Goal: Task Accomplishment & Management: Use online tool/utility

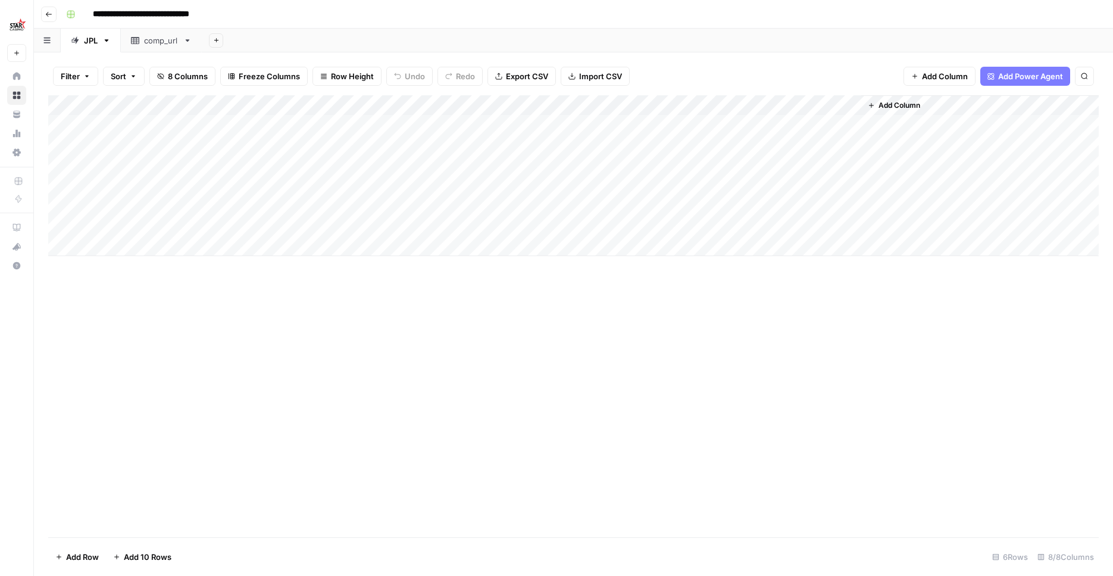
click at [389, 396] on div "Add Column" at bounding box center [573, 316] width 1051 height 442
click at [747, 121] on div "Add Column" at bounding box center [573, 175] width 1051 height 161
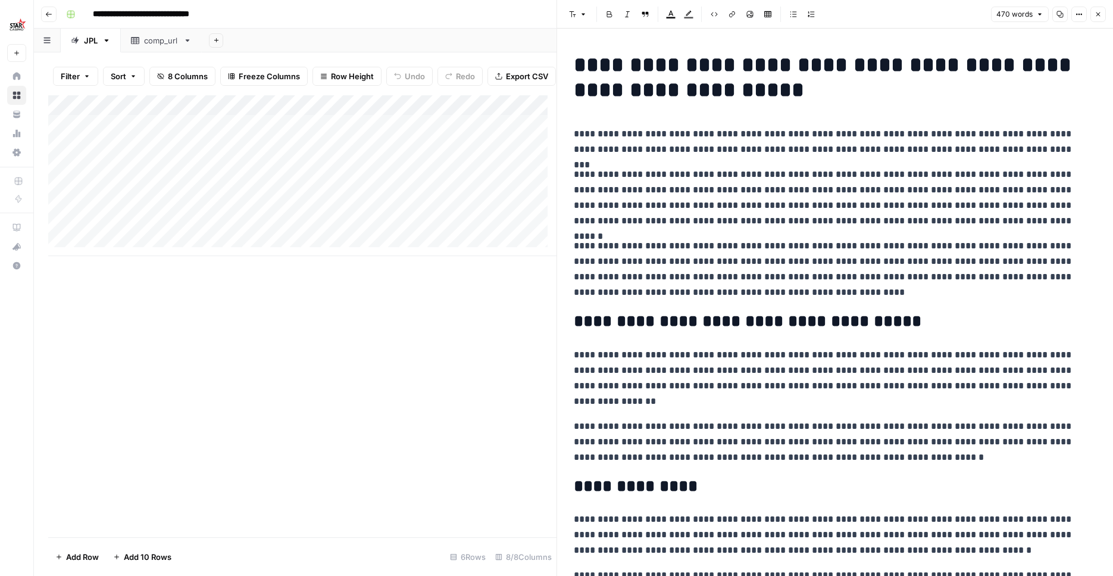
click at [1101, 21] on button "Close" at bounding box center [1098, 14] width 15 height 15
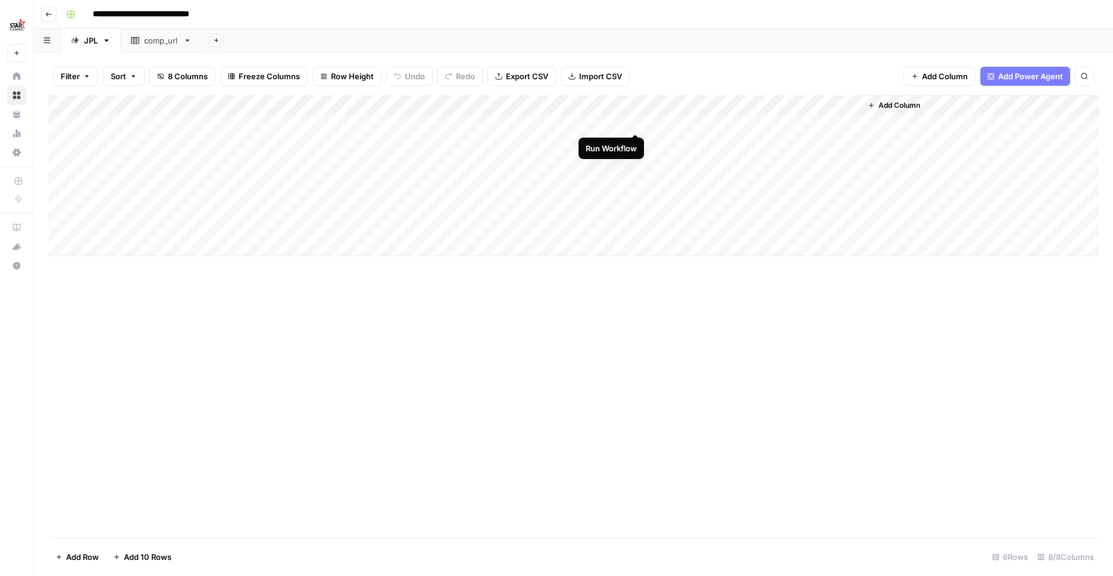
click at [633, 117] on div "Add Column" at bounding box center [573, 175] width 1051 height 161
click at [639, 142] on div "Add Column" at bounding box center [573, 175] width 1051 height 161
drag, startPoint x: 637, startPoint y: 160, endPoint x: 638, endPoint y: 166, distance: 6.1
click at [637, 161] on div "Add Column" at bounding box center [573, 175] width 1051 height 161
click at [636, 179] on div "Add Column" at bounding box center [573, 175] width 1051 height 161
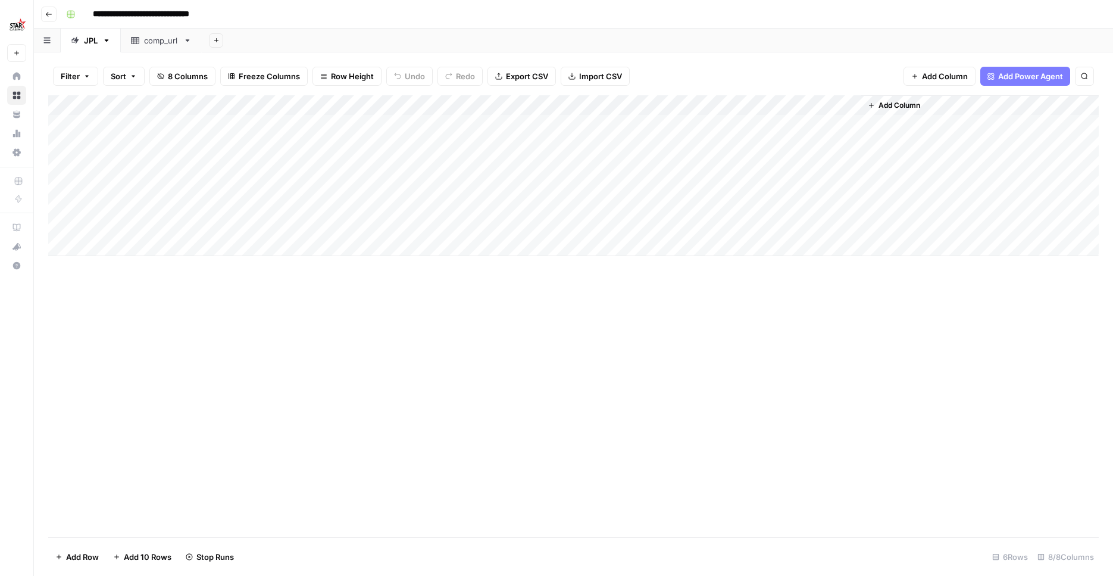
click at [692, 370] on div "Add Column" at bounding box center [573, 316] width 1051 height 442
click at [54, 15] on button "Go back" at bounding box center [48, 14] width 15 height 15
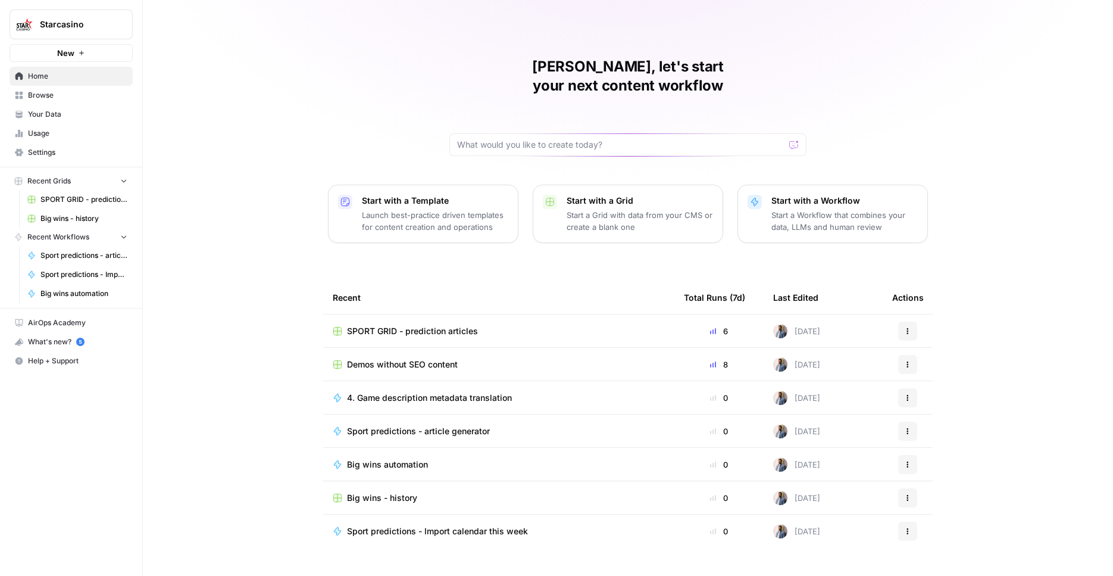
click at [249, 158] on div "Mathias, let's start your next content workflow Start with a Template Launch be…" at bounding box center [628, 288] width 970 height 576
click at [106, 34] on button "Starcasino" at bounding box center [71, 25] width 123 height 30
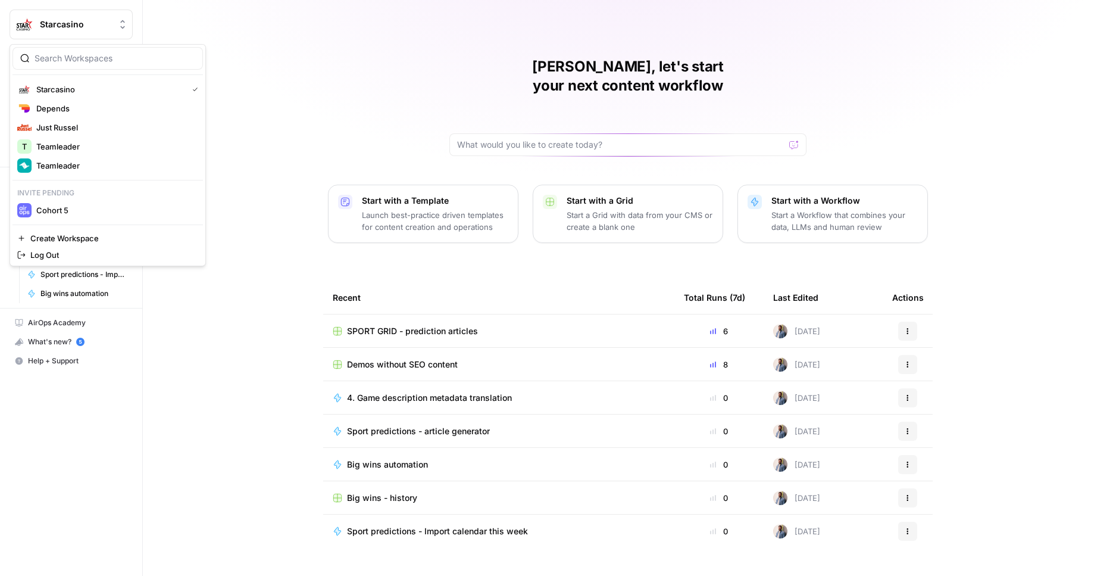
click at [310, 175] on div "Mathias, let's start your next content workflow Start with a Template Launch be…" at bounding box center [628, 288] width 970 height 576
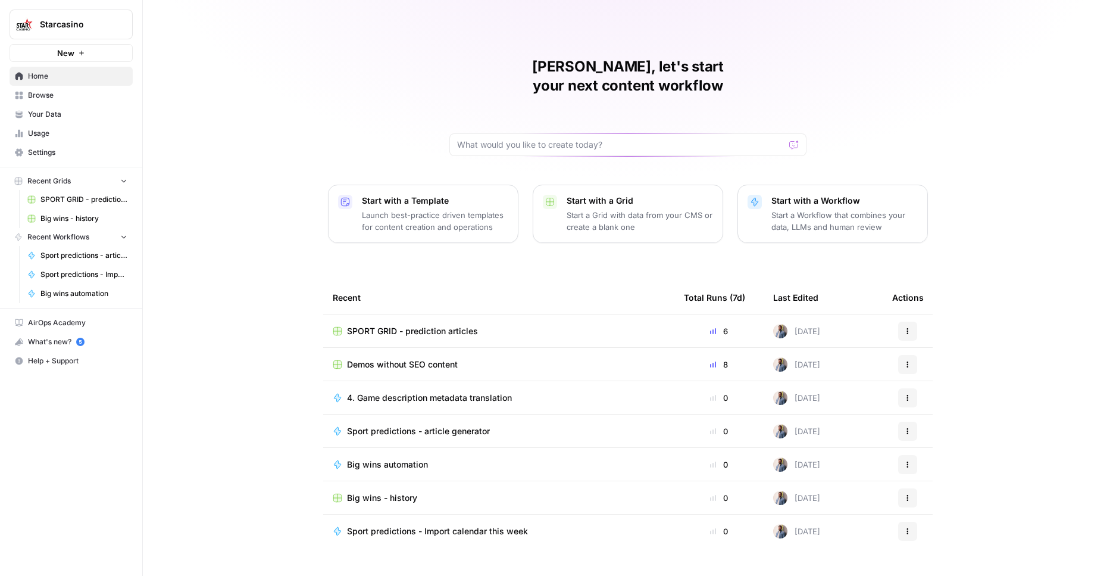
click at [448, 245] on div "Mathias, let's start your next content workflow Start with a Template Launch be…" at bounding box center [628, 288] width 970 height 576
click at [312, 271] on div "Mathias, let's start your next content workflow Start with a Template Launch be…" at bounding box center [628, 288] width 970 height 576
click at [288, 220] on div "Mathias, let's start your next content workflow Start with a Template Launch be…" at bounding box center [628, 288] width 970 height 576
click at [458, 325] on span "SPORT GRID - prediction articles" at bounding box center [412, 331] width 131 height 12
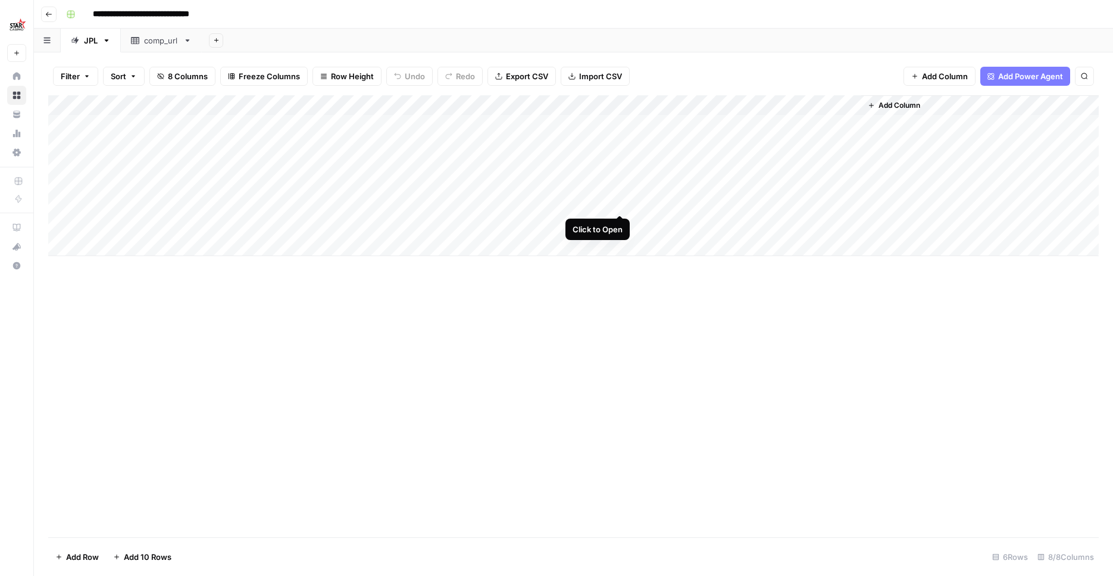
click at [621, 203] on div "Add Column" at bounding box center [573, 175] width 1051 height 161
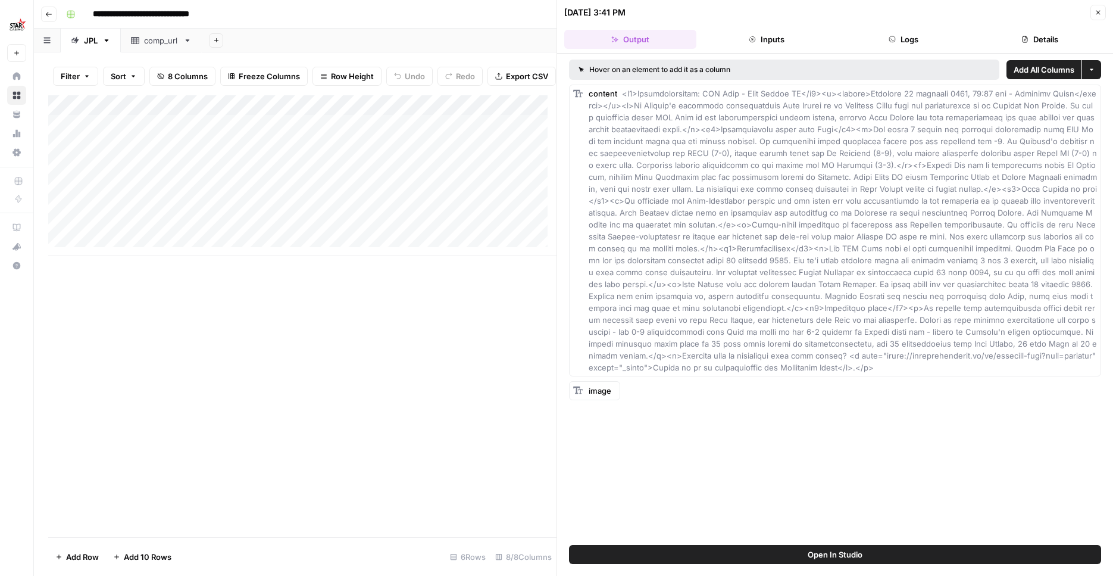
click at [991, 36] on button "Details" at bounding box center [1041, 39] width 132 height 19
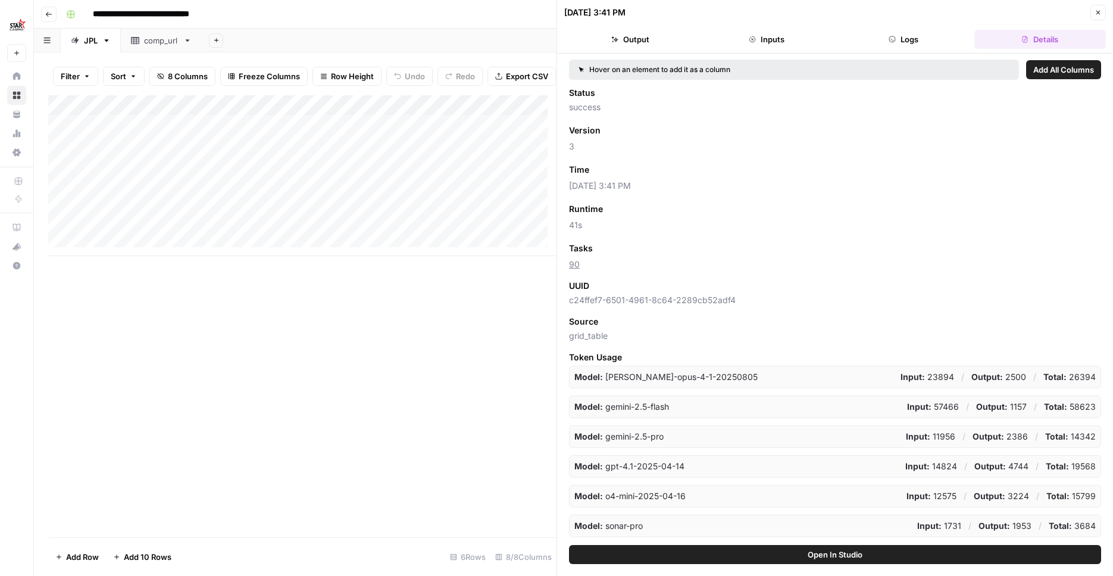
click at [645, 171] on span "Add as Column" at bounding box center [625, 169] width 52 height 11
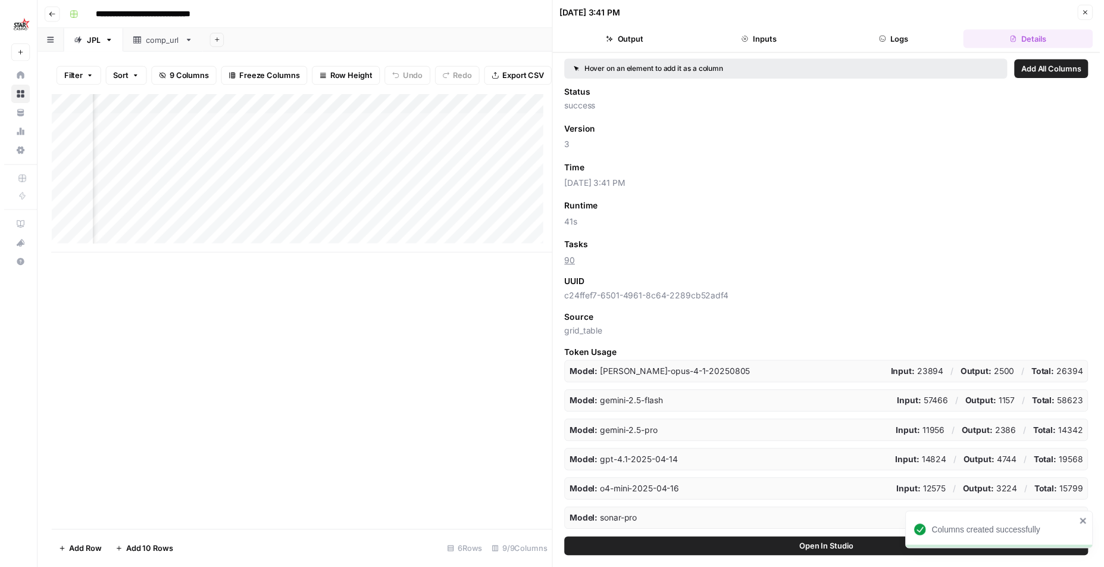
scroll to position [0, 296]
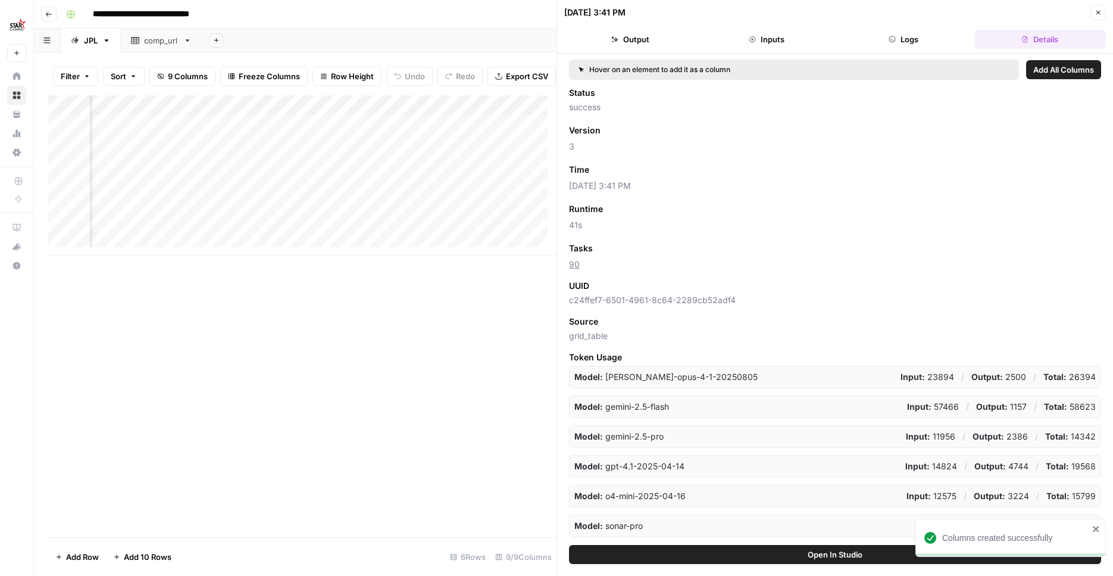
click at [1097, 14] on icon "button" at bounding box center [1098, 12] width 7 height 7
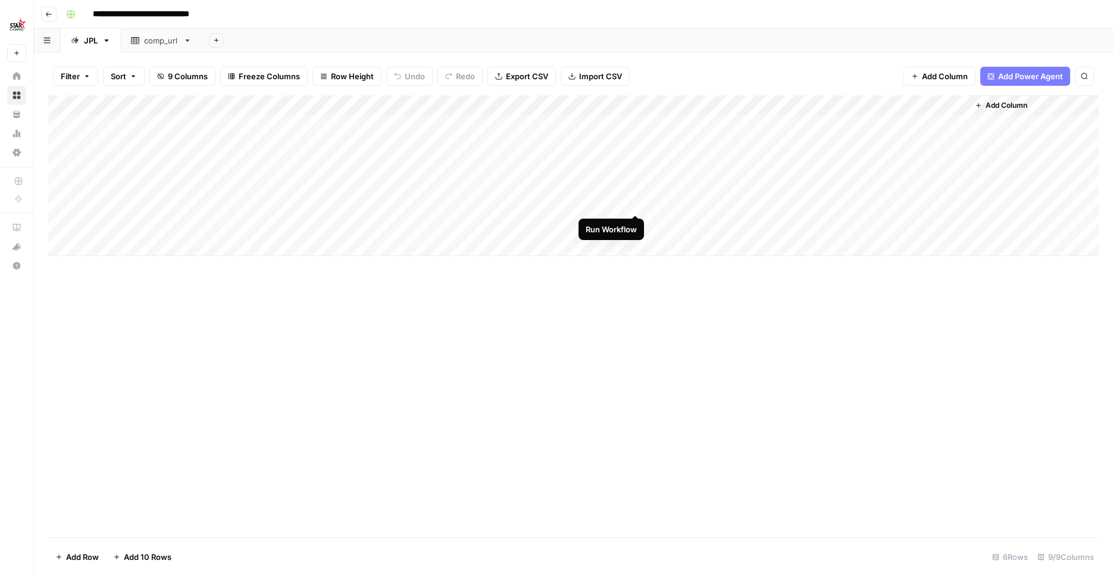
click at [632, 202] on div "Add Column" at bounding box center [573, 175] width 1051 height 161
click at [632, 222] on div "Add Column" at bounding box center [573, 175] width 1051 height 161
click at [639, 367] on div "Add Column" at bounding box center [573, 316] width 1051 height 442
click at [48, 18] on button "Go back" at bounding box center [48, 14] width 15 height 15
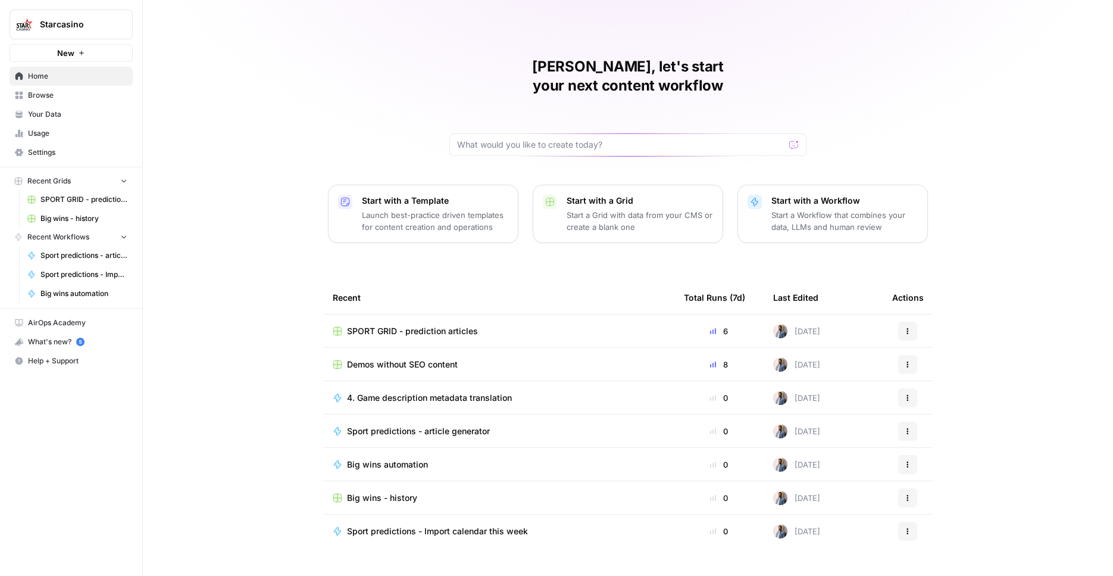
click at [65, 103] on link "Browse" at bounding box center [71, 95] width 123 height 19
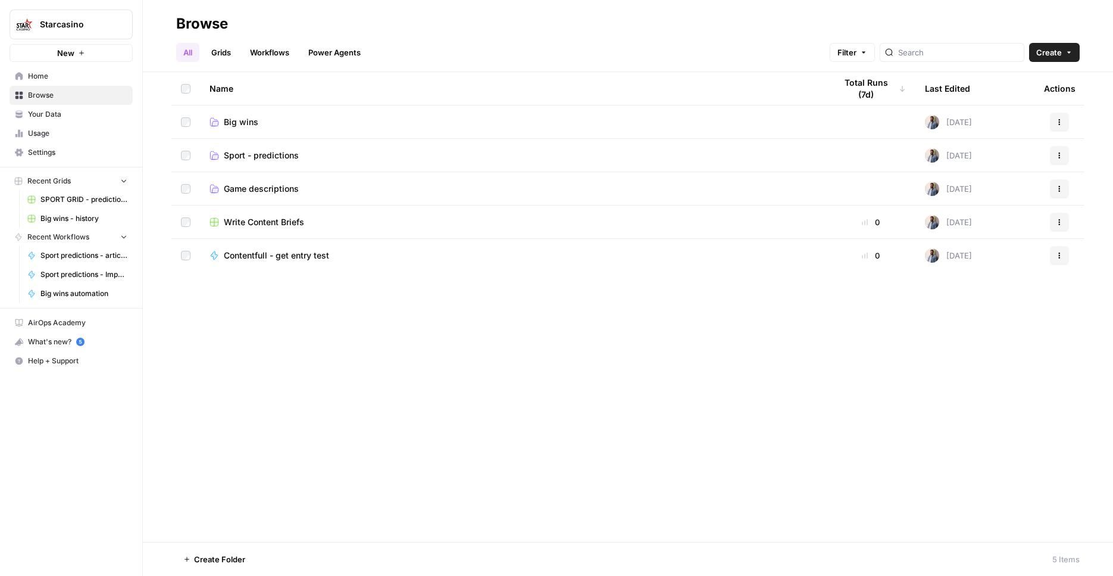
click at [228, 51] on link "Grids" at bounding box center [221, 52] width 34 height 19
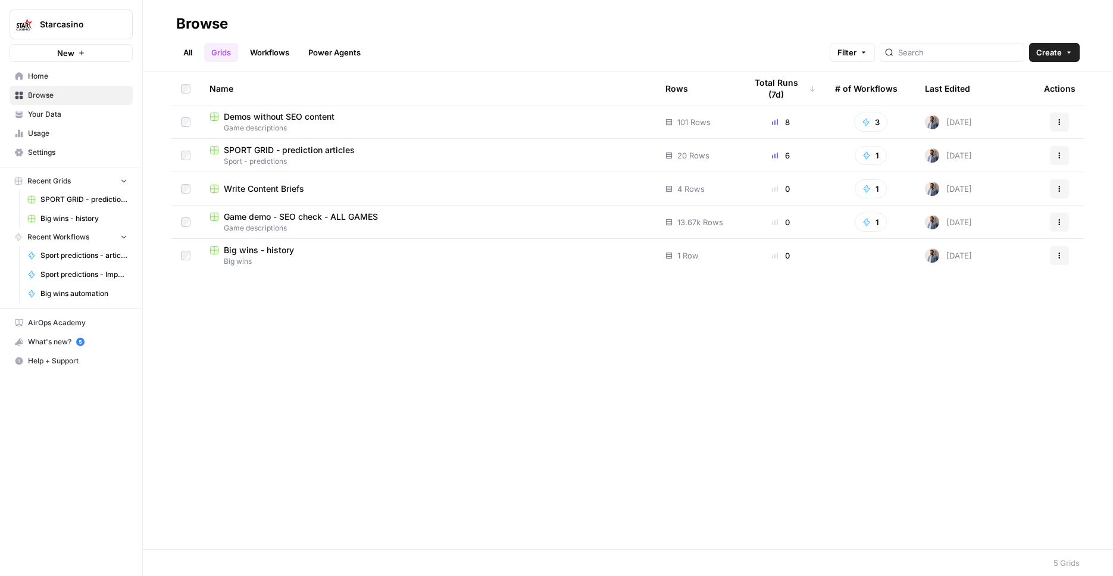
click at [319, 120] on span "Demos without SEO content" at bounding box center [279, 117] width 111 height 12
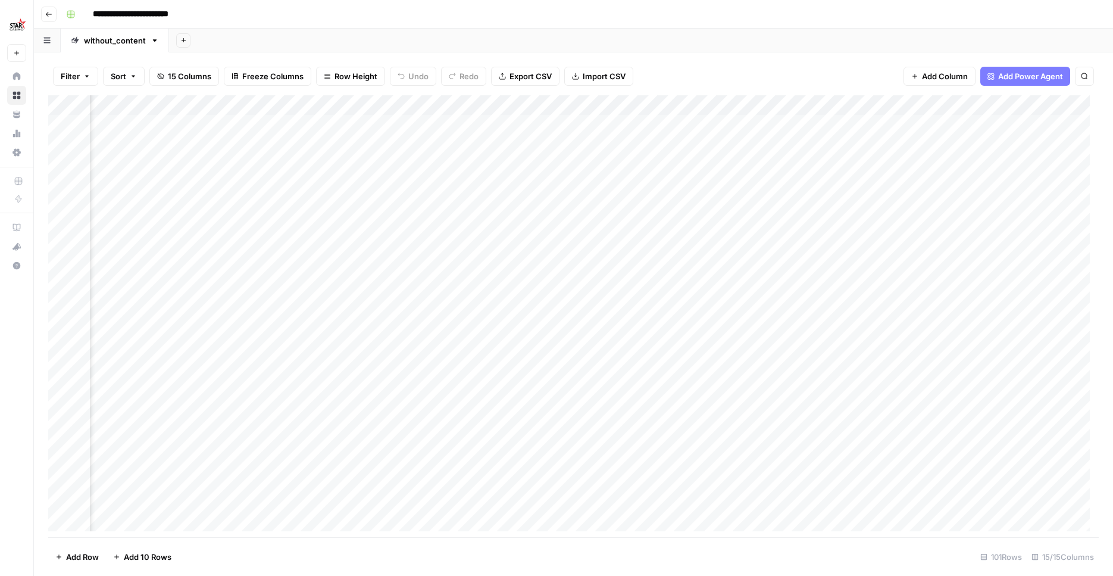
scroll to position [0, 299]
click at [214, 101] on div "Add Column" at bounding box center [573, 317] width 1051 height 445
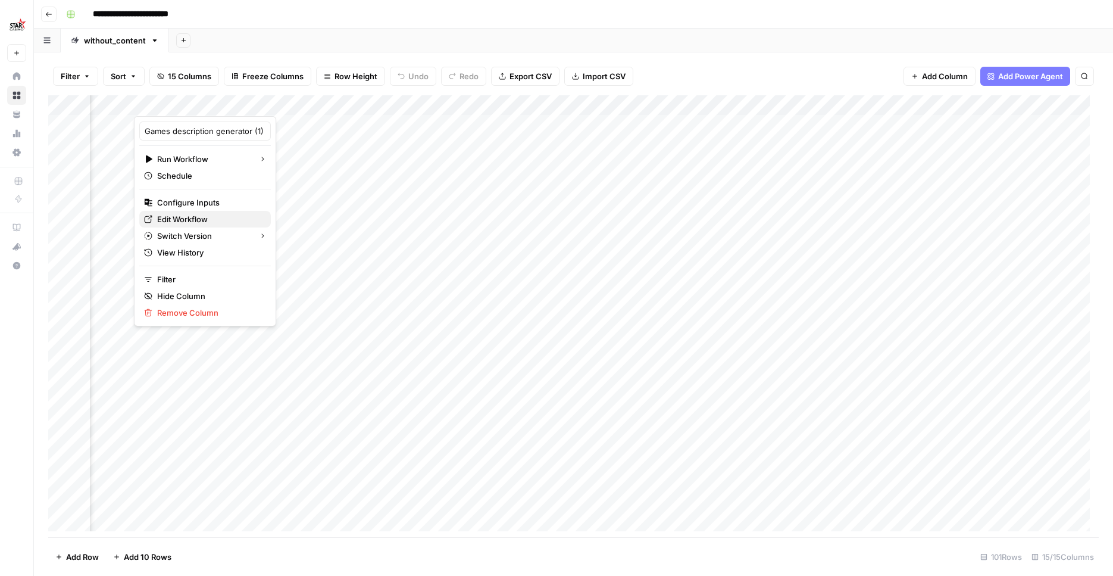
click at [197, 214] on span "Edit Workflow" at bounding box center [209, 219] width 104 height 12
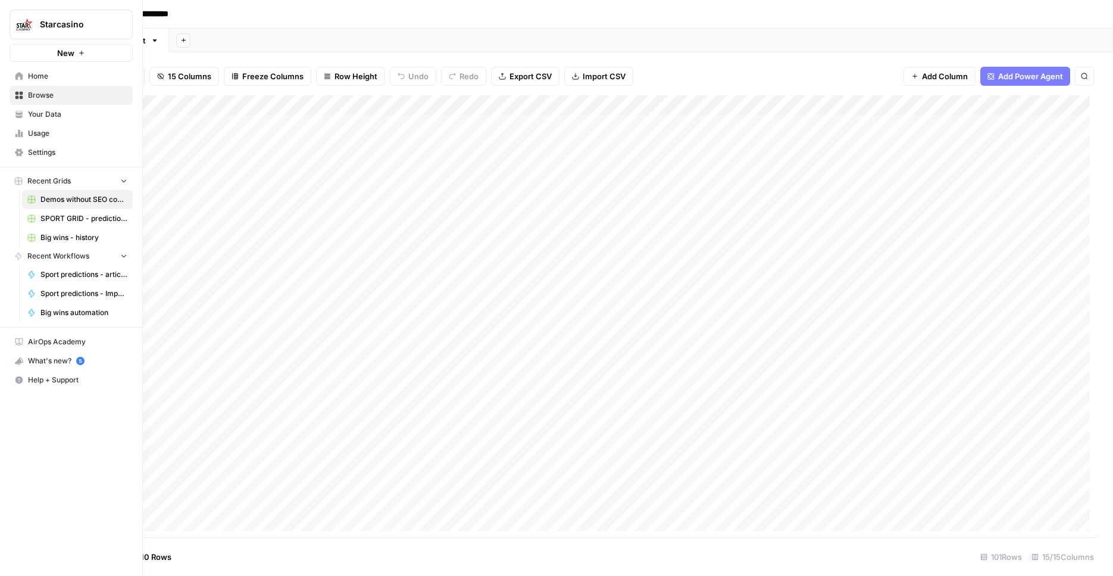
click at [15, 73] on icon at bounding box center [19, 76] width 8 height 8
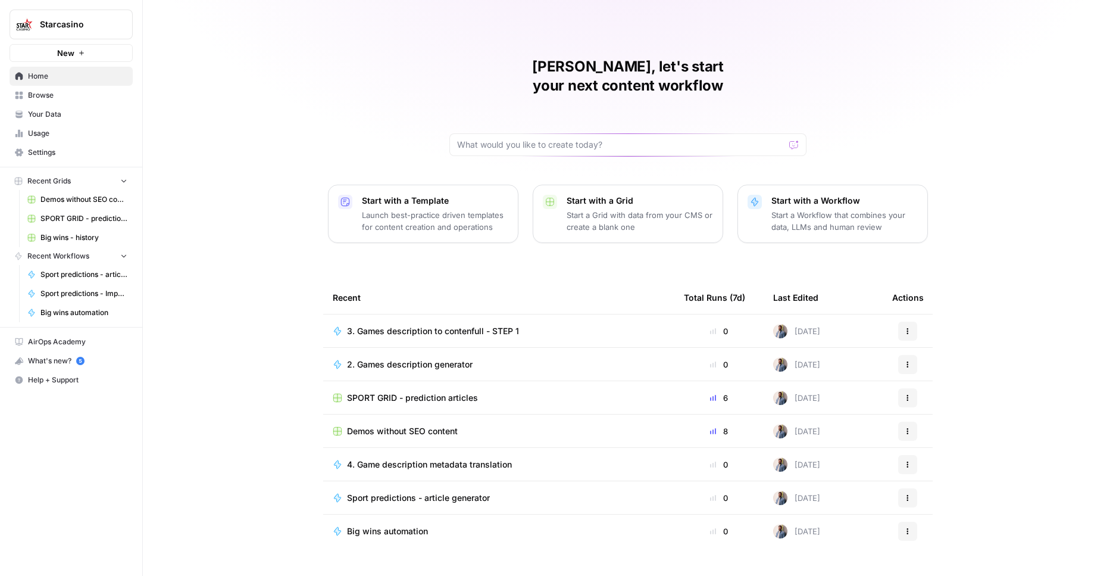
click at [99, 102] on link "Browse" at bounding box center [71, 95] width 123 height 19
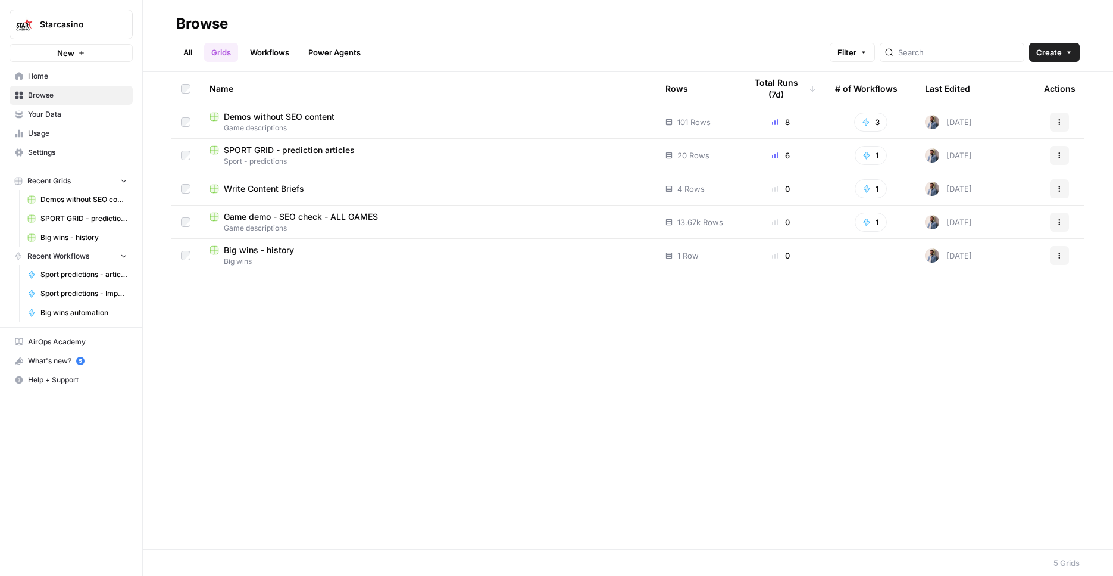
click at [313, 219] on span "Game demo - SEO check - ALL GAMES" at bounding box center [301, 217] width 154 height 12
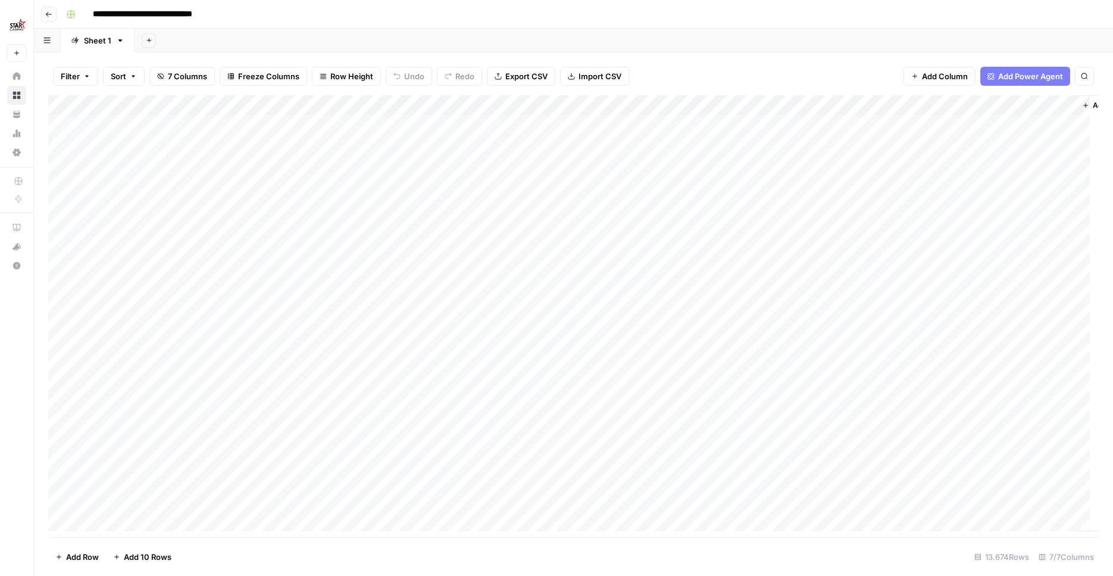
click at [729, 103] on div "Add Column" at bounding box center [573, 317] width 1051 height 445
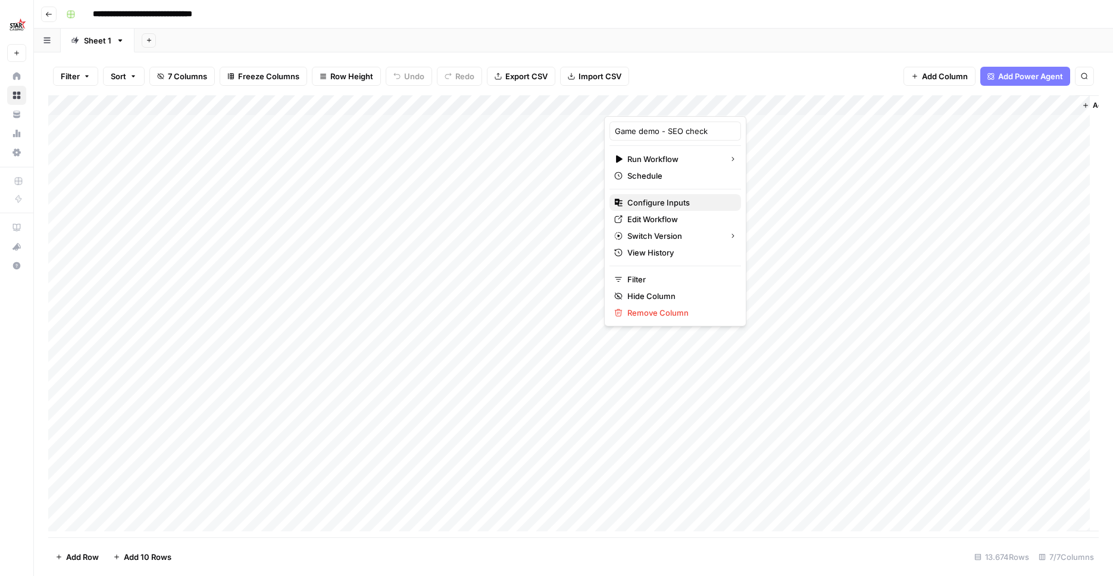
click at [702, 206] on span "Configure Inputs" at bounding box center [679, 202] width 104 height 12
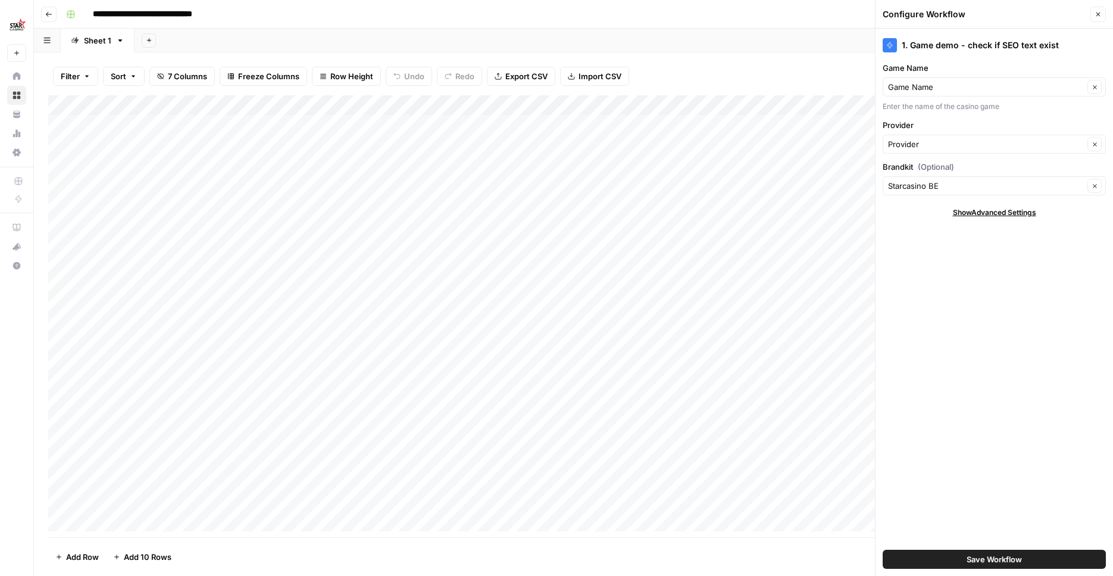
click at [1094, 15] on button "Close" at bounding box center [1098, 14] width 15 height 15
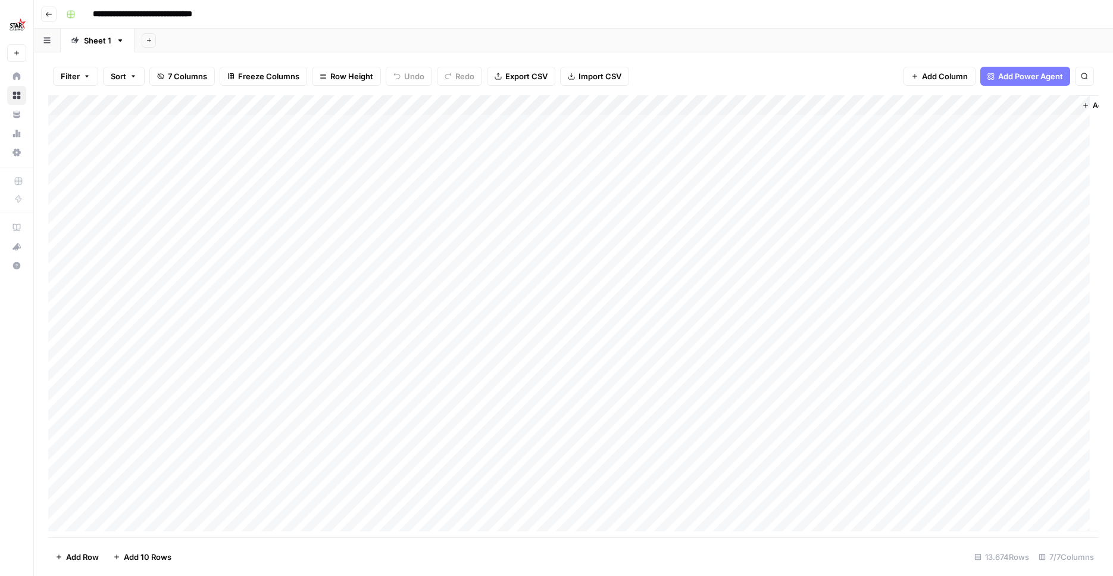
click at [730, 100] on div "Add Column" at bounding box center [573, 317] width 1051 height 445
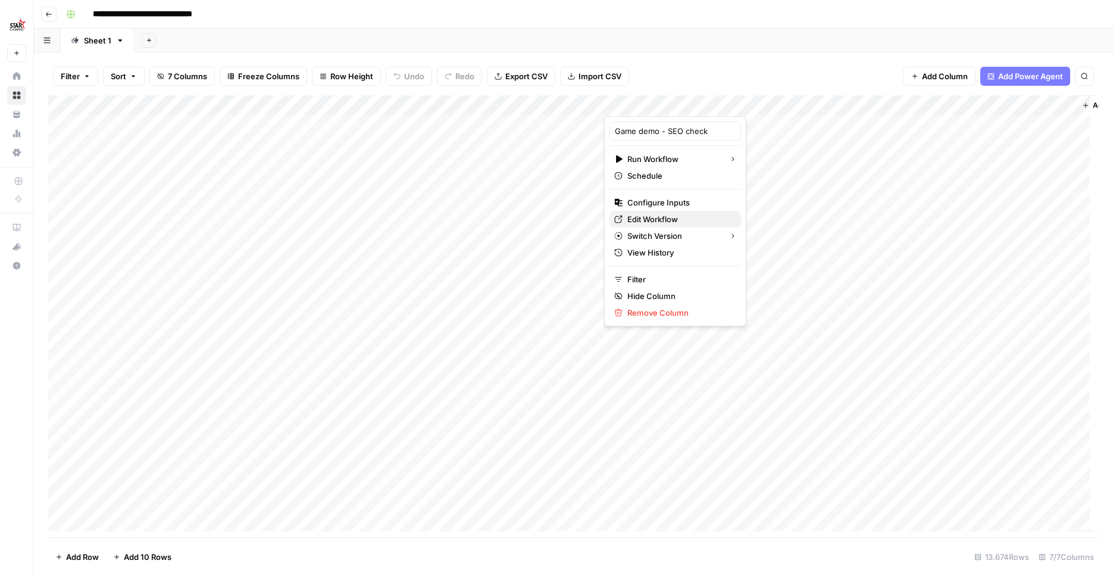
click at [685, 216] on span "Edit Workflow" at bounding box center [679, 219] width 104 height 12
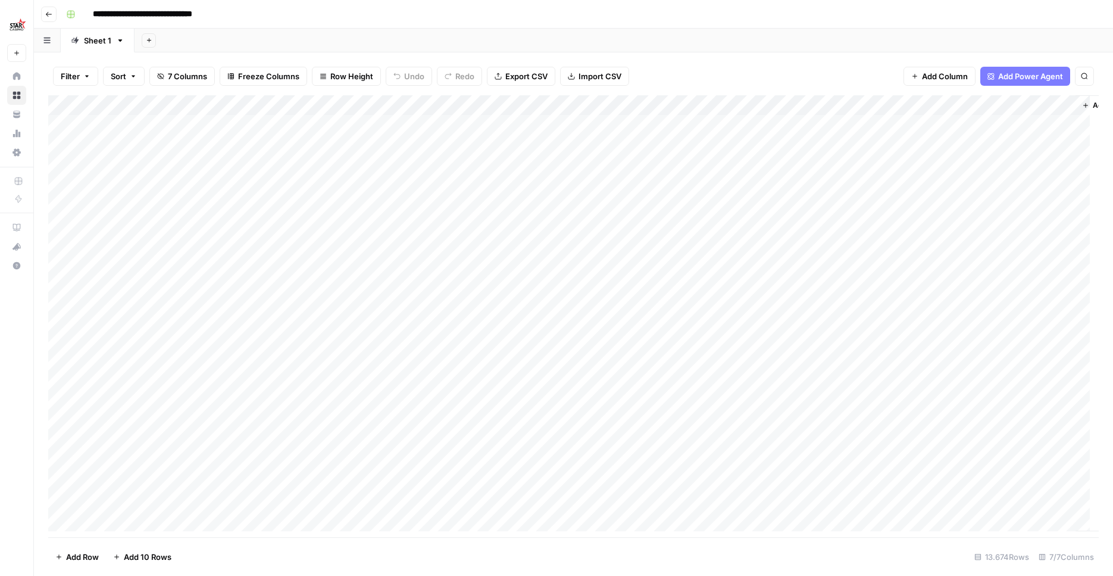
click at [728, 103] on div "Add Column" at bounding box center [573, 317] width 1051 height 445
type input "Game demo - SEO check"
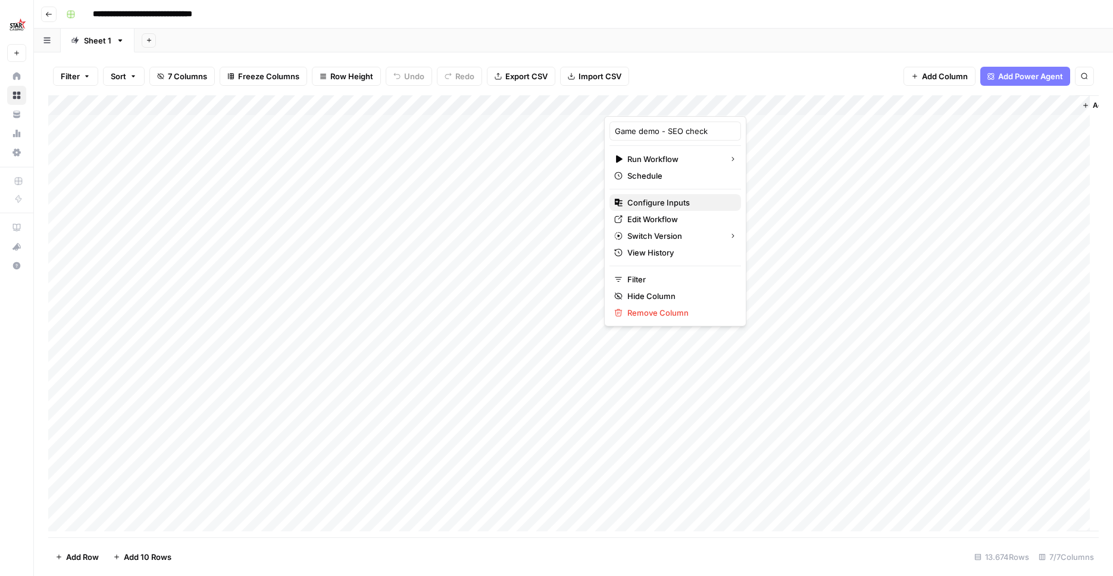
click at [679, 206] on span "Configure Inputs" at bounding box center [679, 202] width 104 height 12
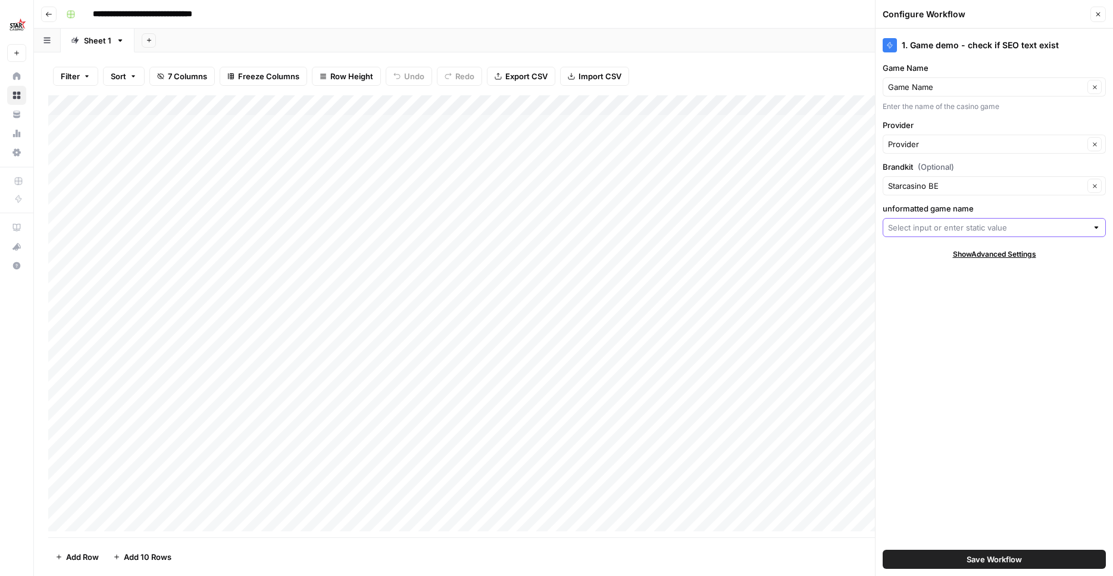
click at [958, 223] on input "unformatted game name" at bounding box center [987, 227] width 199 height 12
click at [969, 307] on span "GameName - not formatted" at bounding box center [992, 307] width 198 height 12
type input "GameName - not formatted"
click at [1003, 554] on span "Save Workflow" at bounding box center [994, 559] width 55 height 12
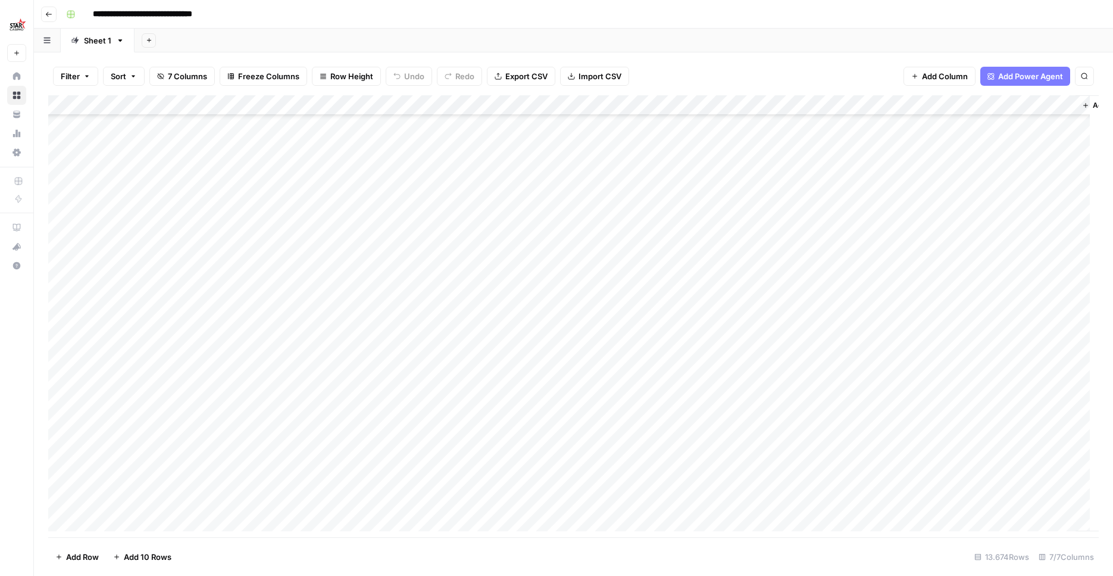
scroll to position [2260, 0]
click at [675, 249] on div "Add Column" at bounding box center [573, 317] width 1051 height 445
click at [676, 250] on div "Add Column" at bounding box center [573, 317] width 1051 height 445
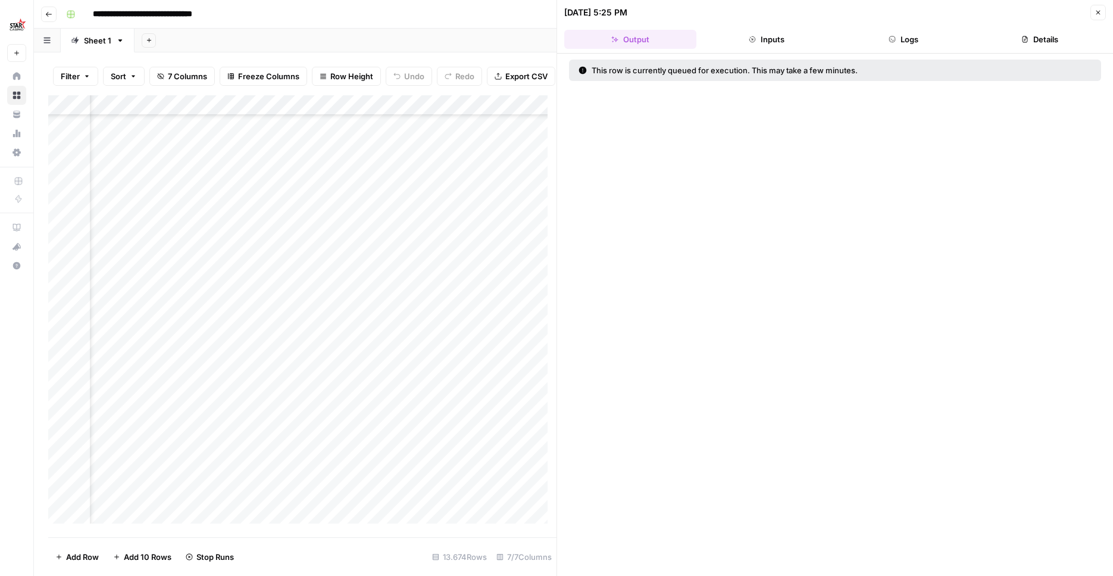
click at [757, 43] on button "Inputs" at bounding box center [767, 39] width 132 height 19
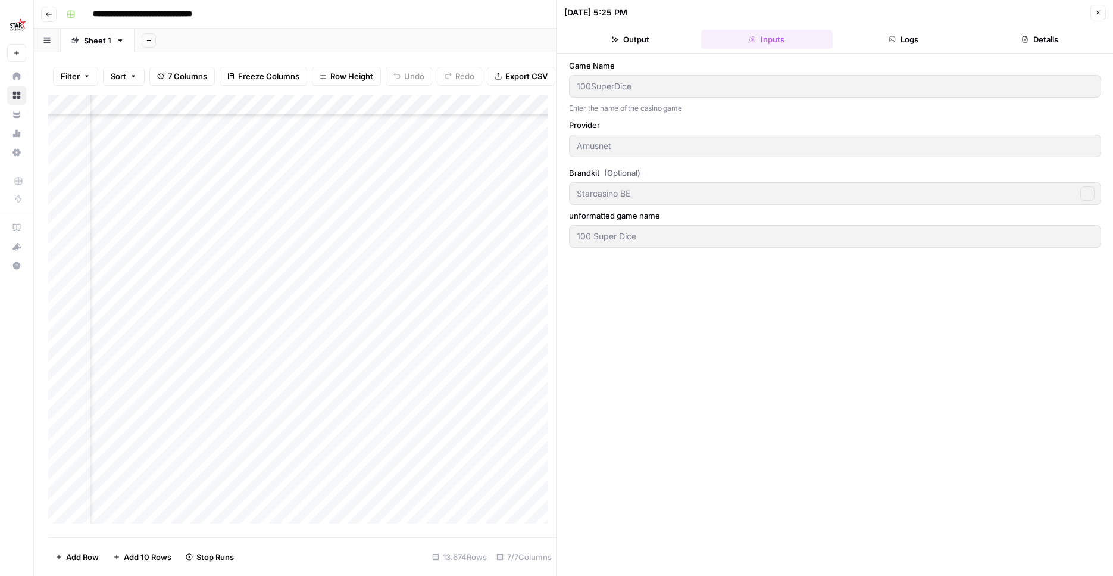
click at [882, 33] on button "Logs" at bounding box center [904, 39] width 132 height 19
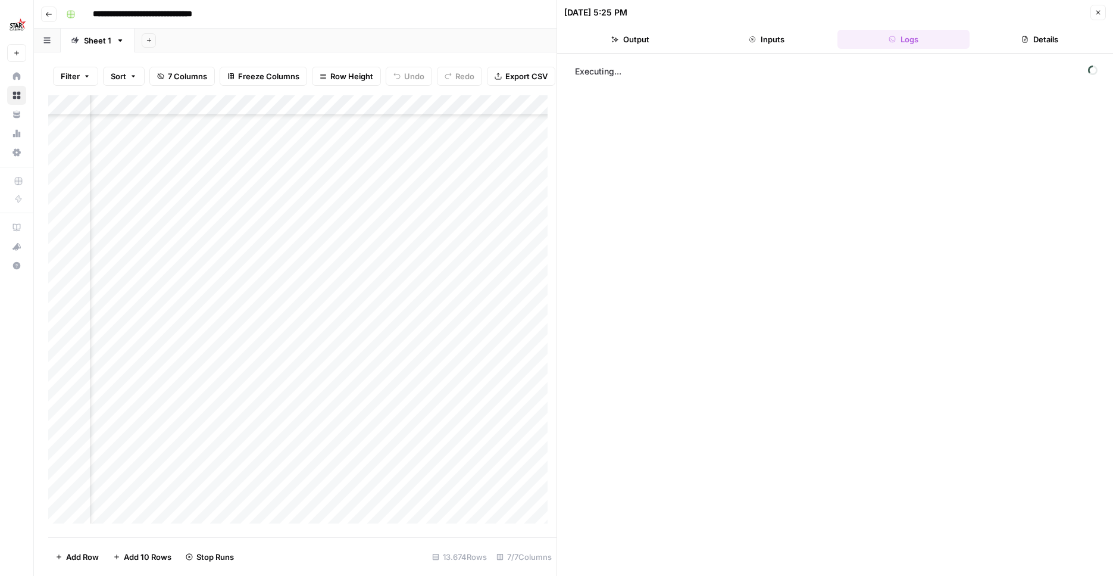
click at [1102, 7] on button "Close" at bounding box center [1098, 12] width 15 height 15
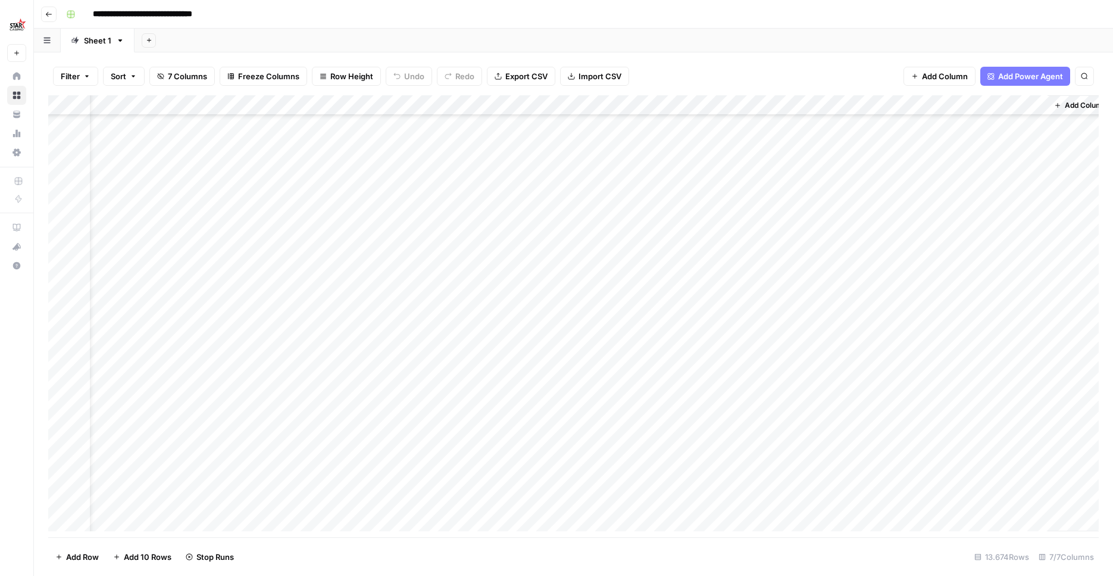
scroll to position [2260, 38]
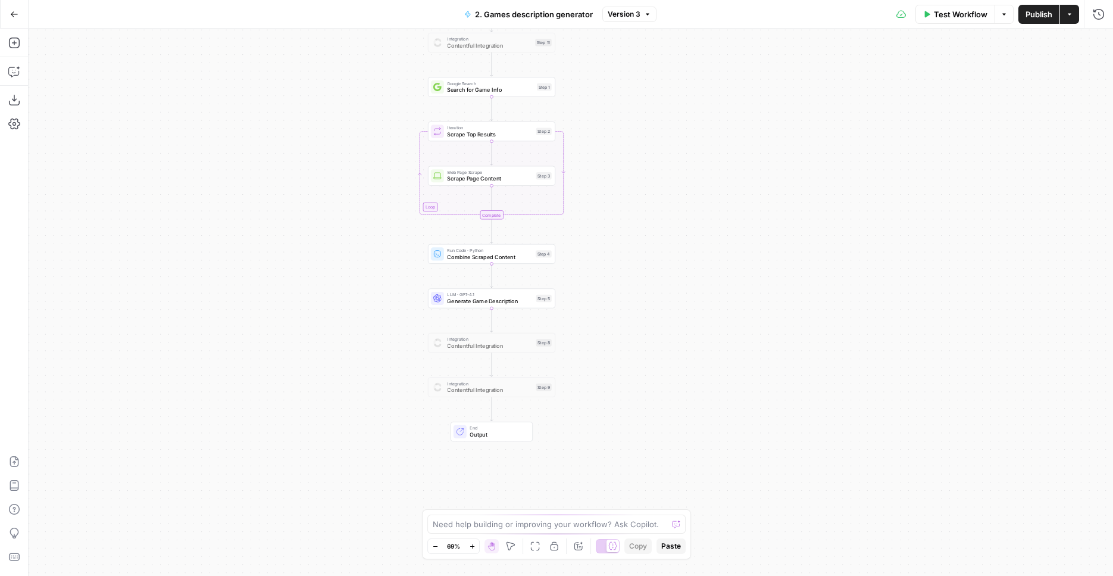
drag, startPoint x: 395, startPoint y: 280, endPoint x: 320, endPoint y: 226, distance: 92.0
click at [316, 171] on div "Workflow Set Inputs Inputs Run Code · Python Format Game Name Step 16 Integrati…" at bounding box center [571, 302] width 1085 height 547
click at [326, 265] on div "Workflow Set Inputs Inputs Run Code · Python Format Game Name Step 16 Integrati…" at bounding box center [571, 302] width 1085 height 547
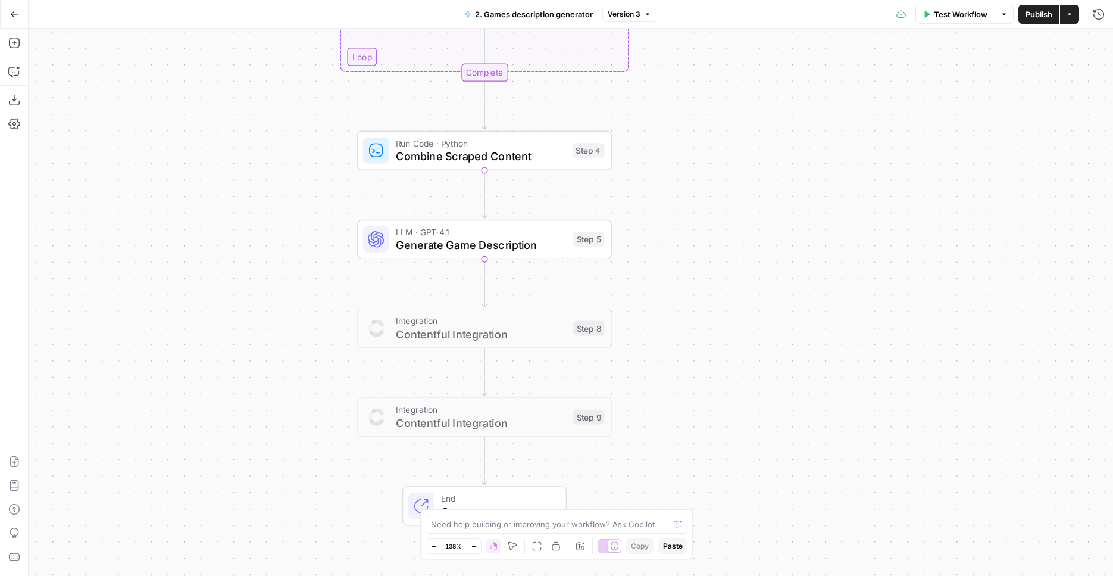
drag, startPoint x: 328, startPoint y: 217, endPoint x: 155, endPoint y: 125, distance: 196.3
click at [155, 125] on div "Workflow Set Inputs Inputs Run Code · Python Format Game Name Step 16 Integrati…" at bounding box center [571, 302] width 1085 height 547
click at [442, 237] on span "Generate Game Description" at bounding box center [481, 245] width 171 height 17
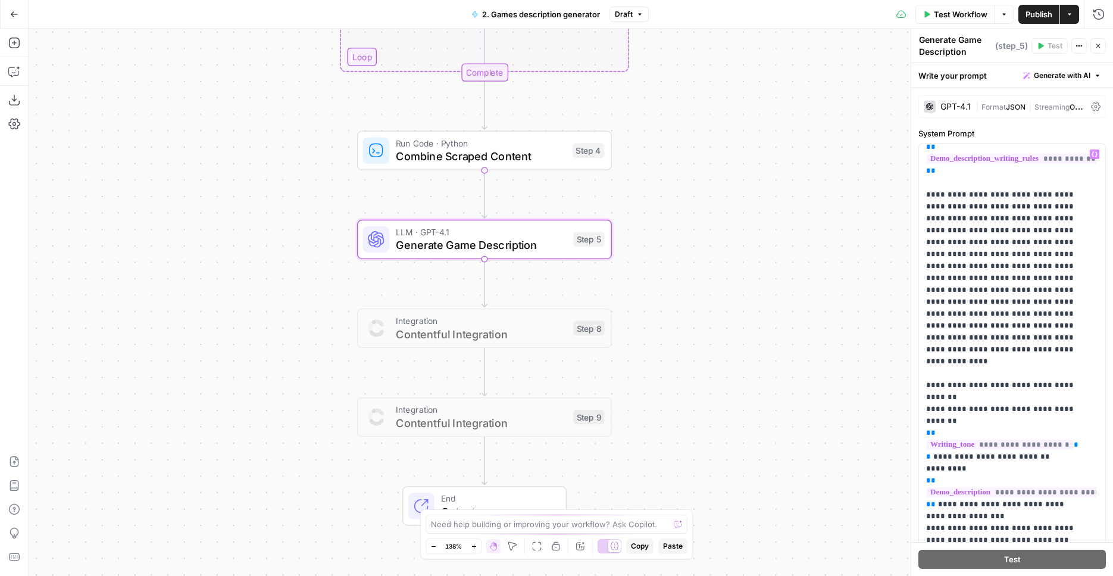
scroll to position [198, 0]
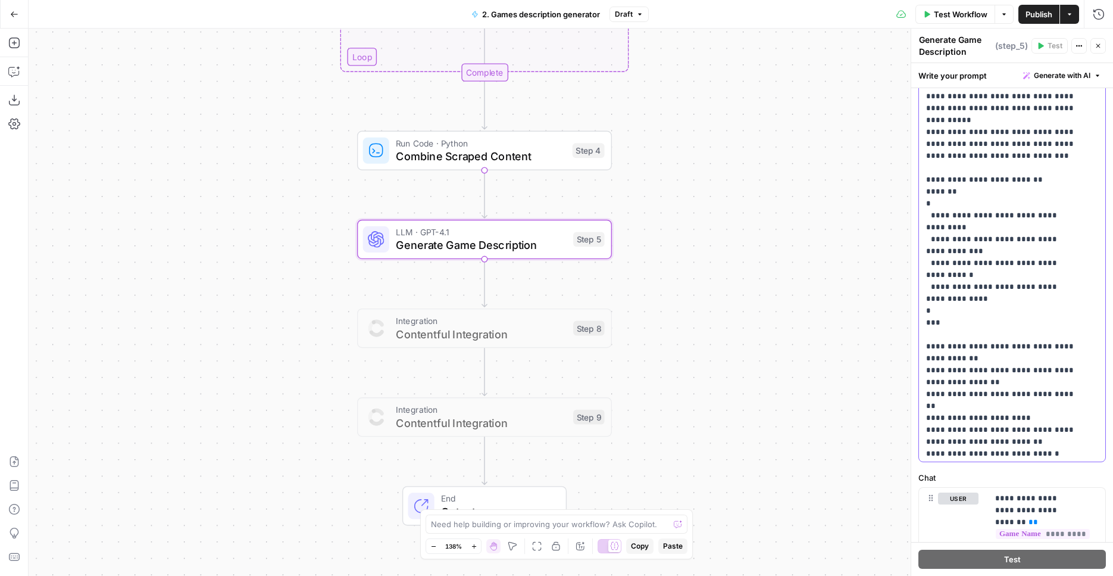
scroll to position [0, 0]
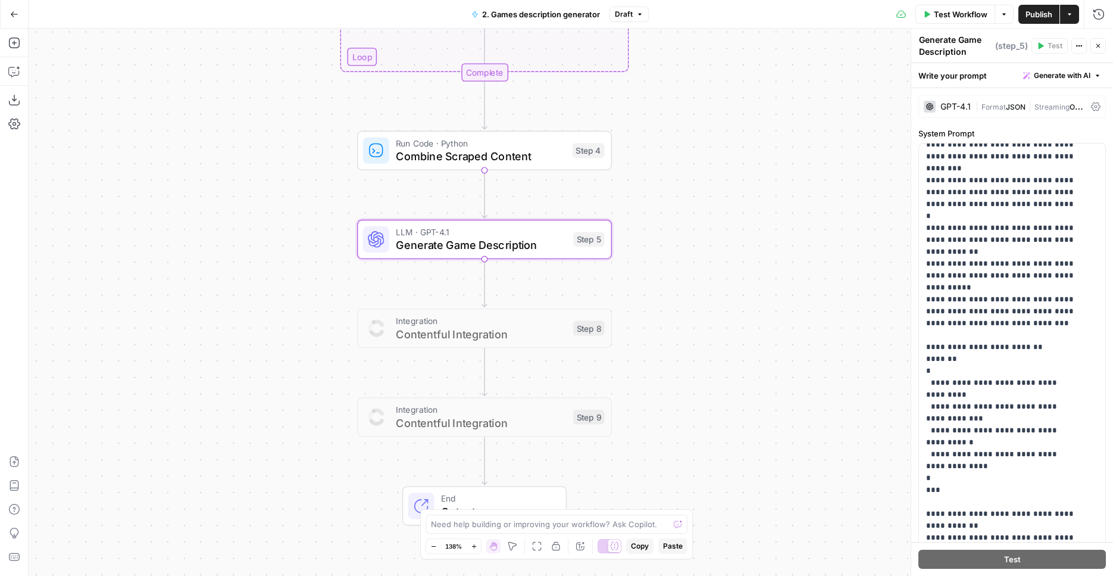
click at [683, 365] on div "Workflow Set Inputs Inputs Run Code · Python Format Game Name Step 16 Integrati…" at bounding box center [571, 302] width 1085 height 547
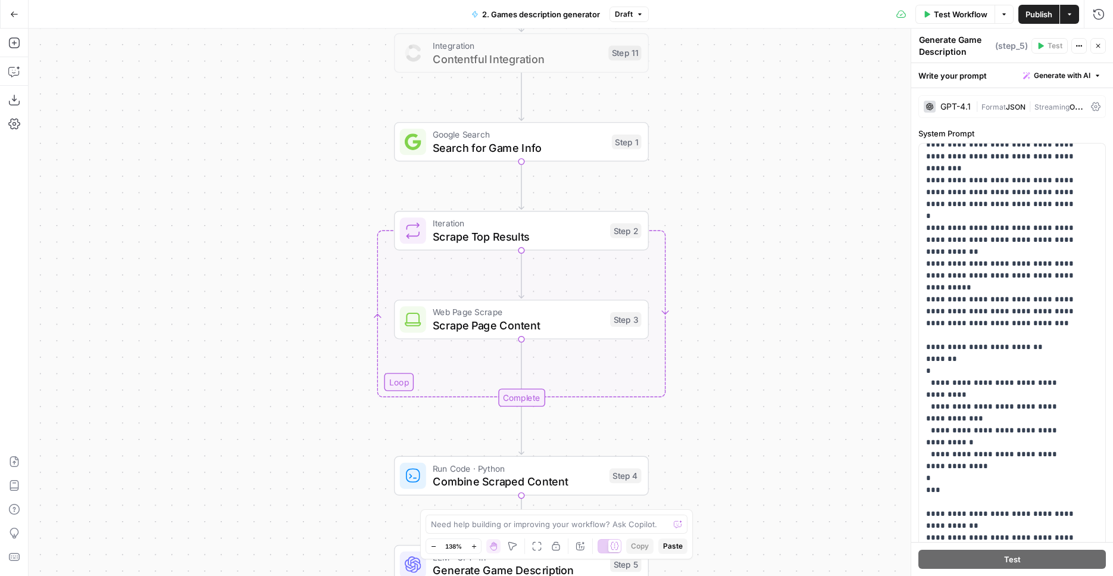
drag, startPoint x: 644, startPoint y: 151, endPoint x: 680, endPoint y: 479, distance: 330.1
click at [680, 479] on div "Workflow Set Inputs Inputs Run Code · Python Format Game Name Step 16 Integrati…" at bounding box center [571, 302] width 1085 height 547
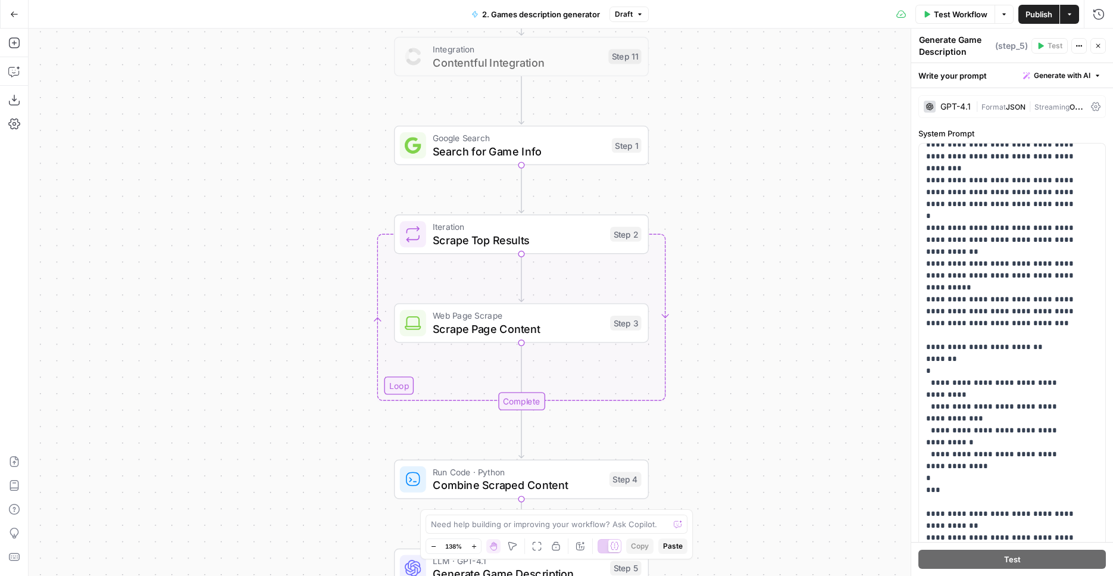
click at [1035, 18] on span "Publish" at bounding box center [1039, 14] width 27 height 12
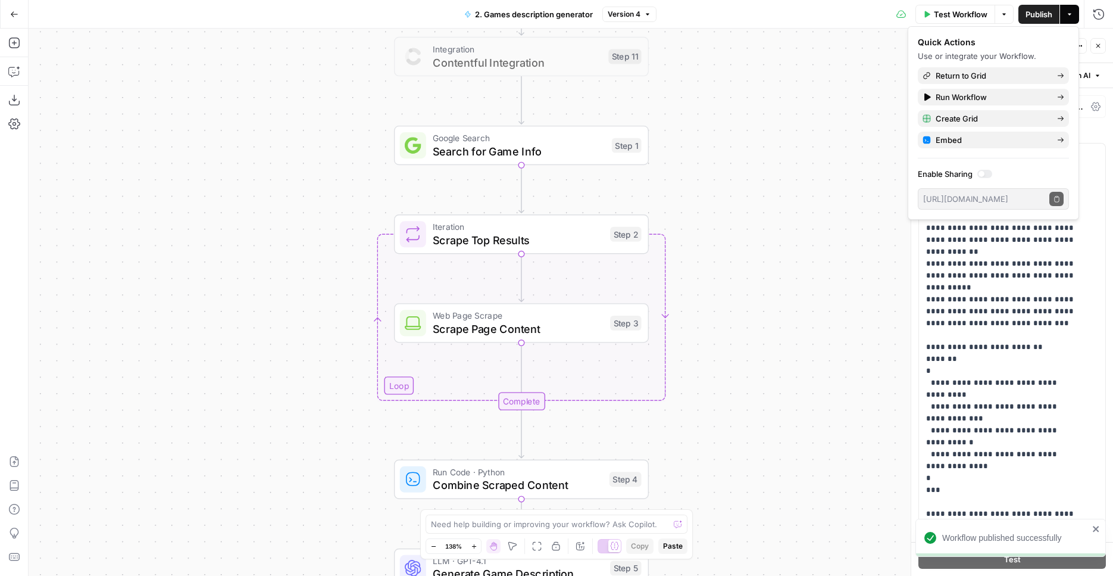
click at [20, 15] on button "Go Back" at bounding box center [14, 14] width 21 height 21
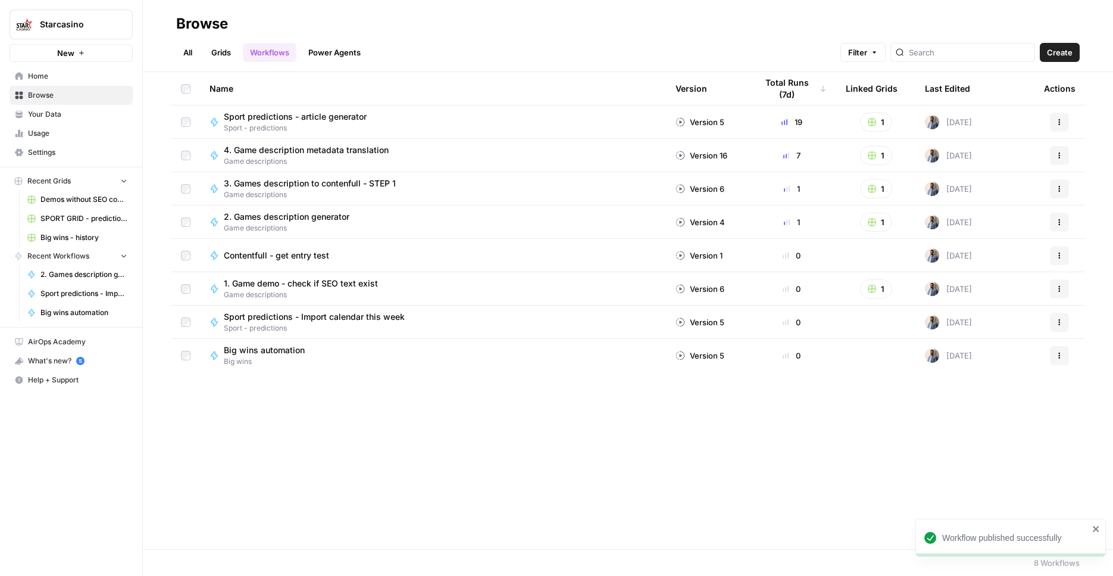
click at [218, 52] on link "Grids" at bounding box center [221, 52] width 34 height 19
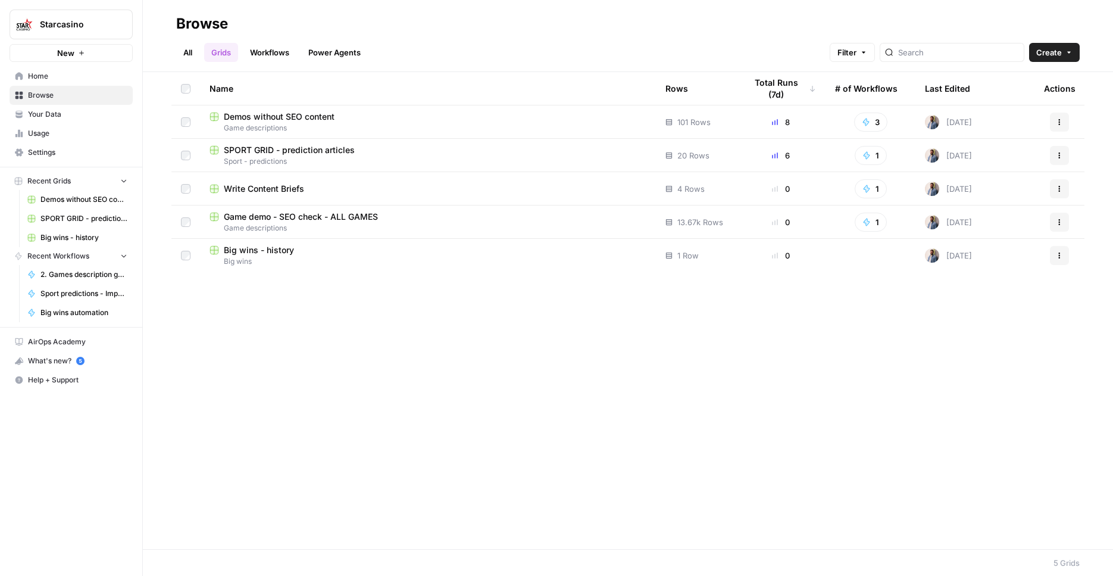
click at [307, 108] on td "Demos without SEO content Game descriptions" at bounding box center [428, 121] width 456 height 33
click at [305, 118] on span "Demos without SEO content" at bounding box center [279, 117] width 111 height 12
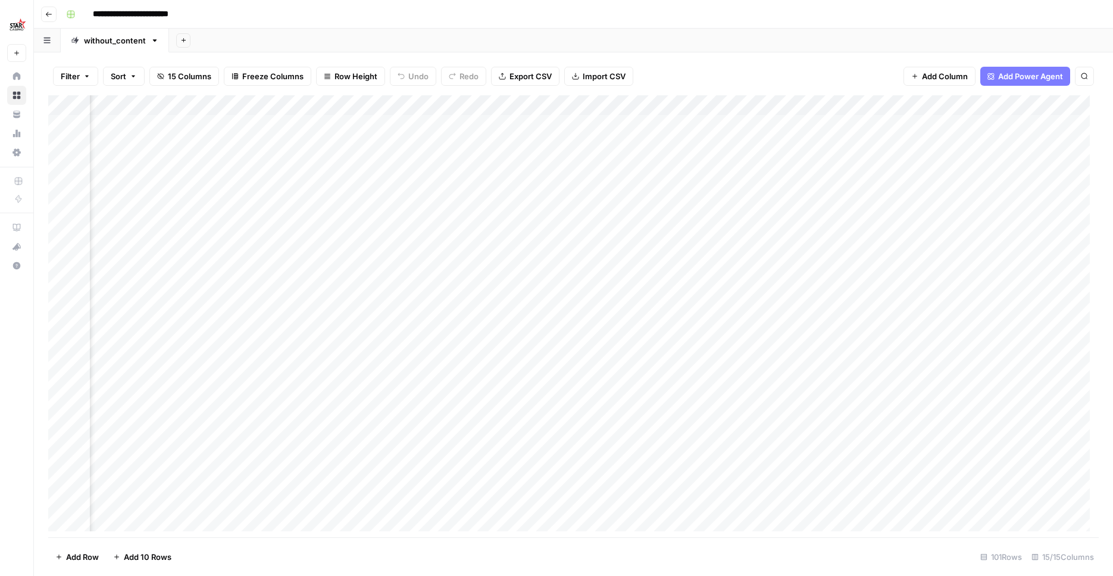
scroll to position [0, 552]
click at [594, 100] on div "Add Column" at bounding box center [573, 317] width 1051 height 445
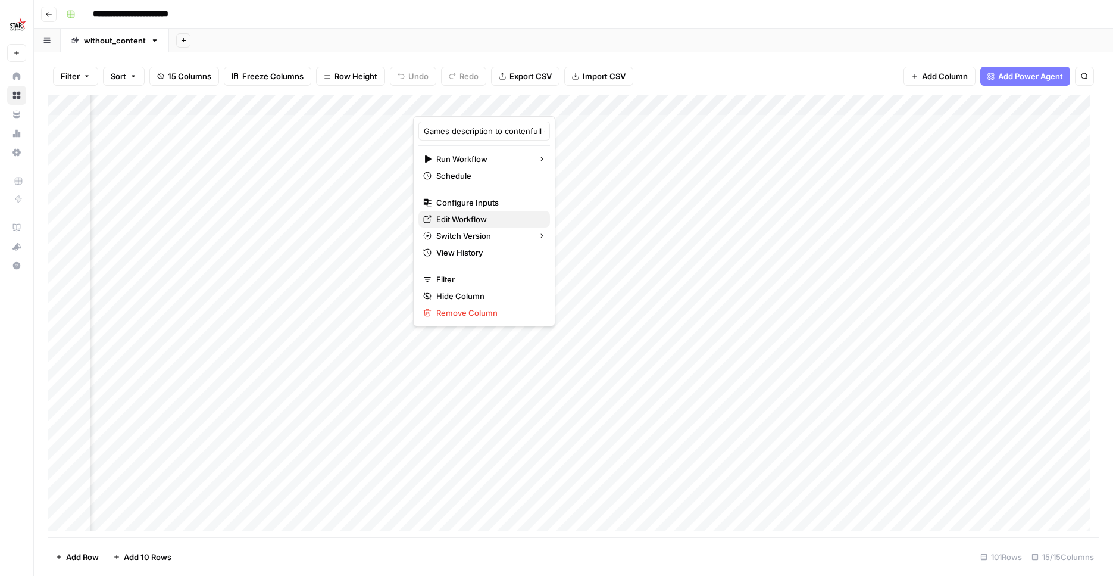
click at [458, 216] on span "Edit Workflow" at bounding box center [488, 219] width 104 height 12
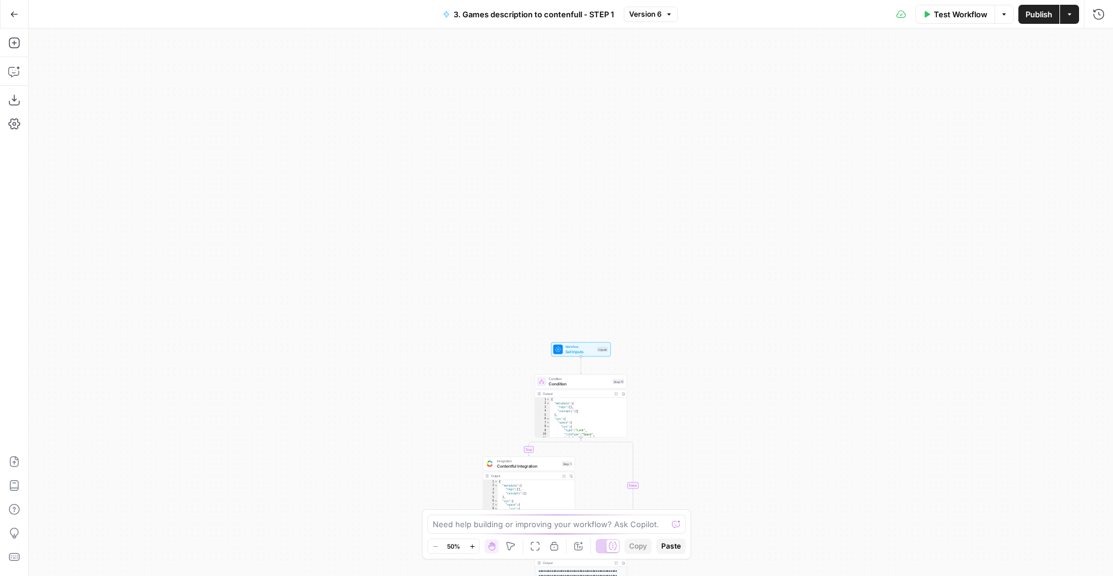
drag, startPoint x: 776, startPoint y: 134, endPoint x: 803, endPoint y: 497, distance: 364.2
click at [797, 532] on div "true false true false Workflow Set Inputs Inputs Condition Condition Step 11 Ou…" at bounding box center [571, 302] width 1085 height 547
click at [589, 350] on div "Workflow Set Inputs Inputs Test Step" at bounding box center [582, 345] width 60 height 14
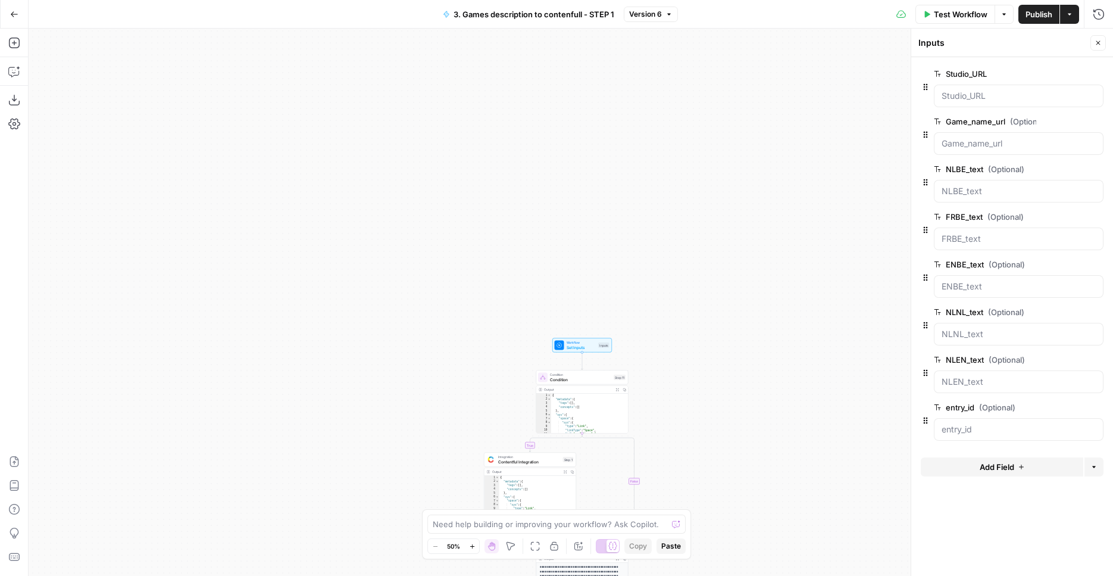
click at [1011, 469] on span "Add Field" at bounding box center [997, 467] width 35 height 12
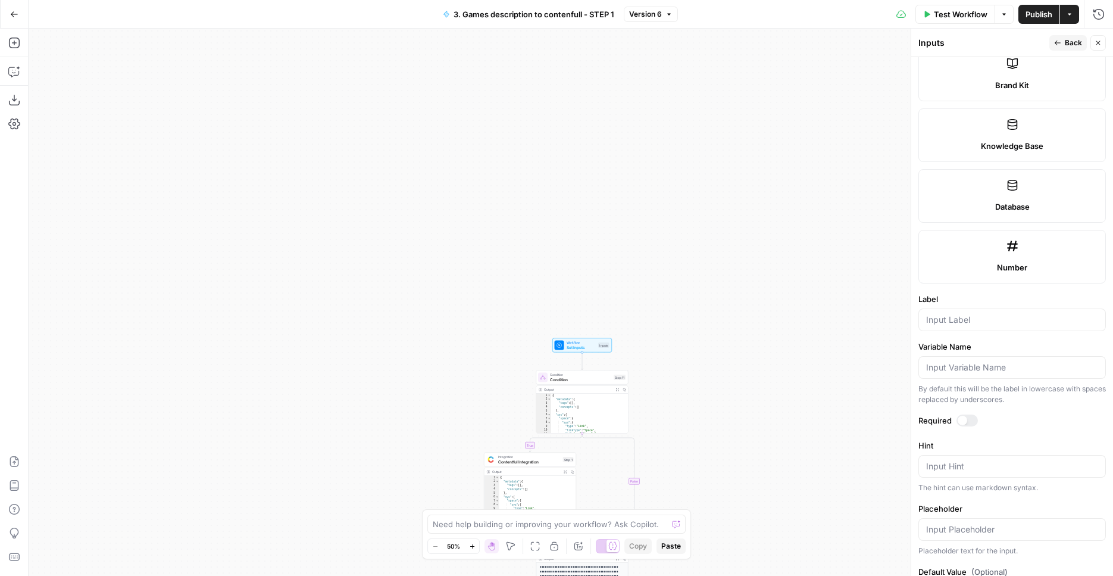
scroll to position [533, 0]
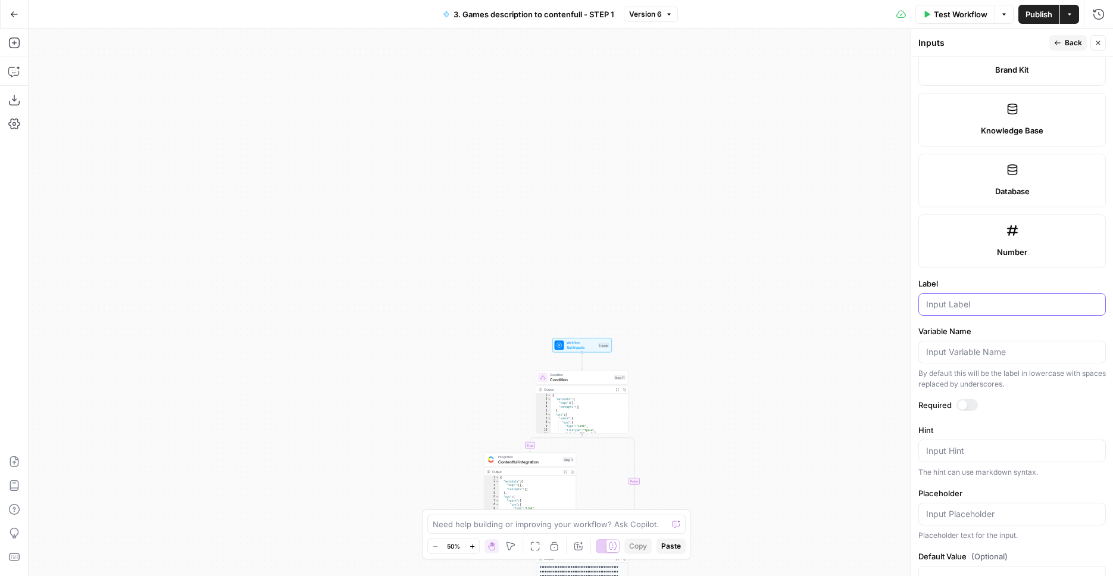
click at [966, 305] on input "Label" at bounding box center [1012, 304] width 172 height 12
type input "unformatted game name"
click at [967, 404] on div at bounding box center [967, 405] width 21 height 12
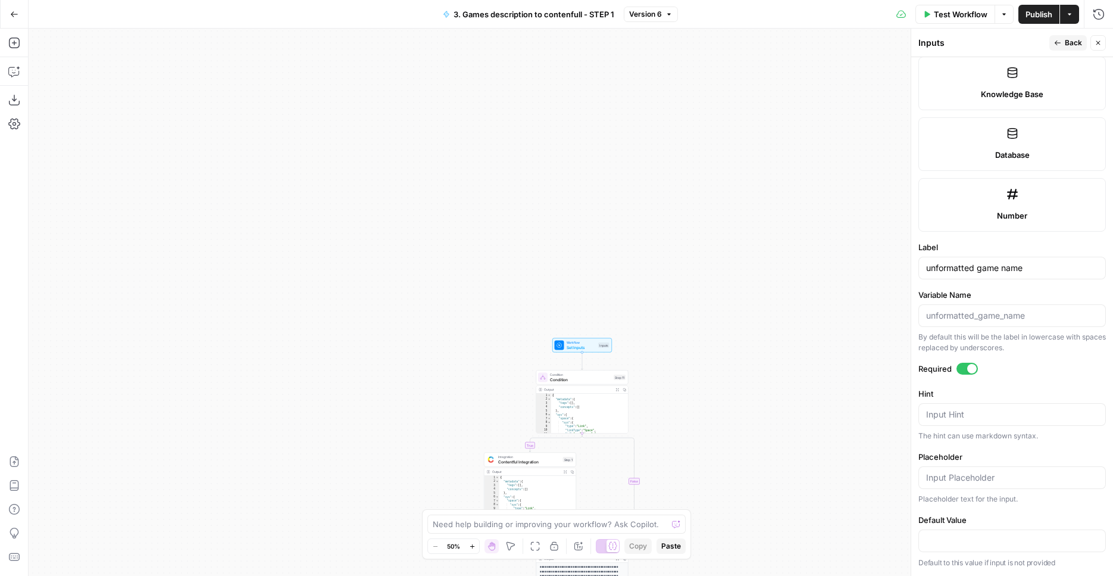
click at [1041, 23] on div "Test Workflow Options Publish Actions Run History" at bounding box center [896, 14] width 436 height 28
click at [1041, 18] on span "Publish" at bounding box center [1039, 14] width 27 height 12
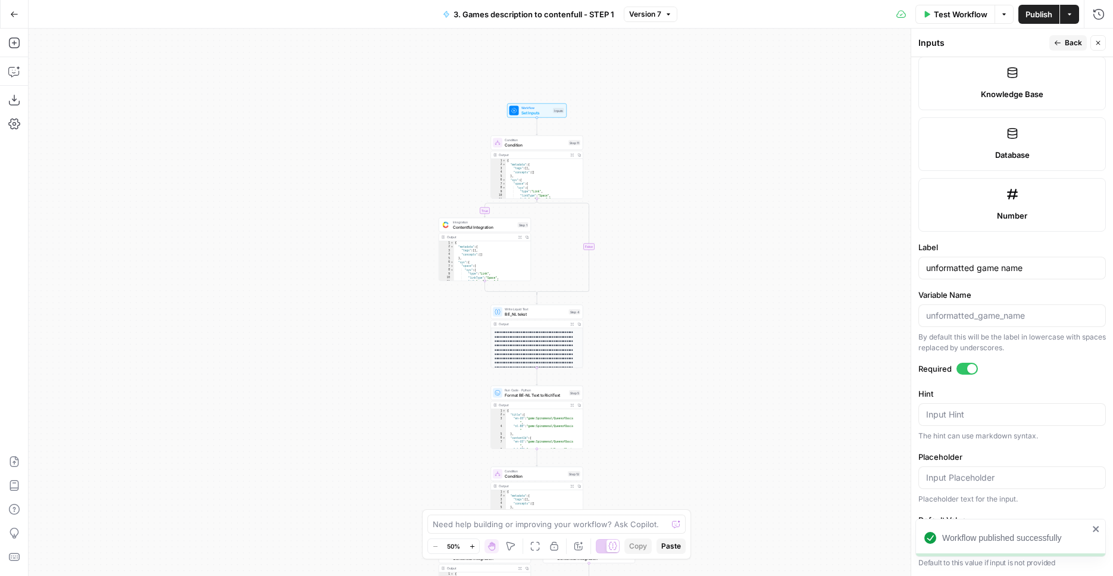
drag, startPoint x: 733, startPoint y: 292, endPoint x: 685, endPoint y: 76, distance: 222.1
click at [688, 58] on div "true true false false Workflow Set Inputs Inputs Condition Condition Step 11 Ou…" at bounding box center [571, 302] width 1085 height 547
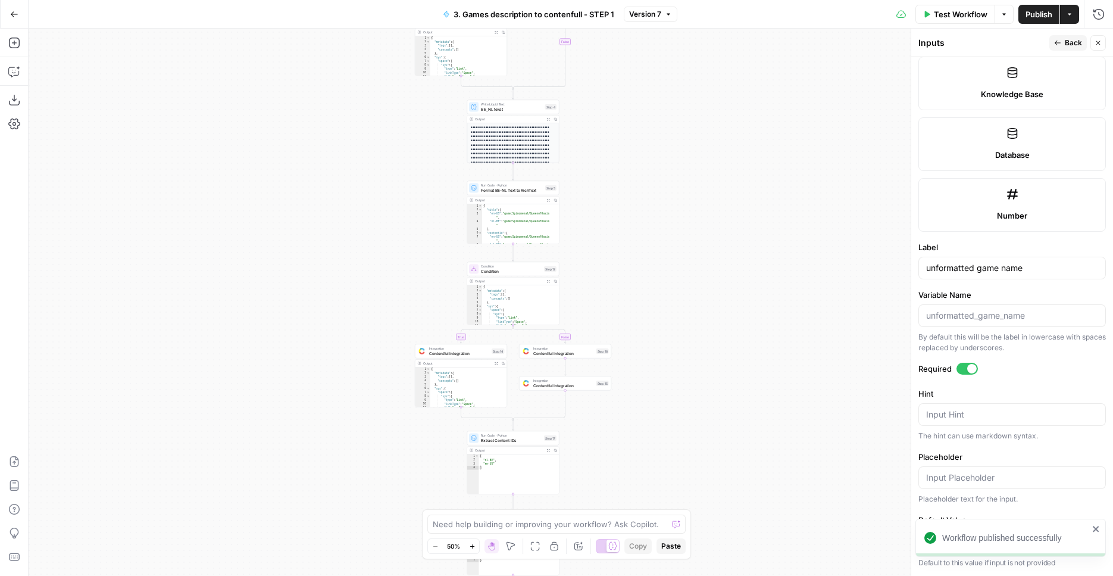
drag, startPoint x: 748, startPoint y: 297, endPoint x: 725, endPoint y: 103, distance: 195.5
click at [725, 103] on div "true true false false Workflow Set Inputs Inputs Condition Condition Step 11 Ou…" at bounding box center [571, 302] width 1085 height 547
click at [697, 313] on div "true true false false Workflow Set Inputs Inputs Condition Condition Step 11 Ou…" at bounding box center [571, 302] width 1085 height 547
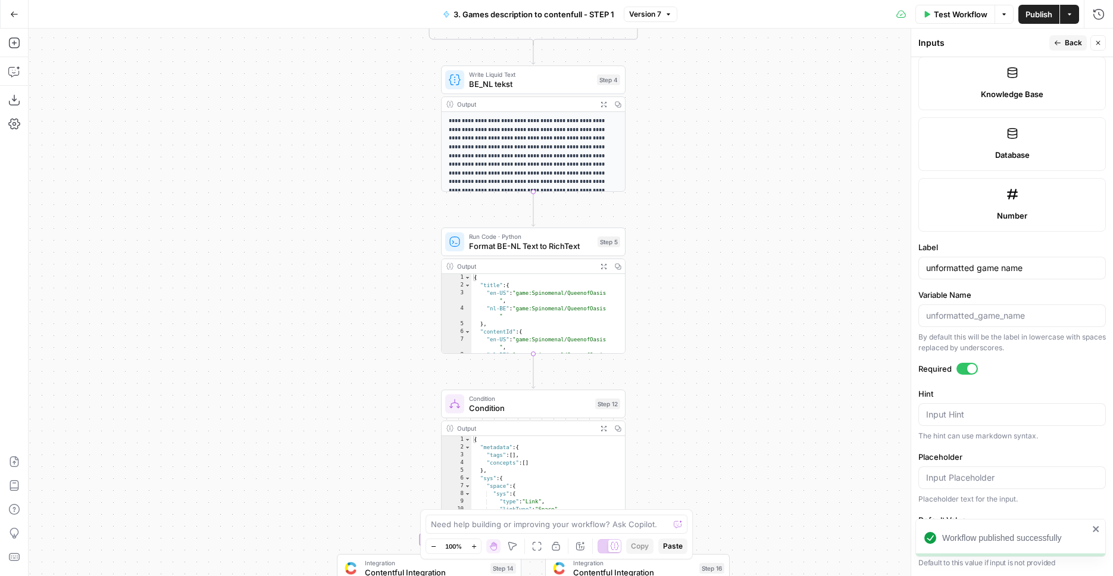
drag, startPoint x: 599, startPoint y: 224, endPoint x: 802, endPoint y: 391, distance: 262.7
click at [803, 407] on div "true true false false Workflow Set Inputs Inputs Condition Condition Step 11 Ou…" at bounding box center [571, 302] width 1085 height 547
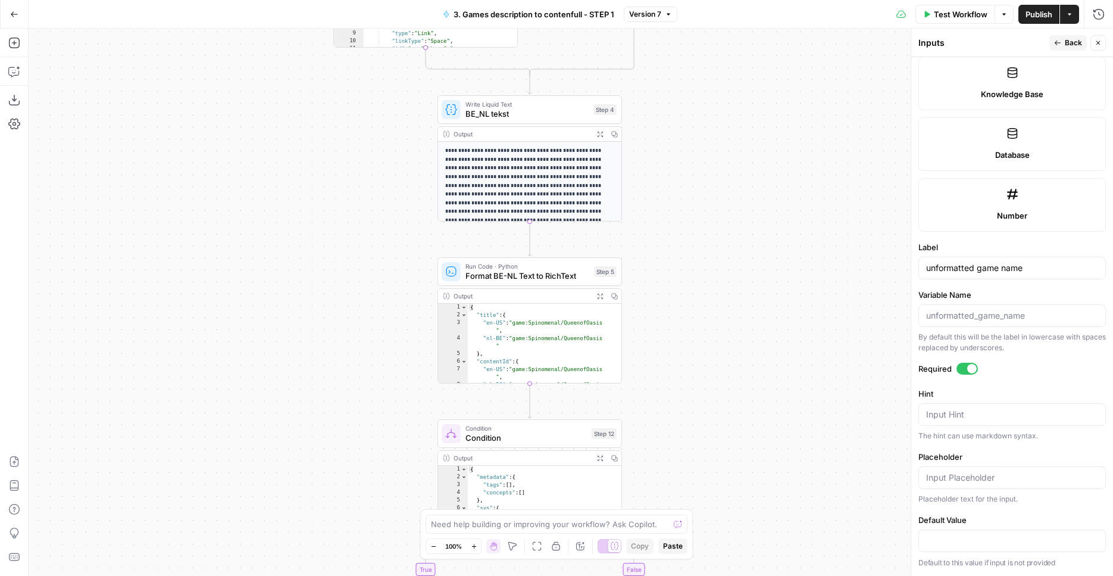
drag, startPoint x: 799, startPoint y: 224, endPoint x: 730, endPoint y: 157, distance: 96.8
click at [795, 323] on div "true true false false Workflow Set Inputs Inputs Condition Condition Step 11 Ou…" at bounding box center [571, 302] width 1085 height 547
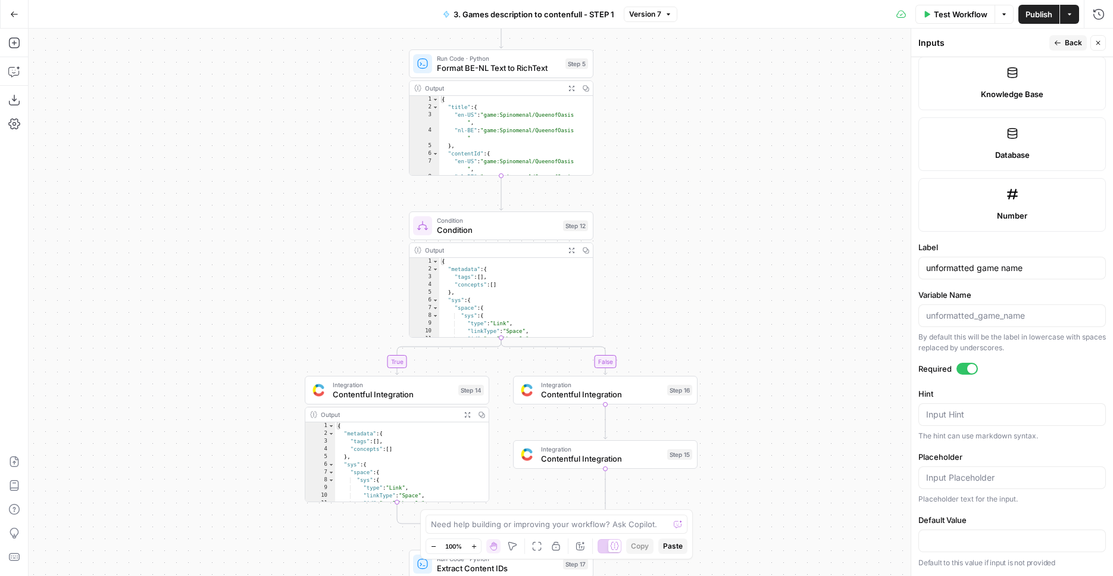
drag, startPoint x: 651, startPoint y: 296, endPoint x: 629, endPoint y: 113, distance: 184.7
click at [625, 85] on div "true true false false Workflow Set Inputs Inputs Condition Condition Step 11 Ou…" at bounding box center [571, 302] width 1085 height 547
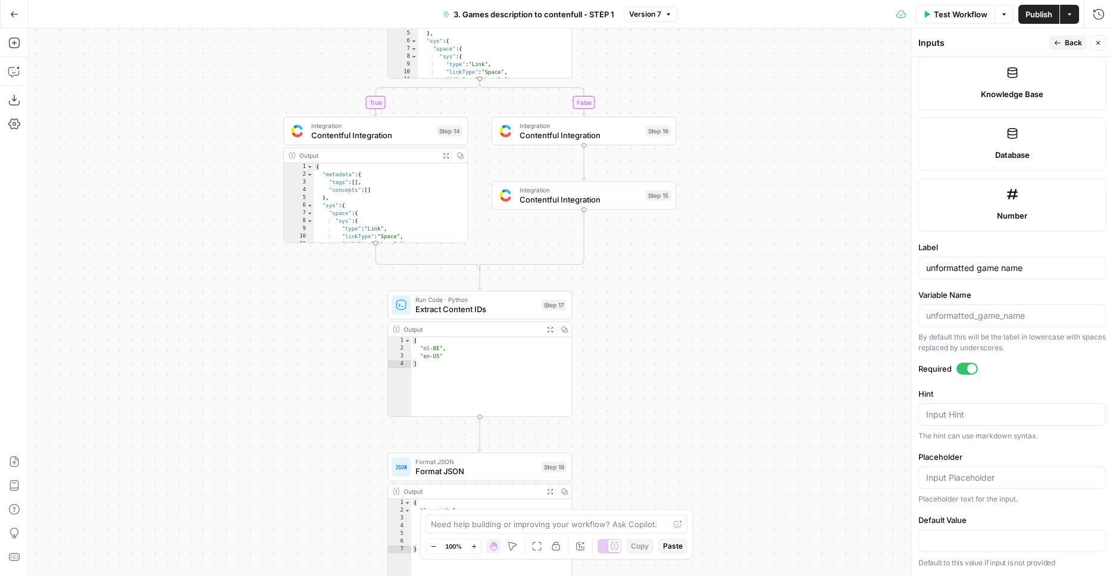
drag, startPoint x: 701, startPoint y: 317, endPoint x: 676, endPoint y: 4, distance: 314.7
click at [676, 29] on div "true true false false Workflow Set Inputs Inputs Condition Condition Step 11 Ou…" at bounding box center [571, 302] width 1085 height 547
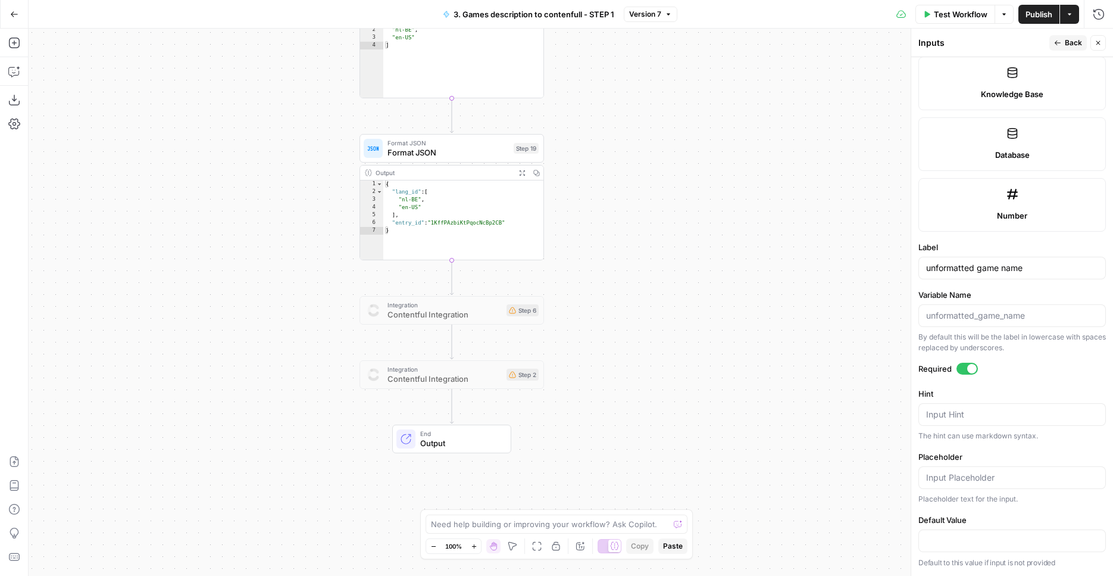
drag, startPoint x: 763, startPoint y: 322, endPoint x: 739, endPoint y: 58, distance: 264.8
click at [739, 58] on div "true true false false Workflow Set Inputs Inputs Condition Condition Step 11 Ou…" at bounding box center [571, 302] width 1085 height 547
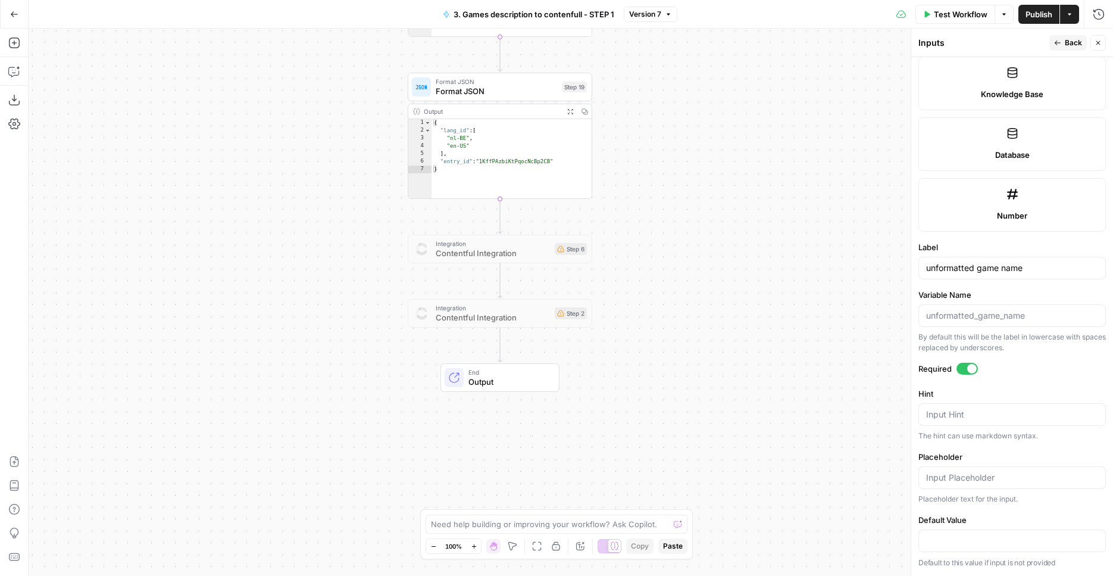
drag, startPoint x: 735, startPoint y: 349, endPoint x: 810, endPoint y: 351, distance: 75.0
click at [810, 351] on div "true true false false Workflow Set Inputs Inputs Condition Condition Step 11 Ou…" at bounding box center [571, 302] width 1085 height 547
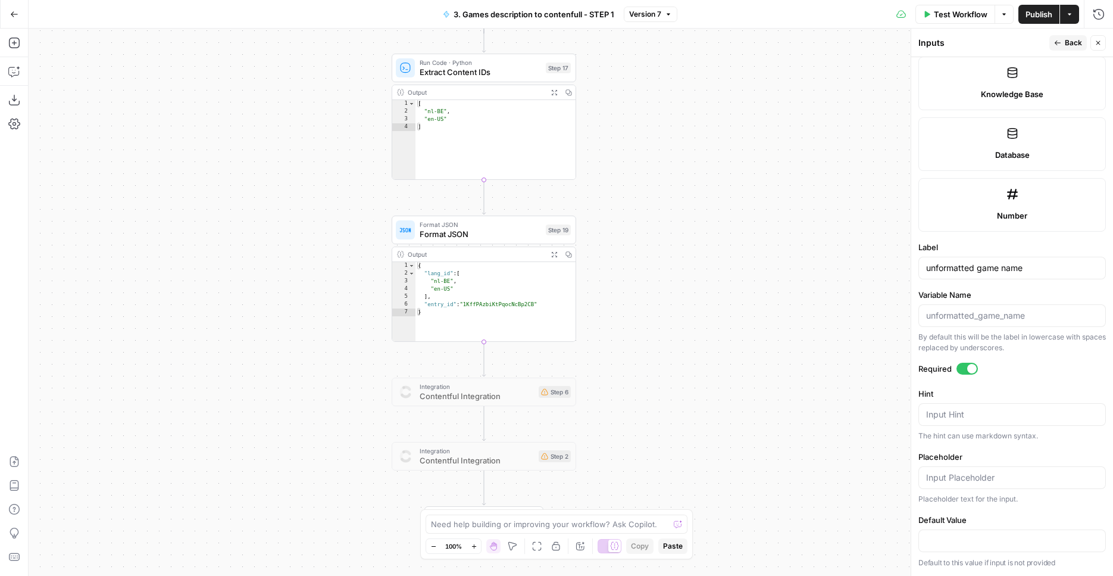
drag, startPoint x: 758, startPoint y: 203, endPoint x: 710, endPoint y: 295, distance: 103.3
click at [710, 295] on div "true true false false Workflow Set Inputs Inputs Condition Condition Step 11 Ou…" at bounding box center [571, 302] width 1085 height 547
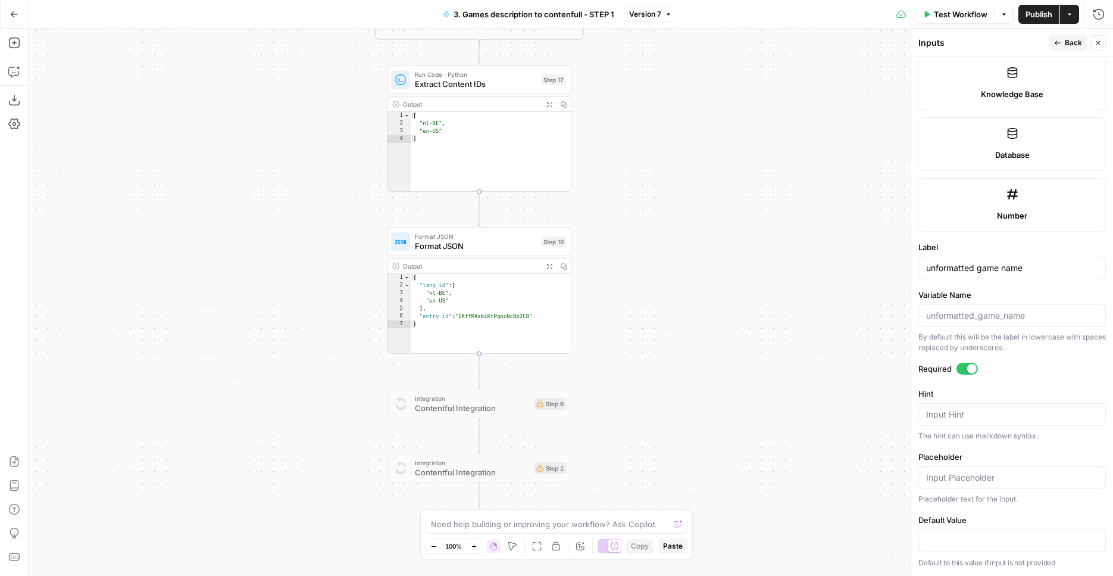
click at [661, 244] on div "true true false false Workflow Set Inputs Inputs Condition Condition Step 11 Ou…" at bounding box center [571, 302] width 1085 height 547
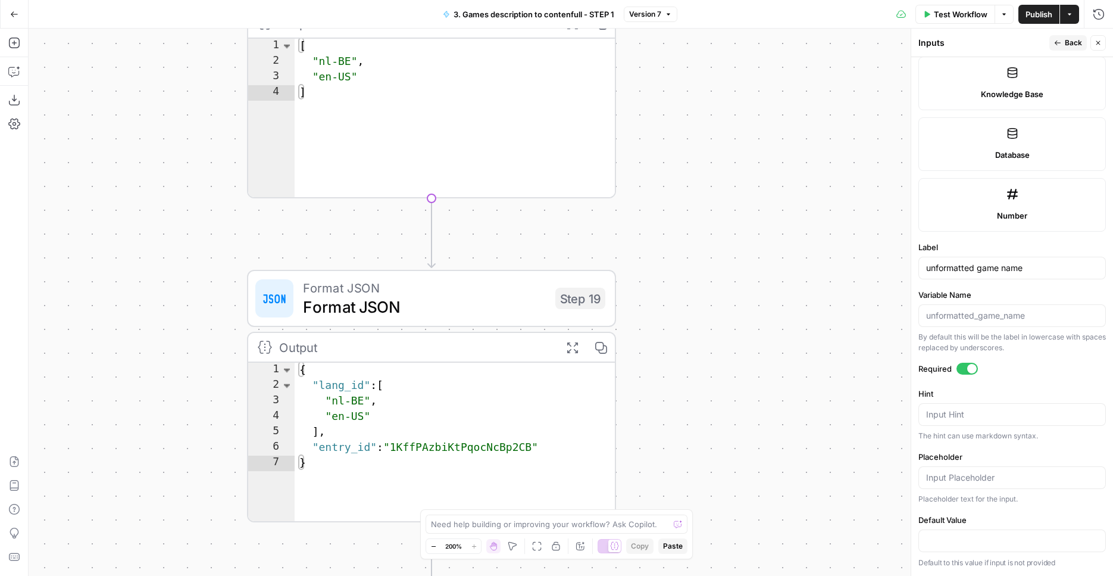
drag, startPoint x: 624, startPoint y: 221, endPoint x: 739, endPoint y: 276, distance: 127.0
click at [739, 276] on div "true true false false Workflow Set Inputs Inputs Condition Condition Step 11 Ou…" at bounding box center [571, 302] width 1085 height 547
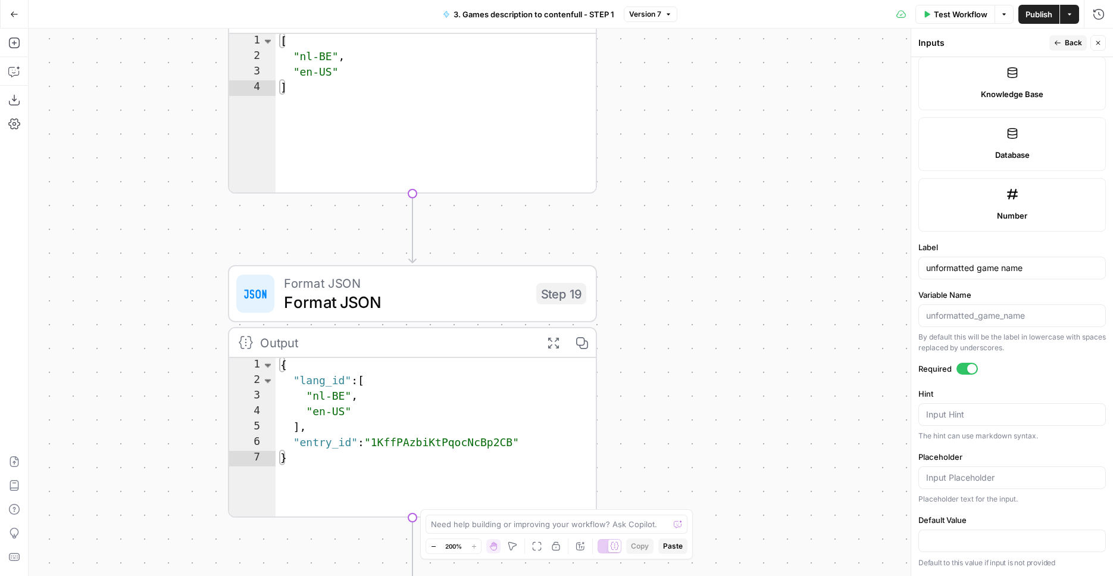
click at [709, 263] on div "true true false false Workflow Set Inputs Inputs Condition Condition Step 11 Ou…" at bounding box center [571, 302] width 1085 height 547
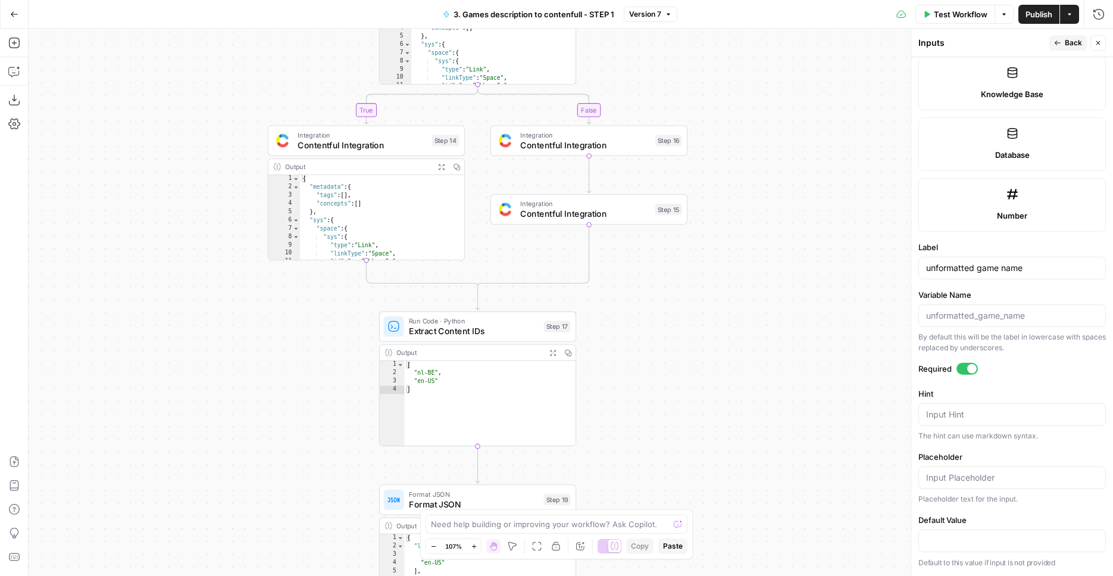
drag, startPoint x: 780, startPoint y: 206, endPoint x: 705, endPoint y: 419, distance: 225.9
click at [705, 419] on div "true true false false Workflow Set Inputs Inputs Condition Condition Step 11 Ou…" at bounding box center [571, 302] width 1085 height 547
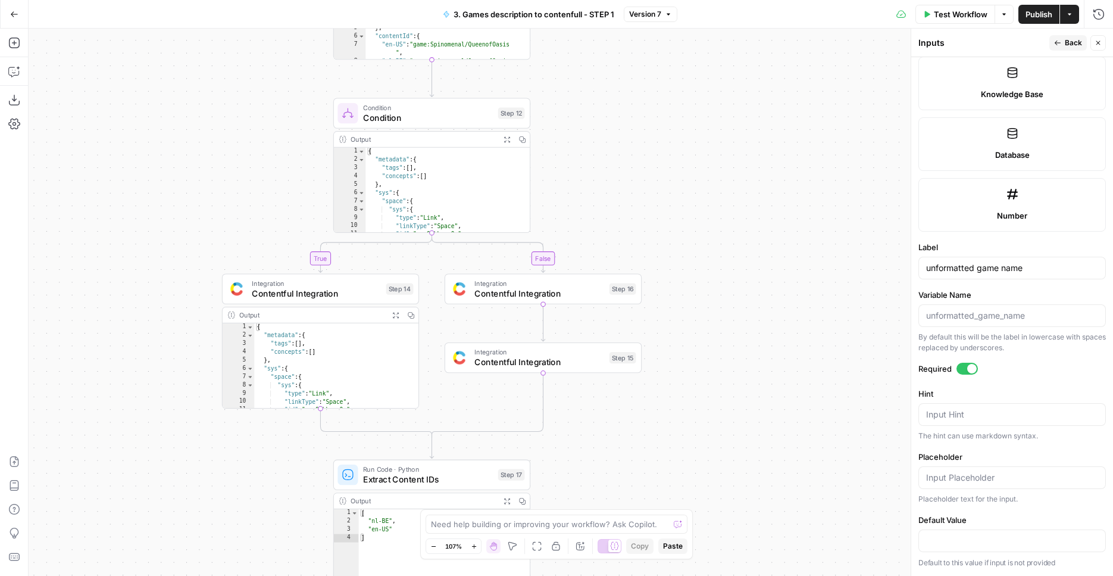
drag, startPoint x: 697, startPoint y: 350, endPoint x: 683, endPoint y: 395, distance: 47.1
click at [683, 395] on div "true true false false Workflow Set Inputs Inputs Condition Condition Step 11 Ou…" at bounding box center [571, 302] width 1085 height 547
drag, startPoint x: 723, startPoint y: 193, endPoint x: 719, endPoint y: 381, distance: 188.2
click at [719, 381] on div "true true false false Workflow Set Inputs Inputs Condition Condition Step 11 Ou…" at bounding box center [571, 302] width 1085 height 547
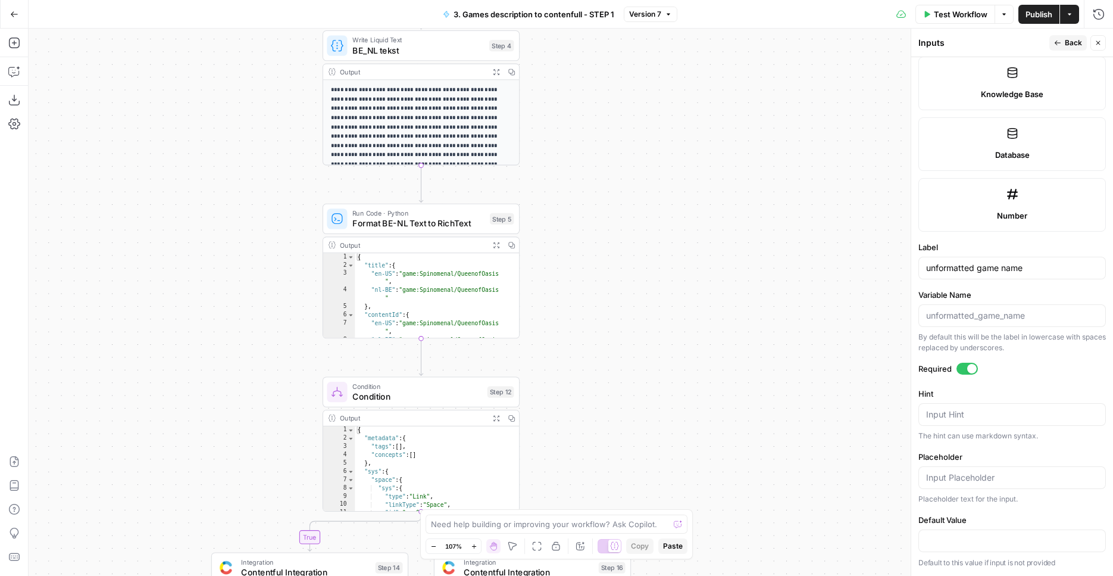
drag, startPoint x: 706, startPoint y: 257, endPoint x: 698, endPoint y: 452, distance: 196.0
click at [698, 452] on div "true true false false Workflow Set Inputs Inputs Condition Condition Step 11 Ou…" at bounding box center [571, 302] width 1085 height 547
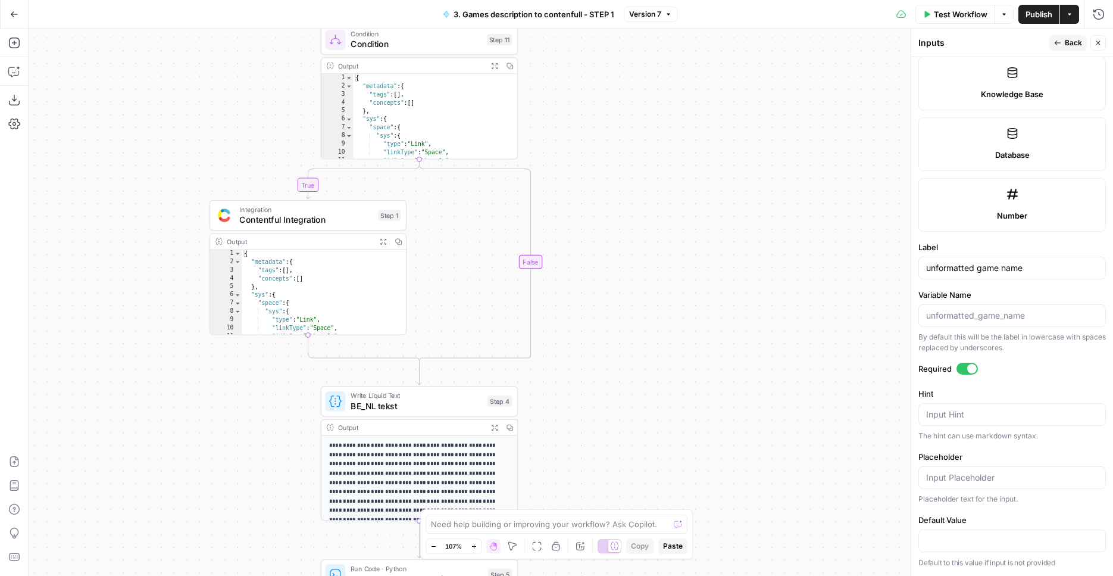
drag, startPoint x: 711, startPoint y: 438, endPoint x: 716, endPoint y: 463, distance: 25.0
click at [716, 469] on div "true true false false Workflow Set Inputs Inputs Condition Condition Step 11 Ou…" at bounding box center [571, 302] width 1085 height 547
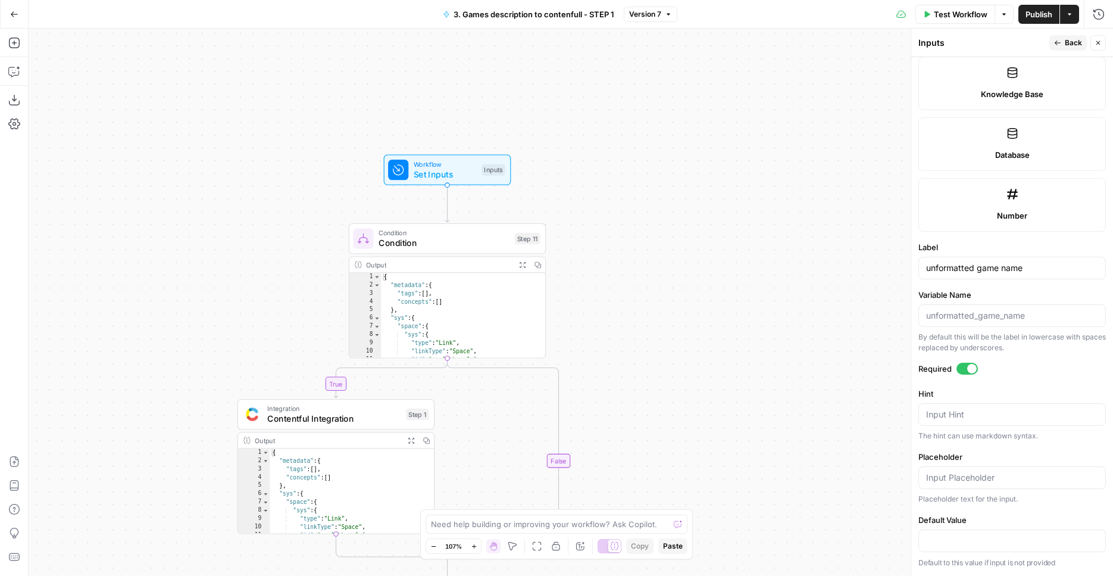
drag, startPoint x: 735, startPoint y: 285, endPoint x: 761, endPoint y: 477, distance: 194.7
click at [761, 477] on div "true true false false Workflow Set Inputs Inputs Condition Condition Step 11 Ou…" at bounding box center [571, 302] width 1085 height 547
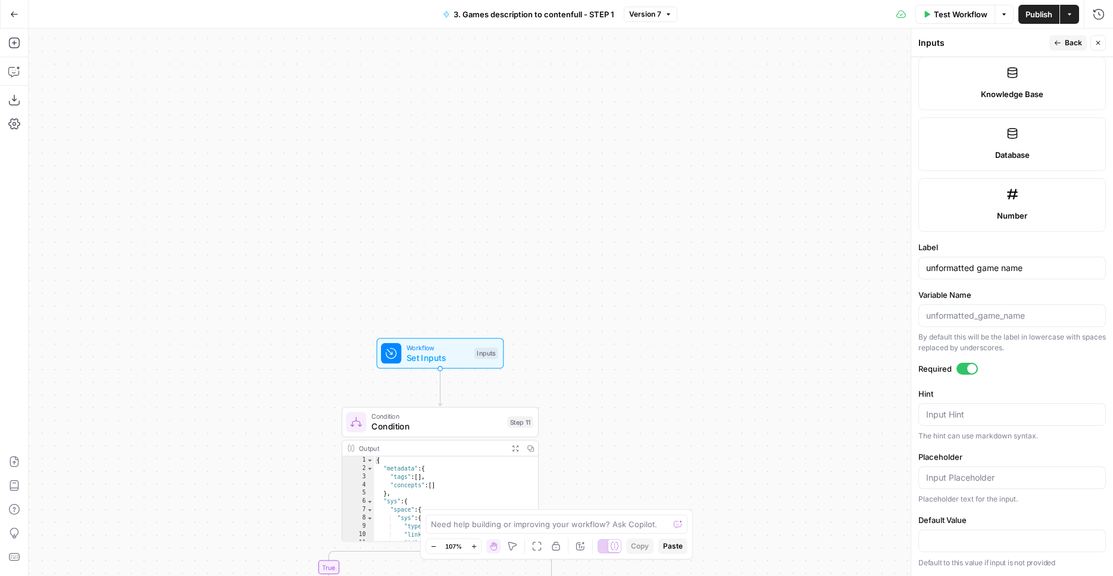
drag, startPoint x: 745, startPoint y: 257, endPoint x: 738, endPoint y: 431, distance: 174.6
click at [738, 439] on div "true true false false Workflow Set Inputs Inputs Condition Condition Step 11 Ou…" at bounding box center [571, 302] width 1085 height 547
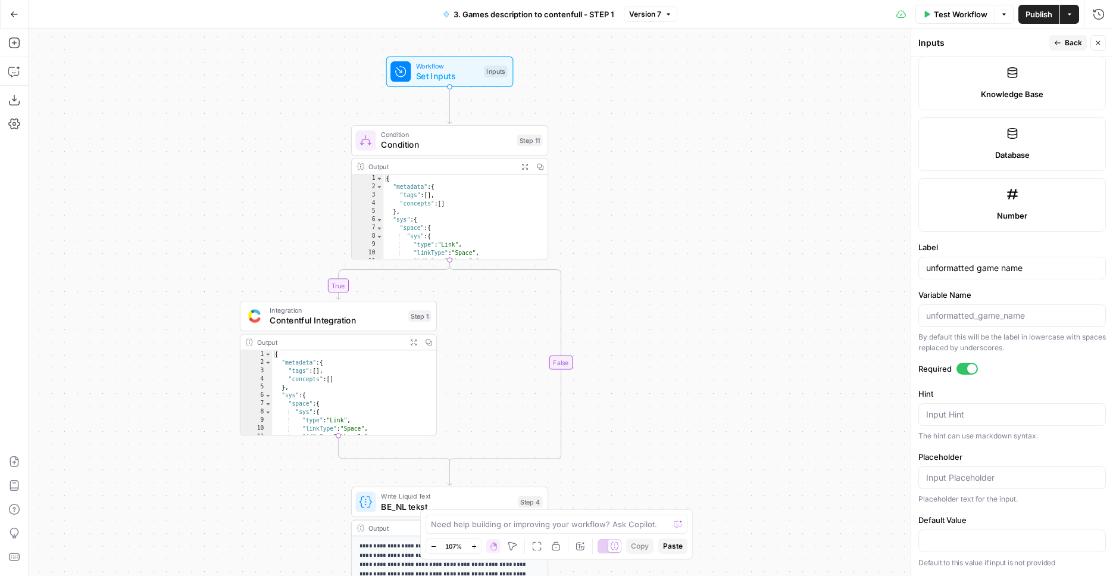
drag, startPoint x: 738, startPoint y: 431, endPoint x: 745, endPoint y: 147, distance: 284.1
click at [746, 128] on div "true true false false Workflow Set Inputs Inputs Condition Condition Step 11 Ou…" at bounding box center [571, 302] width 1085 height 547
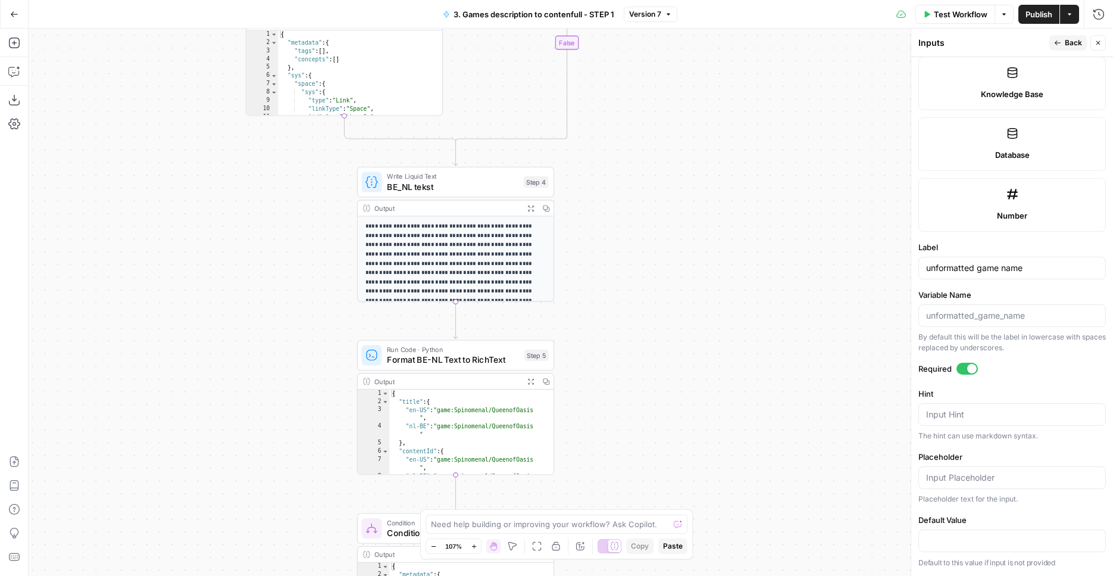
drag, startPoint x: 775, startPoint y: 438, endPoint x: 781, endPoint y: 117, distance: 320.4
click at [781, 117] on div "true true false false Workflow Set Inputs Inputs Condition Condition Step 11 Ou…" at bounding box center [571, 302] width 1085 height 547
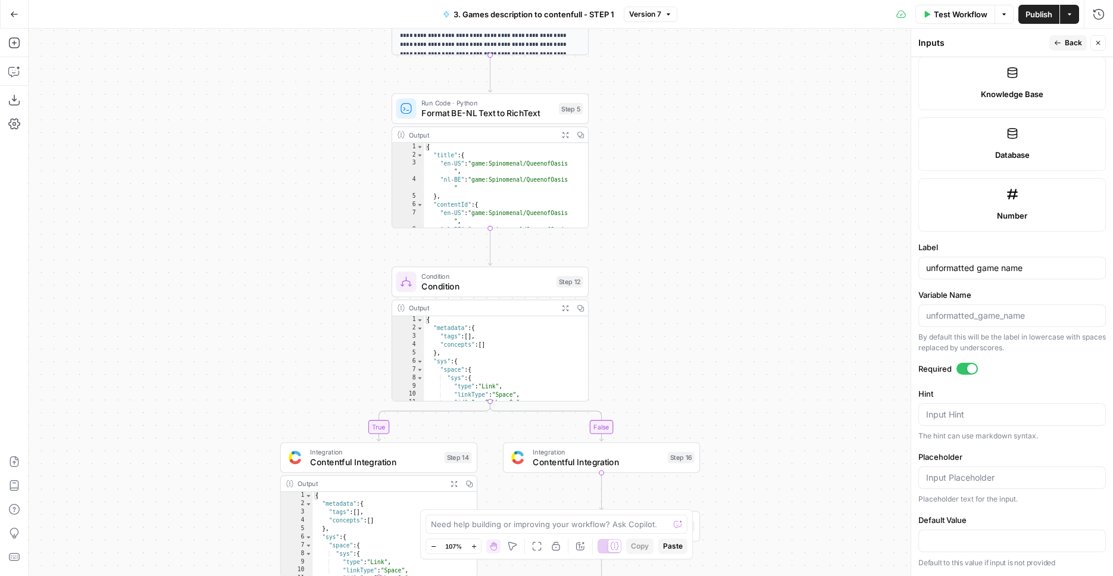
drag, startPoint x: 782, startPoint y: 253, endPoint x: 793, endPoint y: 94, distance: 159.4
click at [804, 57] on div "true true false false Workflow Set Inputs Inputs Condition Condition Step 11 Ou…" at bounding box center [571, 302] width 1085 height 547
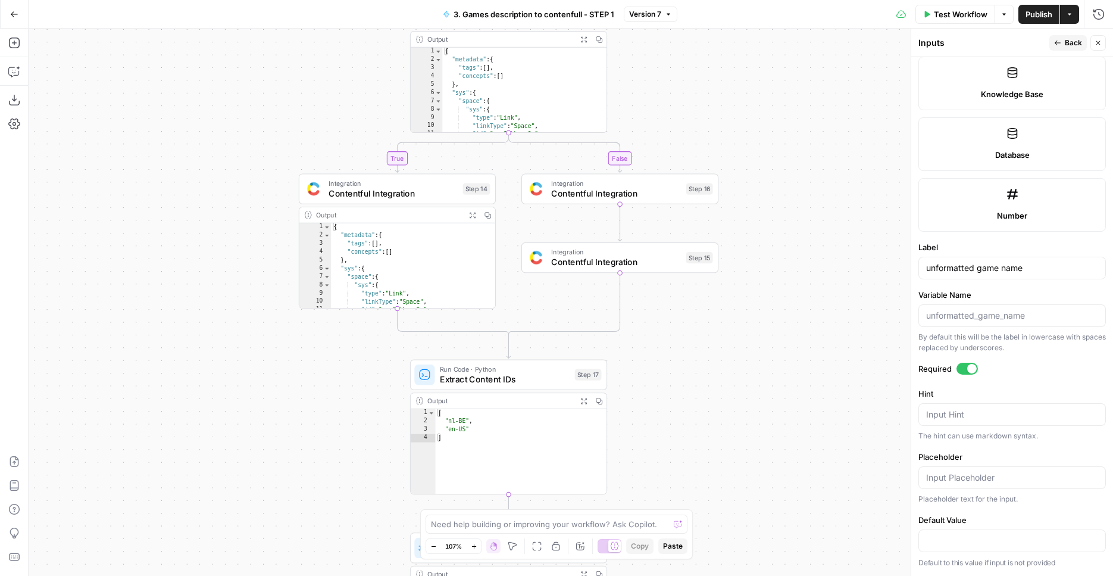
drag, startPoint x: 754, startPoint y: 276, endPoint x: 767, endPoint y: 199, distance: 78.5
click at [769, 82] on div "true true false false Workflow Set Inputs Inputs Condition Condition Step 11 Ou…" at bounding box center [571, 302] width 1085 height 547
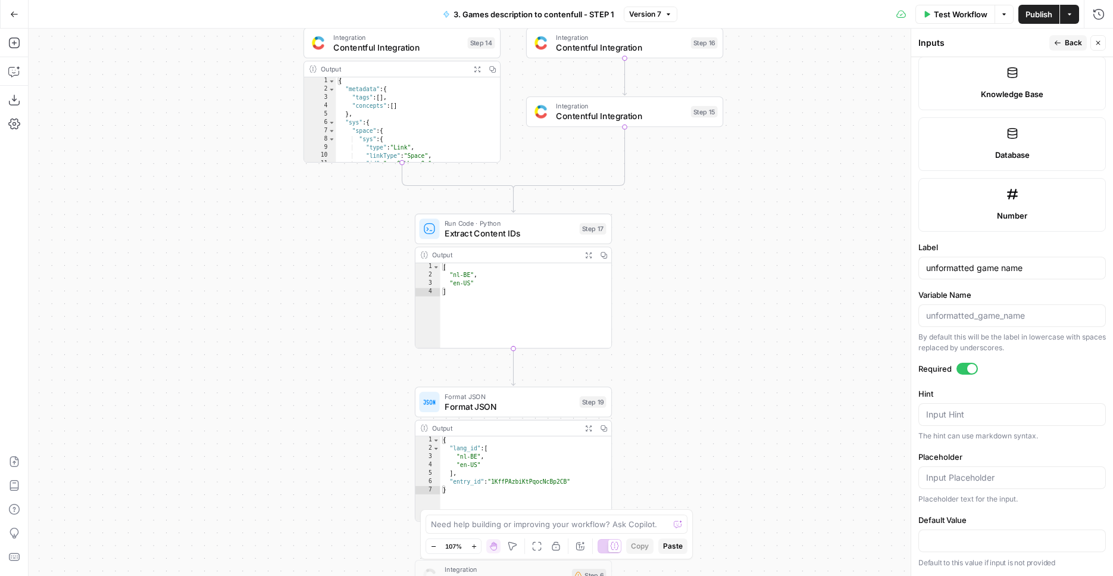
drag, startPoint x: 767, startPoint y: 236, endPoint x: 764, endPoint y: 27, distance: 209.0
click at [766, 37] on div "true true false false Workflow Set Inputs Inputs Condition Condition Step 11 Ou…" at bounding box center [571, 302] width 1085 height 547
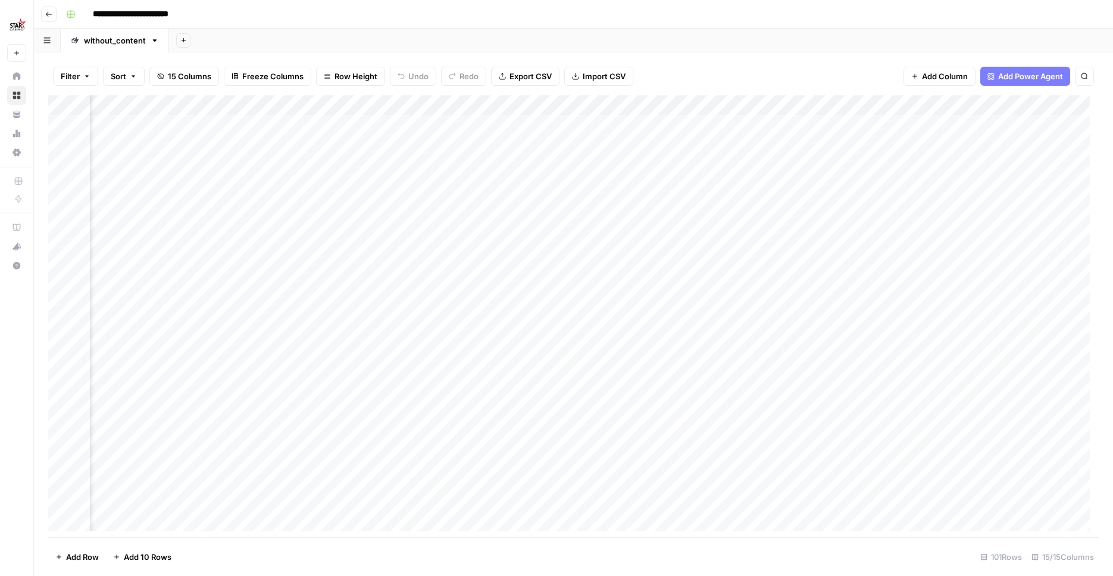
scroll to position [0, 595]
click at [549, 102] on div "Add Column" at bounding box center [573, 317] width 1051 height 445
click at [675, 101] on div "Add Column" at bounding box center [573, 317] width 1051 height 445
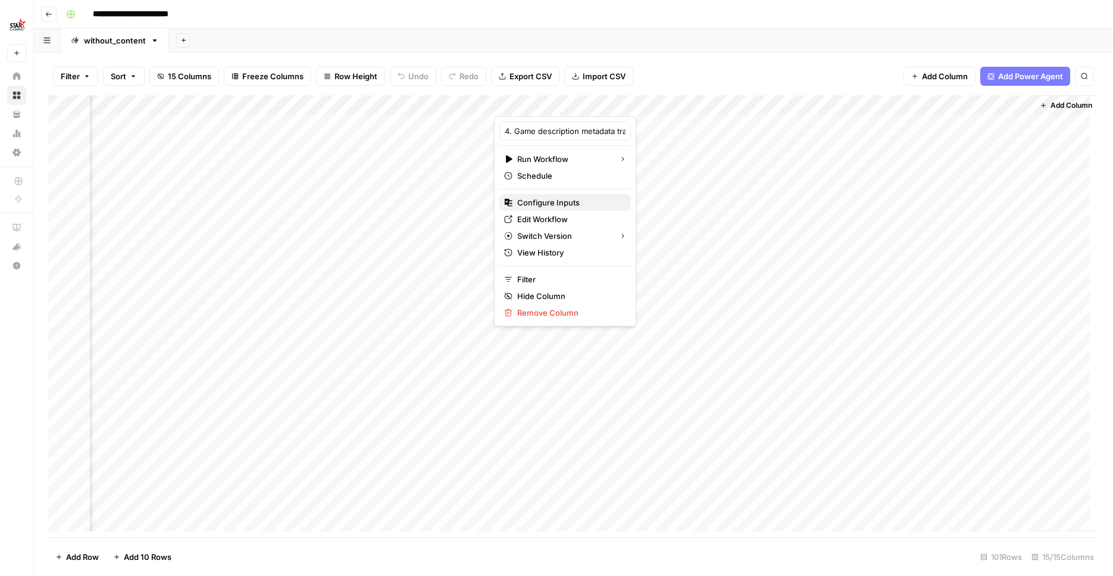
click at [569, 202] on span "Configure Inputs" at bounding box center [569, 202] width 104 height 12
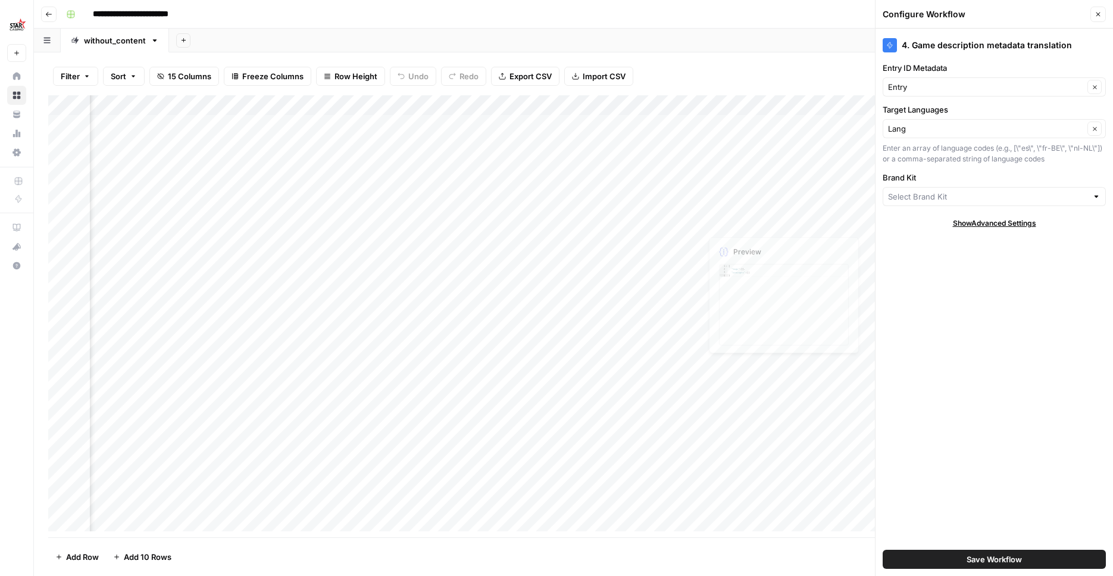
type input "Starcasino BE"
drag, startPoint x: 1101, startPoint y: 18, endPoint x: 1095, endPoint y: 16, distance: 6.4
click at [1101, 18] on button "Close" at bounding box center [1098, 14] width 15 height 15
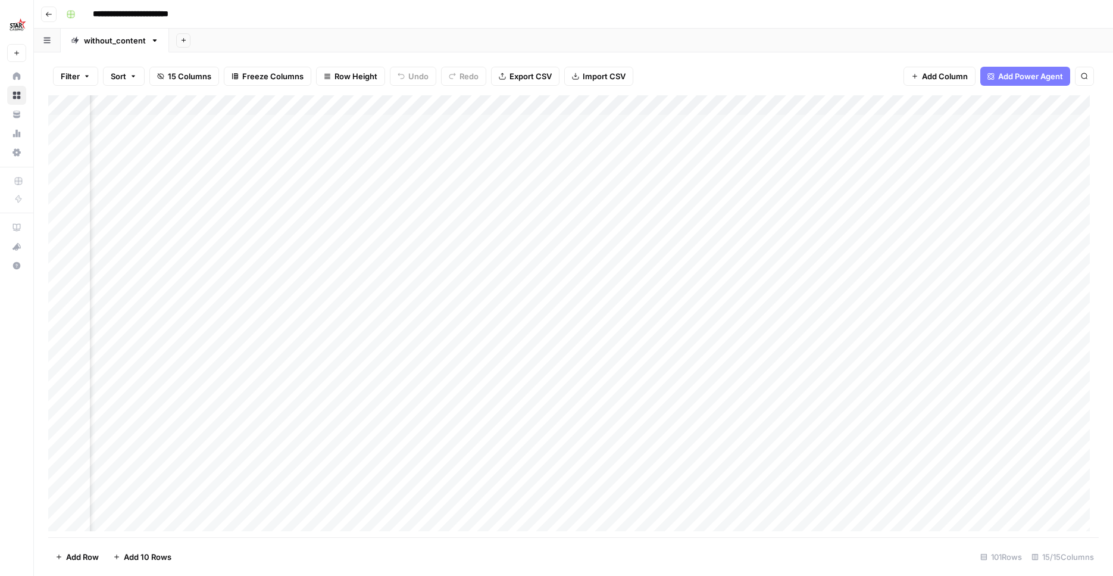
scroll to position [0, 801]
click at [878, 100] on div "Add Column" at bounding box center [573, 317] width 1051 height 445
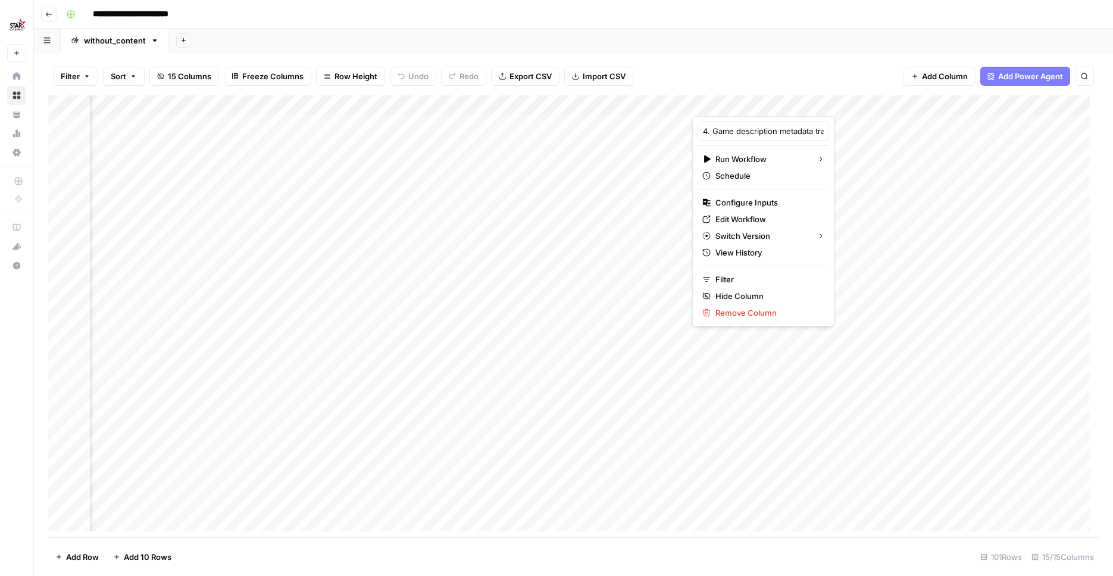
click at [348, 102] on div "Add Column" at bounding box center [573, 317] width 1051 height 445
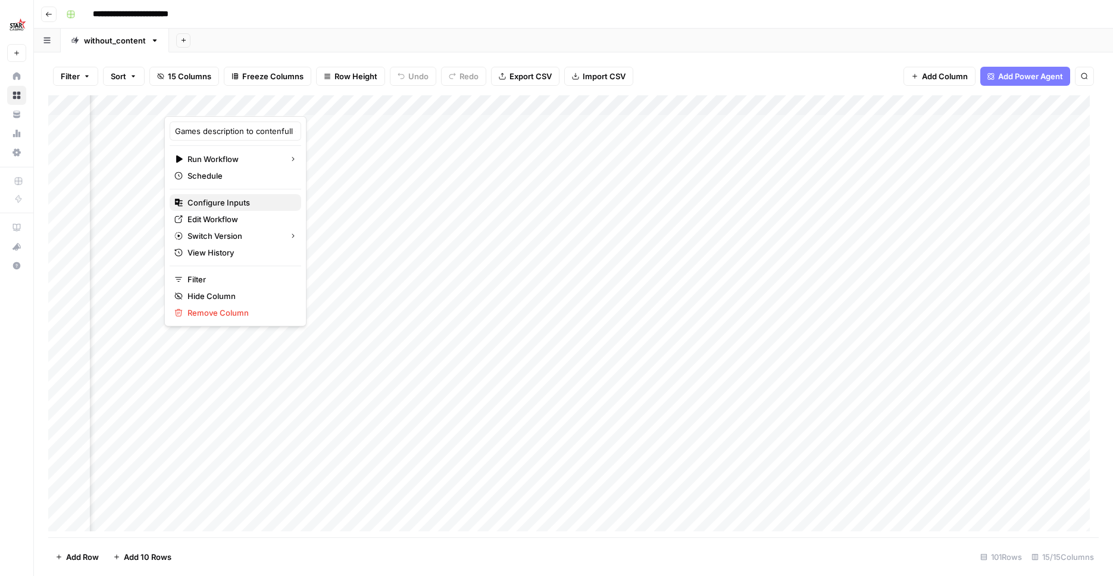
click at [243, 203] on span "Configure Inputs" at bounding box center [240, 202] width 104 height 12
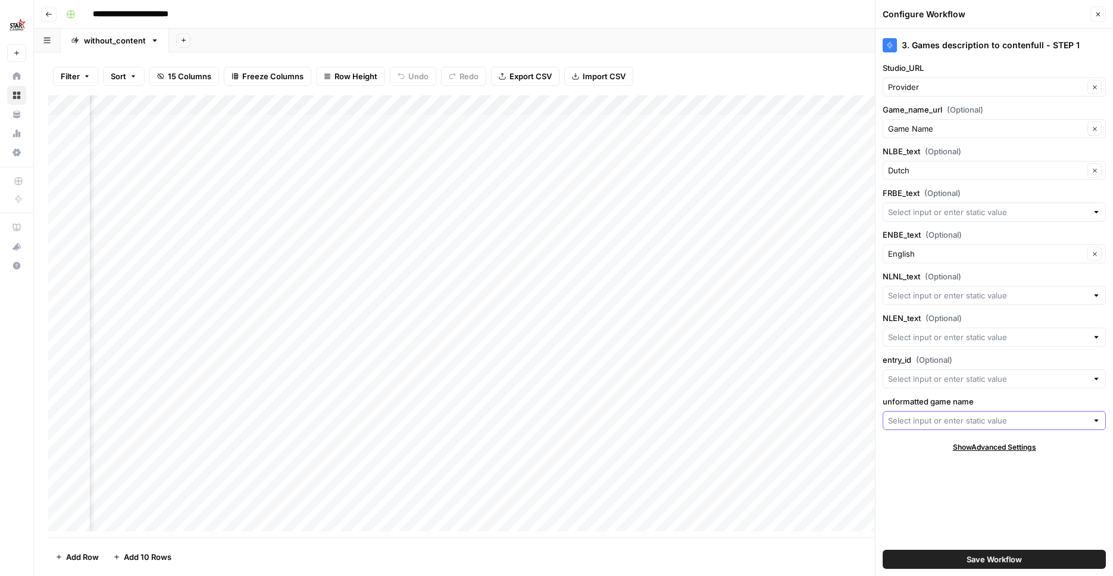
click at [932, 419] on input "unformatted game name" at bounding box center [987, 420] width 199 height 12
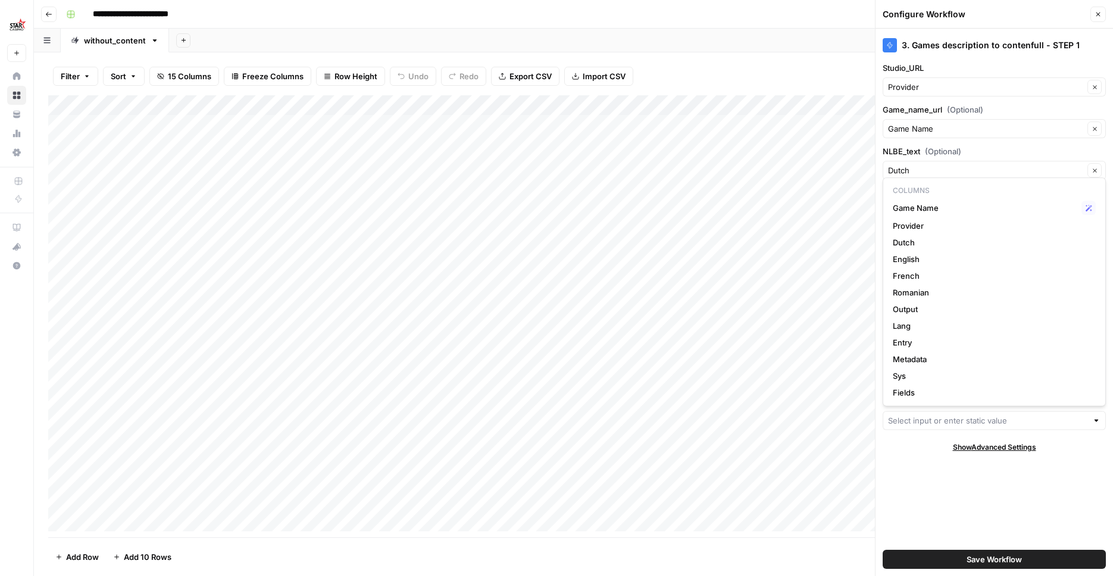
scroll to position [0, 0]
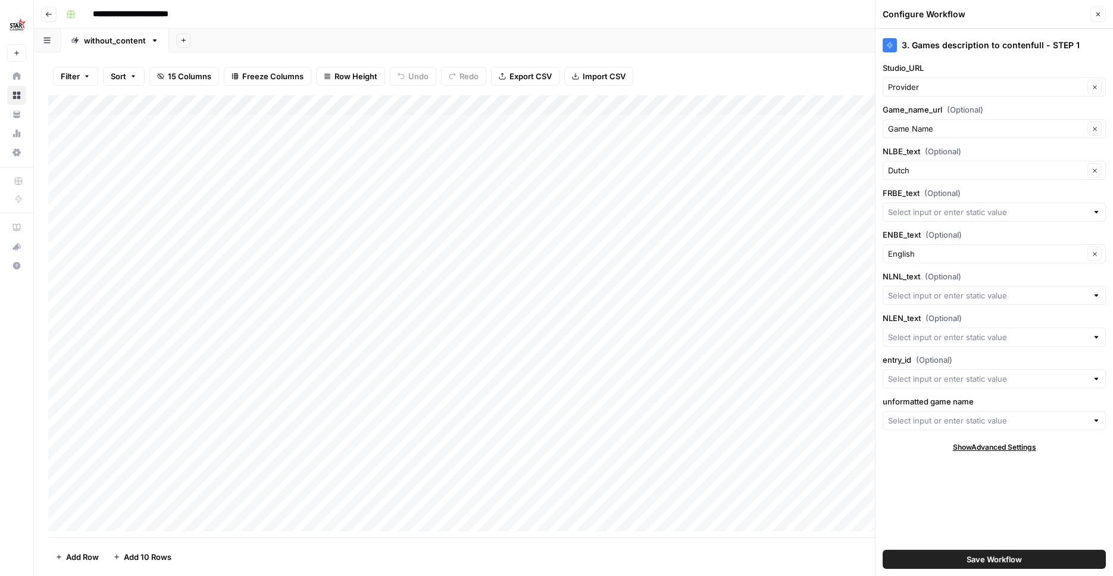
click at [772, 27] on header "**********" at bounding box center [573, 14] width 1079 height 29
click at [1095, 11] on icon "button" at bounding box center [1098, 14] width 7 height 7
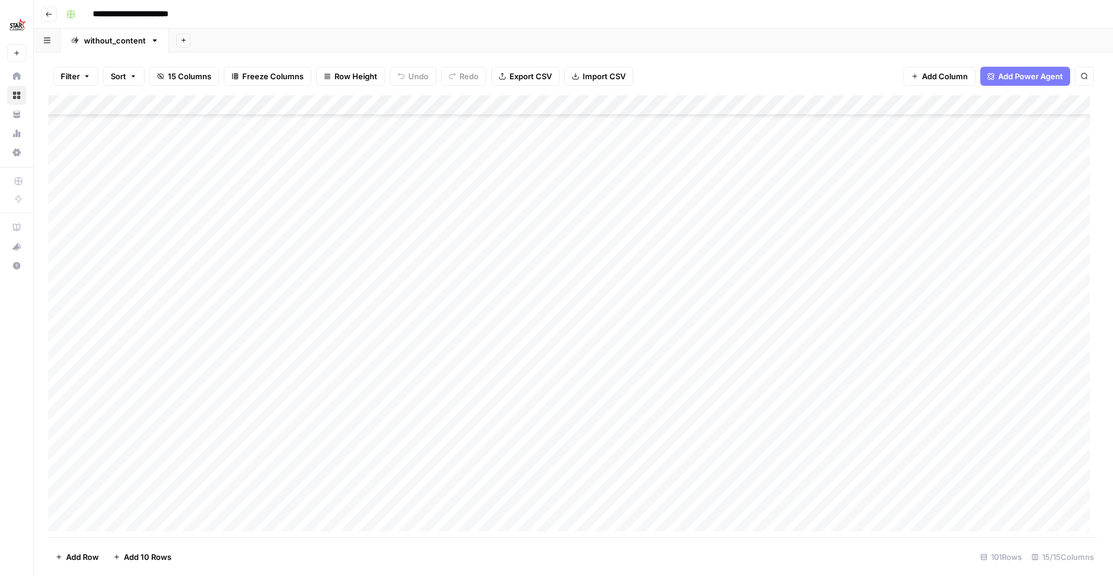
scroll to position [1648, 0]
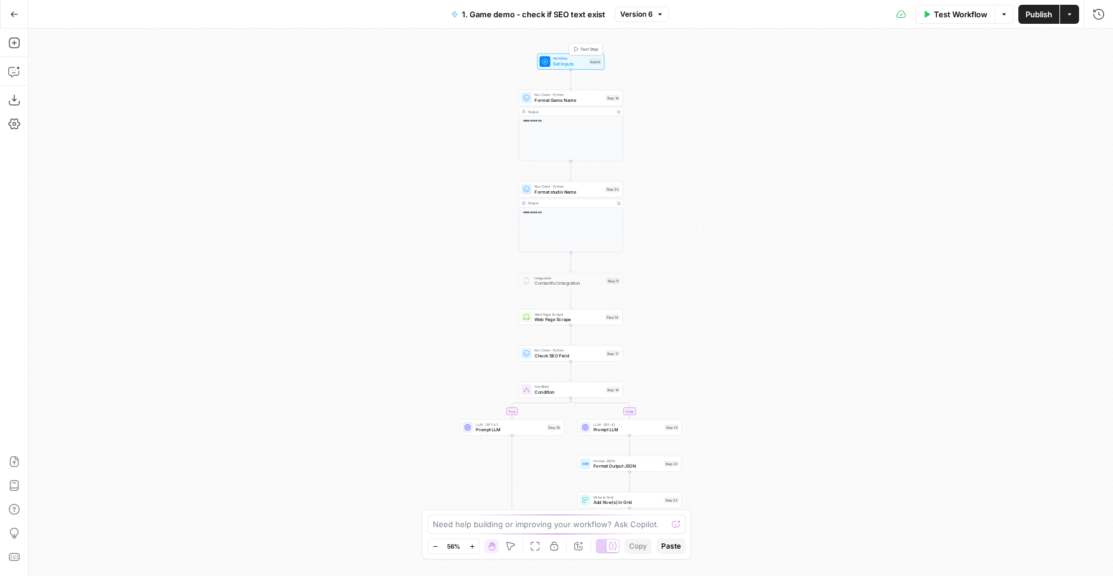
click at [580, 61] on span "Set Inputs" at bounding box center [569, 64] width 33 height 7
click at [1011, 235] on button "Add Field" at bounding box center [1002, 228] width 163 height 19
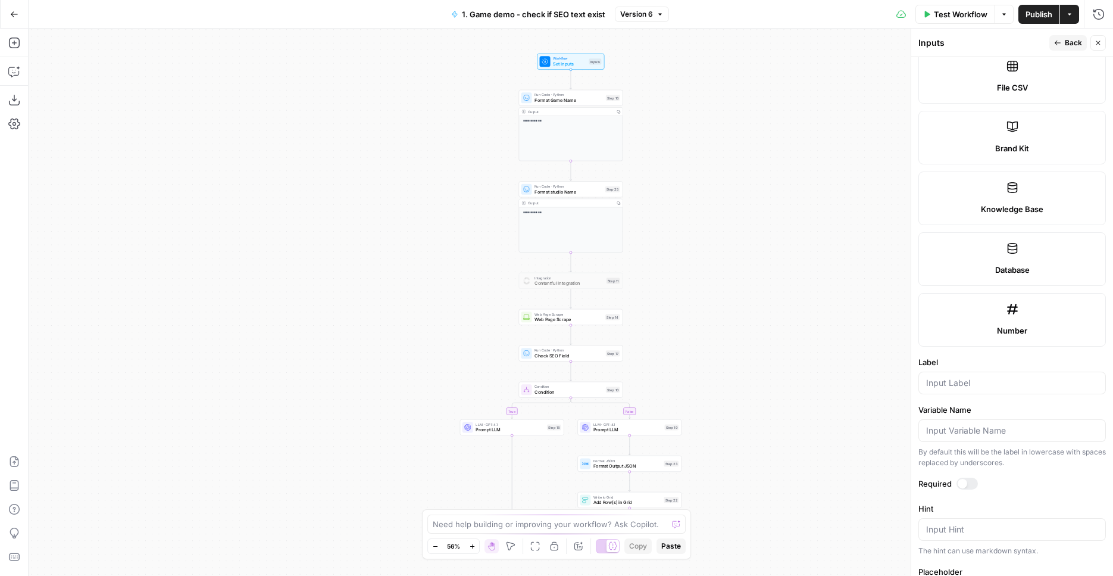
scroll to position [463, 0]
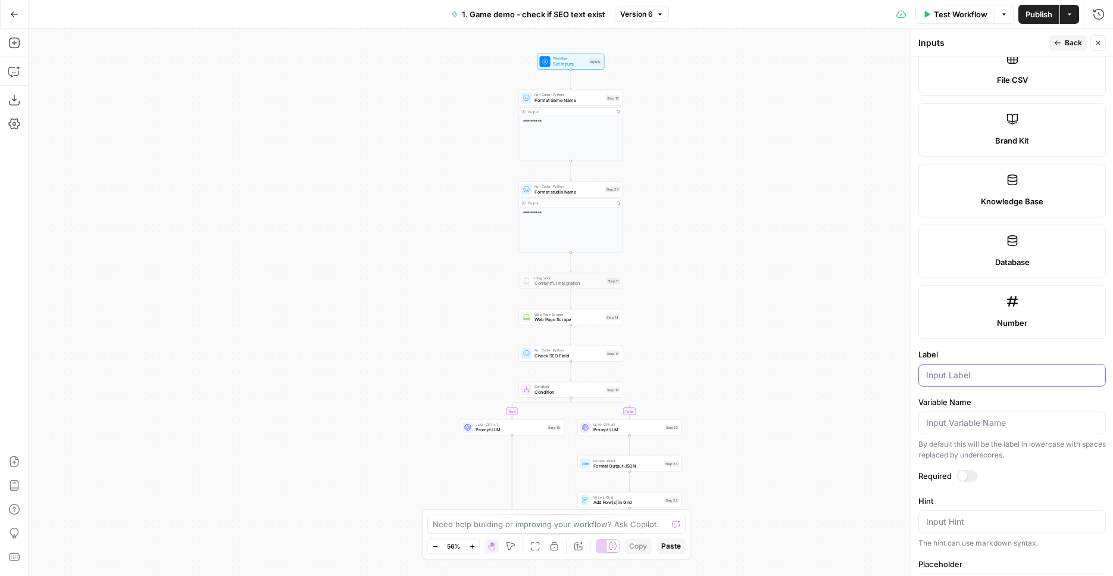
click at [994, 379] on input "Label" at bounding box center [1012, 375] width 172 height 12
type input "unformatted game name"
click at [961, 480] on div at bounding box center [963, 476] width 10 height 10
click at [1032, 12] on span "Publish" at bounding box center [1039, 14] width 27 height 12
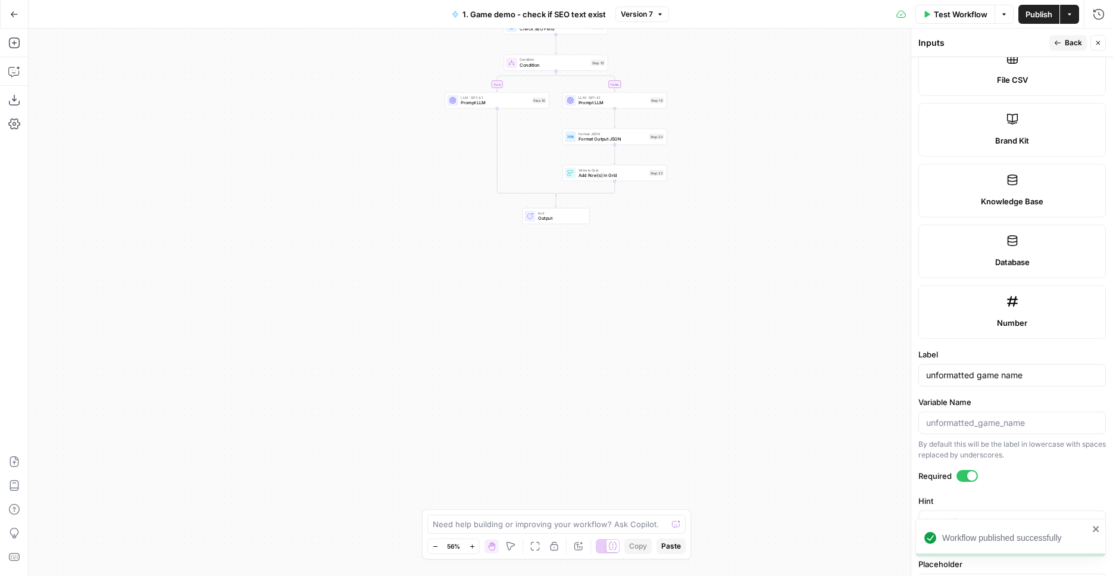
drag, startPoint x: 786, startPoint y: 418, endPoint x: 772, endPoint y: 91, distance: 327.2
click at [772, 91] on div "**********" at bounding box center [571, 302] width 1085 height 547
click at [672, 307] on div "**********" at bounding box center [571, 302] width 1085 height 547
drag, startPoint x: 672, startPoint y: 307, endPoint x: 639, endPoint y: 257, distance: 59.3
click at [672, 307] on div "**********" at bounding box center [571, 302] width 1085 height 547
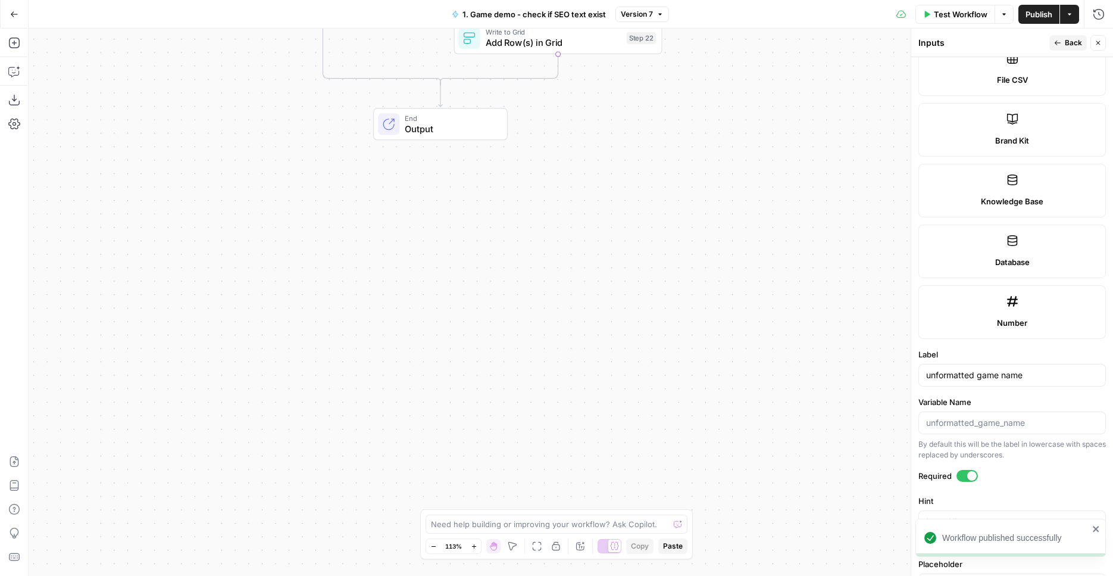
click at [473, 135] on span "Output" at bounding box center [451, 129] width 92 height 14
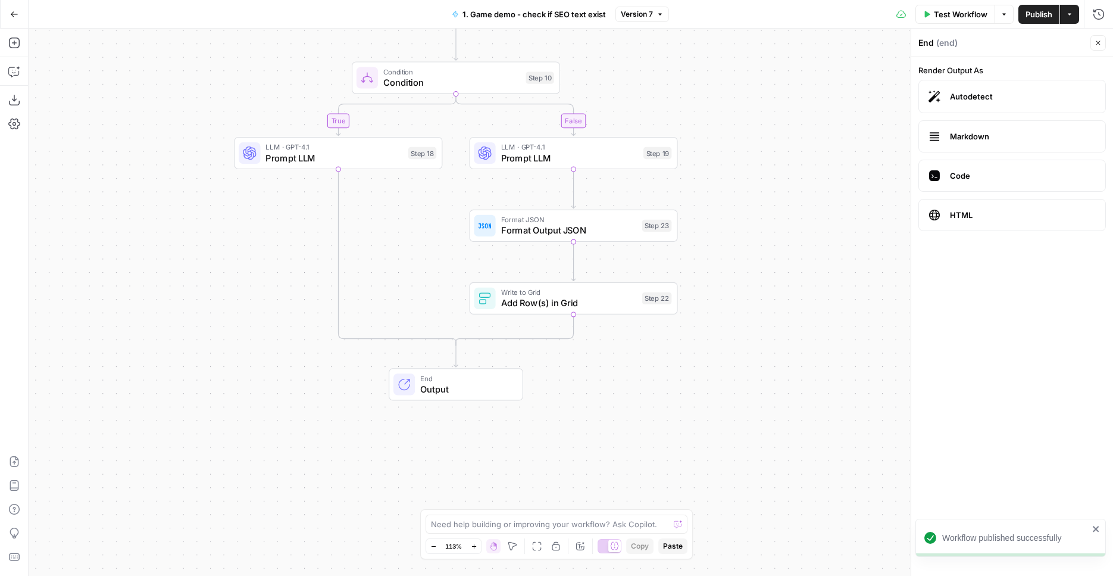
drag, startPoint x: 601, startPoint y: 152, endPoint x: 622, endPoint y: 354, distance: 202.9
click at [622, 354] on div "**********" at bounding box center [571, 302] width 1085 height 547
click at [597, 297] on span "Add Row(s) in Grid" at bounding box center [569, 303] width 136 height 14
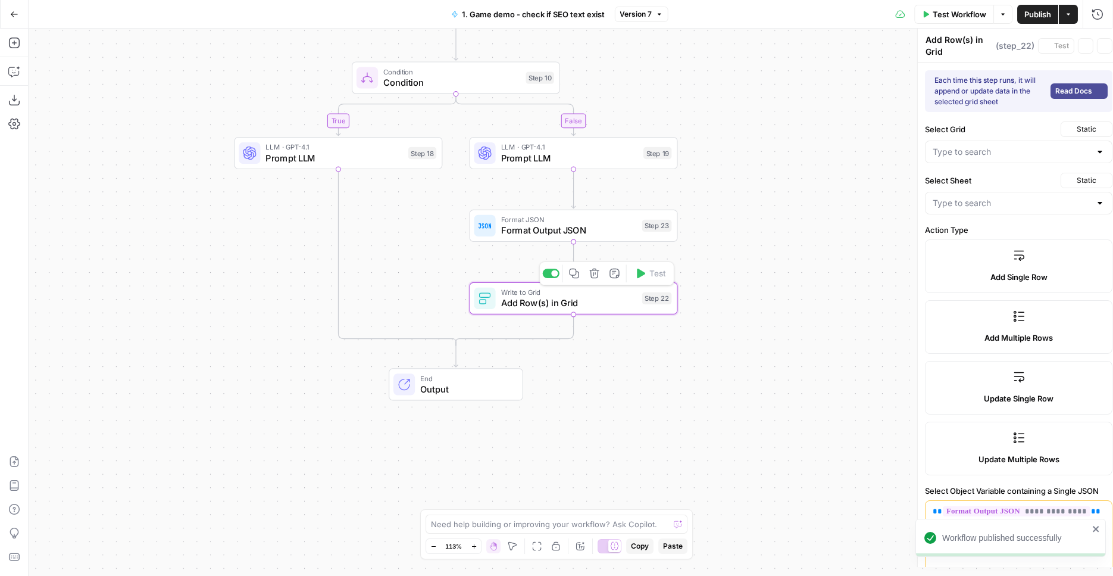
type input "Demos without SEO content"
type input "without_content"
type input "Game Name"
type input "Provider"
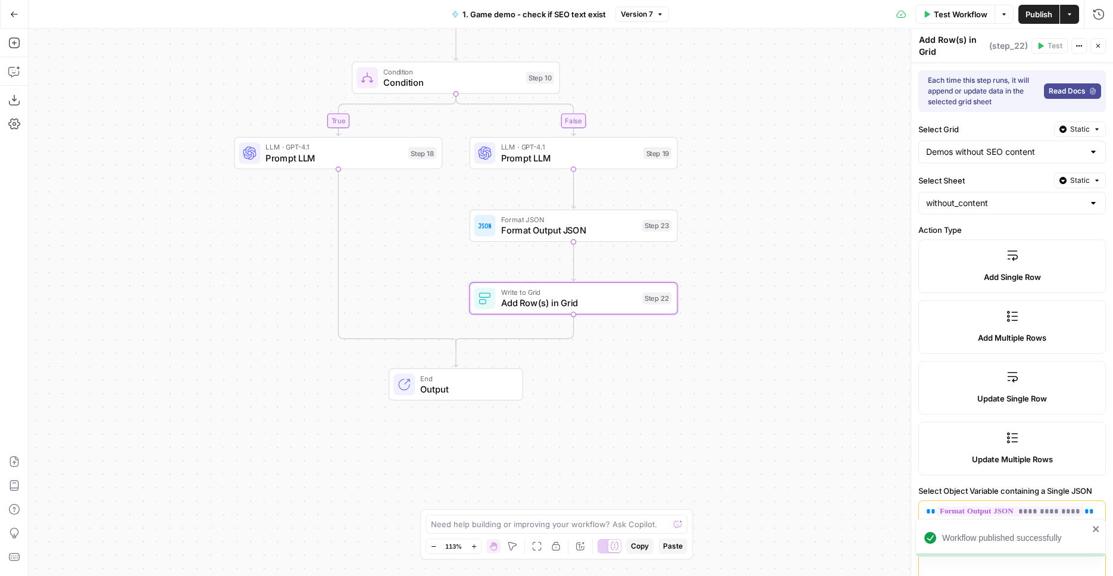
scroll to position [197, 0]
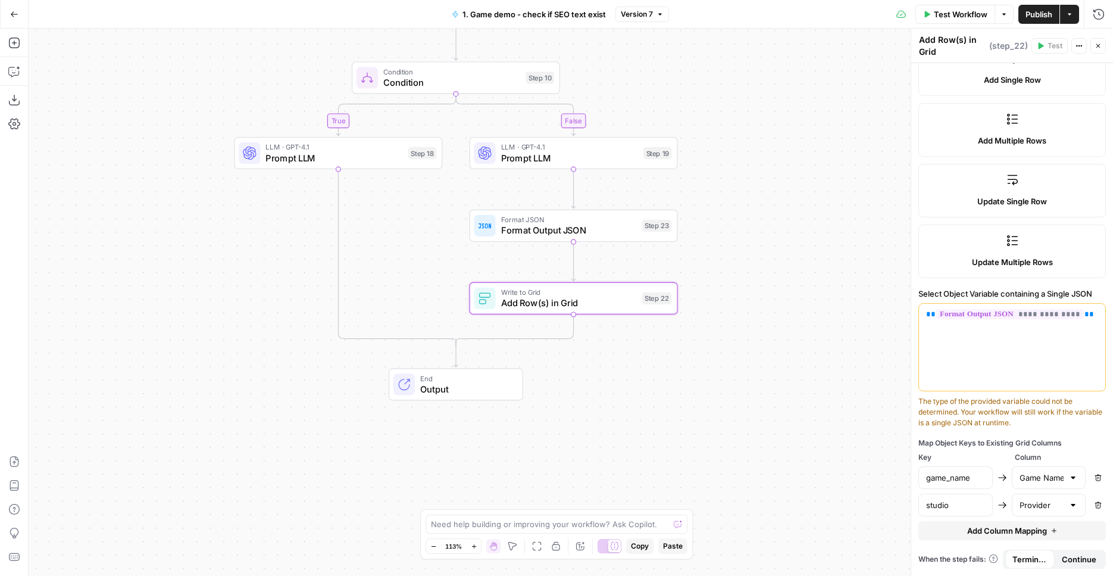
click at [987, 526] on span "Add Column Mapping" at bounding box center [1007, 530] width 80 height 12
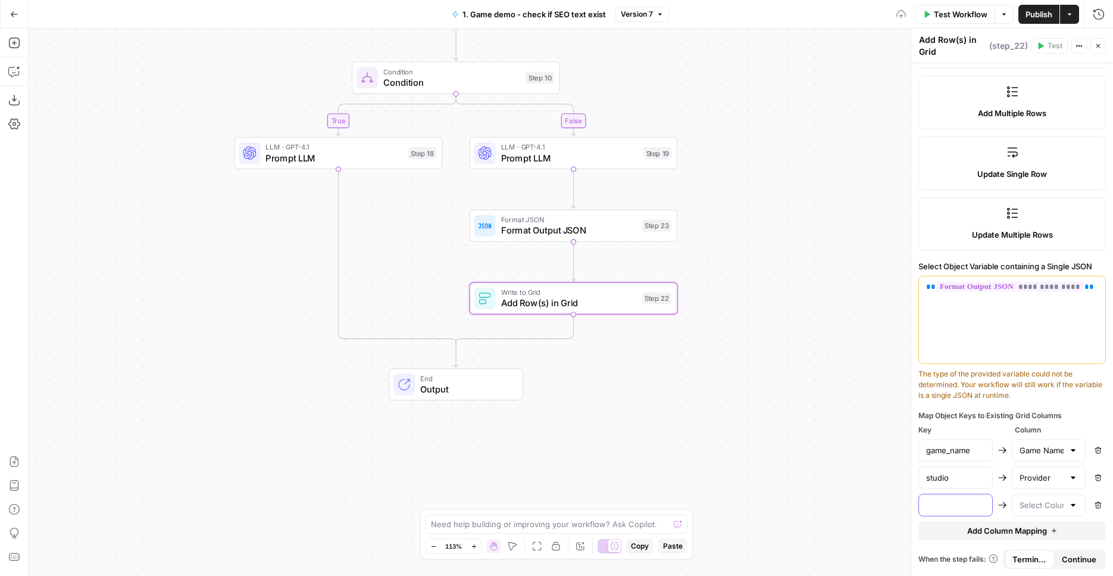
click at [979, 507] on input "text" at bounding box center [955, 505] width 59 height 12
type input "Unformatted game name"
click at [1036, 505] on input "text" at bounding box center [1042, 505] width 45 height 12
click at [997, 497] on div "Unformatted game name Remove" at bounding box center [1013, 505] width 188 height 23
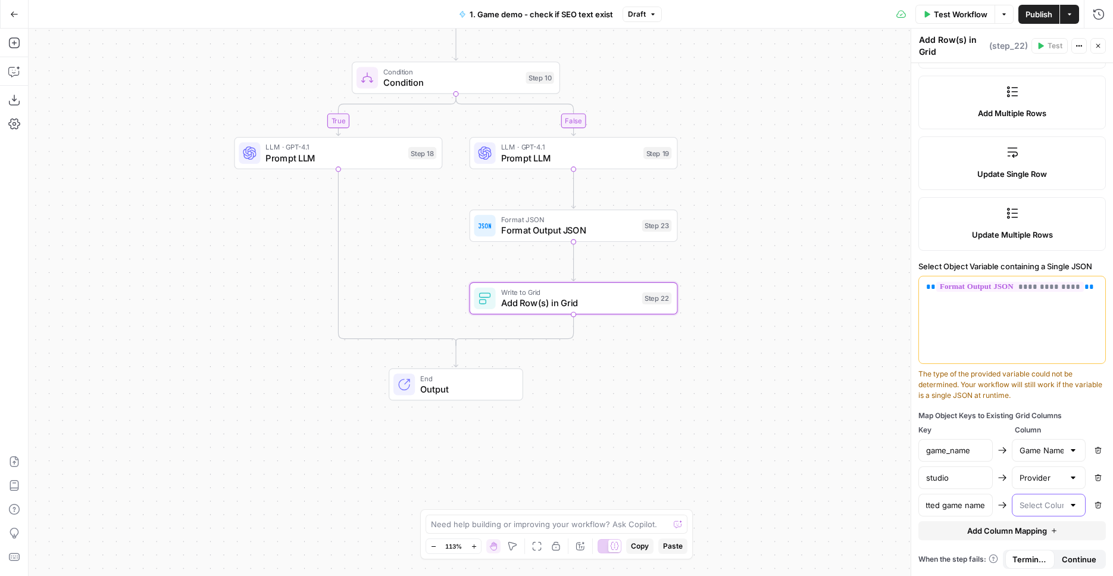
click at [1044, 504] on input "text" at bounding box center [1042, 505] width 45 height 12
click at [738, 444] on div "**********" at bounding box center [571, 302] width 1085 height 547
click at [627, 211] on div "Copy step Delete step Add Note Test" at bounding box center [606, 201] width 135 height 24
click at [622, 222] on span "Format JSON" at bounding box center [569, 219] width 136 height 11
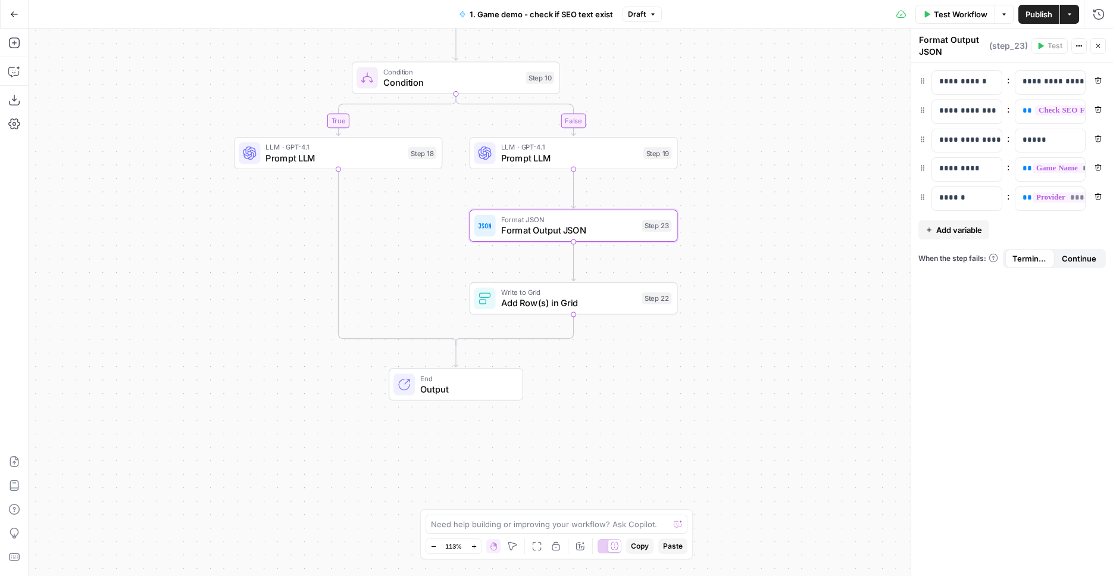
click at [964, 230] on span "Add variable" at bounding box center [959, 230] width 46 height 12
click at [961, 237] on div at bounding box center [957, 227] width 51 height 23
click at [1054, 222] on p at bounding box center [1041, 227] width 36 height 12
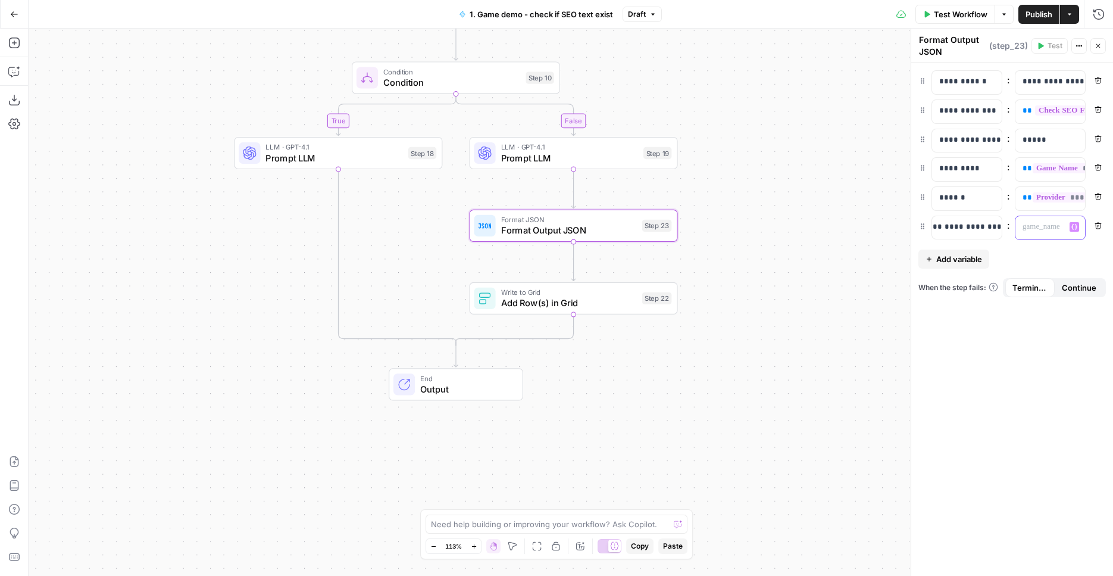
click at [1072, 226] on button "Variables Menu" at bounding box center [1075, 227] width 10 height 10
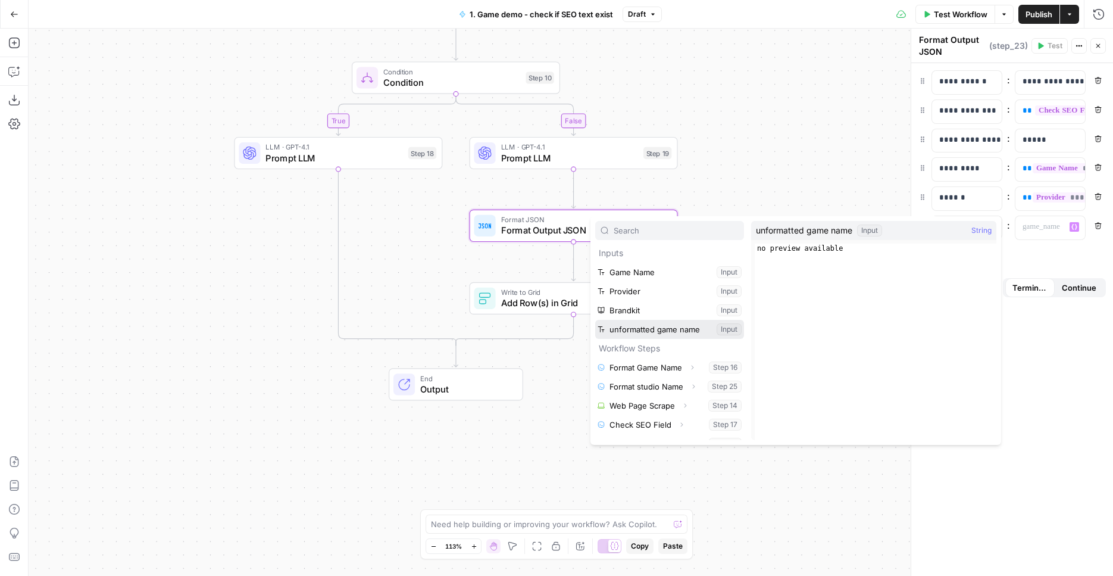
click at [680, 330] on button "Select variable unformatted game name" at bounding box center [669, 329] width 149 height 19
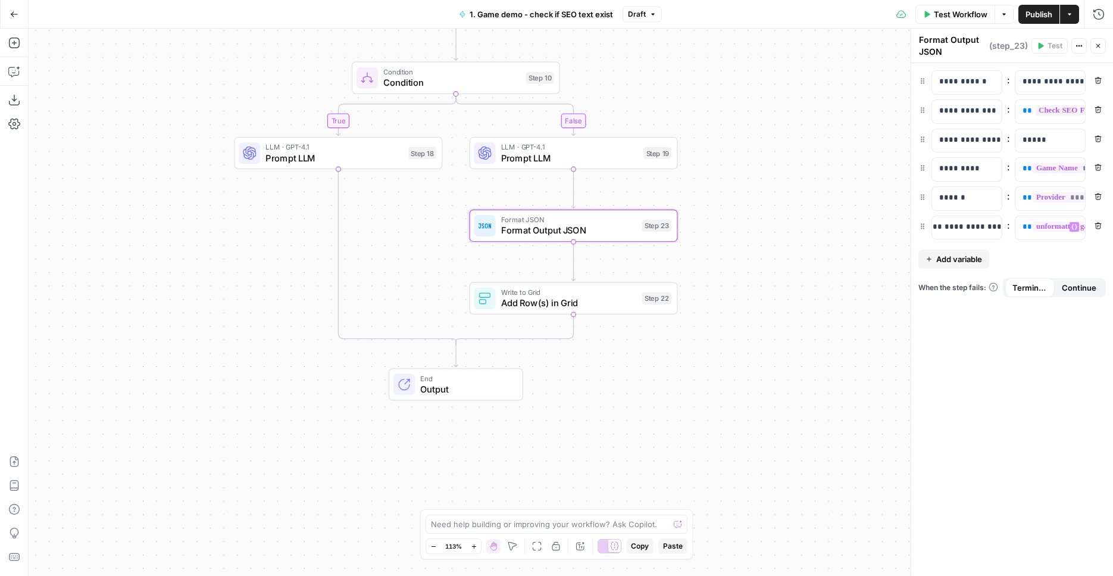
click at [935, 373] on div "**********" at bounding box center [1012, 319] width 202 height 513
click at [600, 370] on div "**********" at bounding box center [571, 302] width 1085 height 547
drag, startPoint x: 564, startPoint y: 303, endPoint x: 753, endPoint y: 258, distance: 193.9
click at [564, 303] on span "Add Row(s) in Grid" at bounding box center [569, 303] width 136 height 14
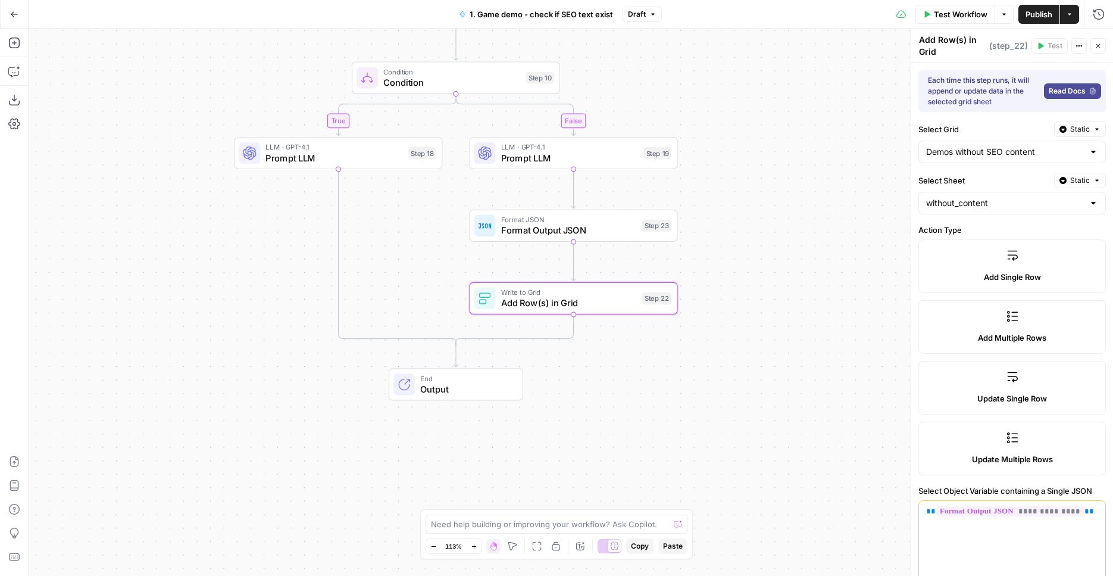
scroll to position [224, 0]
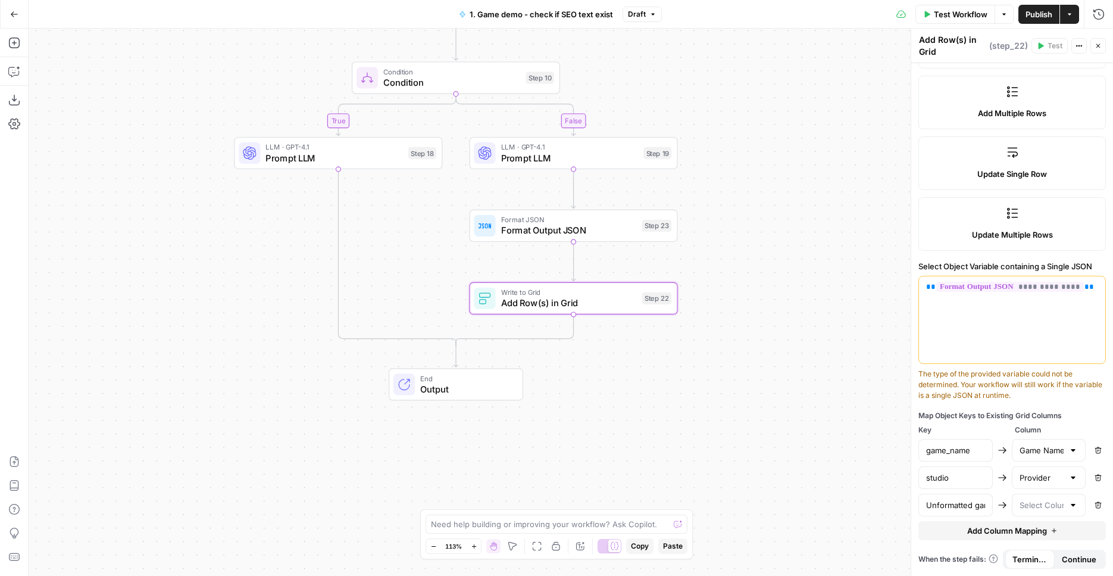
click at [1041, 497] on div at bounding box center [1049, 505] width 74 height 23
drag, startPoint x: 766, startPoint y: 306, endPoint x: 763, endPoint y: 280, distance: 25.8
click at [766, 306] on div "**********" at bounding box center [571, 302] width 1085 height 547
click at [1097, 11] on icon "button" at bounding box center [1099, 14] width 12 height 12
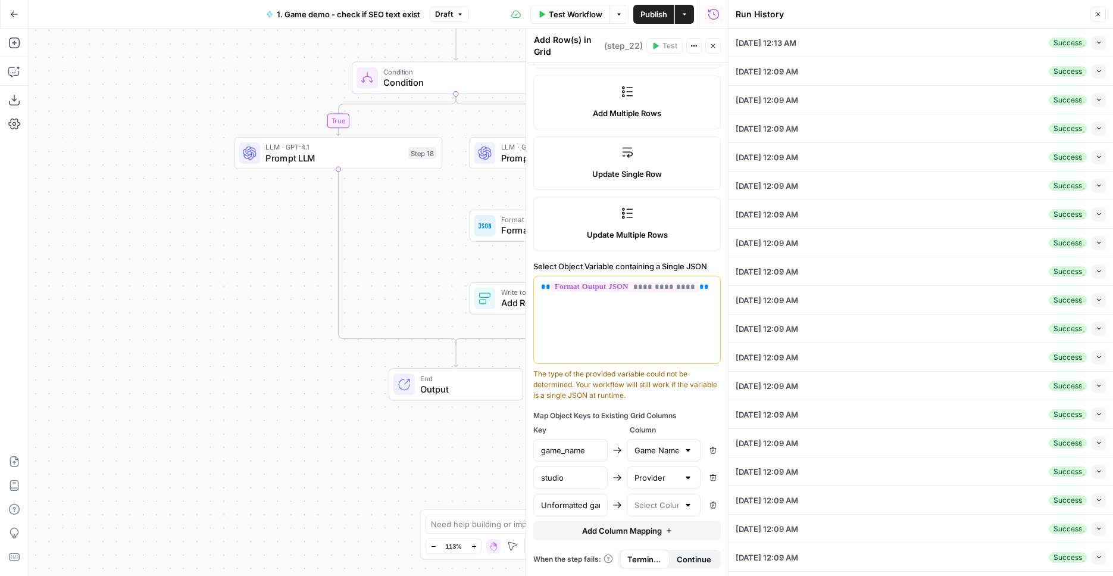
click at [1096, 39] on icon "button" at bounding box center [1099, 42] width 7 height 7
type input "Starcasino BE"
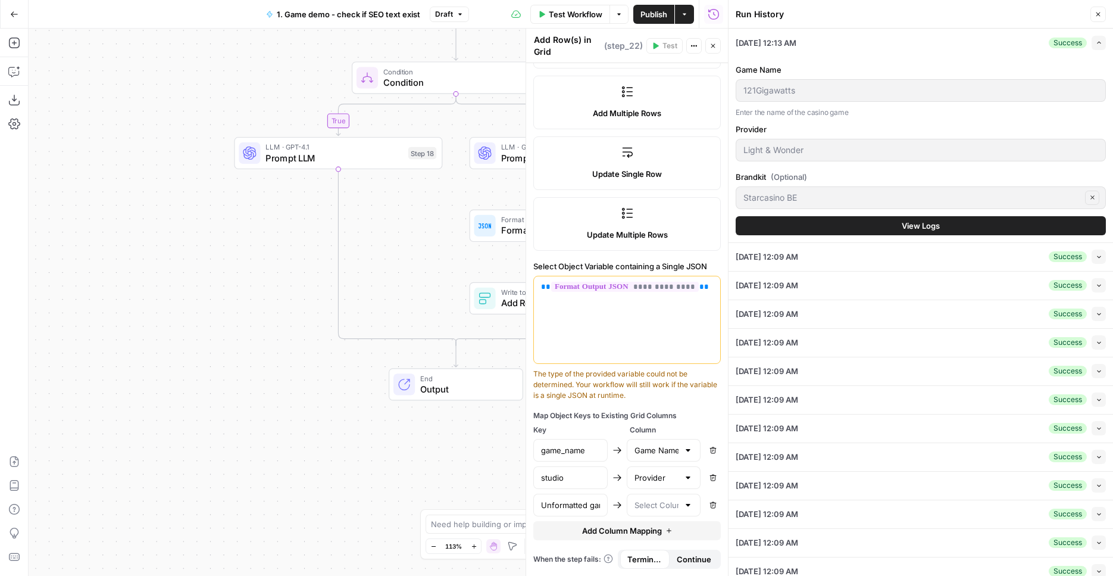
click at [902, 230] on span "View Logs" at bounding box center [921, 226] width 38 height 12
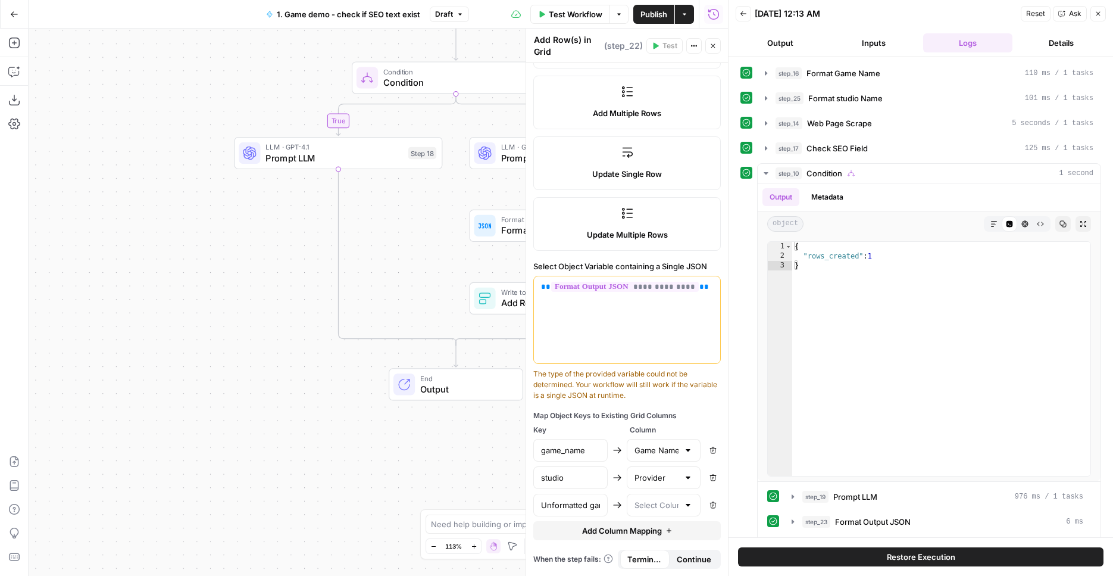
click at [931, 559] on span "Restore Execution" at bounding box center [921, 557] width 68 height 12
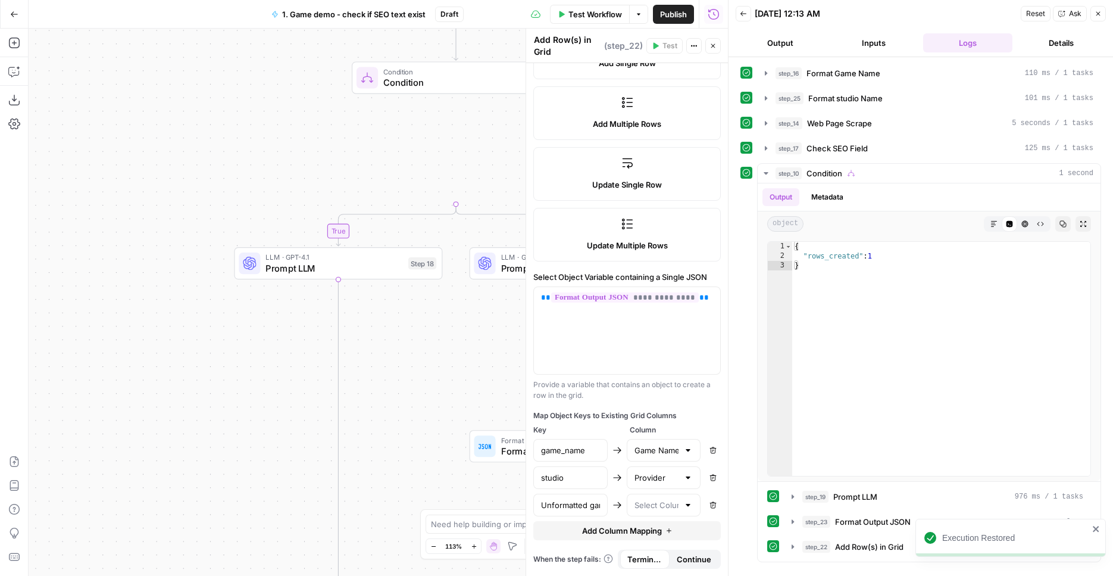
scroll to position [214, 0]
click at [1095, 11] on icon "button" at bounding box center [1098, 13] width 7 height 7
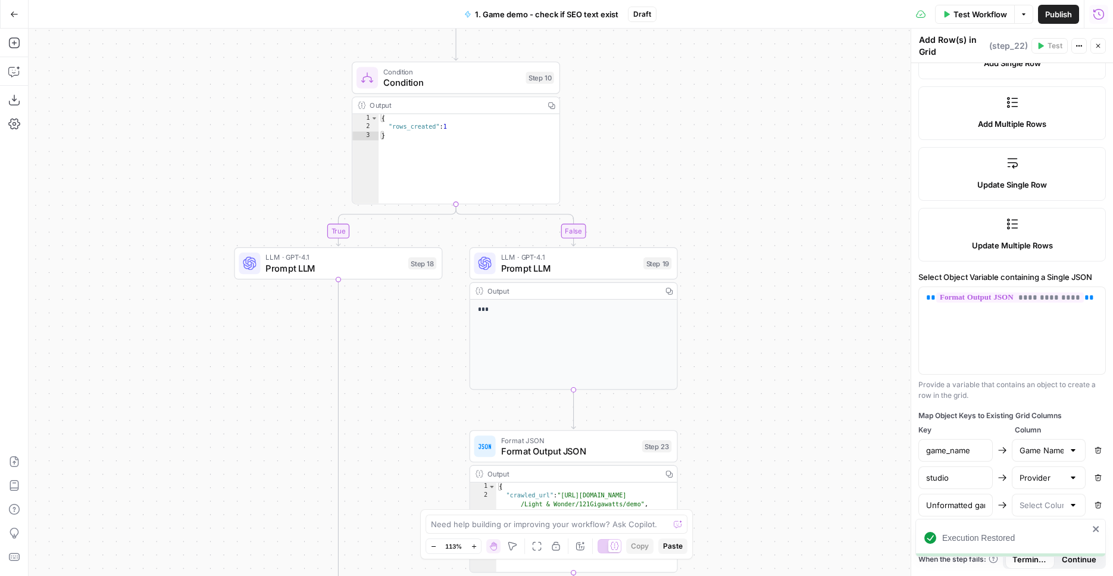
click at [979, 19] on span "Test Workflow" at bounding box center [981, 14] width 54 height 12
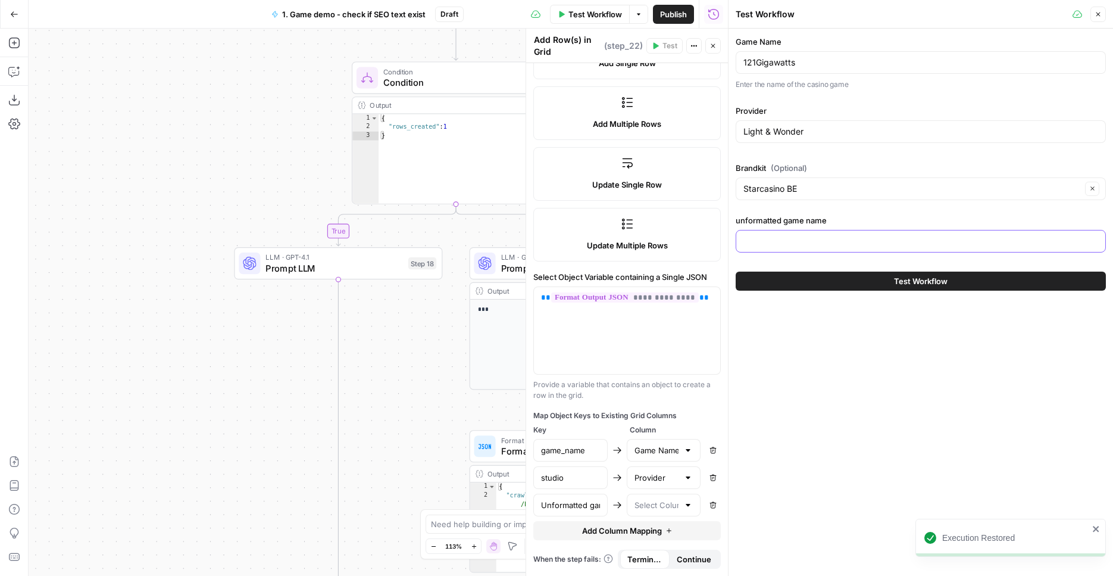
click at [874, 243] on input "unformatted game name" at bounding box center [921, 241] width 355 height 12
click at [924, 235] on div at bounding box center [921, 241] width 370 height 23
click at [1103, 10] on button "Close" at bounding box center [1098, 14] width 15 height 15
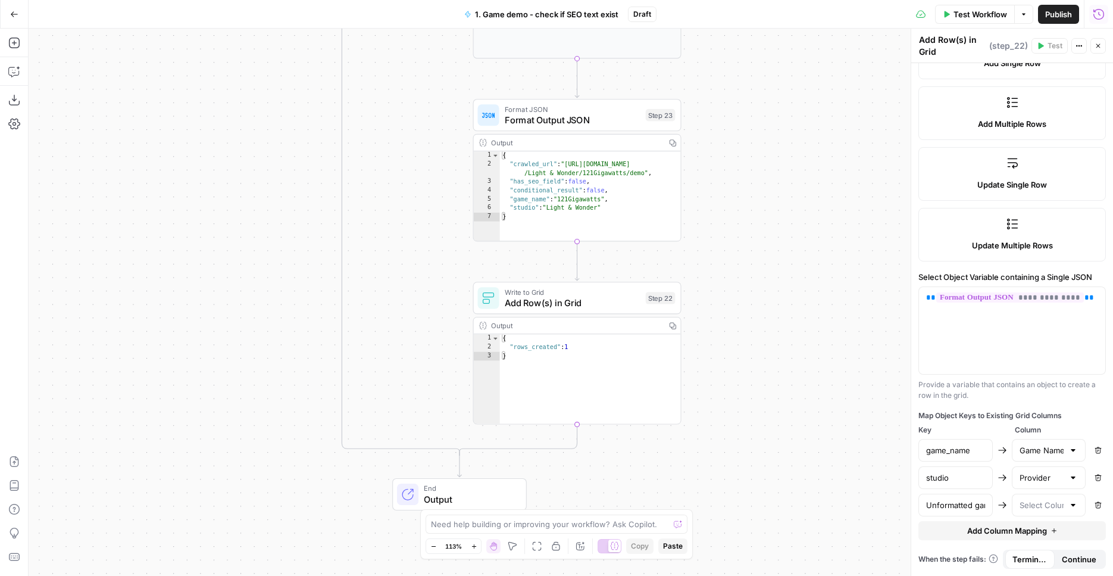
drag, startPoint x: 739, startPoint y: 395, endPoint x: 766, endPoint y: 197, distance: 199.5
click at [750, 39] on div "**********" at bounding box center [571, 302] width 1085 height 547
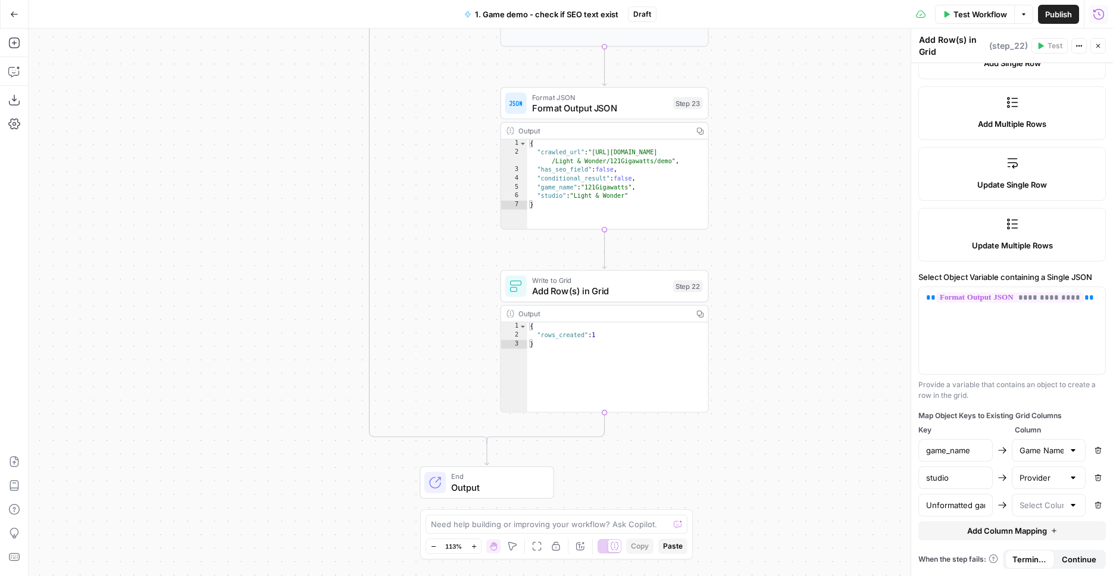
drag, startPoint x: 791, startPoint y: 348, endPoint x: 956, endPoint y: 83, distance: 312.1
click at [811, 360] on div "**********" at bounding box center [571, 302] width 1085 height 547
click at [1051, 17] on span "Publish" at bounding box center [1058, 14] width 27 height 12
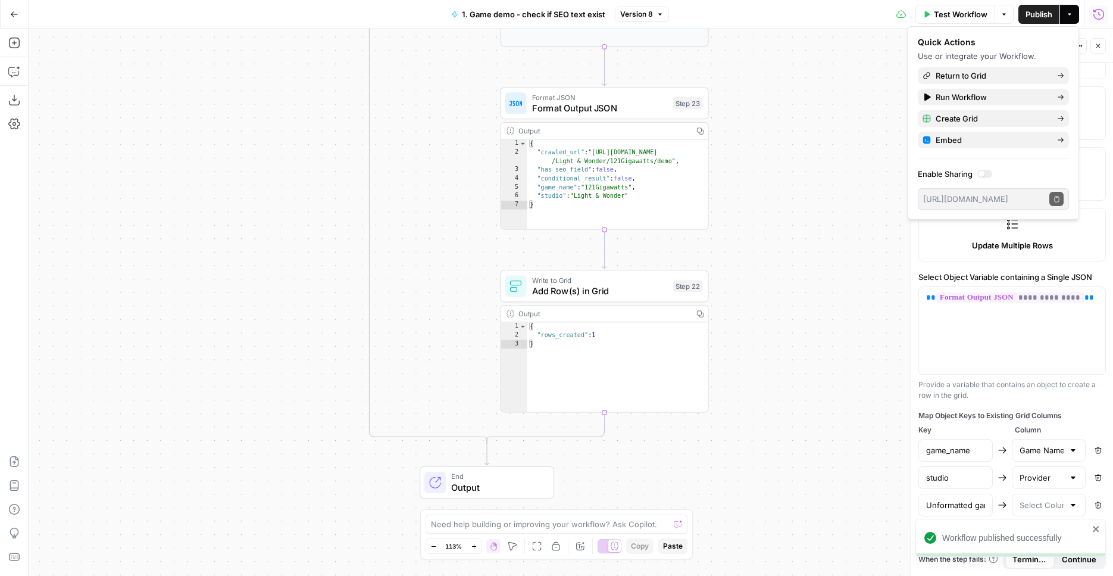
click at [1107, 14] on button "Run History" at bounding box center [1098, 14] width 19 height 19
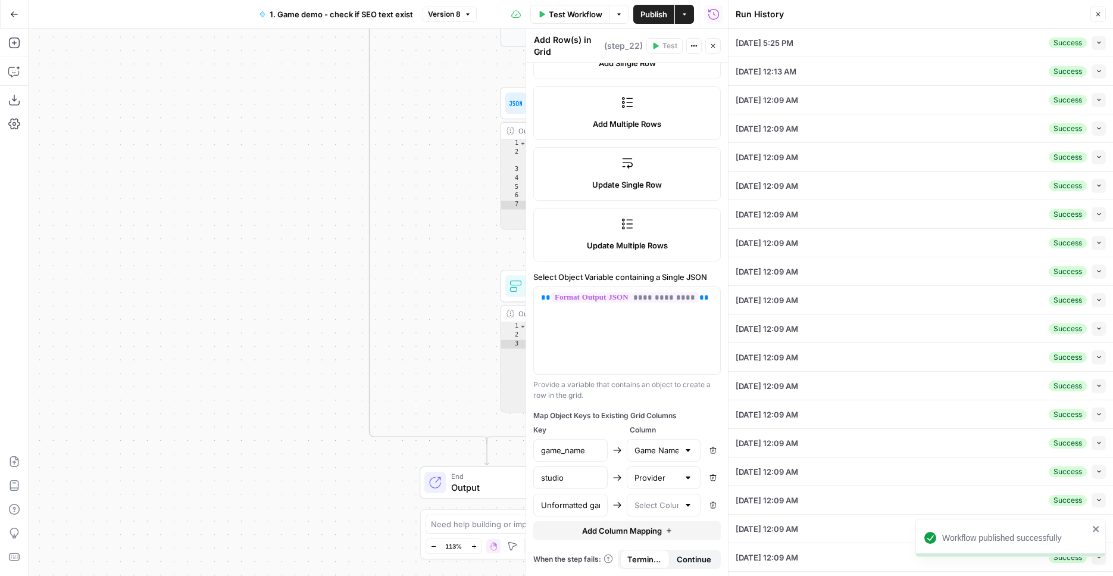
click at [1092, 44] on button "Collapse" at bounding box center [1099, 43] width 14 height 14
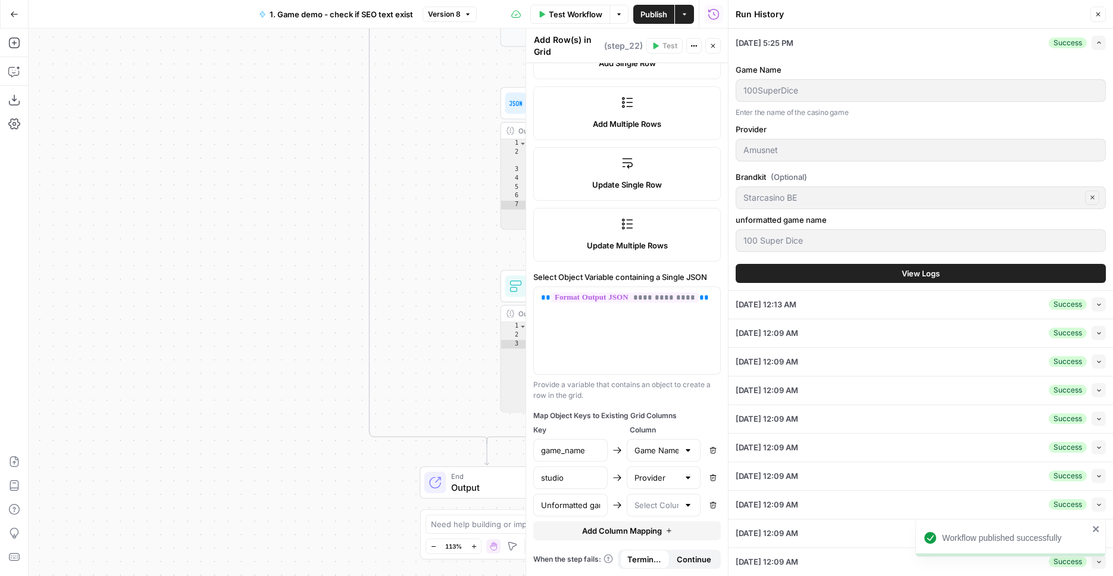
click at [936, 268] on span "View Logs" at bounding box center [921, 273] width 38 height 12
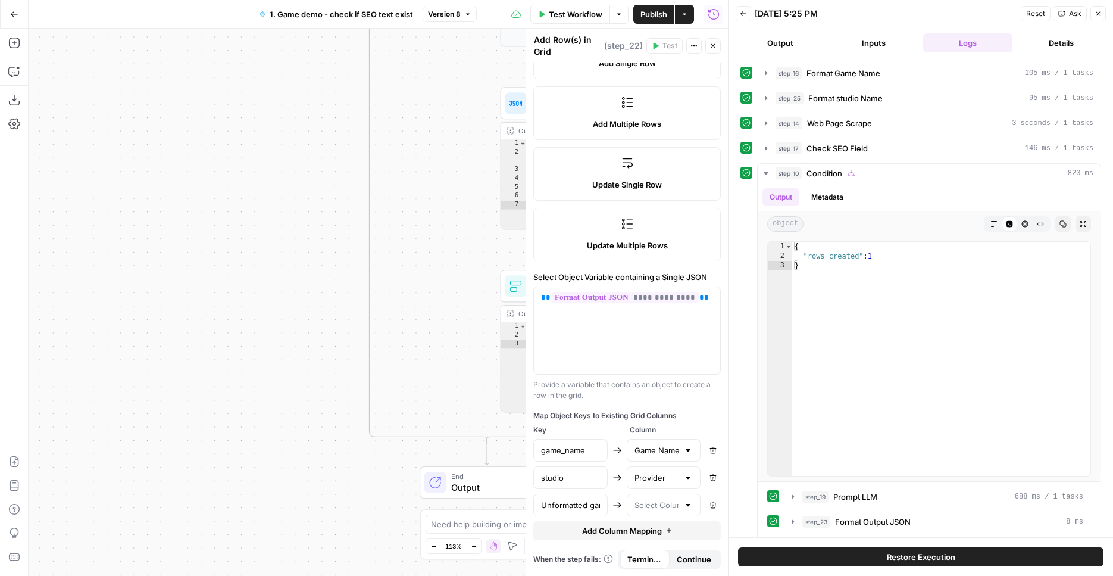
click at [967, 559] on button "Restore Execution" at bounding box center [921, 556] width 366 height 19
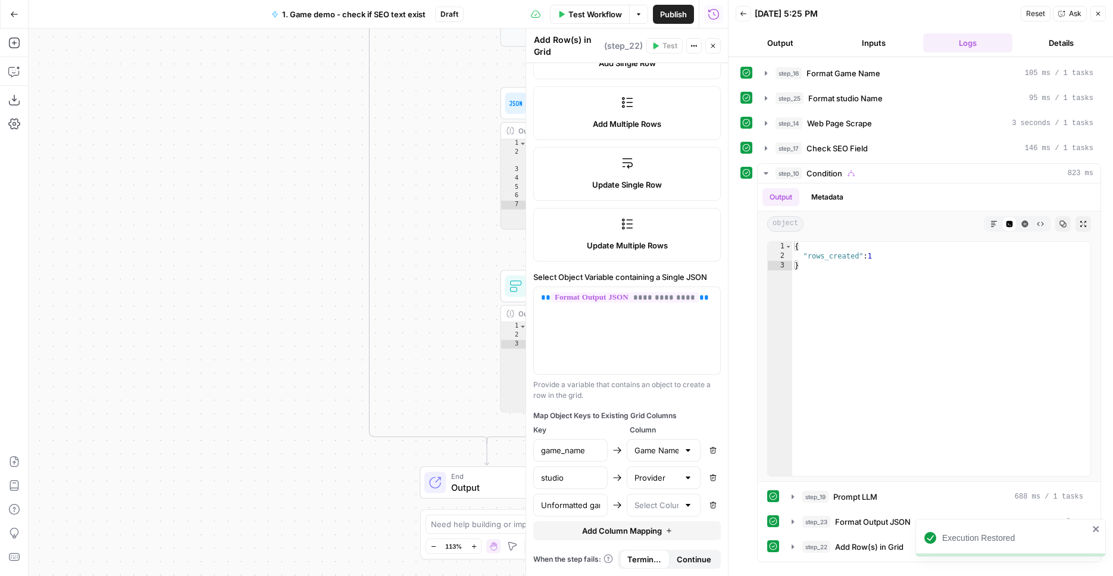
click at [1097, 15] on icon "button" at bounding box center [1099, 14] width 4 height 4
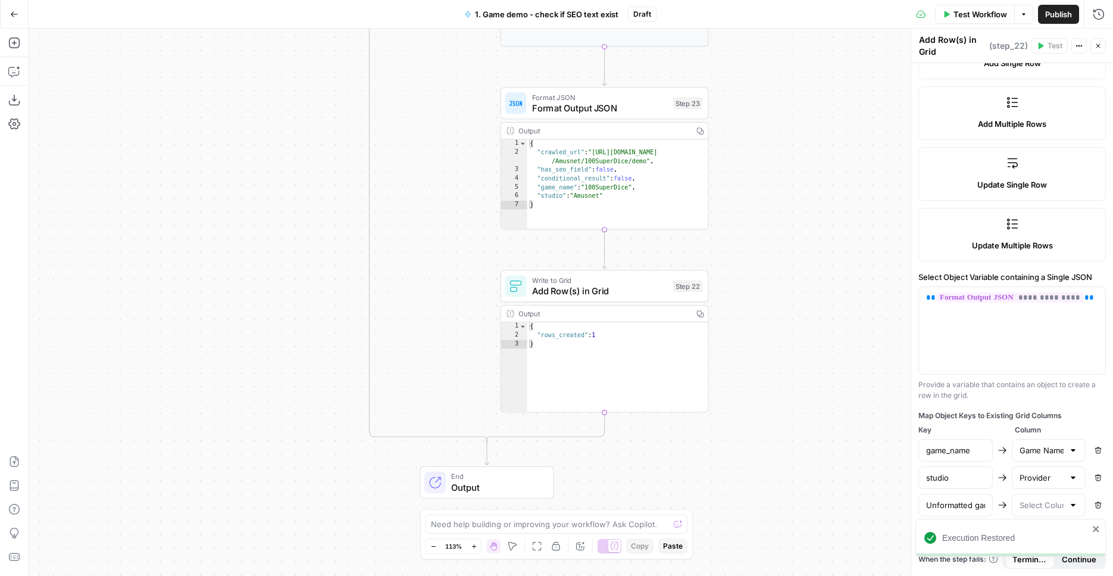
click at [966, 10] on span "Test Workflow" at bounding box center [981, 14] width 54 height 12
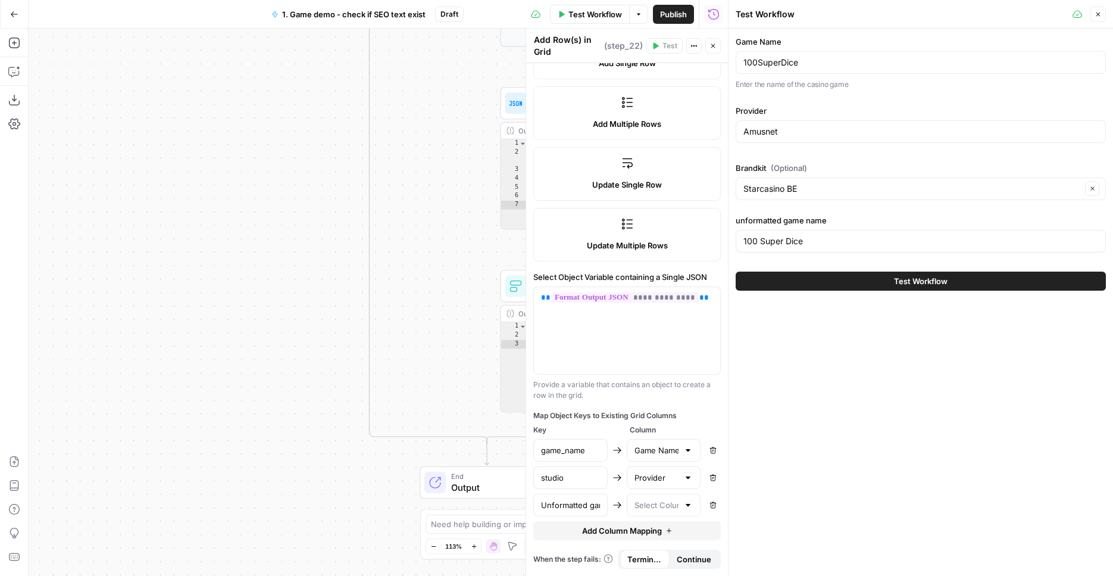
click at [879, 279] on button "Test Workflow" at bounding box center [921, 280] width 370 height 19
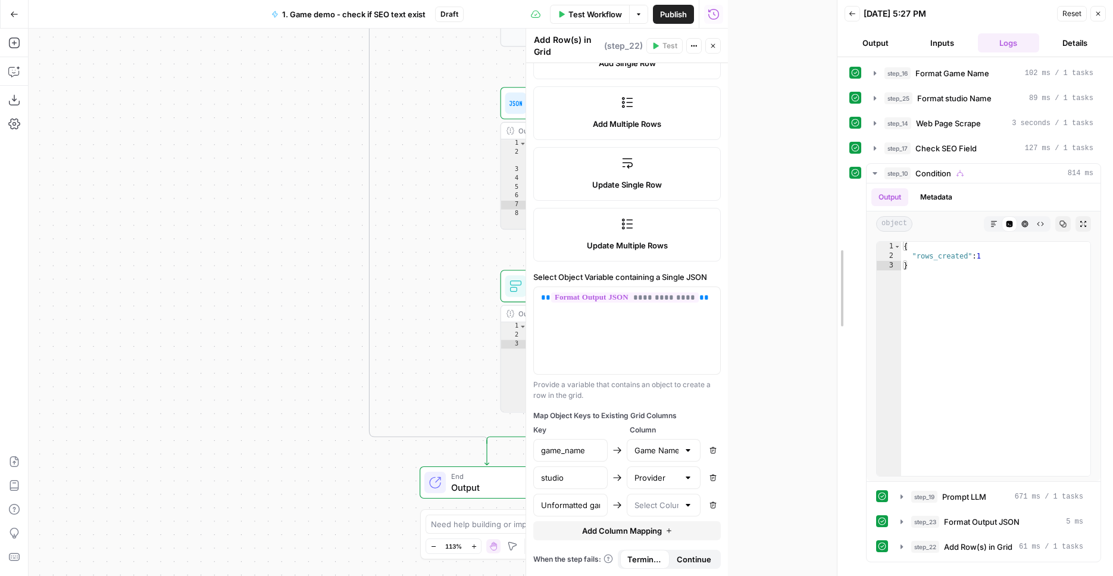
drag, startPoint x: 725, startPoint y: 179, endPoint x: 833, endPoint y: 201, distance: 111.2
click at [833, 201] on div at bounding box center [838, 288] width 12 height 576
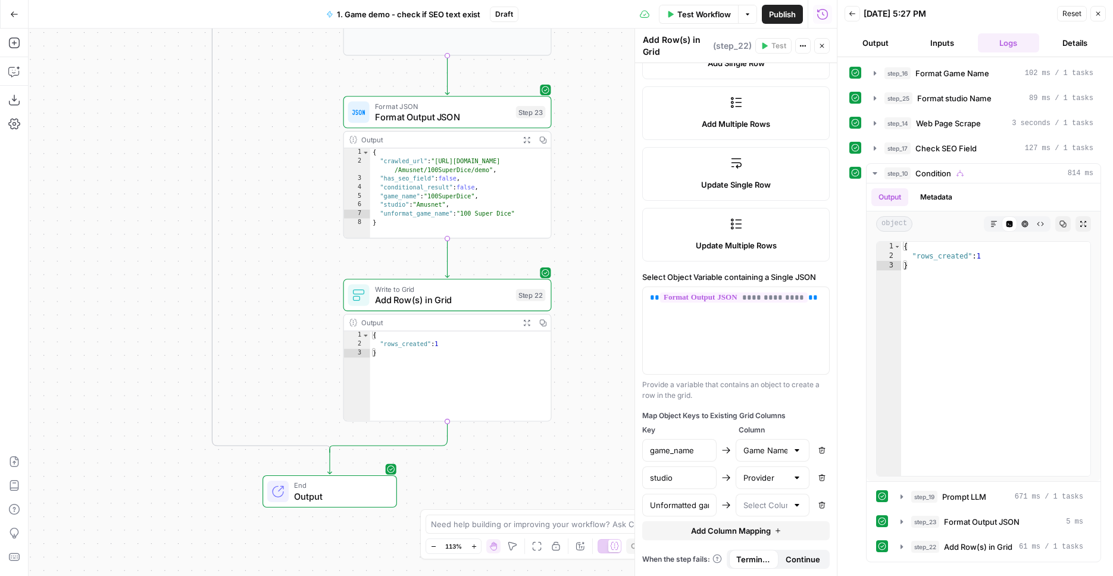
drag, startPoint x: 392, startPoint y: 244, endPoint x: 235, endPoint y: 253, distance: 157.4
click at [235, 253] on div "**********" at bounding box center [433, 302] width 808 height 547
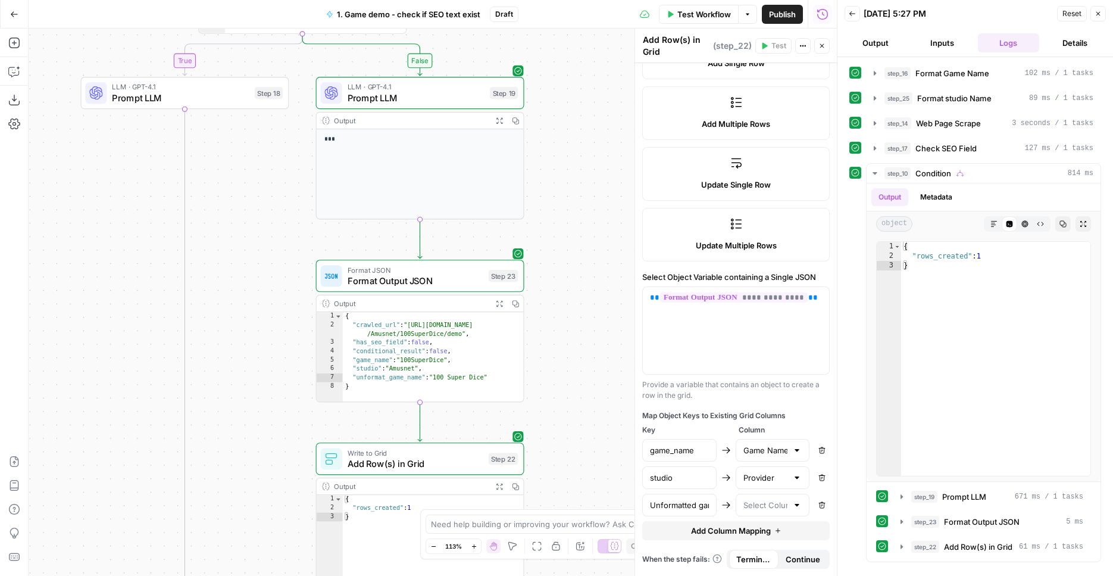
drag, startPoint x: 591, startPoint y: 245, endPoint x: 569, endPoint y: 424, distance: 180.5
click at [558, 451] on div "**********" at bounding box center [433, 302] width 808 height 547
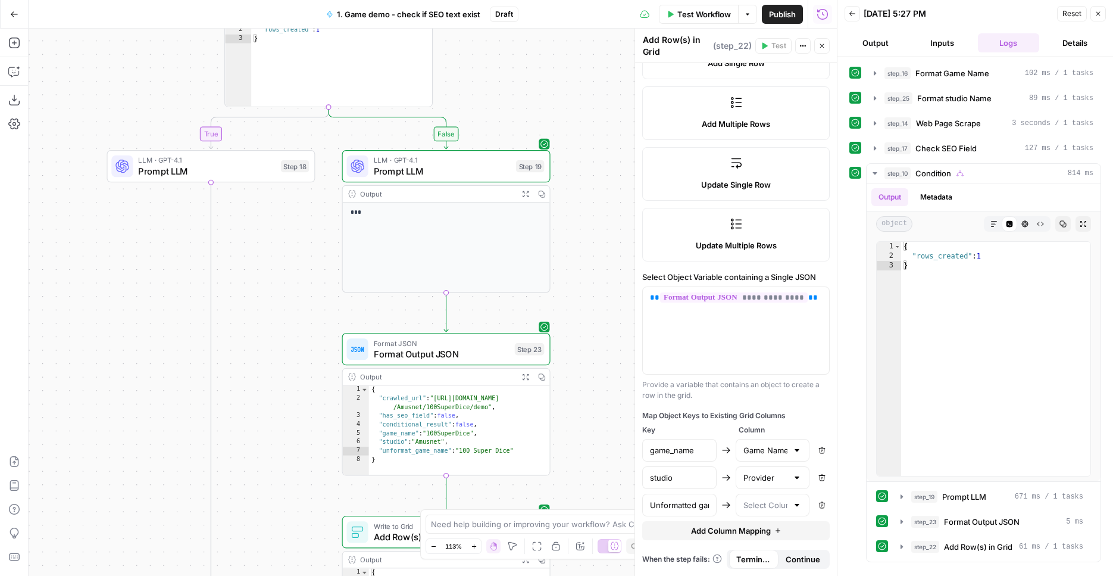
drag, startPoint x: 588, startPoint y: 213, endPoint x: 619, endPoint y: 243, distance: 43.8
click at [619, 243] on div "**********" at bounding box center [433, 302] width 808 height 547
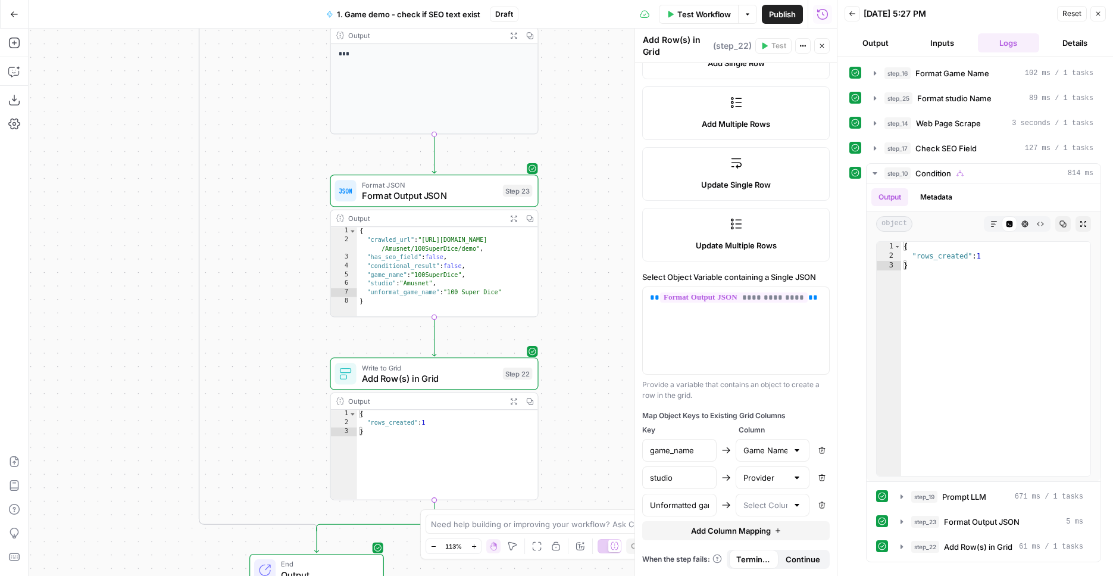
drag, startPoint x: 582, startPoint y: 447, endPoint x: 570, endPoint y: 292, distance: 155.2
click at [570, 292] on div "**********" at bounding box center [433, 302] width 808 height 547
click at [455, 365] on span "Write to Grid" at bounding box center [430, 367] width 136 height 11
click at [778, 499] on input "text" at bounding box center [766, 505] width 45 height 12
click at [772, 510] on input "text" at bounding box center [766, 505] width 45 height 12
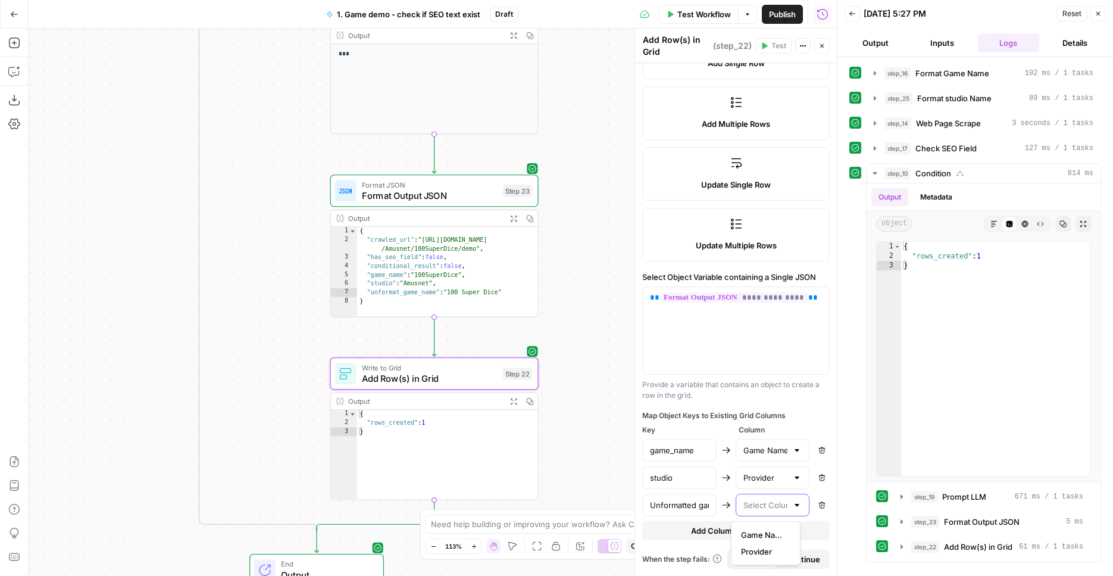
click at [770, 506] on input "text" at bounding box center [766, 505] width 45 height 12
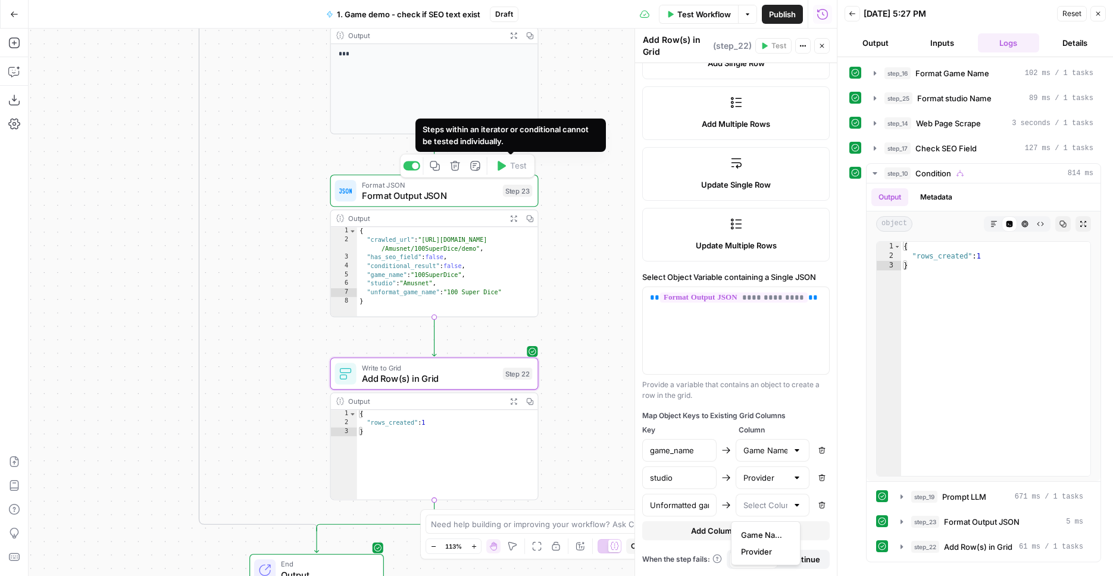
drag, startPoint x: 595, startPoint y: 218, endPoint x: 750, endPoint y: 46, distance: 231.4
click at [595, 218] on div "**********" at bounding box center [433, 302] width 808 height 547
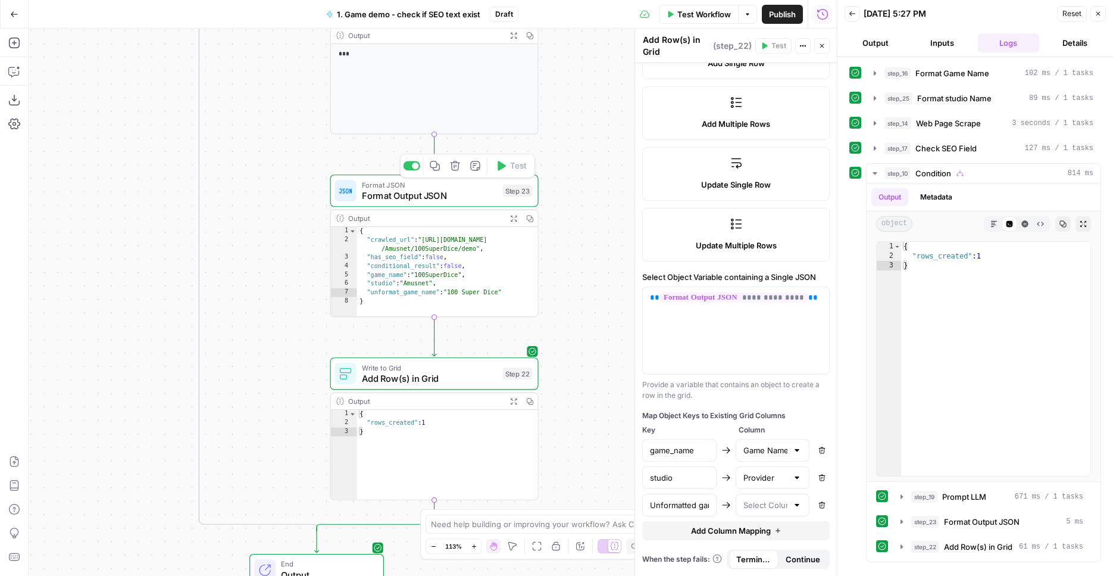
click at [467, 189] on span "Format Output JSON" at bounding box center [430, 196] width 136 height 14
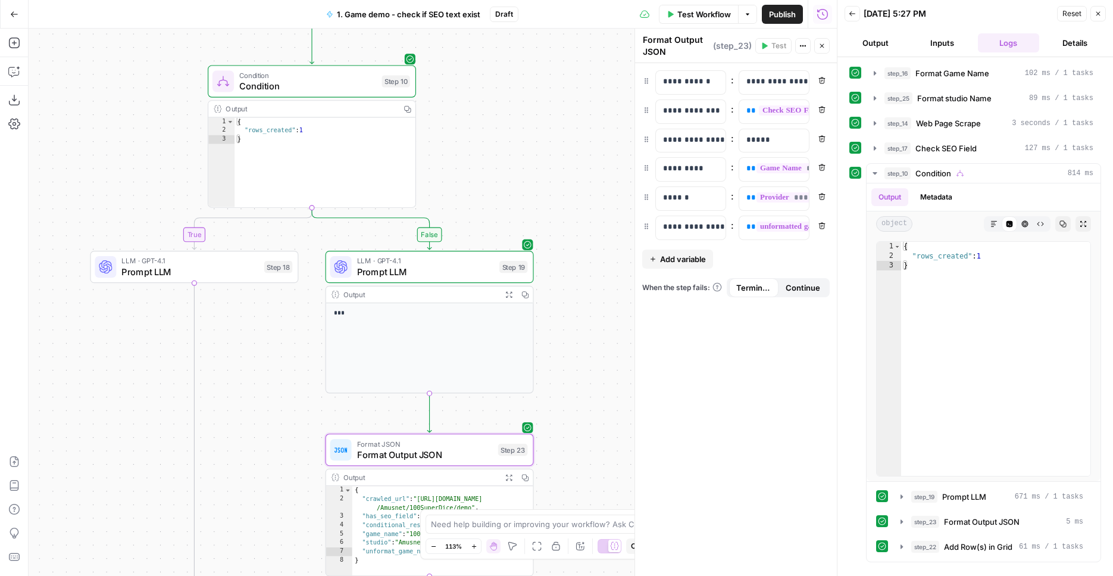
drag, startPoint x: 604, startPoint y: 87, endPoint x: 470, endPoint y: 291, distance: 243.9
click at [597, 366] on div "**********" at bounding box center [433, 302] width 808 height 547
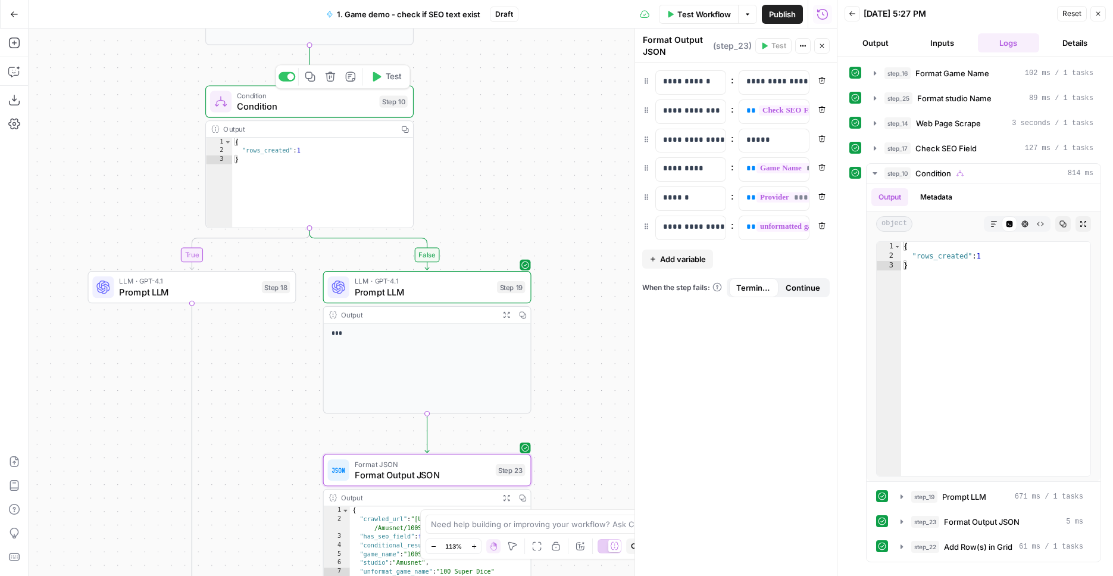
click at [382, 83] on button "Test" at bounding box center [387, 76] width 42 height 17
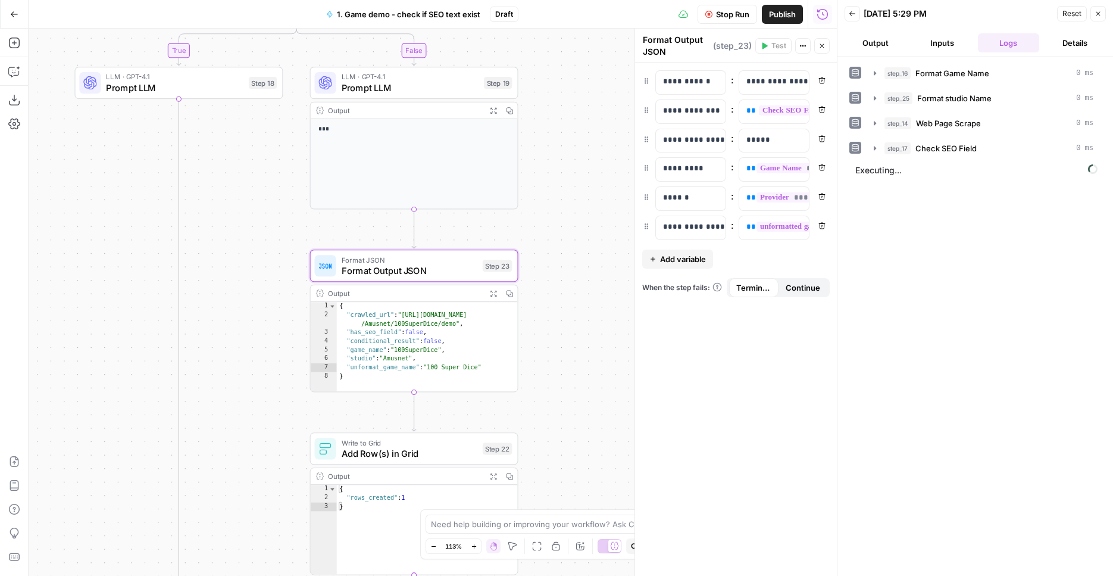
drag, startPoint x: 549, startPoint y: 157, endPoint x: 544, endPoint y: 36, distance: 120.9
click at [544, 36] on div "**********" at bounding box center [433, 302] width 808 height 547
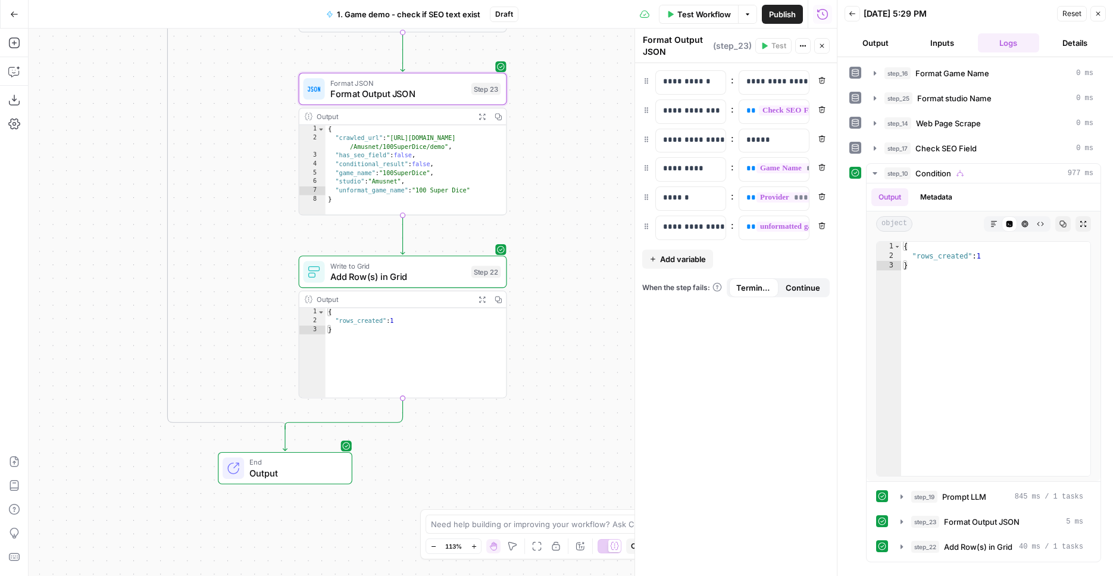
drag, startPoint x: 582, startPoint y: 244, endPoint x: 571, endPoint y: 72, distance: 172.4
click at [571, 71] on div "**********" at bounding box center [433, 302] width 808 height 547
click at [425, 275] on span "Add Row(s) in Grid" at bounding box center [397, 278] width 136 height 14
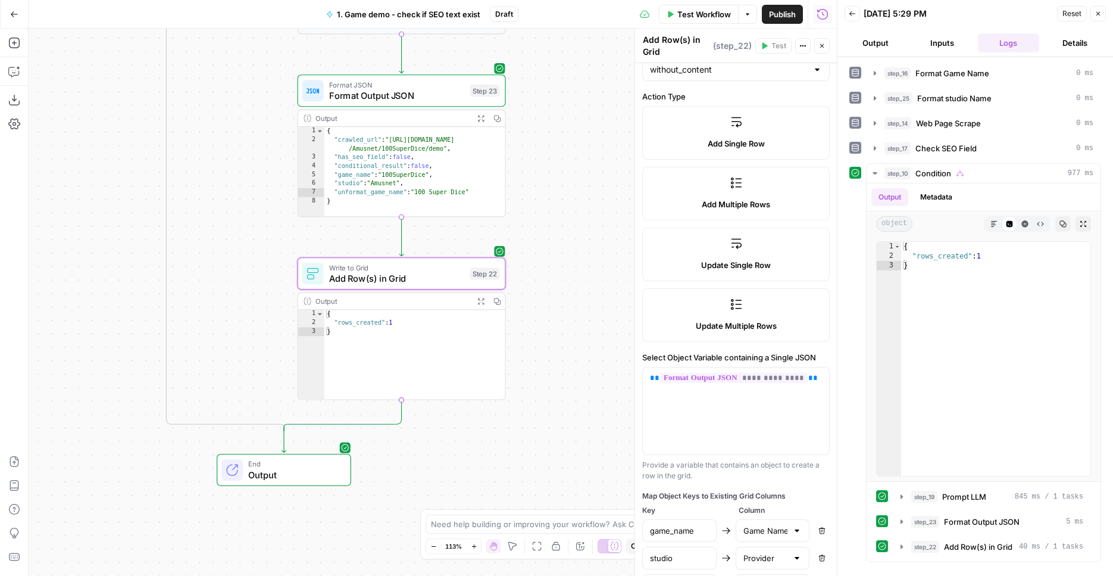
scroll to position [214, 0]
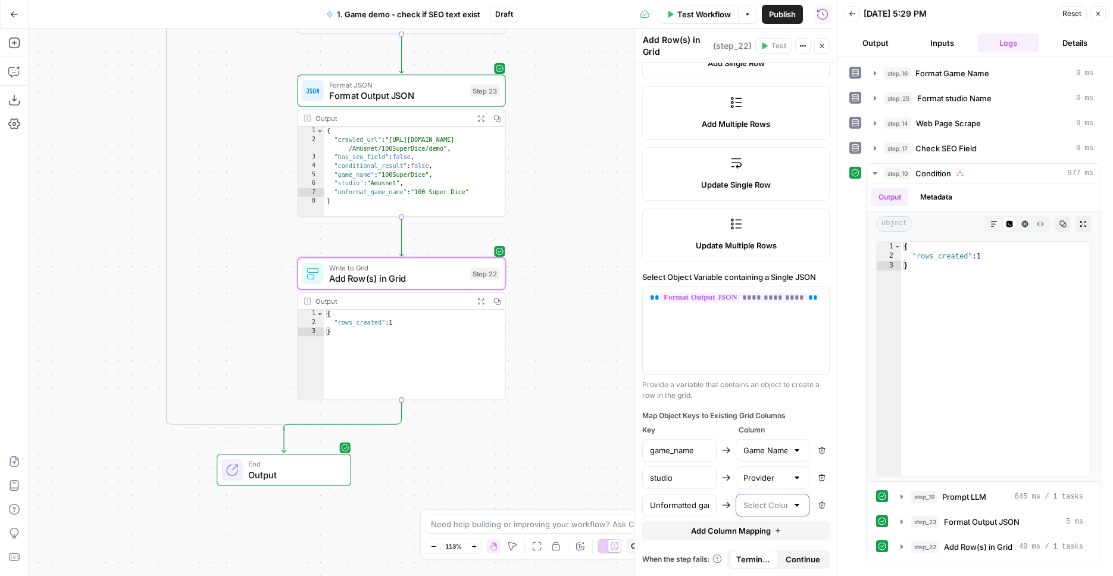
click at [767, 506] on input "text" at bounding box center [766, 505] width 45 height 12
click at [767, 477] on span "Unformatted game name" at bounding box center [763, 475] width 45 height 12
type input "Unformatted game name"
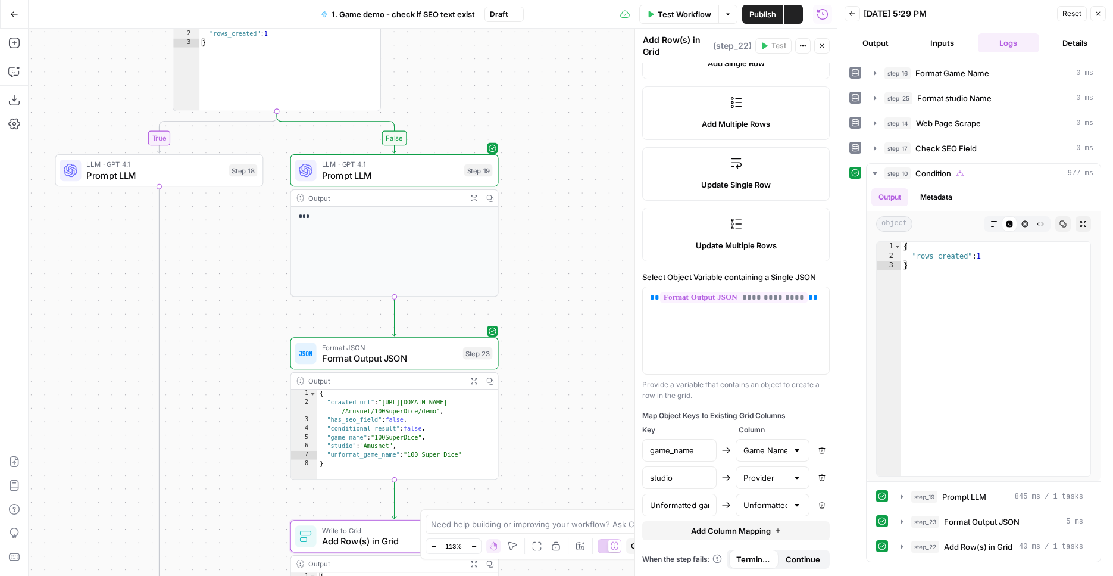
drag, startPoint x: 585, startPoint y: 163, endPoint x: 541, endPoint y: 407, distance: 248.0
click at [583, 464] on div "**********" at bounding box center [433, 302] width 808 height 547
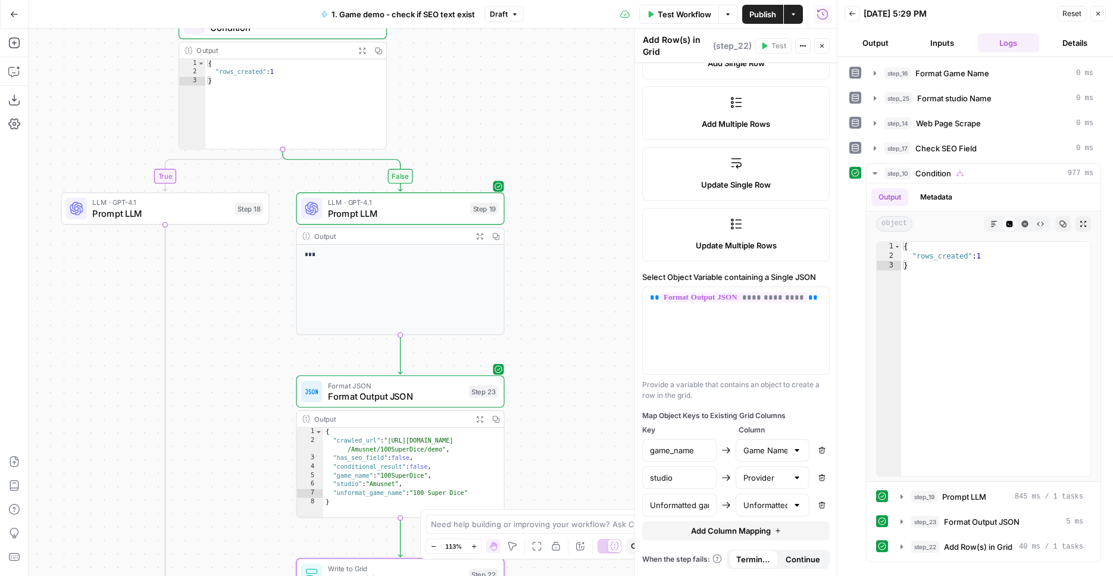
click at [750, 14] on span "Publish" at bounding box center [763, 14] width 27 height 12
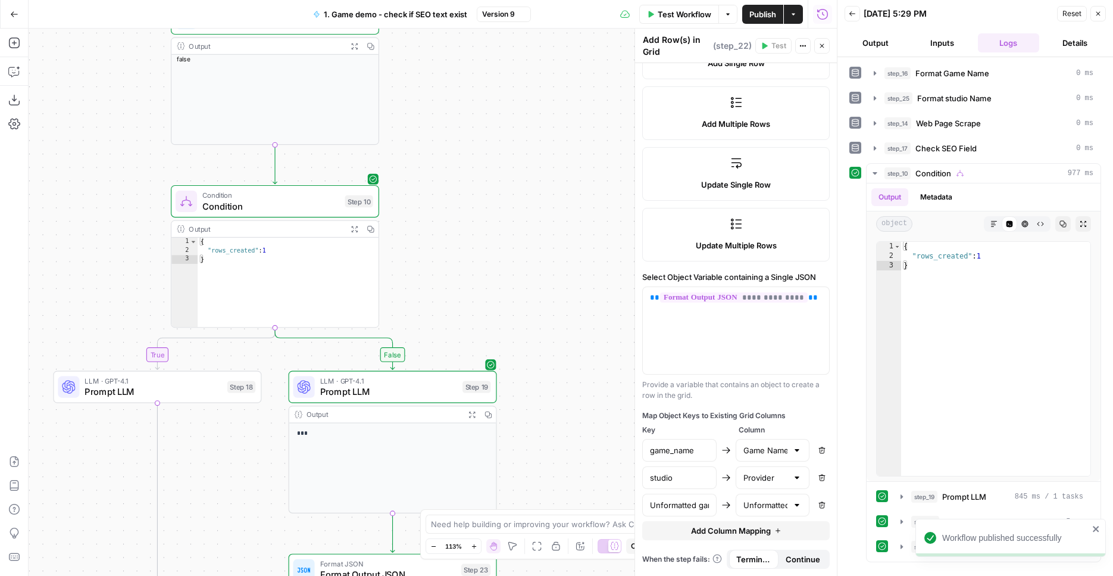
drag, startPoint x: 508, startPoint y: 142, endPoint x: 383, endPoint y: 180, distance: 131.4
click at [506, 239] on div "**********" at bounding box center [433, 302] width 808 height 547
click at [342, 174] on icon "button" at bounding box center [343, 176] width 8 height 10
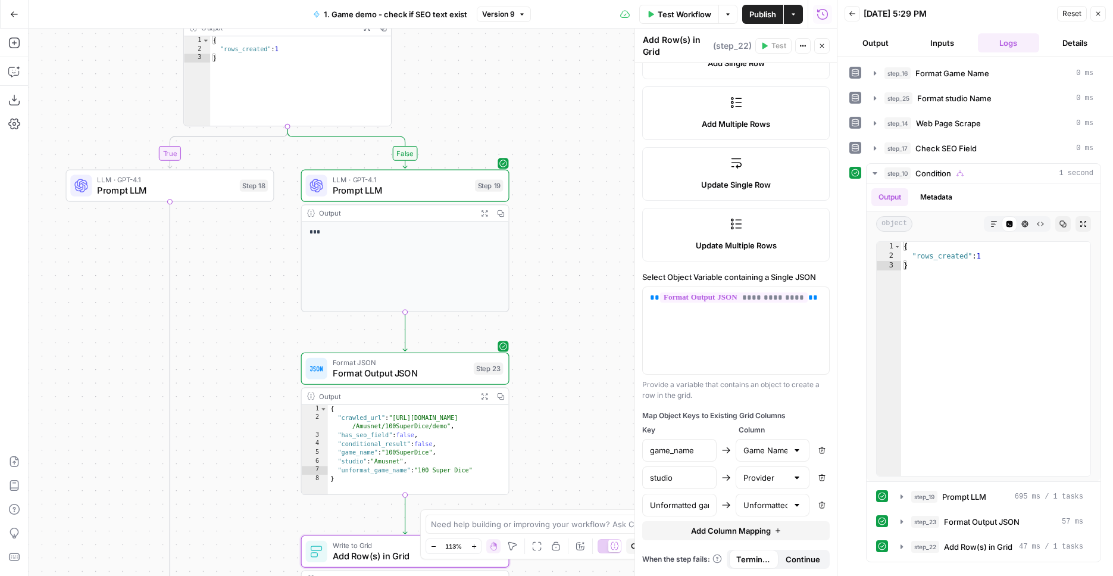
drag, startPoint x: 485, startPoint y: 281, endPoint x: 534, endPoint y: -44, distance: 328.7
click at [534, 29] on div "**********" at bounding box center [433, 302] width 808 height 547
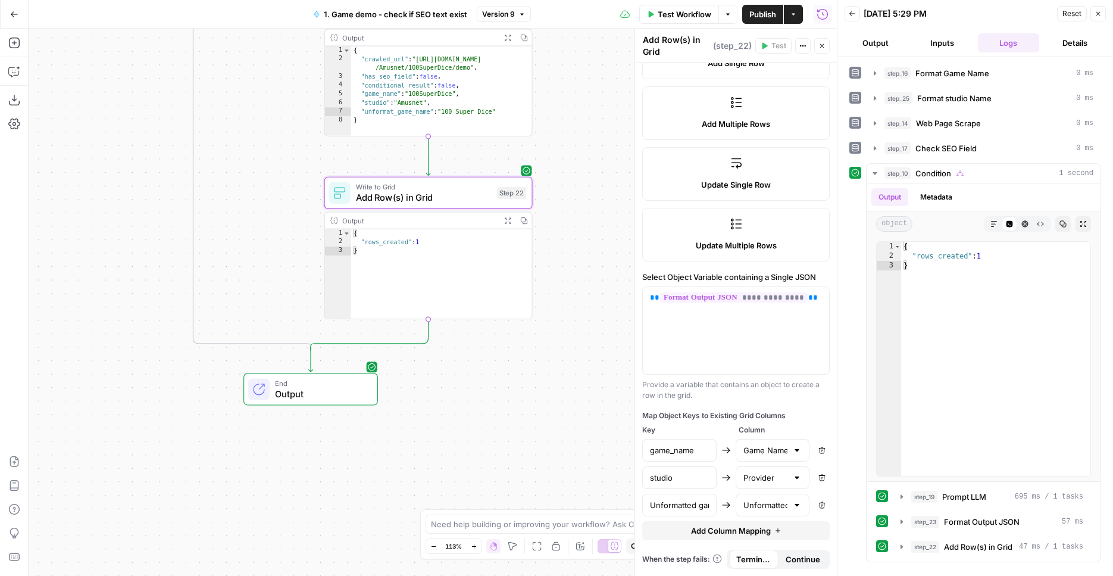
drag, startPoint x: 587, startPoint y: 453, endPoint x: 573, endPoint y: 108, distance: 345.0
click at [573, 109] on div "**********" at bounding box center [433, 302] width 808 height 547
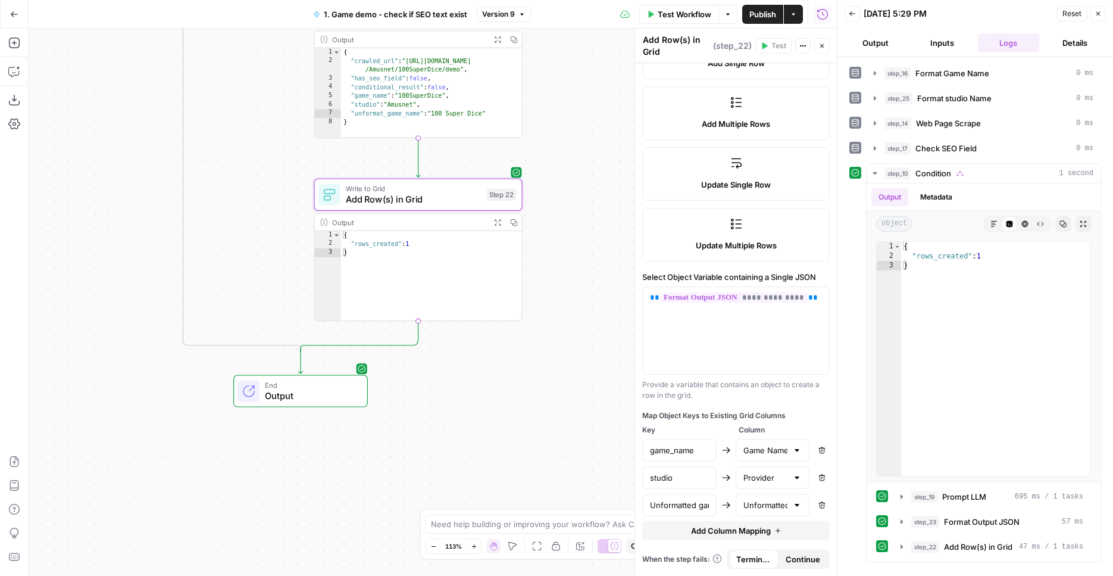
drag, startPoint x: 575, startPoint y: 270, endPoint x: 548, endPoint y: 453, distance: 184.7
click at [552, 464] on div "**********" at bounding box center [433, 302] width 808 height 547
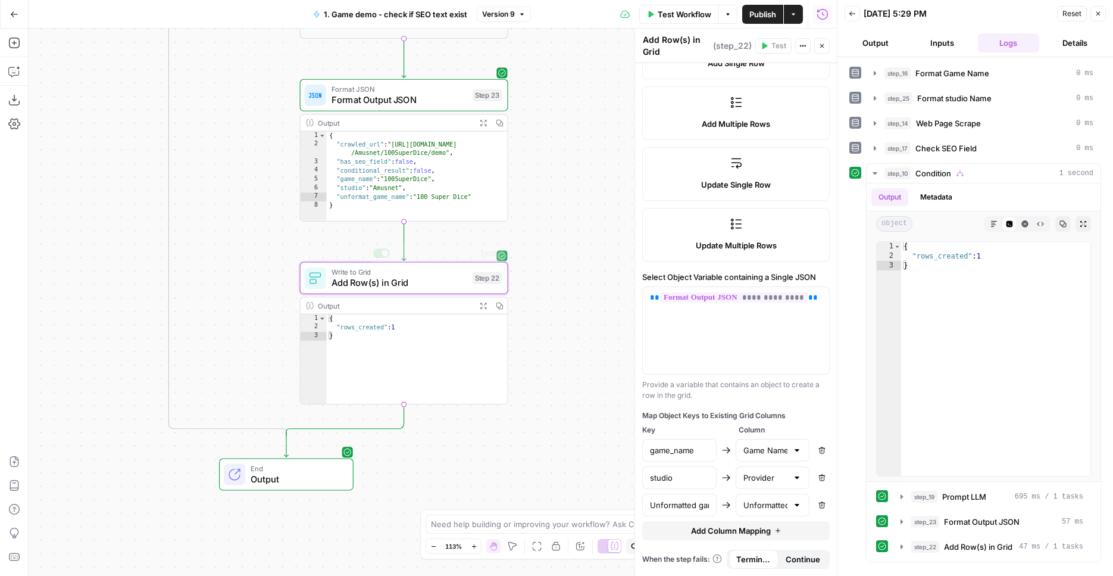
click at [582, 289] on div "**********" at bounding box center [433, 302] width 808 height 547
click at [435, 92] on span "Format JSON" at bounding box center [400, 89] width 136 height 11
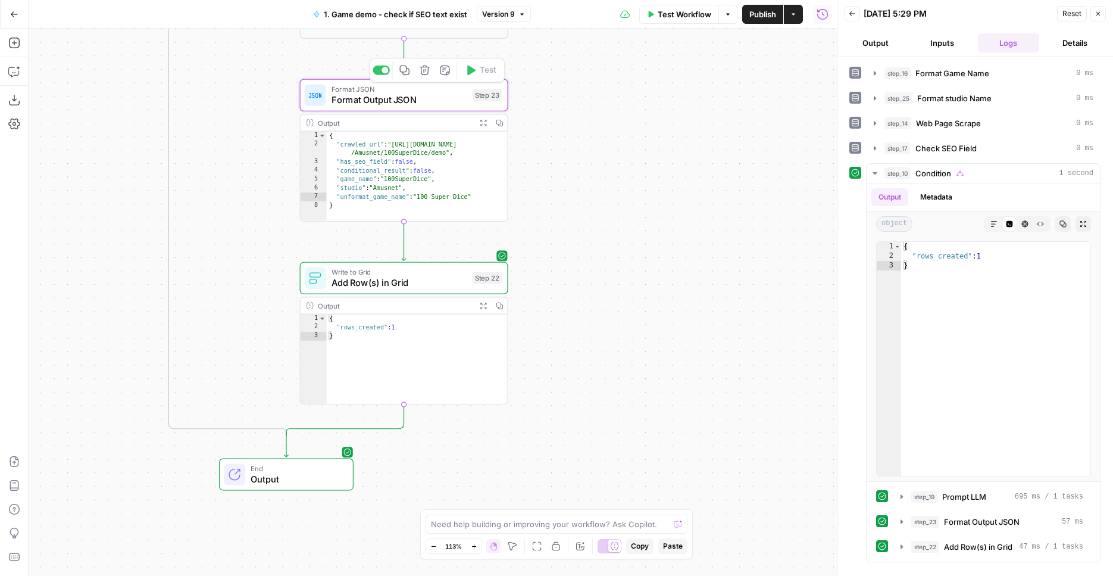
type textarea "Format Output JSON"
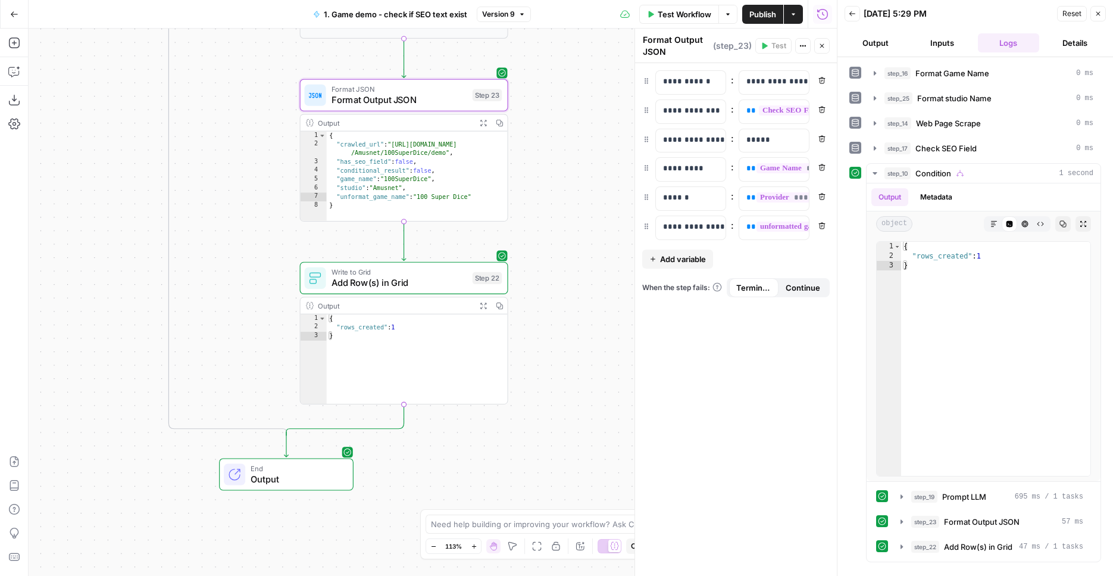
click at [437, 279] on span "Add Row(s) in Grid" at bounding box center [400, 283] width 136 height 14
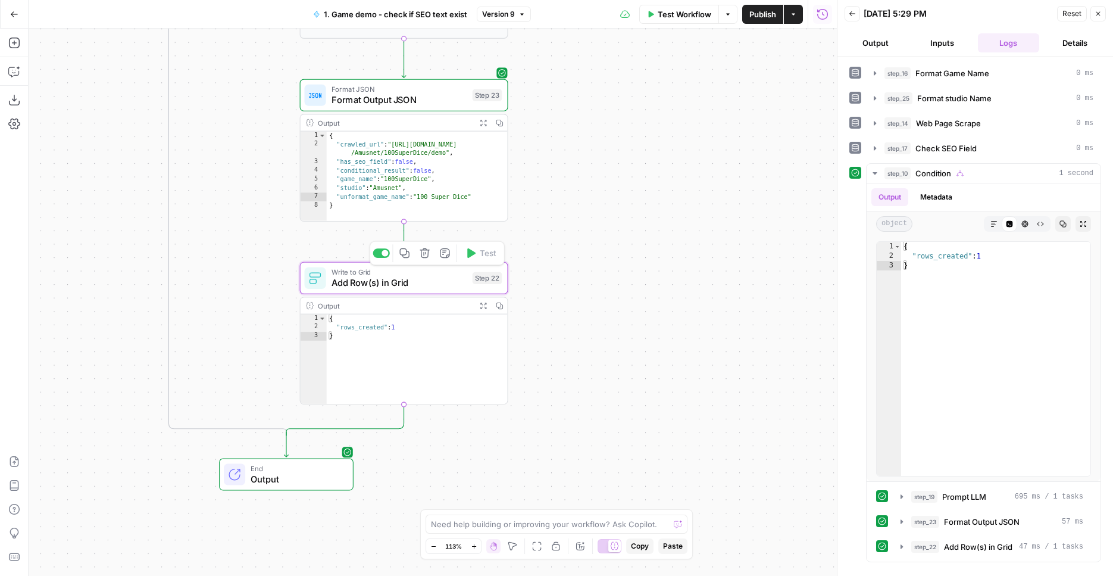
type textarea "Add Row(s) in Grid"
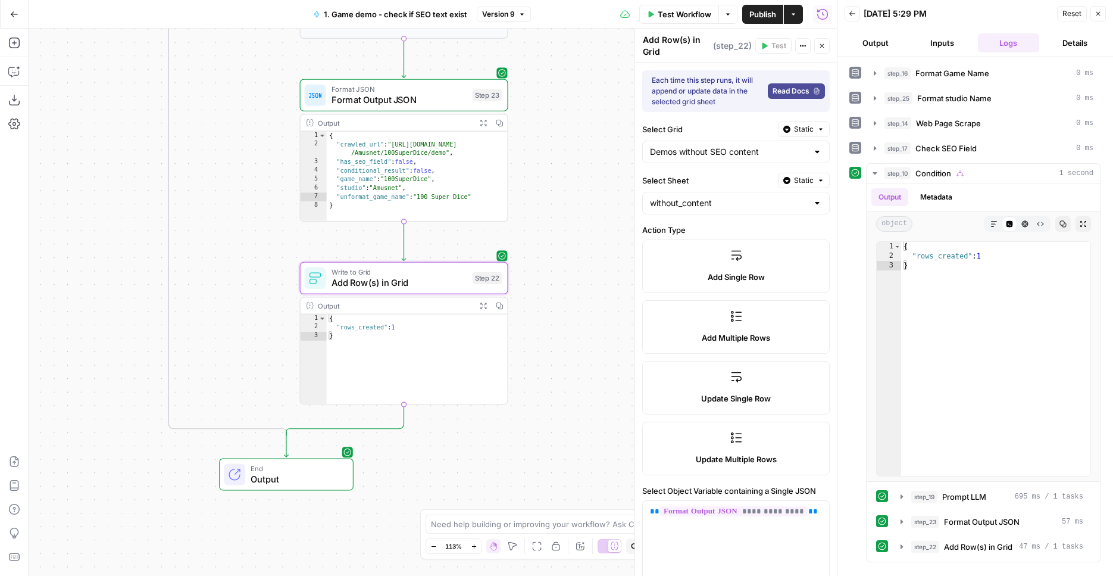
scroll to position [214, 0]
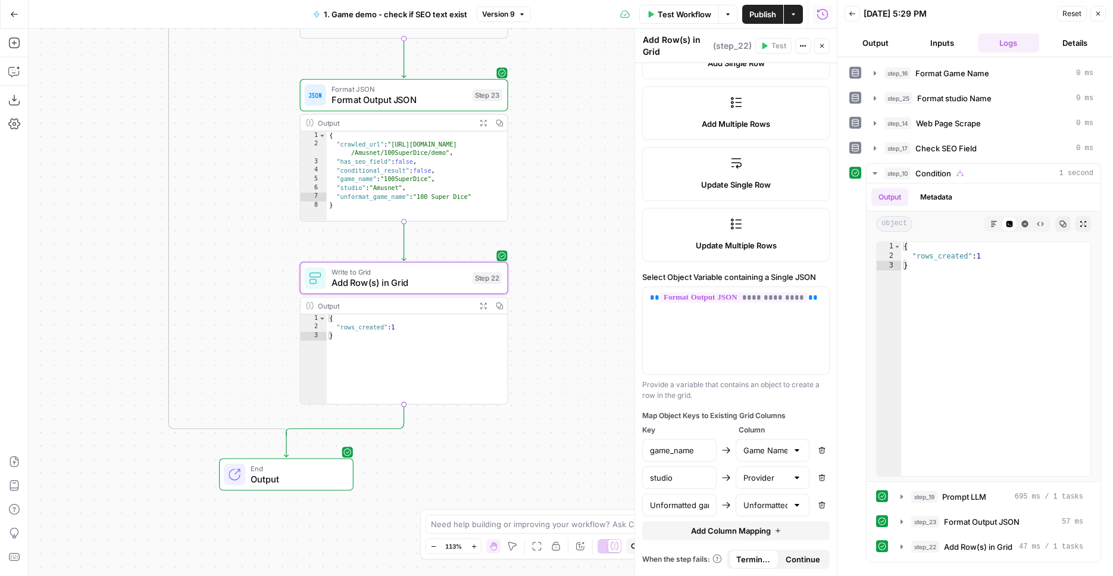
click at [750, 12] on span "Publish" at bounding box center [763, 14] width 27 height 12
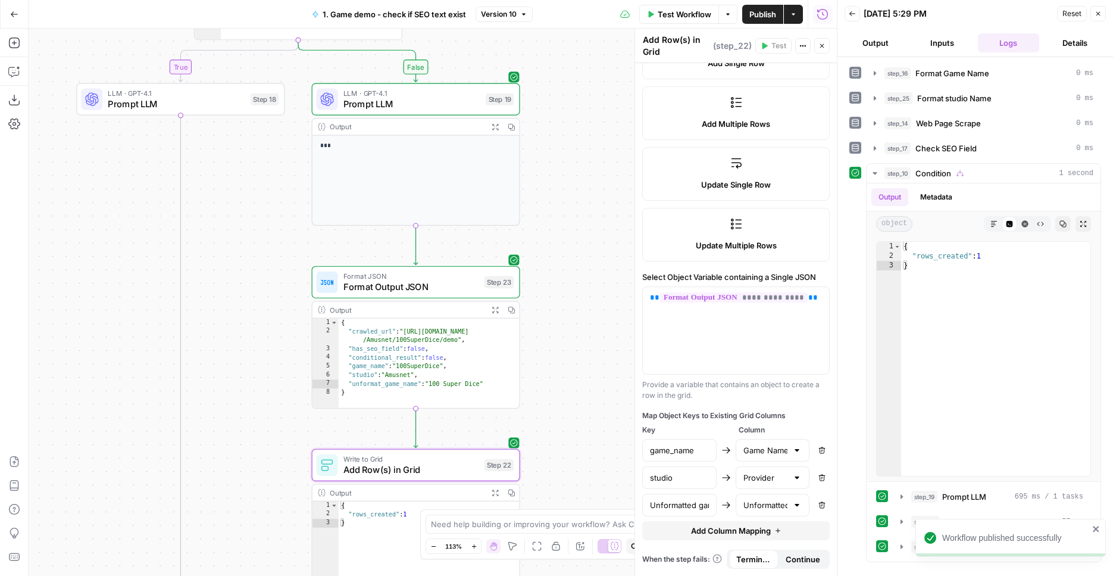
drag, startPoint x: 573, startPoint y: 235, endPoint x: 592, endPoint y: 386, distance: 153.1
click at [588, 436] on div "**********" at bounding box center [433, 302] width 808 height 547
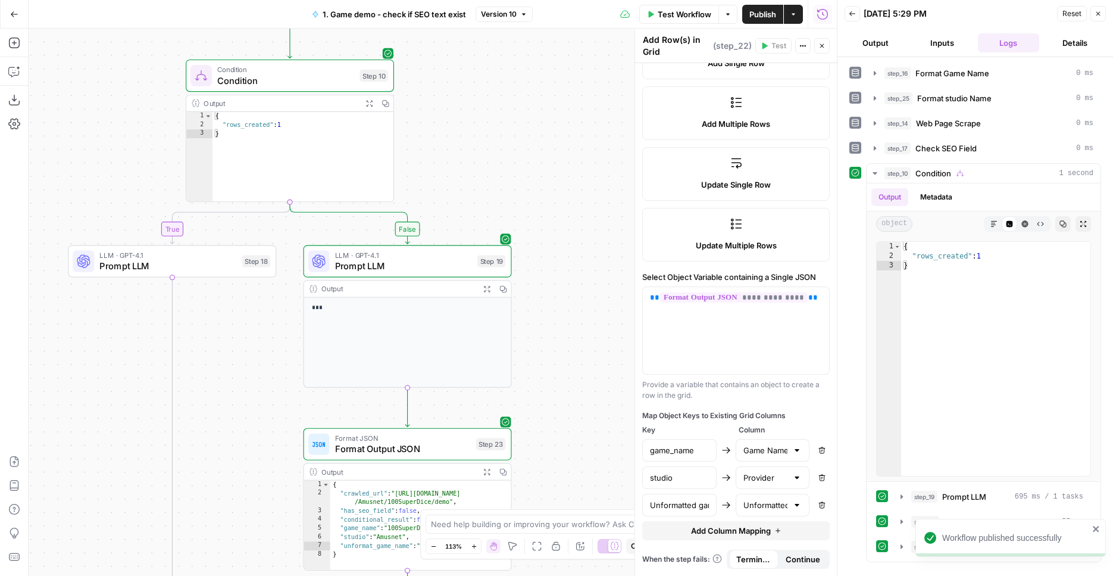
drag, startPoint x: 593, startPoint y: 309, endPoint x: 583, endPoint y: 455, distance: 146.8
click at [583, 455] on div "**********" at bounding box center [433, 302] width 808 height 547
click at [369, 54] on span "Test" at bounding box center [374, 52] width 16 height 12
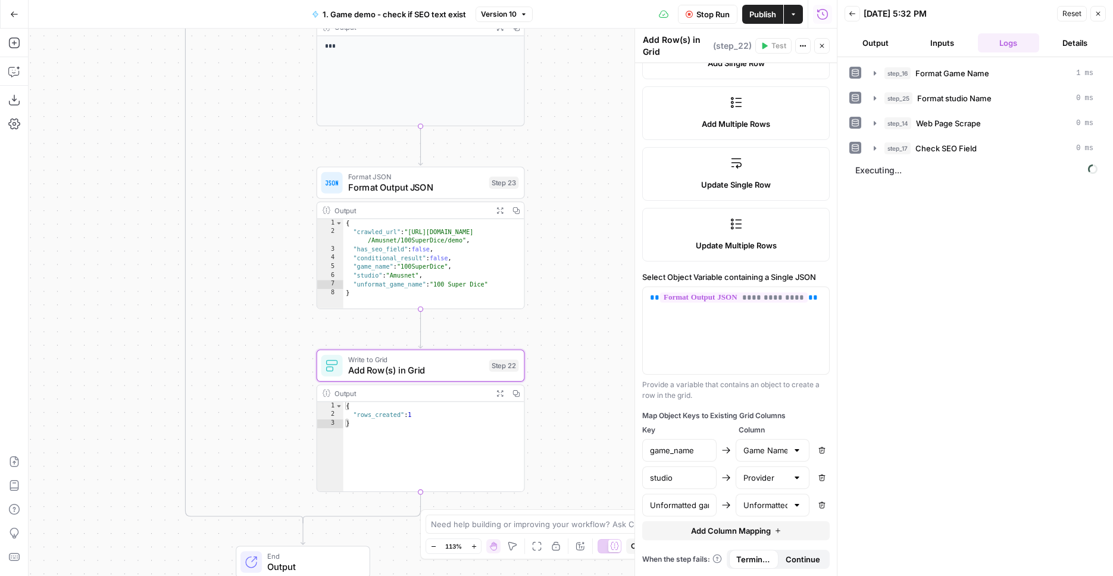
drag, startPoint x: 563, startPoint y: 273, endPoint x: 587, endPoint y: 49, distance: 225.7
click at [579, 29] on div "**********" at bounding box center [433, 302] width 808 height 547
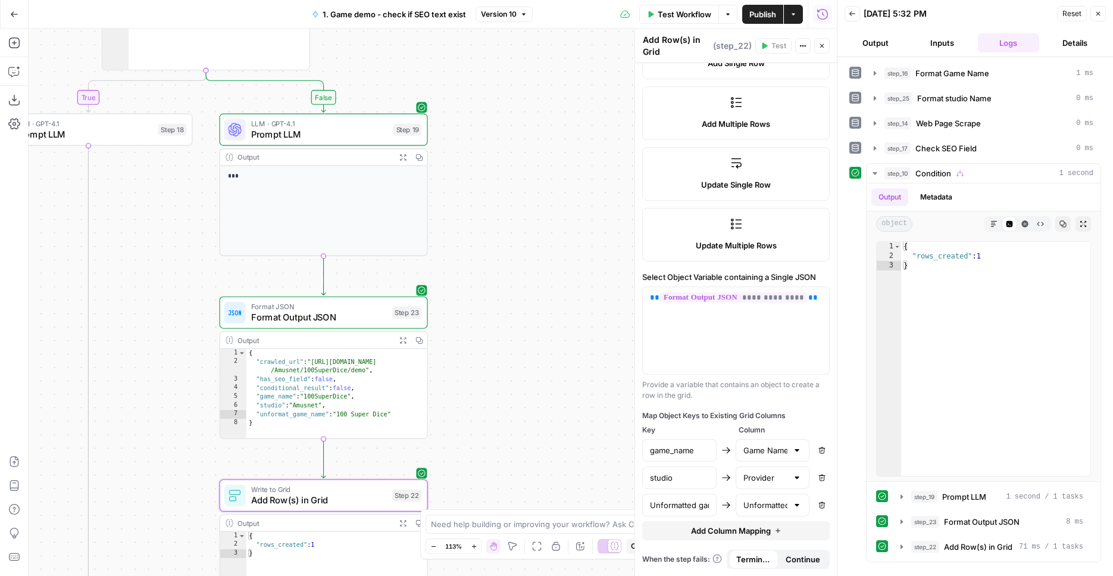
drag, startPoint x: 588, startPoint y: 326, endPoint x: 487, endPoint y: 474, distance: 179.2
click at [487, 474] on div "**********" at bounding box center [433, 302] width 808 height 547
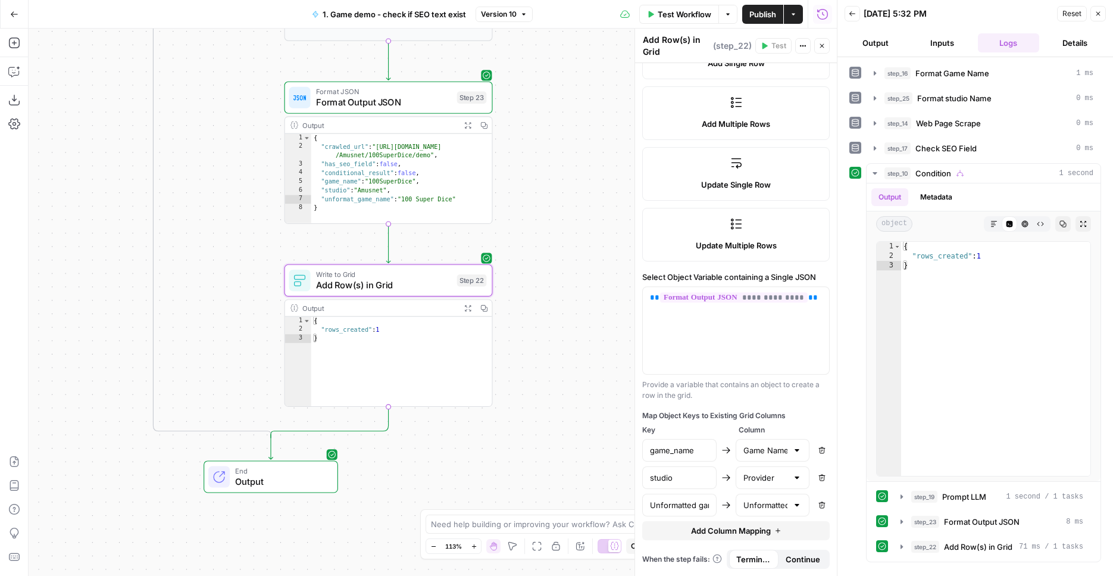
drag, startPoint x: 513, startPoint y: 304, endPoint x: 568, endPoint y: 37, distance: 273.0
click at [568, 37] on div "**********" at bounding box center [433, 302] width 808 height 547
click at [678, 505] on input "Unformatted game name" at bounding box center [679, 505] width 59 height 12
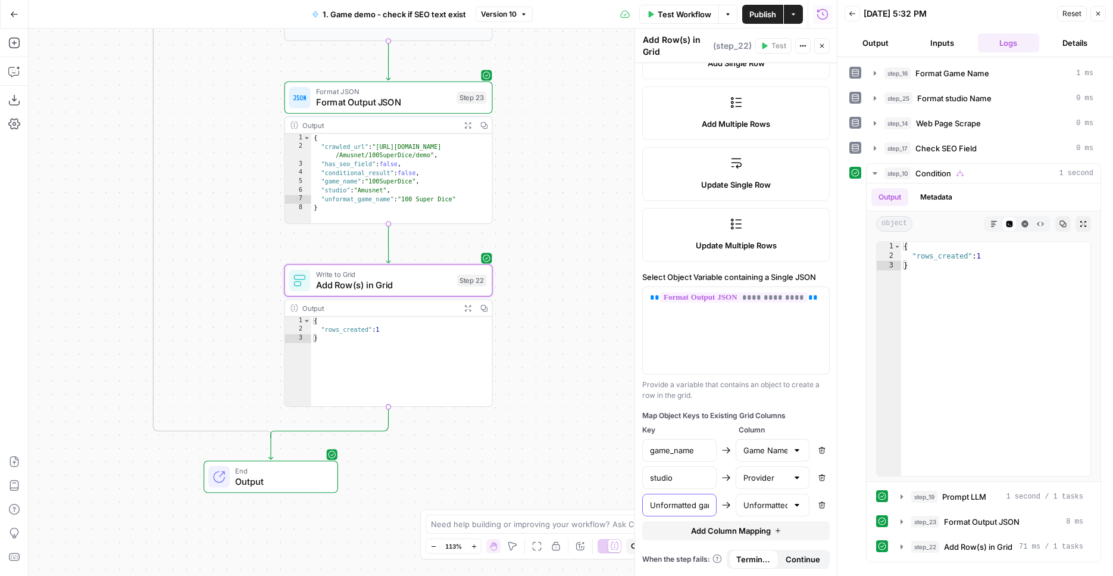
click at [678, 505] on input "Unformatted game name" at bounding box center [679, 505] width 59 height 12
click at [377, 201] on div "{ "crawled_url" : "https://starcasino.be/en/game /Amusnet/100SuperDice/demo" , …" at bounding box center [401, 187] width 181 height 107
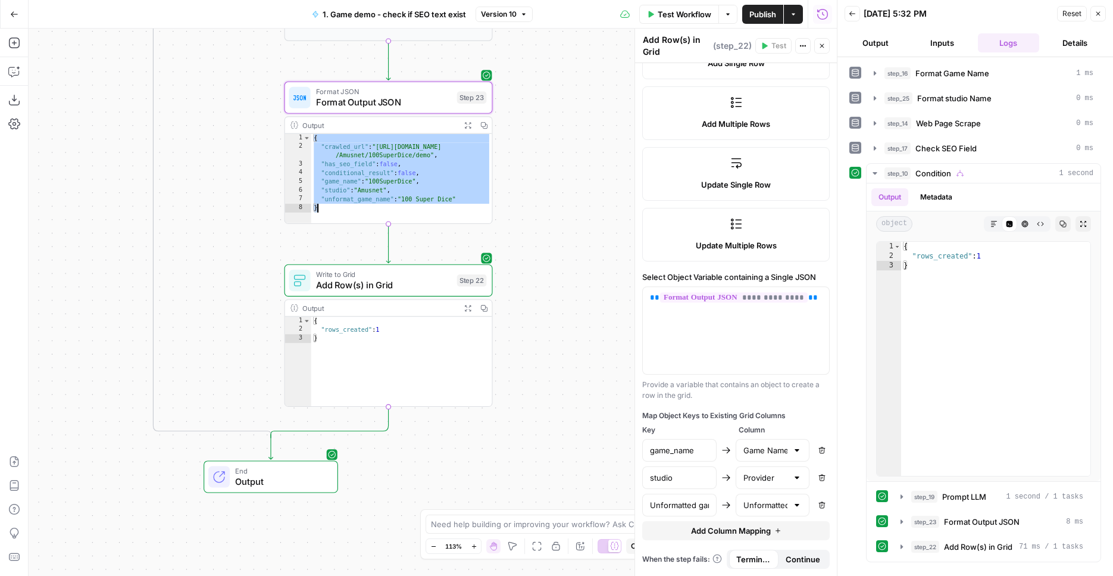
click at [379, 198] on div "{ "crawled_url" : "https://starcasino.be/en/game /Amusnet/100SuperDice/demo" , …" at bounding box center [401, 187] width 181 height 107
type textarea "*"
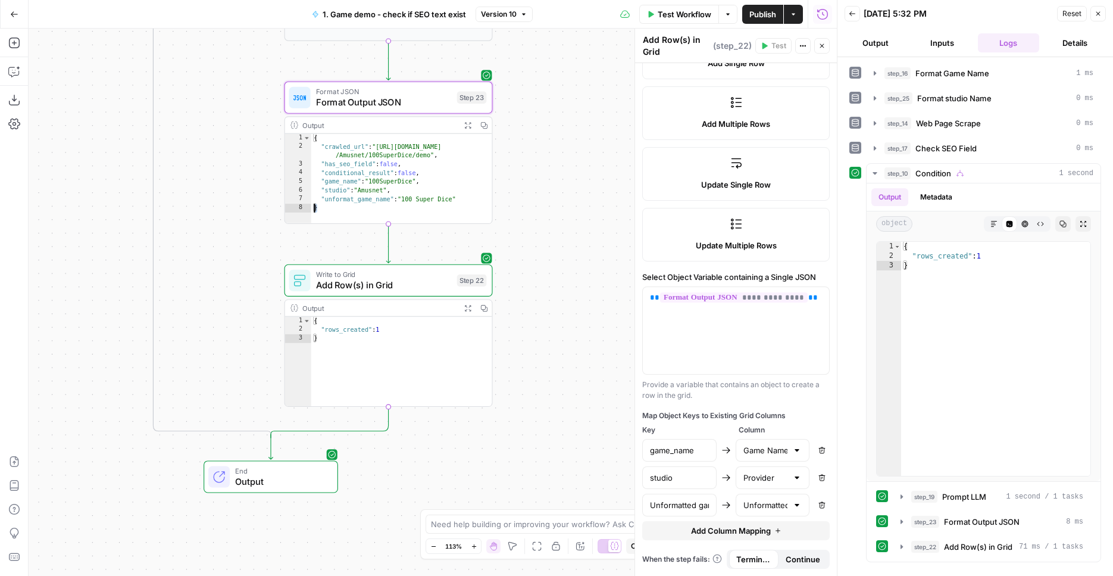
drag, startPoint x: 375, startPoint y: 200, endPoint x: 330, endPoint y: 199, distance: 44.7
click at [321, 200] on div "{ "crawled_url" : "https://starcasino.be/en/game /Amusnet/100SuperDice/demo" , …" at bounding box center [401, 187] width 181 height 107
click at [395, 107] on span "Format Output JSON" at bounding box center [384, 102] width 136 height 14
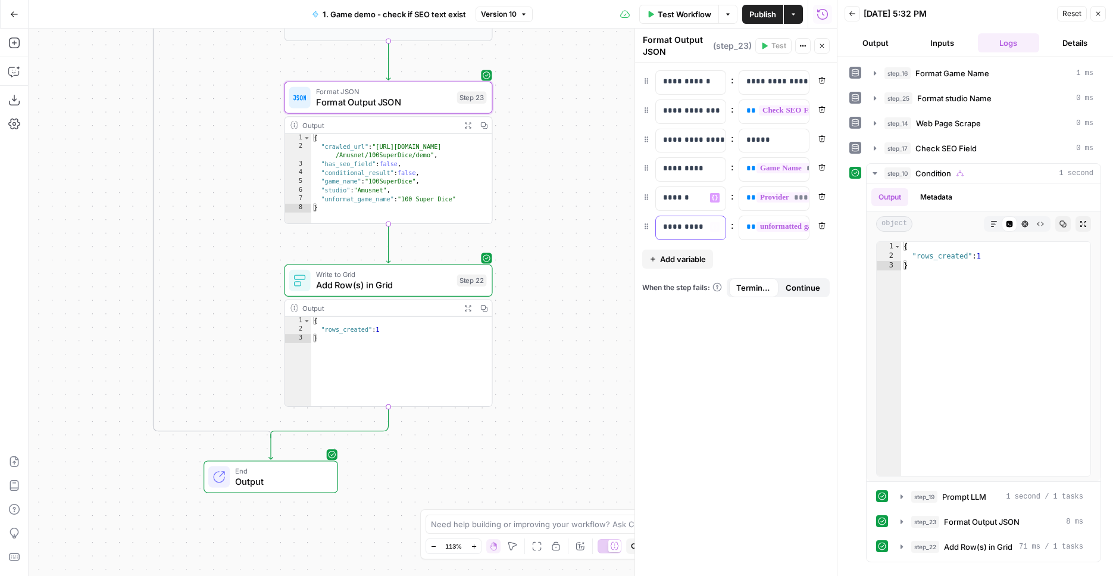
click at [698, 228] on p "**********" at bounding box center [690, 227] width 55 height 12
click at [698, 228] on p "**********" at bounding box center [681, 227] width 36 height 12
copy p "**********"
click at [436, 288] on span "Add Row(s) in Grid" at bounding box center [384, 285] width 136 height 14
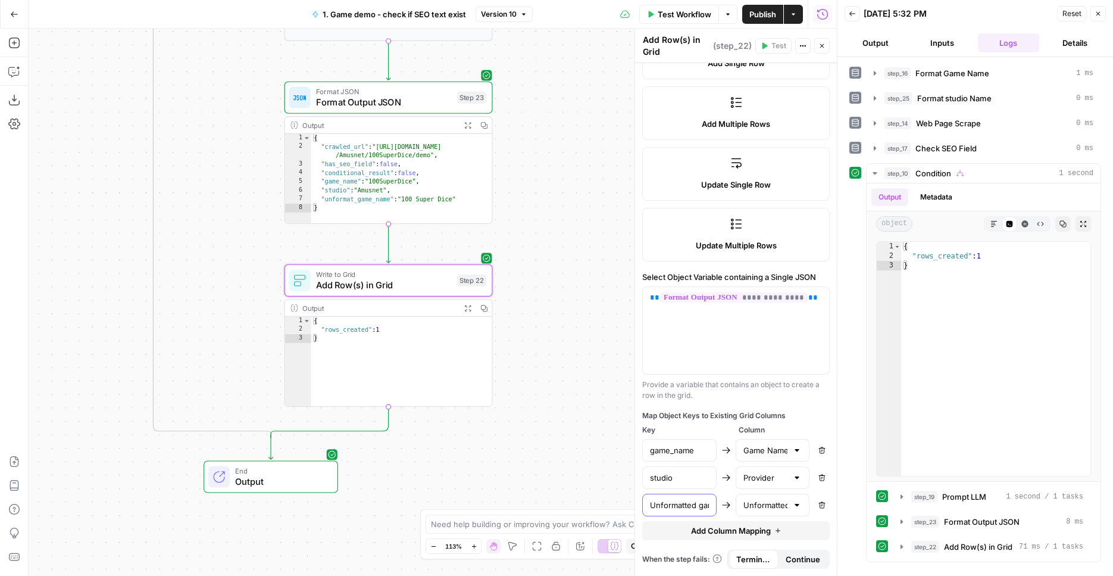
click at [676, 505] on input "Unformatted game name" at bounding box center [679, 505] width 59 height 12
paste input "unformat_game_"
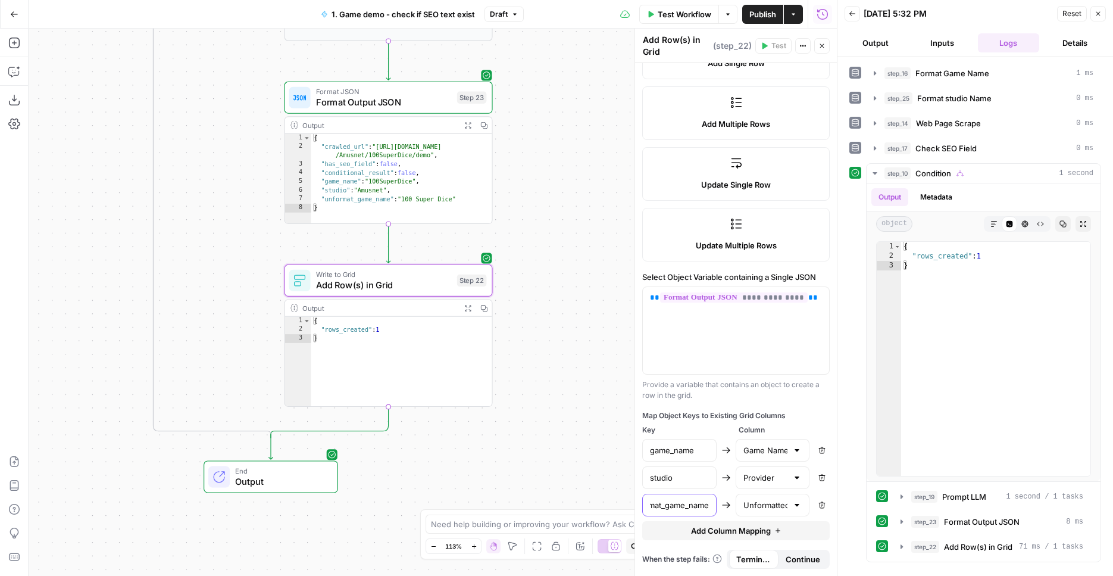
type input "unformat_game_name"
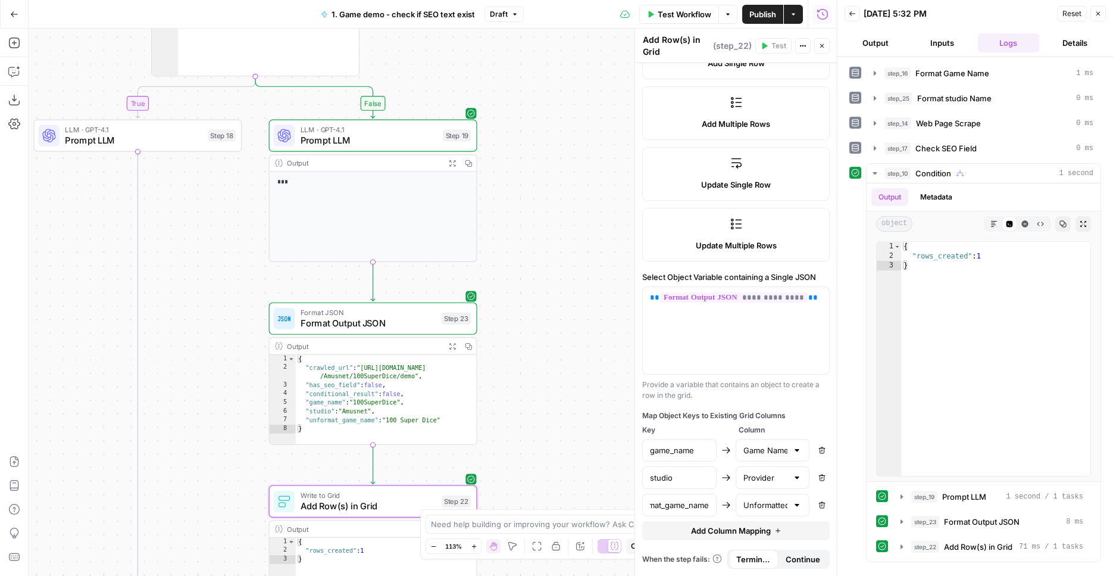
drag, startPoint x: 555, startPoint y: 252, endPoint x: 560, endPoint y: 335, distance: 83.5
click at [560, 335] on div "**********" at bounding box center [433, 302] width 808 height 547
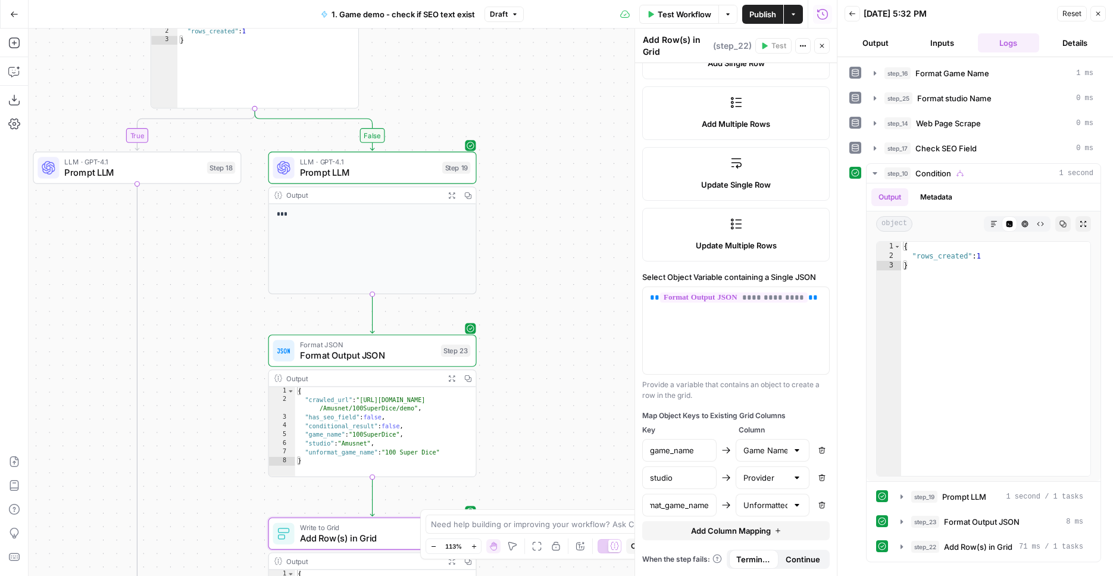
drag, startPoint x: 537, startPoint y: 76, endPoint x: 526, endPoint y: 183, distance: 107.1
click at [526, 183] on div "**********" at bounding box center [433, 302] width 808 height 547
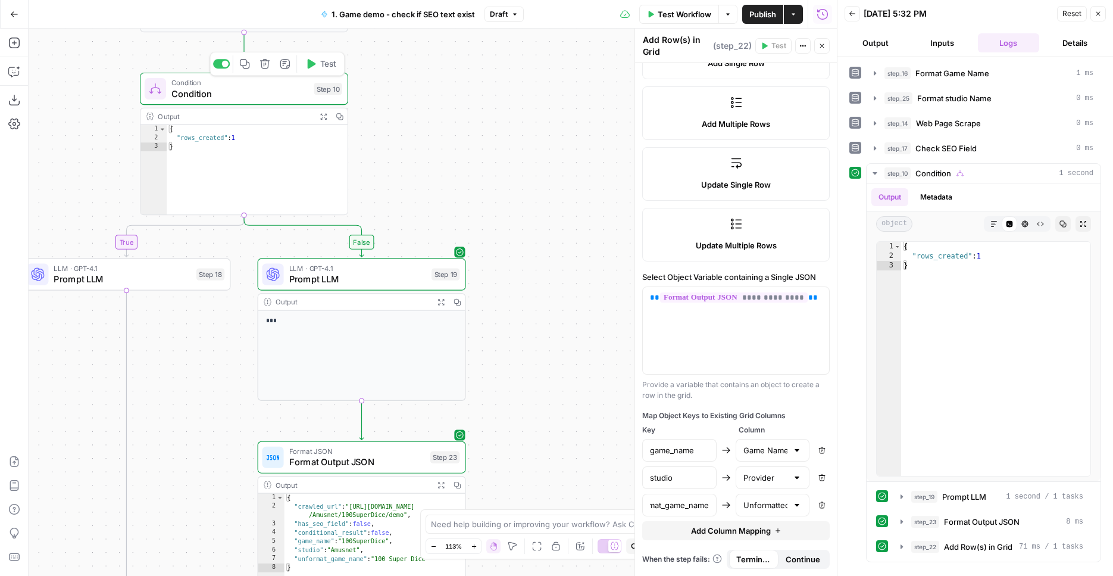
click at [327, 65] on span "Test" at bounding box center [328, 64] width 16 height 12
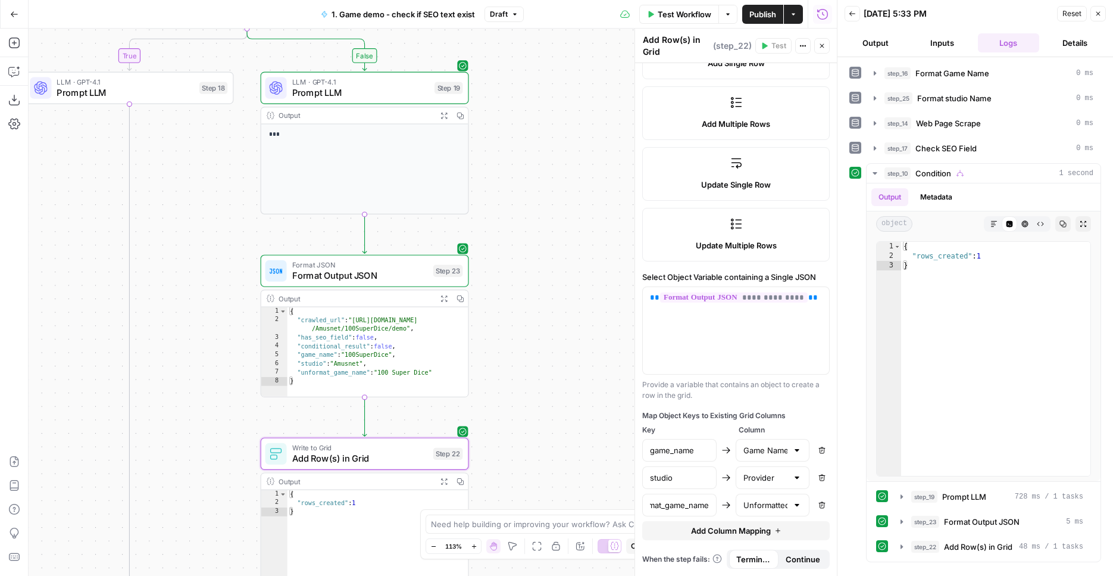
drag, startPoint x: 561, startPoint y: 326, endPoint x: 562, endPoint y: 106, distance: 220.3
click at [562, 106] on div "**********" at bounding box center [433, 302] width 808 height 547
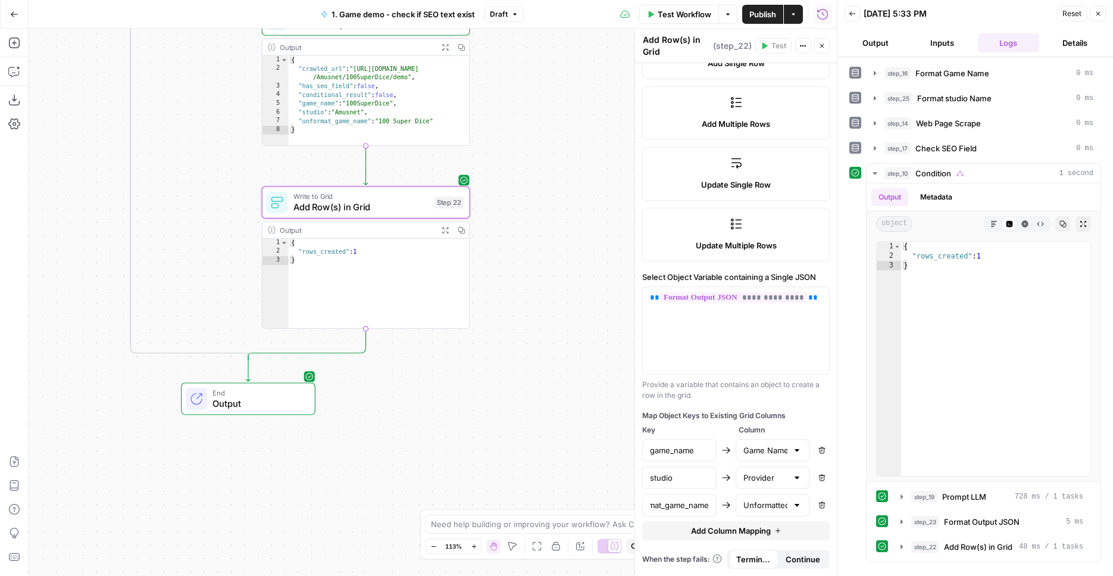
drag, startPoint x: 547, startPoint y: 345, endPoint x: 589, endPoint y: 217, distance: 135.5
click at [587, 223] on div "**********" at bounding box center [433, 302] width 808 height 547
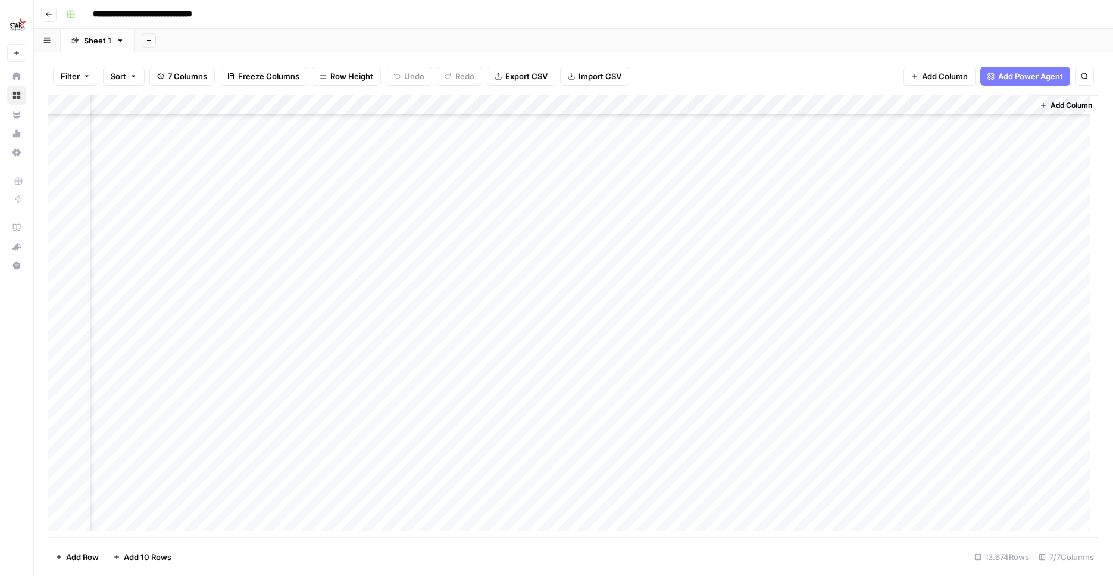
scroll to position [2174, 0]
click at [922, 76] on span "Add Column" at bounding box center [945, 76] width 46 height 12
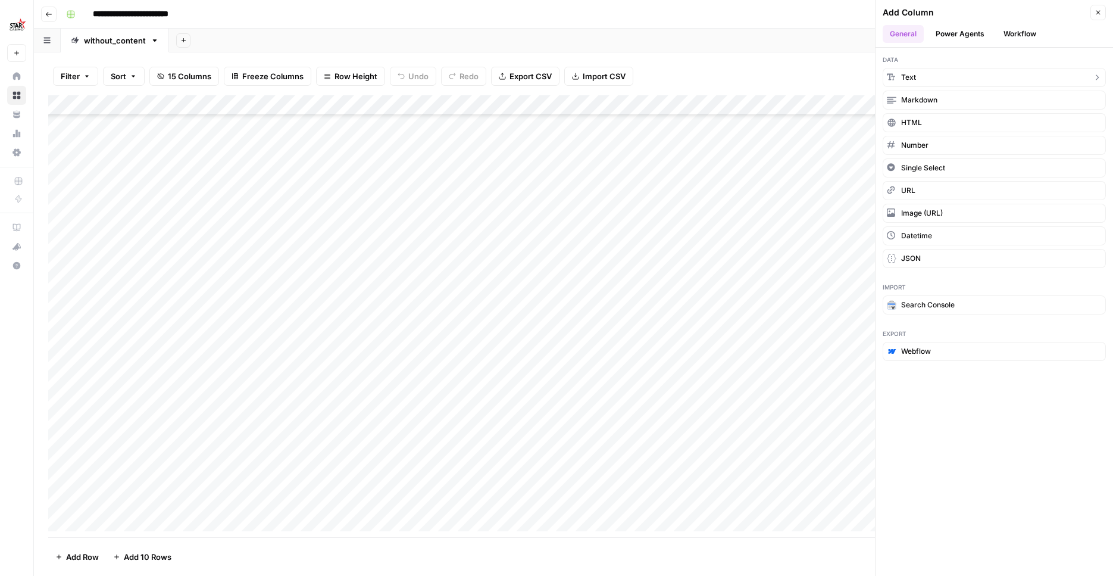
click at [922, 76] on button "Text" at bounding box center [994, 77] width 223 height 19
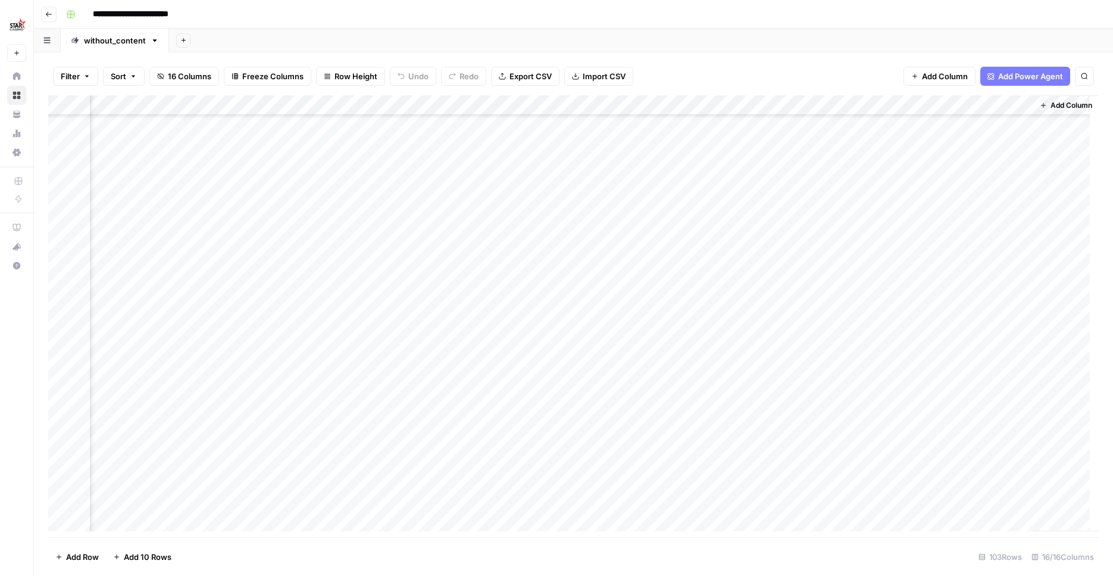
scroll to position [1688, 1171]
click at [899, 106] on div "Add Column" at bounding box center [573, 317] width 1051 height 445
click at [899, 106] on div at bounding box center [938, 104] width 172 height 24
click at [904, 134] on input "New Column" at bounding box center [923, 131] width 121 height 12
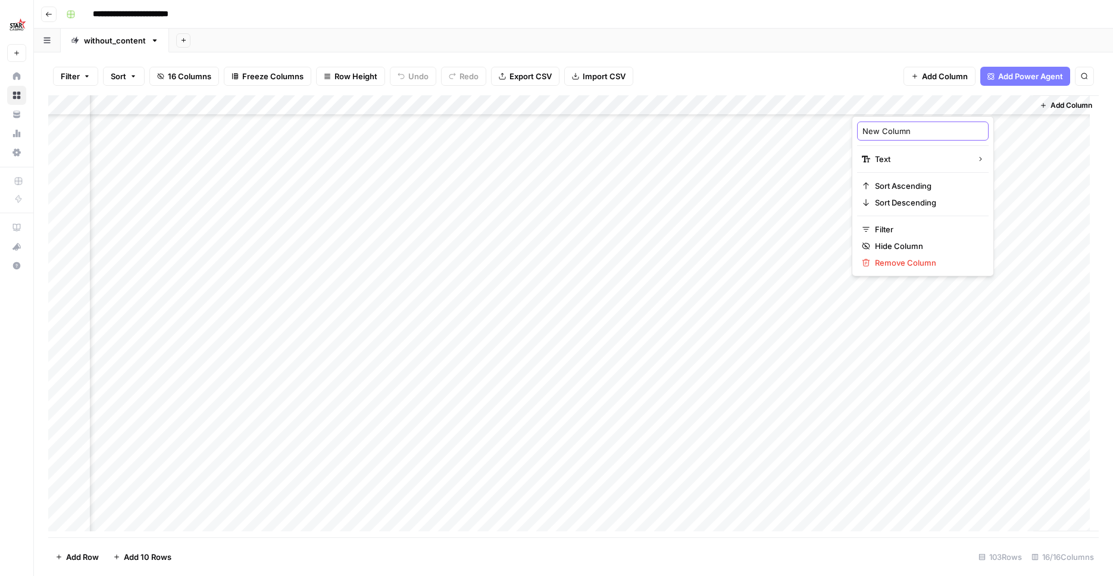
click at [904, 134] on input "New Column" at bounding box center [923, 131] width 121 height 12
type input "Unformatted game nale"
click at [919, 104] on div "Add Column" at bounding box center [573, 317] width 1051 height 445
click at [919, 104] on div at bounding box center [938, 104] width 172 height 24
click at [964, 132] on input "Unformatted game nale" at bounding box center [923, 131] width 121 height 12
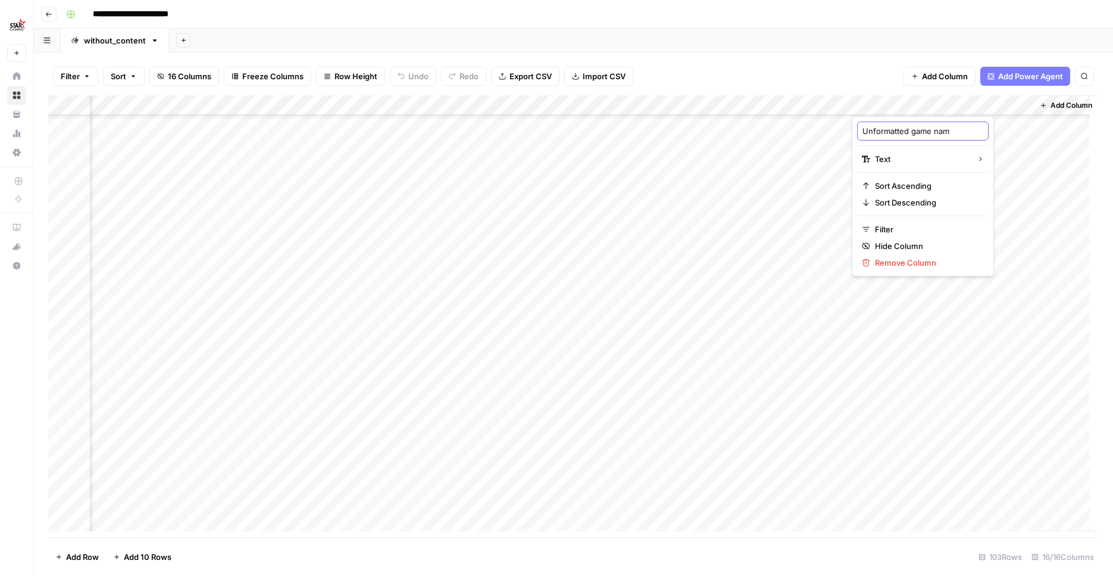
type input "Unformatted game name"
drag, startPoint x: 954, startPoint y: 99, endPoint x: 464, endPoint y: 132, distance: 490.5
click at [464, 132] on div "Add Column" at bounding box center [573, 317] width 1051 height 445
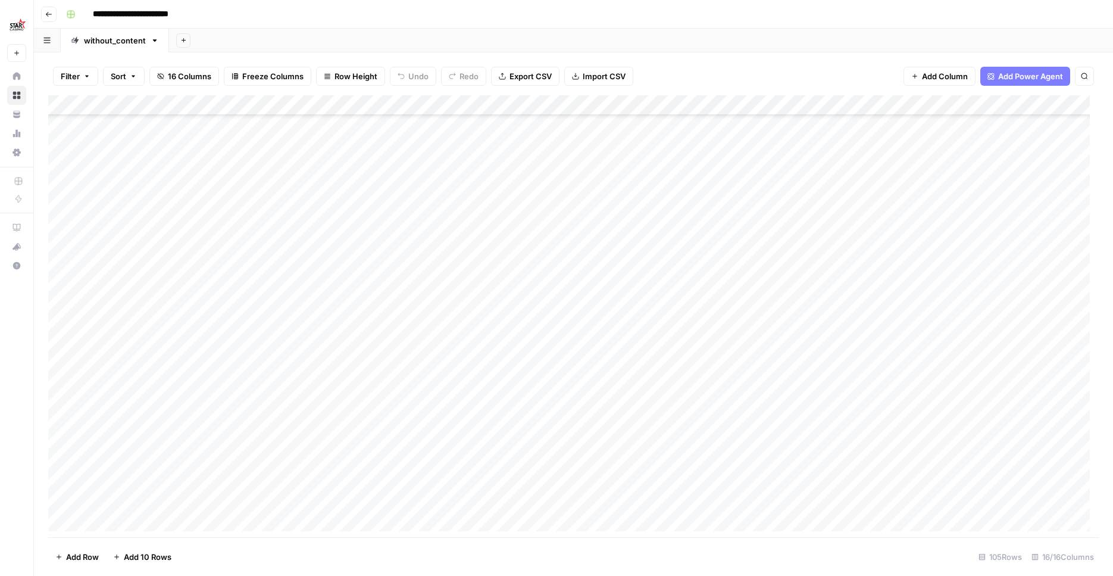
scroll to position [1729, 0]
click at [708, 101] on div "Add Column" at bounding box center [573, 317] width 1051 height 445
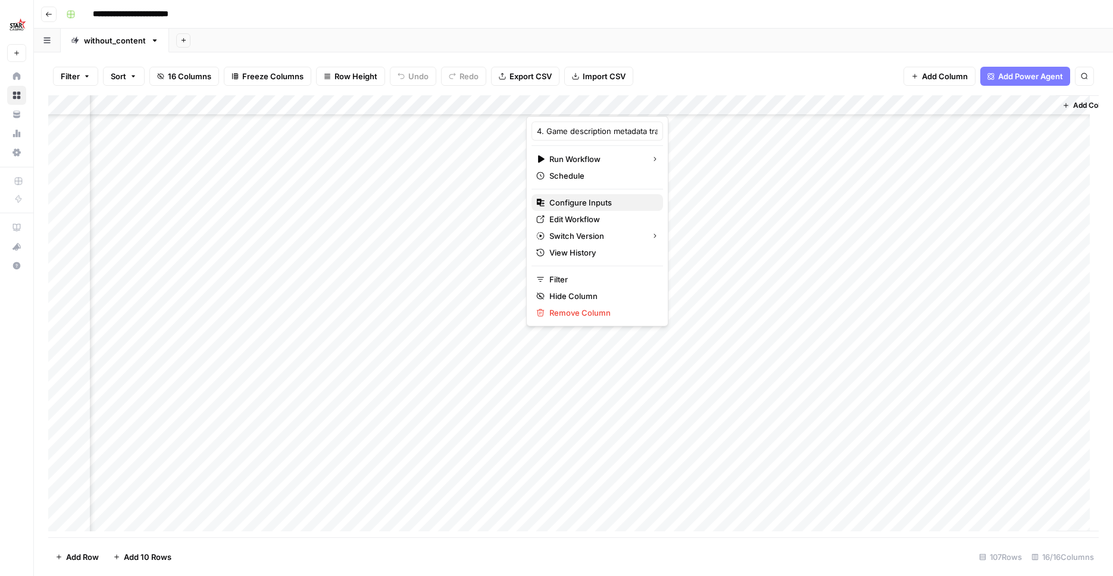
click at [580, 205] on span "Configure Inputs" at bounding box center [601, 202] width 104 height 12
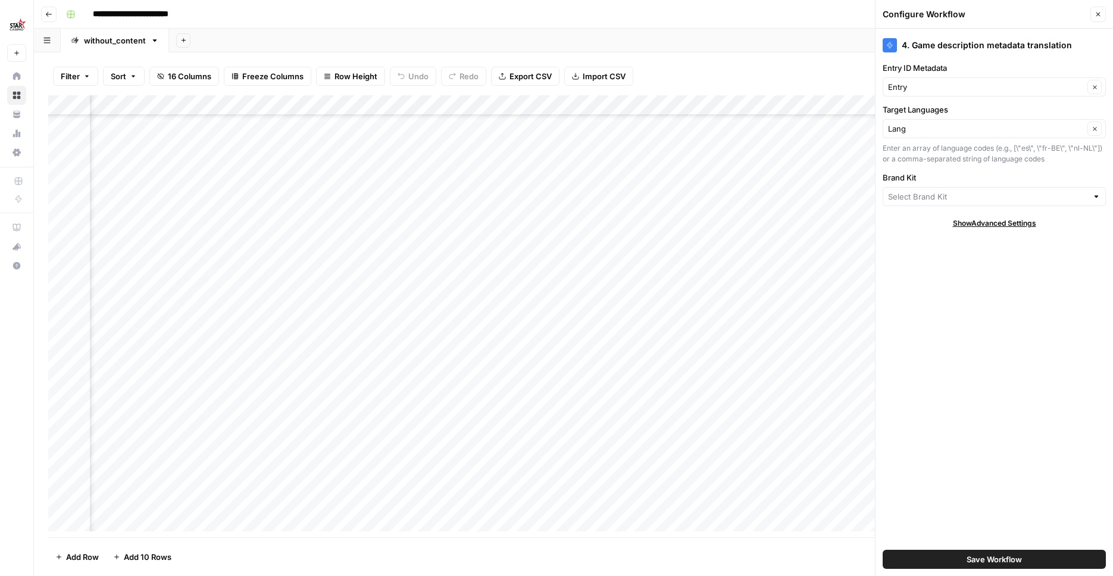
type input "Starcasino BE"
click at [1093, 15] on button "Close" at bounding box center [1098, 14] width 15 height 15
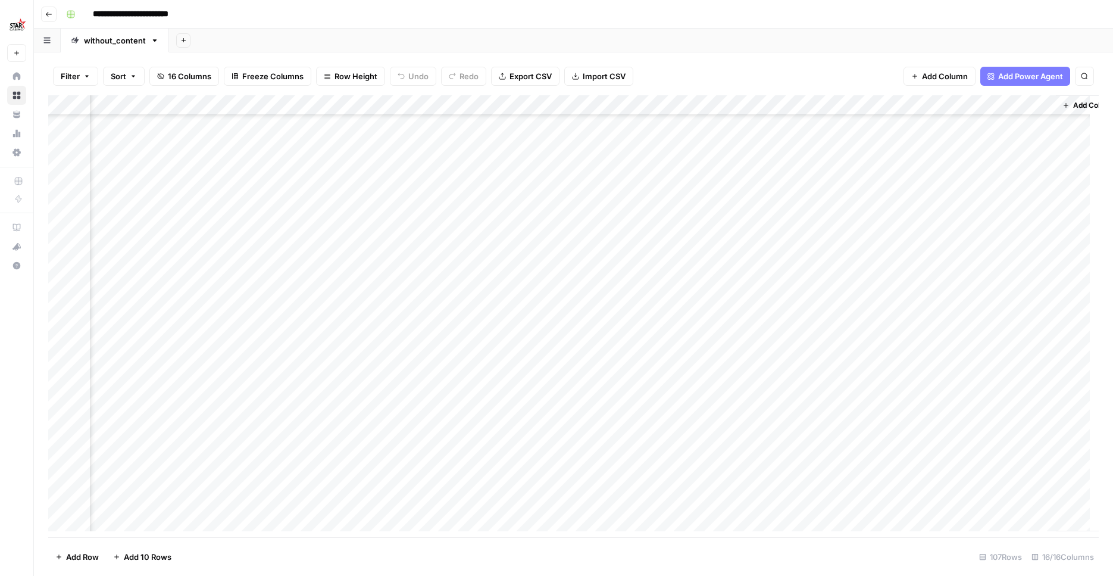
click at [707, 103] on div "Add Column" at bounding box center [573, 317] width 1051 height 445
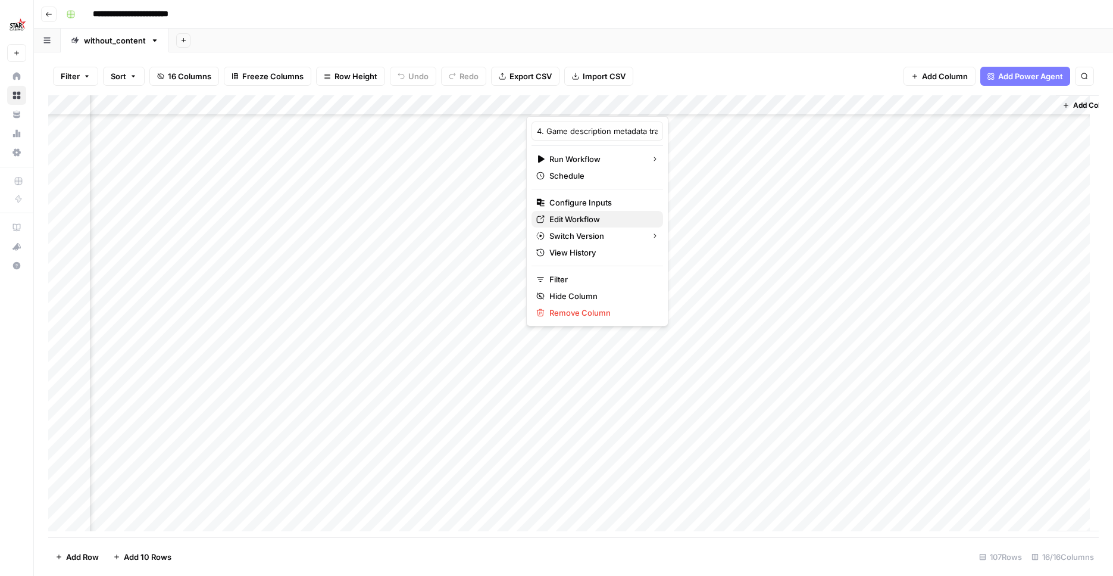
click at [579, 220] on span "Edit Workflow" at bounding box center [601, 219] width 104 height 12
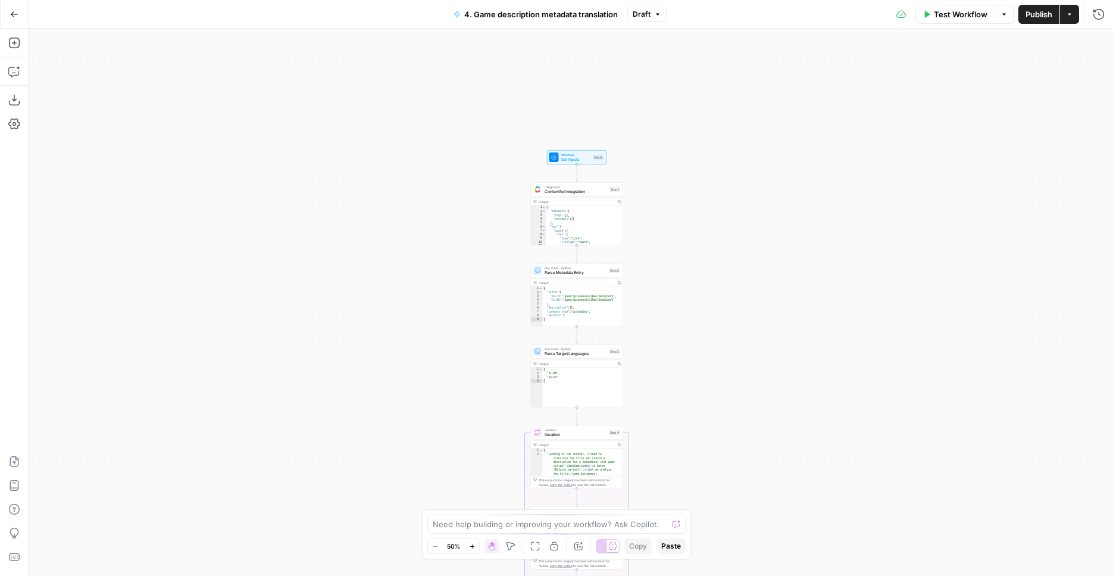
drag, startPoint x: 680, startPoint y: 222, endPoint x: 677, endPoint y: 367, distance: 145.3
click at [677, 367] on div "Workflow Set Inputs Inputs Integration Contentful Integration Step 1 Output Cop…" at bounding box center [571, 302] width 1085 height 547
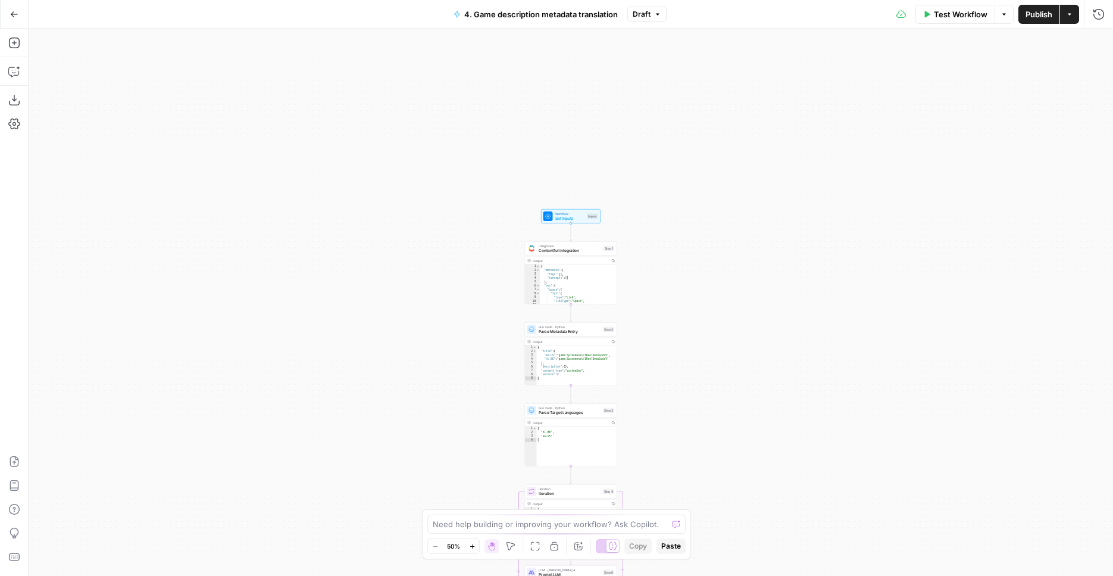
click at [573, 213] on span "Workflow" at bounding box center [570, 213] width 30 height 5
click at [995, 229] on span "Add Field" at bounding box center [997, 229] width 35 height 12
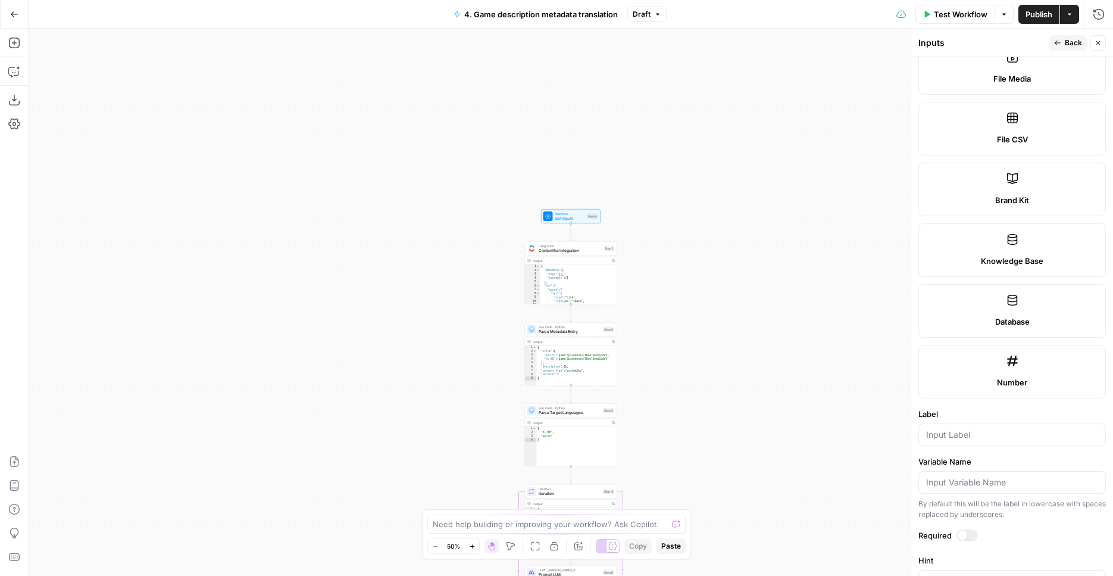
scroll to position [427, 0]
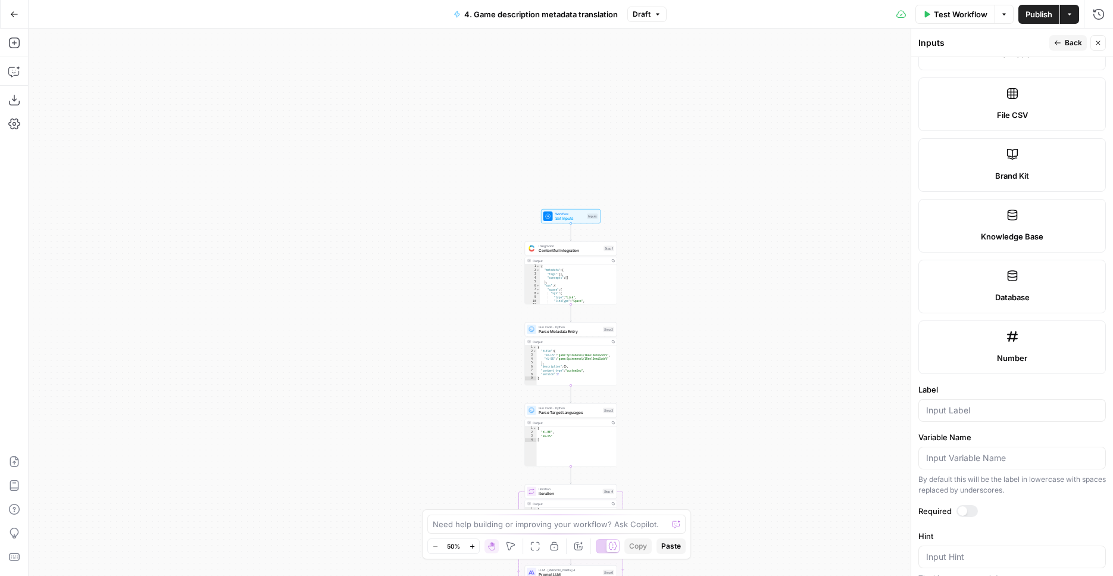
click at [961, 416] on div at bounding box center [1013, 410] width 188 height 23
type input "unformatted_game_name"
click at [960, 515] on div at bounding box center [967, 511] width 21 height 12
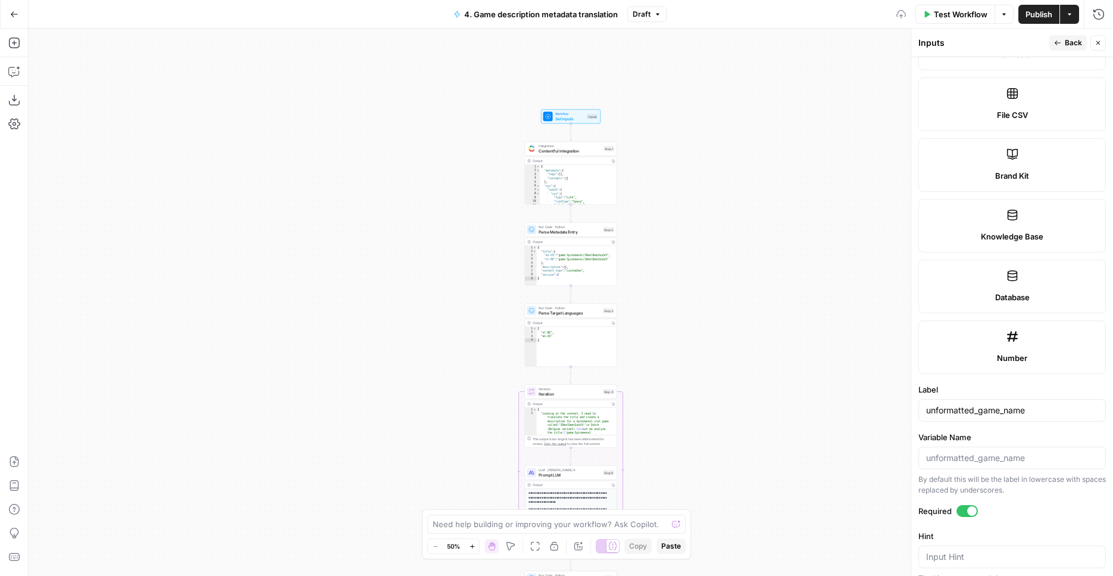
scroll to position [570, 0]
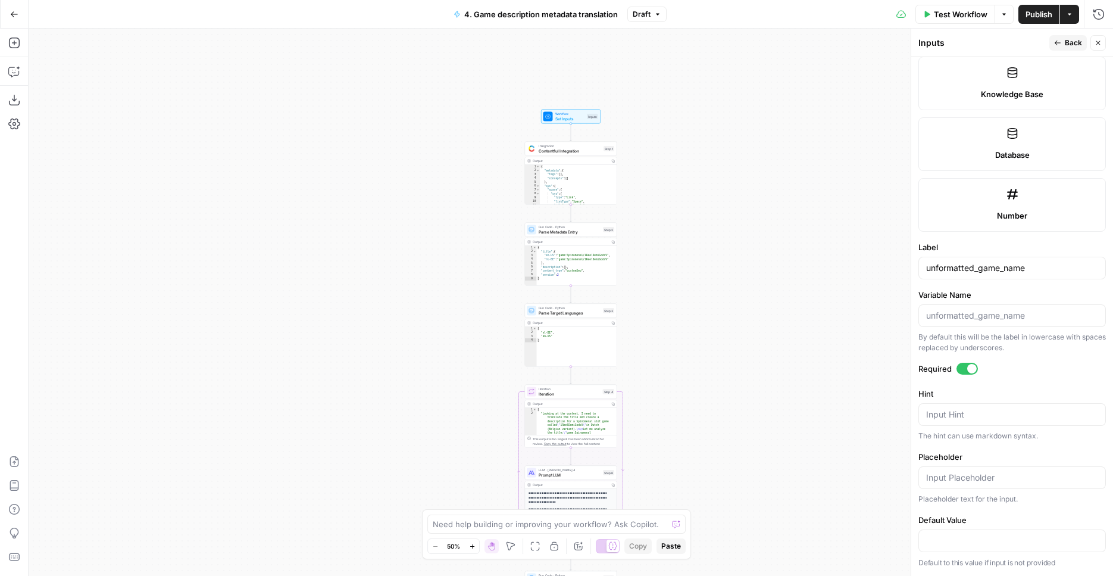
click at [1066, 44] on span "Back" at bounding box center [1073, 43] width 17 height 11
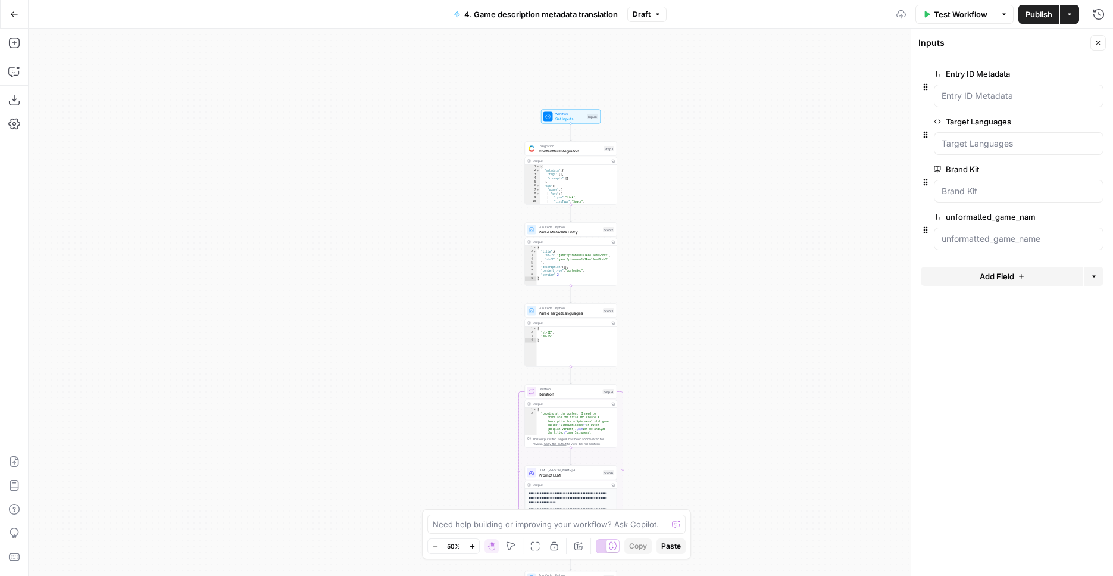
click at [1047, 20] on button "Publish" at bounding box center [1039, 14] width 41 height 19
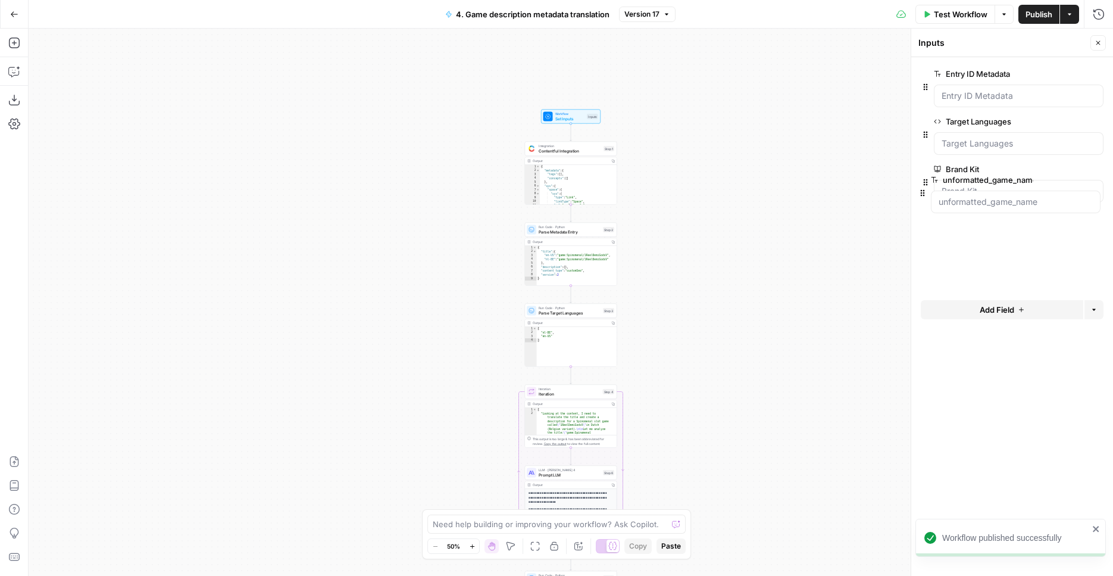
drag, startPoint x: 926, startPoint y: 232, endPoint x: 923, endPoint y: 192, distance: 40.0
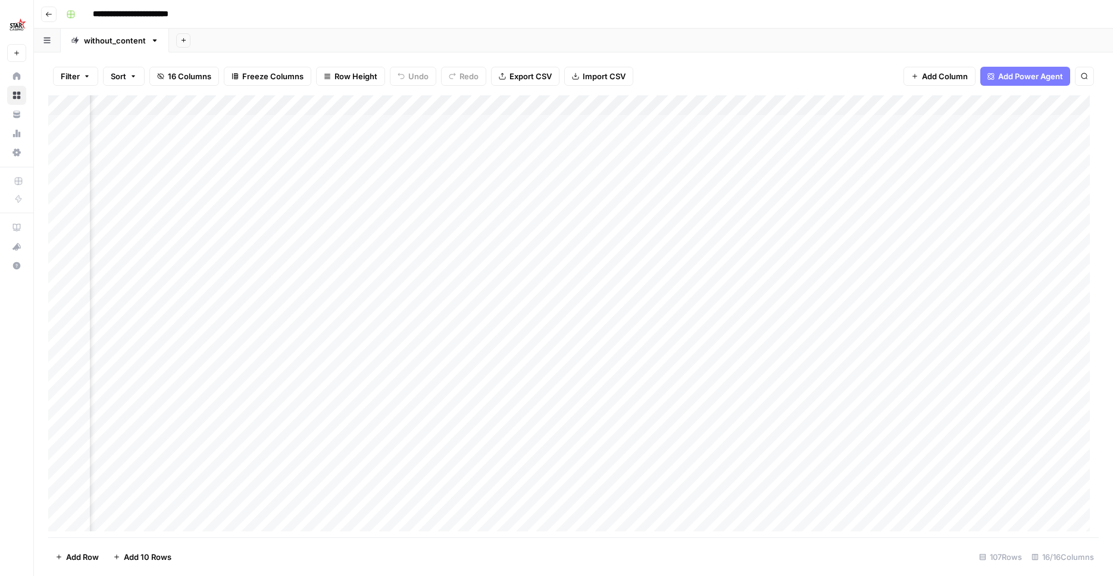
scroll to position [0, 1171]
click at [148, 101] on div "Add Column" at bounding box center [573, 317] width 1051 height 445
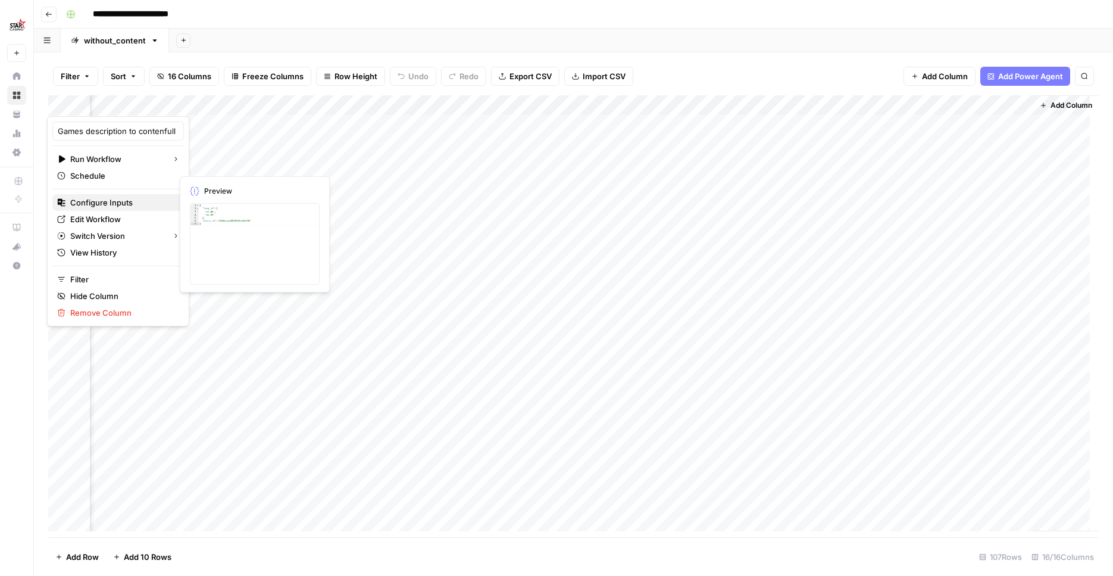
click at [118, 199] on span "Configure Inputs" at bounding box center [122, 202] width 104 height 12
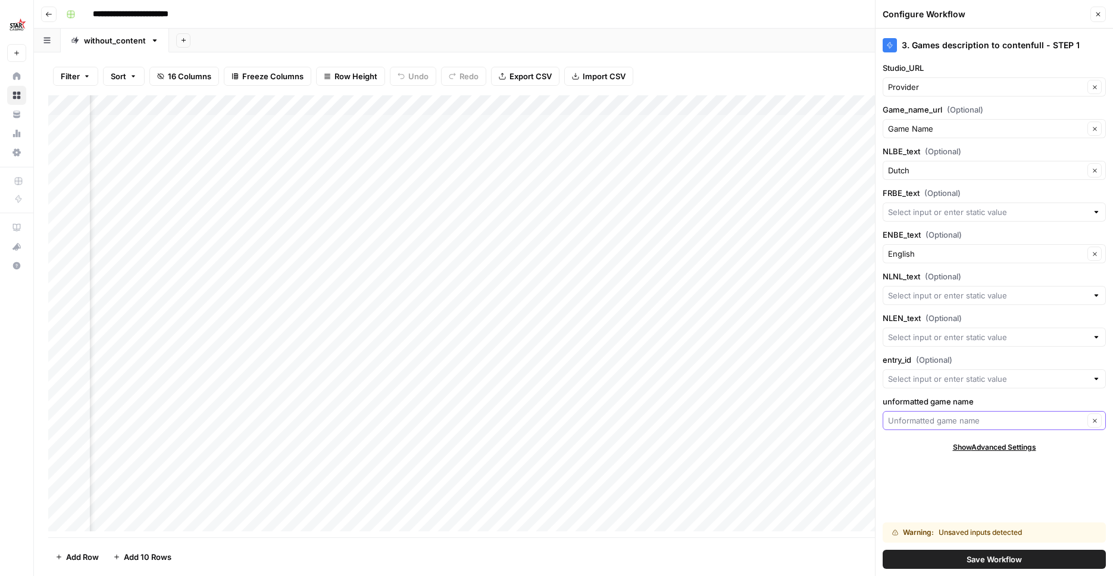
click at [951, 420] on input "unformatted game name" at bounding box center [986, 420] width 196 height 12
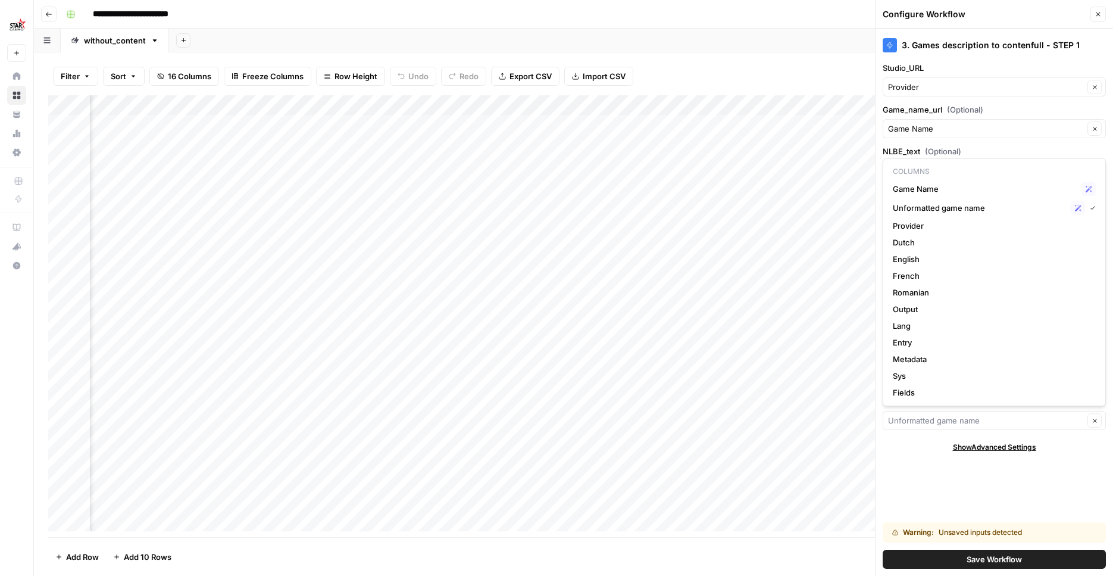
type input "Unformatted game name"
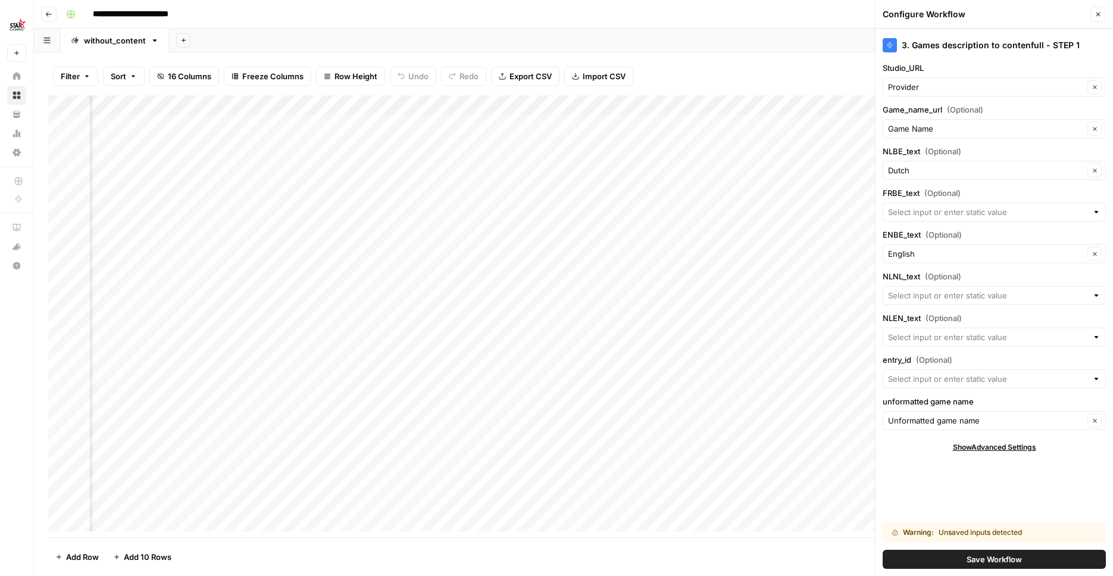
click at [922, 469] on div "3. Games description to contenfull - STEP 1 Studio_URL Provider Clear Game_name…" at bounding box center [995, 302] width 238 height 547
click at [679, 101] on div "Add Column" at bounding box center [573, 317] width 1051 height 445
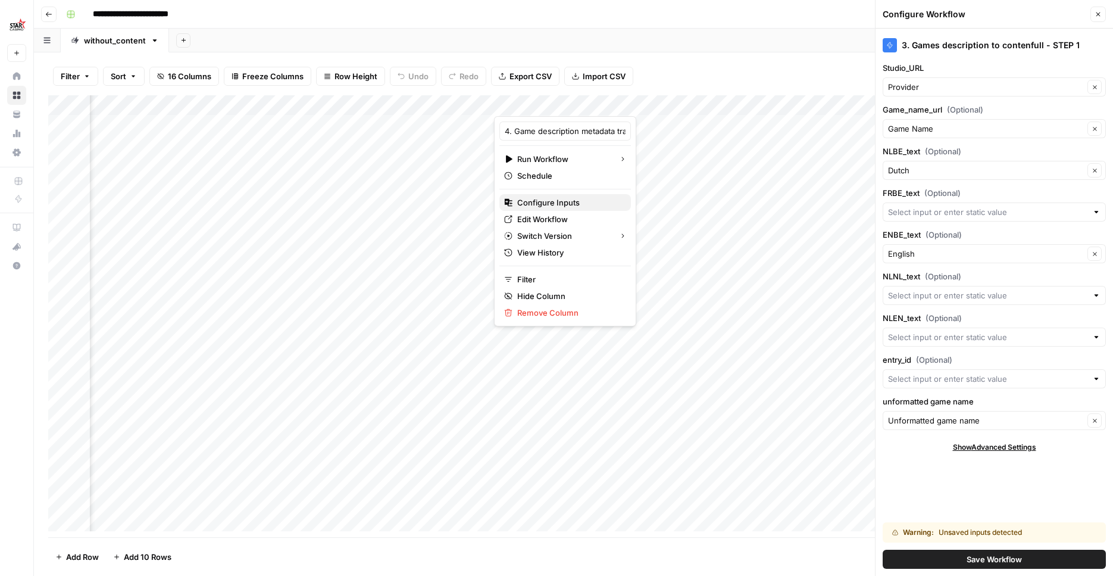
click at [563, 201] on span "Configure Inputs" at bounding box center [569, 202] width 104 height 12
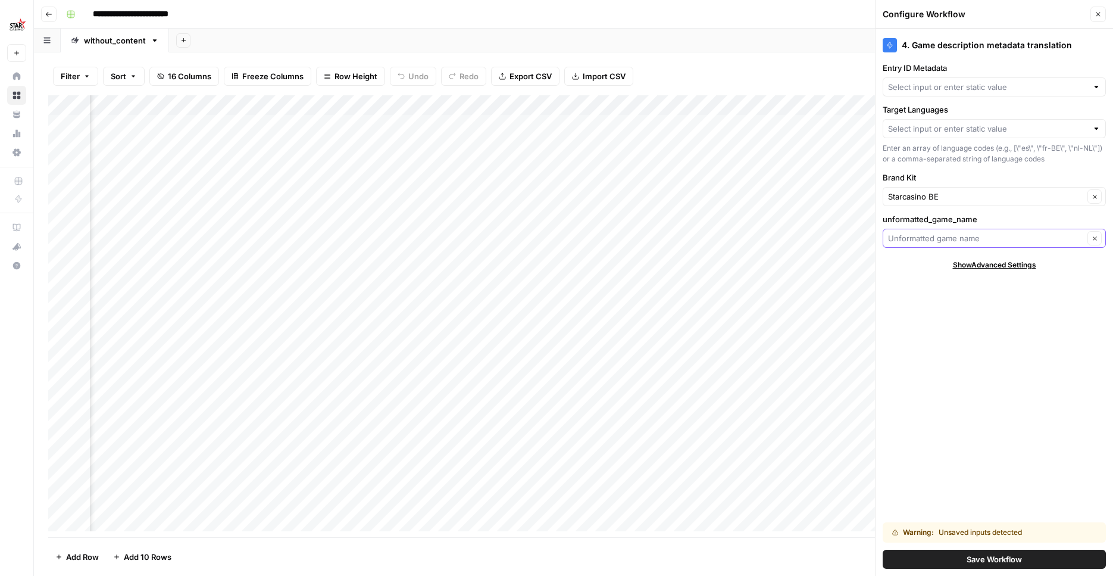
click at [938, 241] on input "unformatted_game_name" at bounding box center [986, 238] width 196 height 12
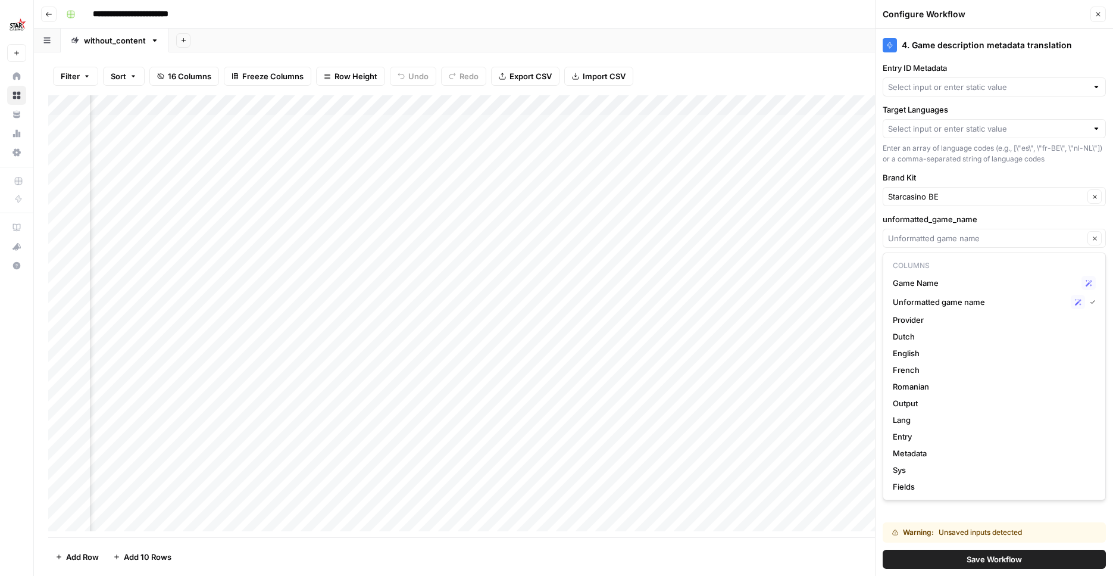
type input "Unformatted game name"
click at [998, 516] on div "Warning: Unsaved inputs detected Save Workflow" at bounding box center [994, 545] width 223 height 61
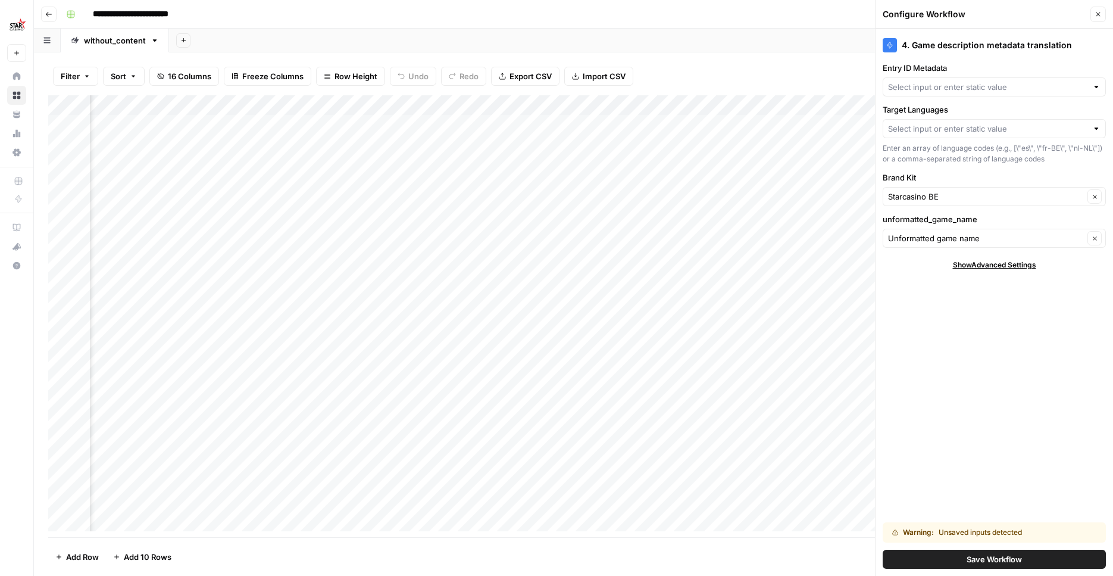
click at [1003, 561] on span "Save Workflow" at bounding box center [994, 559] width 55 height 12
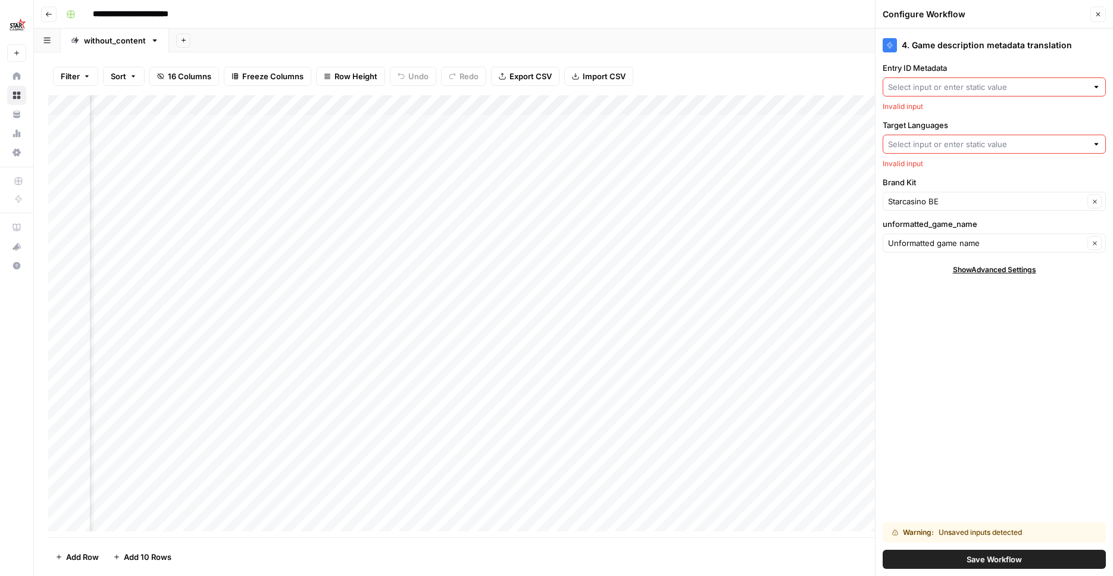
click at [1002, 559] on span "Save Workflow" at bounding box center [994, 559] width 55 height 12
click at [988, 144] on input "Target Languages" at bounding box center [987, 144] width 199 height 12
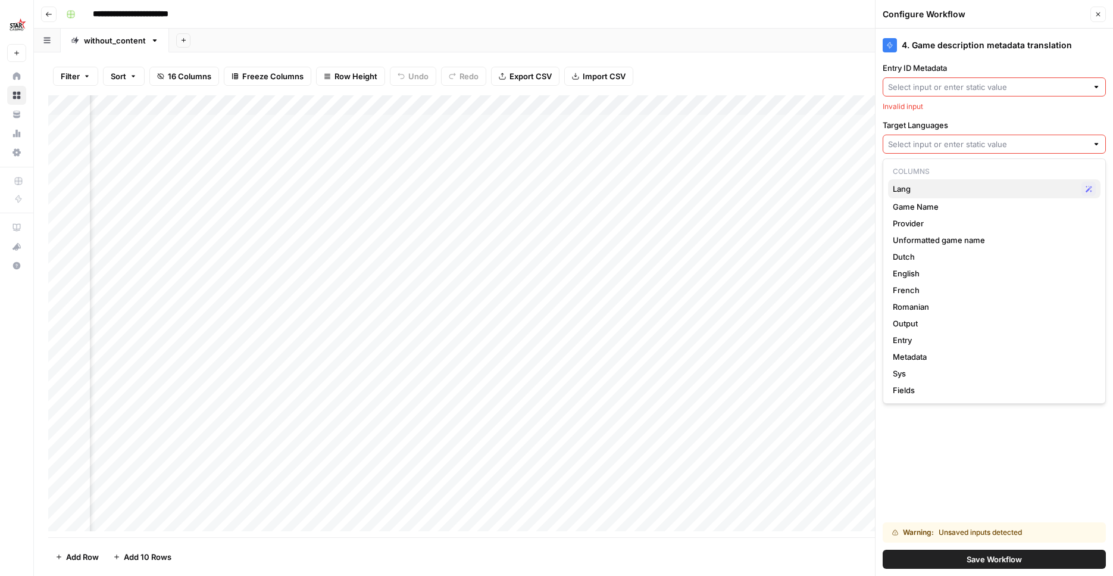
click at [941, 188] on span "Lang" at bounding box center [985, 189] width 184 height 12
type input "Lang"
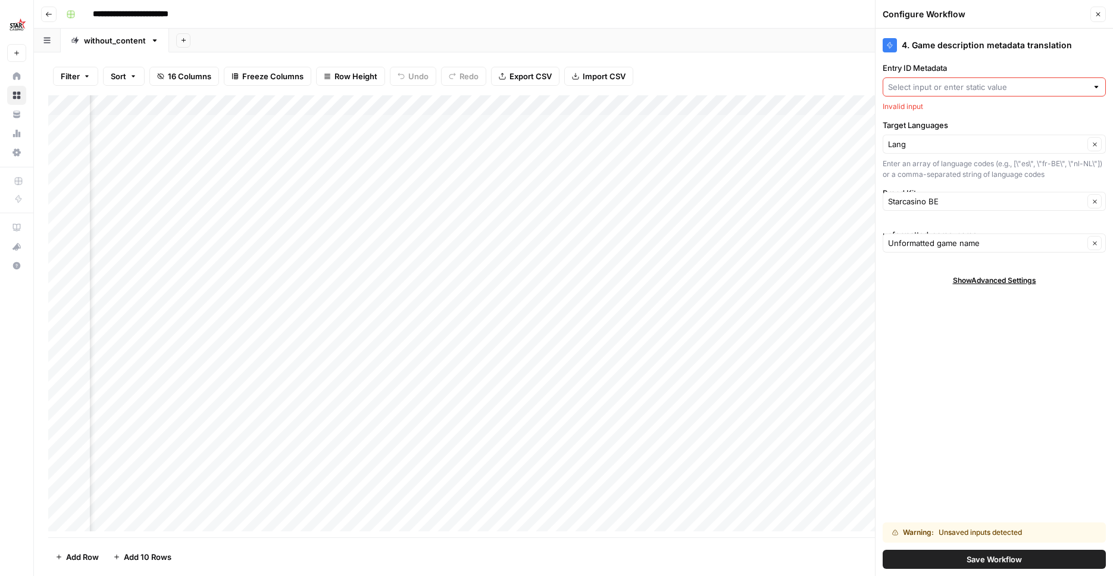
click at [983, 86] on input "Entry ID Metadata" at bounding box center [987, 87] width 199 height 12
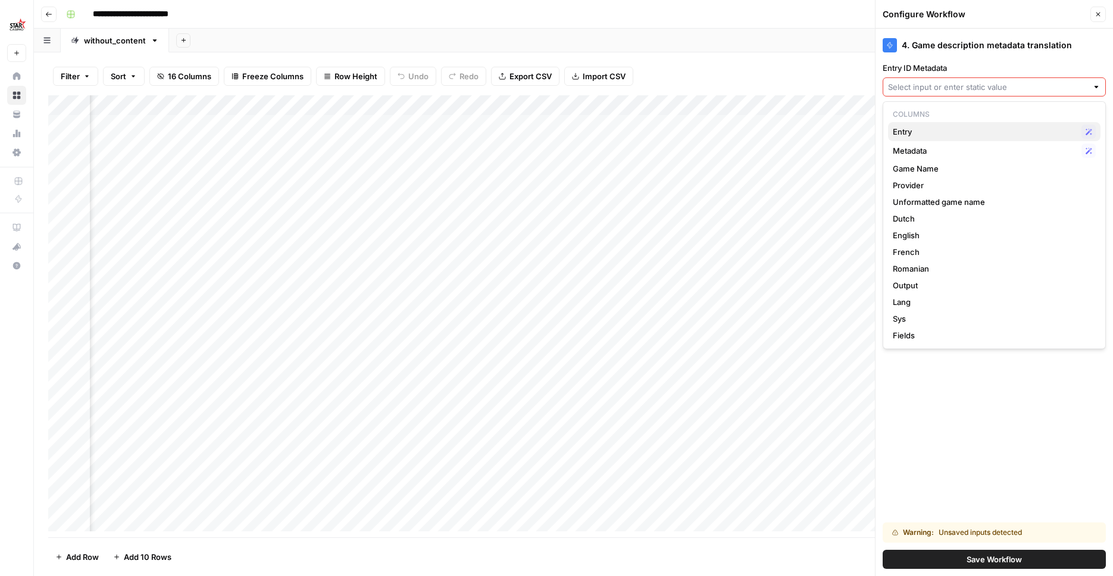
click at [939, 127] on span "Entry" at bounding box center [985, 132] width 184 height 12
type input "Entry"
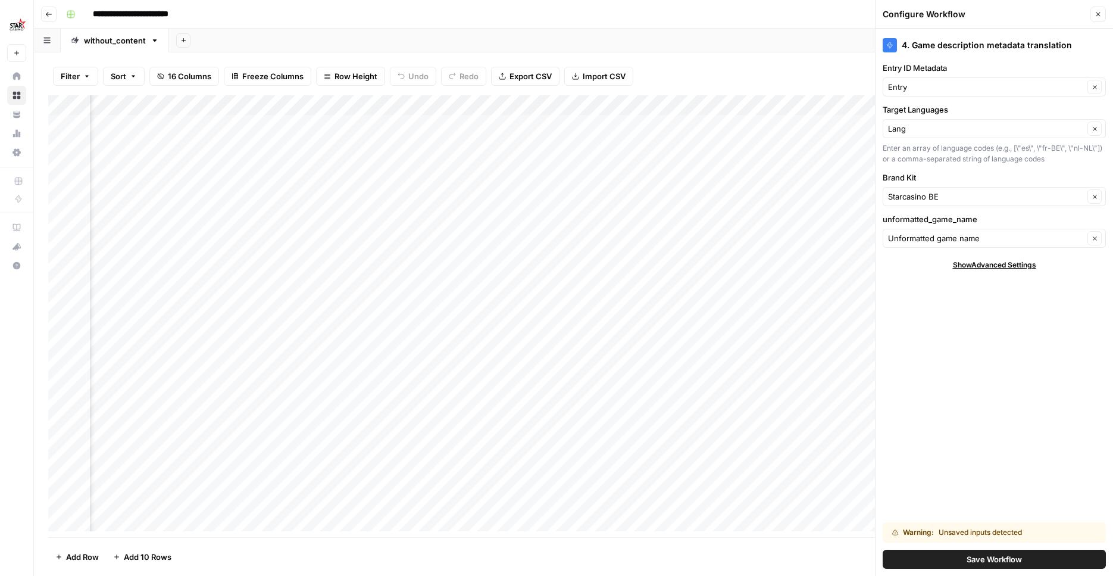
click at [1001, 566] on button "Save Workflow" at bounding box center [994, 558] width 223 height 19
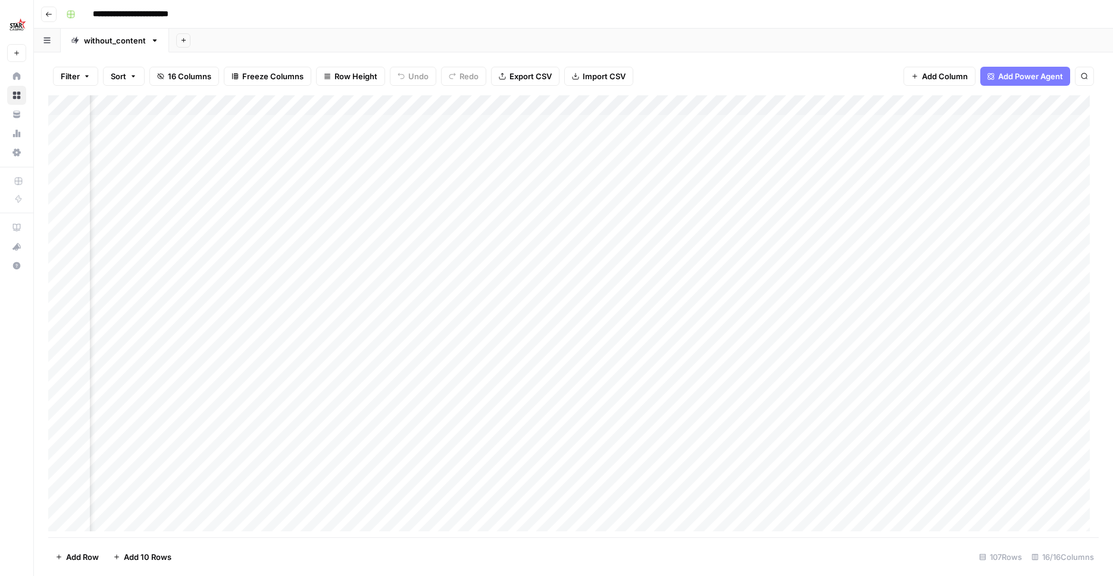
scroll to position [0, 467]
click at [850, 99] on div "Add Column" at bounding box center [573, 317] width 1051 height 445
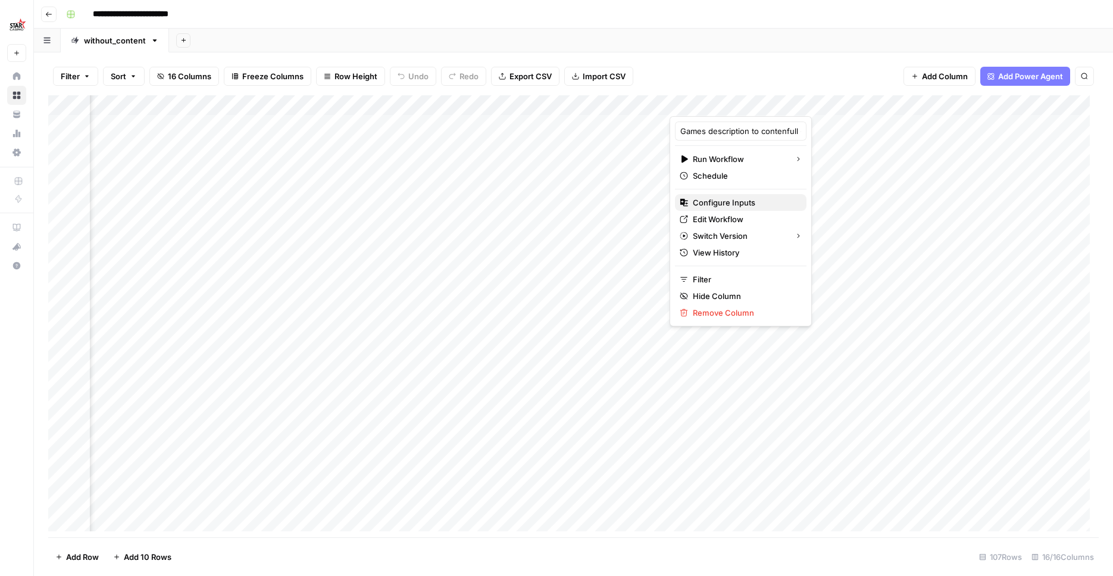
click at [735, 198] on span "Configure Inputs" at bounding box center [745, 202] width 104 height 12
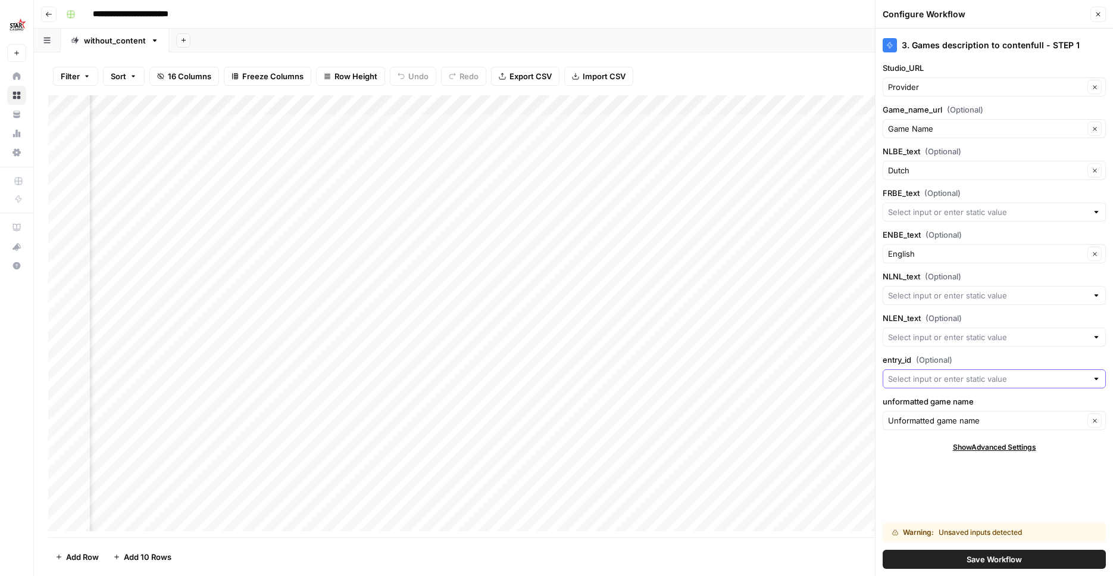
click at [936, 374] on input "entry_id (Optional)" at bounding box center [987, 379] width 199 height 12
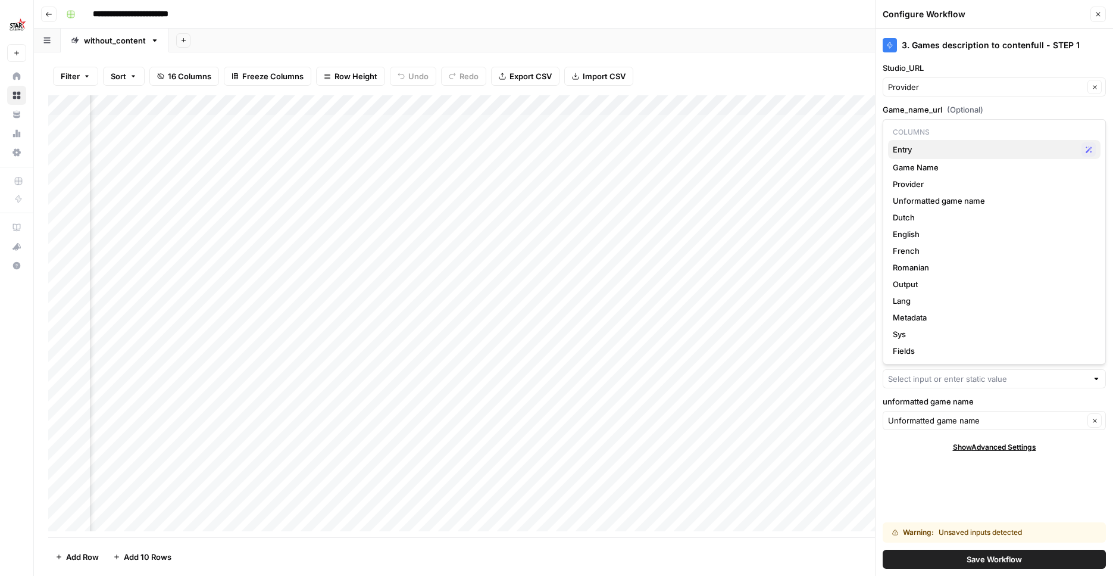
click at [939, 154] on span "Entry" at bounding box center [985, 149] width 184 height 12
type input "Entry"
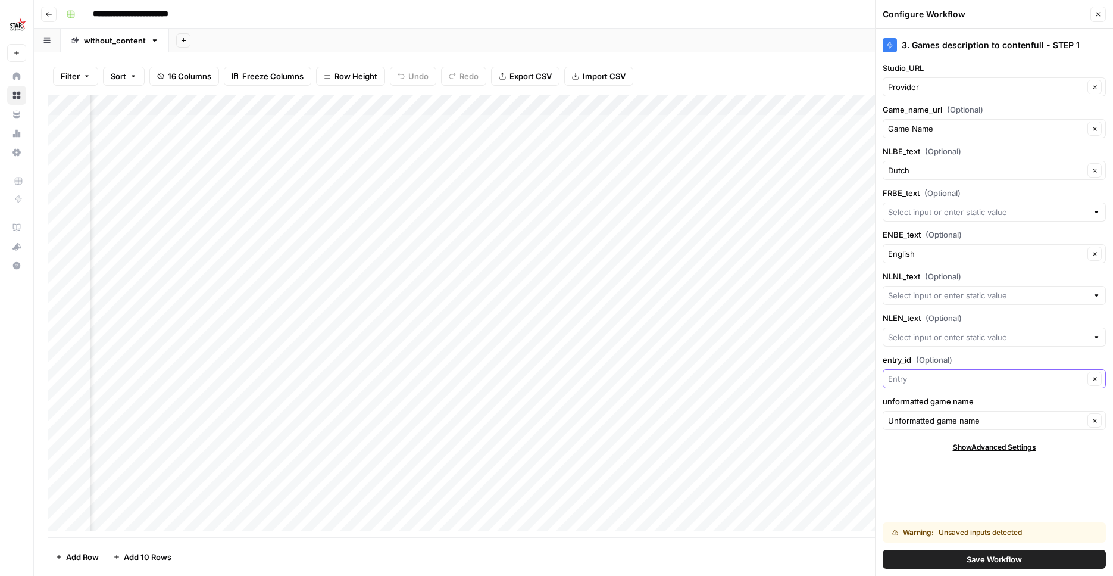
click at [913, 374] on input "entry_id (Optional)" at bounding box center [986, 379] width 196 height 12
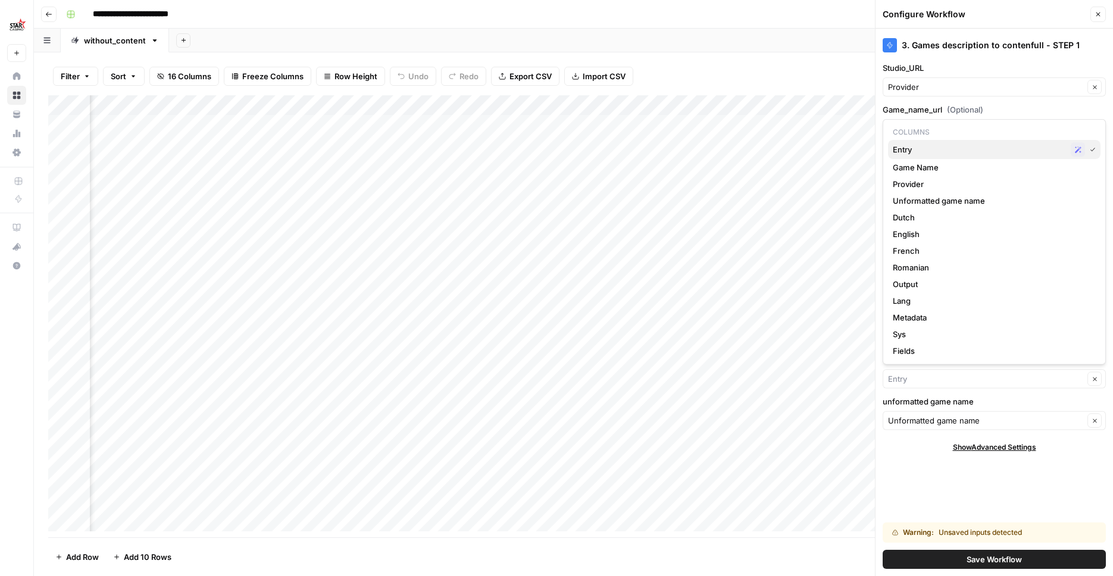
click at [970, 154] on span "Entry" at bounding box center [979, 149] width 173 height 12
type input "Entry"
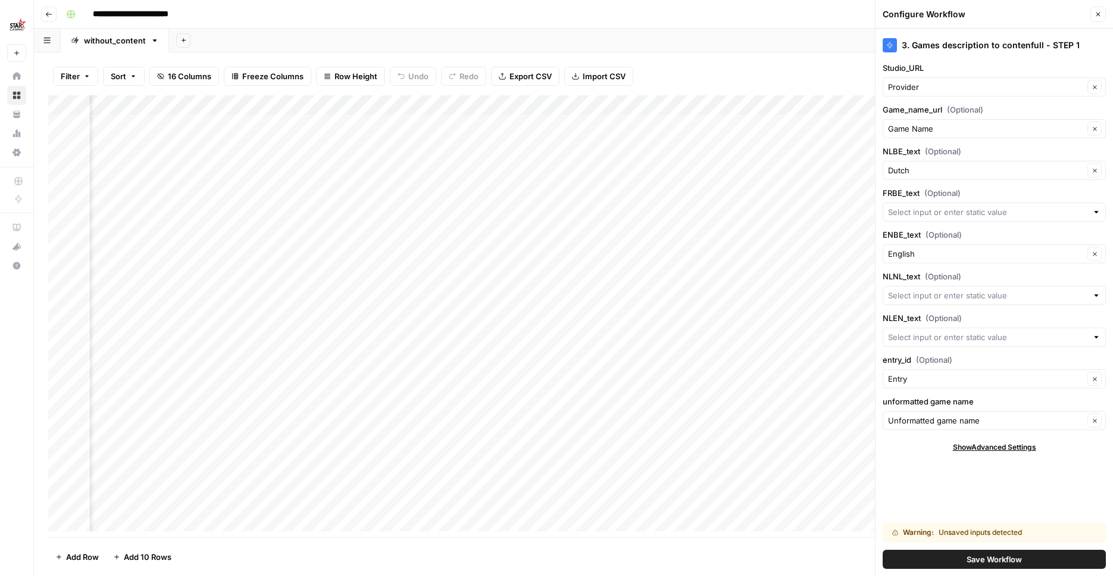
click at [991, 569] on div "Warning: Unsaved inputs detected Save Workflow" at bounding box center [994, 545] width 223 height 61
click at [990, 566] on button "Save Workflow" at bounding box center [994, 558] width 223 height 19
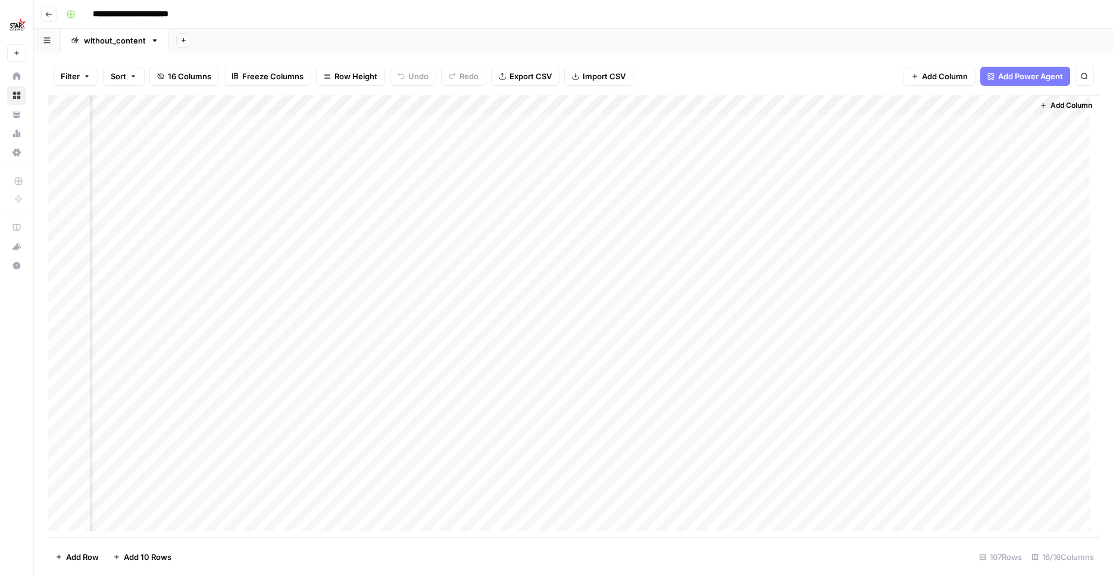
scroll to position [0, 913]
click at [934, 103] on div "Add Column" at bounding box center [573, 317] width 1051 height 445
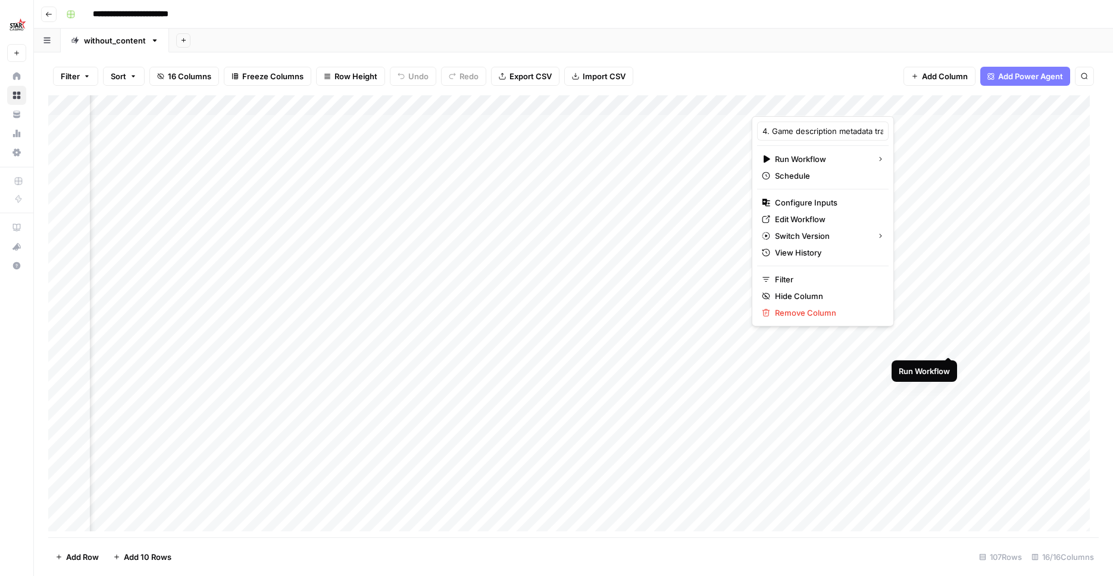
click at [947, 344] on div "Add Column" at bounding box center [573, 317] width 1051 height 445
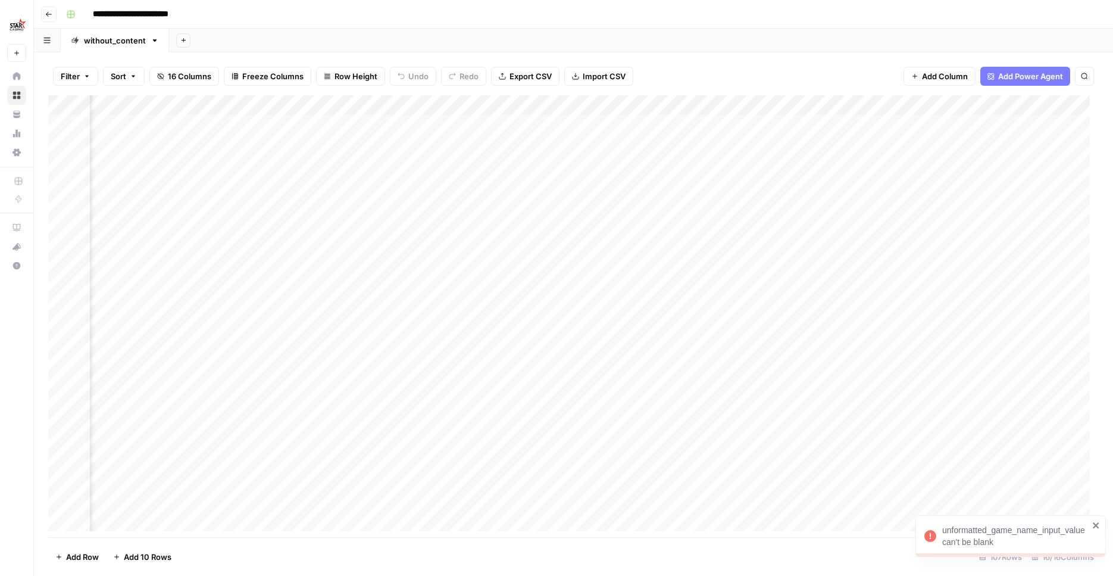
scroll to position [0, 0]
click at [119, 346] on div "Add Column" at bounding box center [573, 317] width 1051 height 445
click at [119, 346] on textarea "**********" at bounding box center [184, 345] width 191 height 17
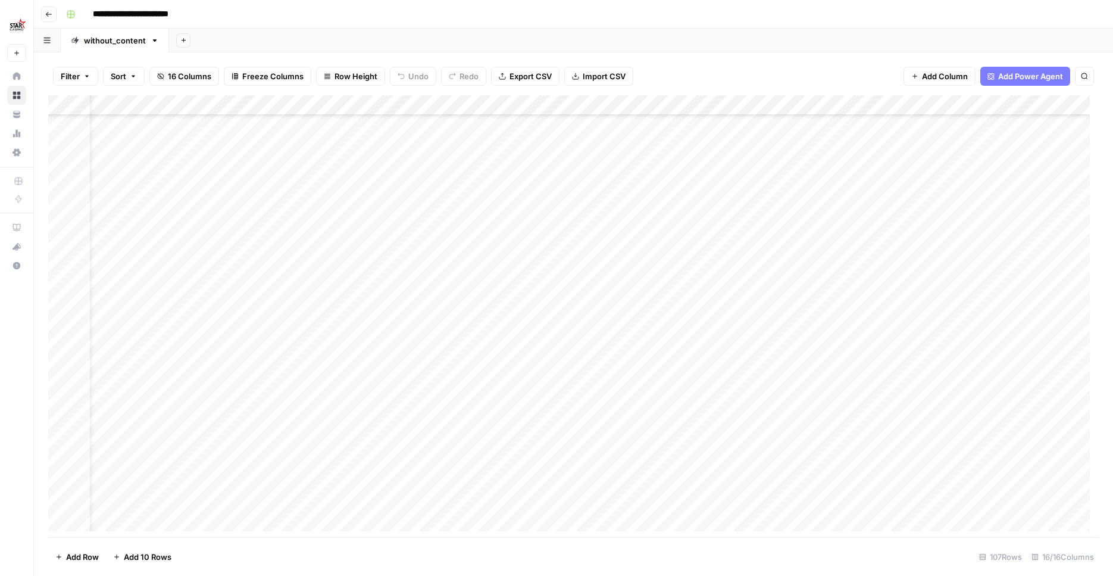
click at [614, 499] on div "Add Column" at bounding box center [573, 317] width 1051 height 445
click at [529, 498] on div "Add Column" at bounding box center [573, 317] width 1051 height 445
click at [679, 104] on div "Add Column" at bounding box center [573, 317] width 1051 height 445
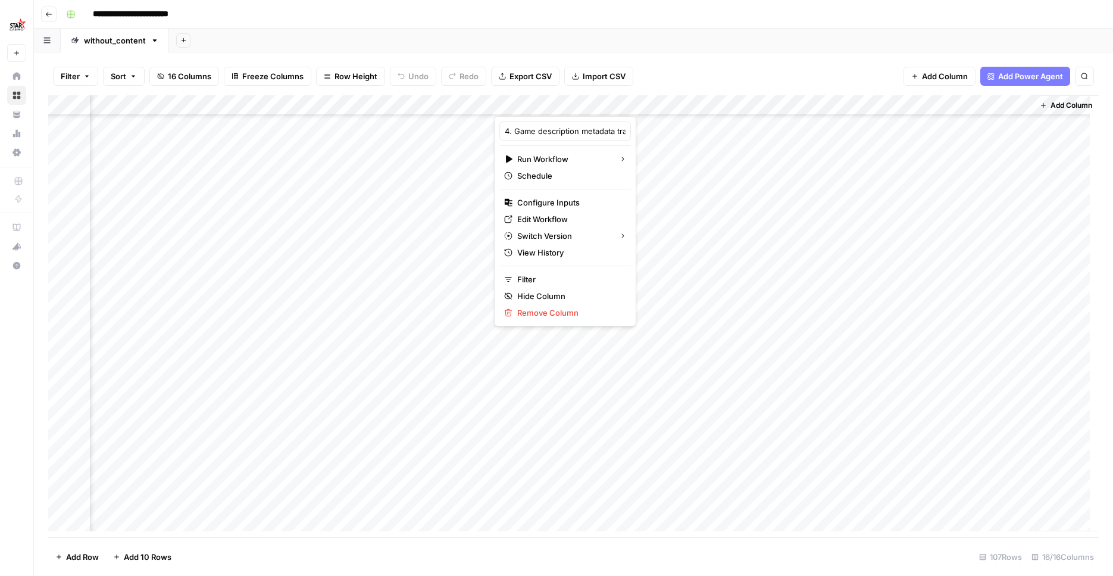
click at [594, 499] on div "Add Column" at bounding box center [573, 317] width 1051 height 445
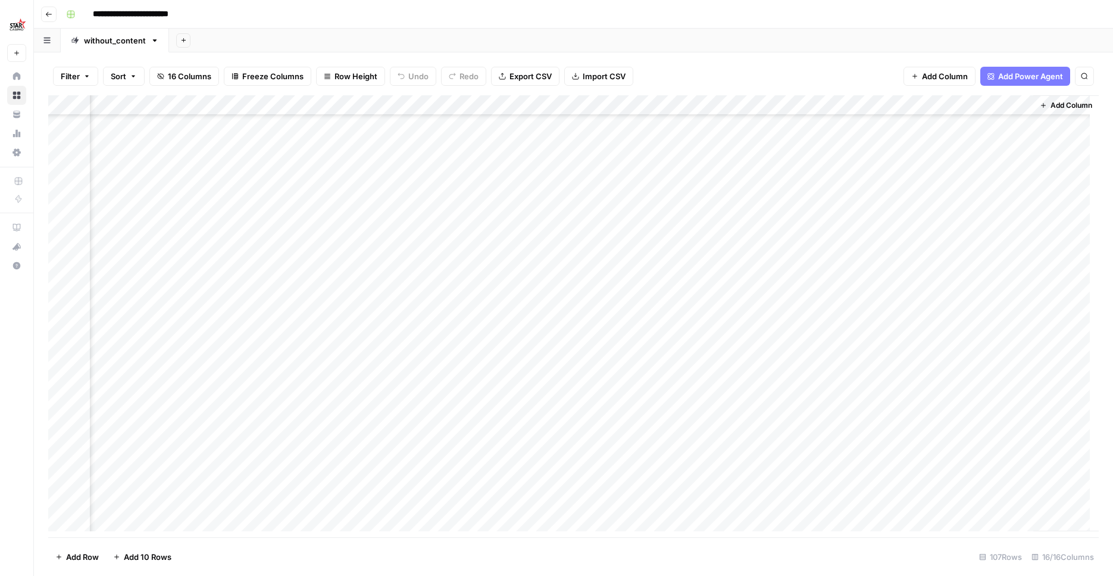
click at [677, 494] on div "Add Column" at bounding box center [573, 317] width 1051 height 445
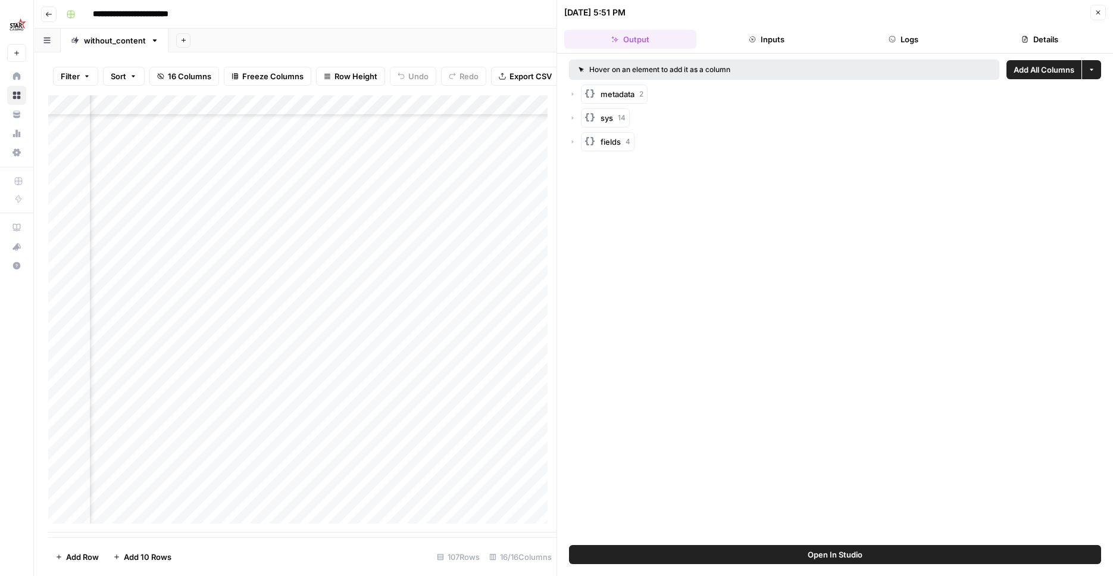
click at [871, 542] on div "Hover on an element to add it as a column Add All Columns More options metadata…" at bounding box center [835, 299] width 556 height 491
click at [870, 545] on button "Open In Studio" at bounding box center [835, 554] width 532 height 19
click at [1105, 11] on button "Close" at bounding box center [1098, 12] width 15 height 15
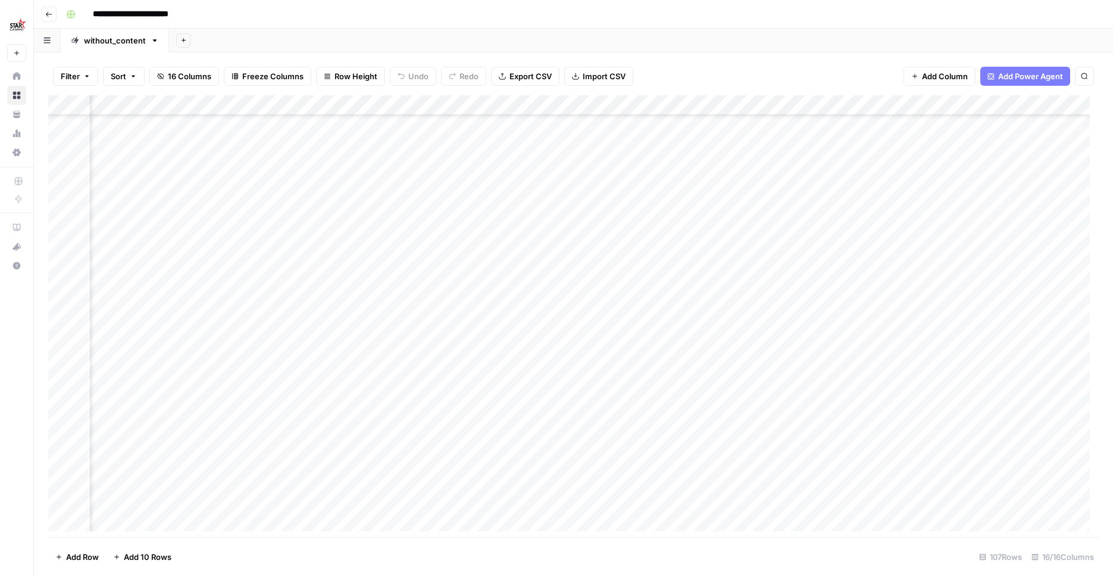
scroll to position [1769, 728]
click at [594, 101] on div "Add Column" at bounding box center [573, 317] width 1051 height 445
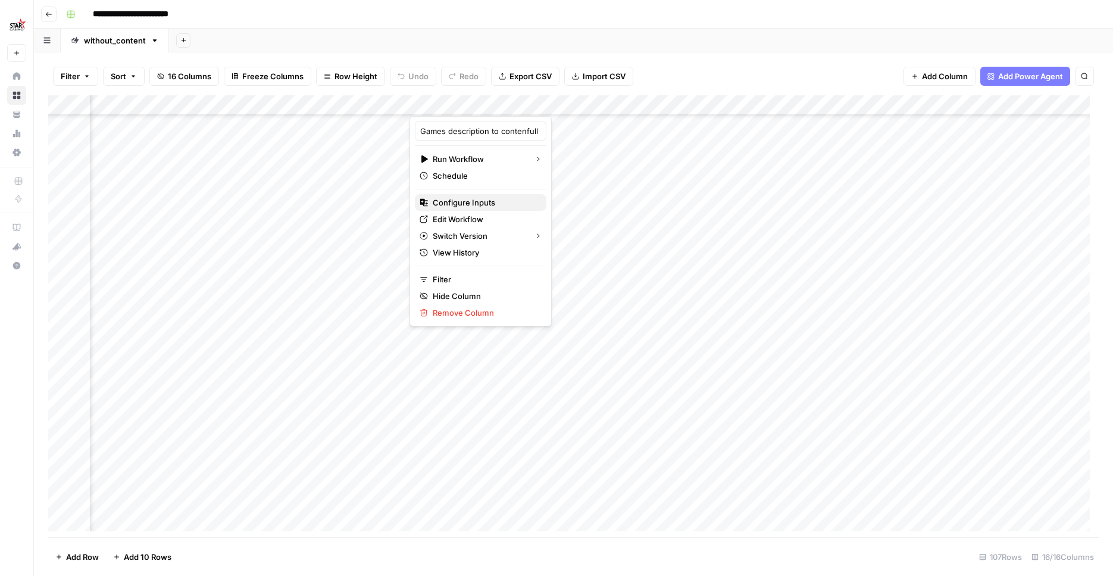
click at [469, 197] on span "Configure Inputs" at bounding box center [485, 202] width 104 height 12
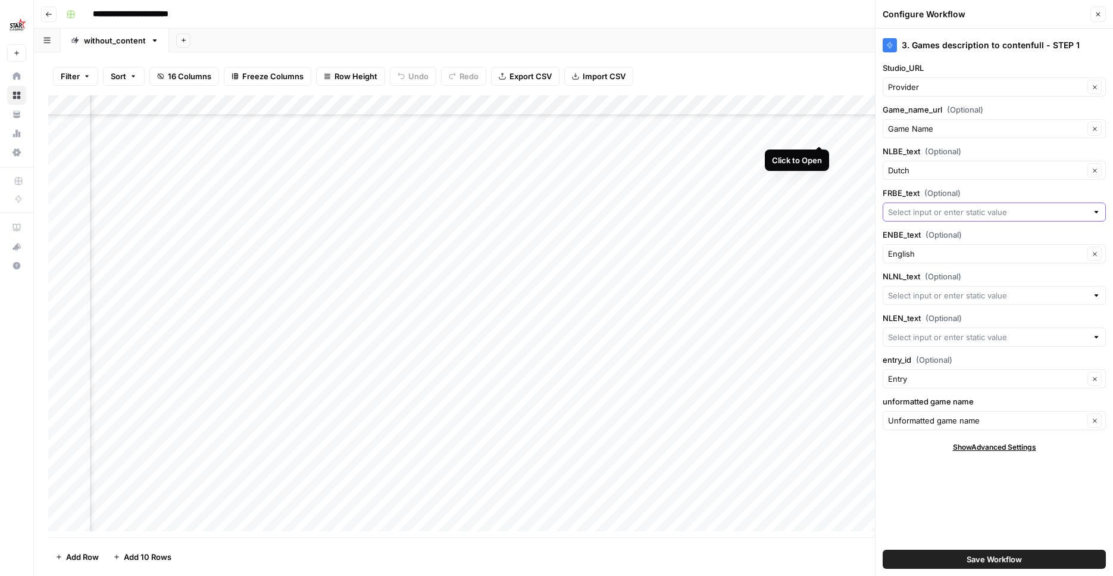
click at [958, 213] on input "FRBE_text (Optional)" at bounding box center [987, 212] width 199 height 12
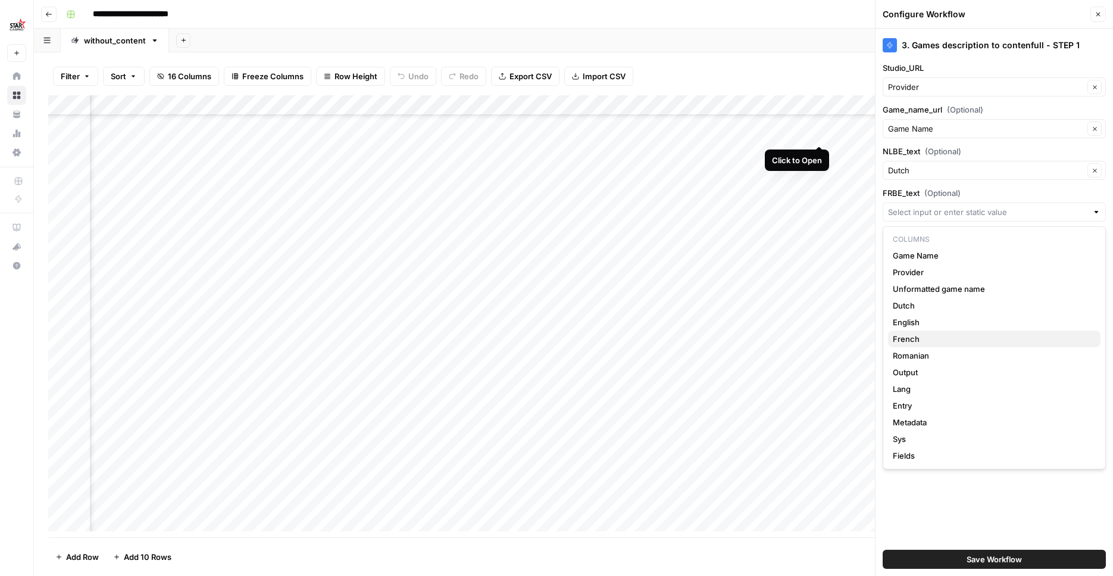
click at [922, 334] on span "French" at bounding box center [992, 339] width 198 height 12
type input "French"
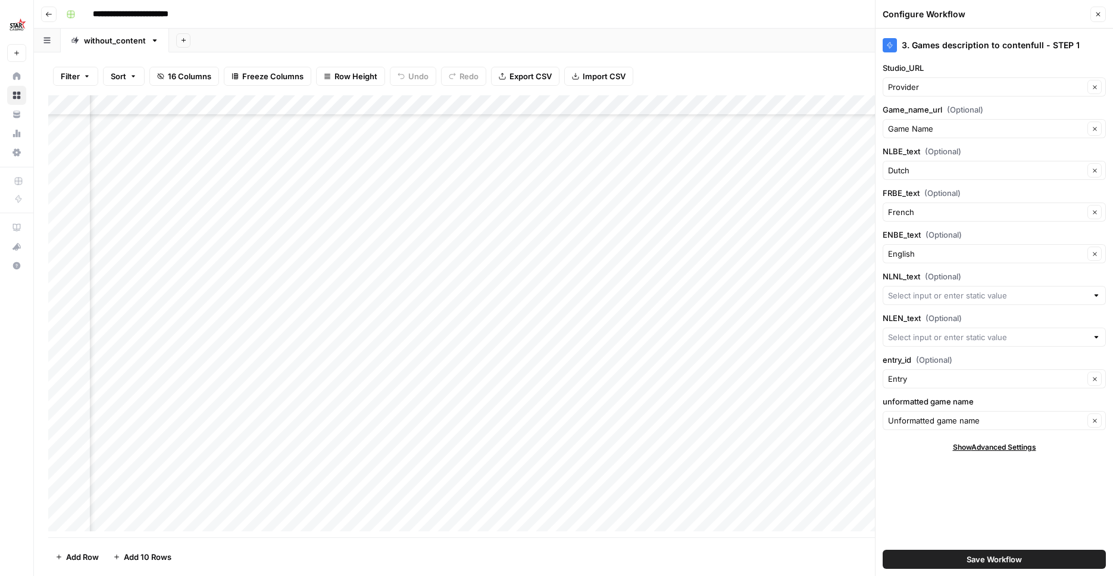
click at [970, 561] on span "Save Workflow" at bounding box center [994, 559] width 55 height 12
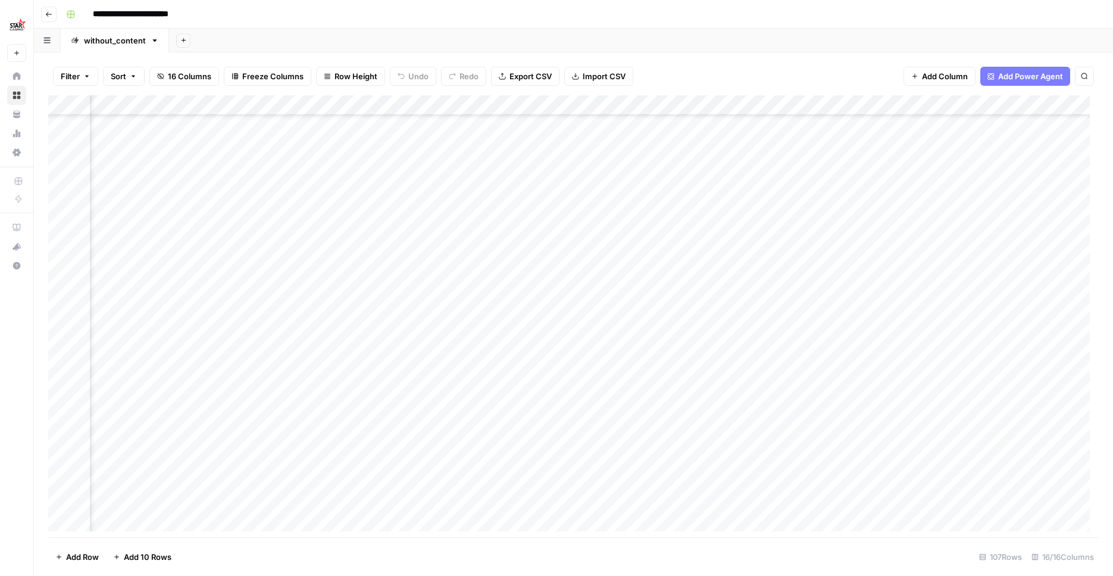
scroll to position [0, 728]
click at [592, 102] on div "Add Column" at bounding box center [573, 317] width 1051 height 445
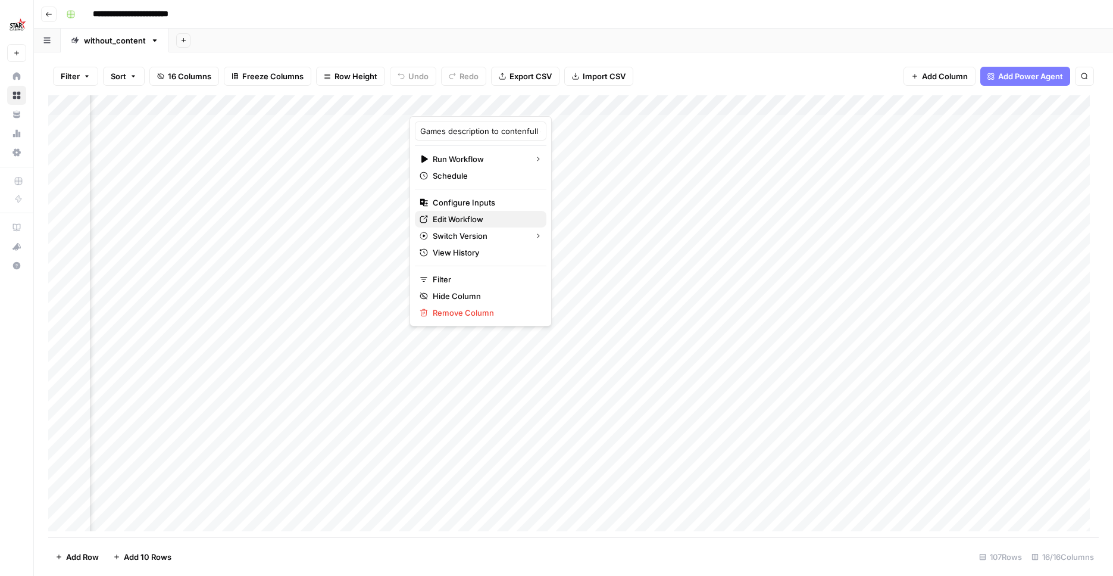
click at [472, 216] on span "Edit Workflow" at bounding box center [485, 219] width 104 height 12
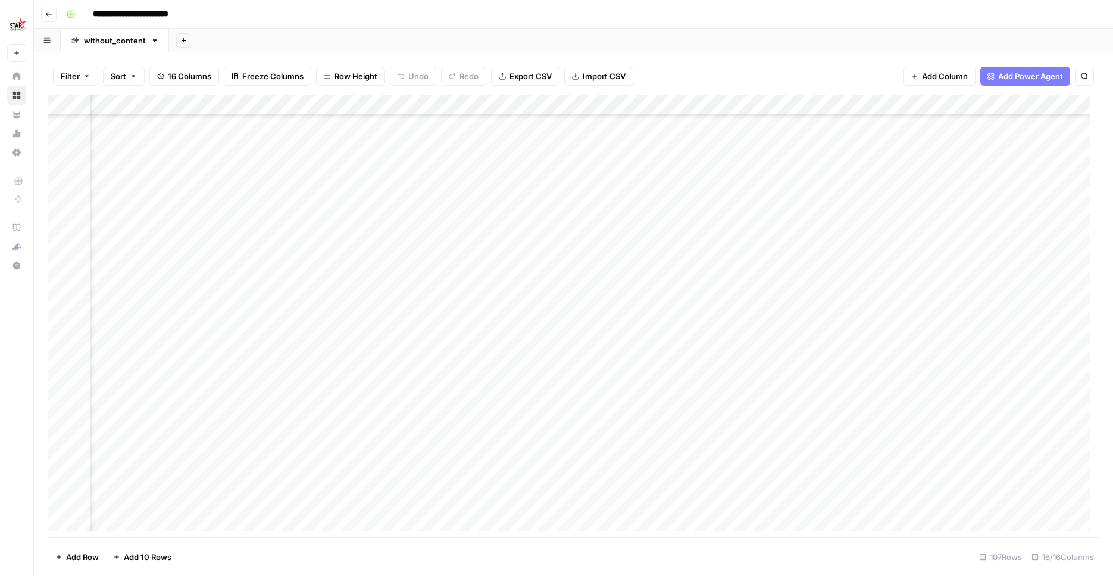
scroll to position [1769, 623]
click at [698, 101] on div "Add Column" at bounding box center [573, 317] width 1051 height 445
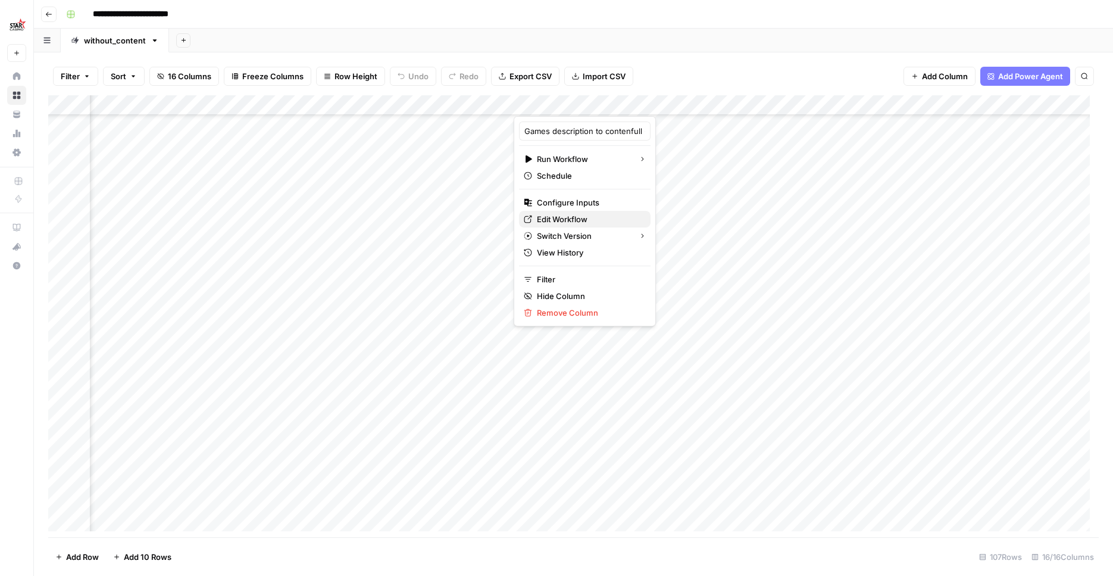
click at [585, 214] on span "Edit Workflow" at bounding box center [589, 219] width 104 height 12
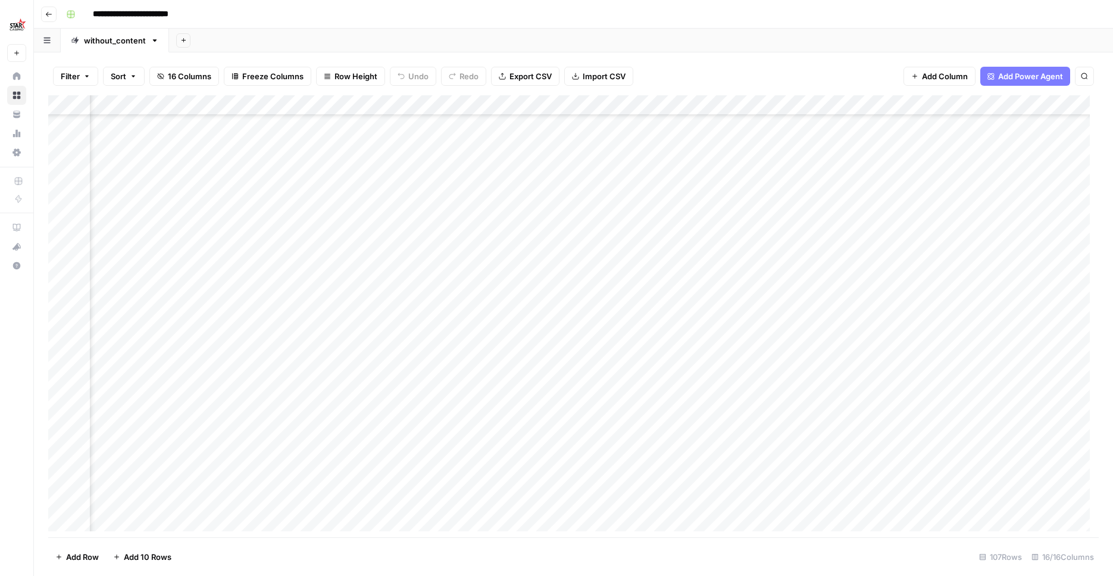
scroll to position [1769, 1171]
click at [797, 499] on div "Add Column" at bounding box center [573, 317] width 1051 height 445
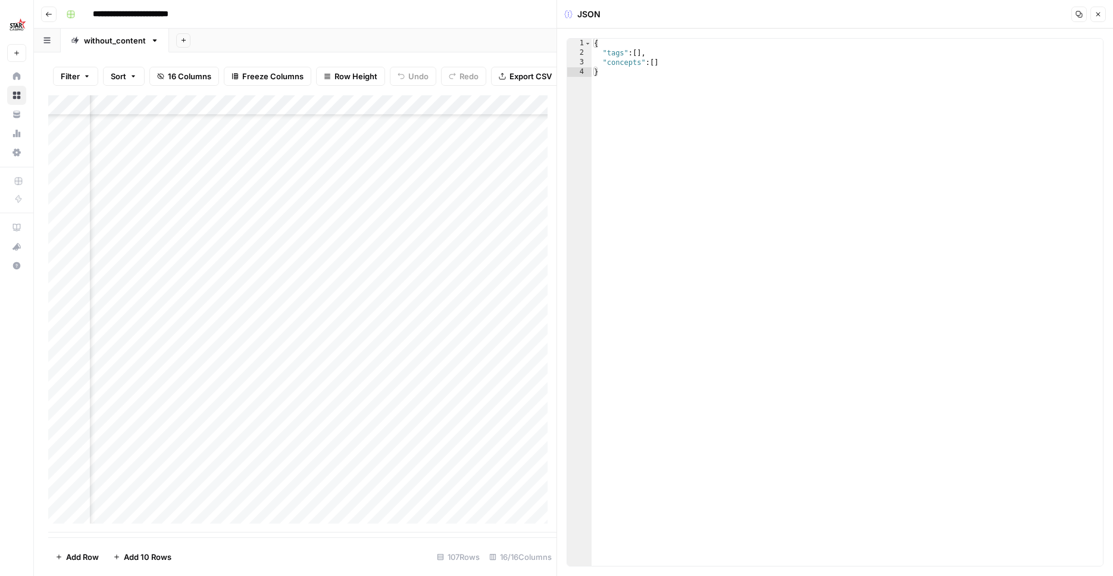
click at [1092, 15] on button "Close" at bounding box center [1098, 14] width 15 height 15
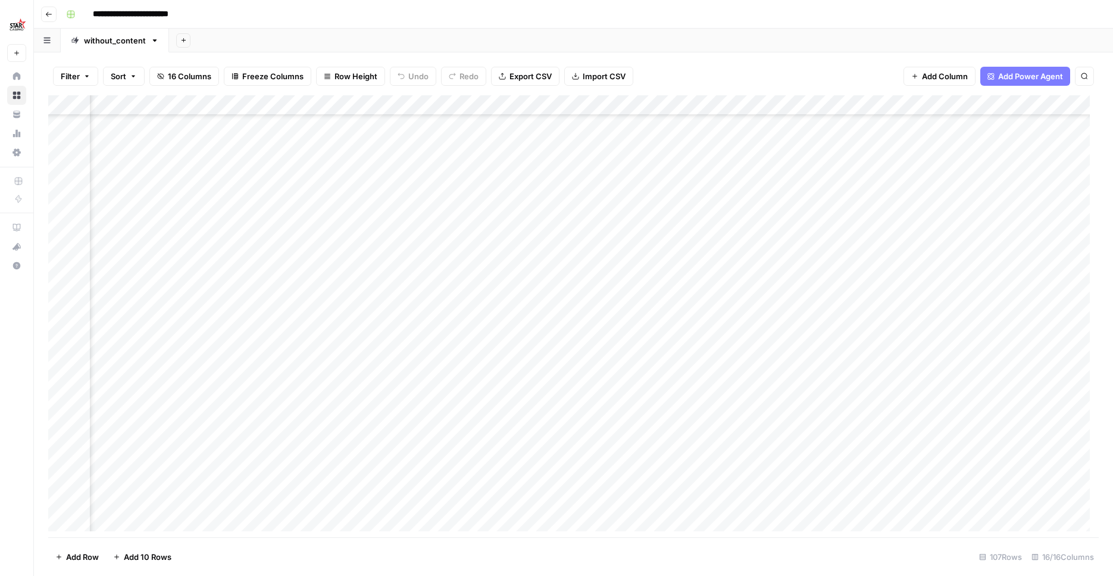
scroll to position [1769, 557]
click at [933, 72] on span "Add Column" at bounding box center [945, 76] width 46 height 12
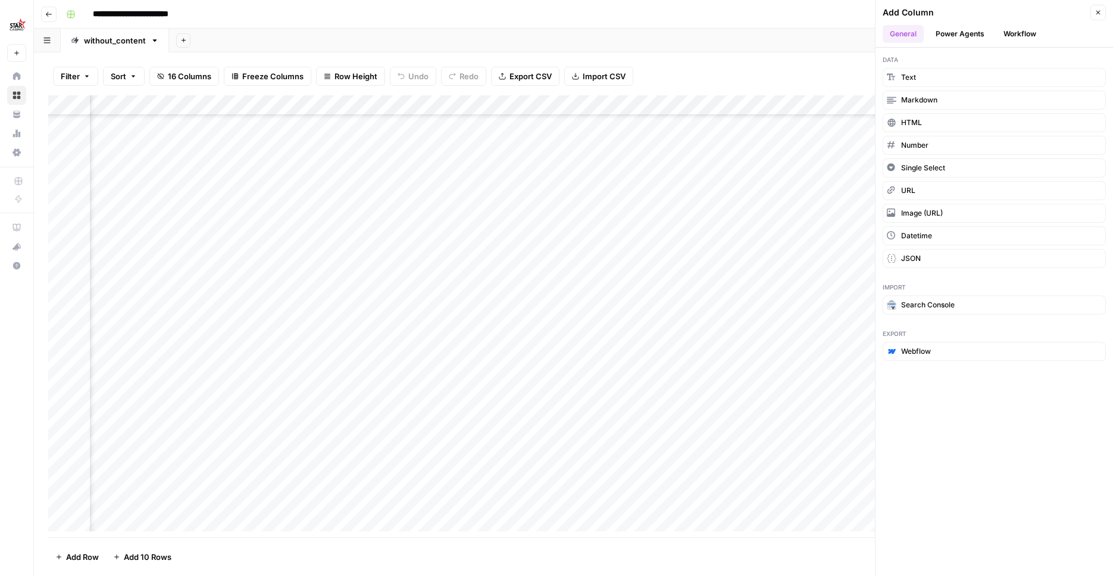
click at [754, 60] on div "Filter Sort 16 Columns Freeze Columns Row Height Undo Redo Export CSV Import CS…" at bounding box center [573, 76] width 1051 height 38
click at [1096, 14] on icon "button" at bounding box center [1098, 12] width 7 height 7
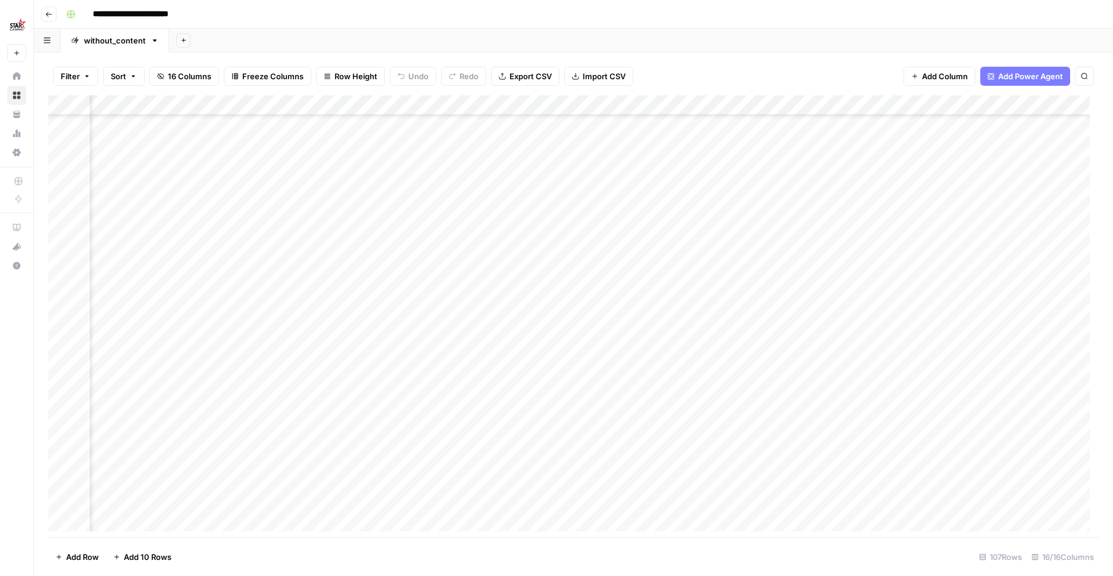
click at [760, 102] on div "Add Column" at bounding box center [573, 317] width 1051 height 445
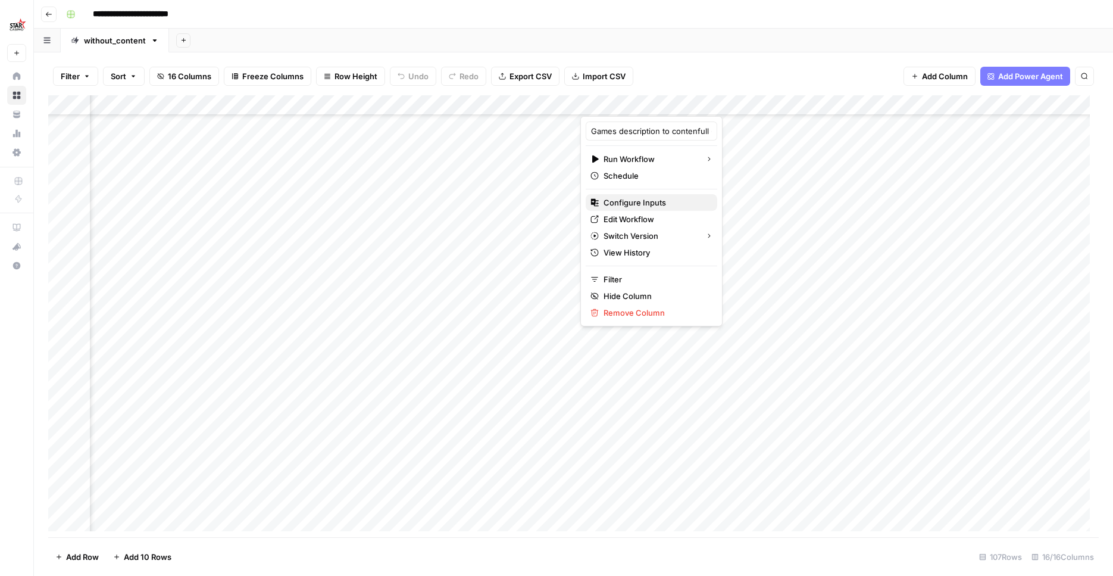
click at [640, 198] on span "Configure Inputs" at bounding box center [656, 202] width 104 height 12
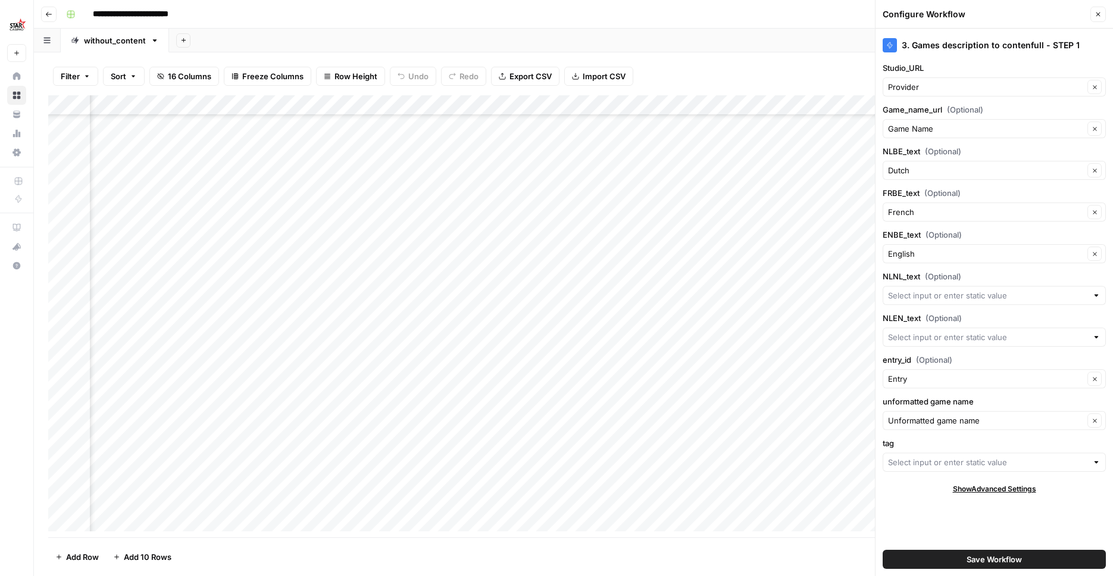
click at [946, 468] on div at bounding box center [994, 461] width 223 height 19
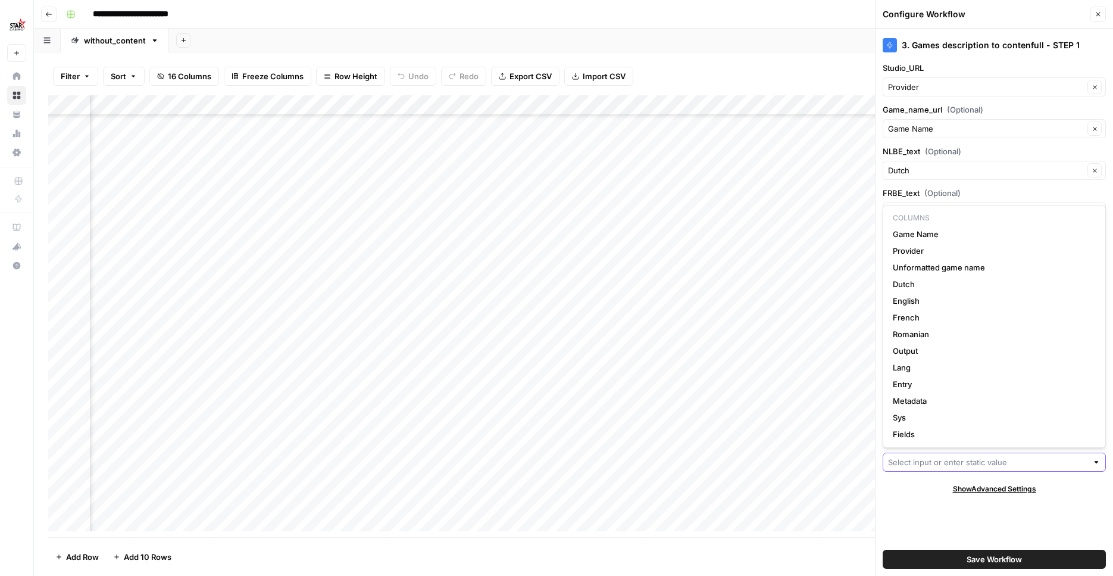
click at [925, 461] on input "tag" at bounding box center [987, 462] width 199 height 12
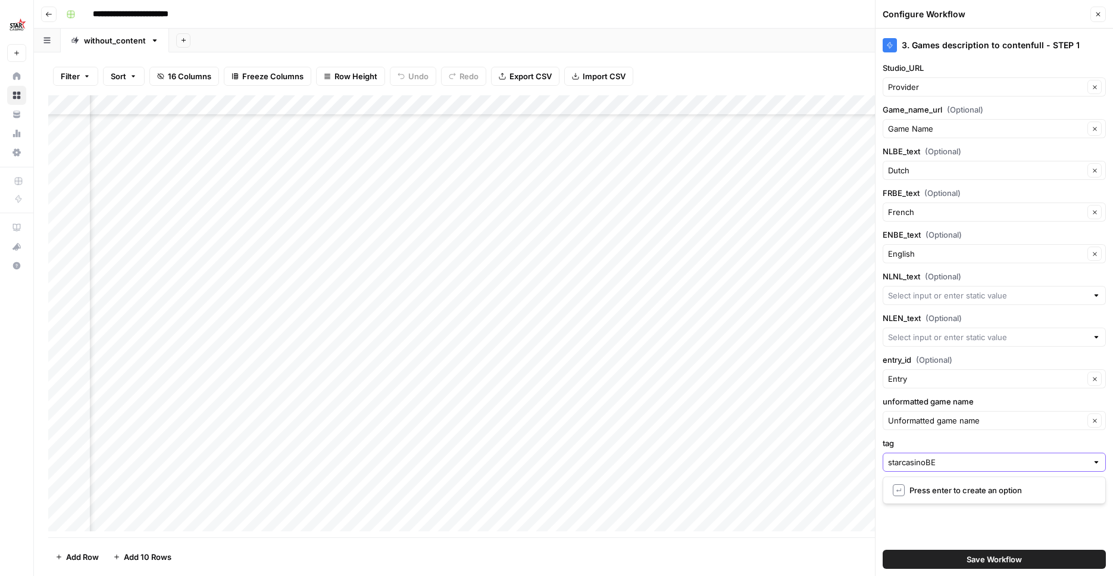
type input "starcasinoBE"
type input "StarcasinoBE"
click at [970, 555] on span "Save Workflow" at bounding box center [994, 559] width 55 height 12
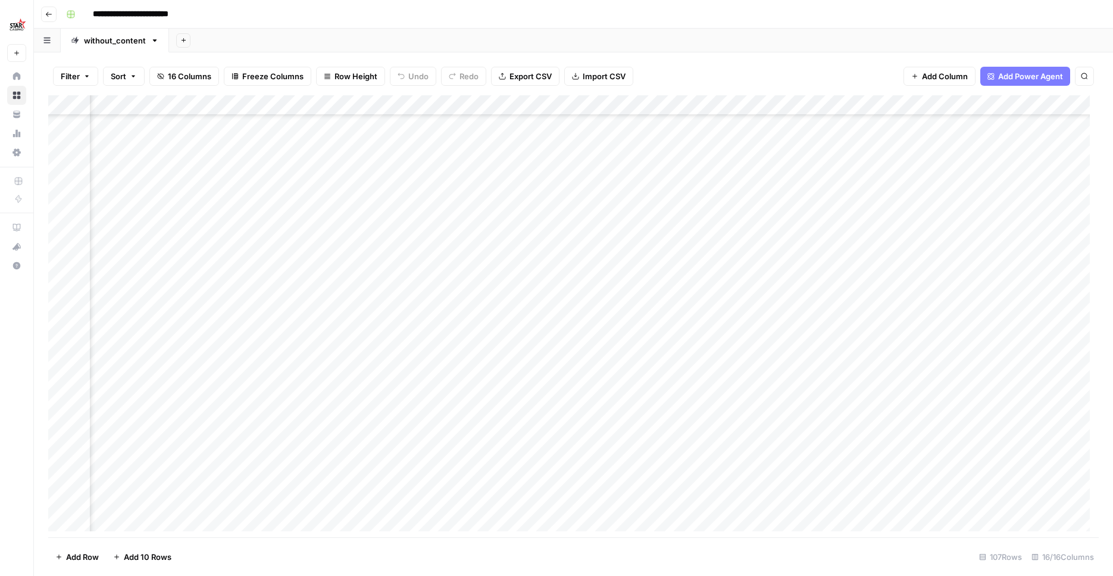
scroll to position [1632, 927]
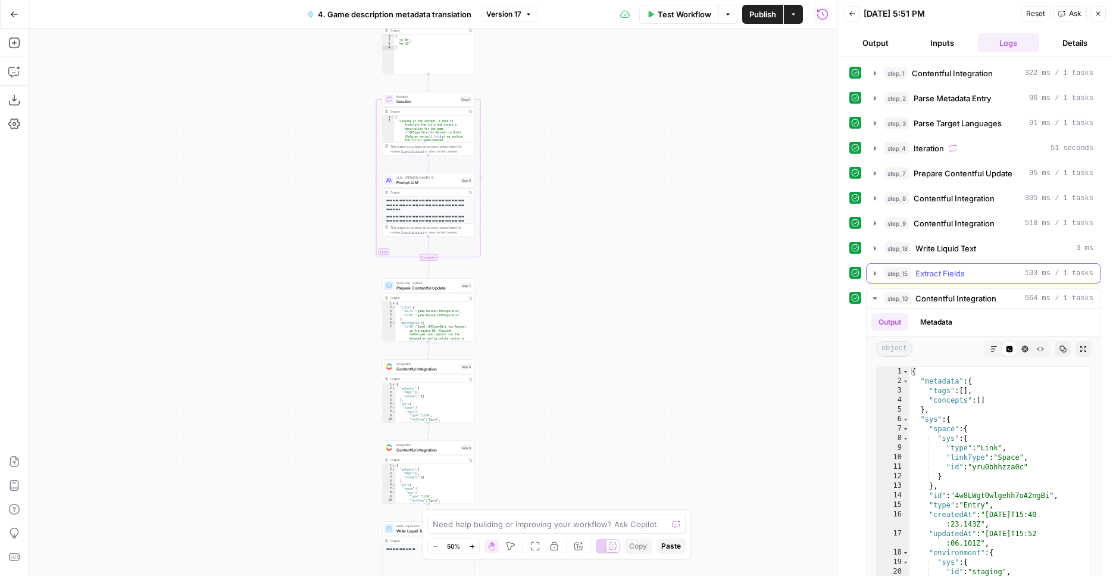
scroll to position [37, 0]
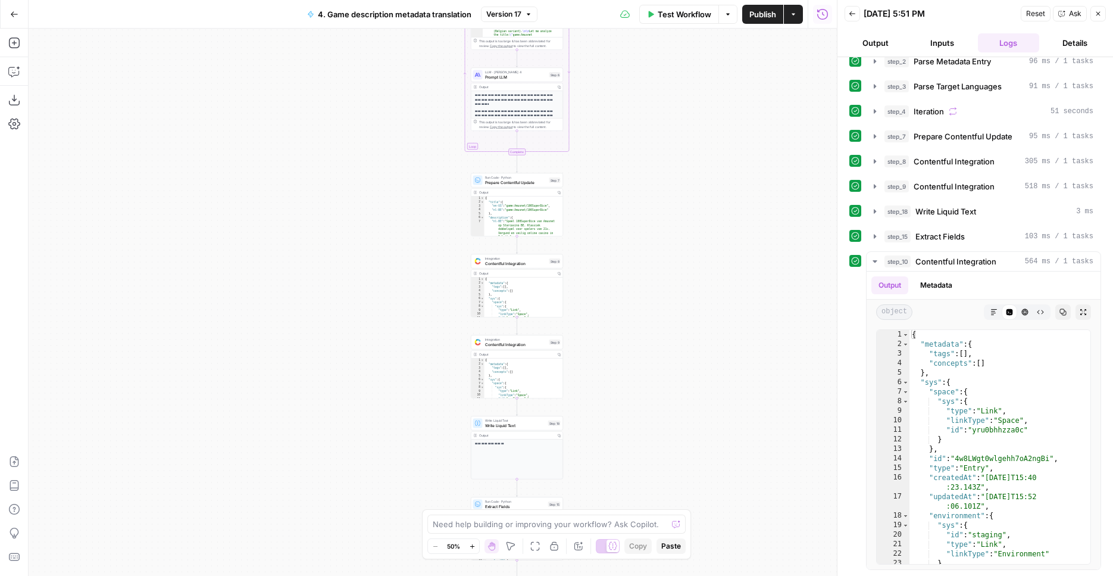
drag, startPoint x: 648, startPoint y: 460, endPoint x: 710, endPoint y: 363, distance: 115.1
click at [733, 383] on div "Workflow Set Inputs Inputs Integration Contentful Integration Step 1 Output Cop…" at bounding box center [433, 302] width 808 height 547
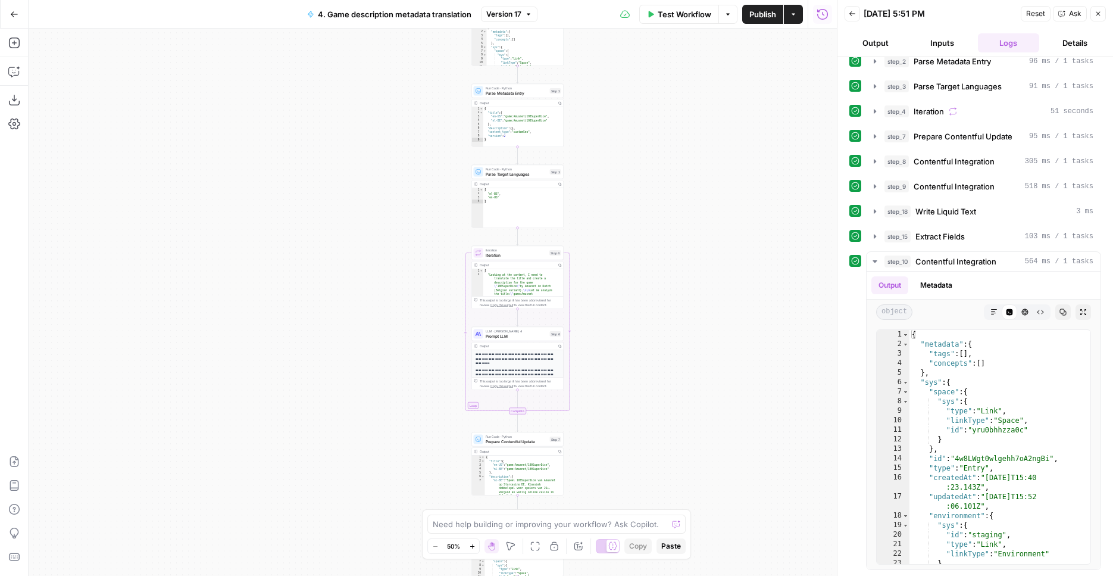
drag, startPoint x: 624, startPoint y: 124, endPoint x: 620, endPoint y: 410, distance: 285.2
click at [620, 410] on div "Workflow Set Inputs Inputs Integration Contentful Integration Step 1 Output Cop…" at bounding box center [433, 302] width 808 height 547
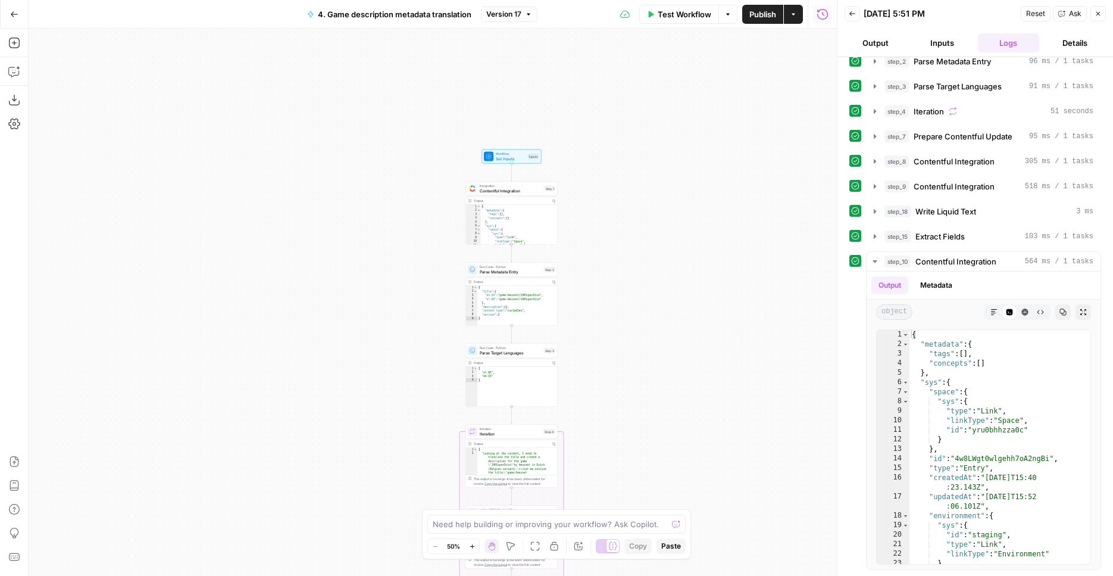
drag, startPoint x: 636, startPoint y: 264, endPoint x: 639, endPoint y: 349, distance: 85.2
click at [637, 395] on div "Workflow Set Inputs Inputs Integration Contentful Integration Step 1 Output Cop…" at bounding box center [433, 302] width 808 height 547
click at [641, 315] on div "Workflow Set Inputs Inputs Integration Contentful Integration Step 1 Output Cop…" at bounding box center [433, 302] width 808 height 547
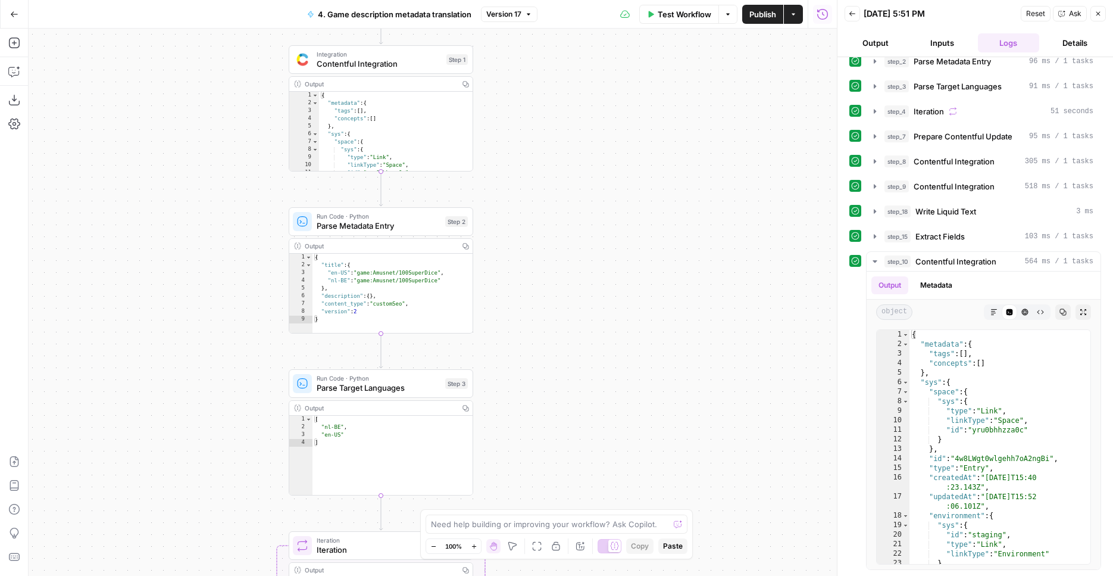
drag, startPoint x: 621, startPoint y: 321, endPoint x: 682, endPoint y: 302, distance: 64.2
click at [682, 302] on div "Workflow Set Inputs Inputs Integration Contentful Integration Step 1 Output Cop…" at bounding box center [433, 302] width 808 height 547
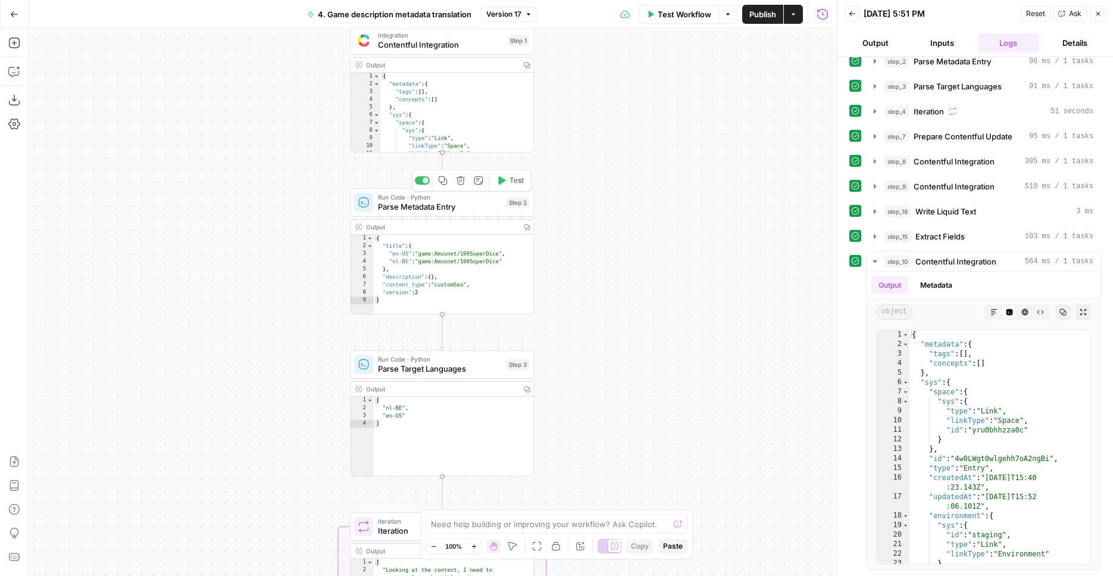
click at [496, 206] on span "Parse Metadata Entry" at bounding box center [440, 207] width 124 height 12
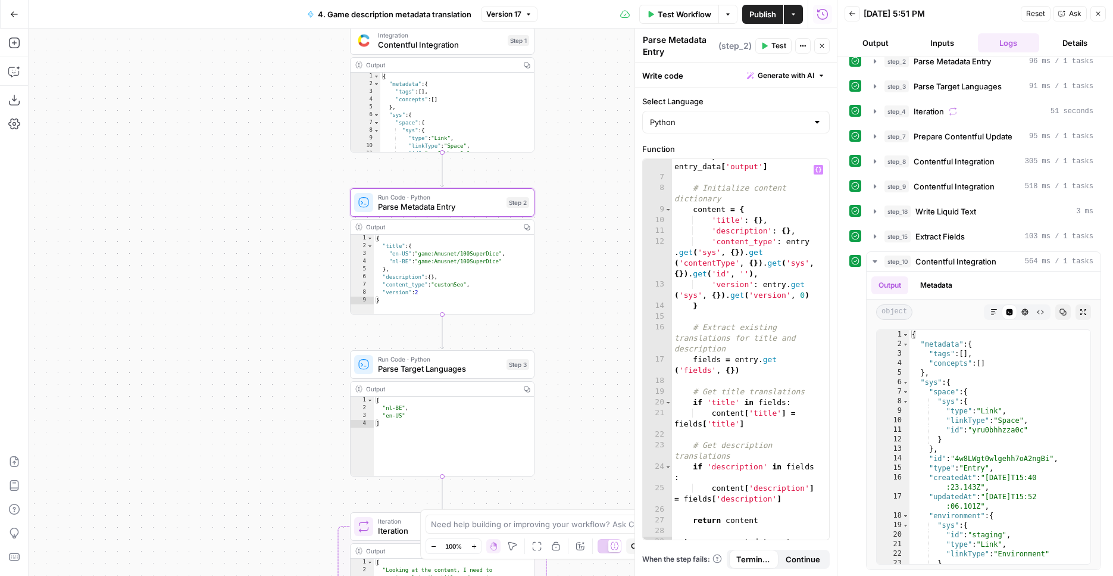
scroll to position [134, 0]
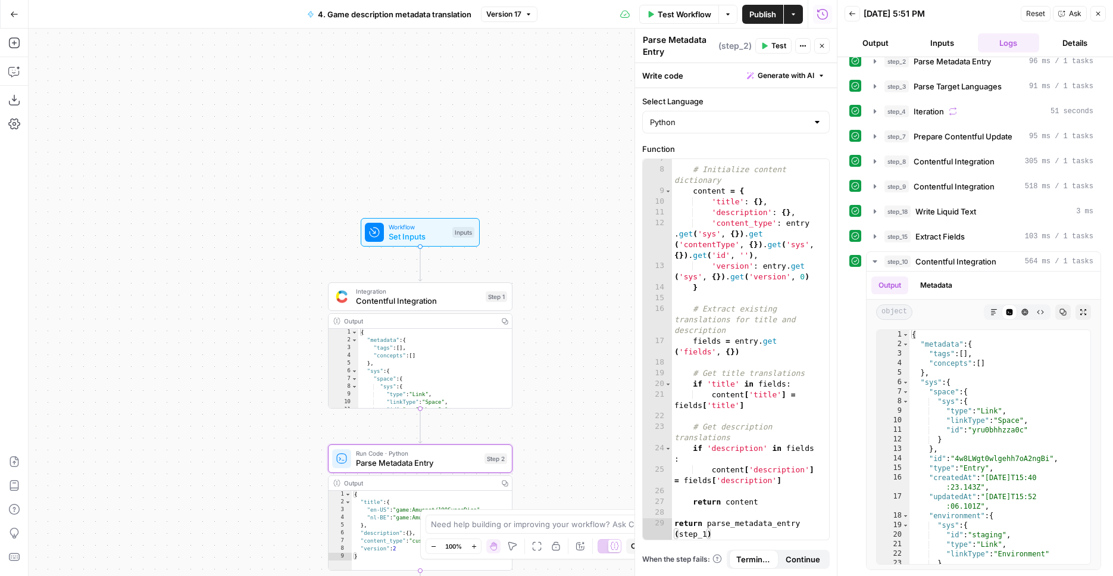
drag, startPoint x: 589, startPoint y: 186, endPoint x: 569, endPoint y: 404, distance: 218.8
click at [569, 408] on div "Workflow Set Inputs Inputs Integration Contentful Integration Step 1 Output Cop…" at bounding box center [433, 302] width 808 height 547
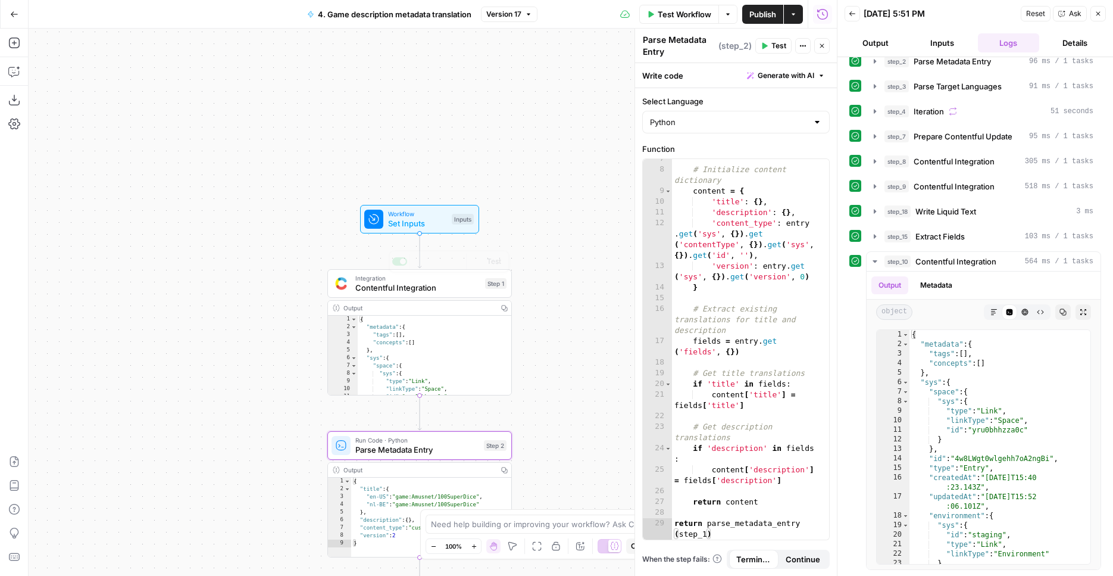
click at [454, 230] on div "Workflow Set Inputs Inputs Test Step" at bounding box center [419, 219] width 119 height 29
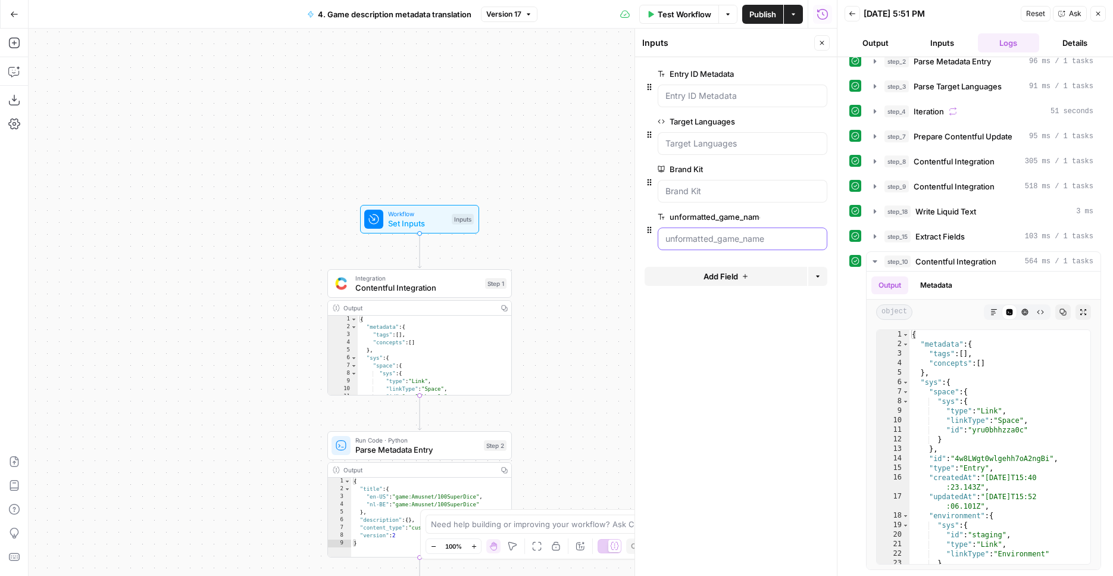
click at [722, 241] on input "unformatted_game_name" at bounding box center [743, 239] width 154 height 12
drag, startPoint x: 794, startPoint y: 241, endPoint x: 634, endPoint y: 243, distance: 159.6
click at [666, 243] on input "unformatted_game_name" at bounding box center [743, 239] width 154 height 12
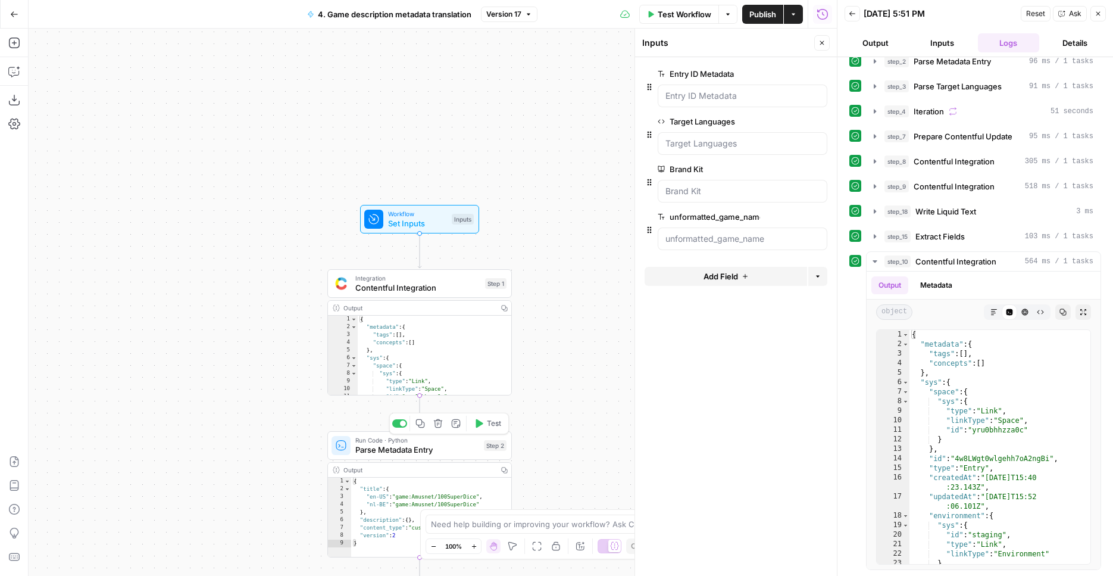
click at [438, 444] on span "Parse Metadata Entry" at bounding box center [417, 450] width 124 height 12
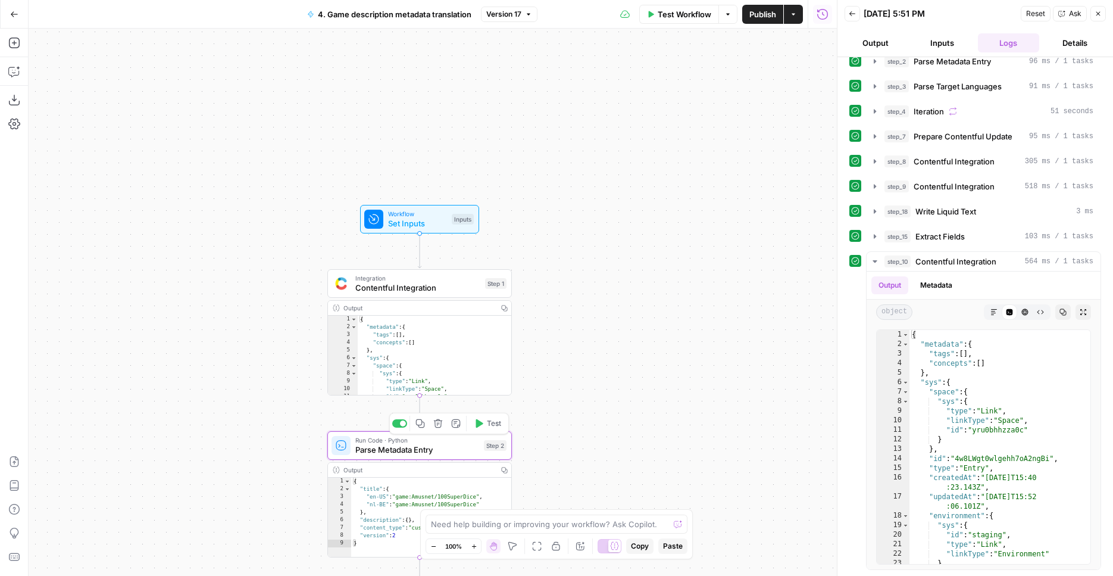
type textarea "Parse Metadata Entry"
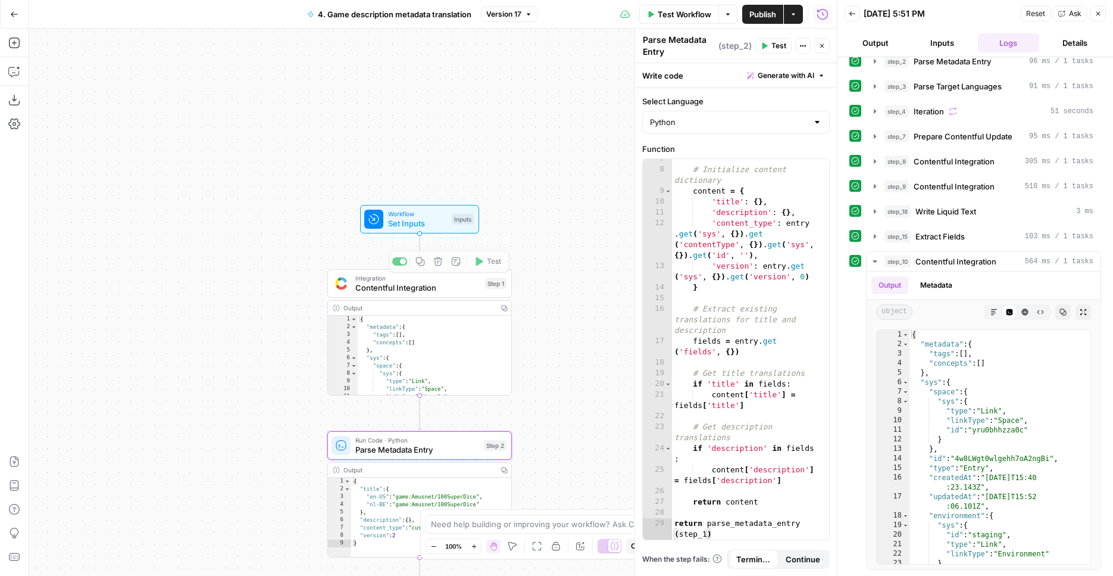
click at [428, 216] on span "Workflow" at bounding box center [417, 214] width 59 height 10
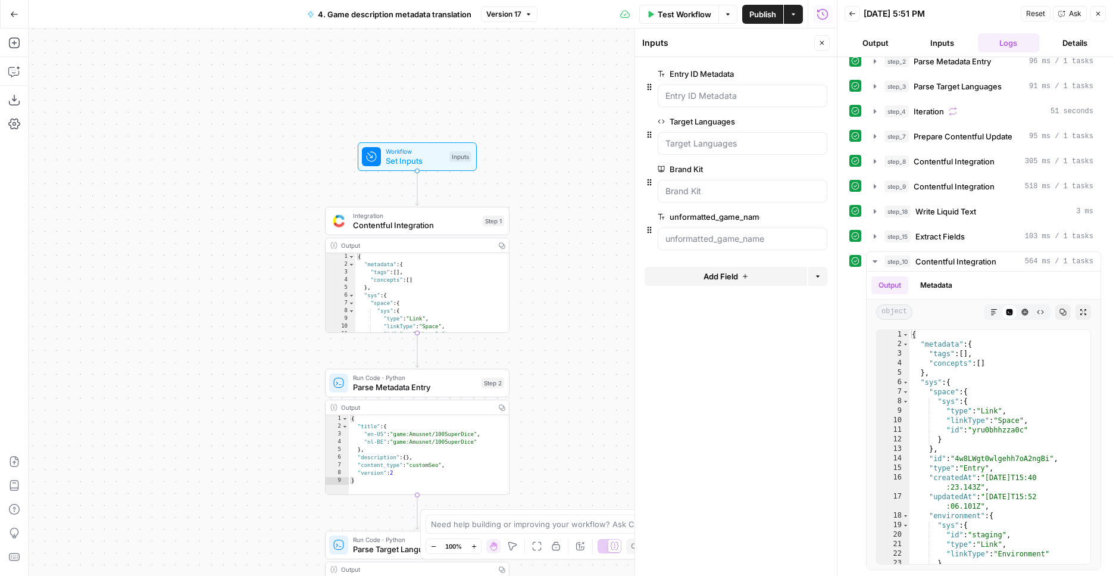
drag, startPoint x: 579, startPoint y: 341, endPoint x: 576, endPoint y: 257, distance: 84.6
click at [576, 257] on div "Workflow Set Inputs Inputs Integration Contentful Integration Step 1 Output Cop…" at bounding box center [433, 302] width 808 height 547
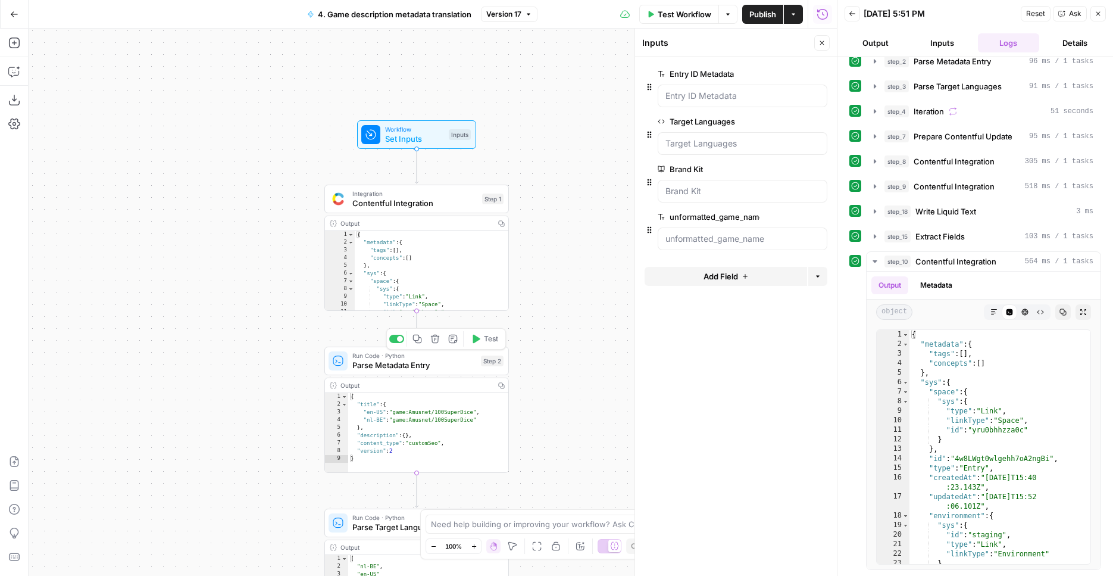
click at [453, 370] on span "Parse Metadata Entry" at bounding box center [414, 365] width 124 height 12
type textarea "Parse Metadata Entry"
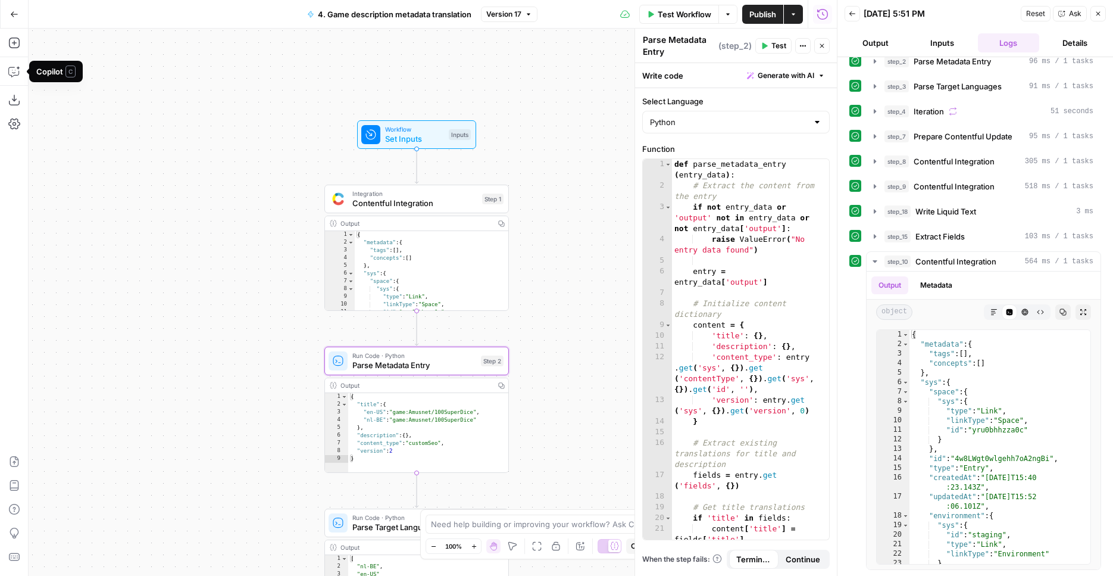
click at [786, 77] on span "Generate with AI" at bounding box center [786, 75] width 57 height 11
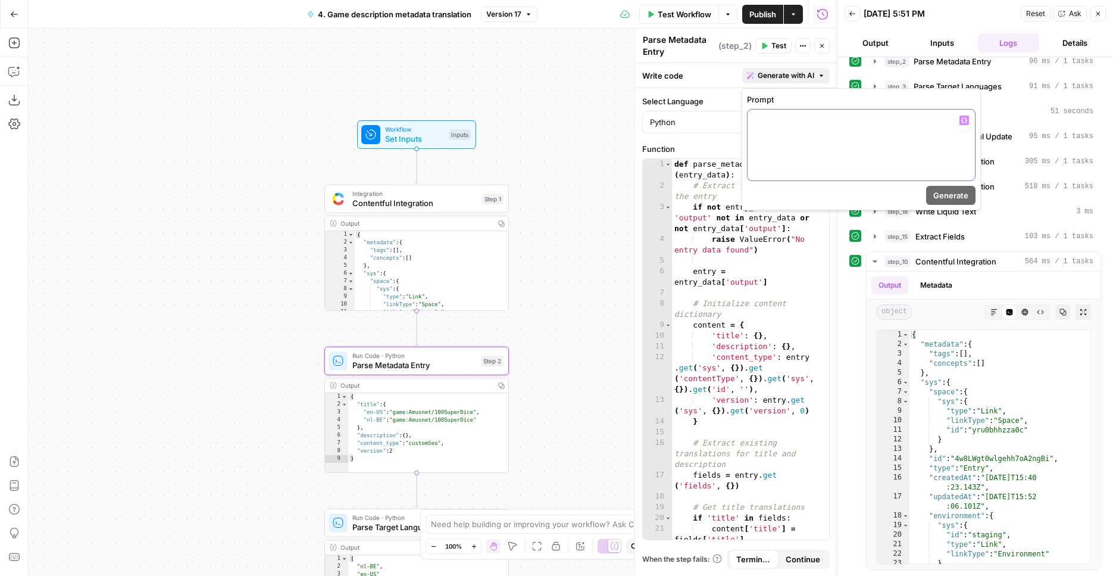
click at [780, 152] on div at bounding box center [861, 145] width 227 height 71
click at [934, 195] on button "Generate" at bounding box center [950, 195] width 49 height 19
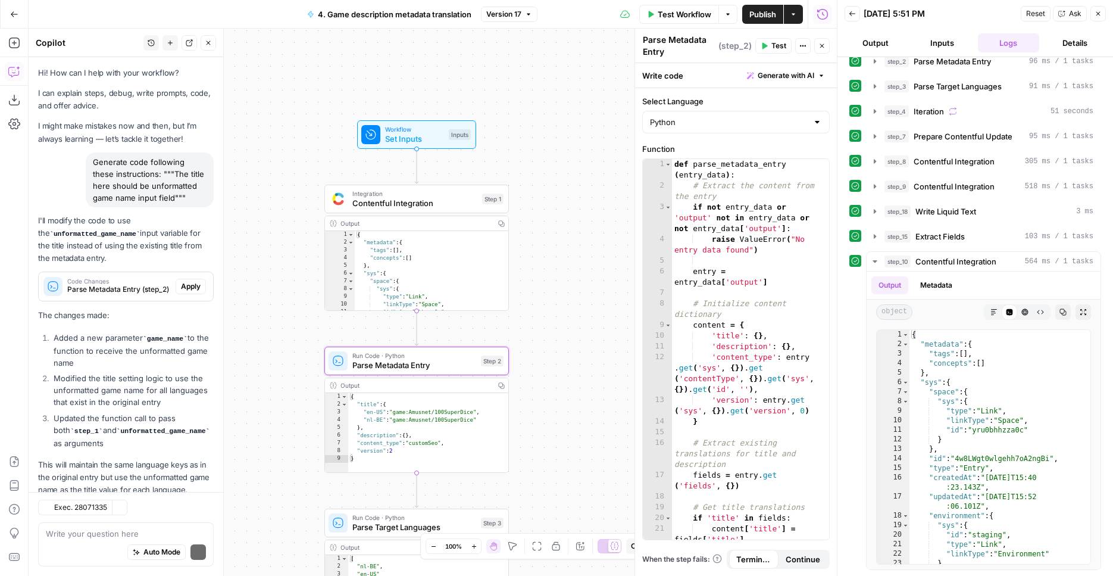
scroll to position [55, 0]
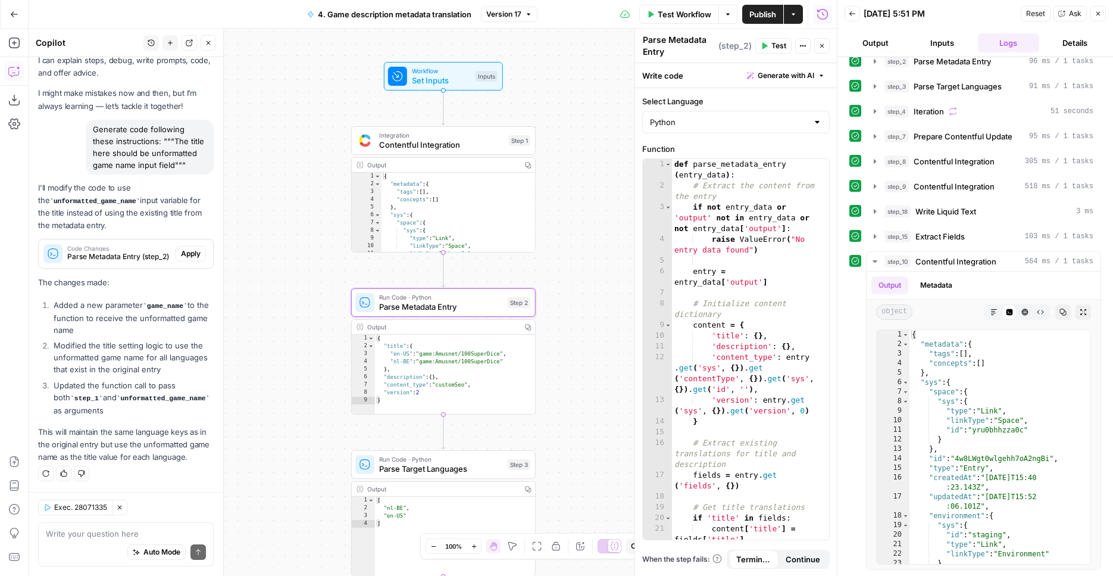
click at [184, 248] on span "Apply" at bounding box center [191, 253] width 20 height 11
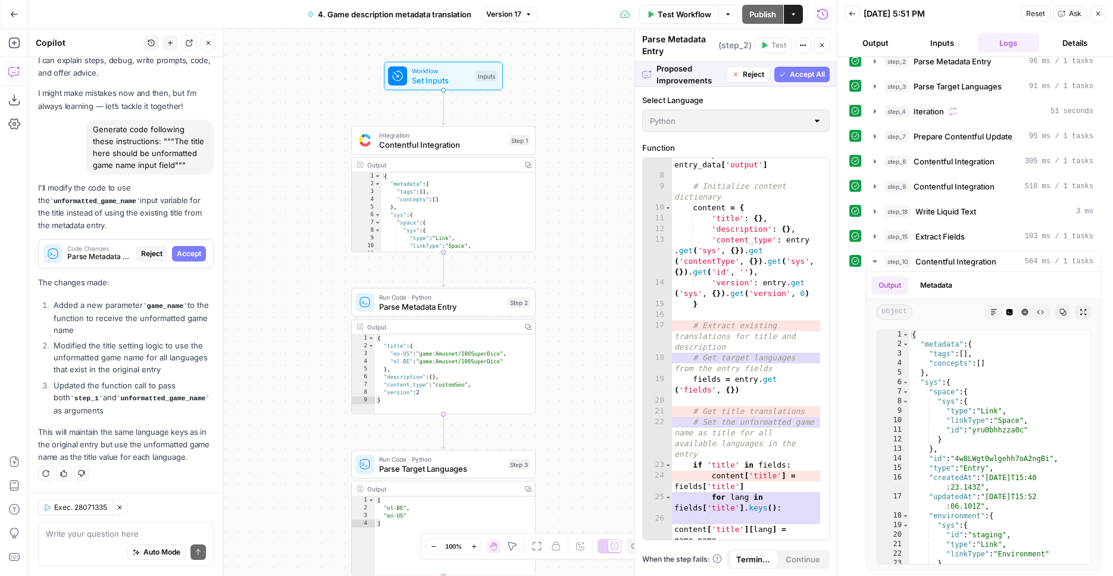
scroll to position [0, 0]
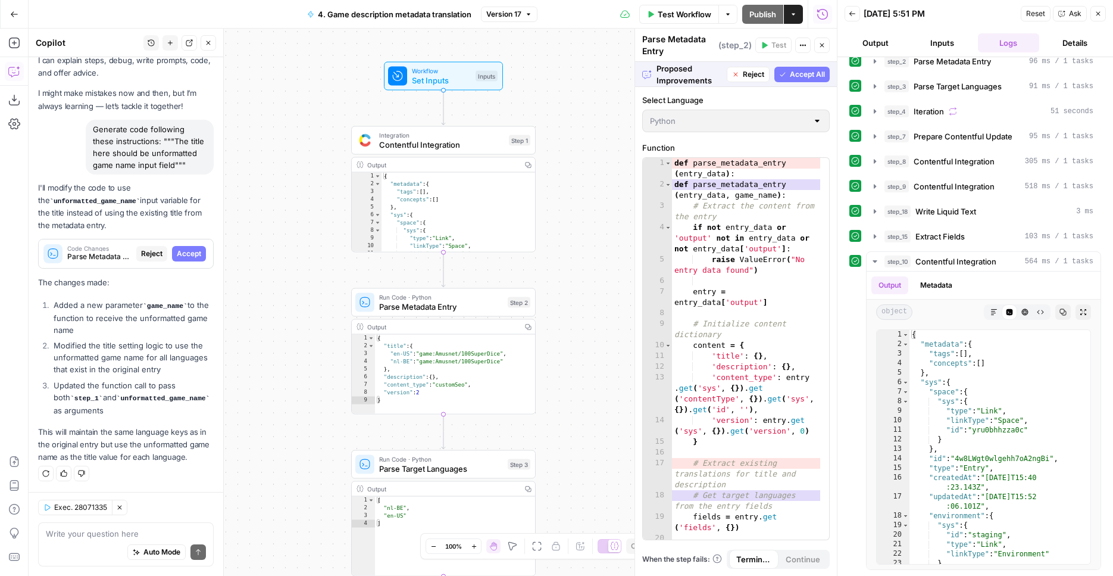
click at [822, 79] on span "Accept All" at bounding box center [807, 74] width 35 height 11
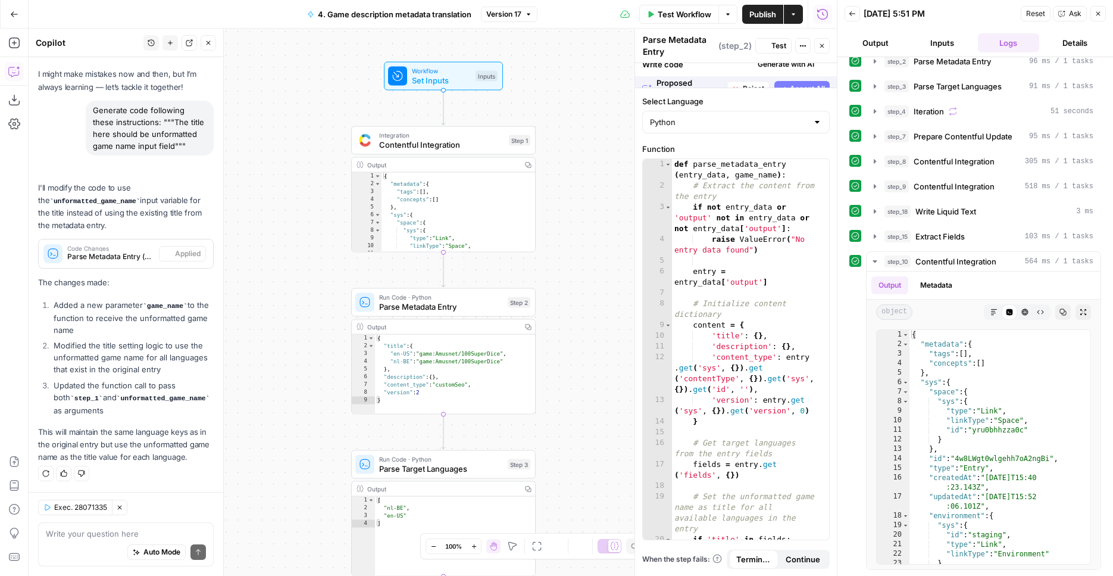
scroll to position [74, 0]
click at [512, 279] on span "Test" at bounding box center [518, 280] width 14 height 11
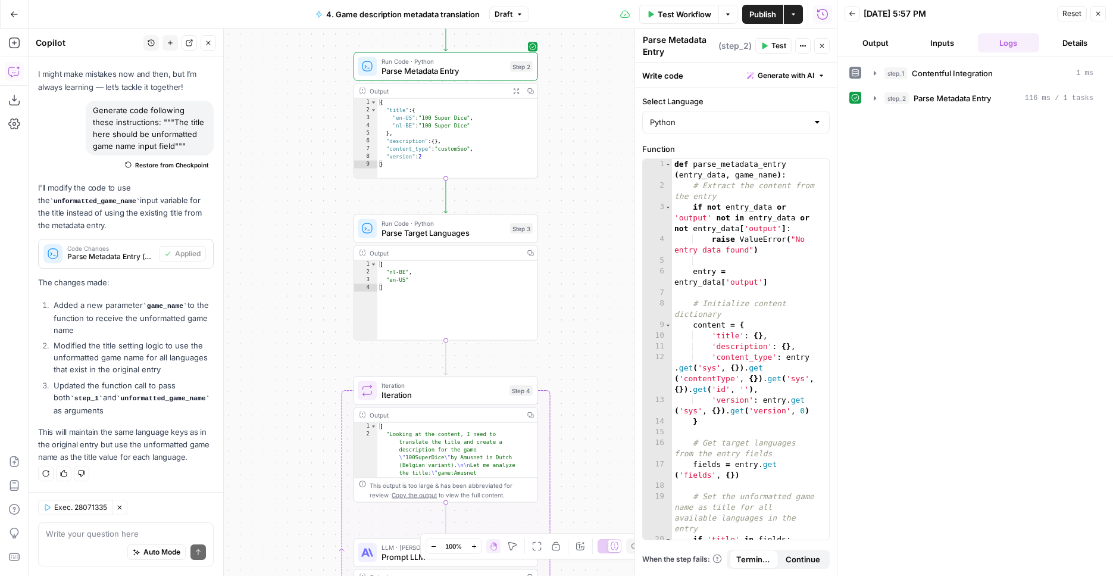
drag, startPoint x: 598, startPoint y: 395, endPoint x: 600, endPoint y: 155, distance: 240.5
click at [600, 155] on div "Workflow Set Inputs Inputs Integration Contentful Integration Step 1 Output Cop…" at bounding box center [433, 302] width 808 height 547
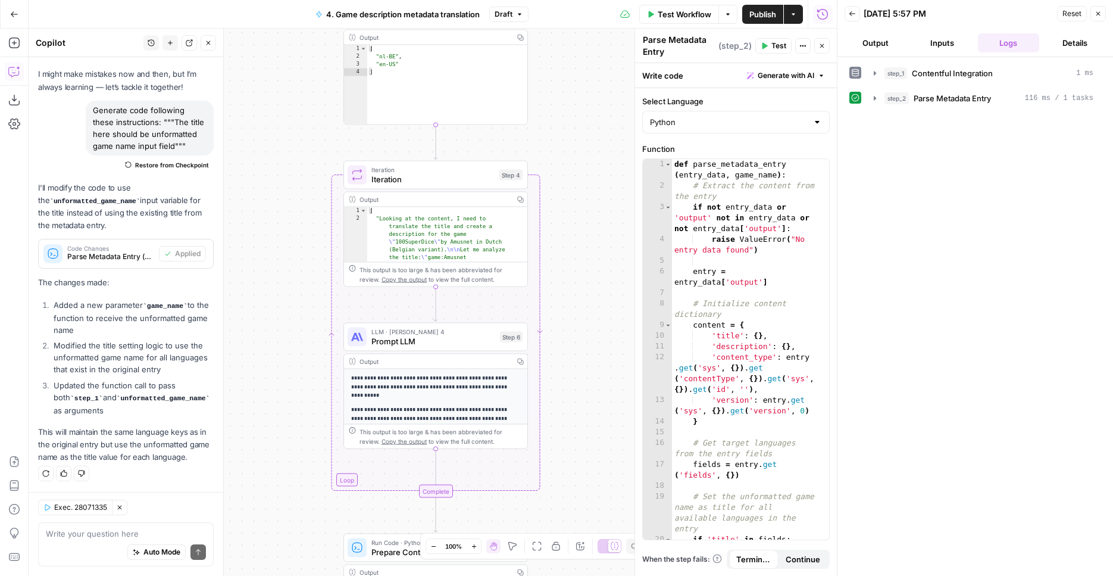
drag, startPoint x: 592, startPoint y: 316, endPoint x: 585, endPoint y: 139, distance: 177.6
click at [585, 139] on div "Workflow Set Inputs Inputs Integration Contentful Integration Step 1 Output Cop…" at bounding box center [433, 302] width 808 height 547
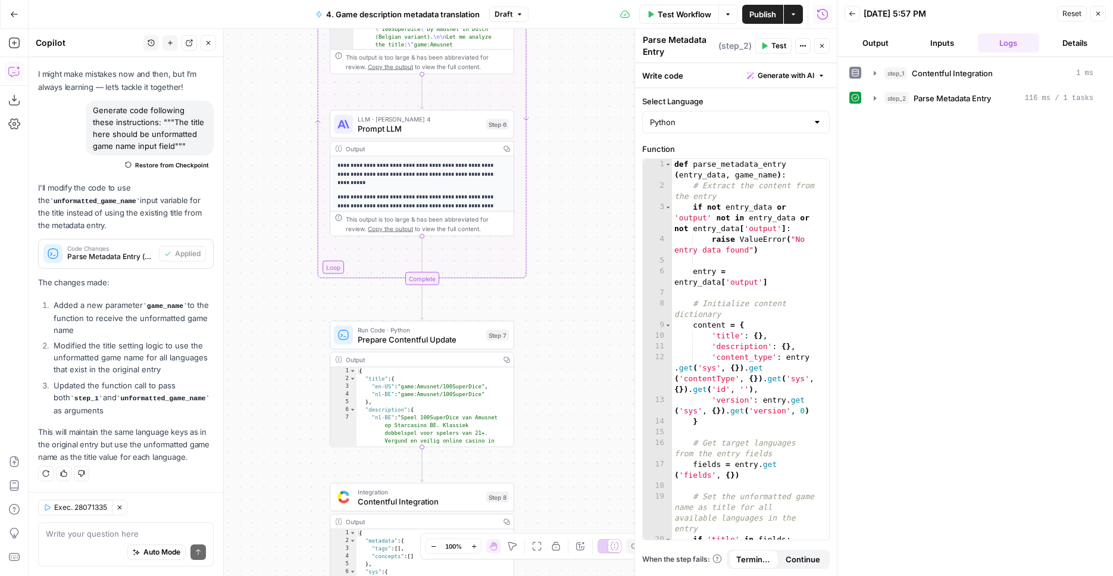
drag, startPoint x: 591, startPoint y: 358, endPoint x: 577, endPoint y: 148, distance: 210.0
click at [577, 146] on div "Workflow Set Inputs Inputs Integration Contentful Integration Step 1 Output Cop…" at bounding box center [433, 302] width 808 height 547
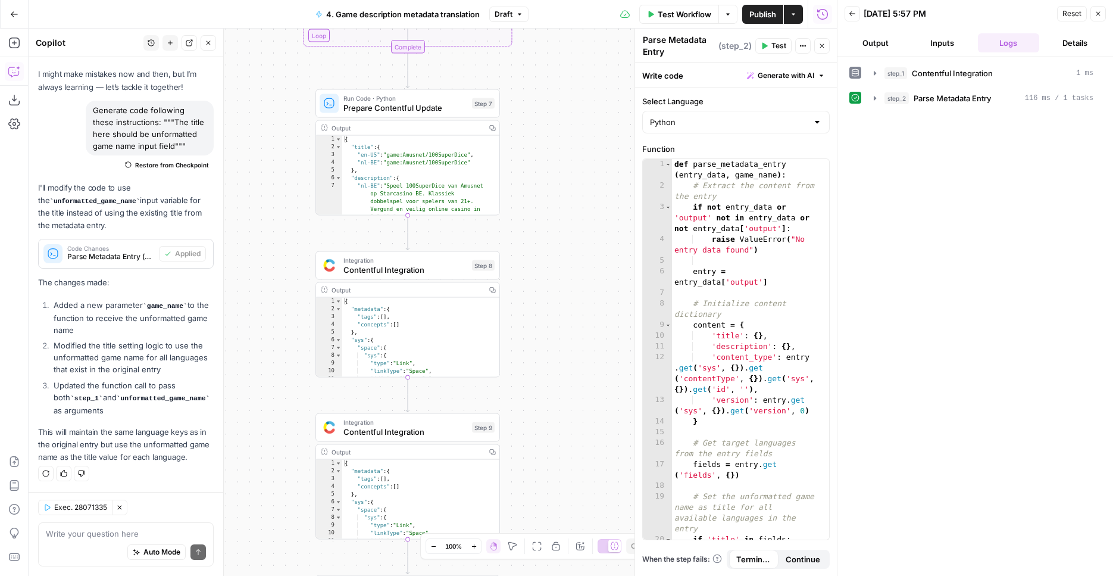
drag, startPoint x: 594, startPoint y: 324, endPoint x: 569, endPoint y: 35, distance: 290.4
click at [569, 35] on div "Workflow Set Inputs Inputs Integration Contentful Integration Step 1 Output Cop…" at bounding box center [433, 302] width 808 height 547
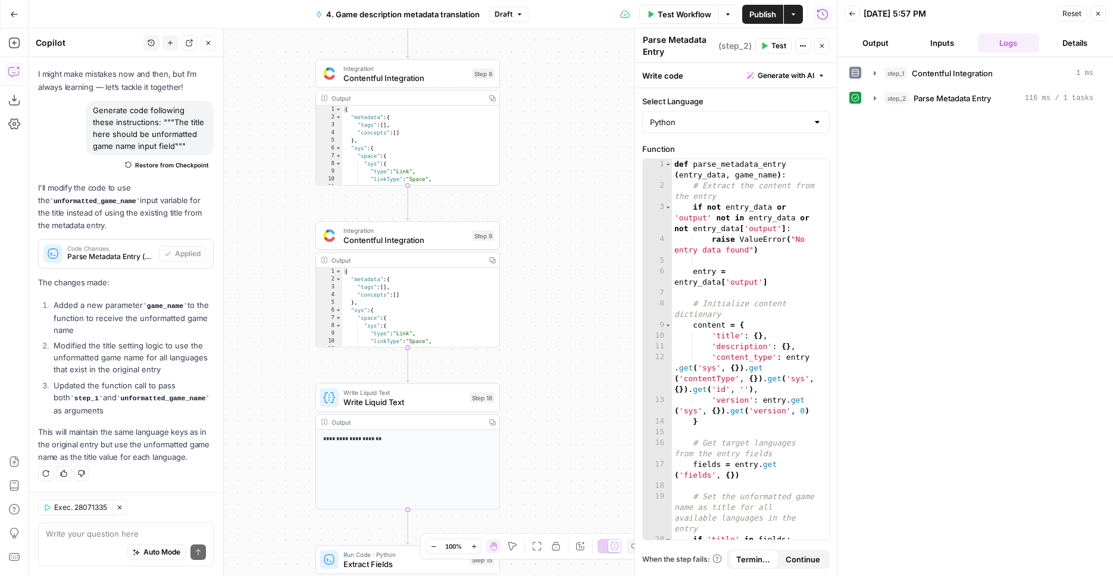
drag, startPoint x: 542, startPoint y: 277, endPoint x: 560, endPoint y: 125, distance: 153.4
click at [560, 125] on div "Workflow Set Inputs Inputs Integration Contentful Integration Step 1 Output Cop…" at bounding box center [433, 302] width 808 height 547
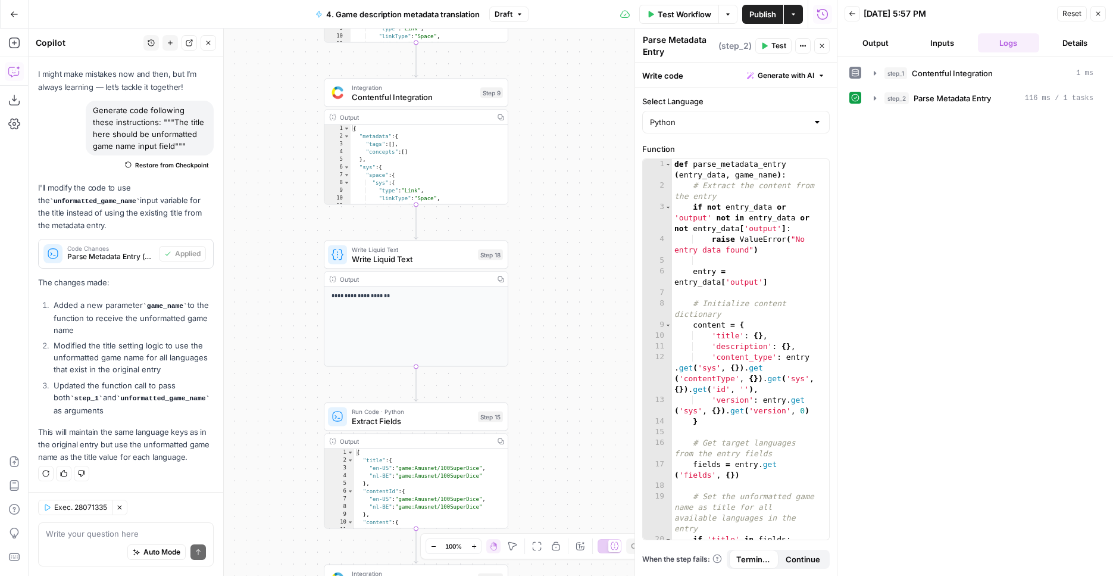
drag, startPoint x: 563, startPoint y: 322, endPoint x: 571, endPoint y: 155, distance: 167.5
click at [571, 155] on div "Workflow Set Inputs Inputs Integration Contentful Integration Step 1 Output Cop…" at bounding box center [433, 302] width 808 height 547
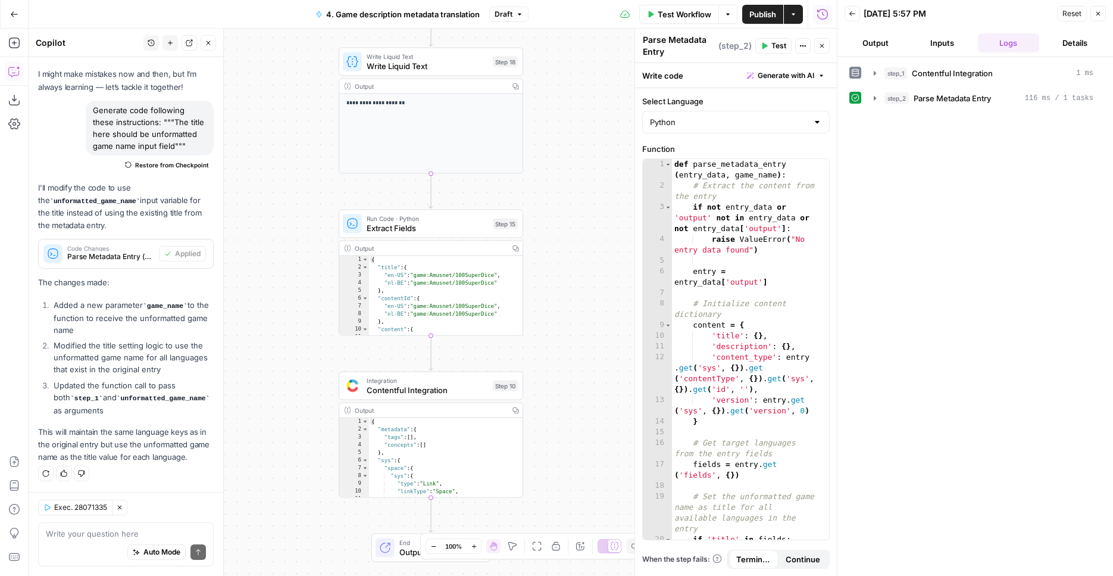
drag, startPoint x: 590, startPoint y: 313, endPoint x: 599, endPoint y: 163, distance: 150.9
click at [599, 163] on div "Workflow Set Inputs Inputs Integration Contentful Integration Step 1 Output Cop…" at bounding box center [433, 302] width 808 height 547
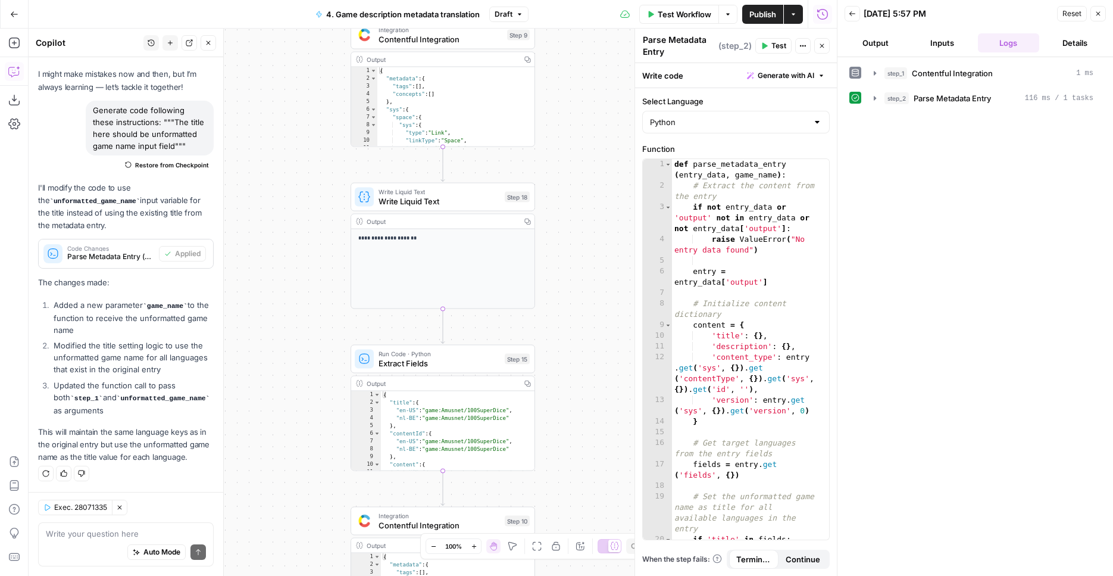
drag, startPoint x: 573, startPoint y: 275, endPoint x: 585, endPoint y: 409, distance: 134.5
click at [585, 410] on div "Workflow Set Inputs Inputs Integration Contentful Integration Step 1 Output Cop…" at bounding box center [433, 302] width 808 height 547
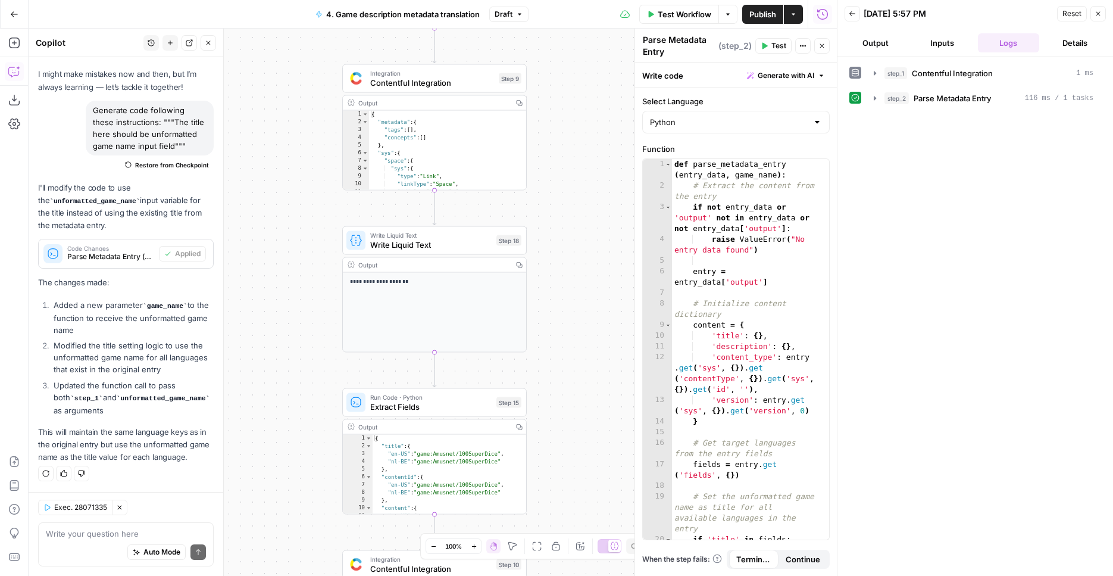
drag, startPoint x: 598, startPoint y: 280, endPoint x: 585, endPoint y: 470, distance: 189.7
click at [579, 501] on div "Workflow Set Inputs Inputs Integration Contentful Integration Step 1 Output Cop…" at bounding box center [433, 302] width 808 height 547
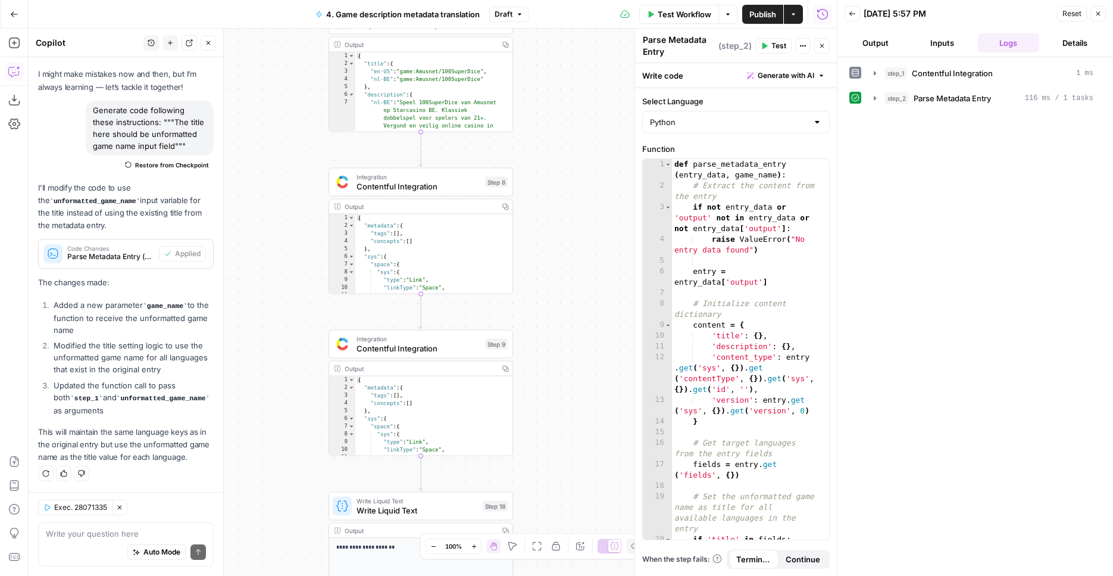
drag, startPoint x: 595, startPoint y: 286, endPoint x: 595, endPoint y: 427, distance: 141.1
click at [595, 445] on div "Workflow Set Inputs Inputs Integration Contentful Integration Step 1 Output Cop…" at bounding box center [433, 302] width 808 height 547
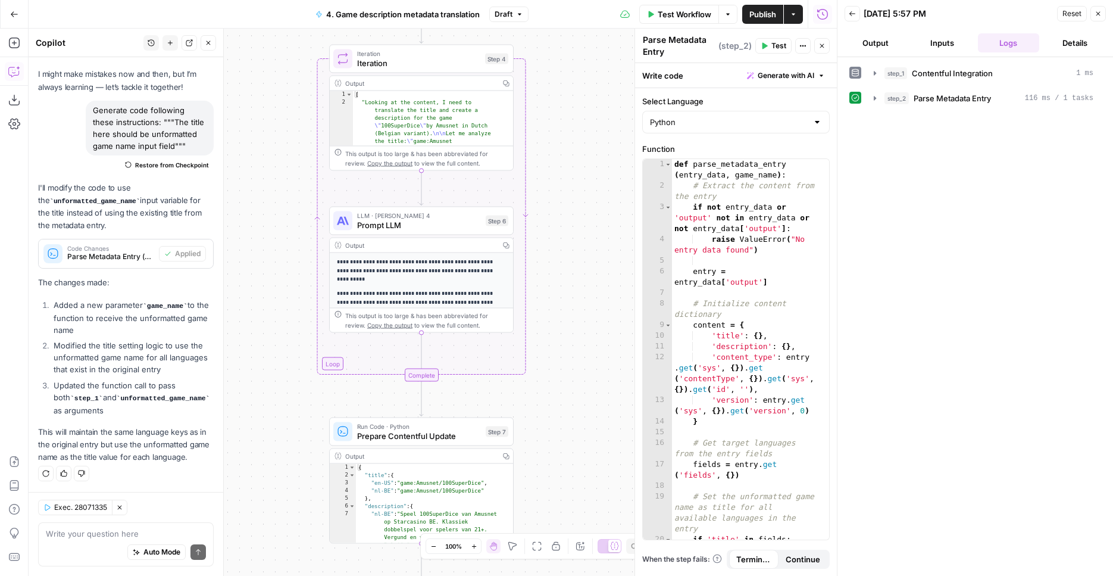
drag, startPoint x: 566, startPoint y: 195, endPoint x: 567, endPoint y: 452, distance: 256.6
click at [567, 452] on div "Workflow Set Inputs Inputs Integration Contentful Integration Step 1 Output Cop…" at bounding box center [433, 302] width 808 height 547
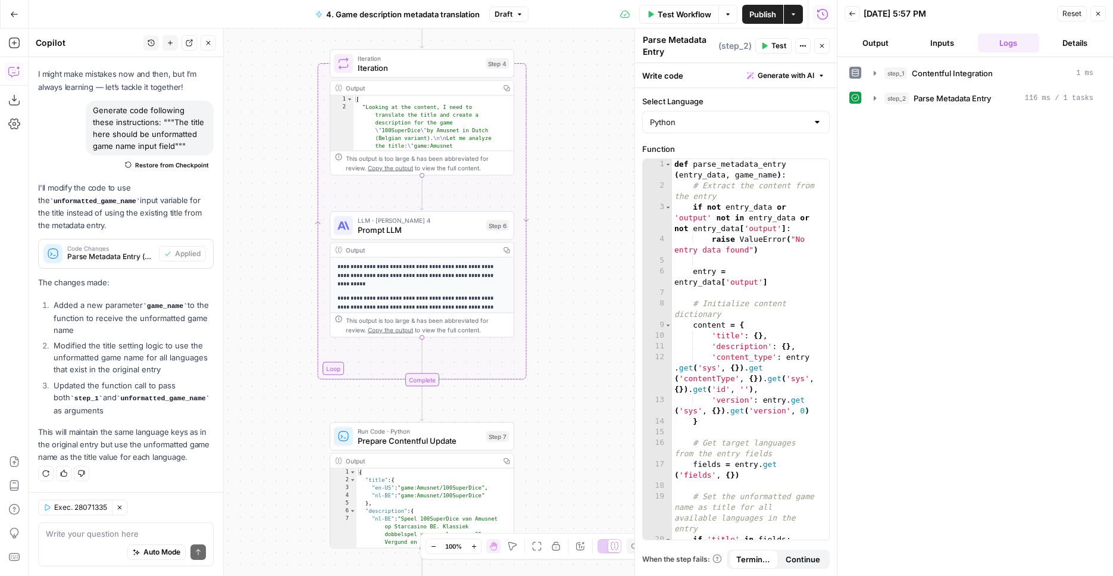
drag, startPoint x: 570, startPoint y: 216, endPoint x: 574, endPoint y: 435, distance: 219.7
click at [570, 459] on div "Workflow Set Inputs Inputs Integration Contentful Integration Step 1 Output Cop…" at bounding box center [433, 302] width 808 height 547
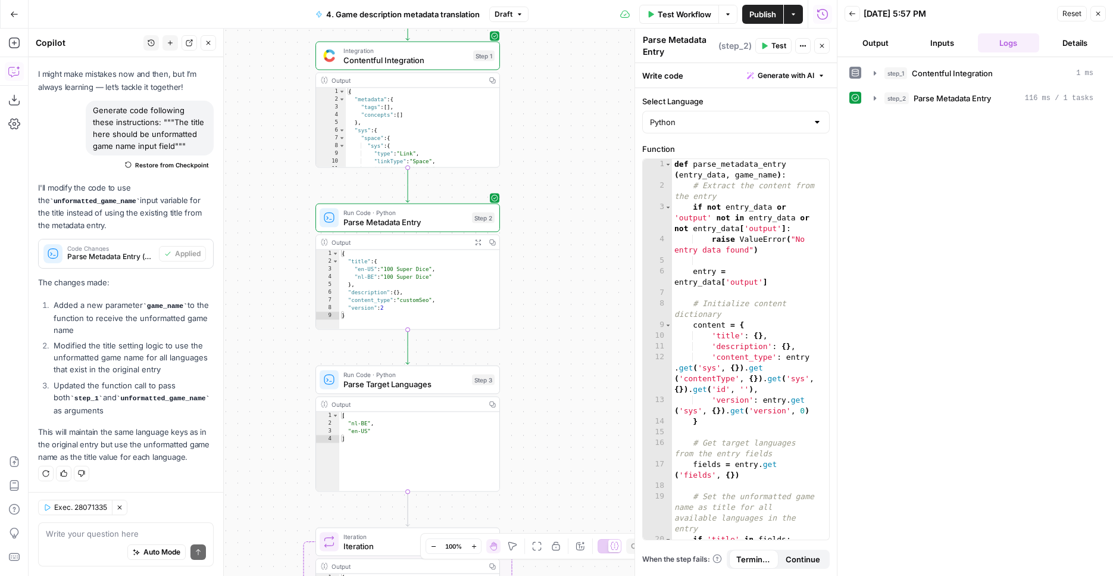
drag, startPoint x: 591, startPoint y: 173, endPoint x: 577, endPoint y: 370, distance: 198.1
click at [577, 407] on div "Workflow Set Inputs Inputs Integration Contentful Integration Step 1 Output Cop…" at bounding box center [433, 302] width 808 height 547
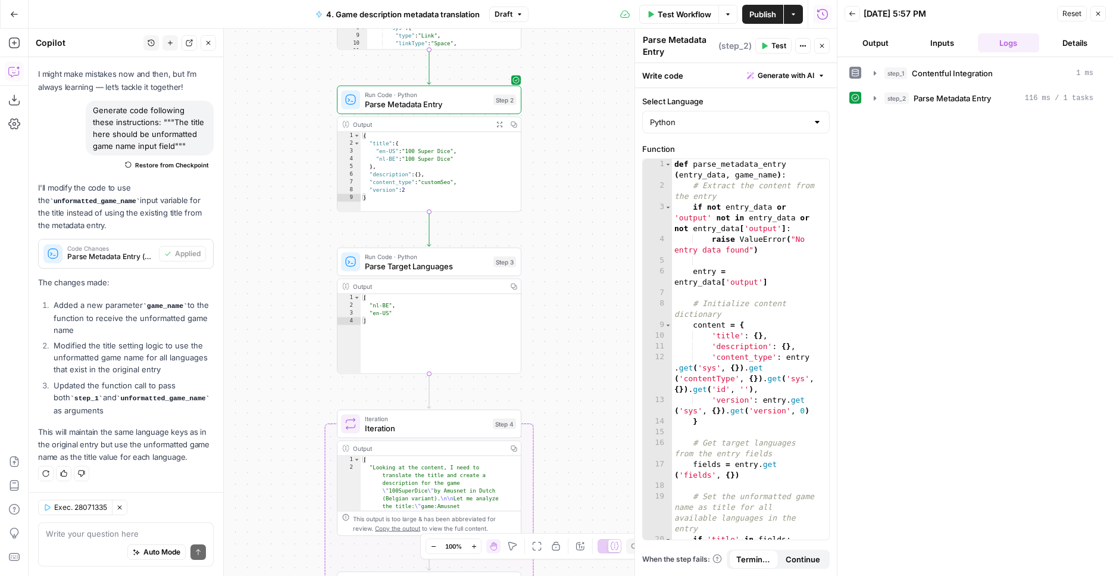
drag, startPoint x: 568, startPoint y: 276, endPoint x: 589, endPoint y: 158, distance: 119.2
click at [589, 157] on div "Workflow Set Inputs Inputs Integration Contentful Integration Step 1 Output Cop…" at bounding box center [433, 302] width 808 height 547
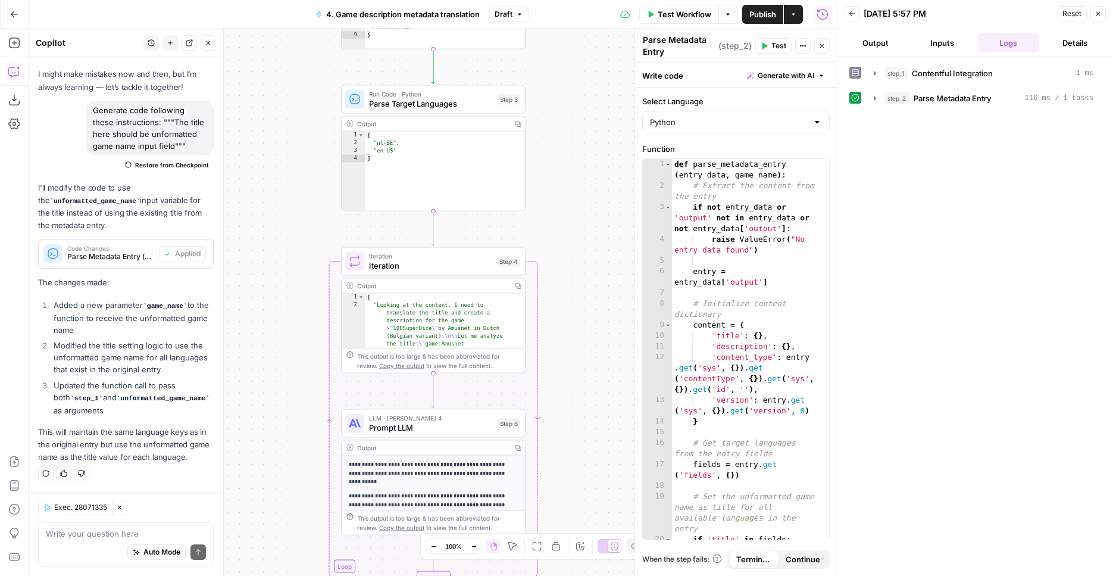
drag, startPoint x: 598, startPoint y: 311, endPoint x: 597, endPoint y: 227, distance: 83.9
click at [602, 153] on div "Workflow Set Inputs Inputs Integration Contentful Integration Step 1 Output Cop…" at bounding box center [433, 302] width 808 height 547
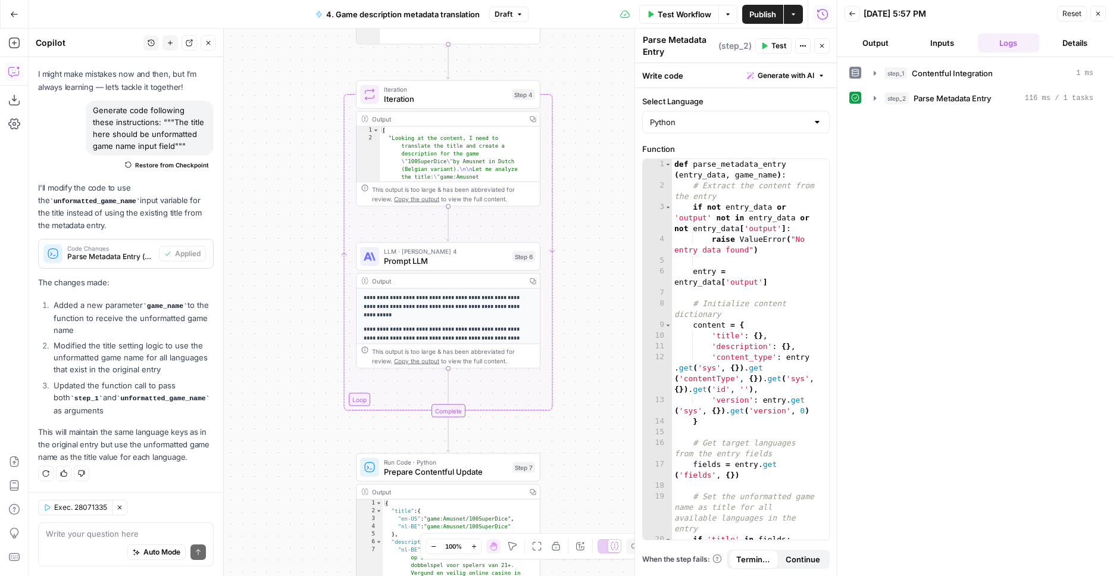
drag, startPoint x: 592, startPoint y: 289, endPoint x: 603, endPoint y: 211, distance: 78.7
click at [607, 120] on div "Workflow Set Inputs Inputs Integration Contentful Integration Step 1 Output Cop…" at bounding box center [433, 302] width 808 height 547
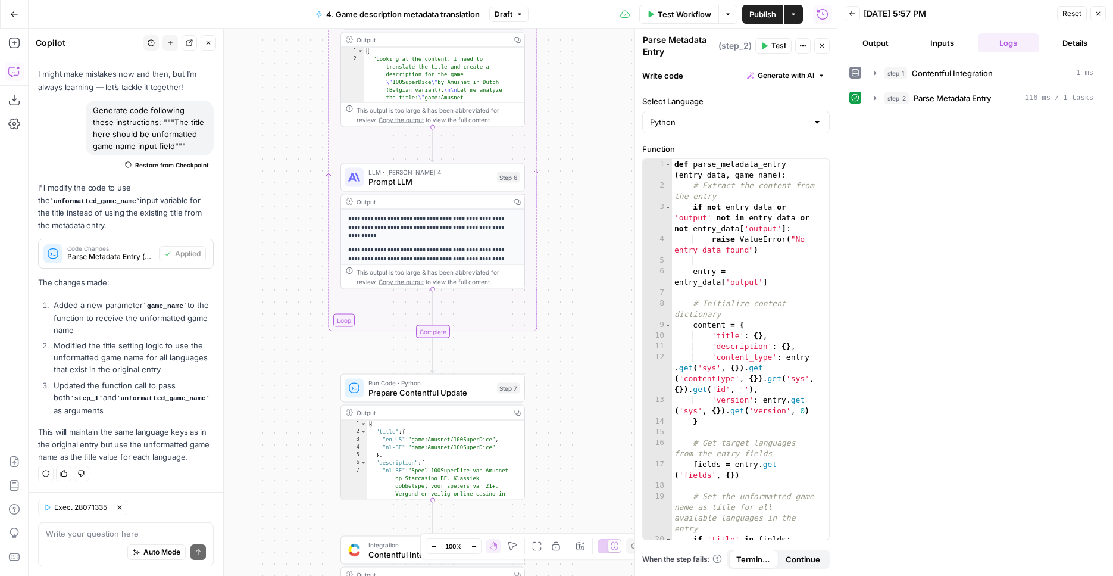
drag, startPoint x: 597, startPoint y: 280, endPoint x: 581, endPoint y: 200, distance: 81.8
click at [581, 200] on div "Workflow Set Inputs Inputs Integration Contentful Integration Step 1 Output Cop…" at bounding box center [433, 302] width 808 height 547
click at [760, 14] on span "Publish" at bounding box center [763, 14] width 27 height 12
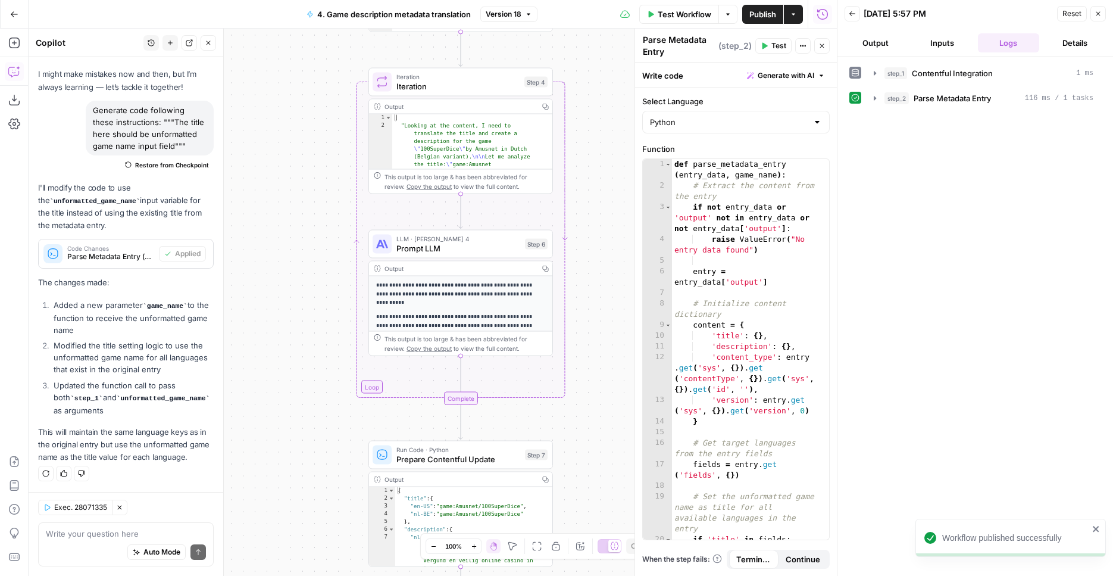
drag, startPoint x: 583, startPoint y: 113, endPoint x: 611, endPoint y: 181, distance: 73.2
click at [611, 180] on div "Workflow Set Inputs Inputs Integration Contentful Integration Step 1 Output Cop…" at bounding box center [433, 302] width 808 height 547
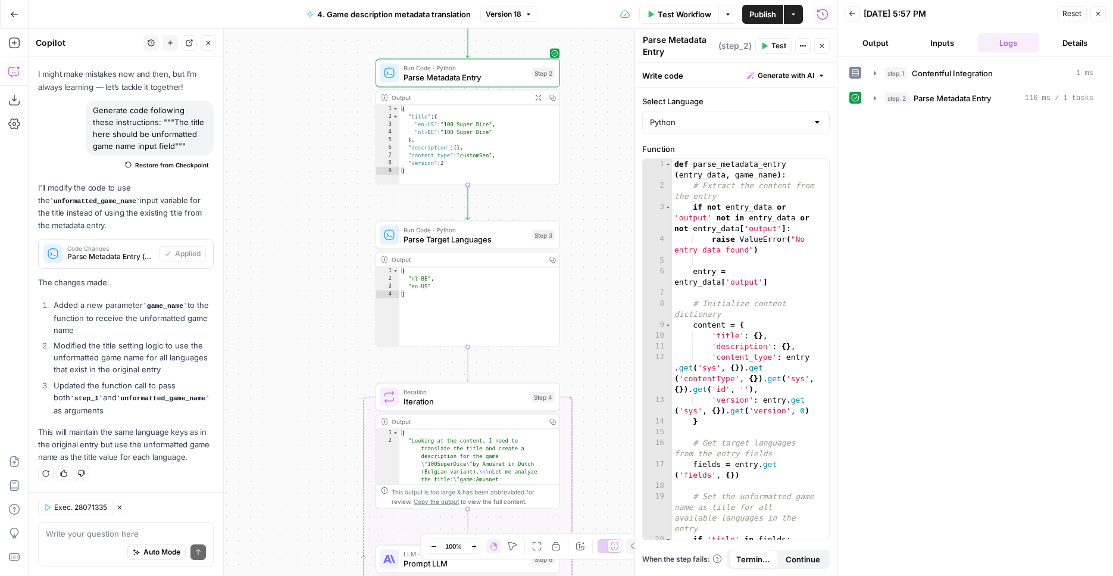
drag, startPoint x: 590, startPoint y: 114, endPoint x: 597, endPoint y: 431, distance: 316.8
click at [597, 431] on div "Workflow Set Inputs Inputs Integration Contentful Integration Step 1 Output Cop…" at bounding box center [433, 302] width 808 height 547
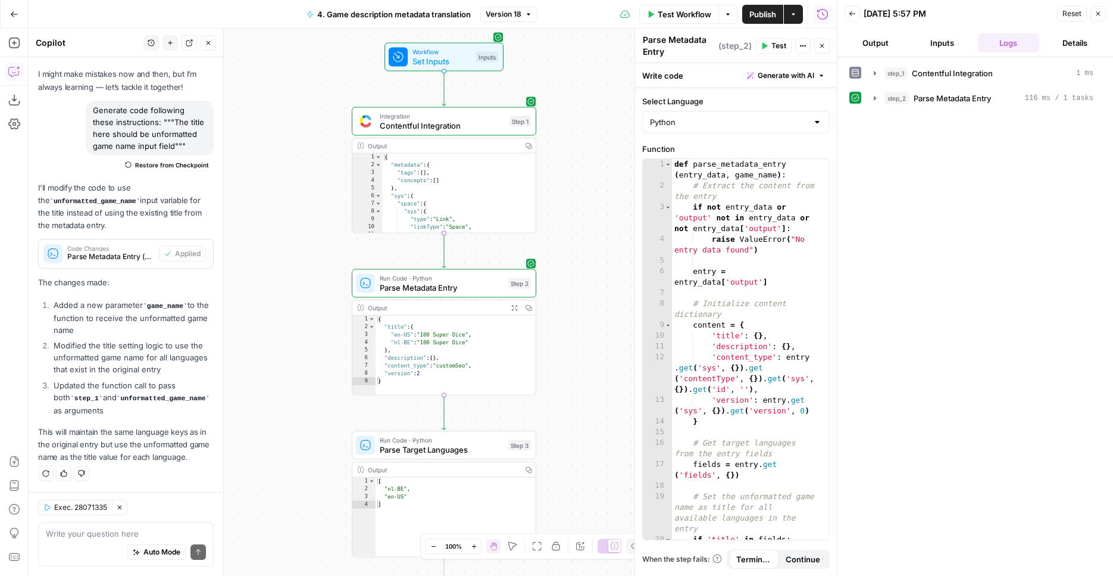
drag, startPoint x: 620, startPoint y: 285, endPoint x: 597, endPoint y: 240, distance: 50.3
click at [601, 473] on div "Workflow Set Inputs Inputs Integration Contentful Integration Step 1 Output Cop…" at bounding box center [433, 302] width 808 height 547
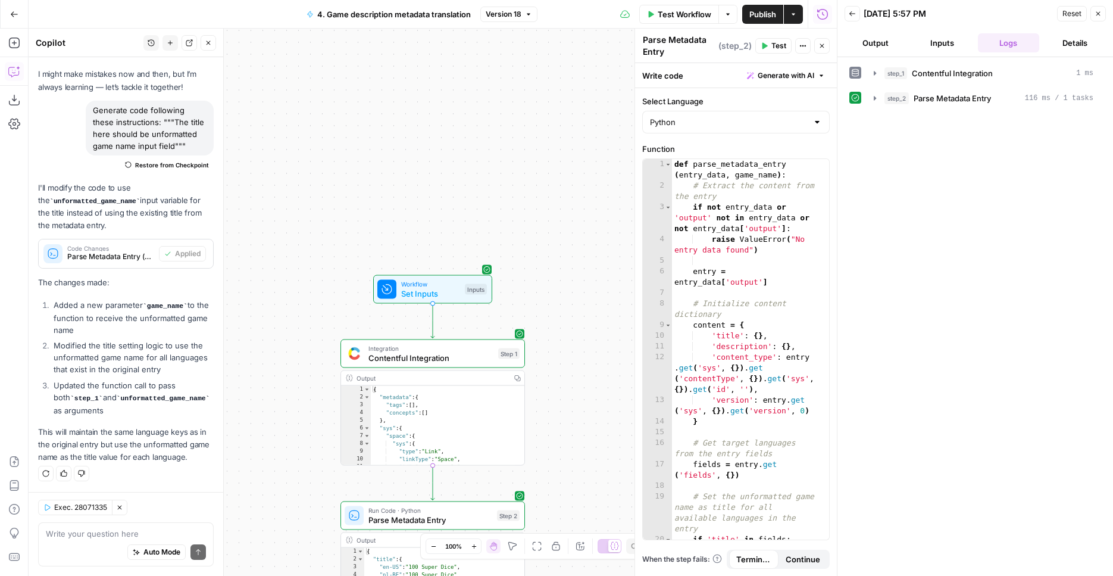
drag, startPoint x: 589, startPoint y: 295, endPoint x: 507, endPoint y: 285, distance: 82.8
click at [583, 429] on div "Workflow Set Inputs Inputs Integration Contentful Integration Step 1 Output Cop…" at bounding box center [433, 302] width 808 height 547
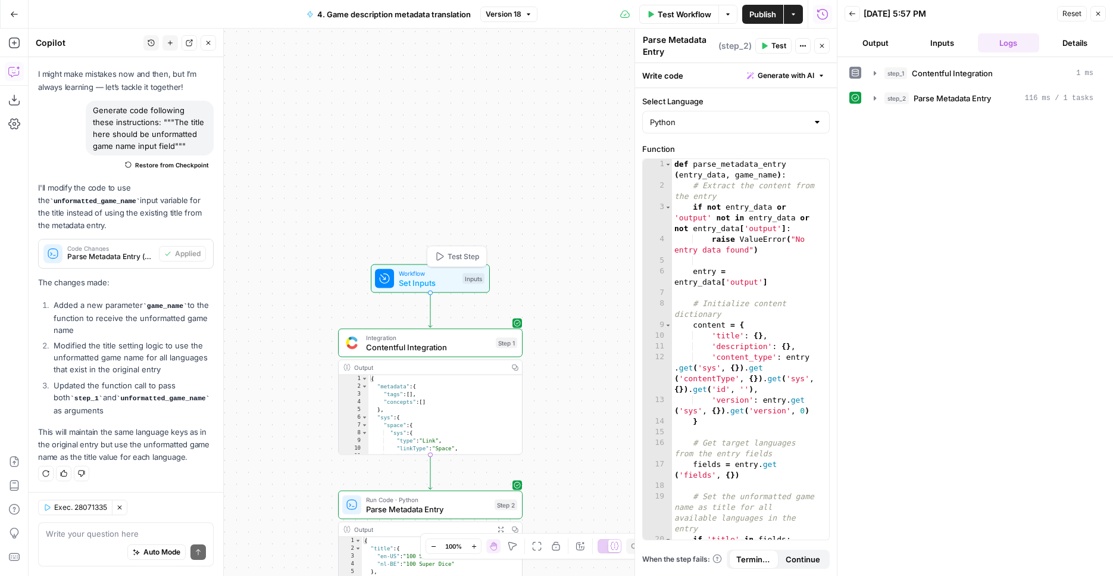
click at [446, 277] on span "Set Inputs" at bounding box center [428, 283] width 59 height 12
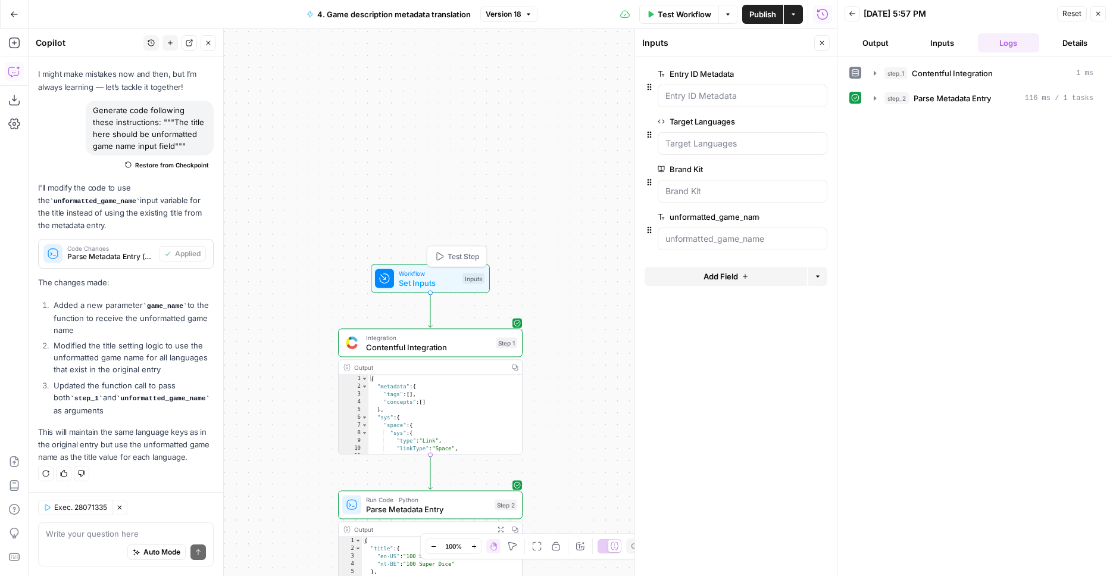
click at [497, 145] on div "Workflow Set Inputs Inputs Test Step Integration Contentful Integration Step 1 …" at bounding box center [433, 302] width 808 height 547
click at [766, 13] on span "Publish" at bounding box center [763, 14] width 27 height 12
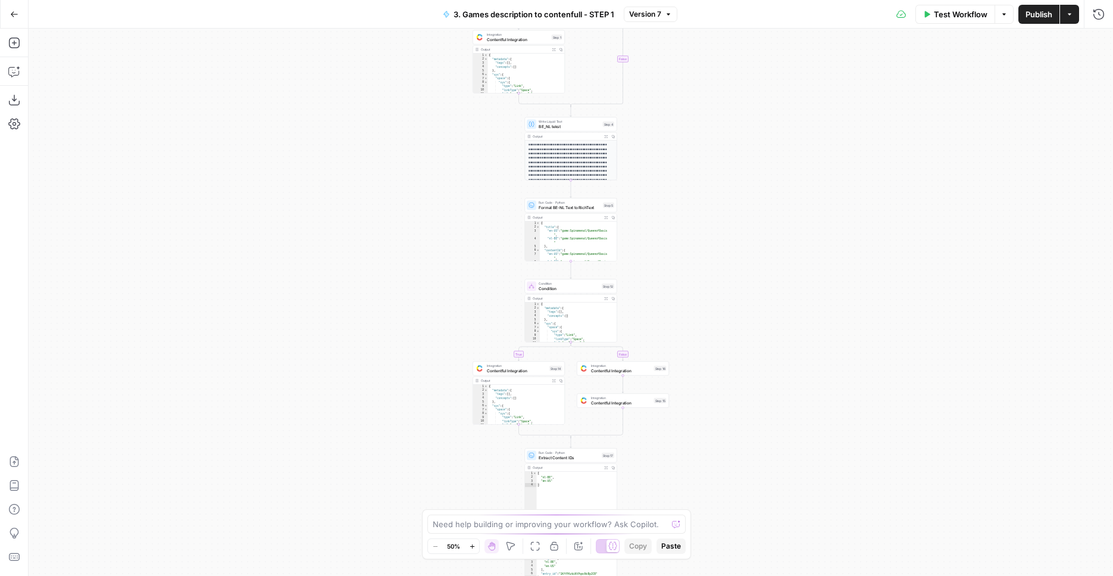
drag, startPoint x: 684, startPoint y: 104, endPoint x: 691, endPoint y: 188, distance: 84.2
click at [692, 192] on div "true false true false Workflow Set Inputs Inputs Condition Condition Step 11 Ou…" at bounding box center [571, 302] width 1085 height 547
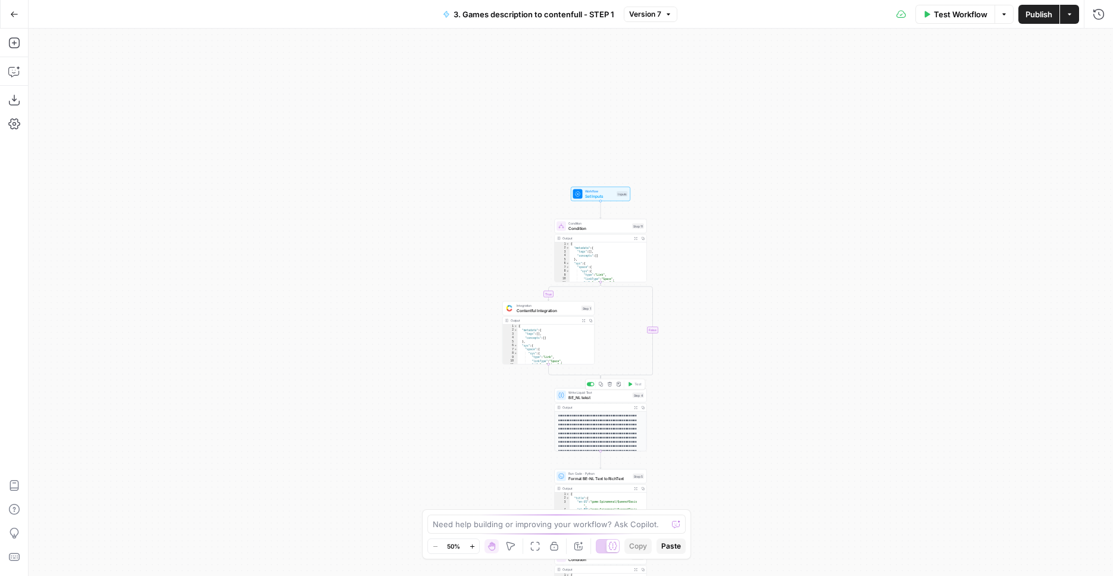
drag, startPoint x: 682, startPoint y: 82, endPoint x: 711, endPoint y: 438, distance: 357.2
click at [711, 438] on div "true false true false Workflow Set Inputs Inputs Condition Condition Step 11 Ou…" at bounding box center [571, 302] width 1085 height 547
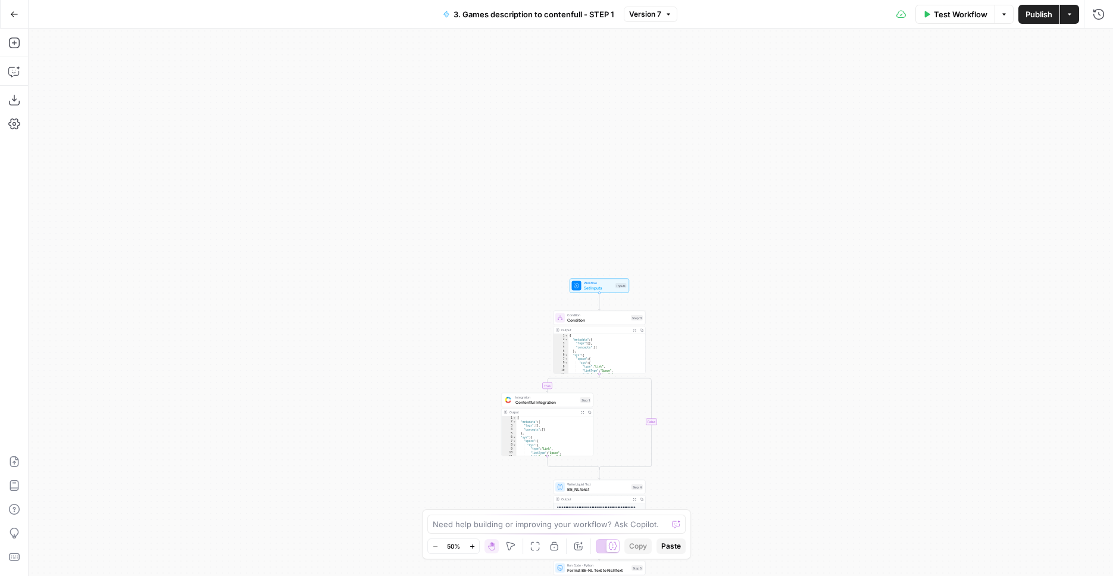
click at [750, 335] on div "true false true false Workflow Set Inputs Inputs Condition Condition Step 11 Ou…" at bounding box center [571, 302] width 1085 height 547
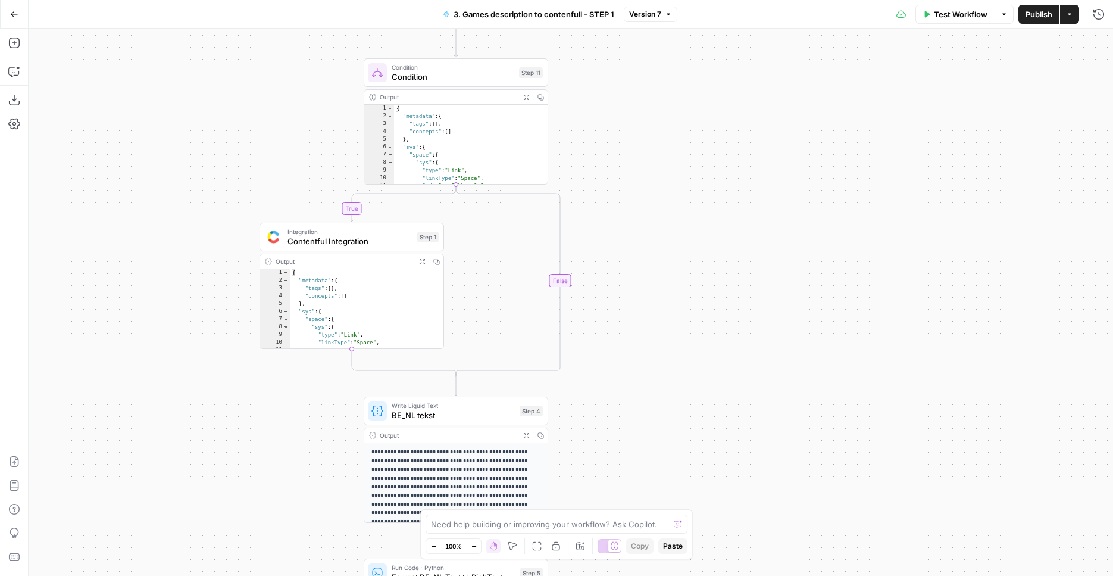
drag, startPoint x: 730, startPoint y: 423, endPoint x: 741, endPoint y: 133, distance: 290.1
click at [742, 119] on div "true false true false Workflow Set Inputs Inputs Condition Condition Step 11 Ou…" at bounding box center [571, 302] width 1085 height 547
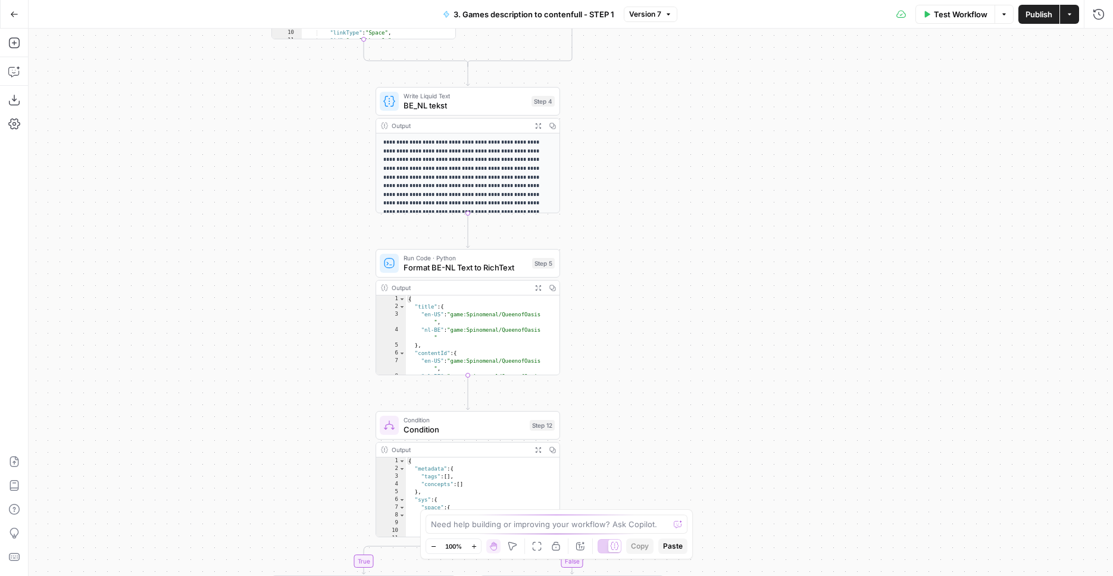
drag, startPoint x: 733, startPoint y: 359, endPoint x: 742, endPoint y: 129, distance: 230.6
click at [742, 129] on div "true false true false Workflow Set Inputs Inputs Condition Condition Step 11 Ou…" at bounding box center [571, 302] width 1085 height 547
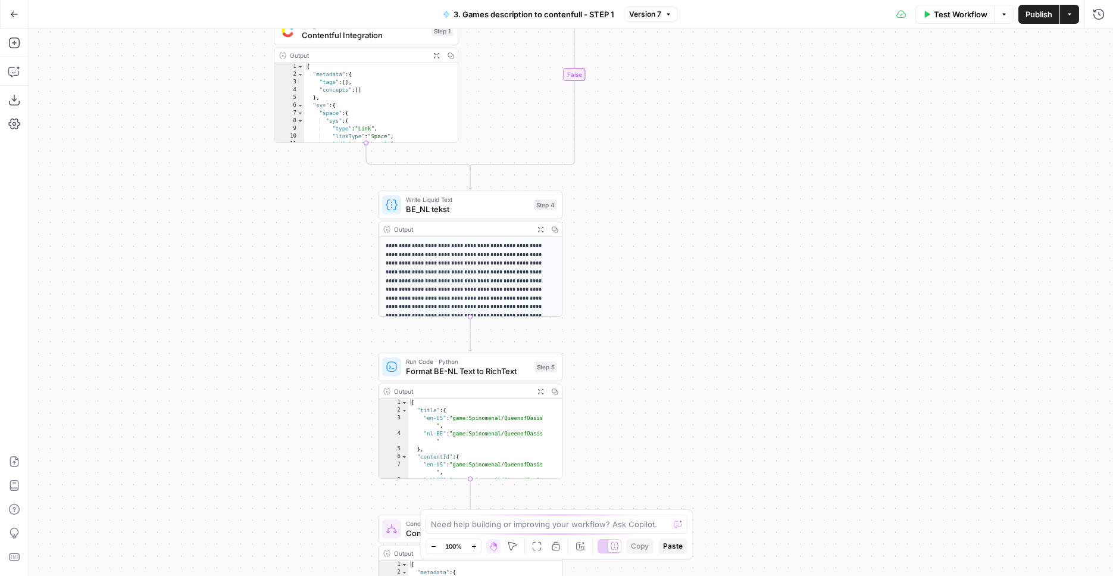
drag, startPoint x: 679, startPoint y: 275, endPoint x: 669, endPoint y: 373, distance: 98.8
click at [679, 386] on div "true false true false Workflow Set Inputs Inputs Condition Condition Step 11 Ou…" at bounding box center [571, 302] width 1085 height 547
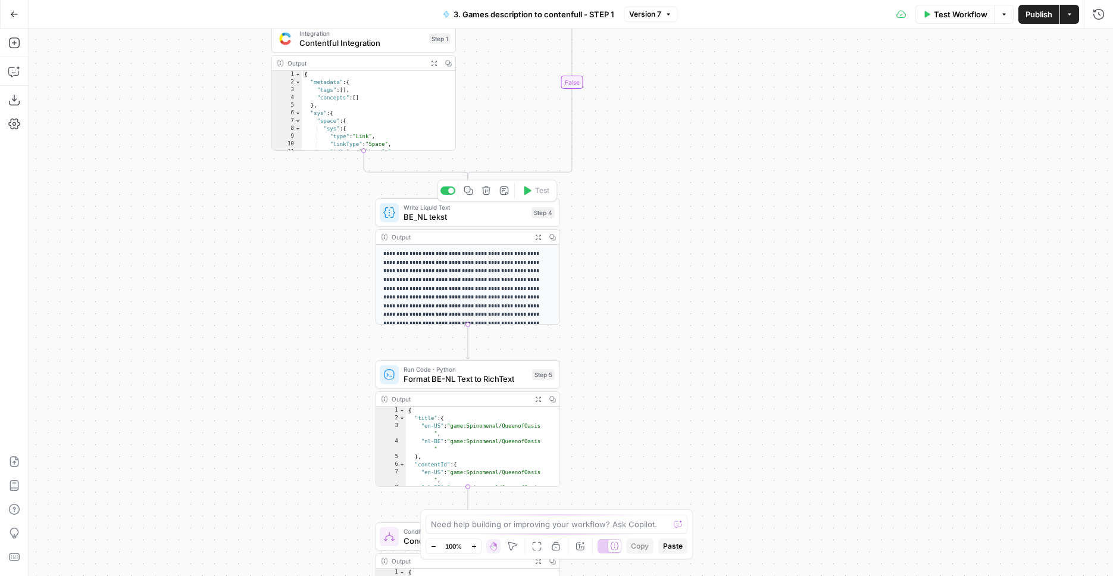
click at [473, 216] on span "BE_NL tekst" at bounding box center [465, 217] width 123 height 12
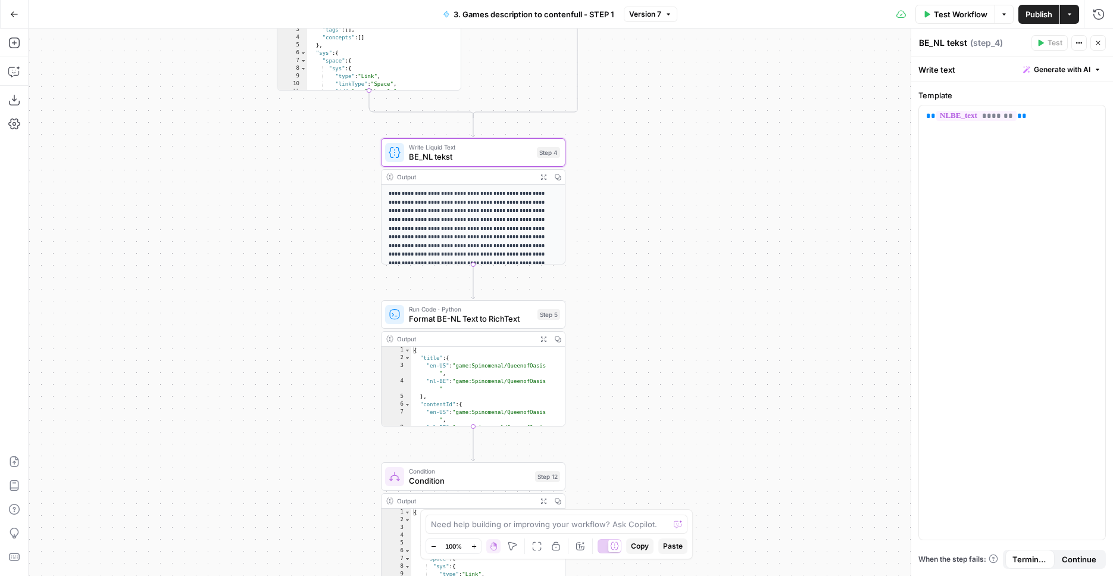
drag, startPoint x: 700, startPoint y: 163, endPoint x: 705, endPoint y: 51, distance: 112.6
click at [705, 51] on div "true true false false Workflow Set Inputs Inputs Condition Condition Step 11 Ou…" at bounding box center [571, 302] width 1085 height 547
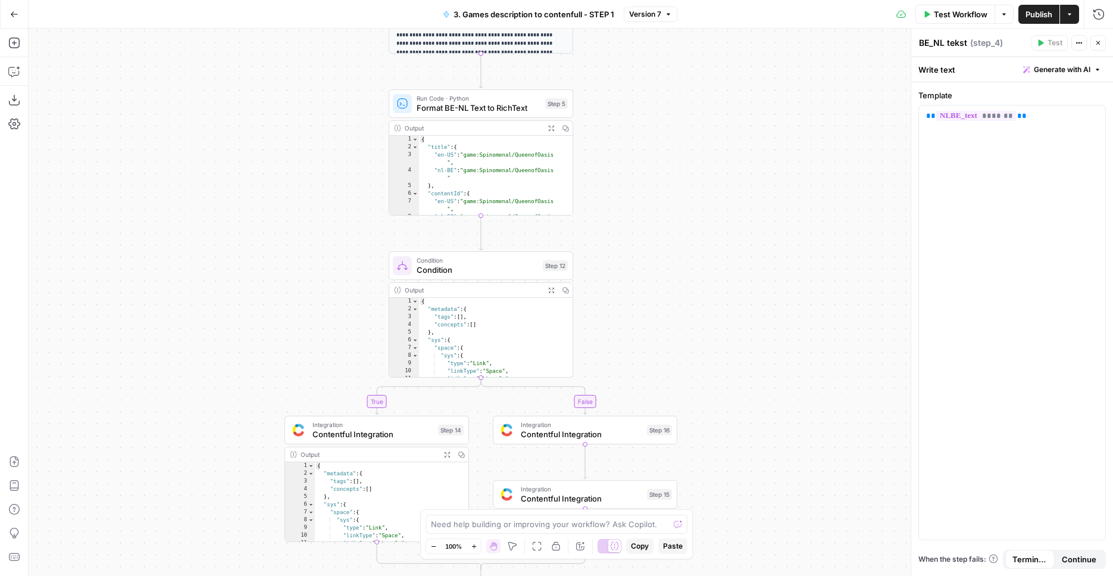
drag, startPoint x: 705, startPoint y: 336, endPoint x: 728, endPoint y: 65, distance: 271.8
click at [728, 65] on div "true true false false Workflow Set Inputs Inputs Condition Condition Step 11 Ou…" at bounding box center [571, 302] width 1085 height 547
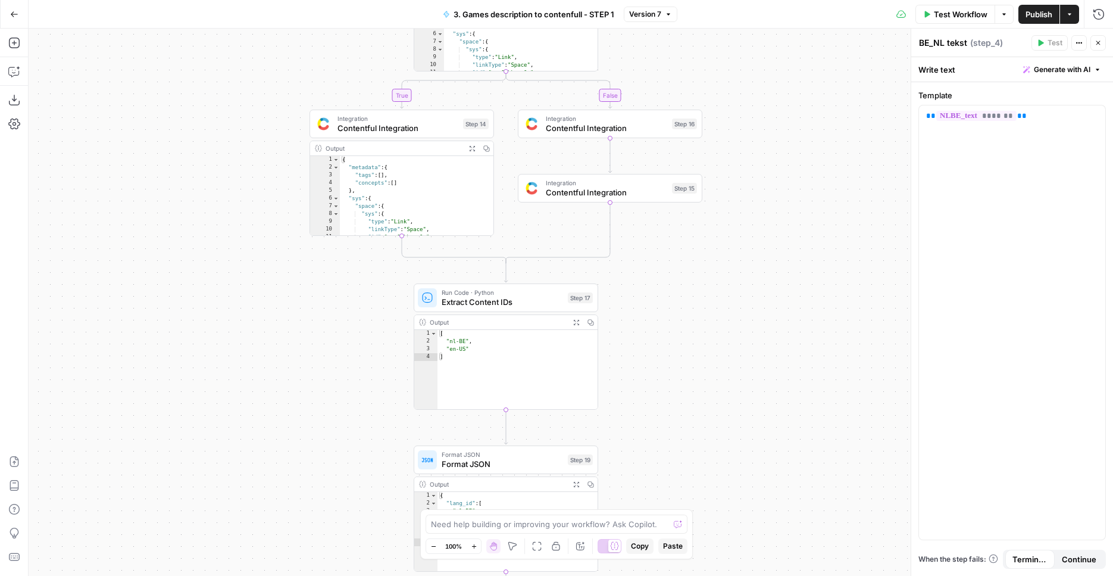
drag, startPoint x: 710, startPoint y: 371, endPoint x: 726, endPoint y: 106, distance: 265.4
click at [726, 98] on div "true true false false Workflow Set Inputs Inputs Condition Condition Step 11 Ou…" at bounding box center [571, 302] width 1085 height 547
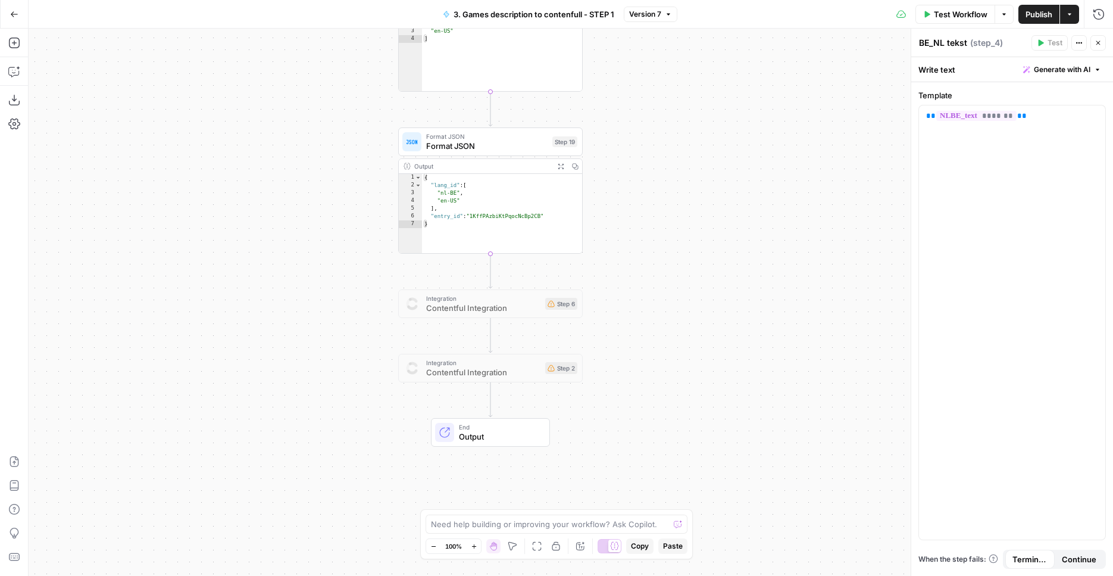
drag, startPoint x: 758, startPoint y: 376, endPoint x: 739, endPoint y: 124, distance: 252.5
click at [739, 125] on div "true true false false Workflow Set Inputs Inputs Condition Condition Step 11 Ou…" at bounding box center [571, 302] width 1085 height 547
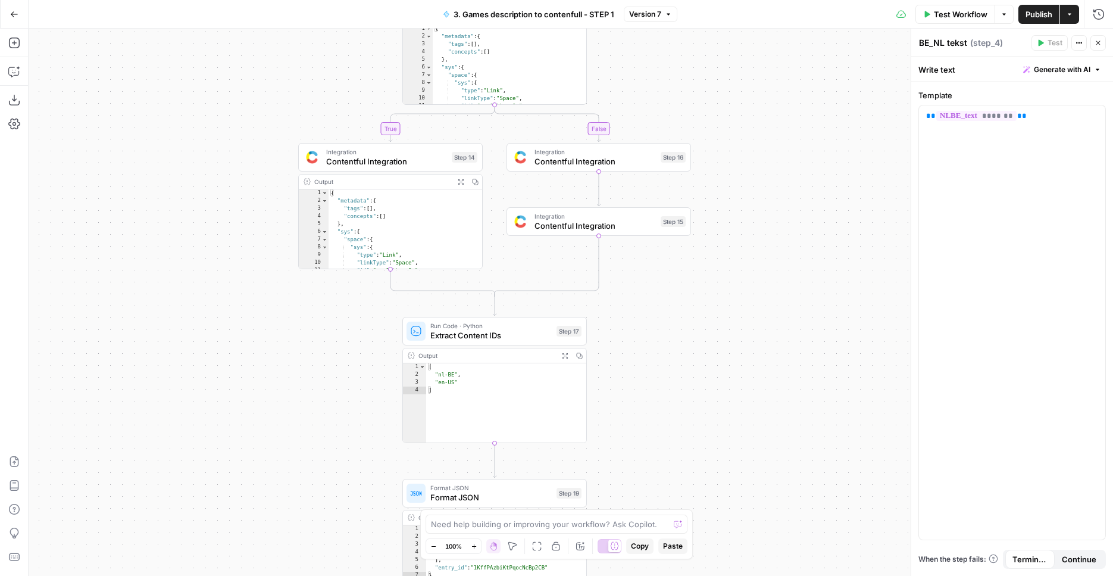
drag, startPoint x: 739, startPoint y: 124, endPoint x: 749, endPoint y: 516, distance: 391.3
click at [749, 516] on div "true true false false Workflow Set Inputs Inputs Condition Condition Step 11 Ou…" at bounding box center [571, 302] width 1085 height 547
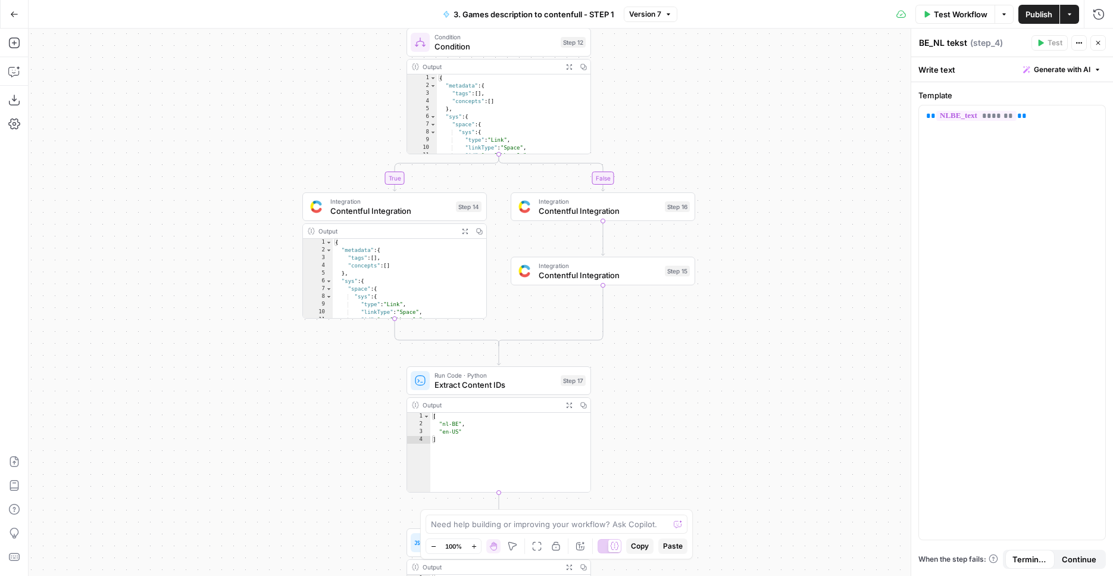
drag, startPoint x: 776, startPoint y: 299, endPoint x: 769, endPoint y: 514, distance: 215.6
click at [769, 514] on div "true true false false Workflow Set Inputs Inputs Condition Condition Step 11 Ou…" at bounding box center [571, 302] width 1085 height 547
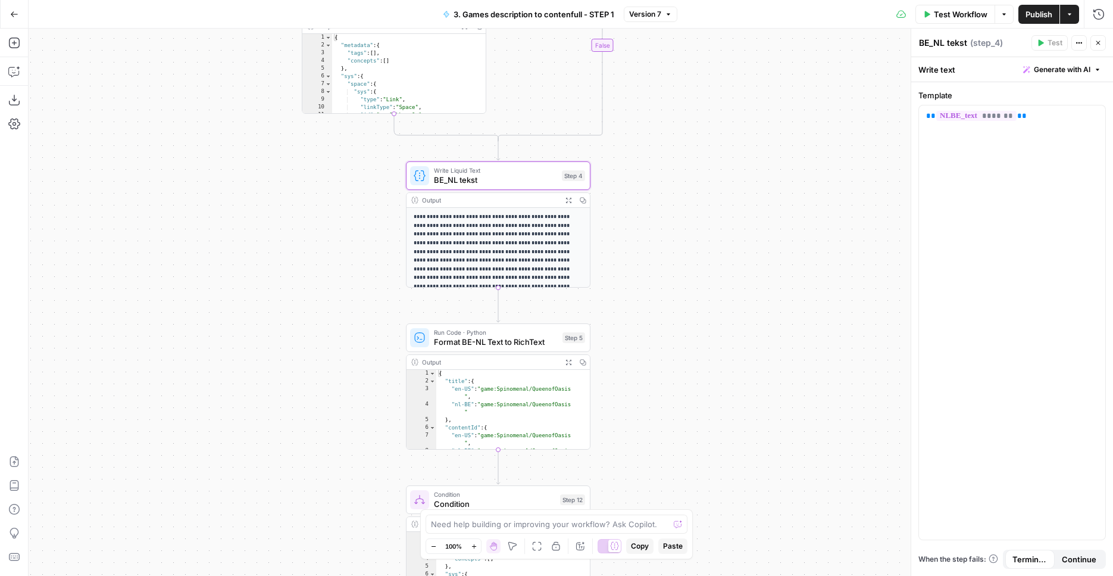
drag, startPoint x: 698, startPoint y: 245, endPoint x: 702, endPoint y: 498, distance: 252.5
click at [702, 498] on div "true true false false Workflow Set Inputs Inputs Condition Condition Step 11 Ou…" at bounding box center [571, 302] width 1085 height 547
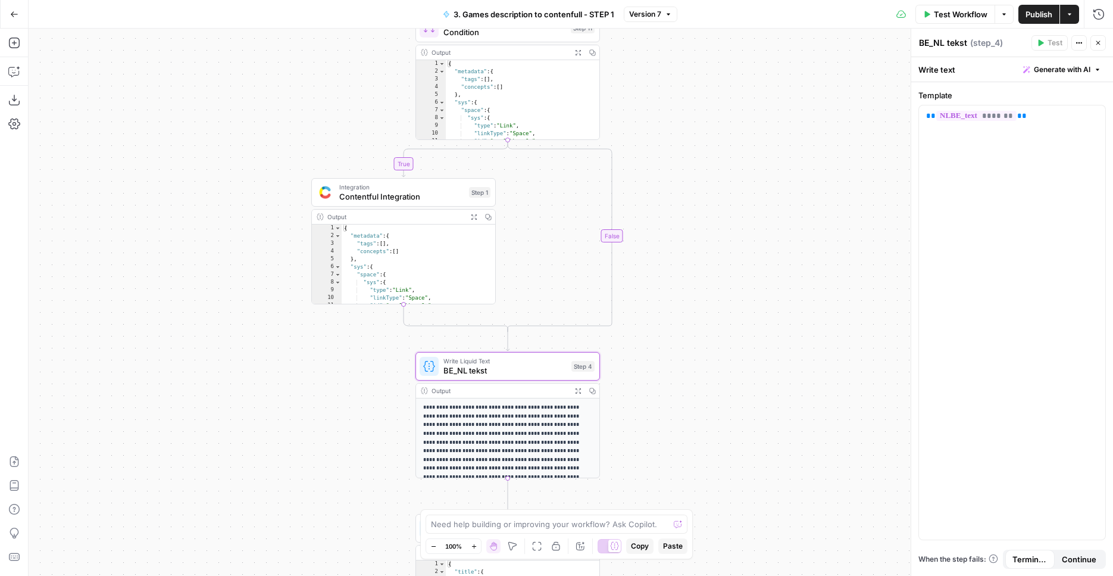
drag, startPoint x: 692, startPoint y: 361, endPoint x: 710, endPoint y: 351, distance: 20.2
click at [703, 486] on div "true true false false Workflow Set Inputs Inputs Condition Condition Step 11 Ou…" at bounding box center [571, 302] width 1085 height 547
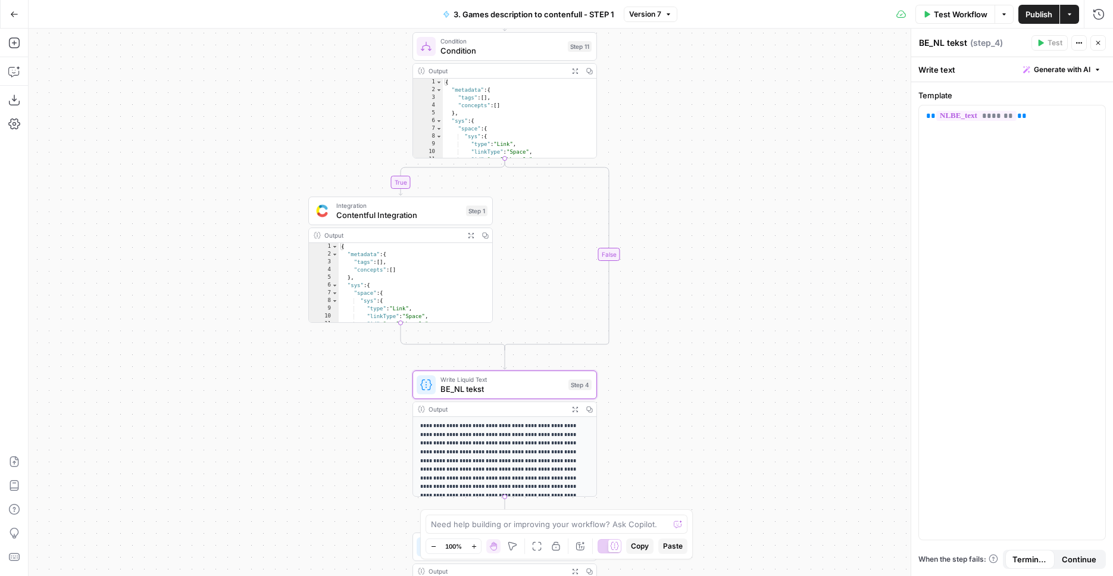
drag, startPoint x: 728, startPoint y: 287, endPoint x: 725, endPoint y: 300, distance: 13.4
click at [725, 300] on div "true true false false Workflow Set Inputs Inputs Condition Condition Step 11 Ou…" at bounding box center [571, 302] width 1085 height 547
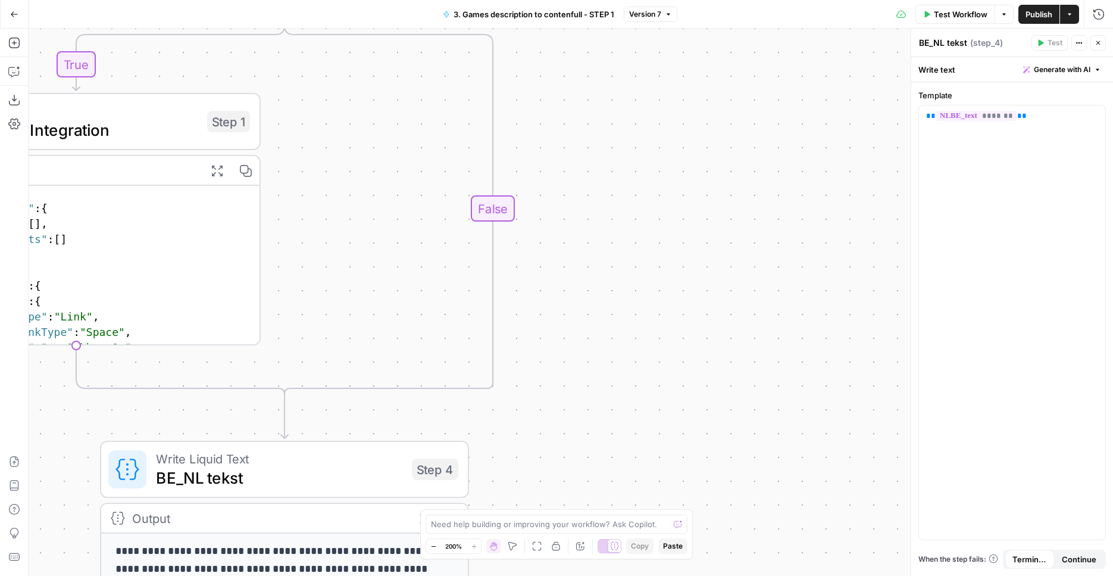
click at [652, 285] on div "true true false false Workflow Set Inputs Inputs Condition Condition Step 11 Ou…" at bounding box center [571, 302] width 1085 height 547
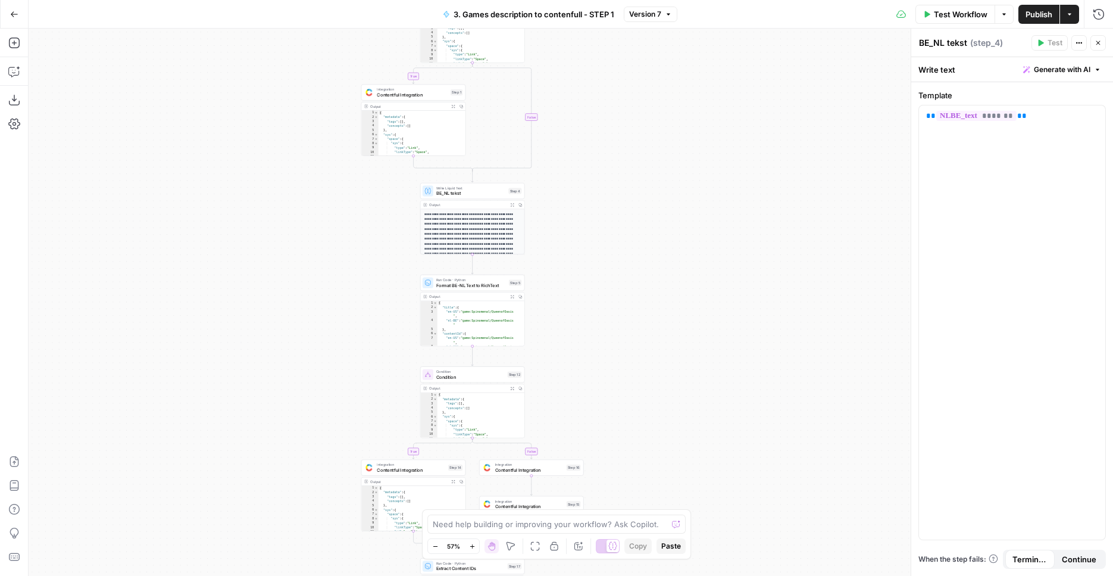
drag, startPoint x: 595, startPoint y: 407, endPoint x: 590, endPoint y: 268, distance: 138.8
click at [590, 268] on div "true true false false Workflow Set Inputs Inputs Condition Condition Step 11 Ou…" at bounding box center [571, 302] width 1085 height 547
click at [512, 297] on icon "button" at bounding box center [512, 296] width 3 height 3
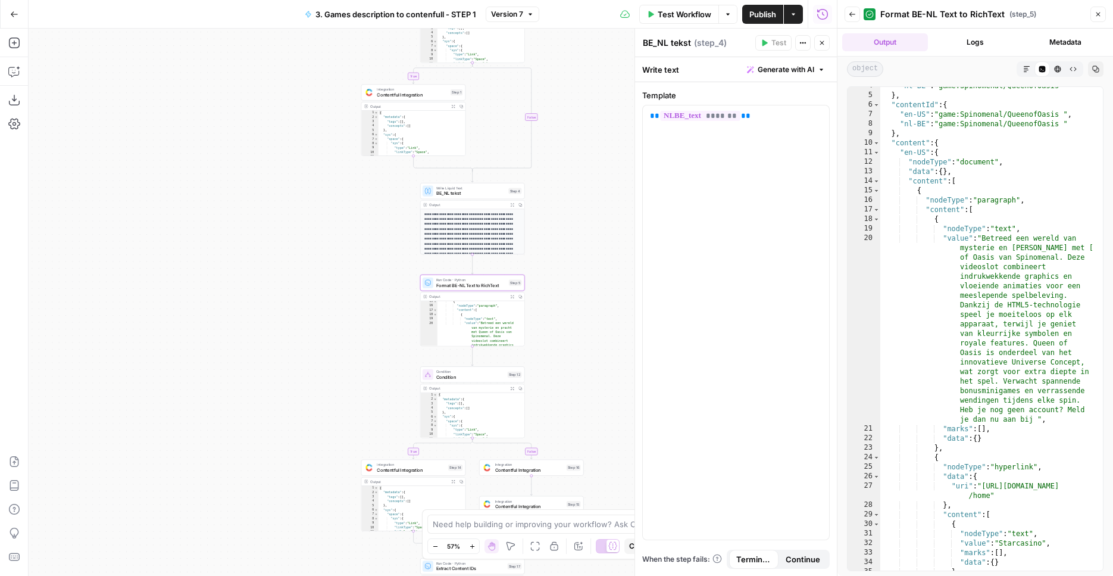
scroll to position [0, 0]
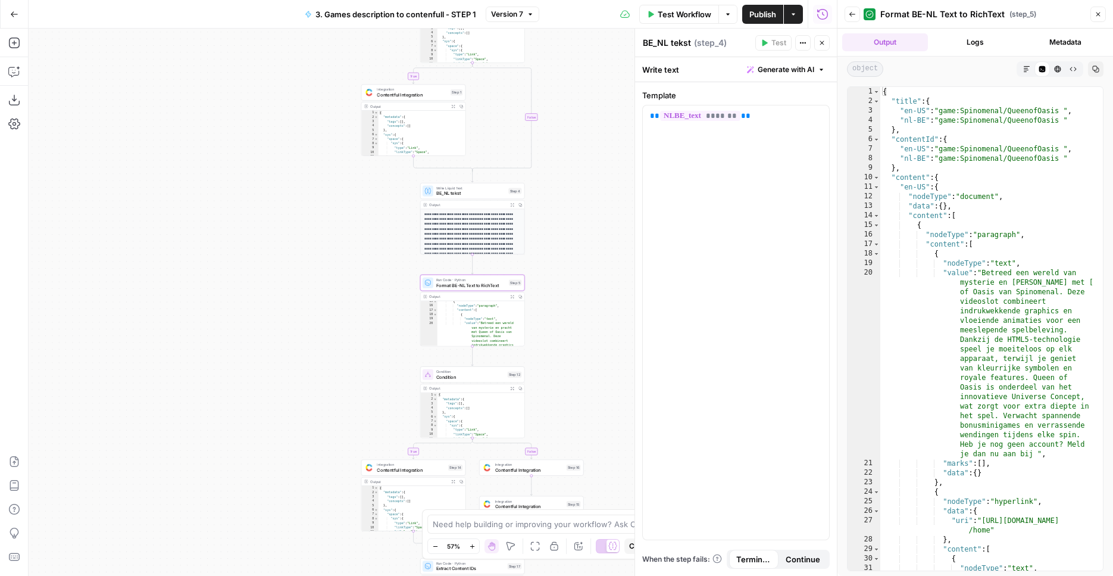
drag, startPoint x: 313, startPoint y: 274, endPoint x: 280, endPoint y: 299, distance: 41.3
click at [280, 299] on div "true true false false Workflow Set Inputs Inputs Condition Condition Step 11 Ou…" at bounding box center [433, 302] width 808 height 547
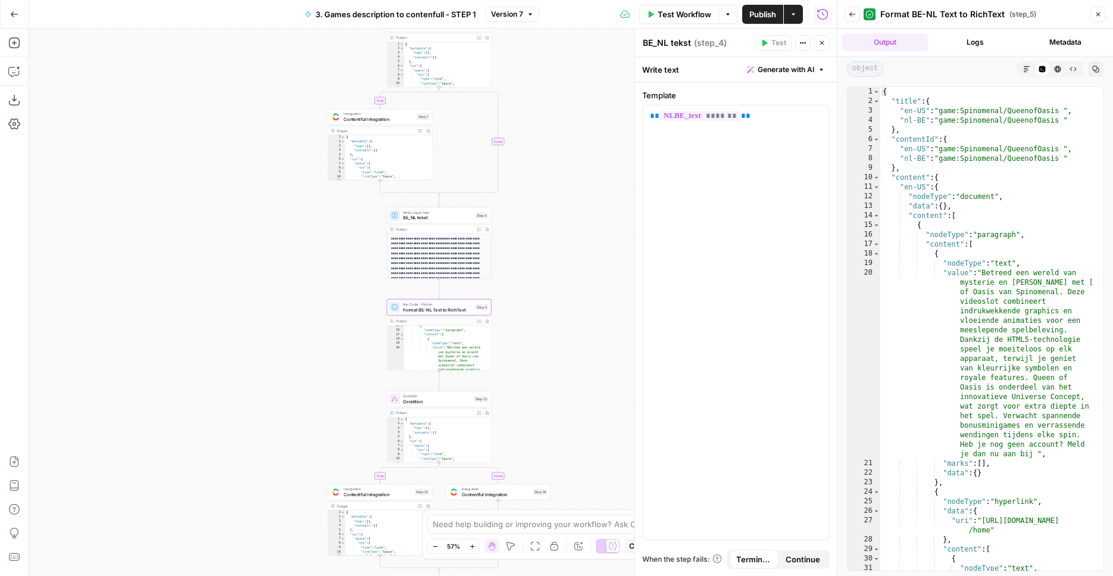
click at [280, 299] on div "true true false false Workflow Set Inputs Inputs Condition Condition Step 11 Ou…" at bounding box center [433, 302] width 808 height 547
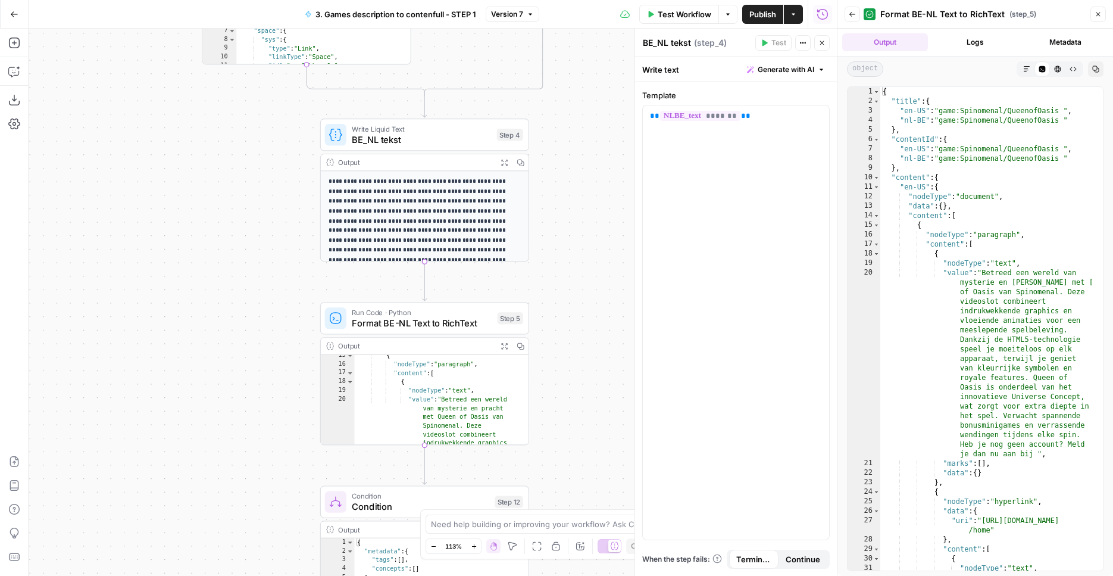
drag, startPoint x: 177, startPoint y: 261, endPoint x: 14, endPoint y: 266, distance: 162.6
click at [29, 266] on div "true true false false Workflow Set Inputs Inputs Condition Condition Step 11 Ou…" at bounding box center [433, 302] width 808 height 547
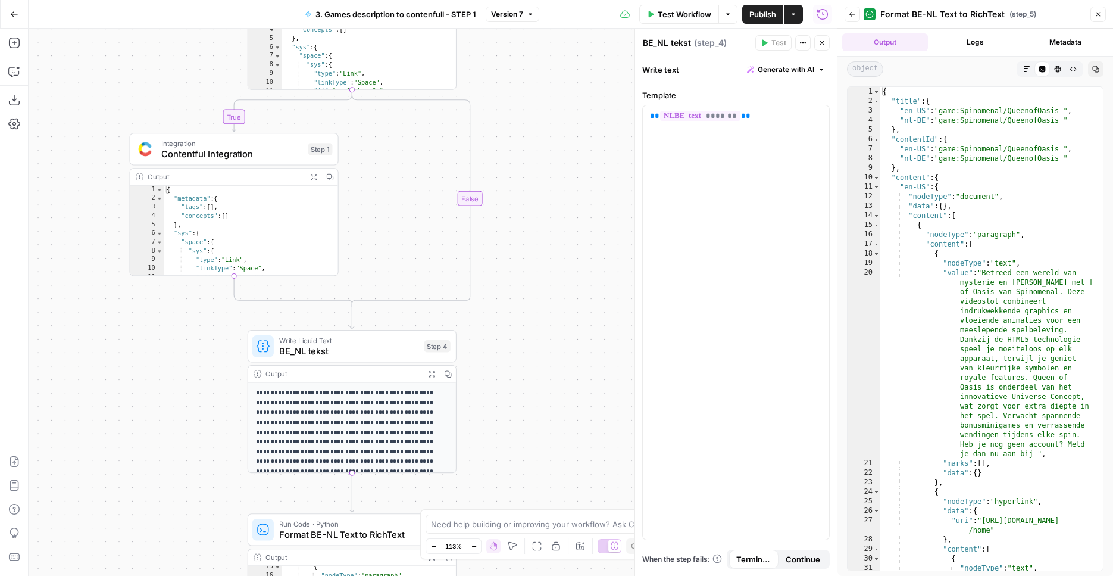
drag, startPoint x: 536, startPoint y: 232, endPoint x: 526, endPoint y: 438, distance: 206.8
click at [526, 438] on div "true true false false Workflow Set Inputs Inputs Condition Condition Step 11 Ou…" at bounding box center [433, 302] width 808 height 547
click at [372, 354] on span "BE_NL tekst" at bounding box center [349, 351] width 140 height 14
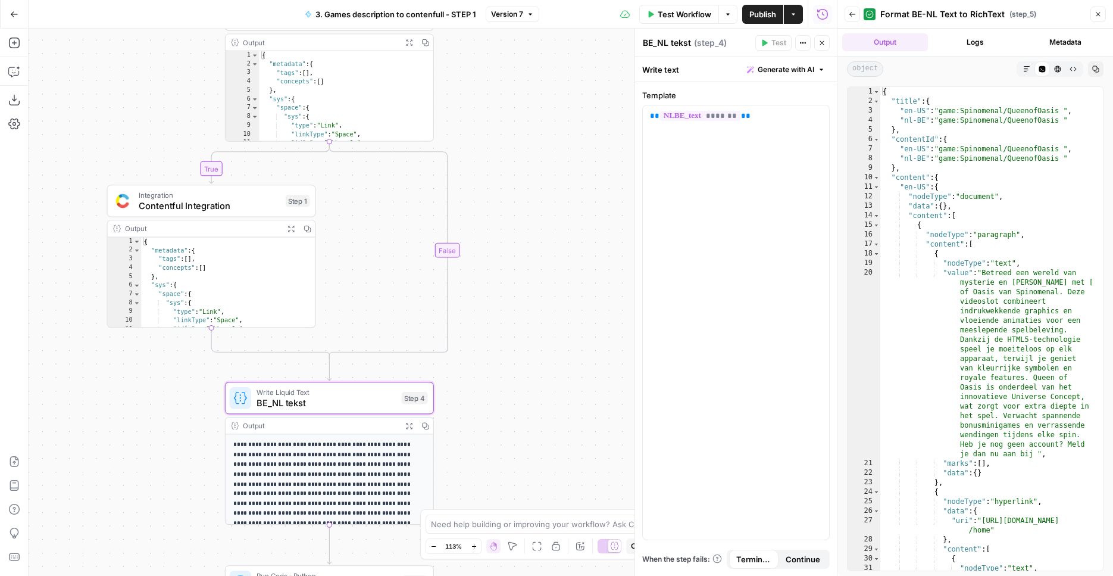
drag, startPoint x: 575, startPoint y: 330, endPoint x: 688, endPoint y: 222, distance: 156.2
click at [543, 427] on div "true true false false Workflow Set Inputs Inputs Condition Condition Step 11 Ou…" at bounding box center [433, 302] width 808 height 547
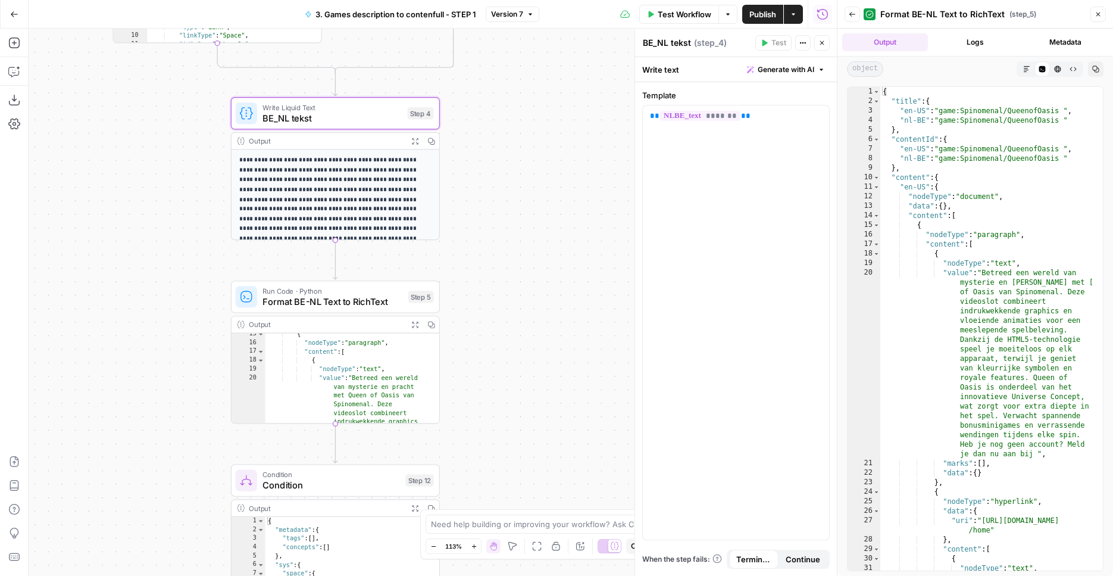
drag, startPoint x: 528, startPoint y: 350, endPoint x: 535, endPoint y: 63, distance: 287.0
click at [535, 63] on div "true true false false Workflow Set Inputs Inputs Condition Condition Step 11 Ou…" at bounding box center [433, 302] width 808 height 547
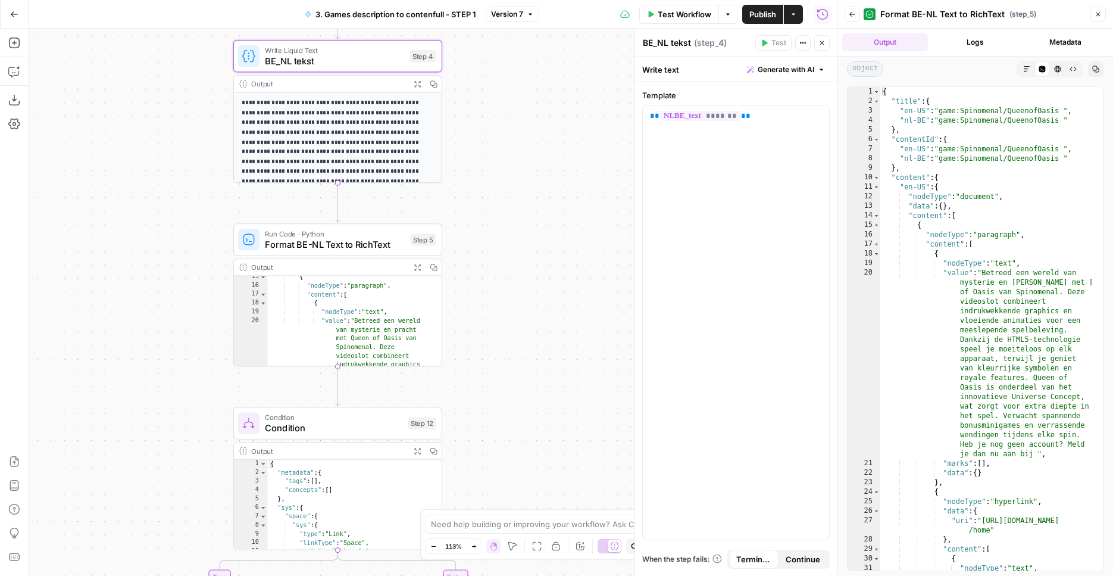
drag, startPoint x: 514, startPoint y: 214, endPoint x: 366, endPoint y: 197, distance: 149.2
click at [514, 144] on div "true true false false Workflow Set Inputs Inputs Condition Condition Step 11 Ou…" at bounding box center [433, 302] width 808 height 547
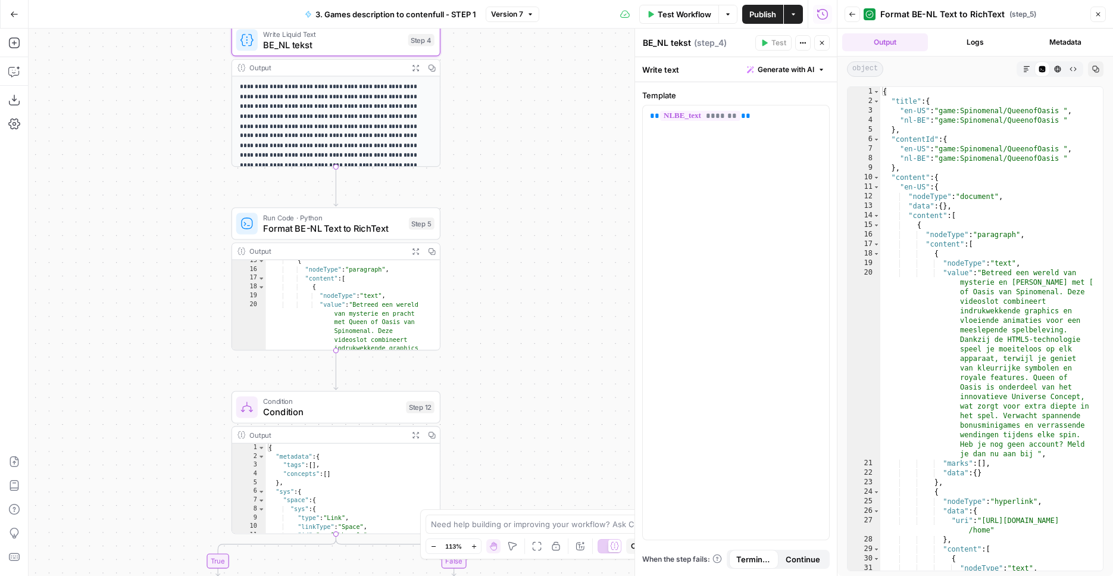
click at [314, 221] on span "Run Code · Python" at bounding box center [333, 217] width 140 height 11
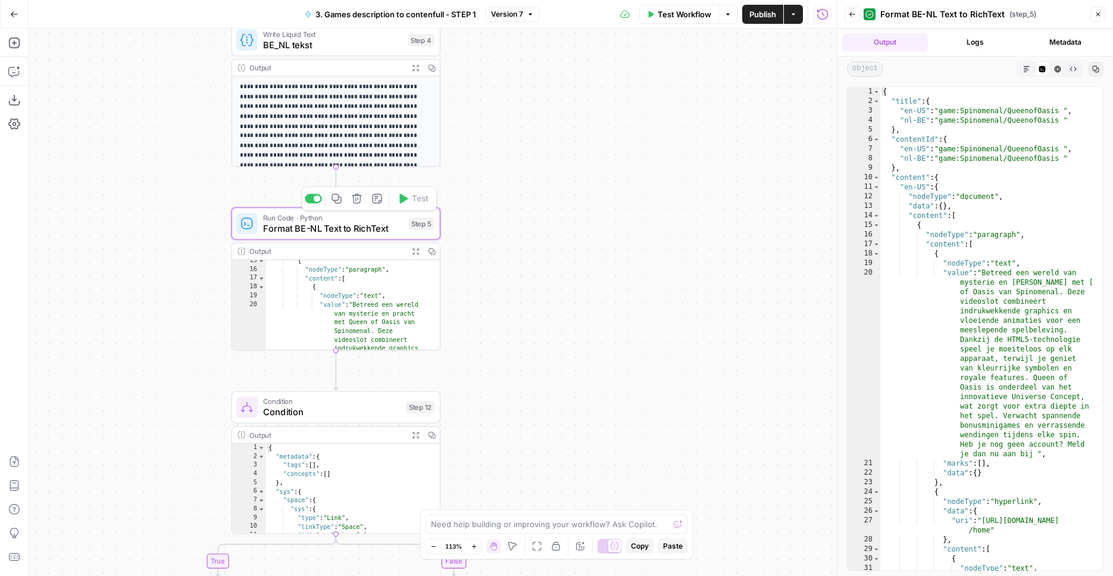
type textarea "Format BE-NL Text to RichText"
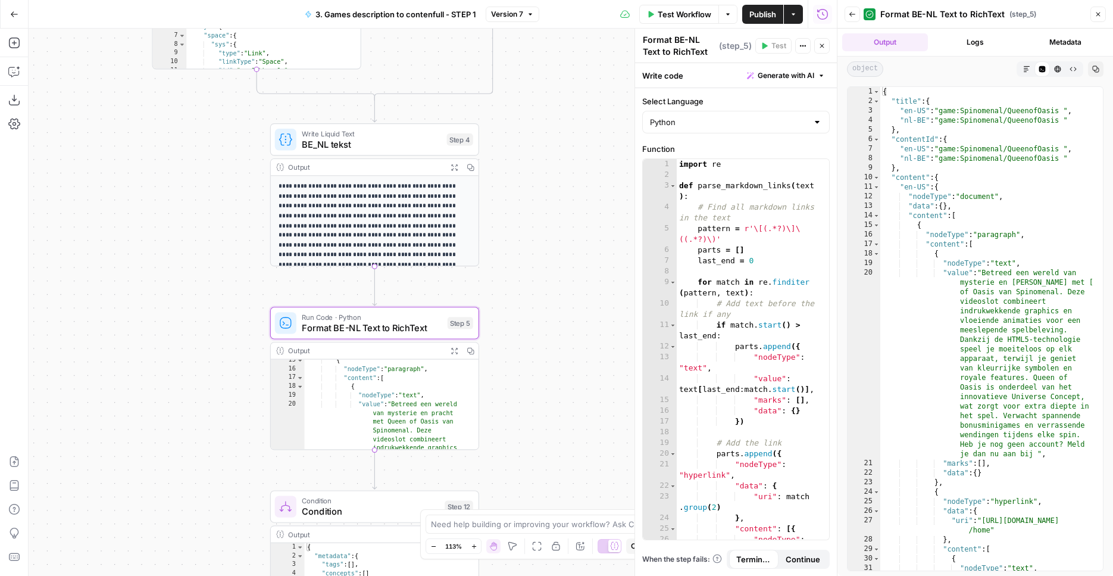
drag, startPoint x: 527, startPoint y: 205, endPoint x: 565, endPoint y: 304, distance: 105.7
click at [566, 305] on div "true true false false Workflow Set Inputs Inputs Condition Condition Step 11 Ou…" at bounding box center [433, 302] width 808 height 547
click at [377, 113] on icon "button" at bounding box center [375, 115] width 10 height 10
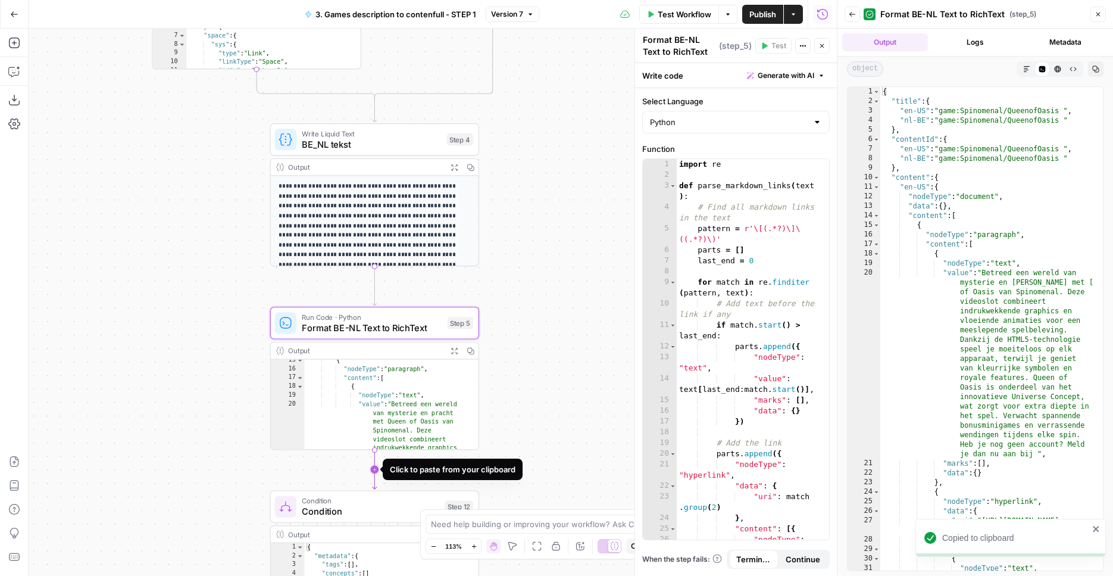
click at [377, 471] on icon "Edge from step_5 to step_12" at bounding box center [375, 468] width 4 height 39
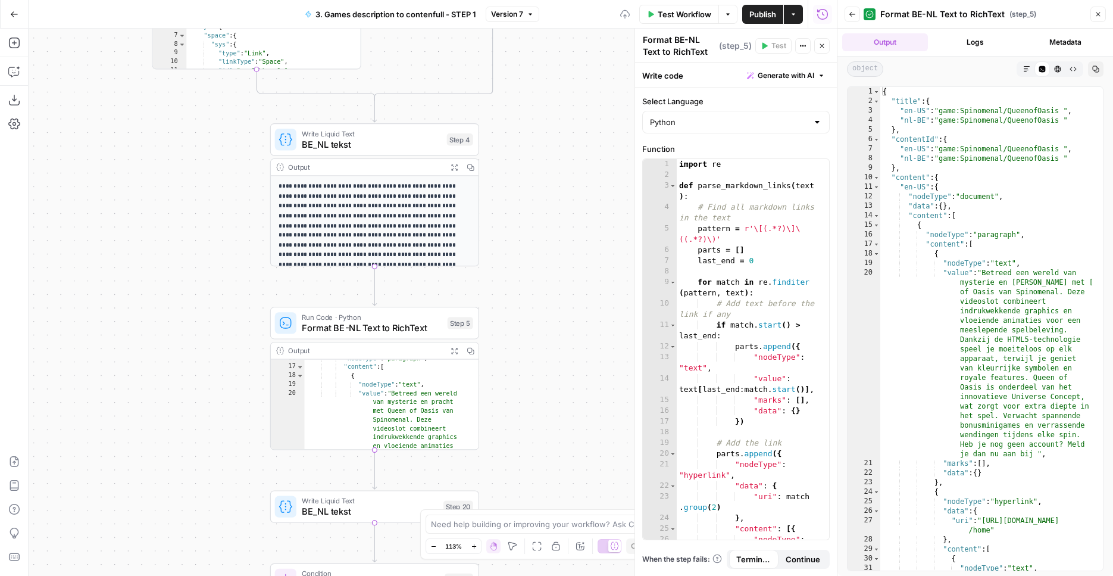
scroll to position [166, 0]
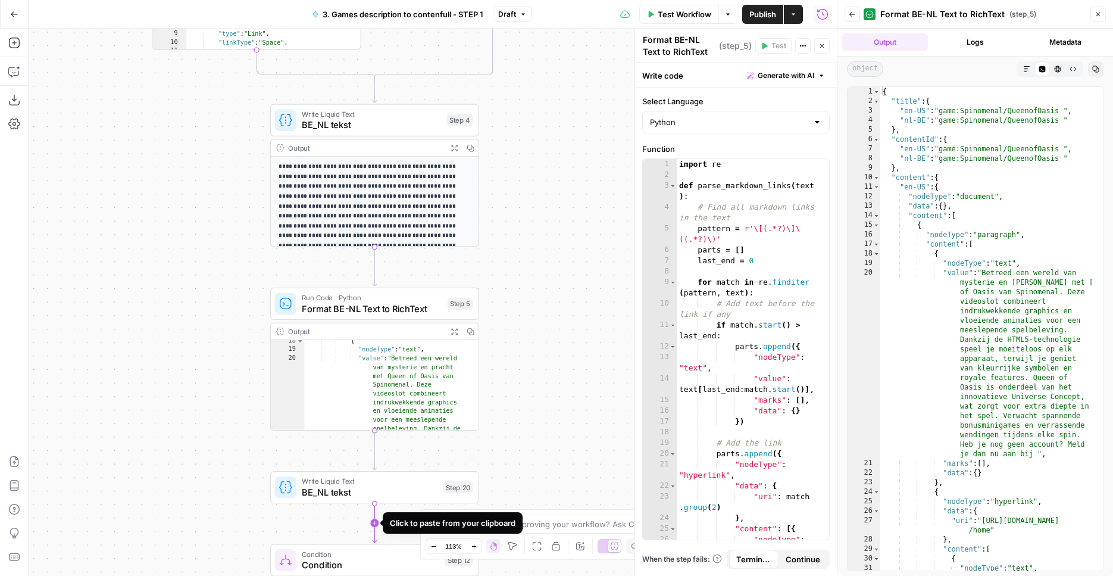
click at [373, 530] on icon "Edge from step_20 to step_12" at bounding box center [375, 522] width 4 height 39
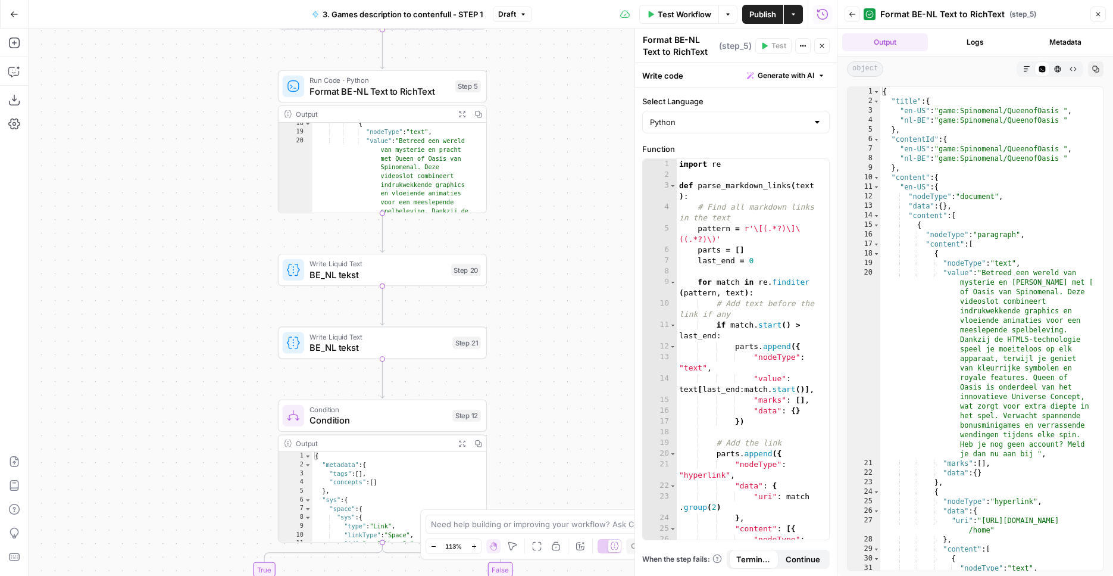
drag, startPoint x: 561, startPoint y: 349, endPoint x: 539, endPoint y: 160, distance: 191.1
click at [569, 129] on div "true true false false Workflow Set Inputs Inputs Condition Condition Step 11 Ou…" at bounding box center [433, 302] width 808 height 547
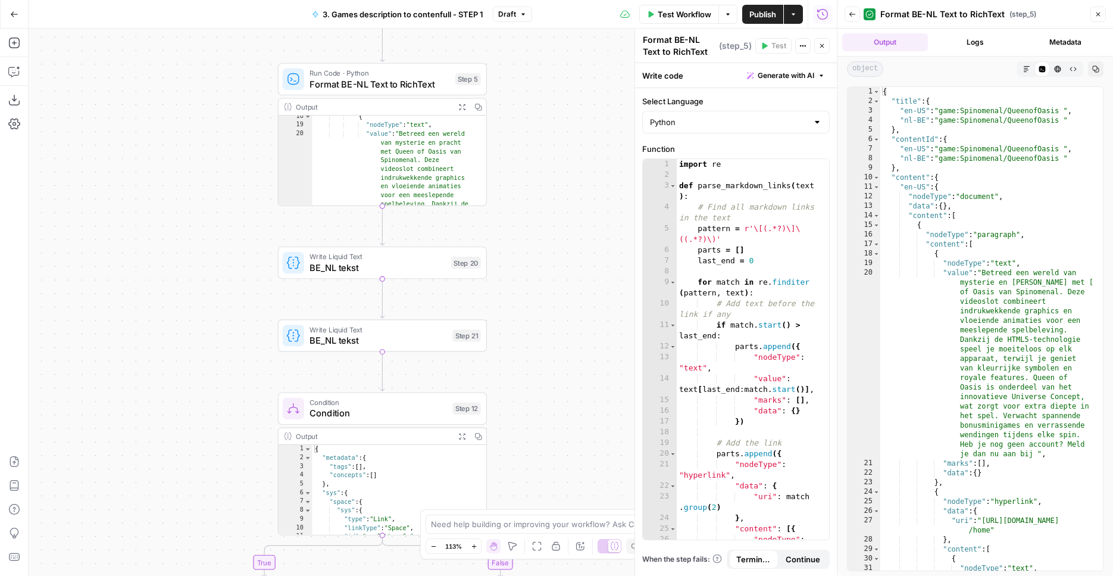
drag, startPoint x: 370, startPoint y: 274, endPoint x: 374, endPoint y: 254, distance: 21.4
click at [369, 274] on div "Write Liquid Text BE_NL tekst Step 20 Copy step Delete step Add Note Test" at bounding box center [382, 262] width 209 height 32
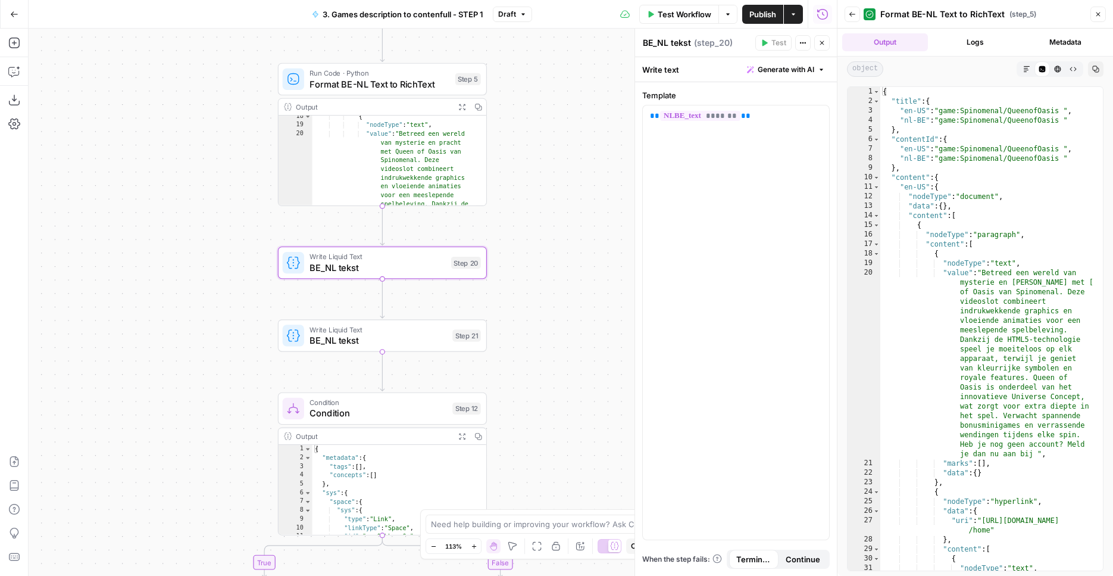
click at [672, 46] on textarea "BE_NL tekst" at bounding box center [667, 43] width 48 height 12
type textarea "BE_FR tekst"
click at [382, 348] on div "Write Liquid Text BE_NL tekst Step 21 Copy step Delete step Add Note Test" at bounding box center [382, 335] width 209 height 32
click at [667, 45] on textarea "BE_NL tekst" at bounding box center [667, 43] width 48 height 12
type textarea "BE_EN tekst"
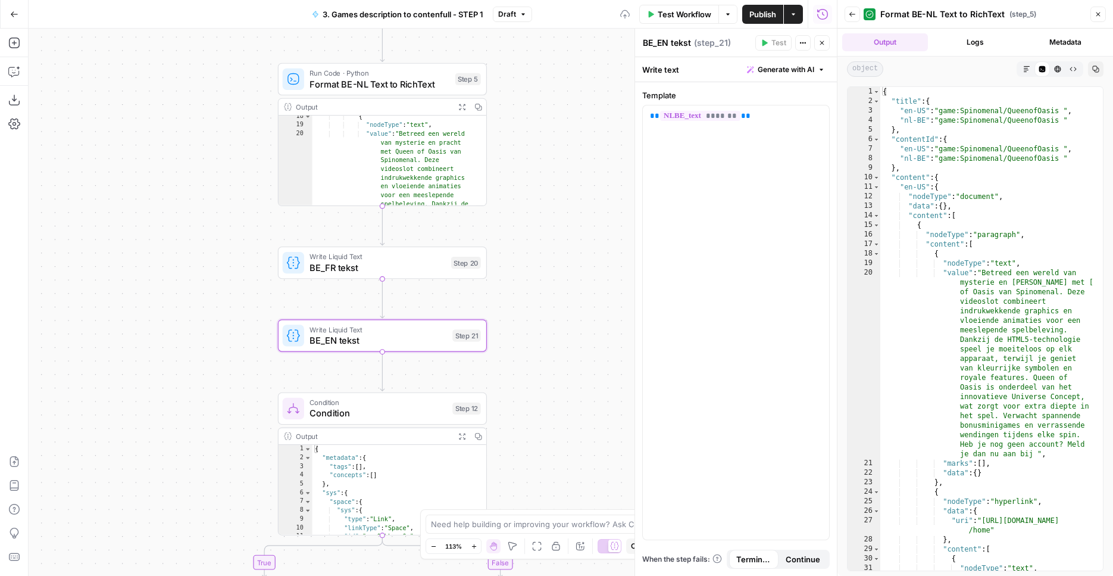
drag, startPoint x: 595, startPoint y: 277, endPoint x: 549, endPoint y: 271, distance: 46.7
click at [595, 277] on div "true true false false Workflow Set Inputs Inputs Condition Condition Step 11 Ou…" at bounding box center [433, 302] width 808 height 547
click at [395, 267] on span "BE_FR tekst" at bounding box center [377, 268] width 136 height 14
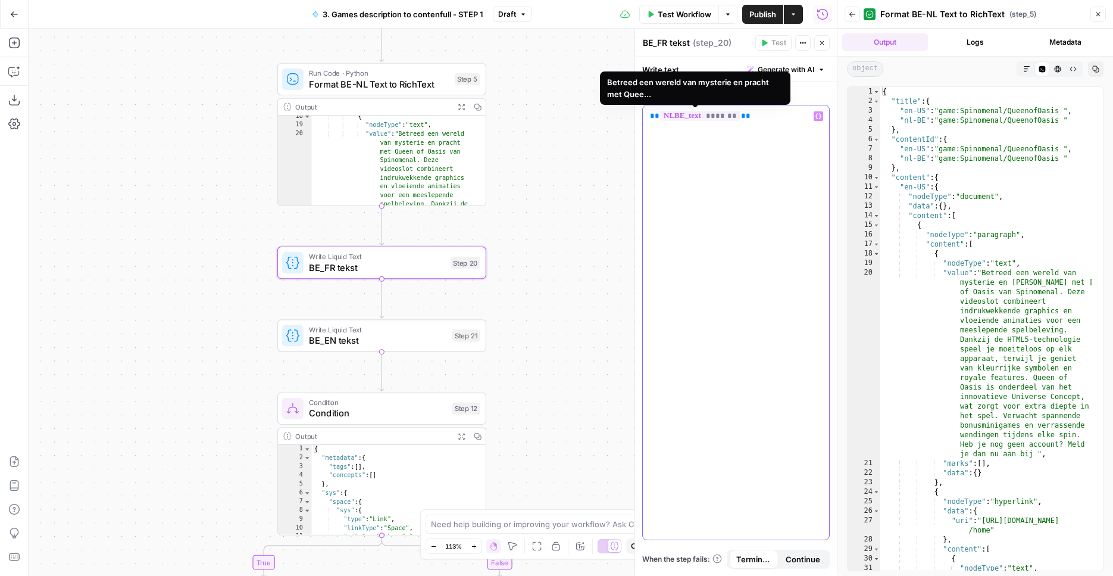
click at [676, 115] on span "*******" at bounding box center [700, 116] width 80 height 10
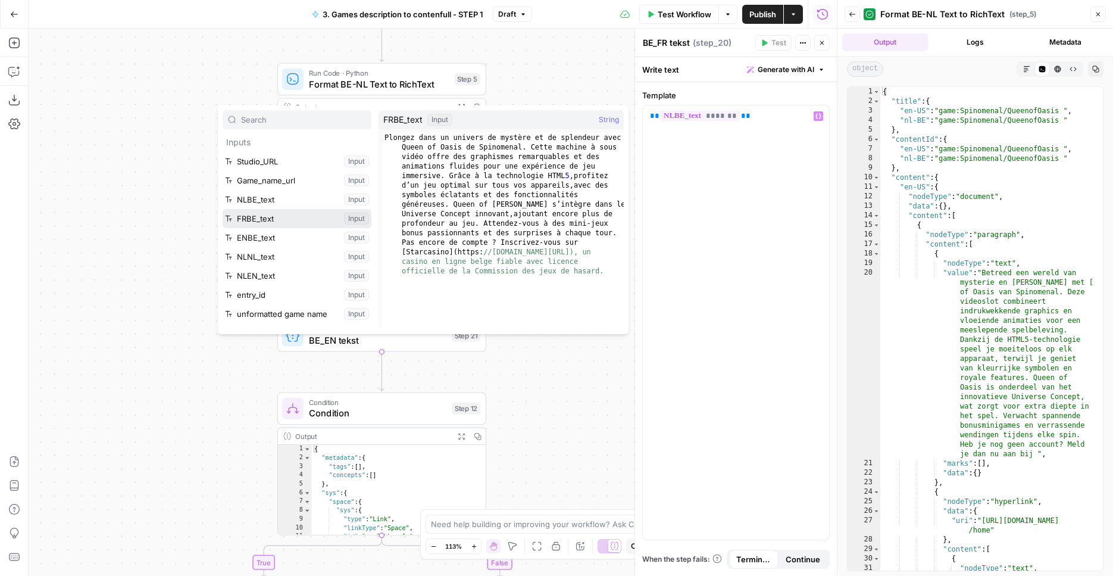
click at [273, 218] on button "Select variable FRBE_text" at bounding box center [297, 218] width 149 height 19
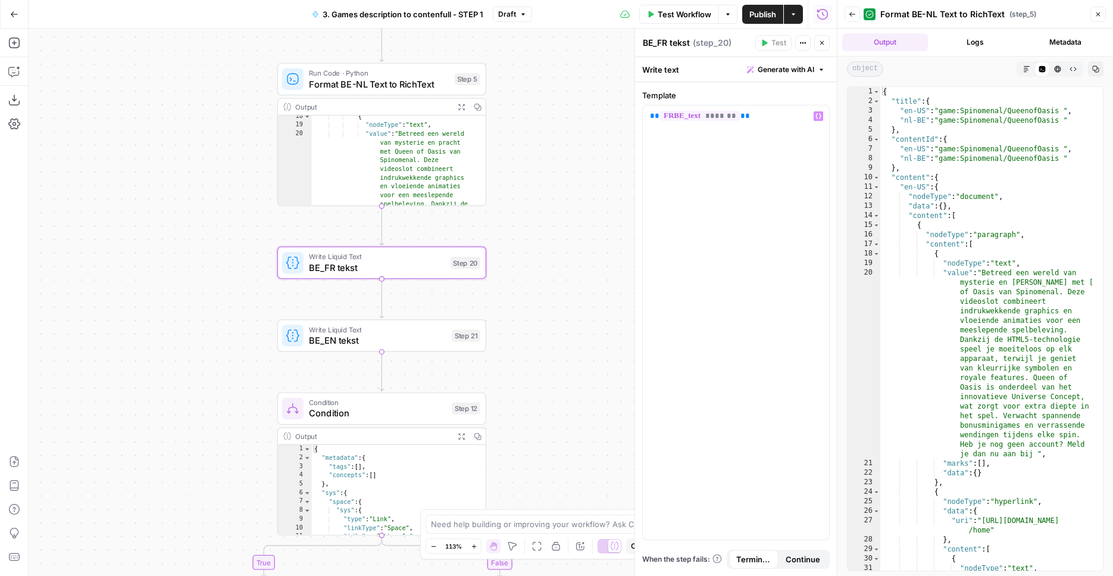
drag, startPoint x: 407, startPoint y: 340, endPoint x: 567, endPoint y: 296, distance: 166.1
click at [407, 340] on span "BE_EN tekst" at bounding box center [378, 340] width 138 height 14
click at [701, 114] on span "*******" at bounding box center [700, 116] width 80 height 10
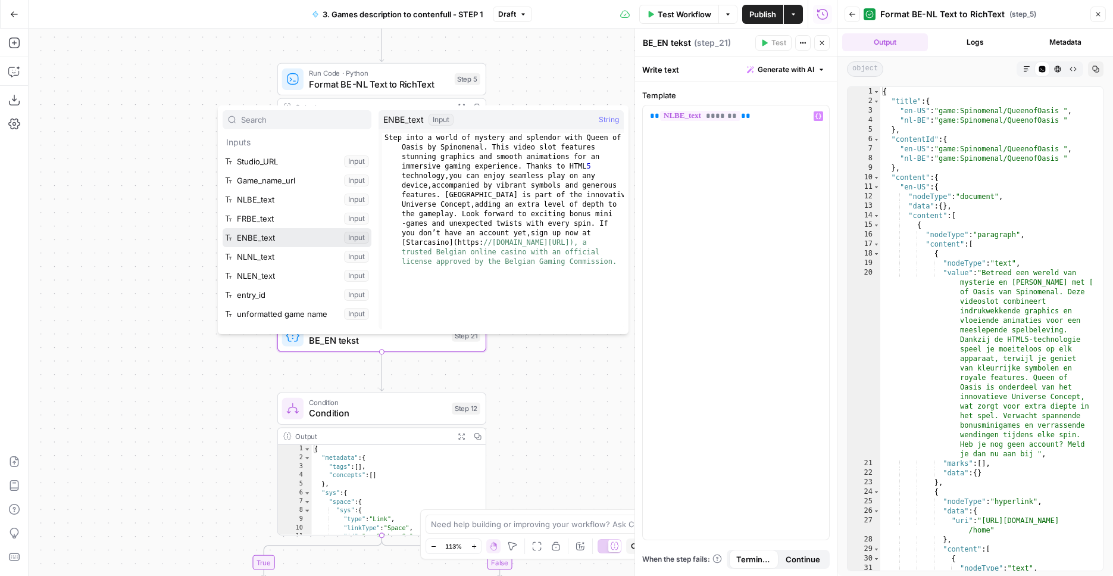
click at [273, 241] on button "Select variable ENBE_text" at bounding box center [297, 237] width 149 height 19
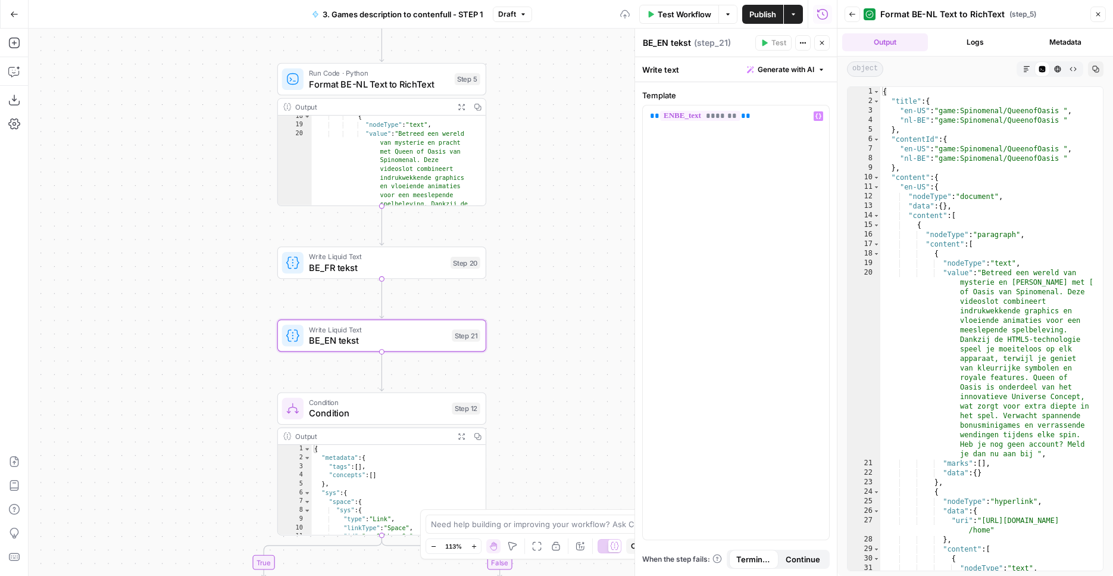
click at [541, 326] on div "true true false false Workflow Set Inputs Inputs Condition Condition Step 11 Ou…" at bounding box center [433, 302] width 808 height 547
click at [406, 267] on span "BE_FR tekst" at bounding box center [377, 268] width 136 height 14
drag, startPoint x: 457, startPoint y: 341, endPoint x: 460, endPoint y: 313, distance: 28.2
click at [455, 342] on div "Write Liquid Text BE_EN tekst Step 21 Copy step Delete step Add Note Test" at bounding box center [381, 335] width 198 height 23
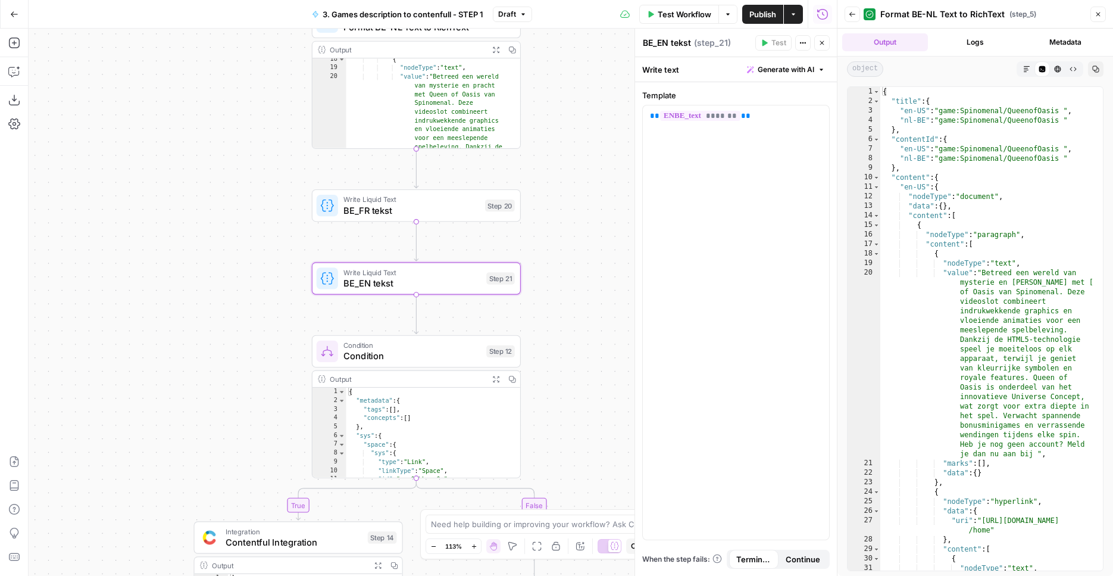
drag, startPoint x: 524, startPoint y: 268, endPoint x: 558, endPoint y: 211, distance: 66.8
click at [558, 211] on div "true true false false Workflow Set Inputs Inputs Condition Condition Step 11 Ou…" at bounding box center [433, 302] width 808 height 547
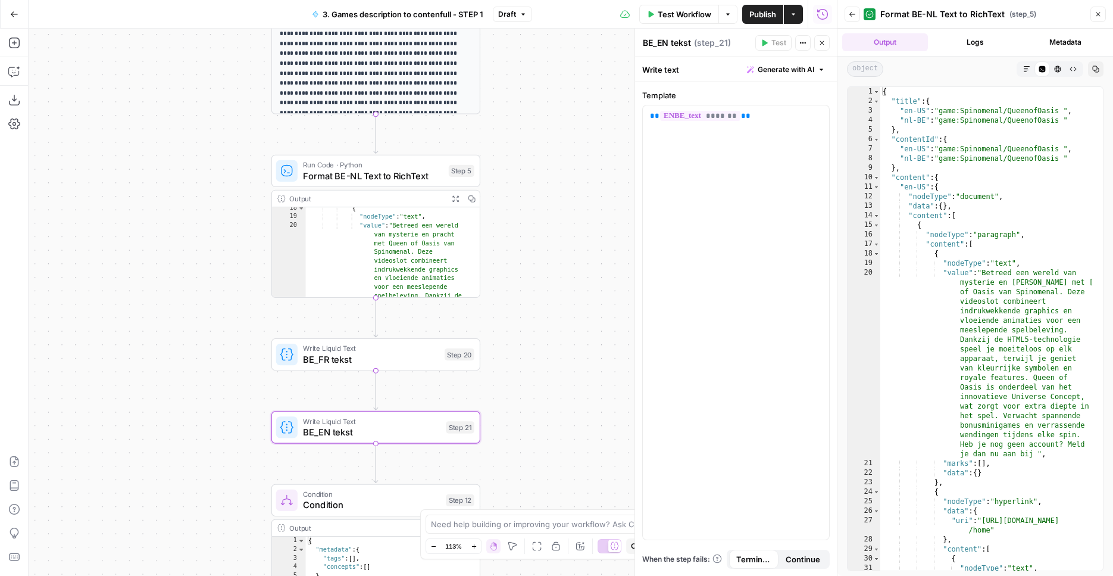
drag, startPoint x: 566, startPoint y: 163, endPoint x: 515, endPoint y: 281, distance: 128.5
click at [526, 312] on div "true true false false Workflow Set Inputs Inputs Condition Condition Step 11 Ou…" at bounding box center [433, 302] width 808 height 547
click at [374, 149] on icon "button" at bounding box center [376, 146] width 10 height 10
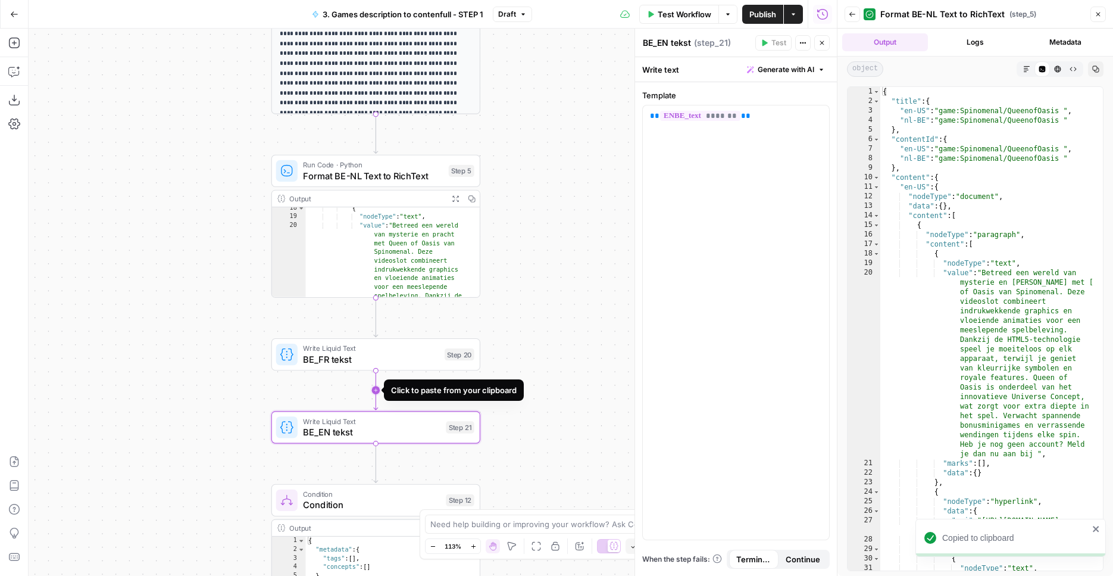
drag, startPoint x: 377, startPoint y: 388, endPoint x: 394, endPoint y: 474, distance: 88.0
click at [377, 388] on icon "Edge from step_20 to step_21" at bounding box center [376, 389] width 4 height 39
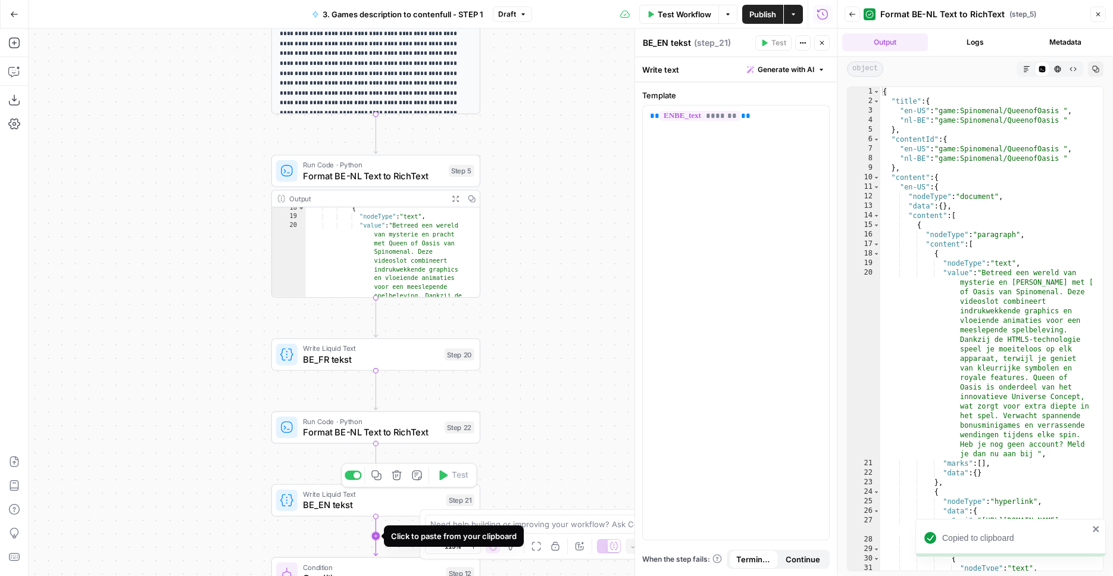
click at [376, 541] on icon "Edge from step_21 to step_12" at bounding box center [376, 535] width 4 height 39
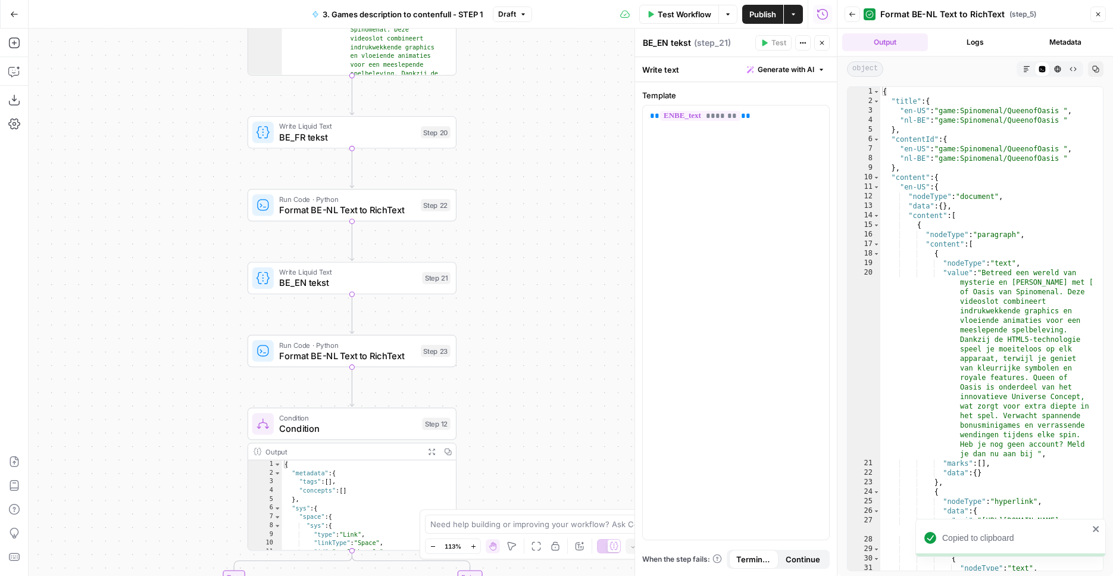
drag, startPoint x: 580, startPoint y: 348, endPoint x: 557, endPoint y: 122, distance: 227.4
click at [557, 122] on div "true true false false Workflow Set Inputs Inputs Condition Condition Step 11 Ou…" at bounding box center [433, 302] width 808 height 547
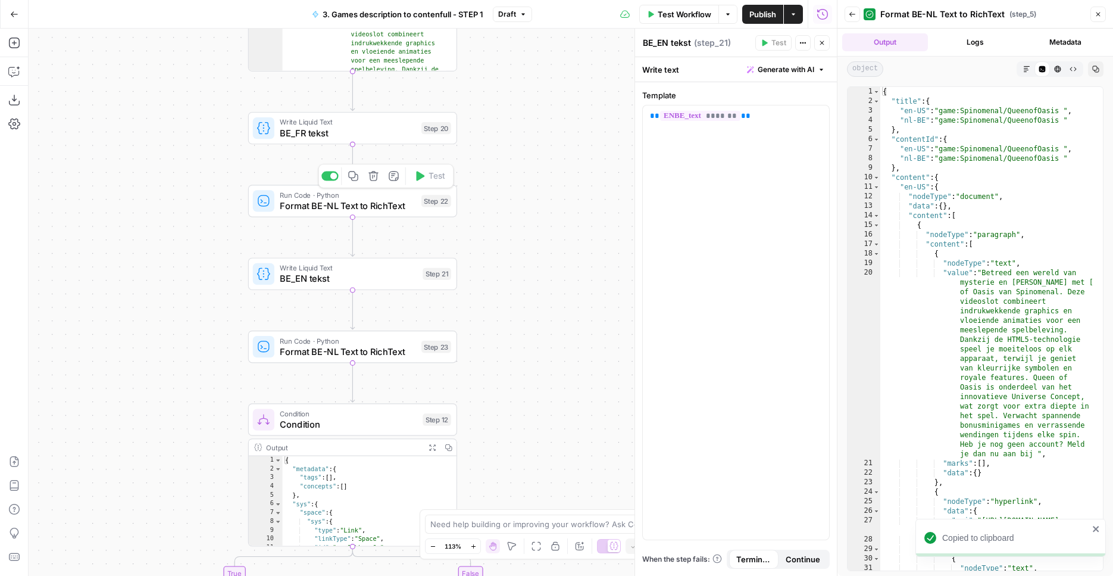
click at [383, 196] on span "Run Code · Python" at bounding box center [348, 194] width 136 height 11
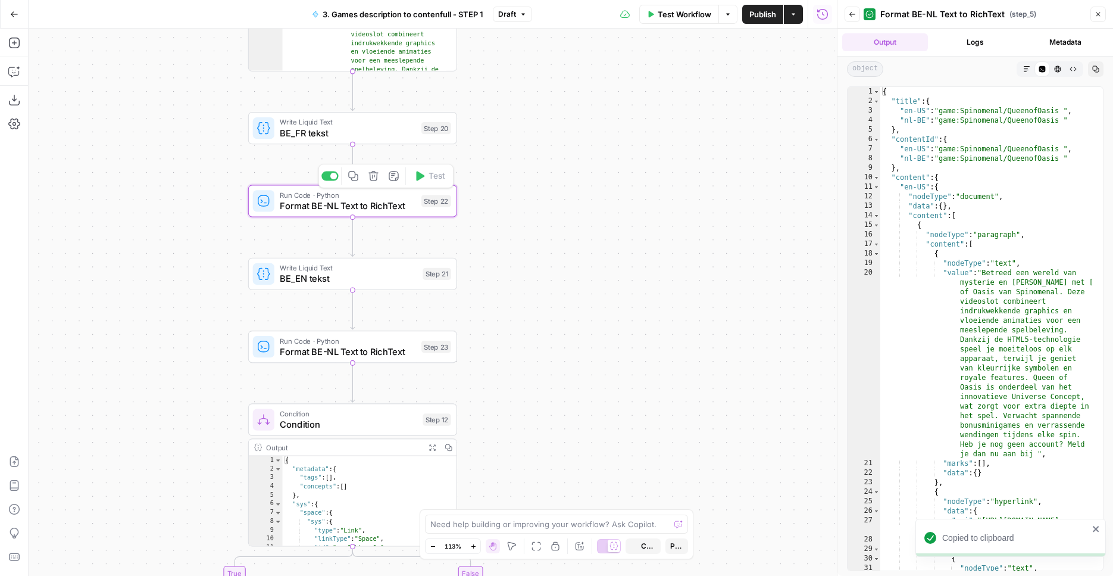
type textarea "Format BE-NL Text to RichText"
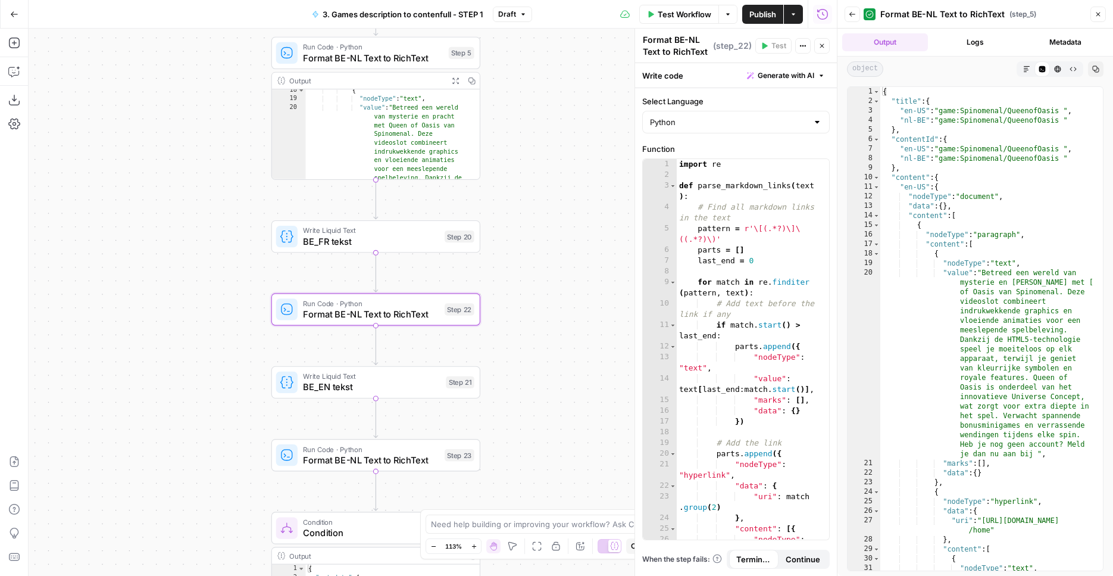
drag, startPoint x: 508, startPoint y: 134, endPoint x: 551, endPoint y: 248, distance: 122.1
click at [530, 242] on div "true true false false Workflow Set Inputs Inputs Condition Condition Step 11 Ou…" at bounding box center [433, 302] width 808 height 547
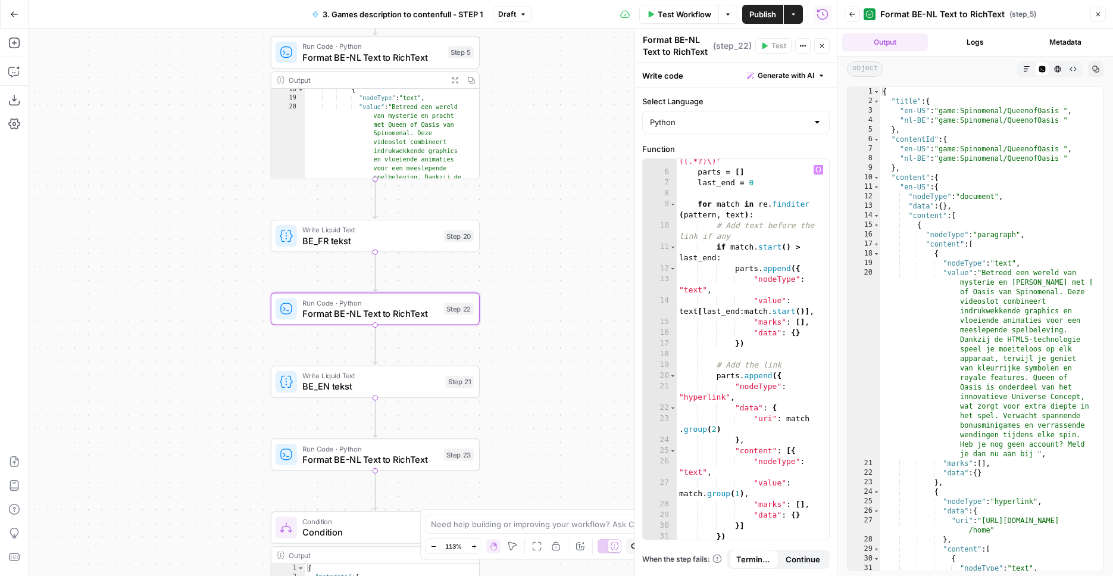
scroll to position [78, 0]
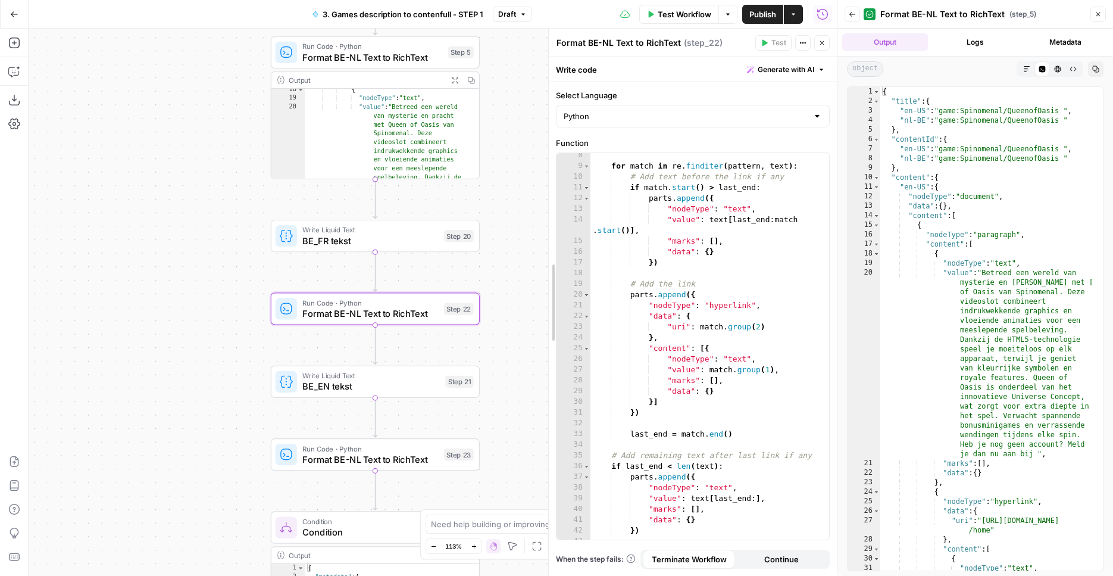
drag, startPoint x: 634, startPoint y: 339, endPoint x: 622, endPoint y: 328, distance: 16.5
click at [545, 343] on div at bounding box center [549, 302] width 12 height 547
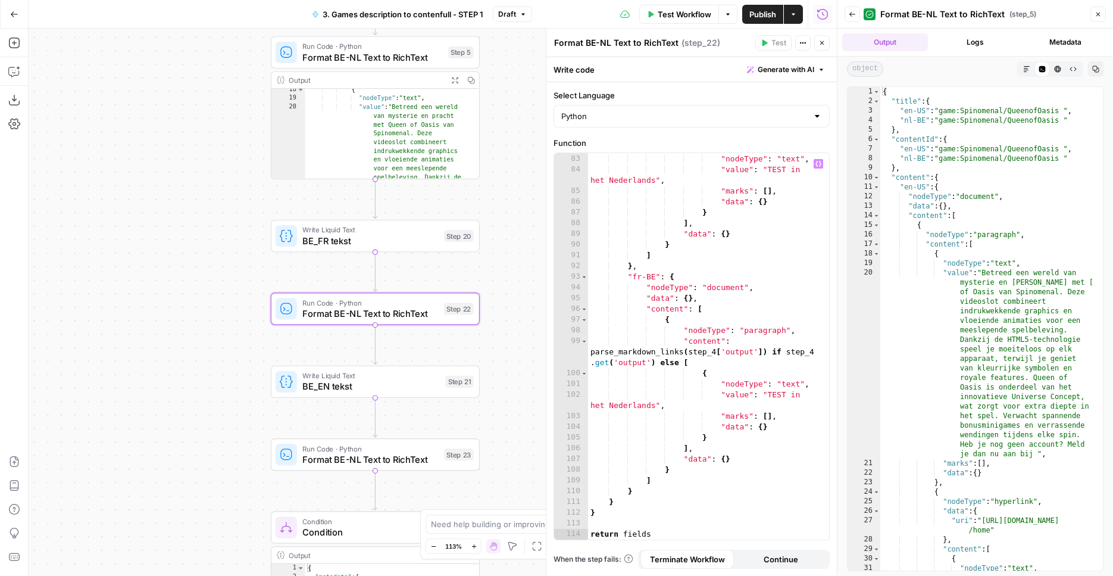
scroll to position [985, 0]
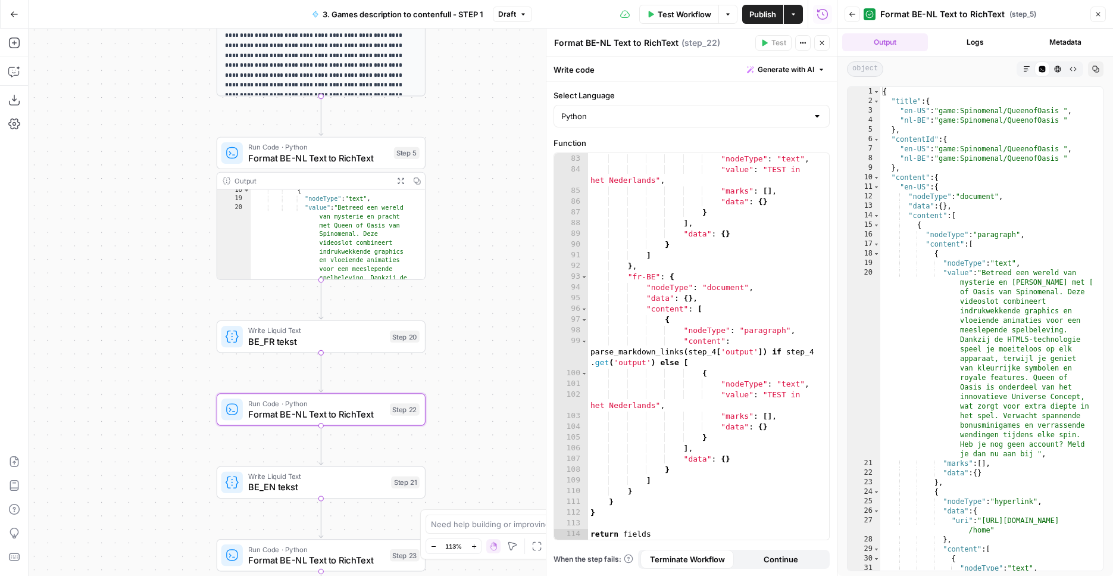
drag, startPoint x: 513, startPoint y: 133, endPoint x: 464, endPoint y: 215, distance: 95.9
click at [461, 214] on div "true true false false Workflow Set Inputs Inputs Condition Condition Step 11 Ou…" at bounding box center [433, 302] width 808 height 547
click at [809, 354] on div "{ "nodeType" : "text" , "value" : "TEST in het Nederlands" , "marks" : [ ] , "d…" at bounding box center [704, 347] width 232 height 408
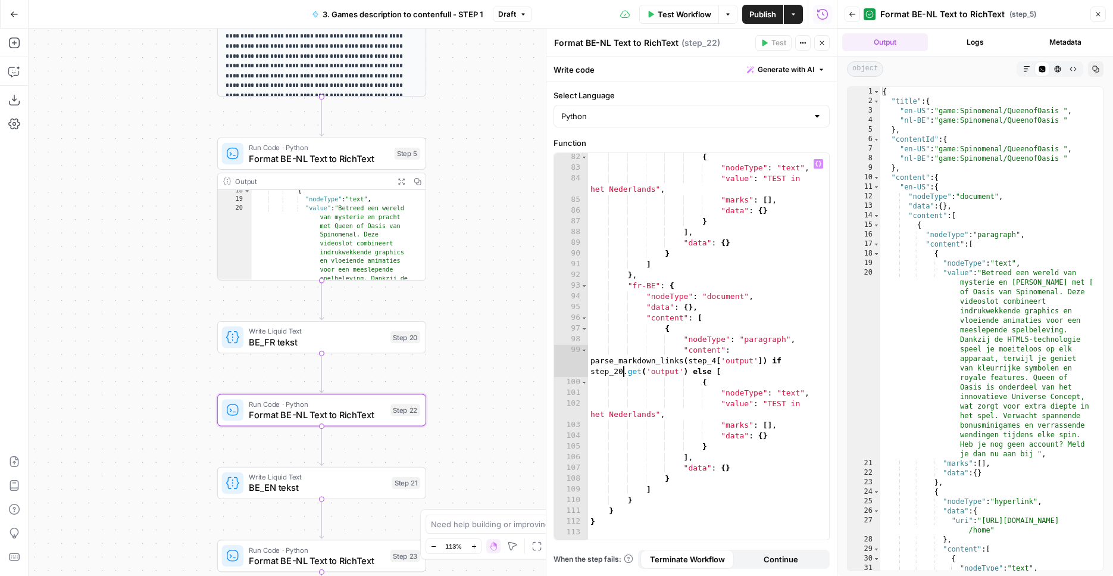
click at [717, 359] on div "{ "nodeType" : "text" , "value" : "TEST in het Nederlands" , "marks" : [ ] , "d…" at bounding box center [704, 356] width 232 height 408
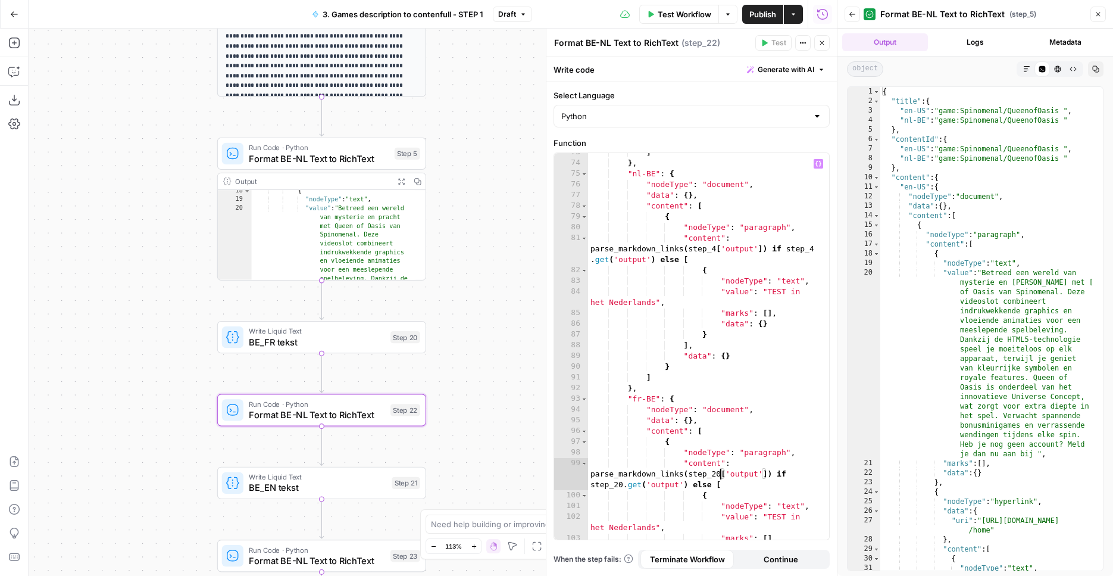
scroll to position [786, 0]
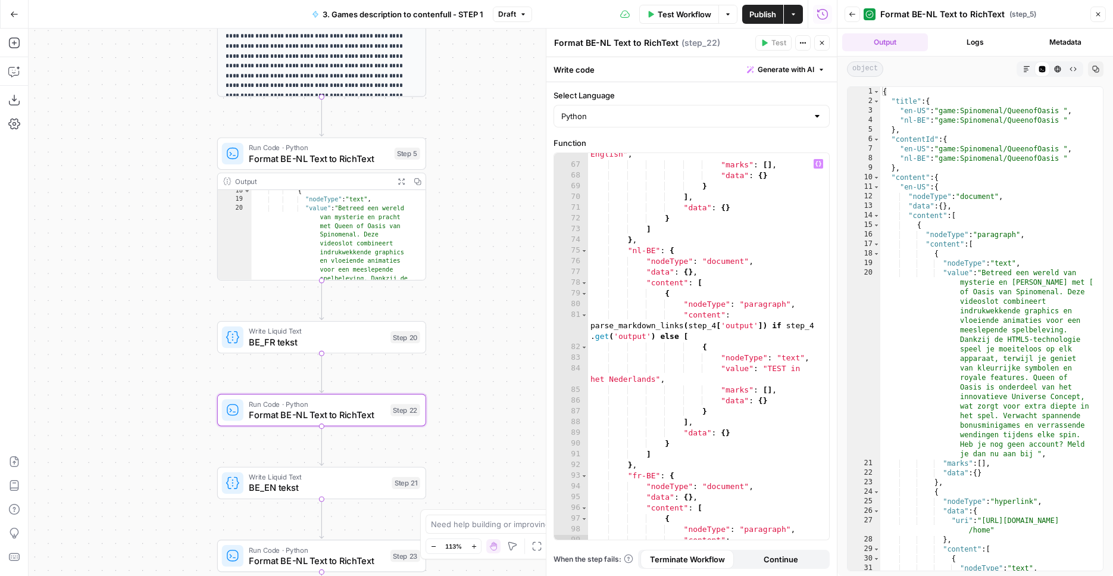
click at [719, 323] on div ""value" : "TEST in English" , "marks" : [ ] , "data" : { } } ] , "data" : { } }…" at bounding box center [704, 358] width 232 height 440
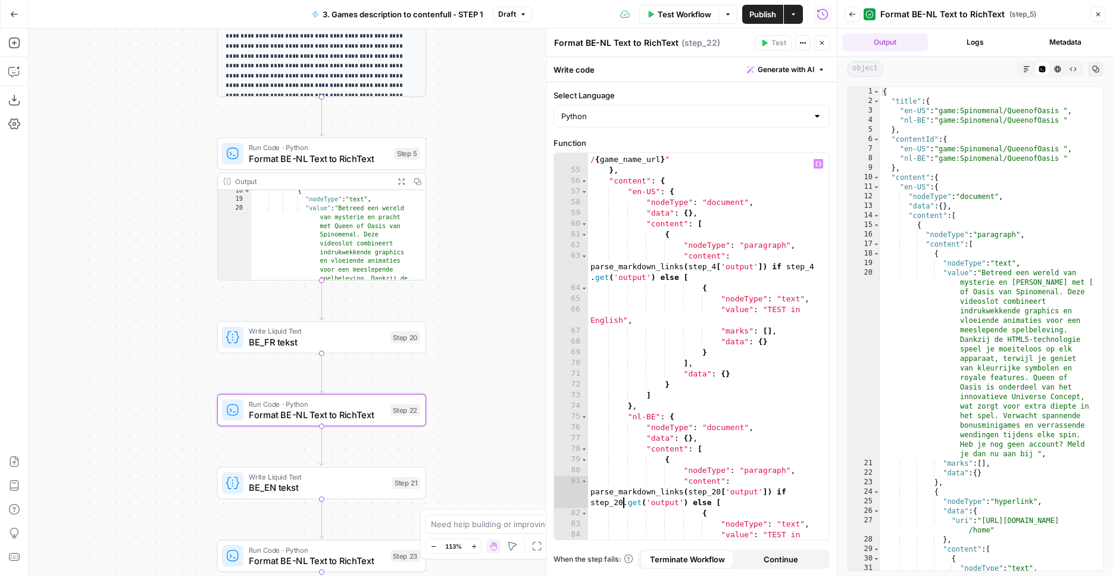
scroll to position [597, 0]
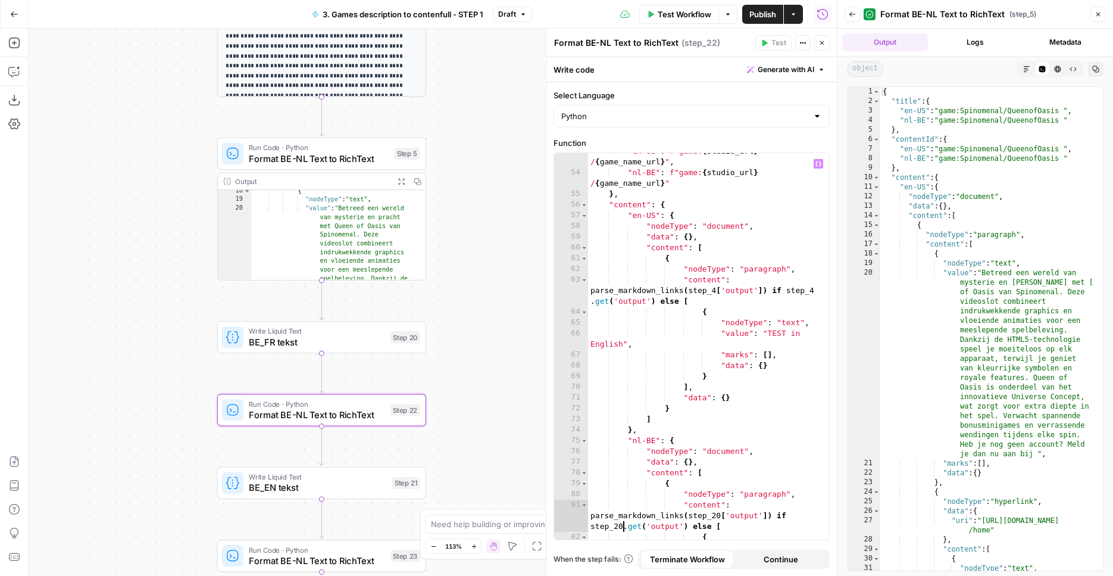
click at [715, 292] on div ""en-US" : f"game: { studio_url } / { game_name_url } " , "nl-BE" : f"game: { st…" at bounding box center [704, 355] width 232 height 419
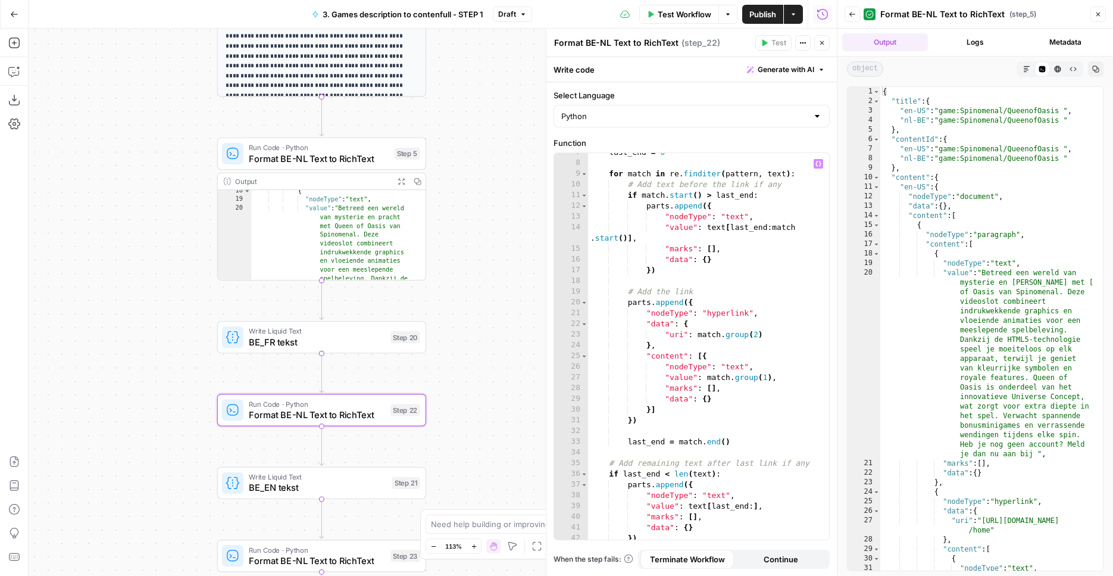
scroll to position [0, 0]
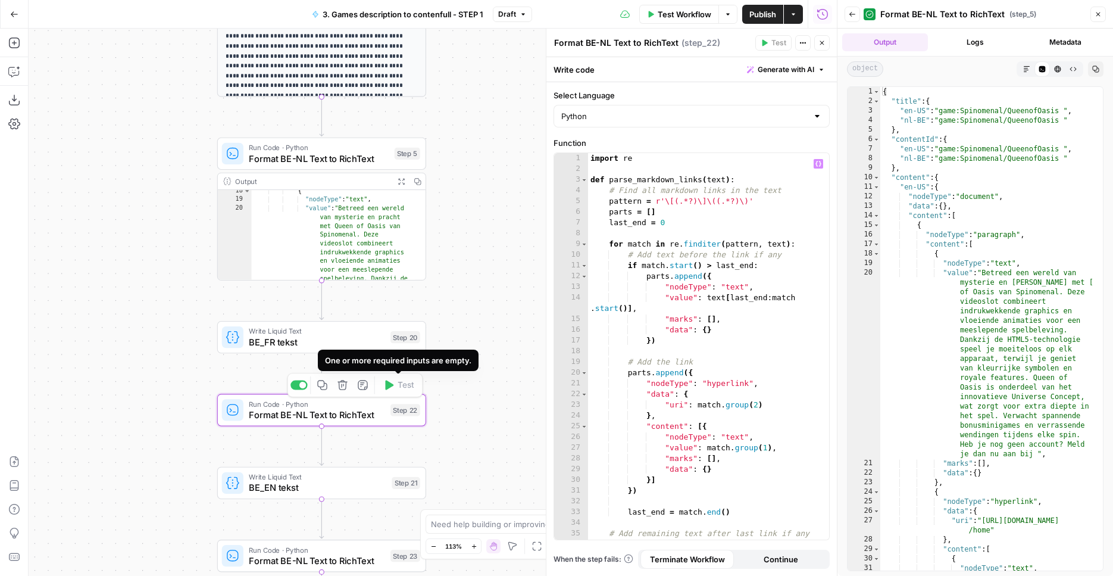
type textarea "**********"
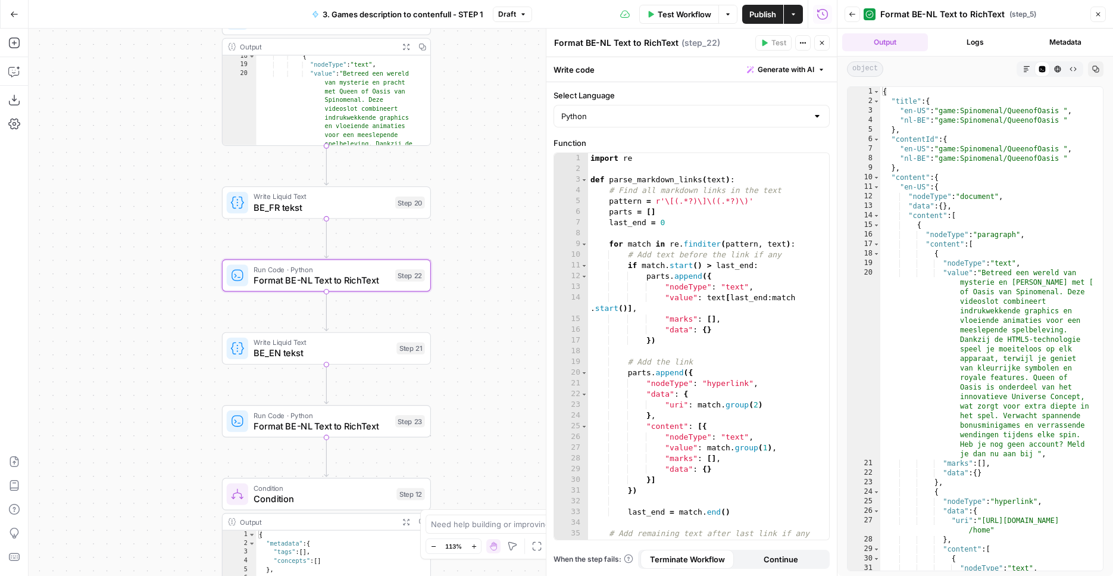
drag, startPoint x: 493, startPoint y: 349, endPoint x: 480, endPoint y: 232, distance: 118.6
click at [498, 214] on div "true true false false Workflow Set Inputs Inputs Condition Condition Step 11 Ou…" at bounding box center [433, 302] width 808 height 547
click at [385, 426] on span "Format BE-NL Text to RichText" at bounding box center [322, 425] width 136 height 14
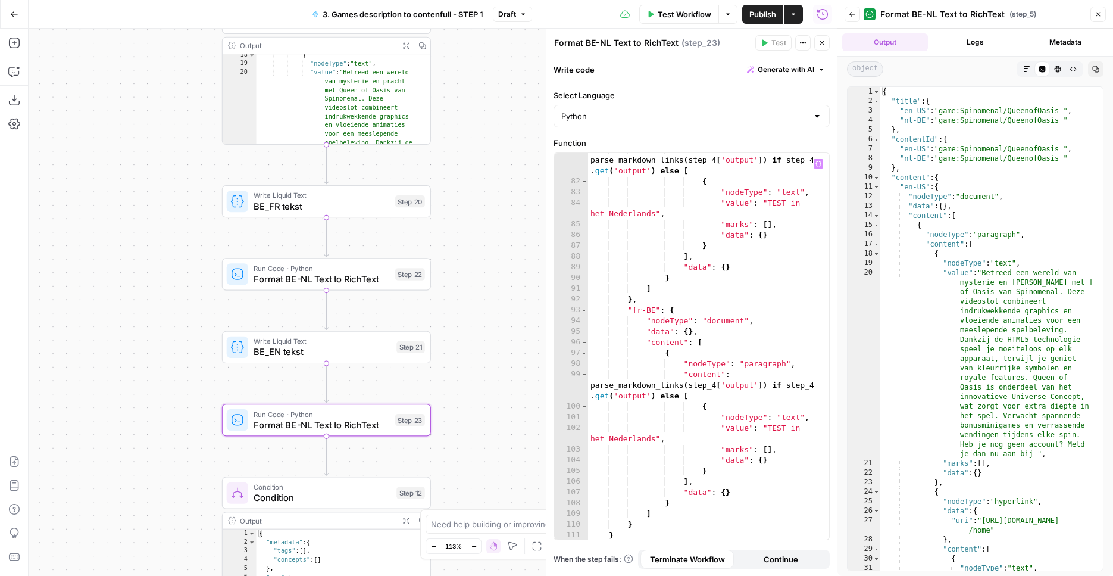
scroll to position [985, 0]
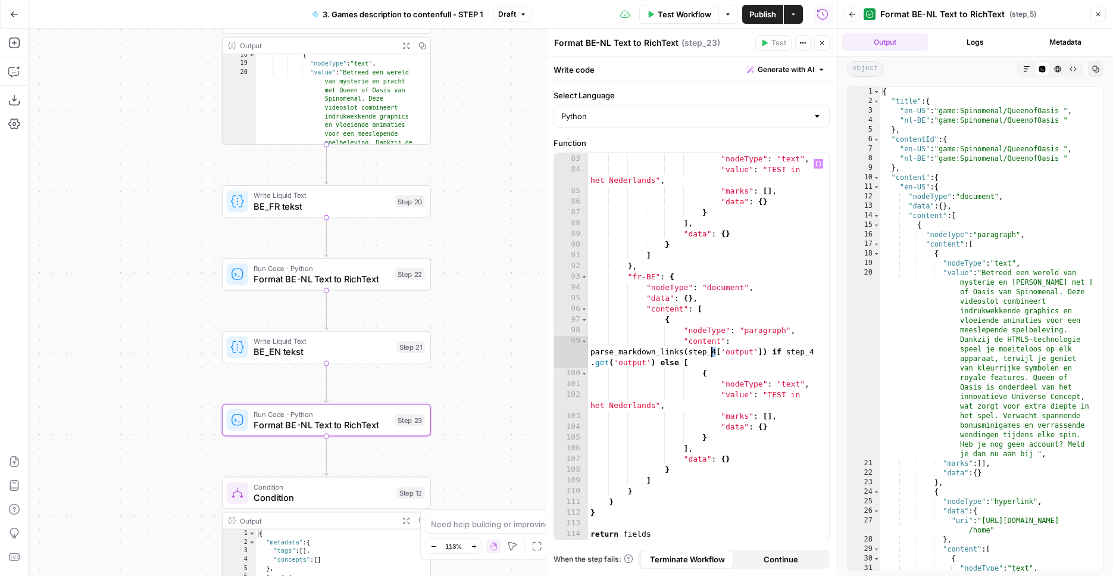
click at [710, 353] on div "{ "nodeType" : "text" , "value" : "TEST in het Nederlands" , "marks" : [ ] , "d…" at bounding box center [704, 347] width 232 height 408
click at [615, 361] on div "{ "nodeType" : "text" , "value" : "TEST in het Nederlands" , "marks" : [ ] , "d…" at bounding box center [704, 347] width 232 height 408
click at [697, 296] on div "{ "nodeType" : "text" , "value" : "TEST in het Nederlands" , "marks" : [ ] , "d…" at bounding box center [704, 347] width 232 height 408
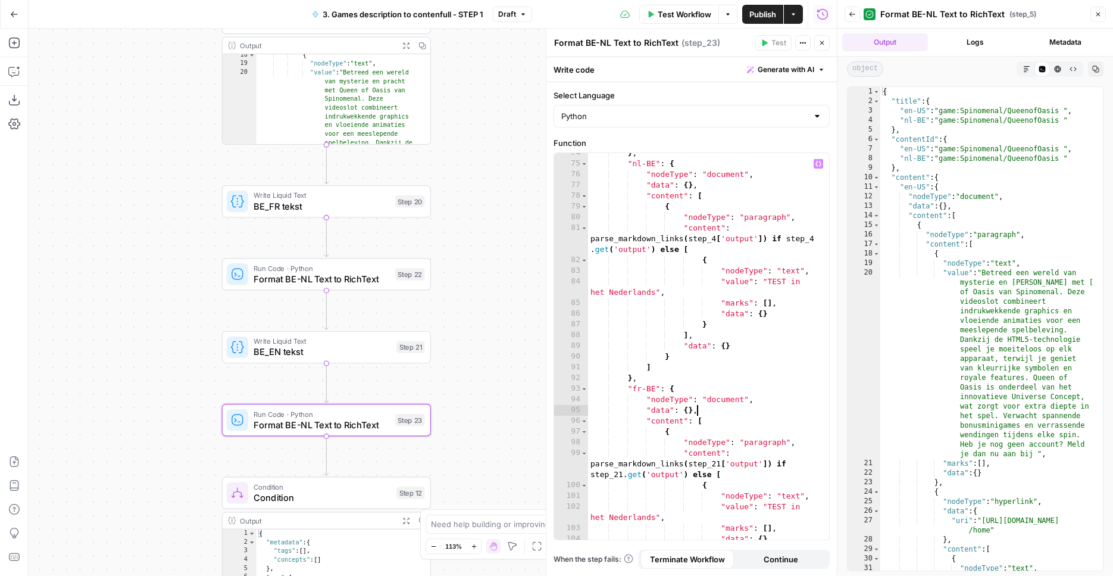
scroll to position [839, 0]
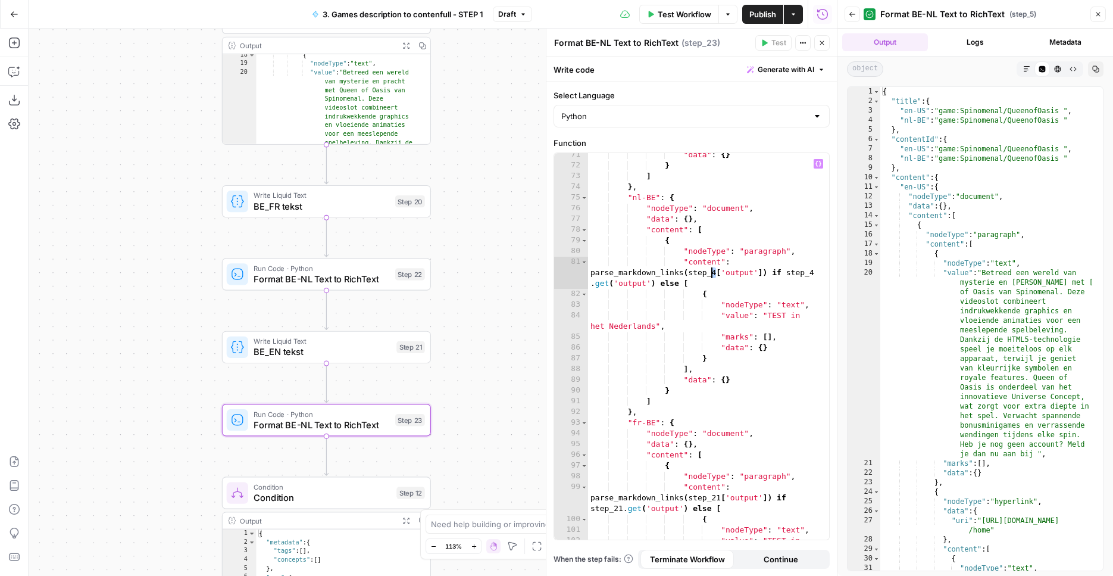
click at [710, 274] on div ""data" : { } } ] } , "nl-BE" : { "nodeType" : "document" , "data" : { } , "cont…" at bounding box center [704, 358] width 232 height 419
click at [618, 280] on div ""data" : { } } ] } , "nl-BE" : { "nodeType" : "document" , "data" : { } , "cont…" at bounding box center [704, 358] width 232 height 419
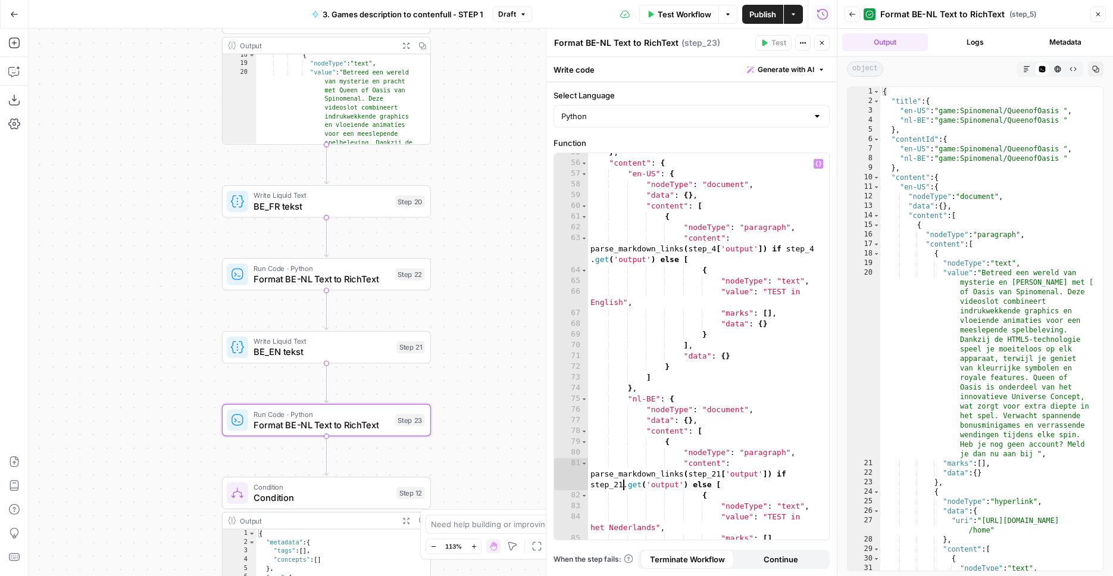
scroll to position [453, 0]
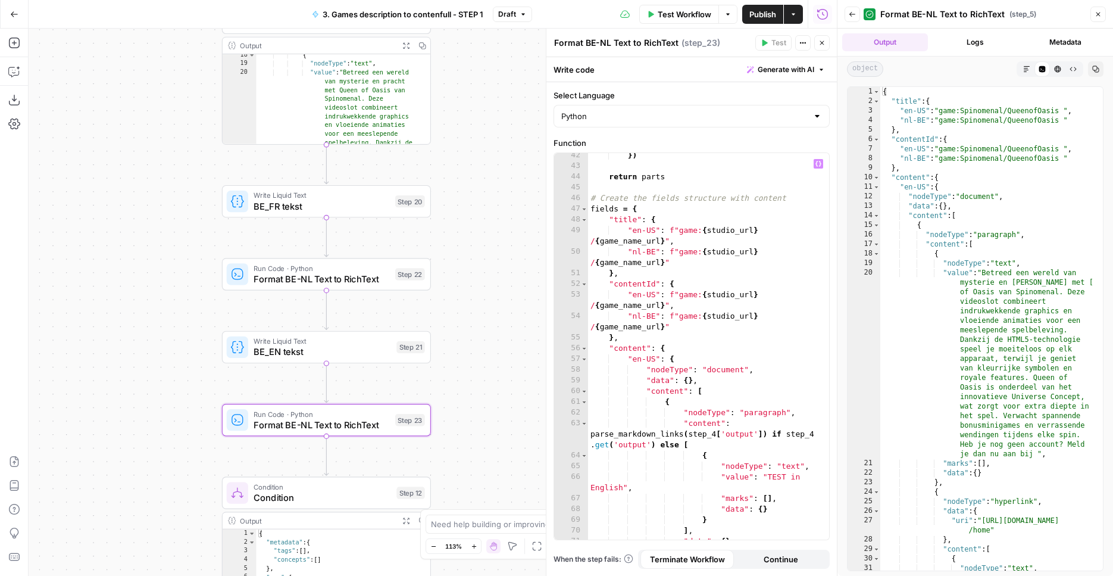
click at [714, 435] on div "}) return parts # Create the fields structure with content fields = { "title" :…" at bounding box center [704, 354] width 232 height 408
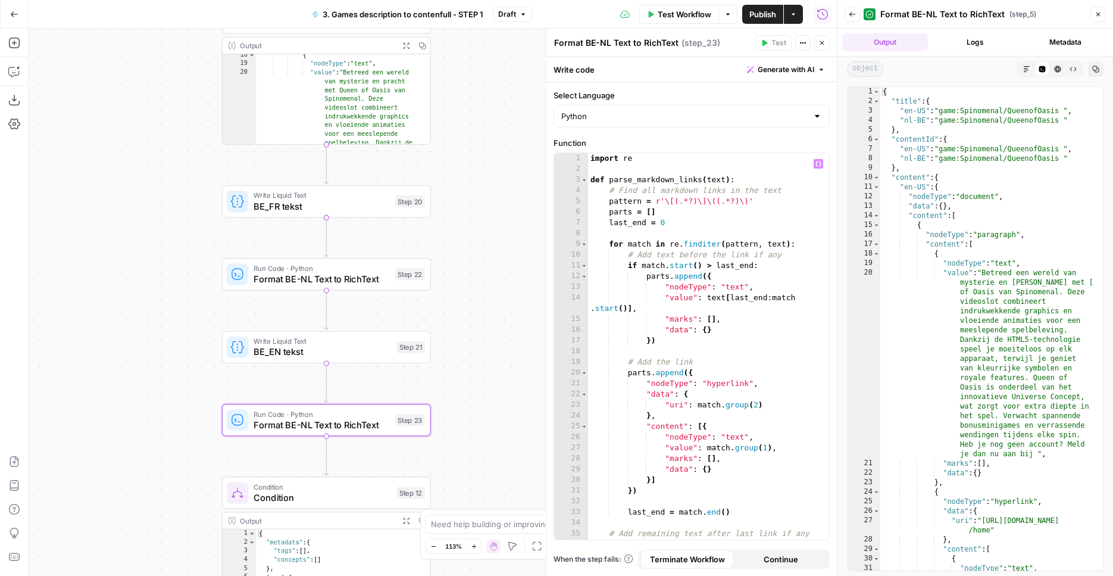
scroll to position [0, 0]
type textarea "**********"
click at [482, 347] on div "true true false false Workflow Set Inputs Inputs Condition Condition Step 11 Ou…" at bounding box center [433, 302] width 808 height 547
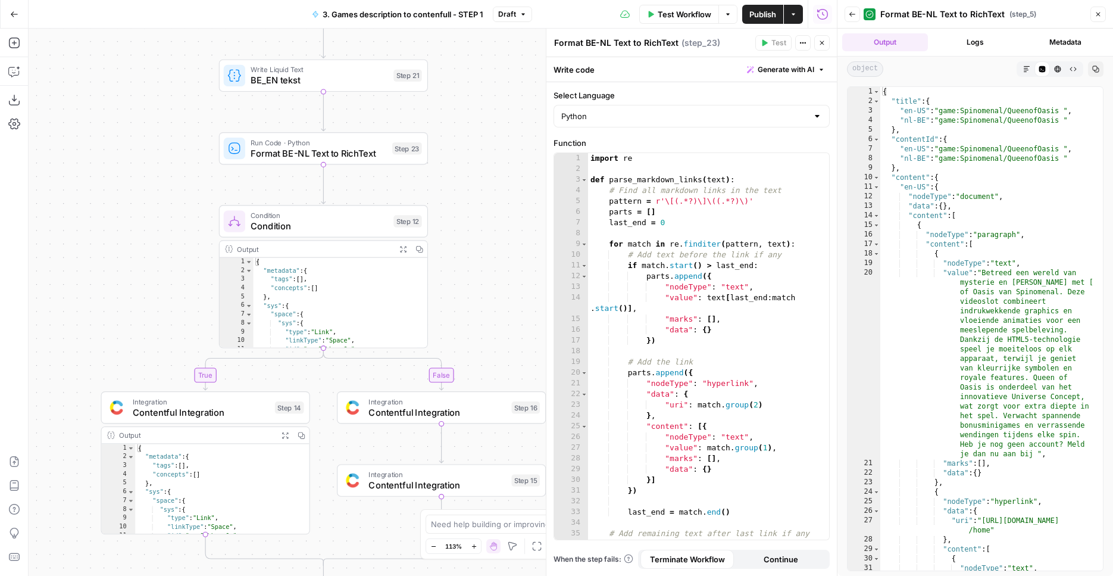
drag, startPoint x: 499, startPoint y: 400, endPoint x: 496, endPoint y: 129, distance: 271.5
click at [496, 129] on div "true true false false Workflow Set Inputs Inputs Condition Condition Step 11 Ou…" at bounding box center [433, 302] width 808 height 547
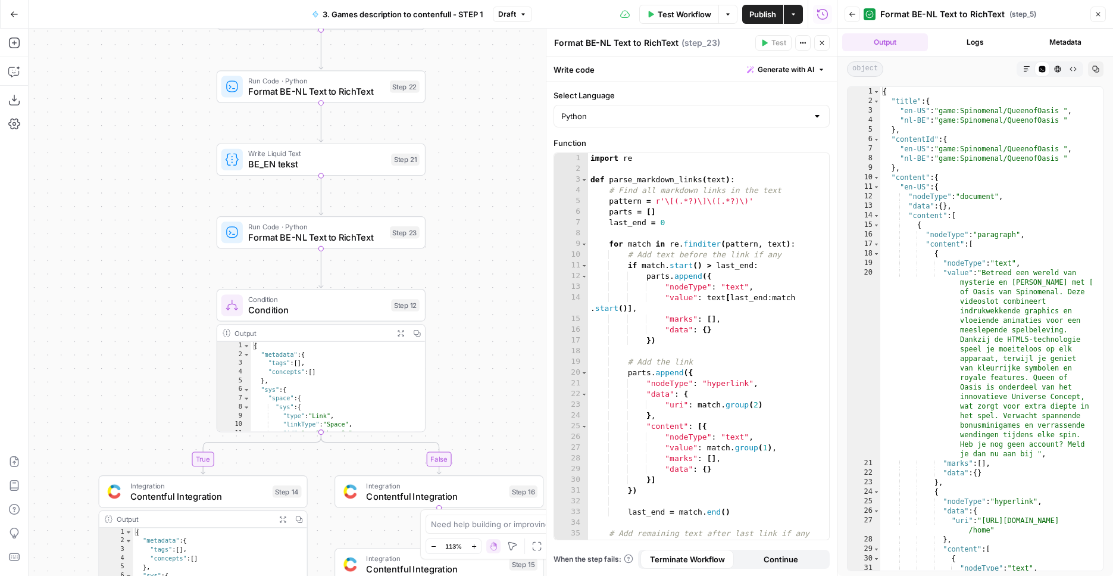
drag, startPoint x: 519, startPoint y: 272, endPoint x: 514, endPoint y: 348, distance: 76.4
click at [517, 355] on div "true true false false Workflow Set Inputs Inputs Condition Condition Step 11 Ou…" at bounding box center [433, 302] width 808 height 547
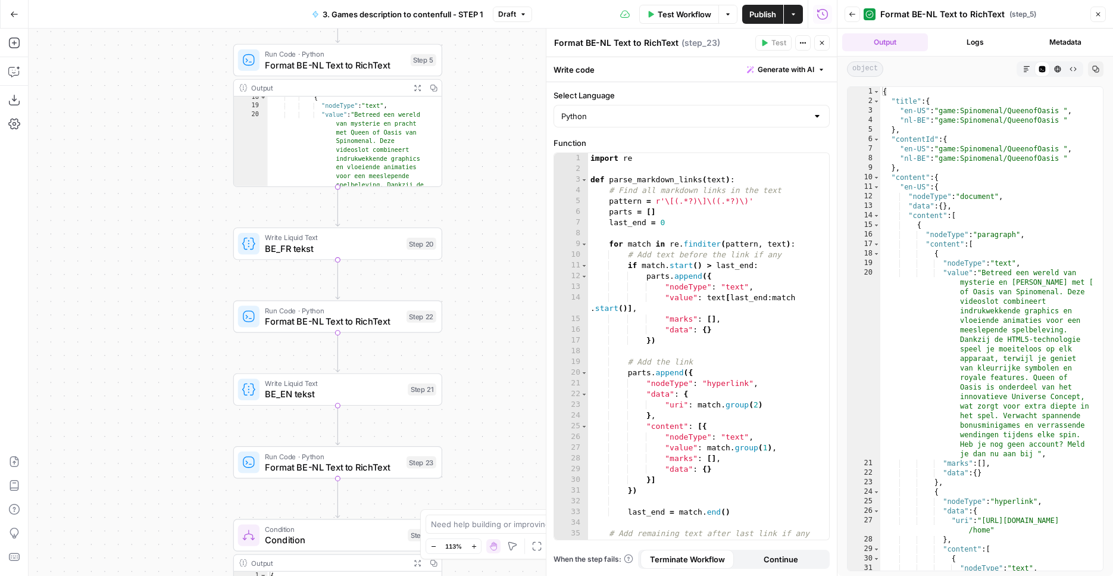
drag, startPoint x: 494, startPoint y: 248, endPoint x: 510, endPoint y: 432, distance: 184.7
click at [510, 432] on div "true true false false Workflow Set Inputs Inputs Condition Condition Step 11 Ou…" at bounding box center [433, 302] width 808 height 547
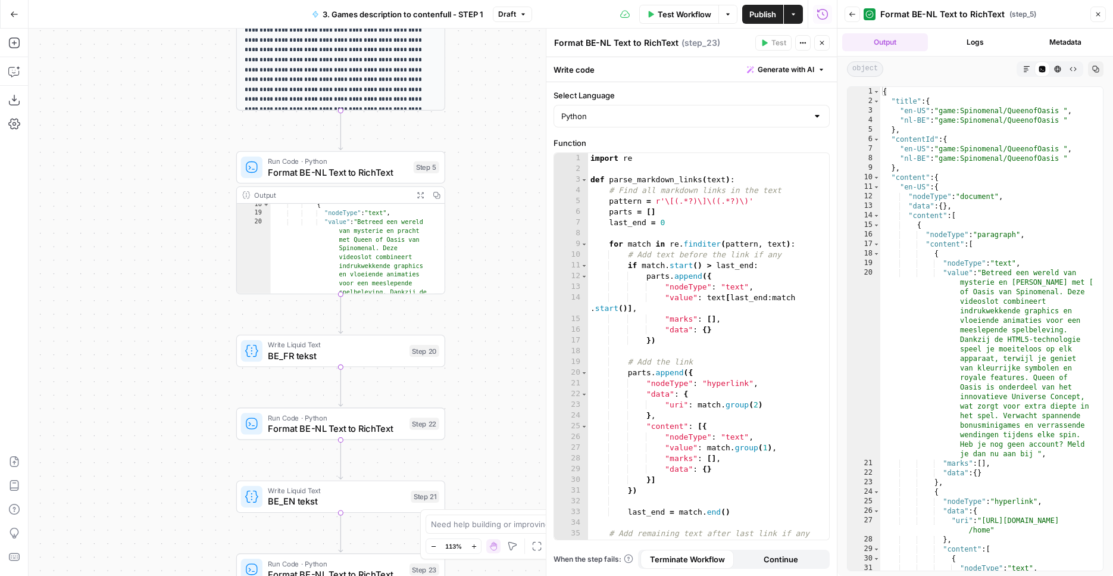
drag, startPoint x: 491, startPoint y: 218, endPoint x: 500, endPoint y: 351, distance: 133.7
click at [500, 351] on div "true true false false Workflow Set Inputs Inputs Condition Condition Step 11 Ou…" at bounding box center [433, 302] width 808 height 547
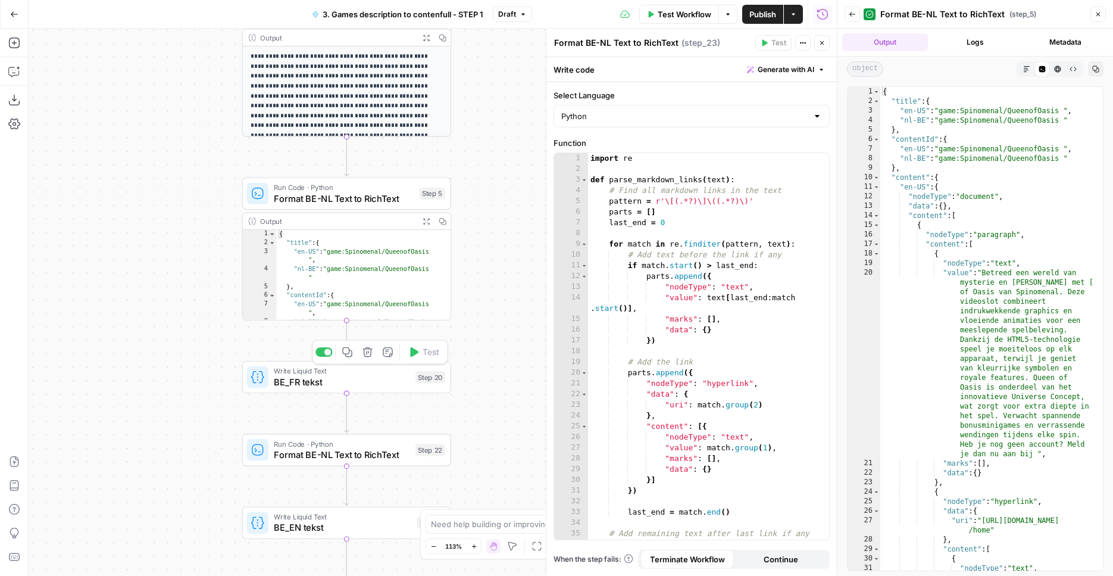
click at [390, 377] on span "BE_FR tekst" at bounding box center [342, 382] width 136 height 14
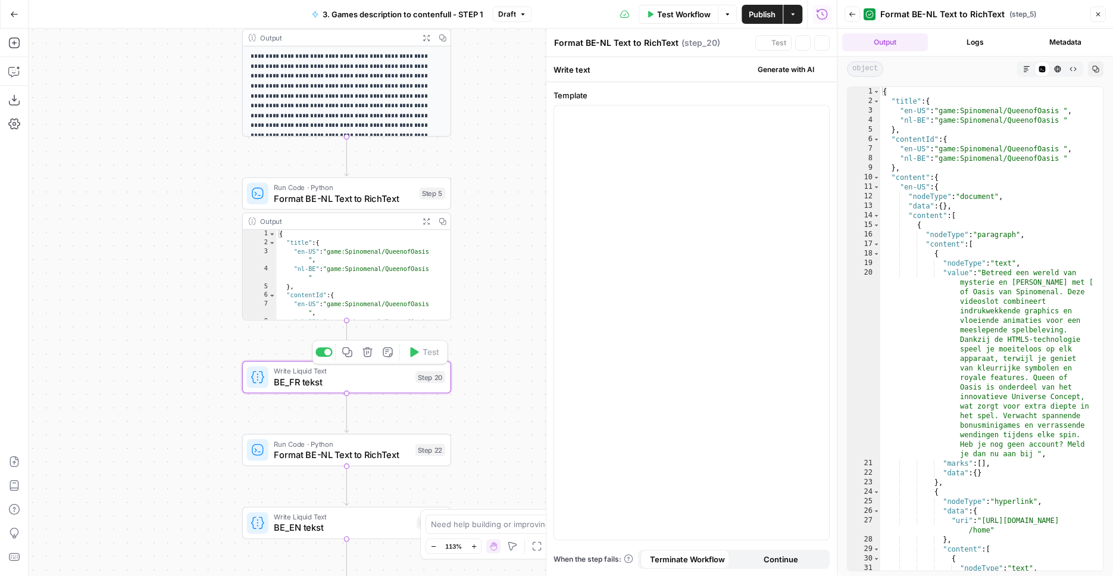
type textarea "BE_FR tekst"
click at [356, 456] on span "Format BE-NL Text to RichText" at bounding box center [342, 455] width 136 height 14
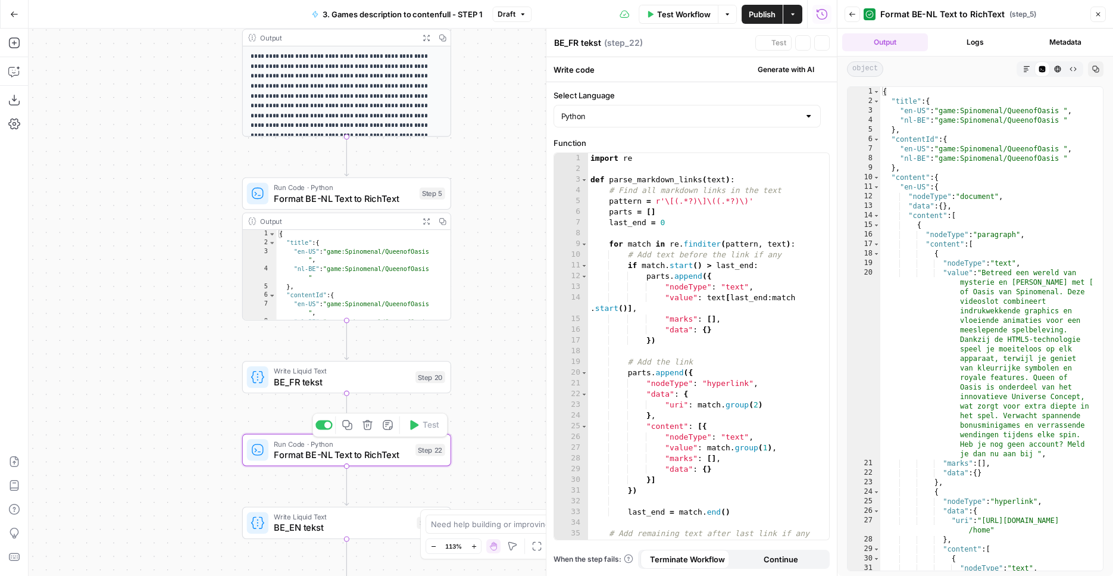
type textarea "Format BE-NL Text to RichText"
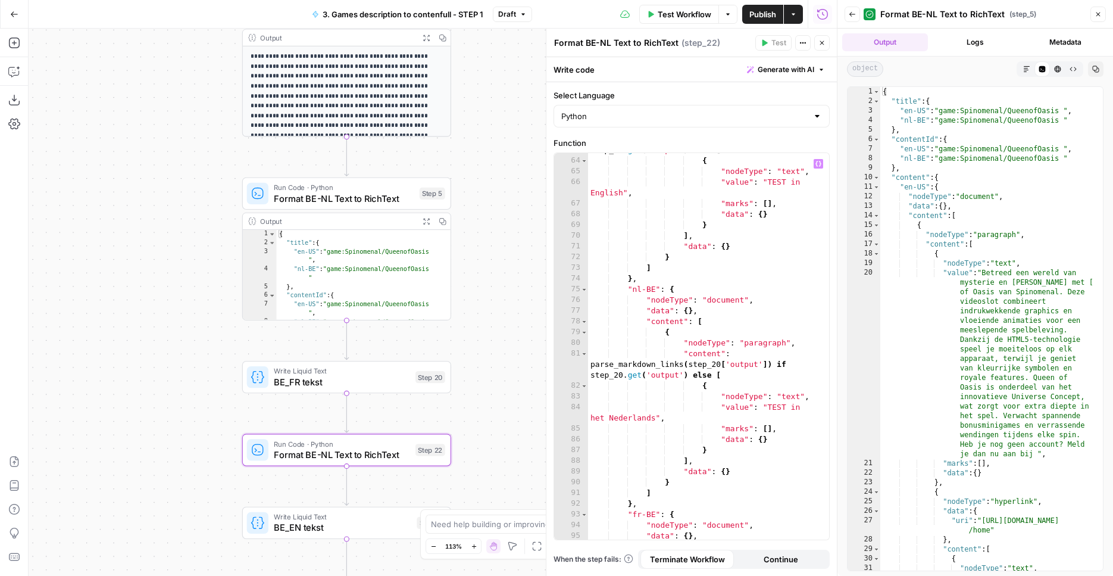
scroll to position [714, 0]
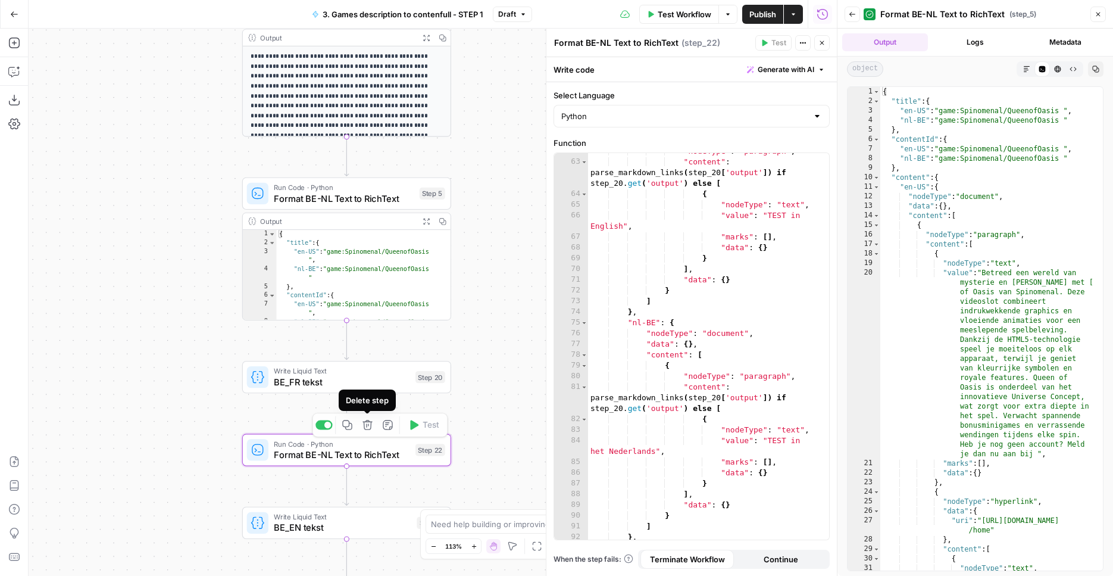
click at [364, 370] on span "Write Liquid Text" at bounding box center [342, 371] width 136 height 11
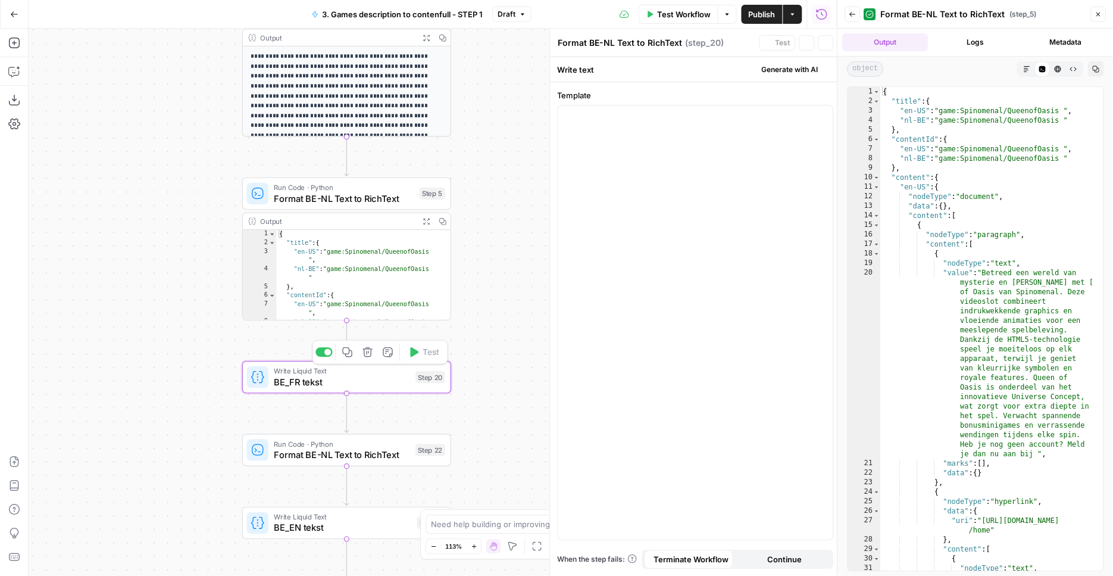
type textarea "BE_FR tekst"
click at [372, 448] on span "Format BE-NL Text to RichText" at bounding box center [342, 455] width 136 height 14
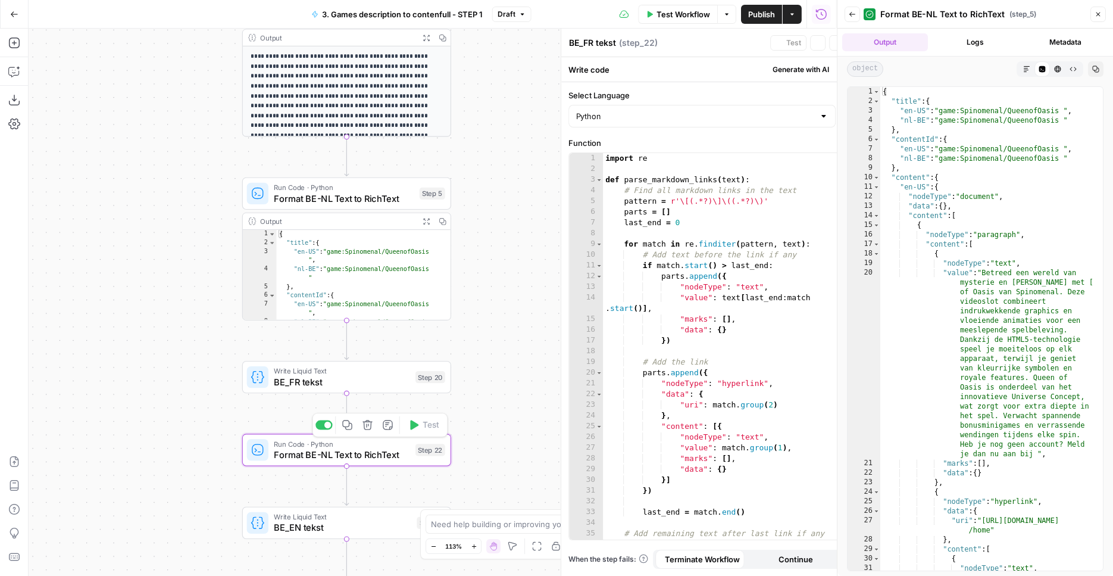
type textarea "Format BE-NL Text to RichText"
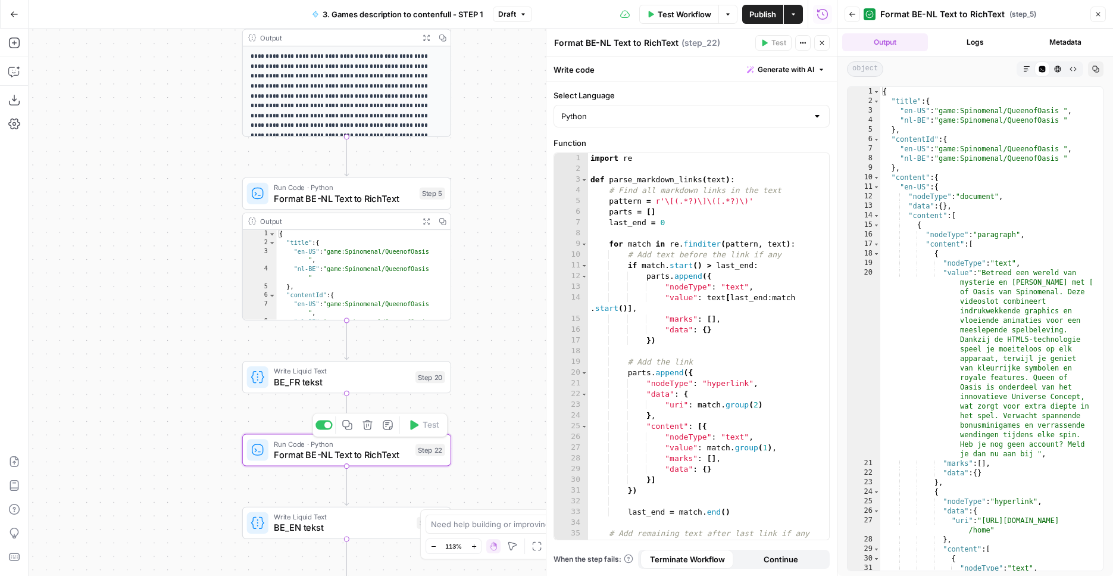
click at [367, 426] on icon "button" at bounding box center [368, 425] width 10 height 10
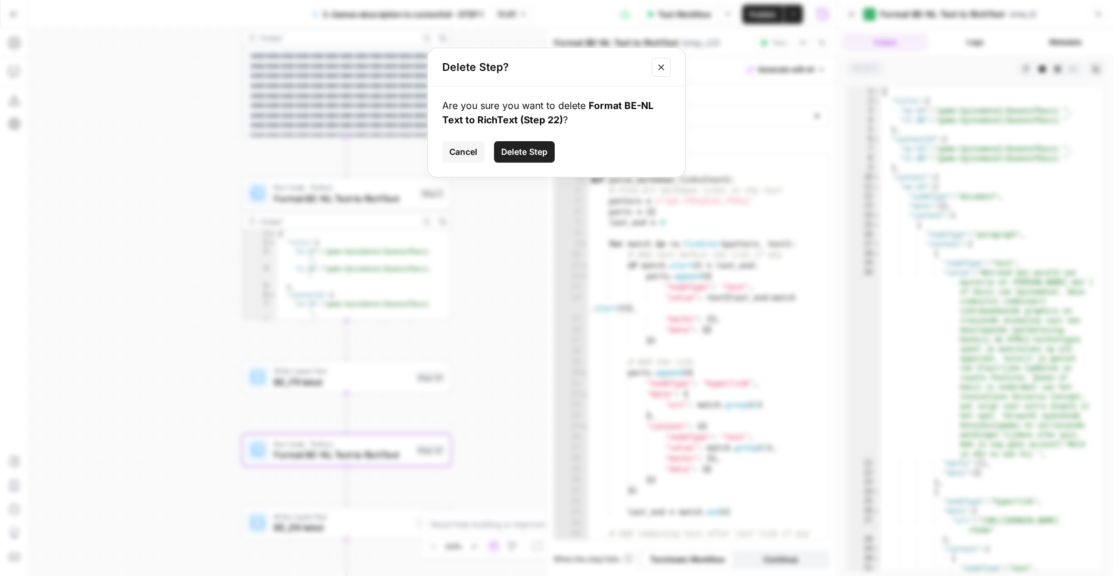
drag, startPoint x: 515, startPoint y: 157, endPoint x: 497, endPoint y: 187, distance: 34.7
click at [515, 157] on span "Delete Step" at bounding box center [524, 152] width 46 height 12
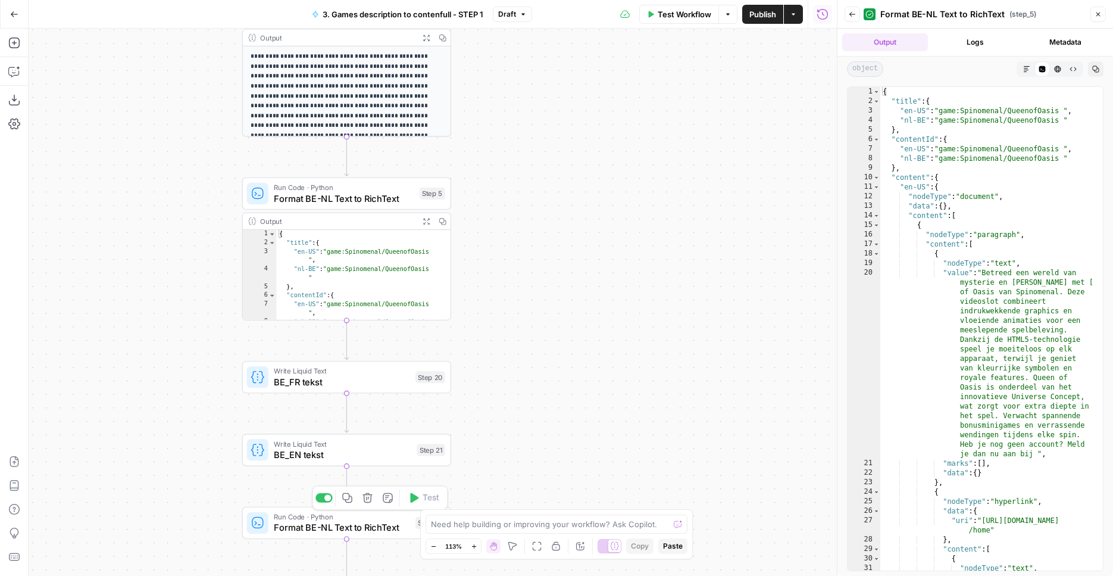
click at [370, 496] on icon "button" at bounding box center [368, 498] width 10 height 10
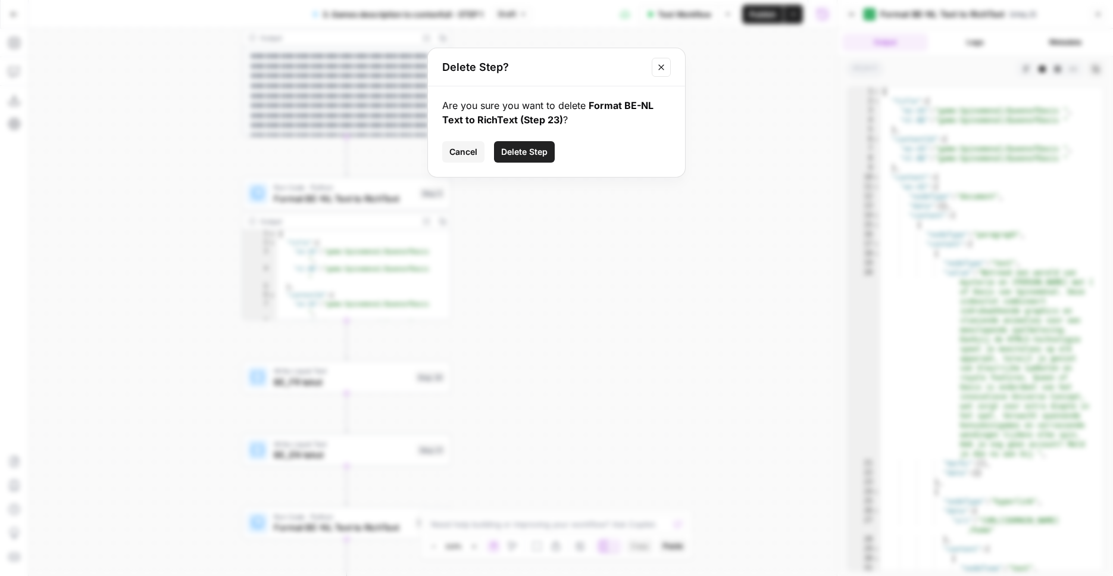
click at [514, 152] on span "Delete Step" at bounding box center [524, 152] width 46 height 12
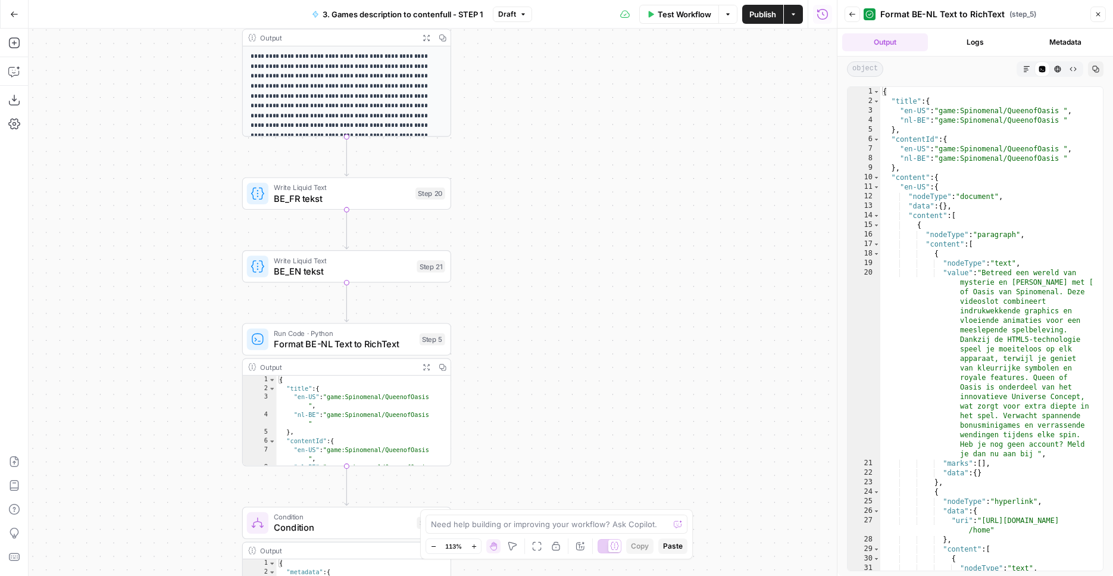
click at [371, 341] on span "Format BE-NL Text to RichText" at bounding box center [344, 344] width 140 height 14
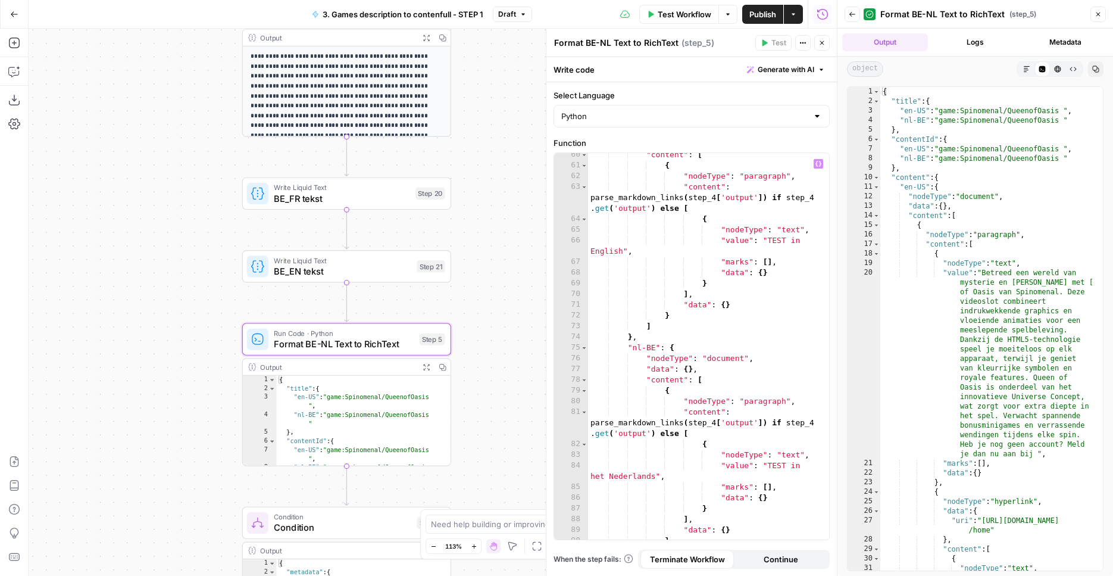
scroll to position [574, 0]
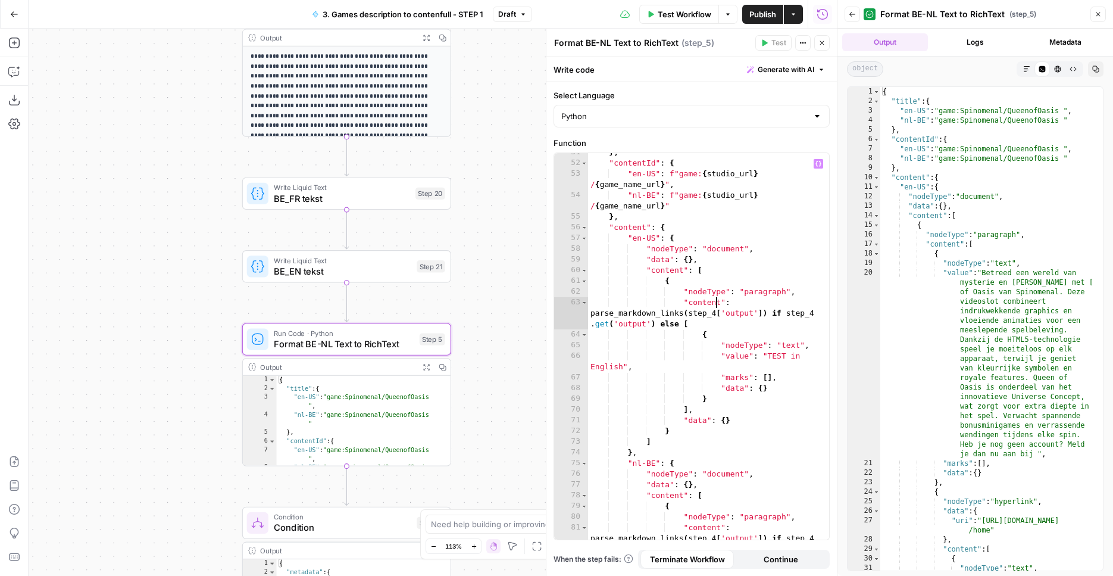
click at [715, 307] on div "} , "contentId" : { "en-US" : f"game: { studio_url } / { game_name_url } " , "n…" at bounding box center [704, 361] width 232 height 429
click at [708, 318] on div "} , "contentId" : { "en-US" : f"game: { studio_url } / { game_name_url } " , "n…" at bounding box center [704, 361] width 232 height 429
click at [618, 324] on div "} , "contentId" : { "en-US" : f"game: { studio_url } / { game_name_url } " , "n…" at bounding box center [704, 361] width 232 height 429
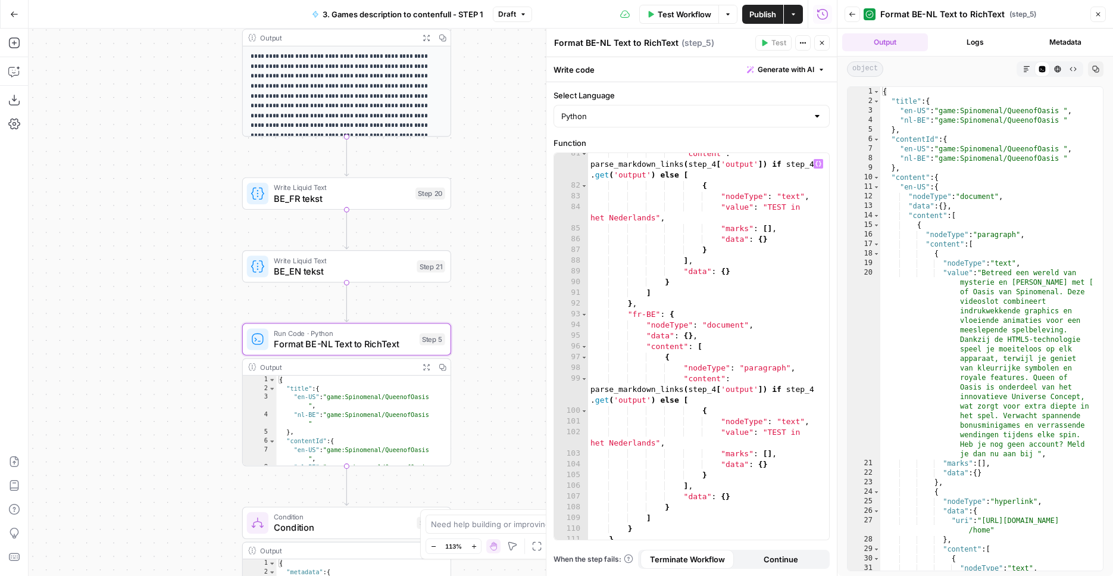
scroll to position [985, 0]
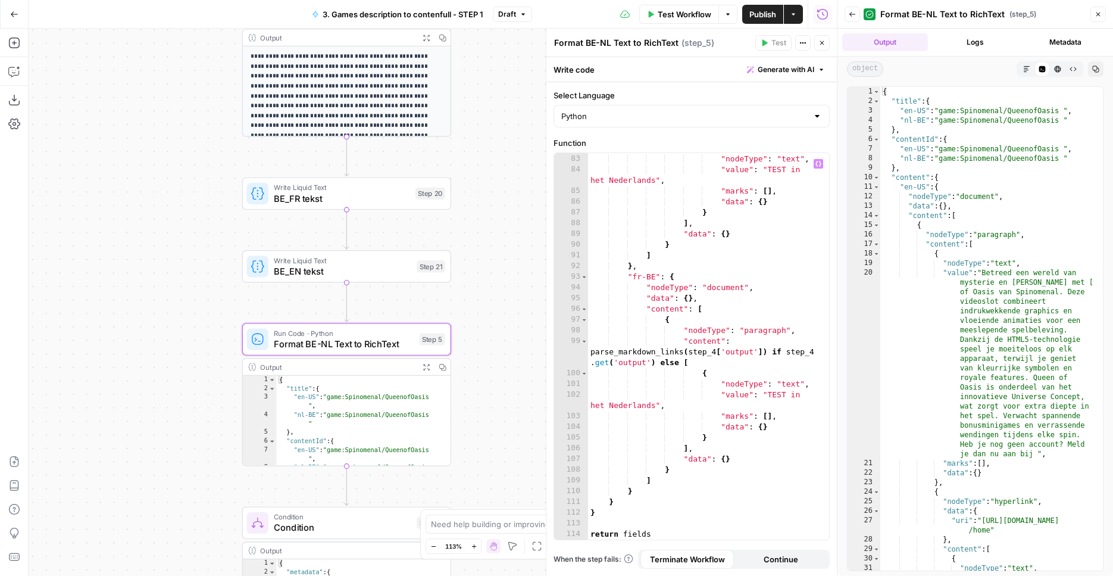
click at [717, 353] on div "{ "nodeType" : "text" , "value" : "TEST in het Nederlands" , "marks" : [ ] , "d…" at bounding box center [704, 347] width 232 height 408
click at [619, 357] on div "{ "nodeType" : "text" , "value" : "TEST in het Nederlands" , "marks" : [ ] , "d…" at bounding box center [704, 347] width 232 height 408
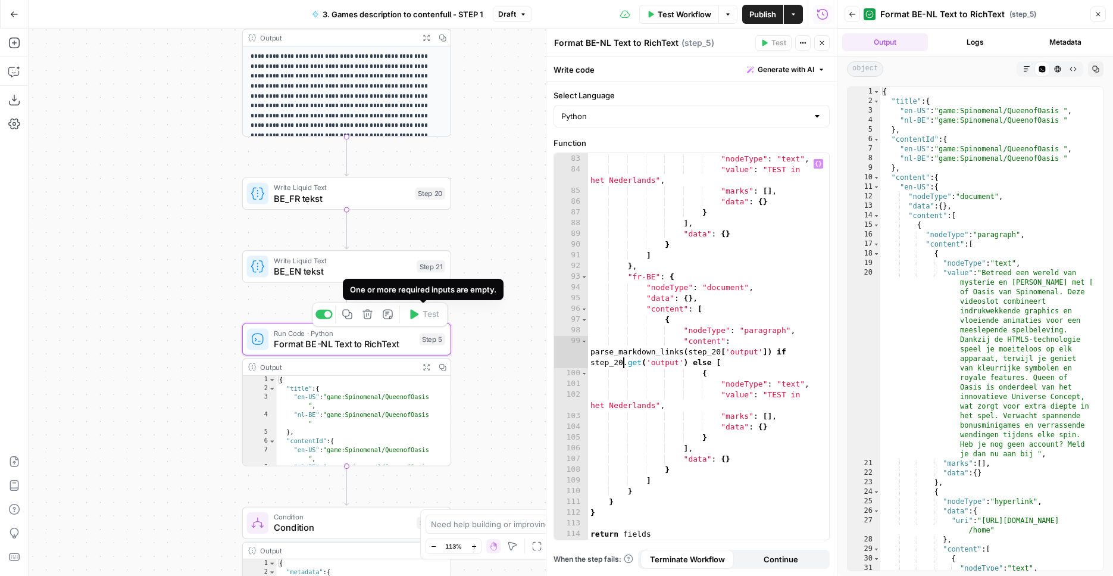
type textarea "**********"
click at [509, 234] on div "true true false false Workflow Set Inputs Inputs Condition Condition Step 11 Ou…" at bounding box center [433, 302] width 808 height 547
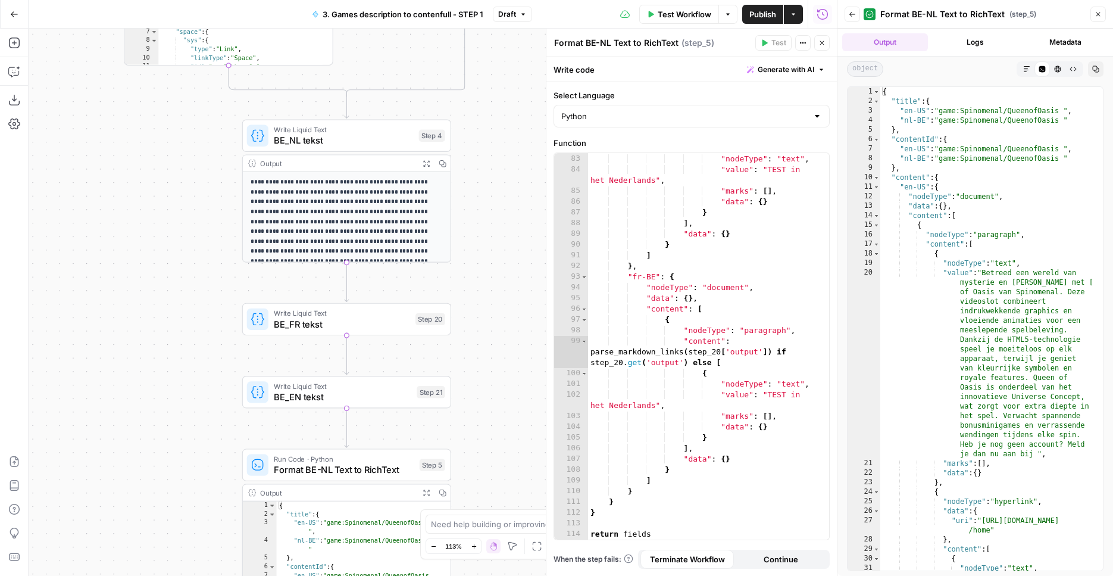
click at [682, 18] on span "Test Workflow" at bounding box center [685, 14] width 54 height 12
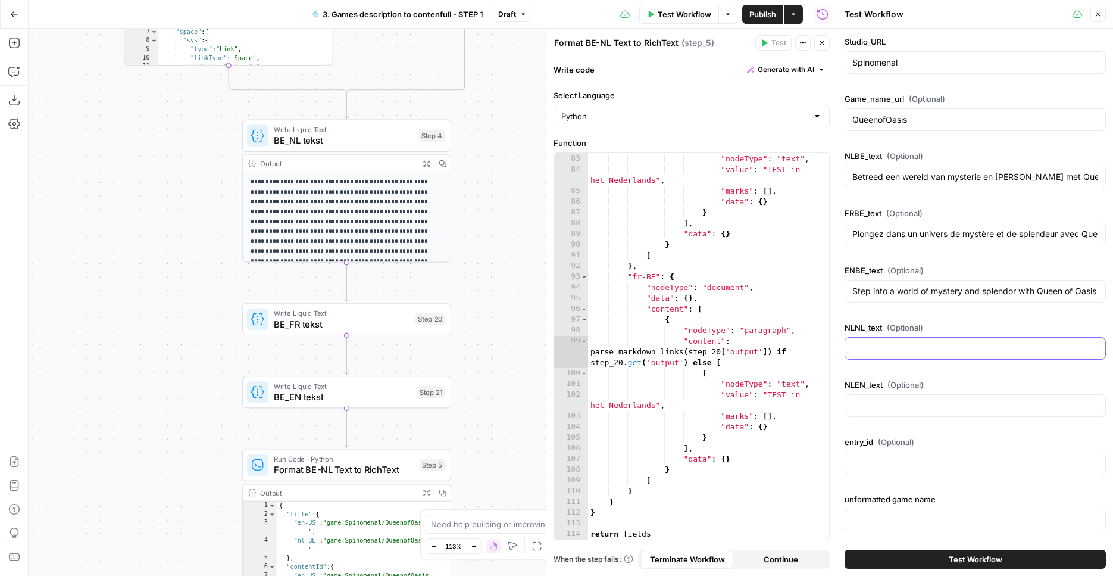
click at [930, 345] on input "NLNL_text (Optional)" at bounding box center [976, 348] width 246 height 12
click at [934, 516] on input "unformatted game name" at bounding box center [976, 520] width 246 height 12
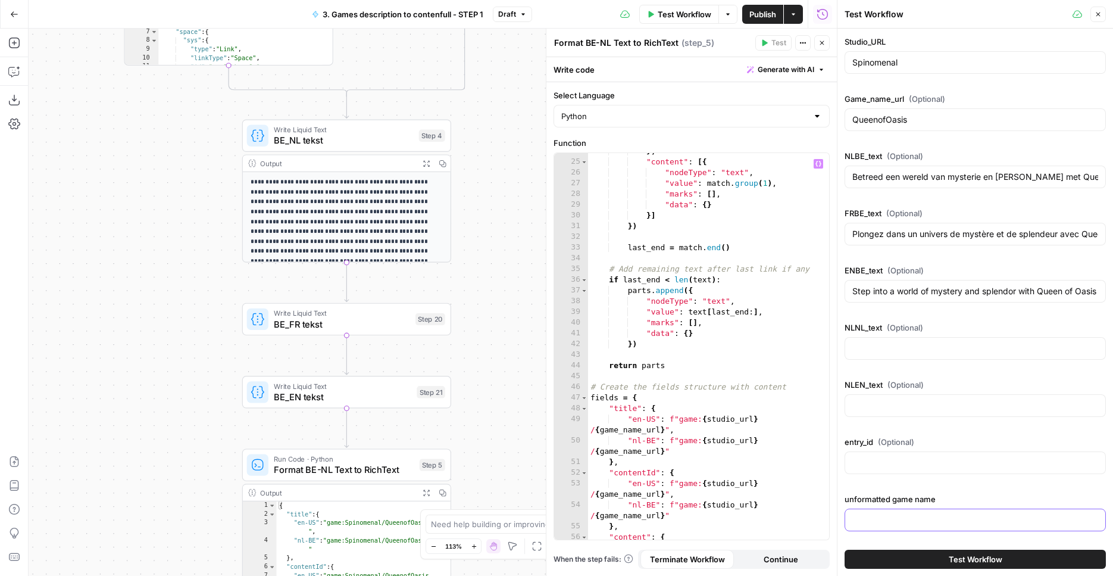
scroll to position [0, 0]
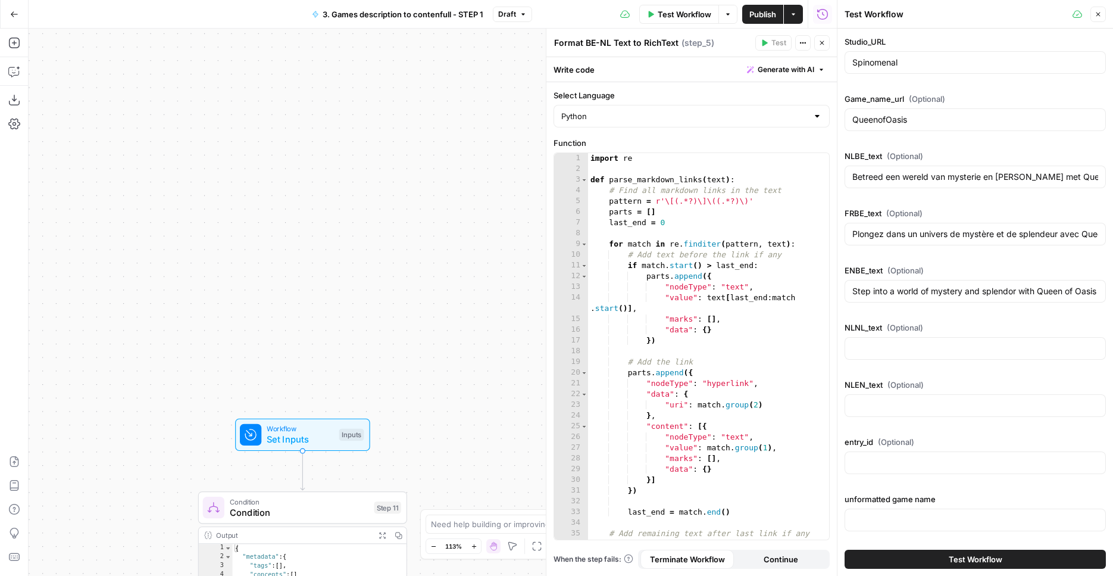
drag, startPoint x: 472, startPoint y: 376, endPoint x: 427, endPoint y: 10, distance: 369.5
click at [427, 29] on div "true true false false Workflow Set Inputs Inputs Condition Condition Step 11 Ou…" at bounding box center [433, 302] width 808 height 547
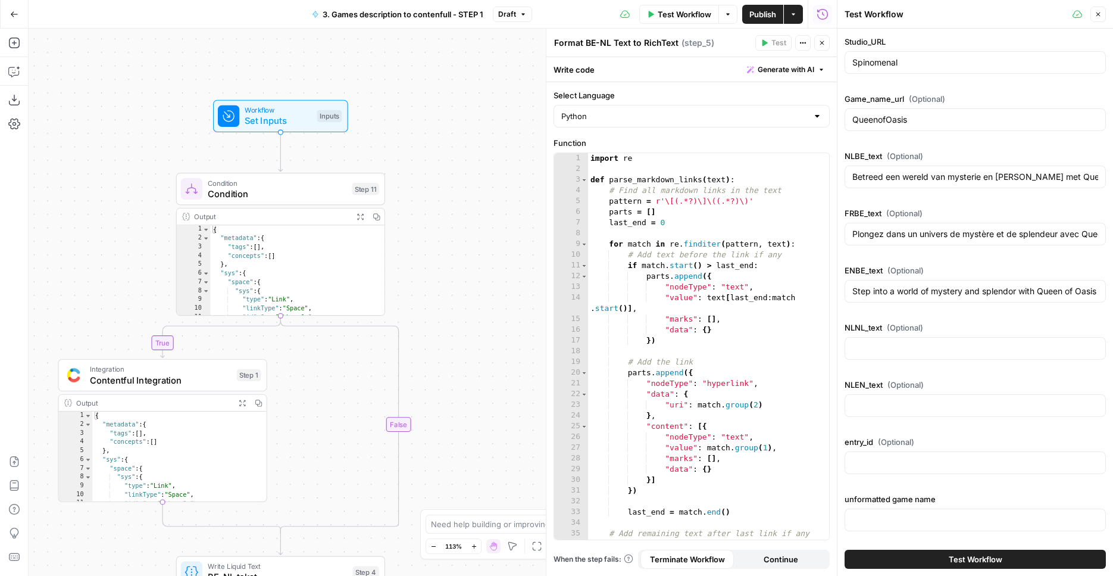
drag, startPoint x: 463, startPoint y: 408, endPoint x: 441, endPoint y: 113, distance: 296.7
click at [441, 113] on div "true true false false Workflow Set Inputs Inputs Condition Condition Step 11 Ou…" at bounding box center [433, 302] width 808 height 547
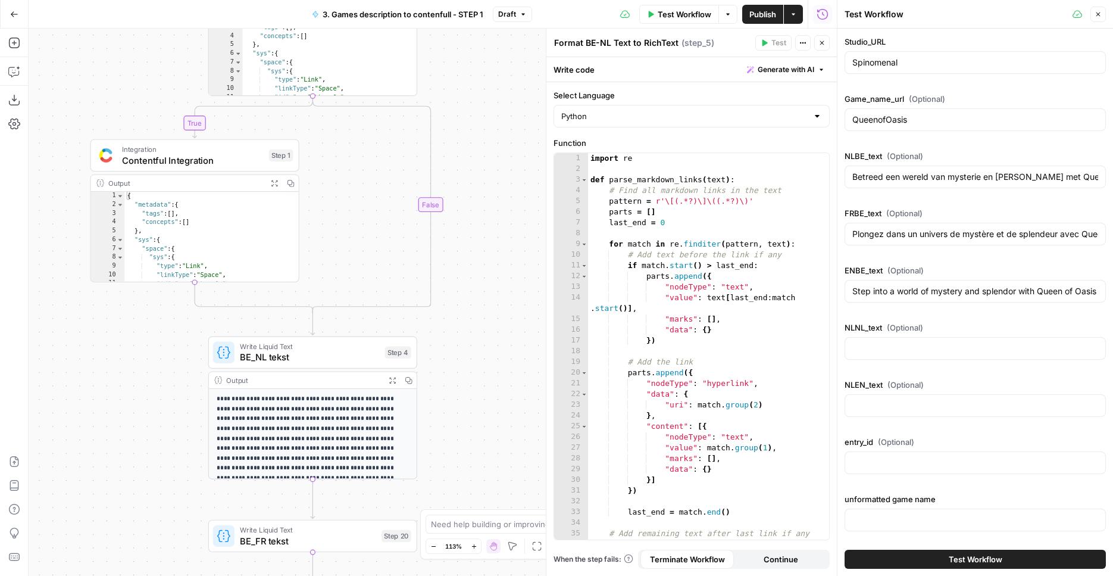
drag, startPoint x: 455, startPoint y: 214, endPoint x: 492, endPoint y: 167, distance: 59.4
click at [486, 29] on div "true true false false Workflow Set Inputs Inputs Condition Condition Step 11 Ou…" at bounding box center [433, 302] width 808 height 547
click at [898, 529] on div at bounding box center [975, 519] width 261 height 23
type input "test"
click at [902, 554] on button "Test Workflow" at bounding box center [975, 558] width 261 height 19
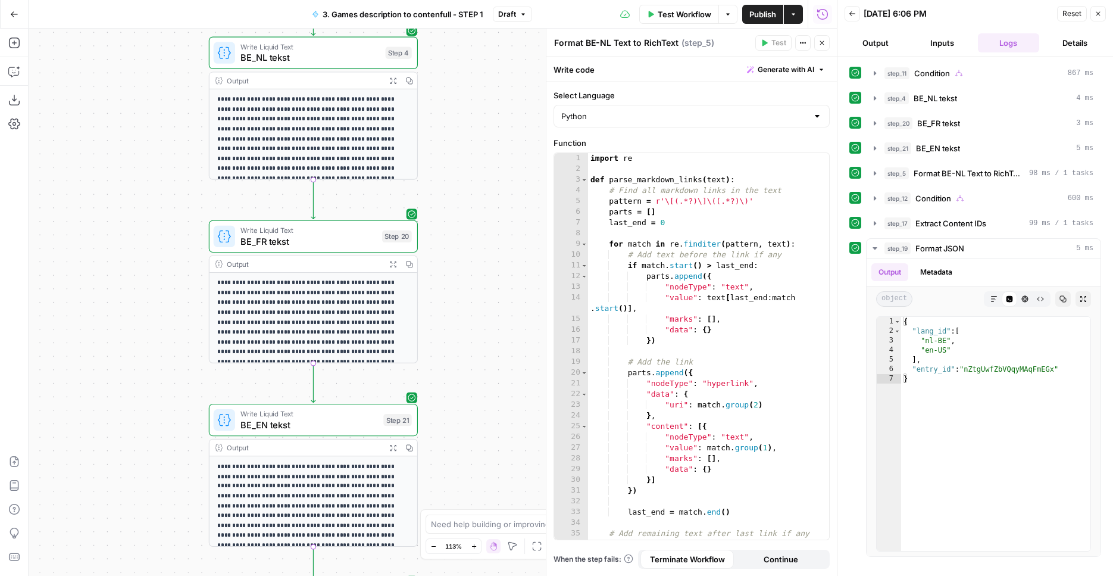
drag, startPoint x: 462, startPoint y: 323, endPoint x: 464, endPoint y: 24, distance: 298.3
click at [464, 29] on div "true true false false Workflow Set Inputs Inputs Condition Condition Step 11 Ou…" at bounding box center [433, 302] width 808 height 547
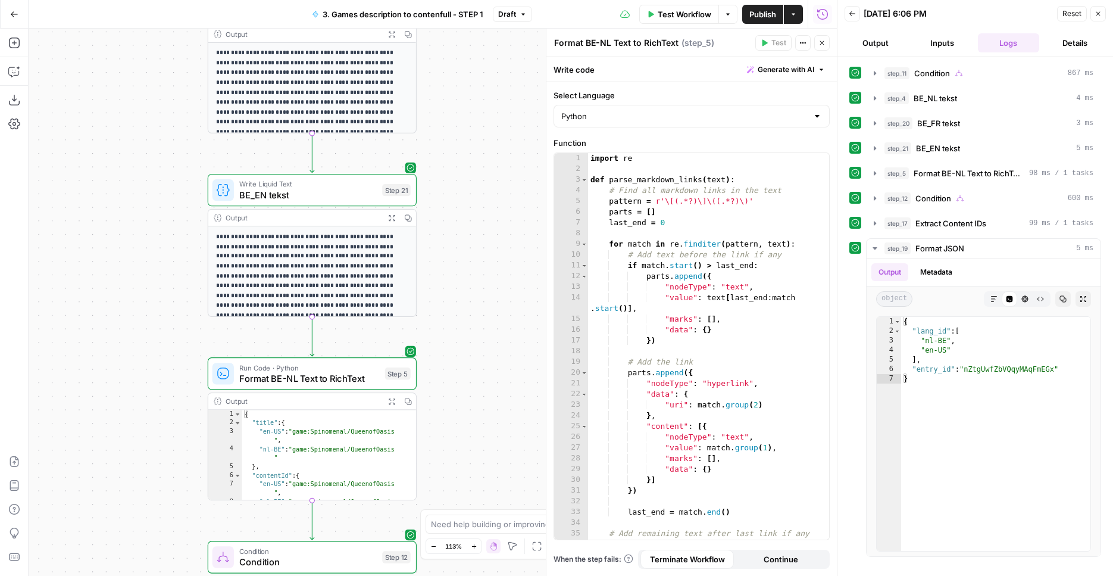
drag, startPoint x: 509, startPoint y: 361, endPoint x: 507, endPoint y: 127, distance: 234.0
click at [507, 127] on div "true true false false Workflow Set Inputs Inputs Condition Condition Step 11 Ou…" at bounding box center [433, 302] width 808 height 547
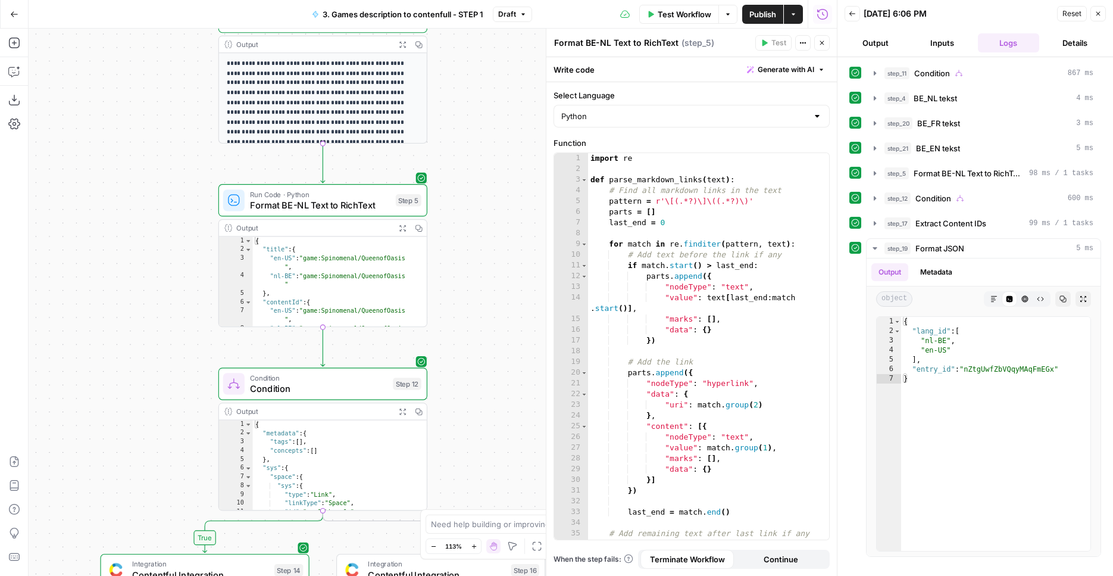
drag, startPoint x: 501, startPoint y: 297, endPoint x: 630, endPoint y: 30, distance: 296.9
click at [513, 130] on div "true true false false Workflow Set Inputs Inputs Condition Condition Step 11 Ou…" at bounding box center [433, 302] width 808 height 547
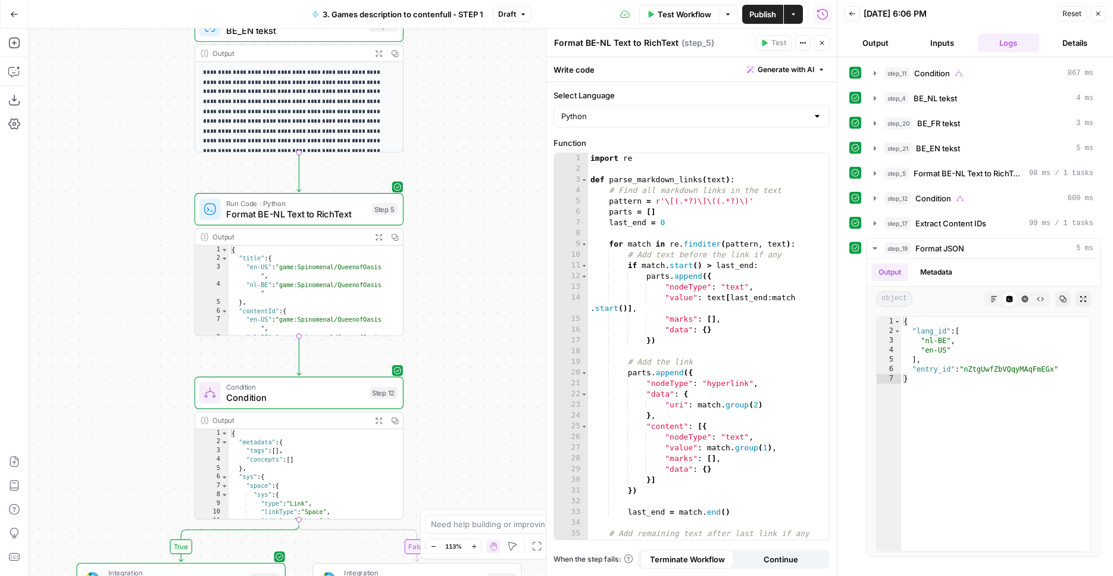
drag, startPoint x: 486, startPoint y: 383, endPoint x: 461, endPoint y: 402, distance: 31.8
click at [461, 402] on div "true true false false Workflow Set Inputs Inputs Condition Condition Step 11 Ou…" at bounding box center [433, 302] width 808 height 547
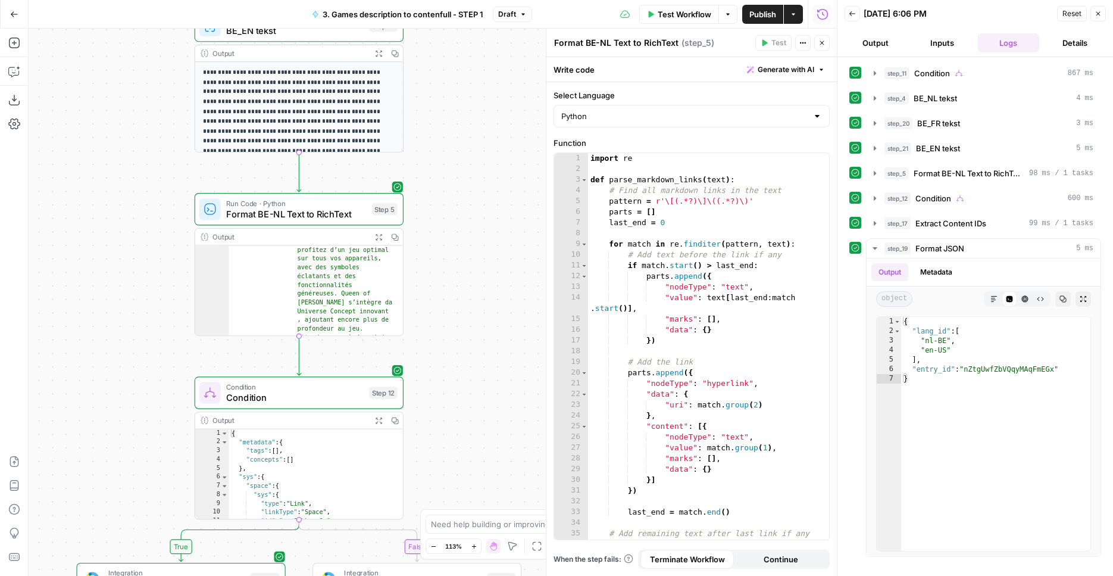
scroll to position [1300, 0]
click at [376, 237] on icon "button" at bounding box center [378, 236] width 7 height 7
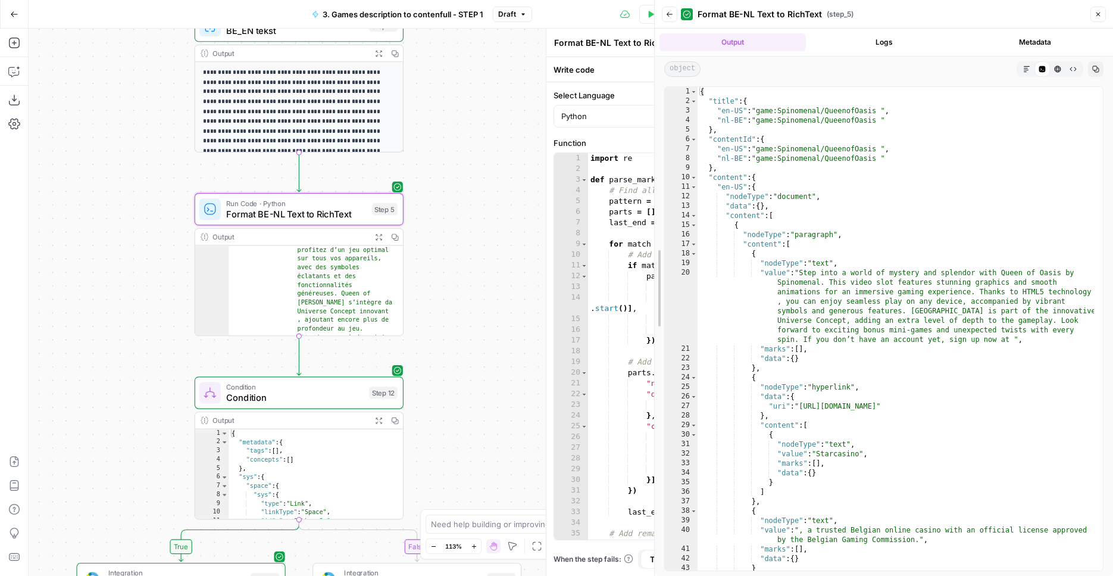
drag, startPoint x: 837, startPoint y: 327, endPoint x: 654, endPoint y: 324, distance: 182.8
click at [654, 324] on div "Back Format BE-NL Text to RichText ( step_5 ) Close Output Logs Metadata object…" at bounding box center [883, 288] width 459 height 576
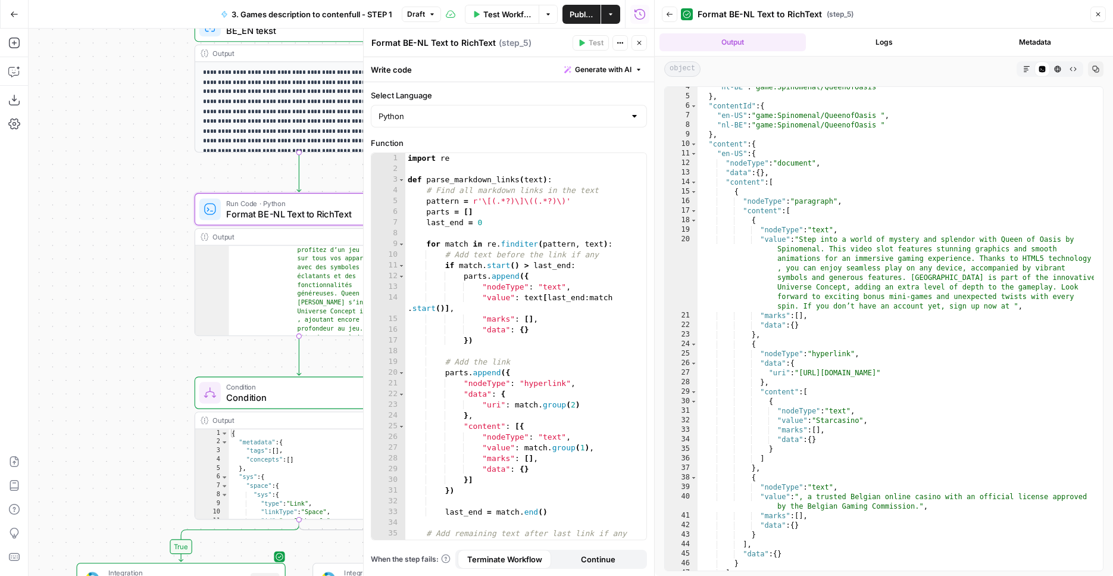
scroll to position [0, 0]
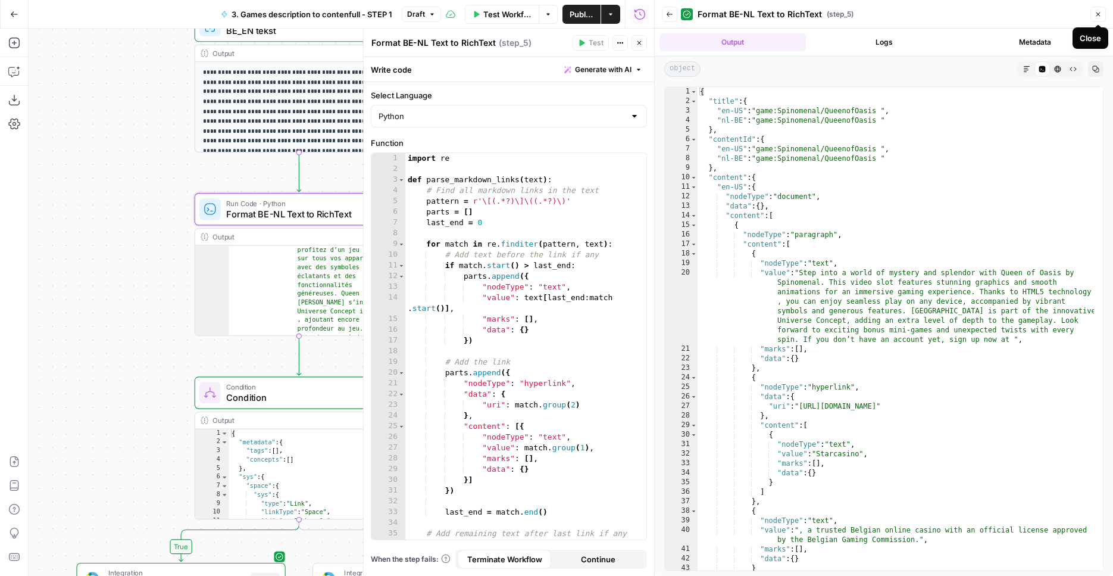
click at [1092, 16] on button "Close" at bounding box center [1098, 14] width 15 height 15
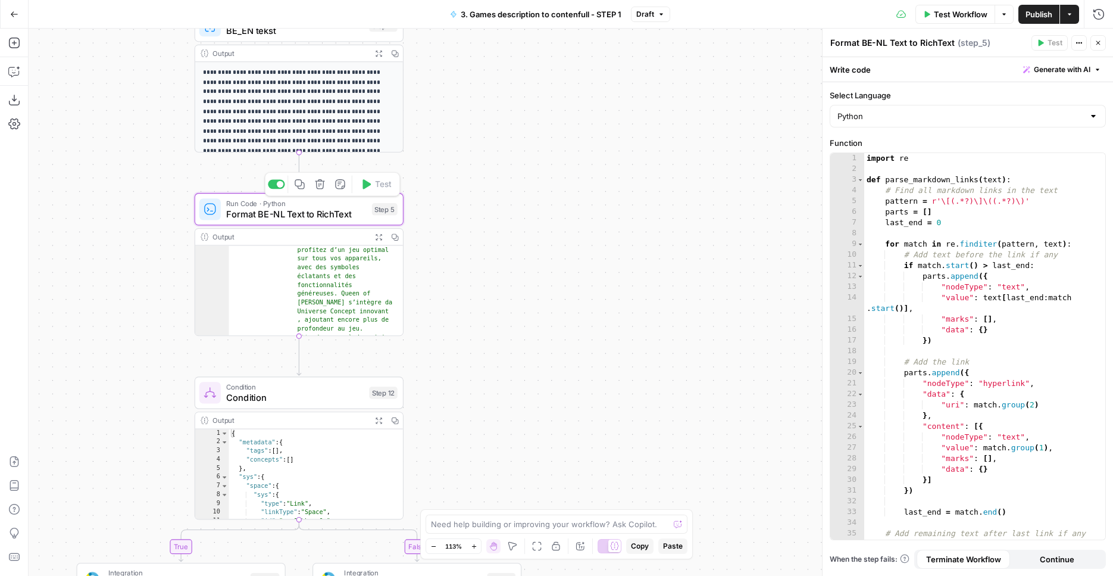
click at [330, 208] on span "Format BE-NL Text to RichText" at bounding box center [296, 214] width 140 height 14
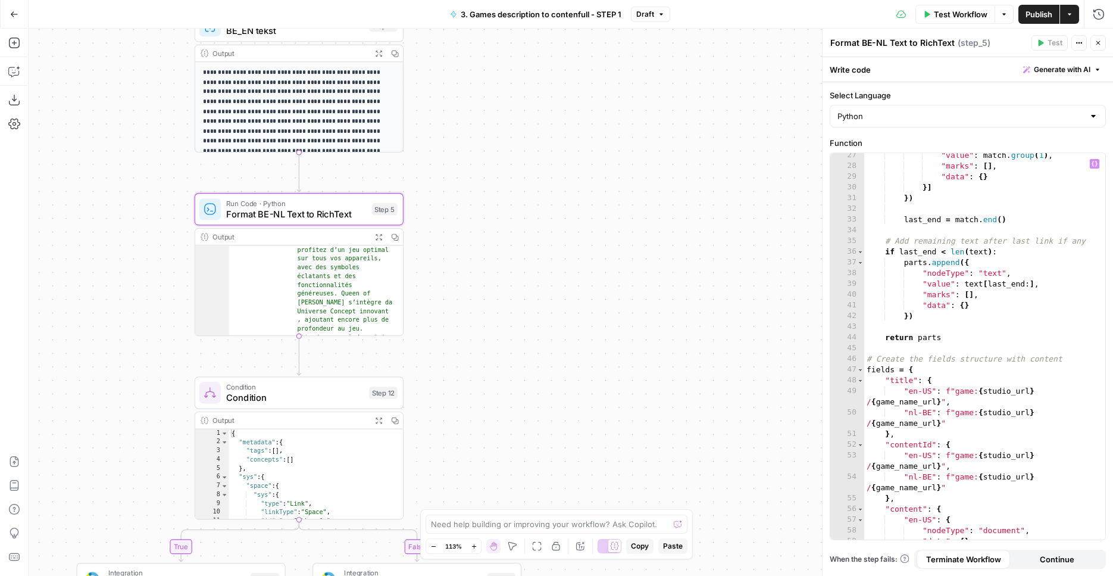
scroll to position [439, 0]
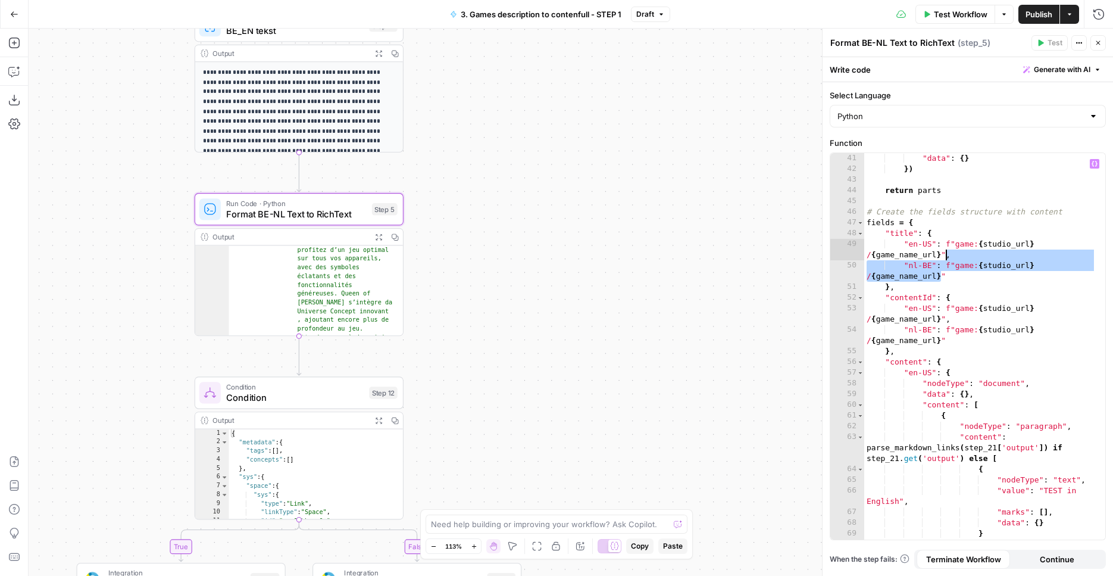
drag, startPoint x: 940, startPoint y: 278, endPoint x: 945, endPoint y: 258, distance: 20.2
click at [945, 258] on div ""marks" : [ ] , "data" : { } }) return parts # Create the fields structure with…" at bounding box center [980, 346] width 232 height 408
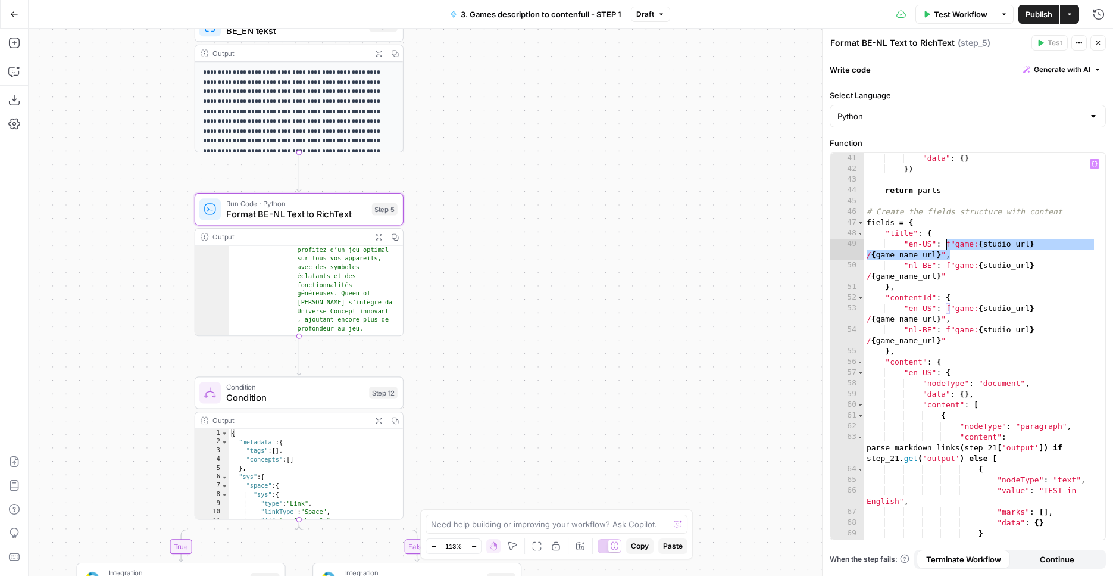
drag, startPoint x: 949, startPoint y: 253, endPoint x: 947, endPoint y: 246, distance: 7.4
click at [947, 246] on div ""marks" : [ ] , "data" : { } }) return parts # Create the fields structure with…" at bounding box center [980, 346] width 232 height 408
click at [907, 246] on div ""marks" : [ ] , "data" : { } }) return parts # Create the fields structure with…" at bounding box center [980, 346] width 232 height 408
click at [904, 246] on div ""marks" : [ ] , "data" : { } }) return parts # Create the fields structure with…" at bounding box center [980, 346] width 232 height 408
click at [983, 273] on div ""marks" : [ ] , "data" : { } }) return parts # Create the fields structure with…" at bounding box center [980, 346] width 232 height 408
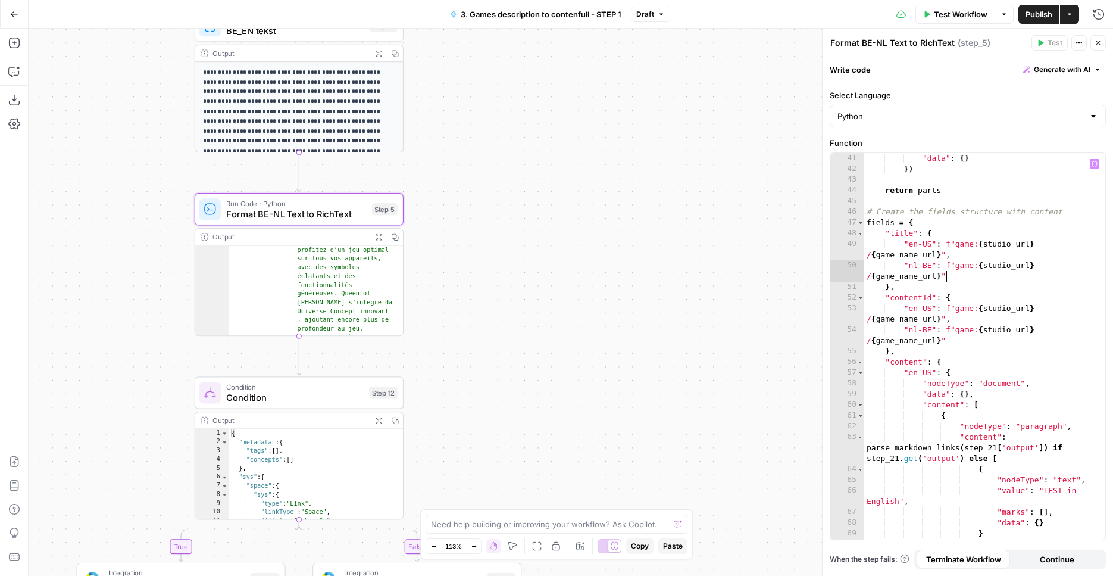
type textarea "**********"
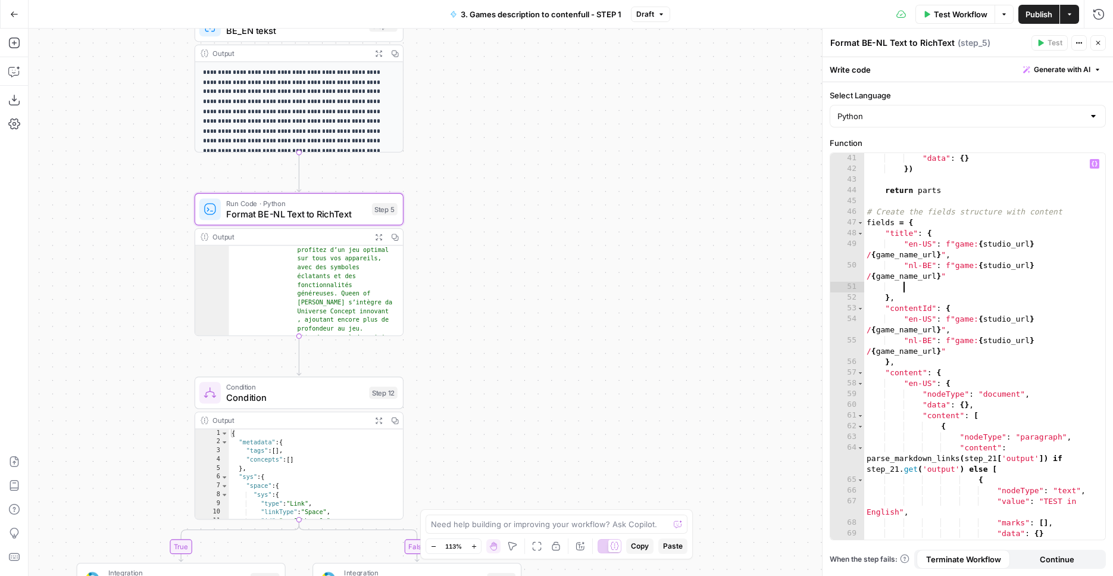
paste textarea "**********"
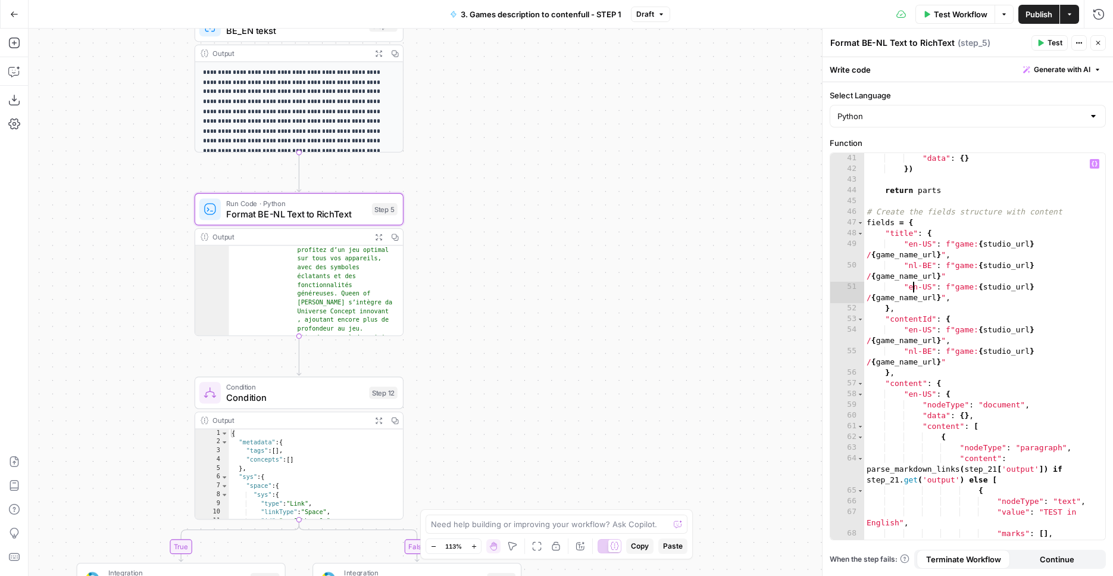
click at [912, 287] on div ""marks" : [ ] , "data" : { } }) return parts # Create the fields structure with…" at bounding box center [980, 346] width 232 height 408
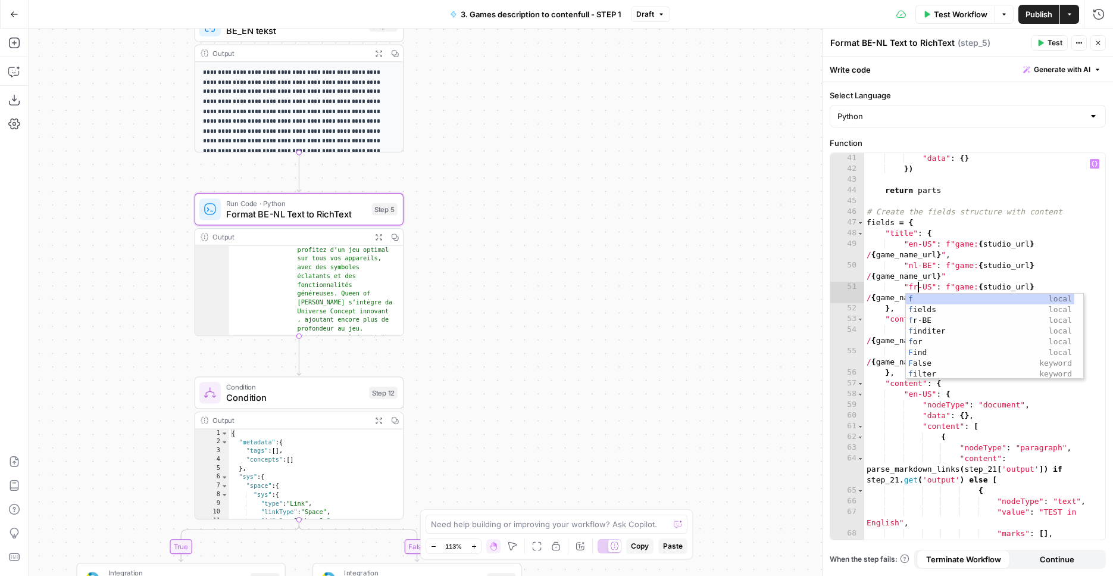
scroll to position [0, 4]
click at [926, 286] on div ""marks" : [ ] , "data" : { } }) return parts # Create the fields structure with…" at bounding box center [980, 346] width 232 height 408
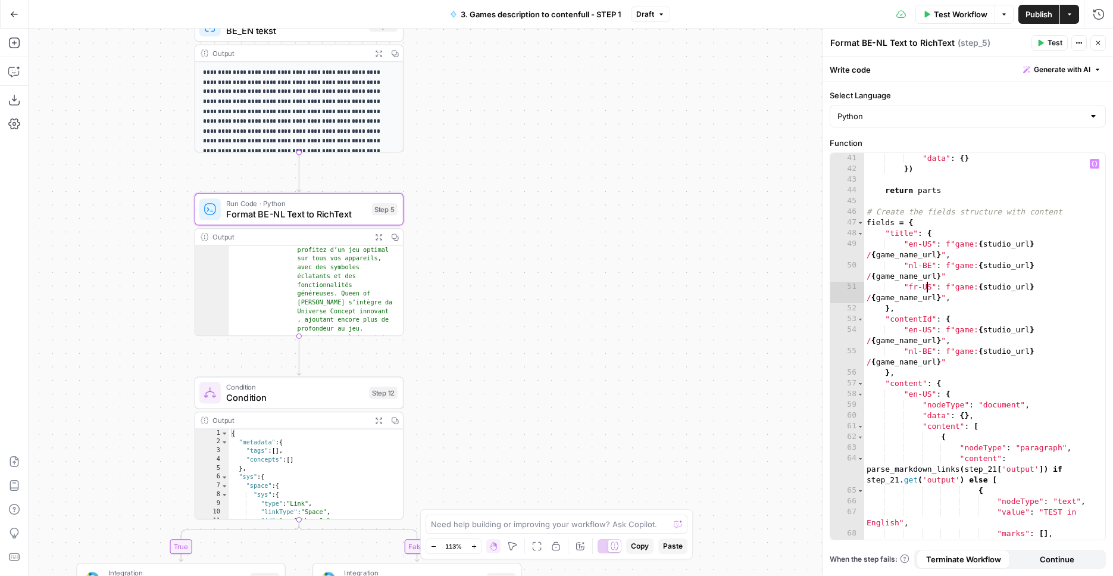
click at [926, 286] on div ""marks" : [ ] , "data" : { } }) return parts # Create the fields structure with…" at bounding box center [980, 346] width 232 height 408
drag, startPoint x: 954, startPoint y: 297, endPoint x: 905, endPoint y: 288, distance: 50.3
click at [905, 288] on div ""marks" : [ ] , "data" : { } }) return parts # Create the fields structure with…" at bounding box center [980, 346] width 232 height 408
drag, startPoint x: 950, startPoint y: 366, endPoint x: 904, endPoint y: 351, distance: 47.6
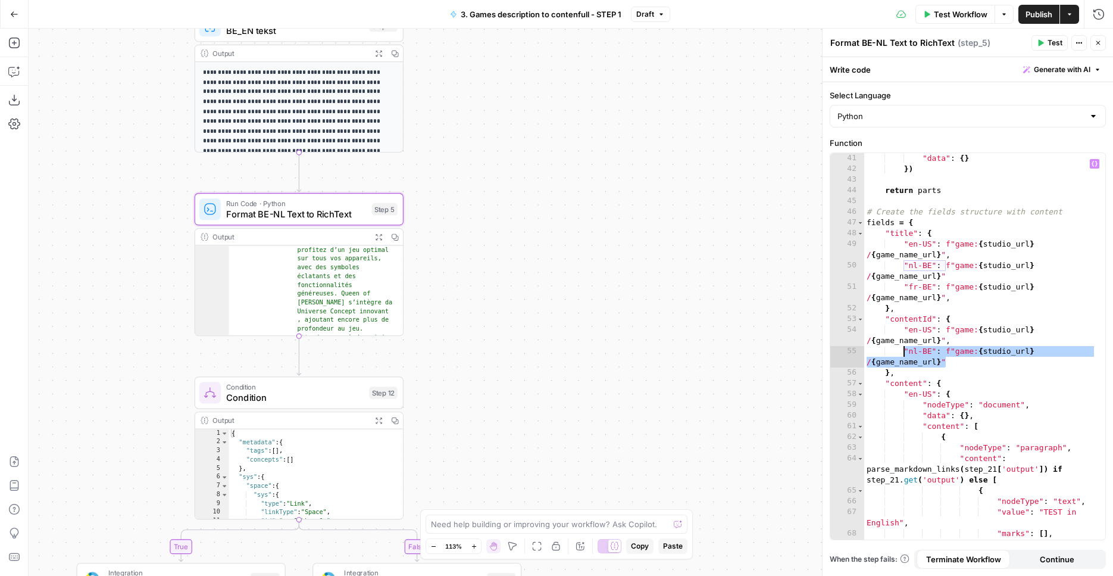
click at [904, 351] on div ""marks" : [ ] , "data" : { } }) return parts # Create the fields structure with…" at bounding box center [980, 346] width 232 height 408
type textarea "**********"
click at [968, 360] on div ""marks" : [ ] , "data" : { } }) return parts # Create the fields structure with…" at bounding box center [980, 346] width 232 height 408
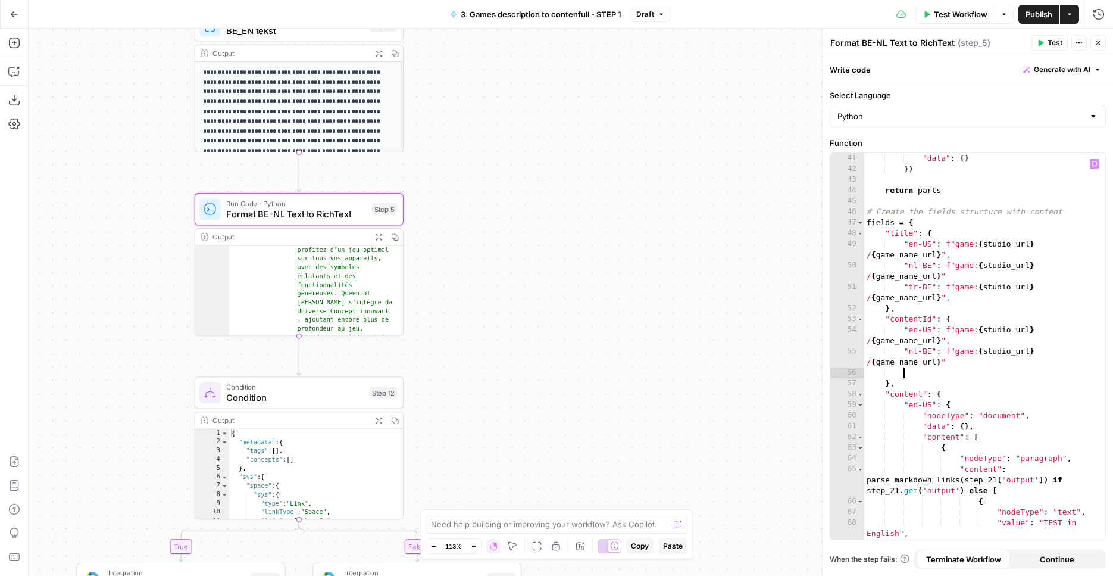
paste textarea "**********"
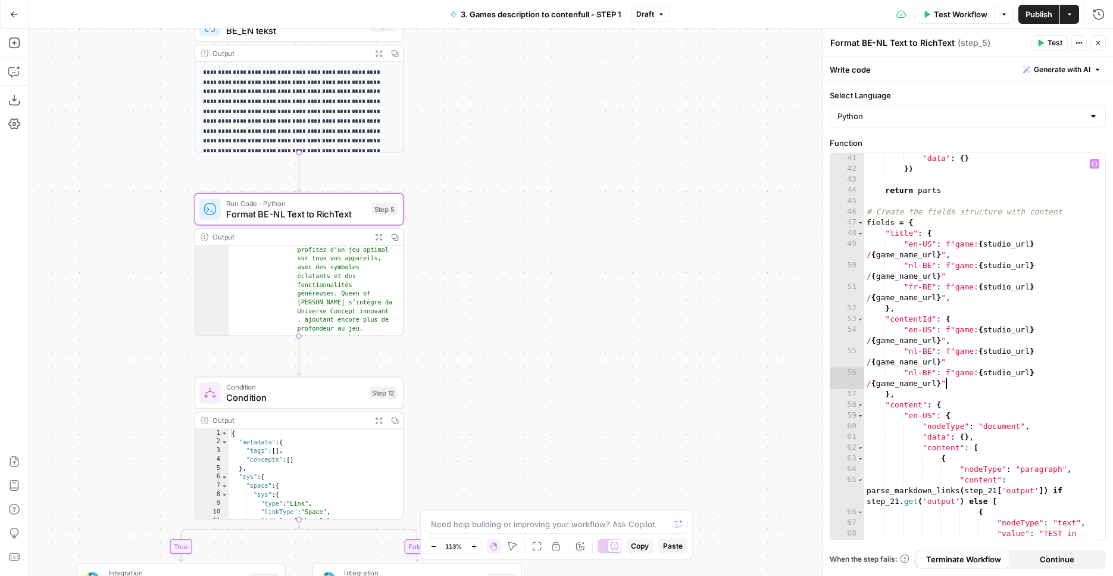
click at [913, 370] on div ""marks" : [ ] , "data" : { } }) return parts # Create the fields structure with…" at bounding box center [980, 351] width 232 height 419
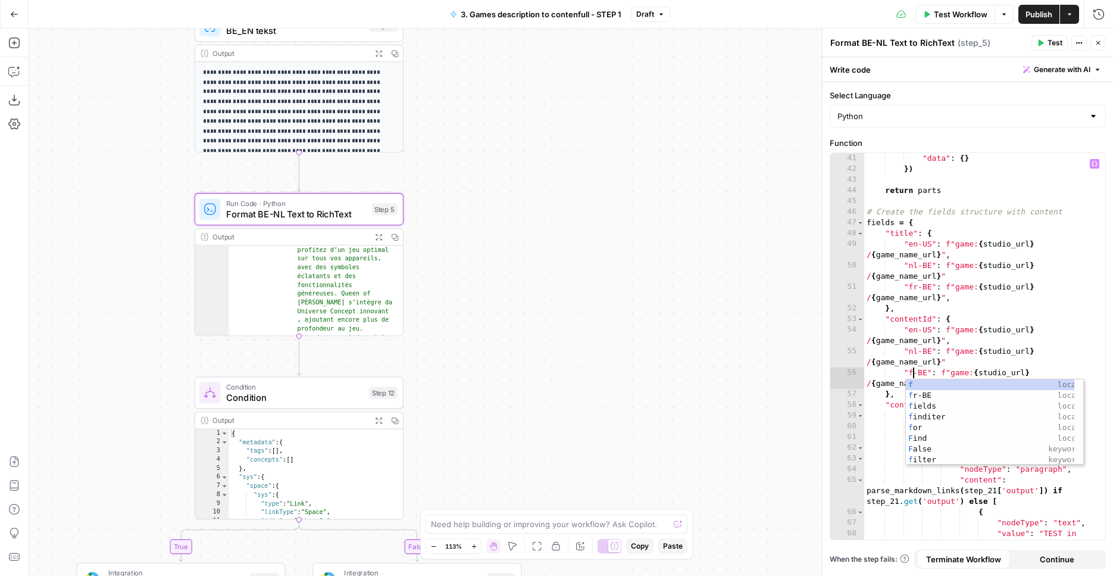
scroll to position [0, 4]
click at [946, 360] on div ""marks" : [ ] , "data" : { } }) return parts # Create the fields structure with…" at bounding box center [980, 351] width 232 height 419
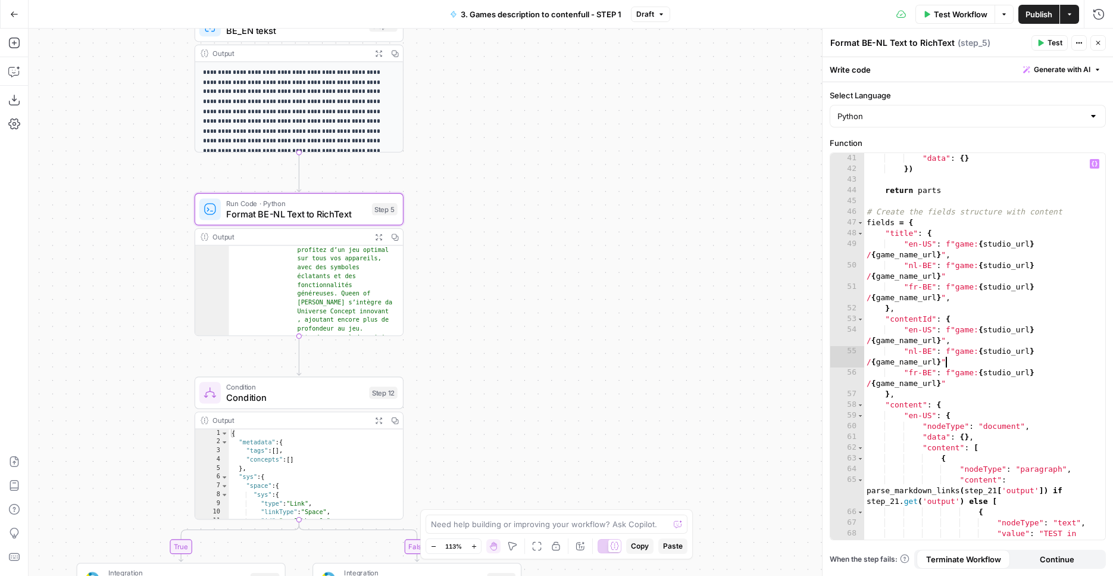
scroll to position [0, 18]
click at [951, 272] on div ""marks" : [ ] , "data" : { } }) return parts # Create the fields structure with…" at bounding box center [980, 351] width 232 height 419
click at [958, 299] on div ""marks" : [ ] , "data" : { } }) return parts # Create the fields structure with…" at bounding box center [980, 351] width 232 height 419
type textarea "**********"
click at [371, 192] on button "Test" at bounding box center [376, 184] width 42 height 17
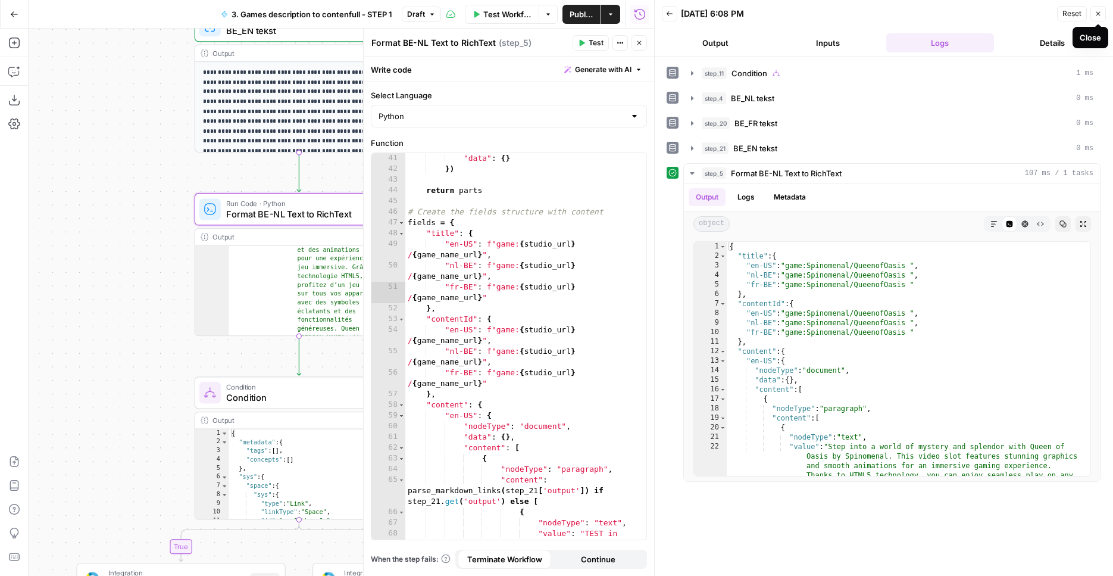
click at [1095, 11] on icon "button" at bounding box center [1098, 13] width 7 height 7
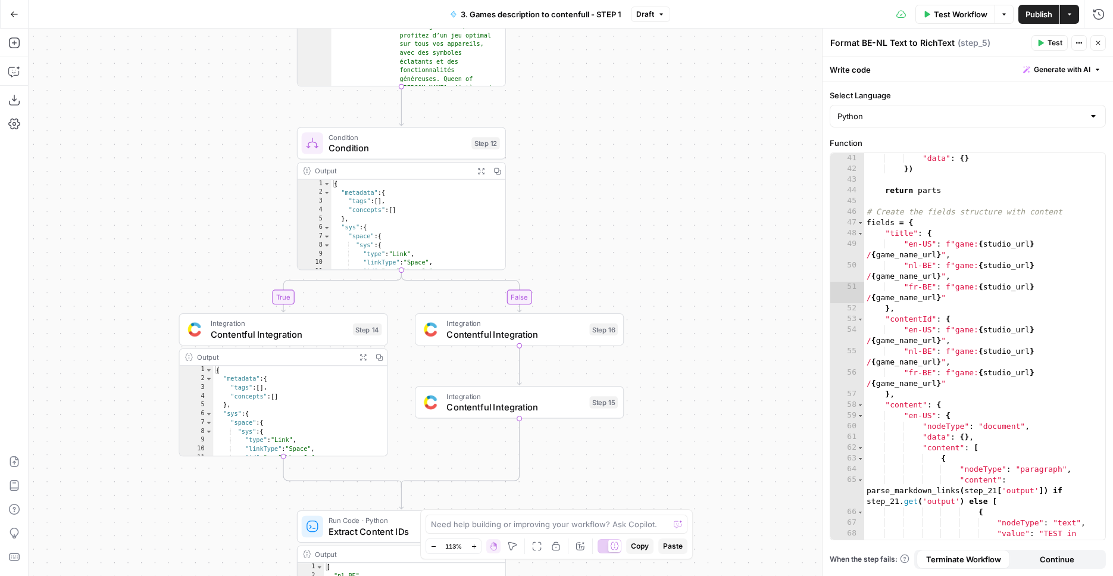
drag, startPoint x: 604, startPoint y: 346, endPoint x: 717, endPoint y: 113, distance: 258.8
click at [717, 113] on div "true true false false Workflow Set Inputs Inputs Condition Condition Step 11 Ou…" at bounding box center [571, 302] width 1085 height 547
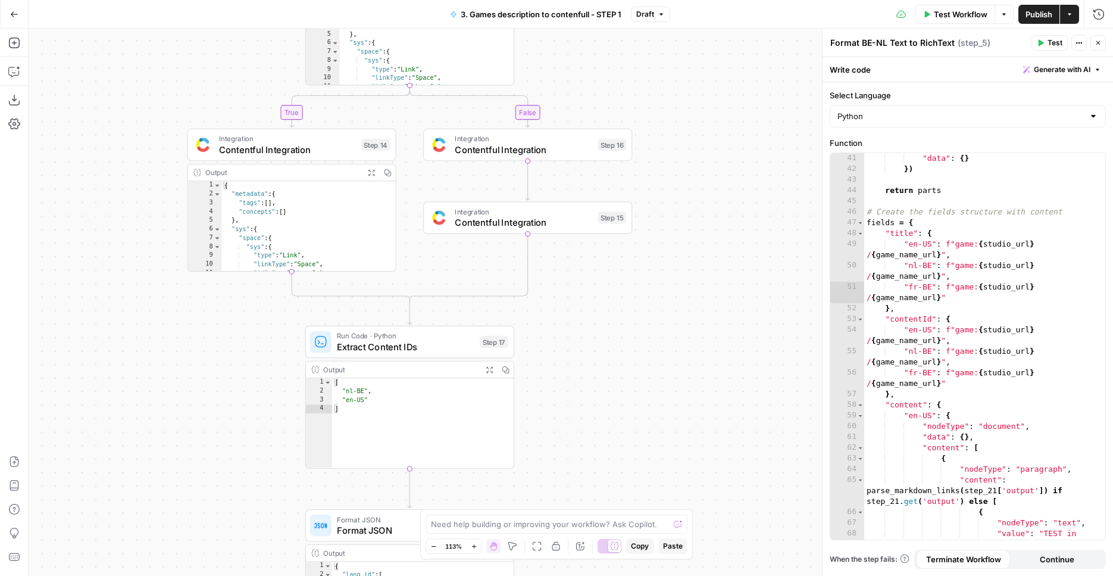
drag, startPoint x: 659, startPoint y: 195, endPoint x: 661, endPoint y: 151, distance: 43.5
click at [661, 151] on div "true true false false Workflow Set Inputs Inputs Condition Condition Step 11 Ou…" at bounding box center [571, 302] width 1085 height 547
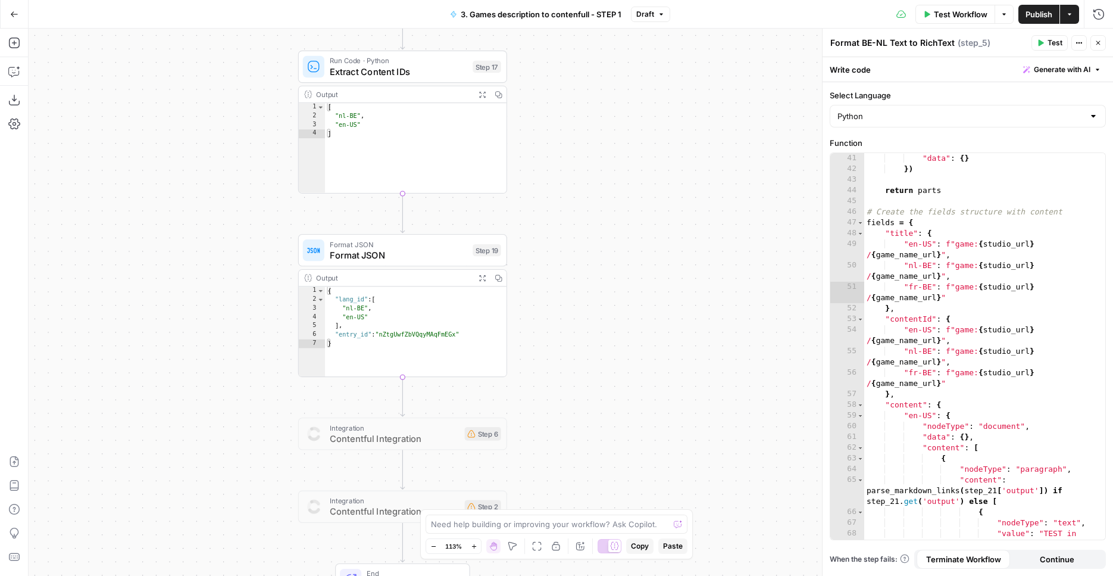
drag, startPoint x: 677, startPoint y: 429, endPoint x: 662, endPoint y: 311, distance: 118.9
click at [670, 154] on div "true true false false Workflow Set Inputs Inputs Condition Condition Step 11 Ou…" at bounding box center [571, 302] width 1085 height 547
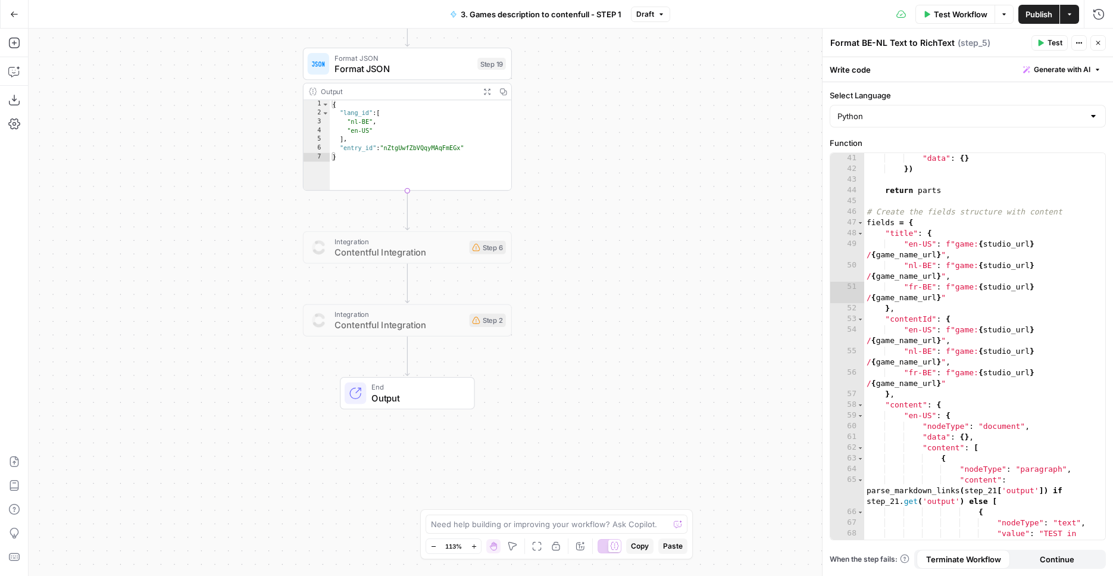
drag, startPoint x: 655, startPoint y: 348, endPoint x: 660, endPoint y: 162, distance: 186.4
click at [660, 162] on div "true true false false Workflow Set Inputs Inputs Condition Condition Step 11 Ou…" at bounding box center [571, 302] width 1085 height 547
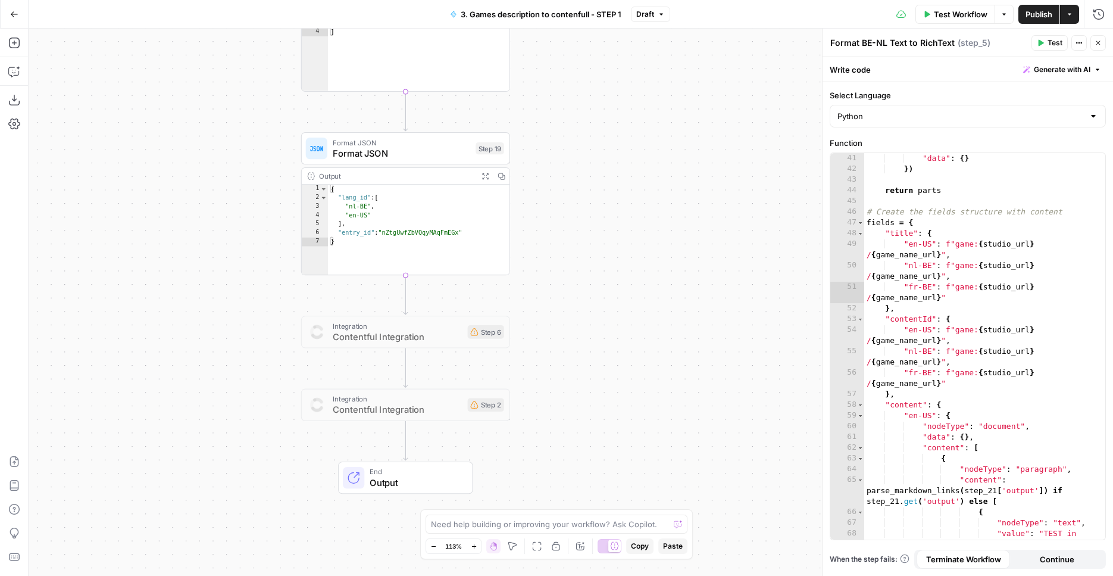
drag, startPoint x: 663, startPoint y: 316, endPoint x: 666, endPoint y: 435, distance: 119.7
click at [665, 434] on div "true true false false Workflow Set Inputs Inputs Condition Condition Step 11 Ou…" at bounding box center [571, 302] width 1085 height 547
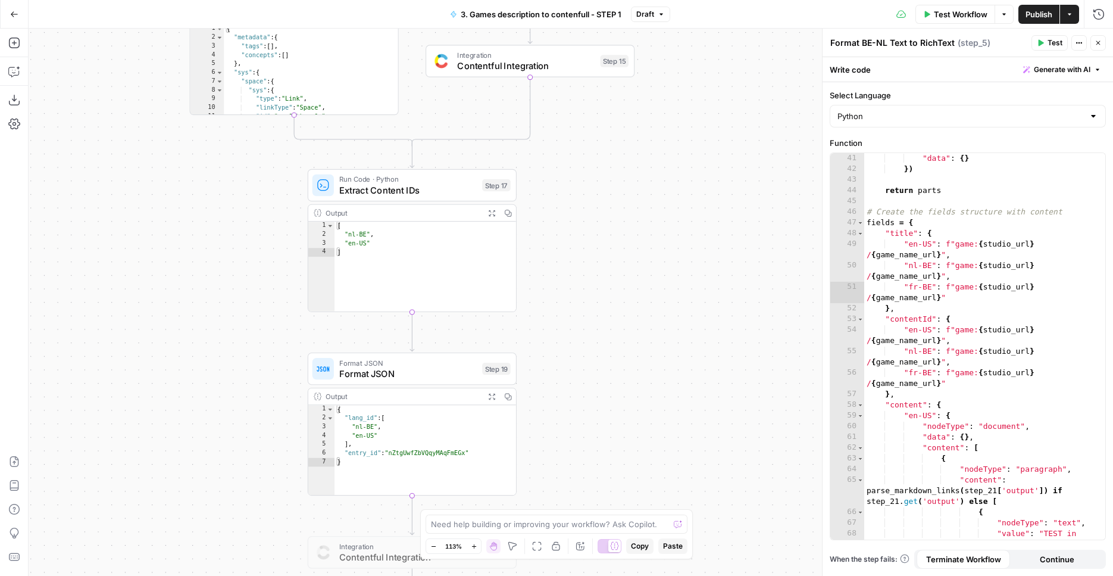
drag, startPoint x: 657, startPoint y: 278, endPoint x: 689, endPoint y: 302, distance: 40.4
click at [661, 380] on div "true true false false Workflow Set Inputs Inputs Condition Condition Step 11 Ou…" at bounding box center [571, 302] width 1085 height 547
click at [945, 14] on span "Test Workflow" at bounding box center [961, 14] width 54 height 12
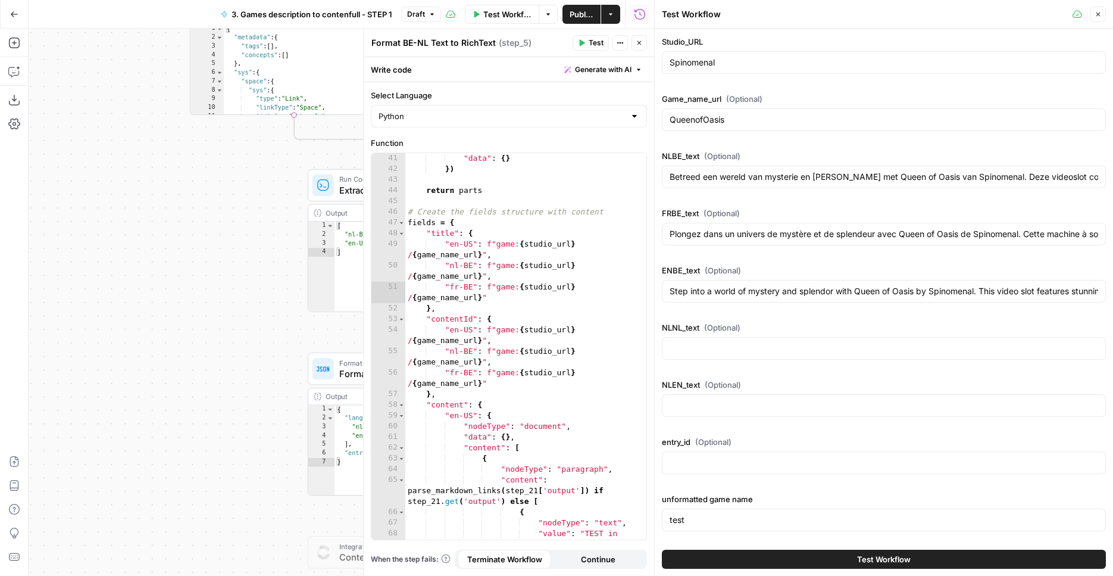
click at [857, 558] on span "Test Workflow" at bounding box center [884, 559] width 54 height 12
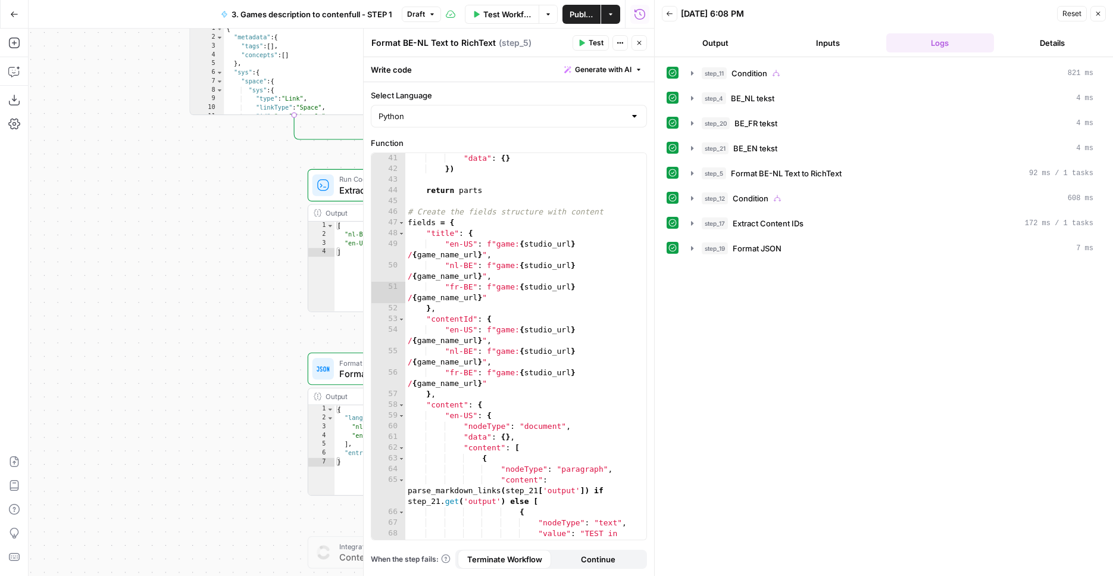
click at [1095, 15] on icon "button" at bounding box center [1098, 13] width 7 height 7
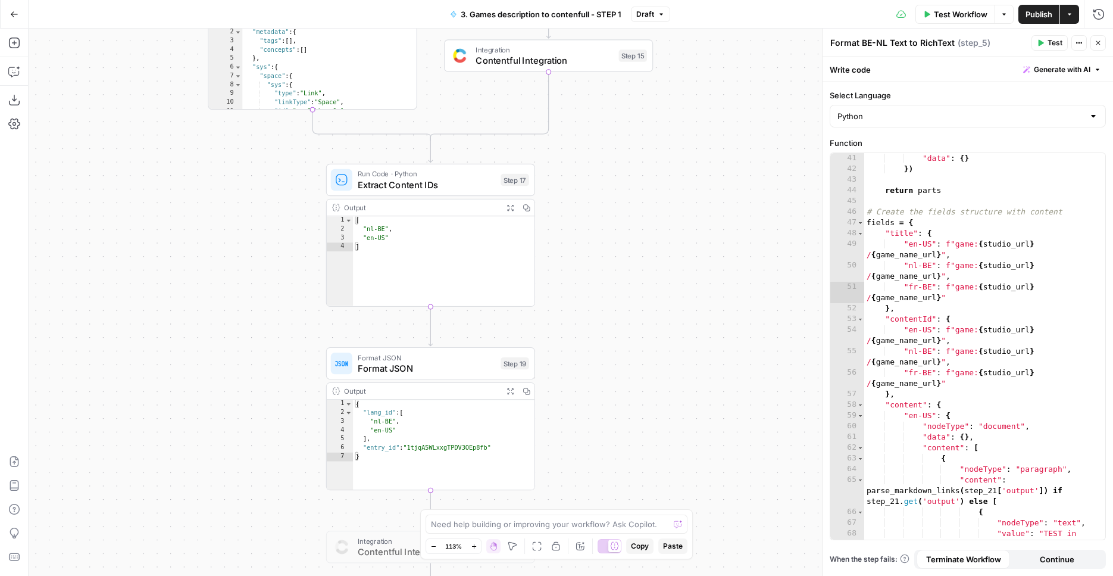
drag, startPoint x: 704, startPoint y: 168, endPoint x: 717, endPoint y: 176, distance: 15.7
click at [723, 158] on div "true true false false Workflow Set Inputs Inputs Condition Condition Step 11 Ou…" at bounding box center [571, 302] width 1085 height 547
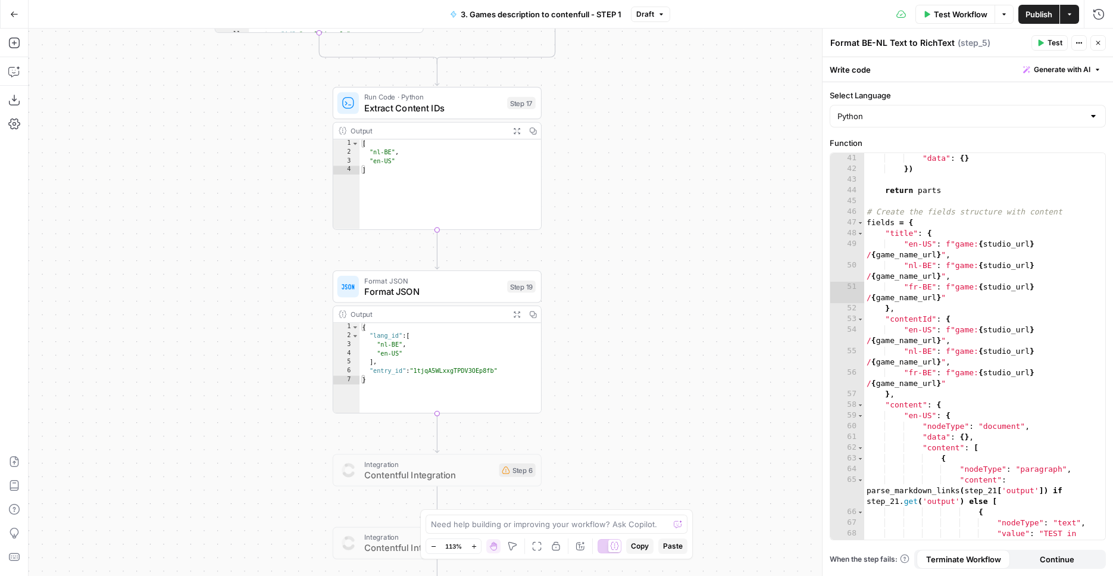
drag, startPoint x: 621, startPoint y: 318, endPoint x: 594, endPoint y: 259, distance: 64.7
click at [625, 250] on div "true true false false Workflow Set Inputs Inputs Condition Condition Step 11 Ou…" at bounding box center [571, 302] width 1085 height 547
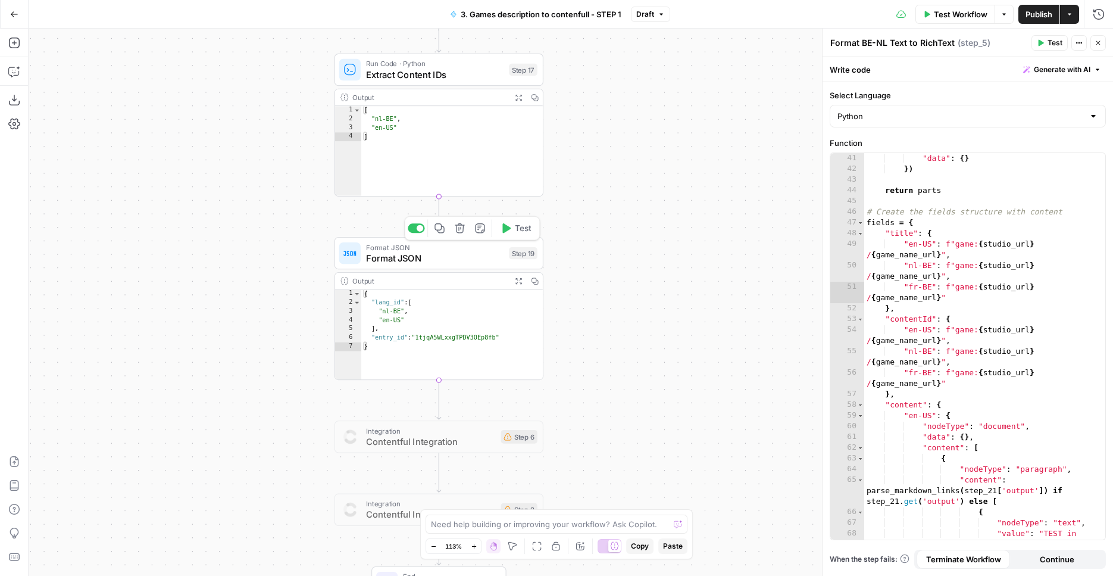
click at [462, 261] on span "Format JSON" at bounding box center [435, 258] width 138 height 14
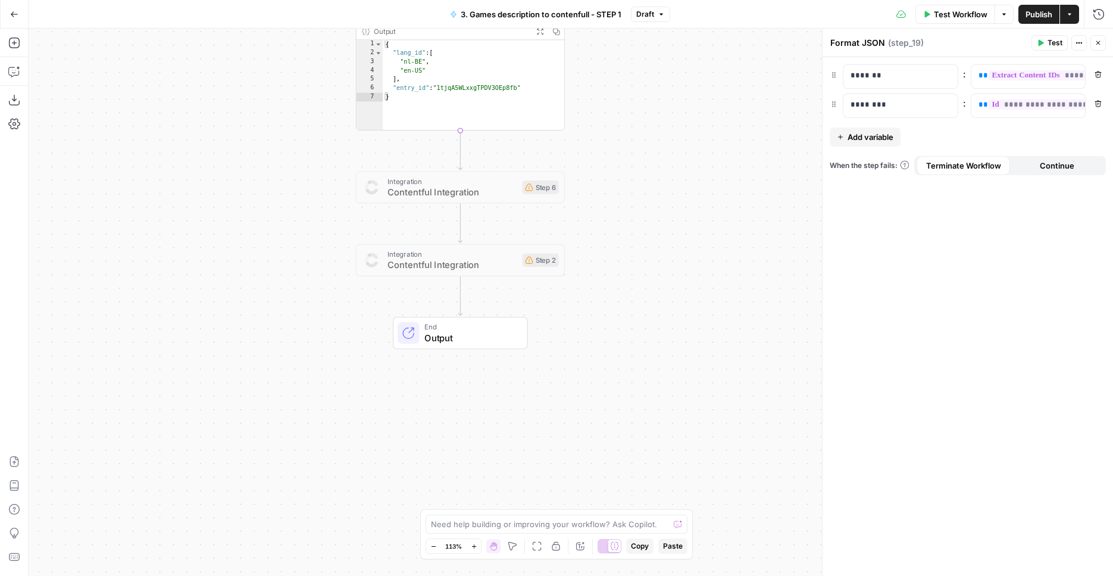
drag, startPoint x: 604, startPoint y: 273, endPoint x: 625, endPoint y: 23, distance: 250.4
click at [625, 29] on div "true true false false Workflow Set Inputs Inputs Condition Condition Step 11 Ou…" at bounding box center [571, 302] width 1085 height 547
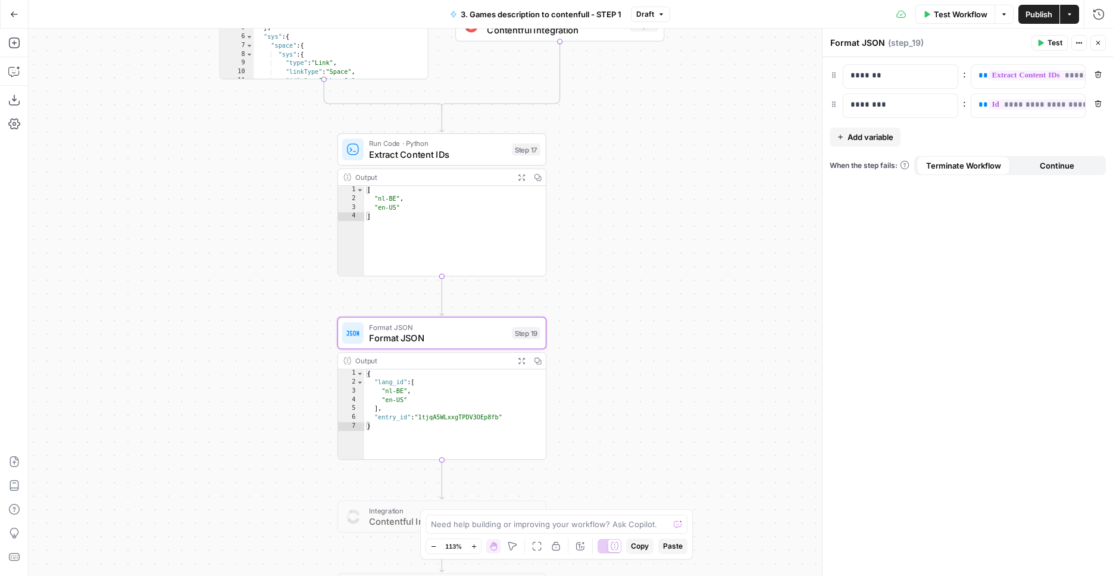
drag, startPoint x: 616, startPoint y: 80, endPoint x: 600, endPoint y: 393, distance: 313.0
click at [600, 393] on div "true true false false Workflow Set Inputs Inputs Condition Condition Step 11 Ou…" at bounding box center [571, 302] width 1085 height 547
click at [484, 158] on span "Extract Content IDs" at bounding box center [438, 155] width 138 height 14
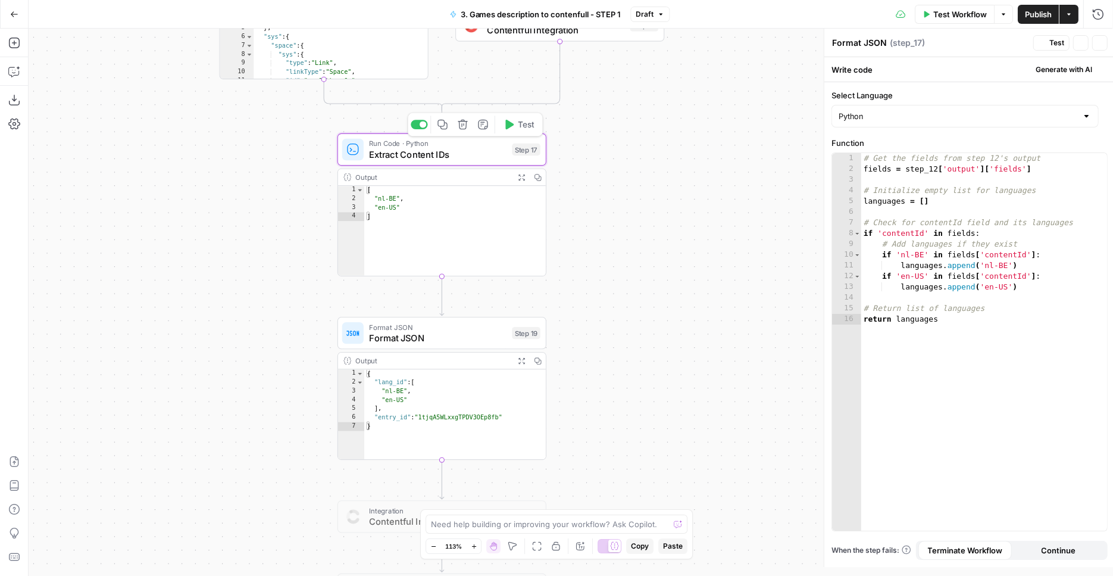
type textarea "Extract Content IDs"
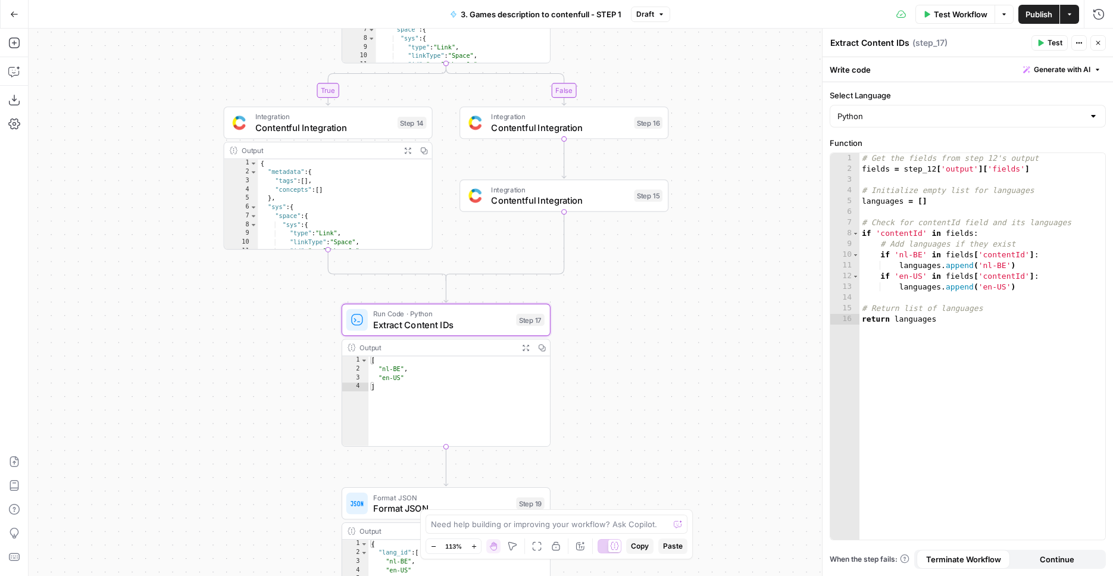
drag, startPoint x: 698, startPoint y: 117, endPoint x: 702, endPoint y: 287, distance: 170.3
click at [702, 287] on div "true true false false Workflow Set Inputs Inputs Condition Condition Step 11 Ou…" at bounding box center [571, 302] width 1085 height 547
drag, startPoint x: 1022, startPoint y: 287, endPoint x: 881, endPoint y: 277, distance: 140.8
click at [881, 277] on div "# Get the fields from step 12's output fields = step_12 [ 'output' ] [ 'fields'…" at bounding box center [983, 357] width 246 height 408
type textarea "**********"
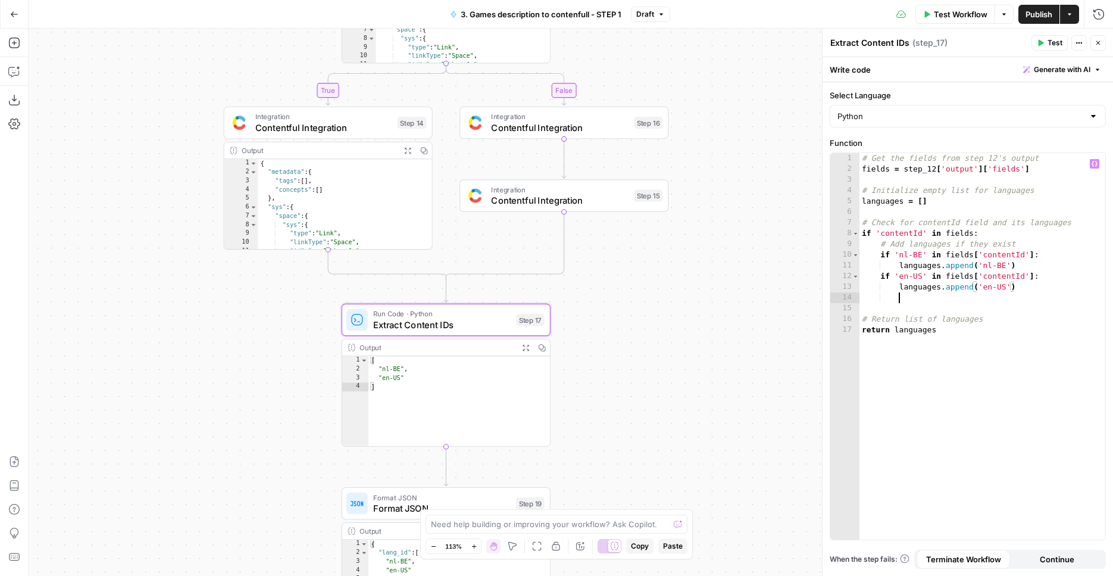
paste textarea "**********"
click at [535, 304] on div "Copy step Delete step Add Note Test" at bounding box center [479, 295] width 136 height 24
click at [534, 301] on span "Test" at bounding box center [530, 295] width 16 height 12
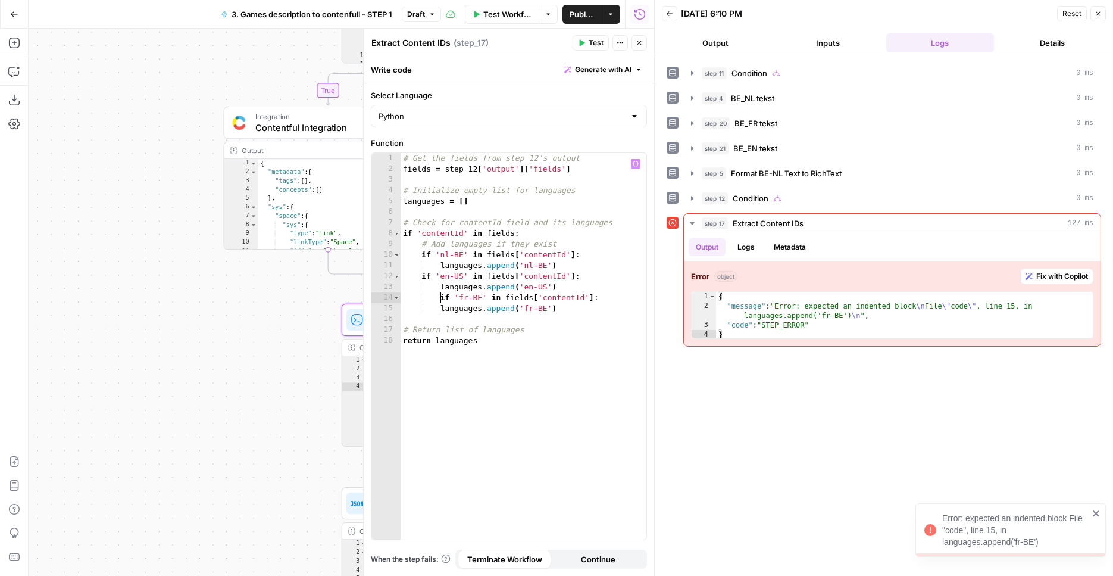
click at [441, 294] on div "# Get the fields from step 12's output fields = step_12 [ 'output' ] [ 'fields'…" at bounding box center [524, 357] width 246 height 408
type textarea "**********"
click at [589, 43] on span "Test" at bounding box center [596, 43] width 15 height 11
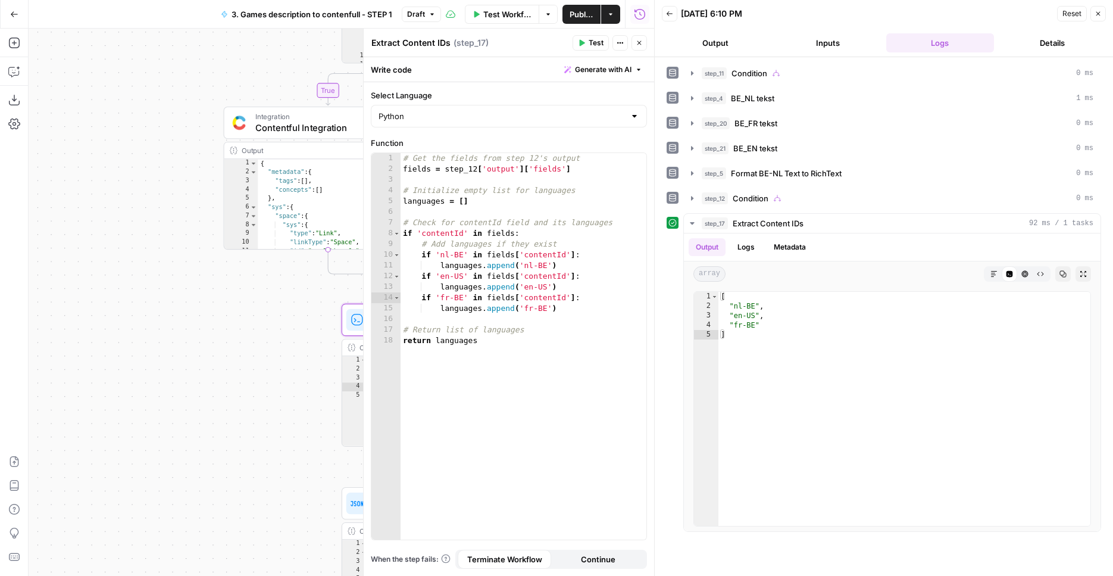
click at [1095, 11] on icon "button" at bounding box center [1098, 13] width 7 height 7
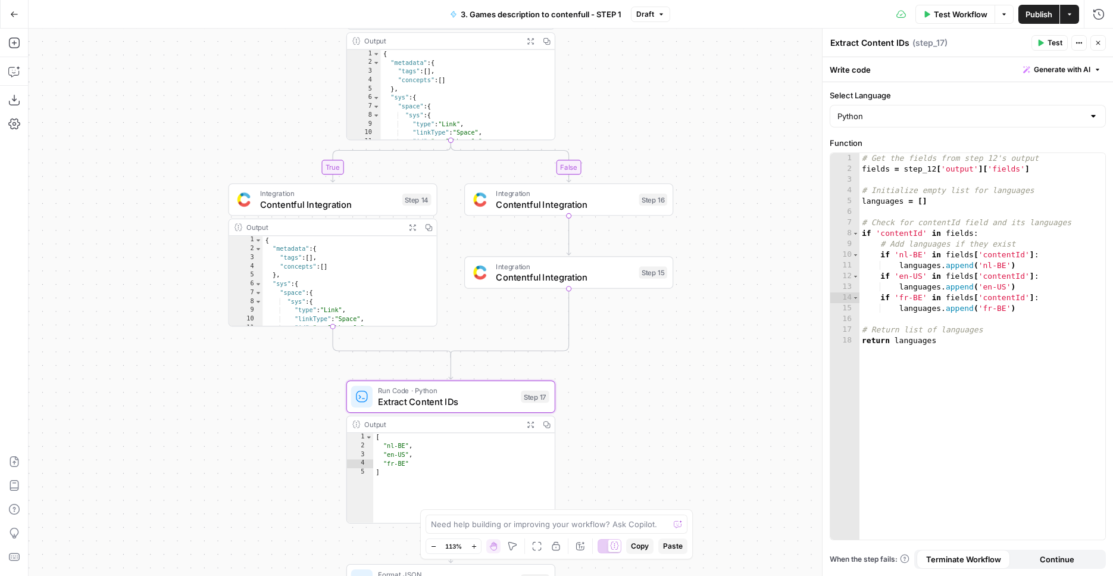
drag, startPoint x: 623, startPoint y: 313, endPoint x: 627, endPoint y: 389, distance: 76.4
click at [627, 389] on div "true true false false Workflow Set Inputs Inputs Condition Condition Step 11 Ou…" at bounding box center [571, 302] width 1085 height 547
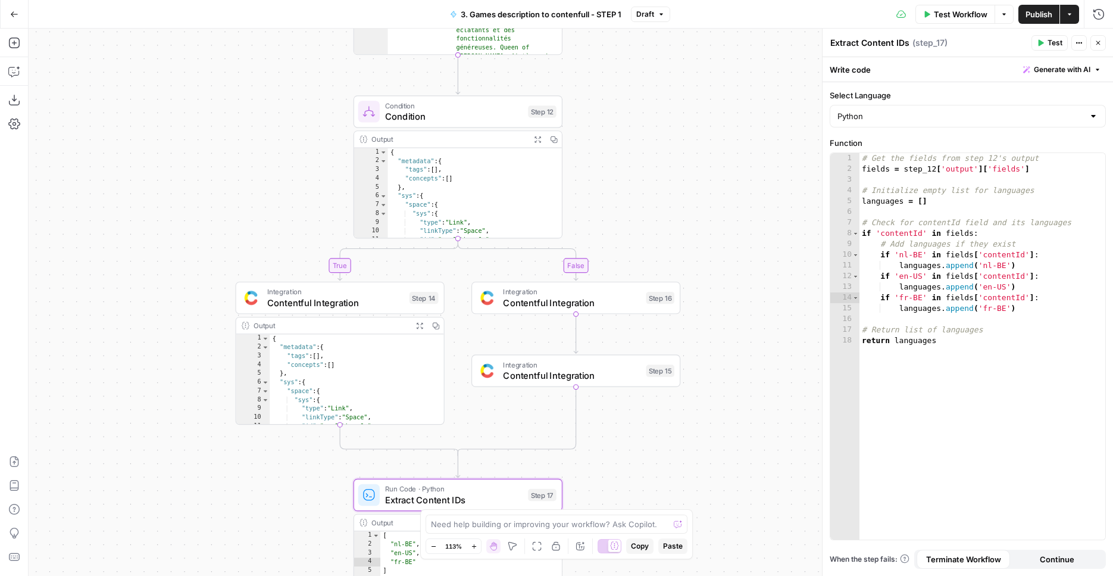
drag, startPoint x: 725, startPoint y: 230, endPoint x: 732, endPoint y: 329, distance: 99.1
click at [732, 329] on div "true true false false Workflow Set Inputs Inputs Condition Condition Step 11 Ou…" at bounding box center [571, 302] width 1085 height 547
click at [1026, 6] on button "Publish" at bounding box center [1039, 14] width 41 height 19
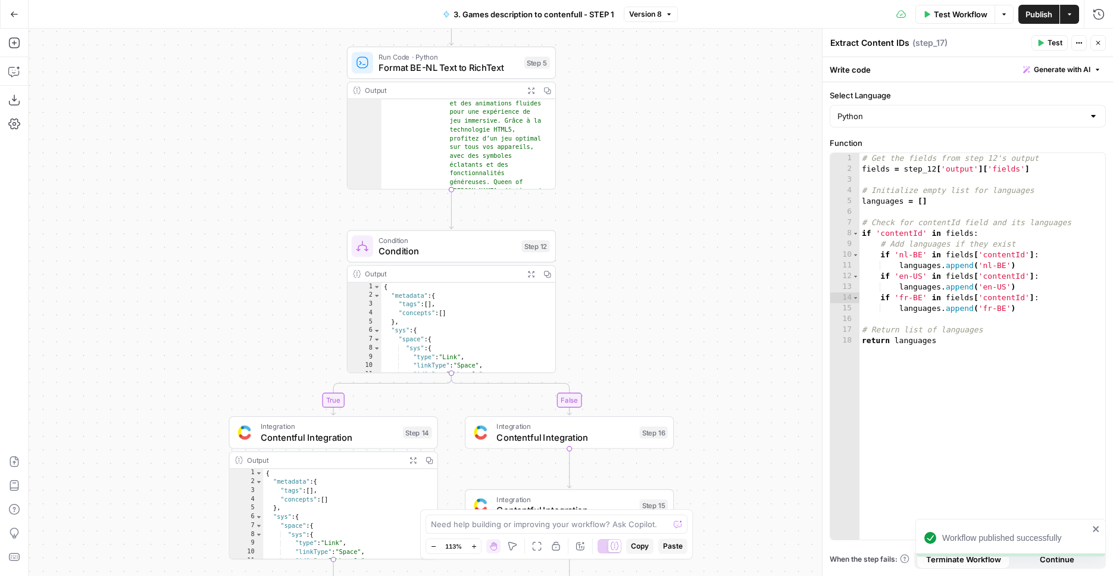
drag, startPoint x: 642, startPoint y: 118, endPoint x: 638, endPoint y: 338, distance: 220.3
click at [638, 336] on div "true true false false Workflow Set Inputs Inputs Condition Condition Step 11 Ou…" at bounding box center [571, 302] width 1085 height 547
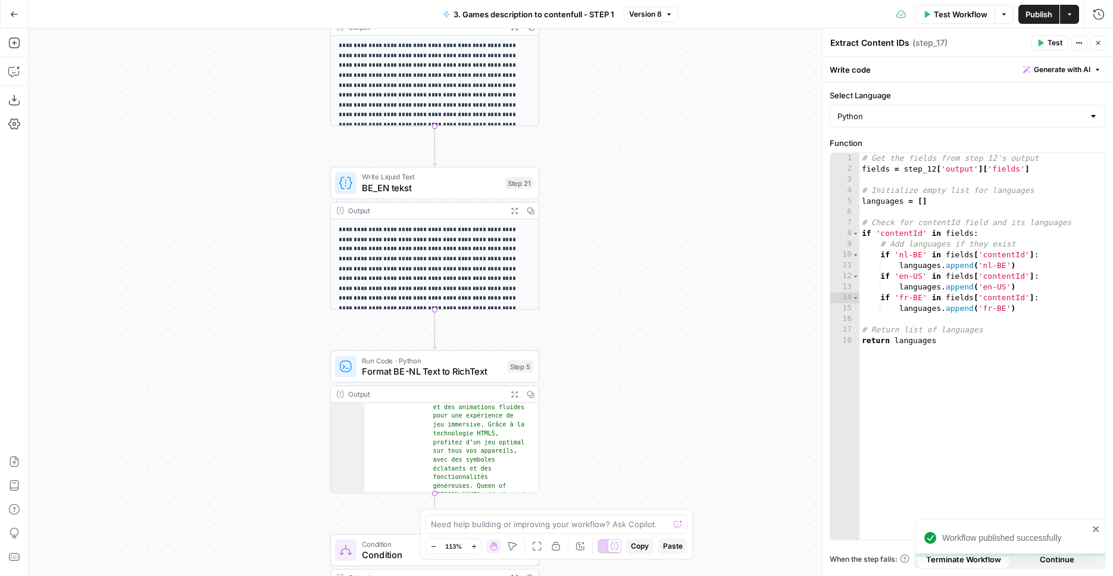
drag, startPoint x: 652, startPoint y: 180, endPoint x: 611, endPoint y: 115, distance: 76.0
click at [611, 115] on div "true true false false Workflow Set Inputs Inputs Condition Condition Step 11 Ou…" at bounding box center [571, 302] width 1085 height 547
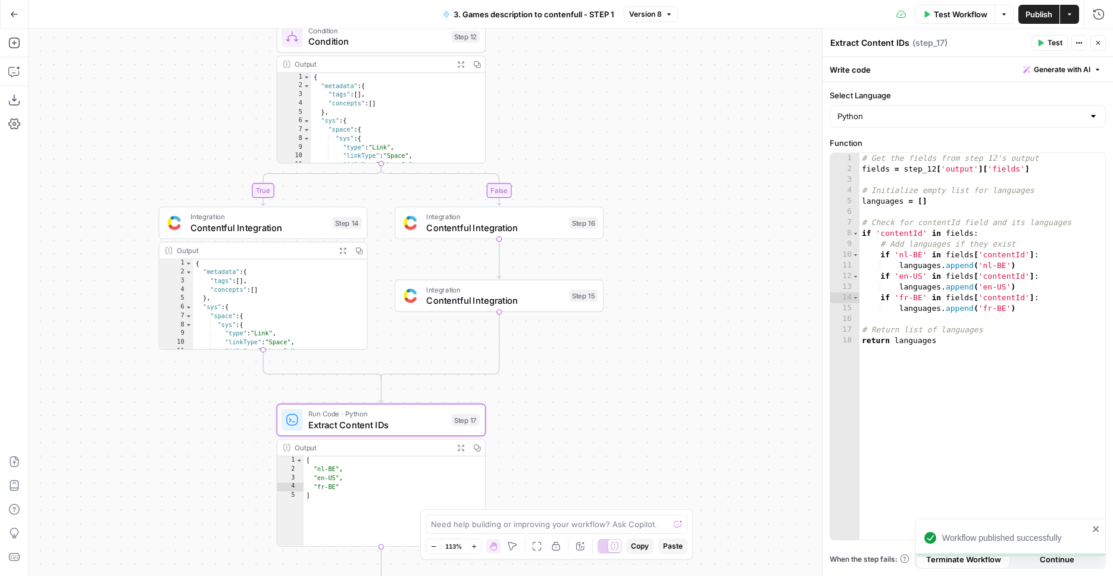
drag, startPoint x: 668, startPoint y: 335, endPoint x: 642, endPoint y: 127, distance: 209.3
click at [636, 106] on div "true true false false Workflow Set Inputs Inputs Condition Condition Step 11 Ou…" at bounding box center [571, 302] width 1085 height 547
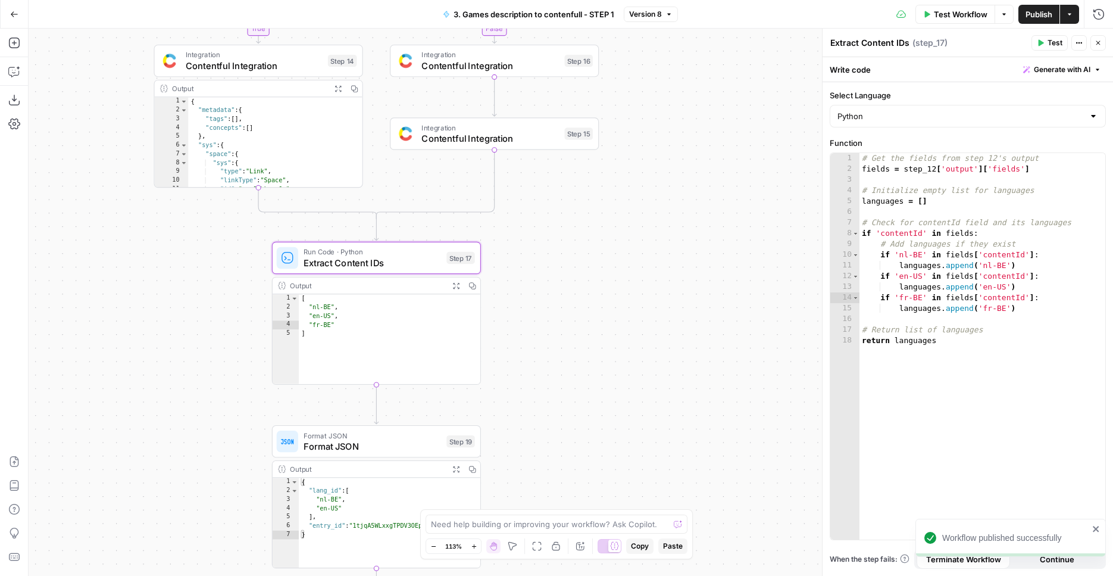
drag, startPoint x: 693, startPoint y: 329, endPoint x: 733, endPoint y: 562, distance: 236.2
click at [733, 562] on div "true true false false Workflow Set Inputs Inputs Condition Condition Step 11 Ou…" at bounding box center [571, 302] width 1085 height 547
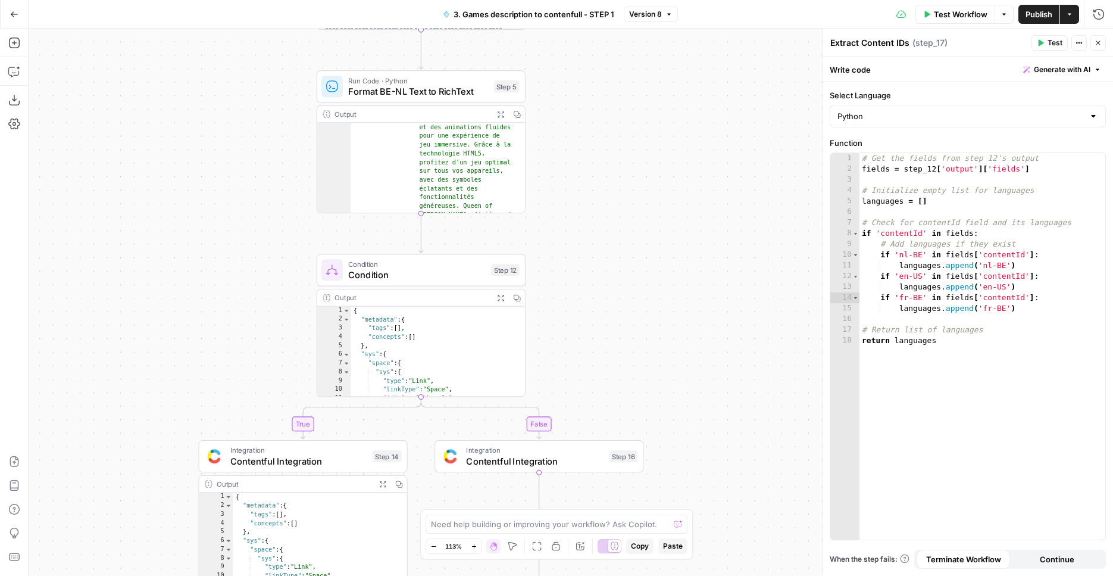
drag, startPoint x: 719, startPoint y: 233, endPoint x: 696, endPoint y: 504, distance: 272.4
click at [696, 508] on div "true true false false Workflow Set Inputs Inputs Condition Condition Step 11 Ou…" at bounding box center [571, 302] width 1085 height 547
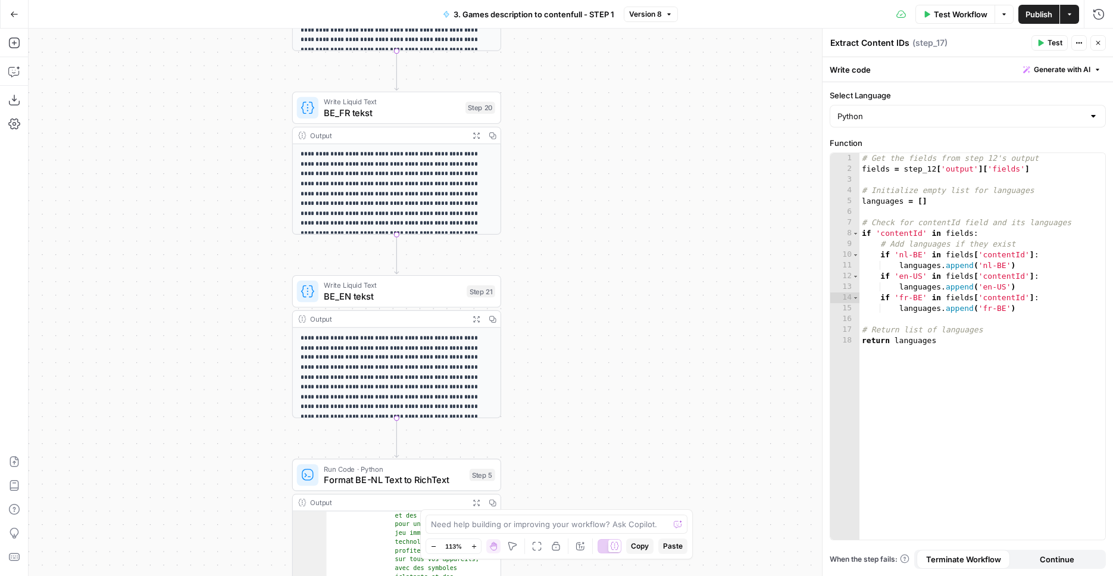
drag, startPoint x: 660, startPoint y: 201, endPoint x: 665, endPoint y: 518, distance: 317.4
click at [665, 518] on div "true true false false Workflow Set Inputs Inputs Condition Condition Step 11 Ou…" at bounding box center [571, 302] width 1085 height 547
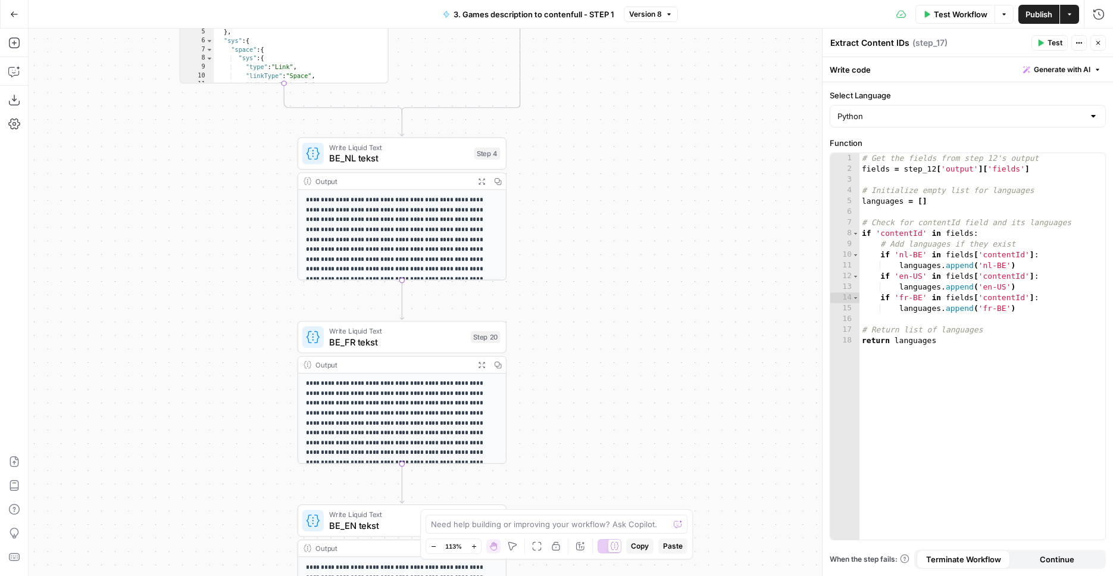
drag, startPoint x: 667, startPoint y: 477, endPoint x: 670, endPoint y: 491, distance: 14.0
click at [670, 491] on div "true true false false Workflow Set Inputs Inputs Condition Condition Step 11 Ou…" at bounding box center [571, 302] width 1085 height 547
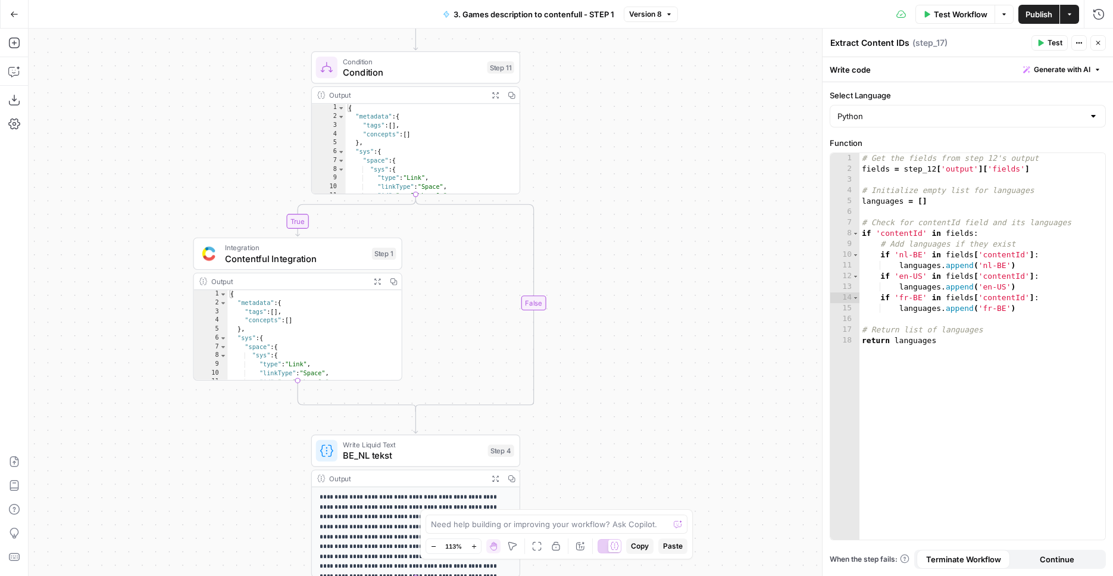
drag, startPoint x: 681, startPoint y: 307, endPoint x: 685, endPoint y: 520, distance: 213.2
click at [685, 520] on div "true true false false Workflow Set Inputs Inputs Condition Condition Step 11 Ou…" at bounding box center [571, 302] width 1085 height 547
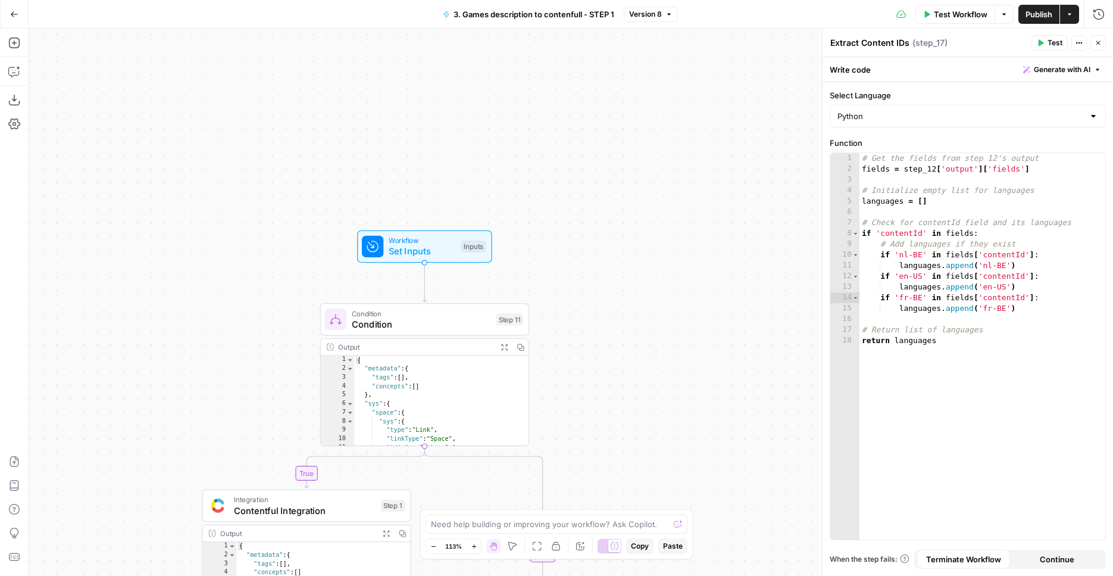
drag, startPoint x: 680, startPoint y: 330, endPoint x: 682, endPoint y: 344, distance: 13.3
click at [682, 344] on div "true true false false Workflow Set Inputs Inputs Condition Condition Step 11 Ou…" at bounding box center [571, 302] width 1085 height 547
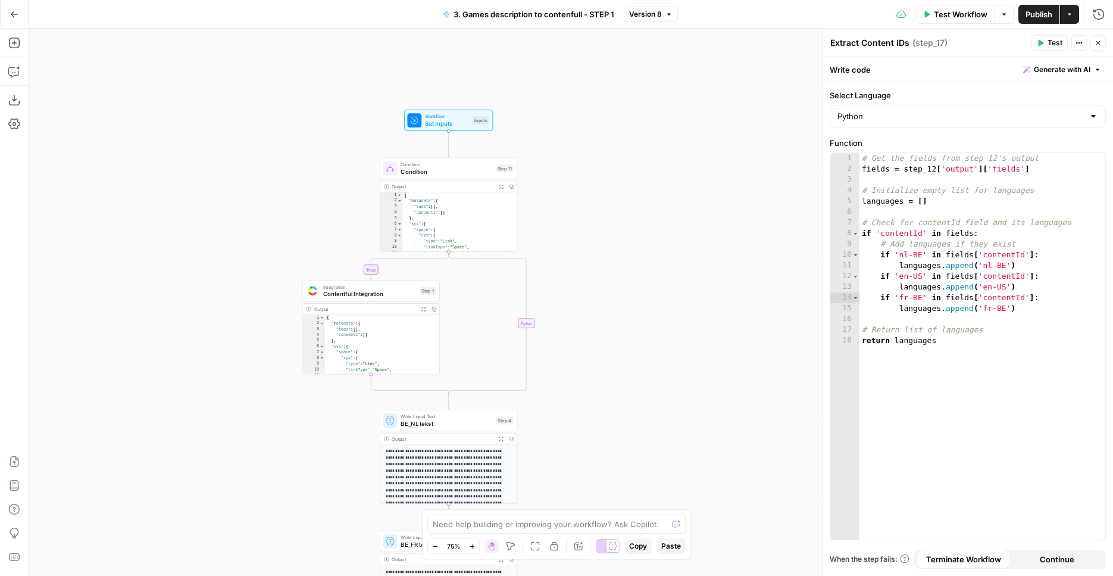
drag, startPoint x: 623, startPoint y: 401, endPoint x: 598, endPoint y: 236, distance: 166.3
click at [598, 236] on div "true true false false Workflow Set Inputs Inputs Condition Condition Step 11 Ou…" at bounding box center [571, 302] width 1085 height 547
click at [453, 123] on span "Set Inputs" at bounding box center [447, 122] width 44 height 9
click at [439, 126] on span "Set Inputs" at bounding box center [447, 122] width 44 height 9
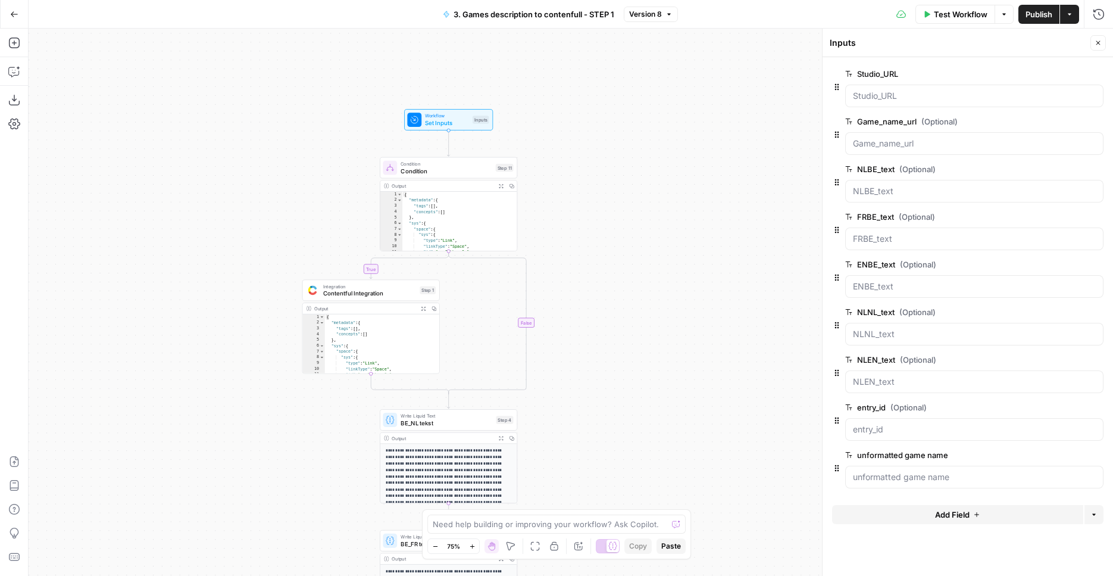
click at [923, 517] on button "Add Field" at bounding box center [957, 514] width 251 height 19
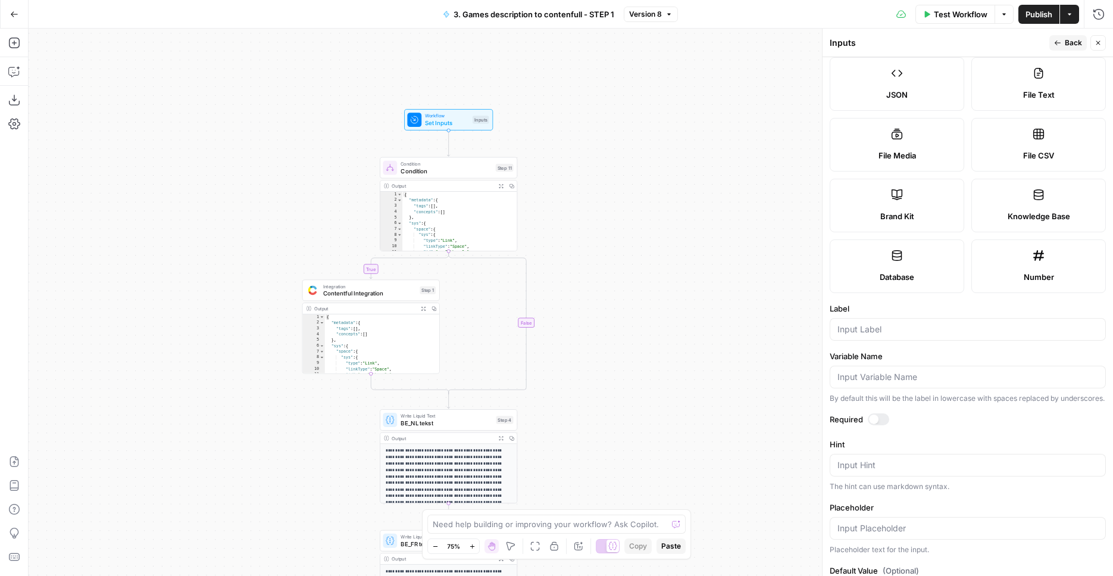
scroll to position [205, 0]
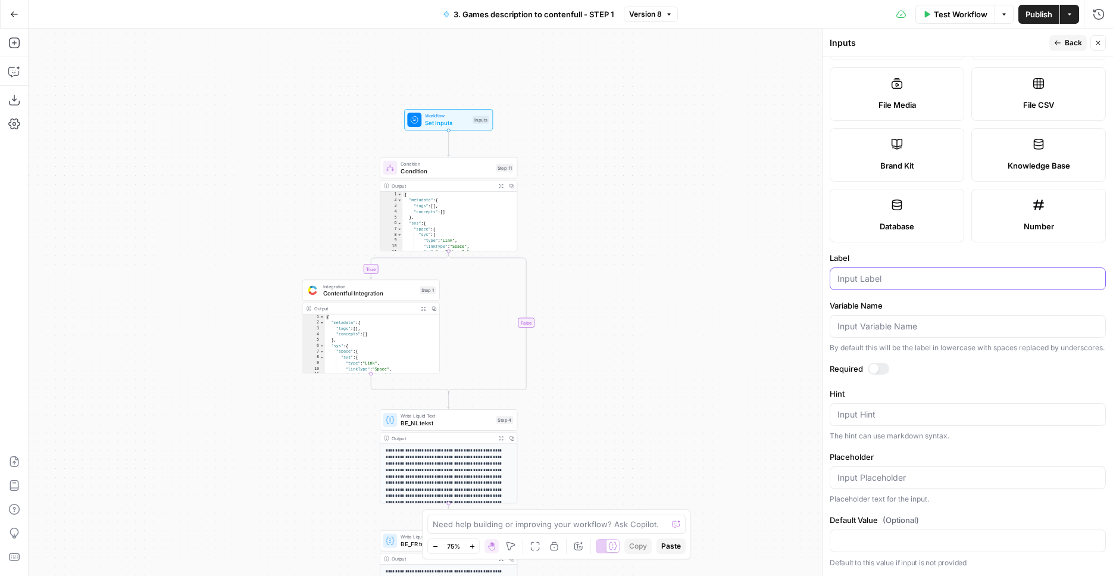
click at [881, 273] on input "Label" at bounding box center [968, 279] width 261 height 12
type input "tag"
click at [870, 371] on div at bounding box center [874, 369] width 10 height 10
click at [1036, 14] on span "Publish" at bounding box center [1039, 14] width 27 height 12
click at [724, 279] on div "true true false false Workflow Set Inputs Inputs Condition Condition Step 11 Ou…" at bounding box center [571, 302] width 1085 height 547
